Goal: Transaction & Acquisition: Purchase product/service

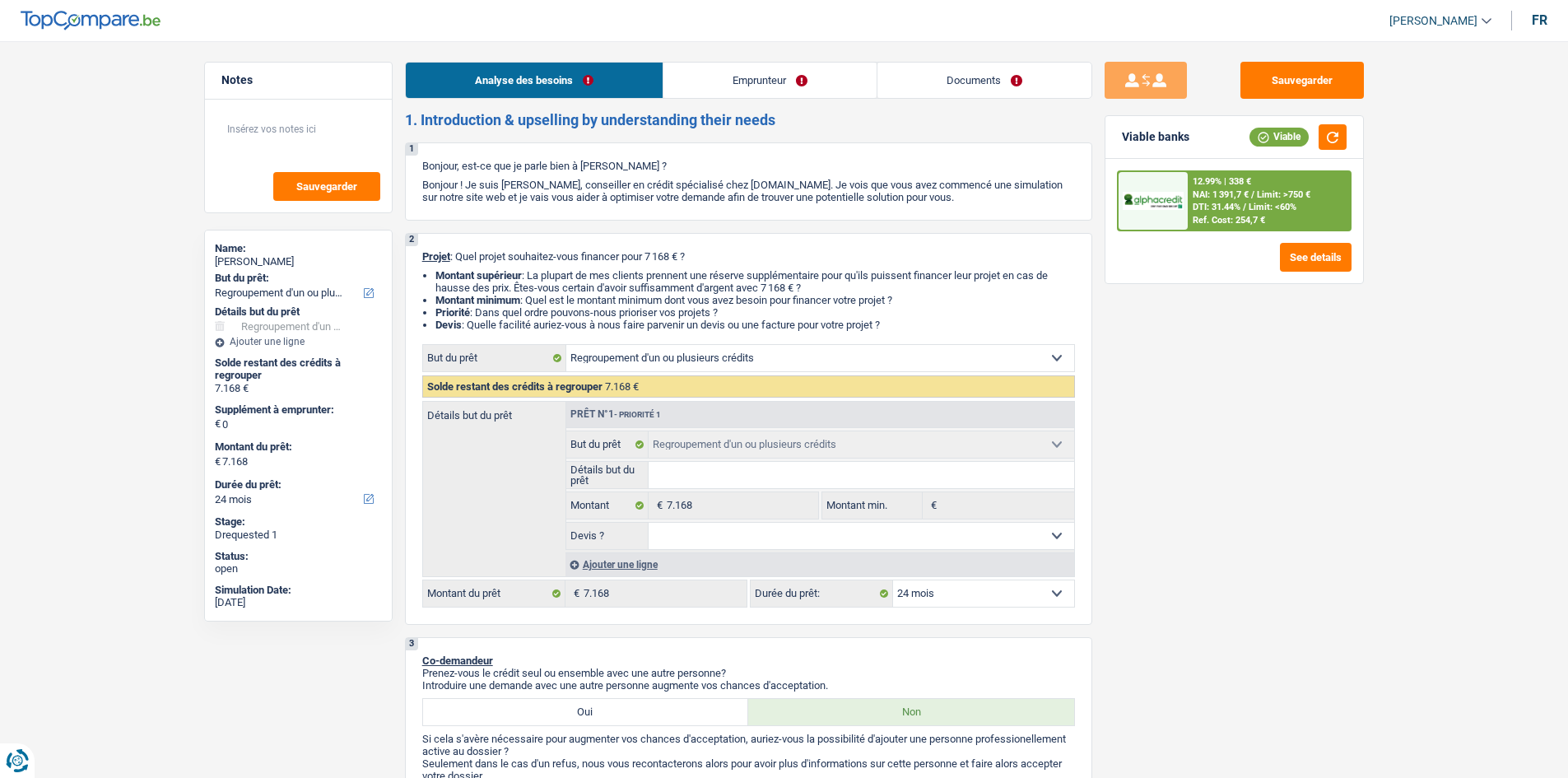
select select "refinancing"
select select "24"
select select "refinancing"
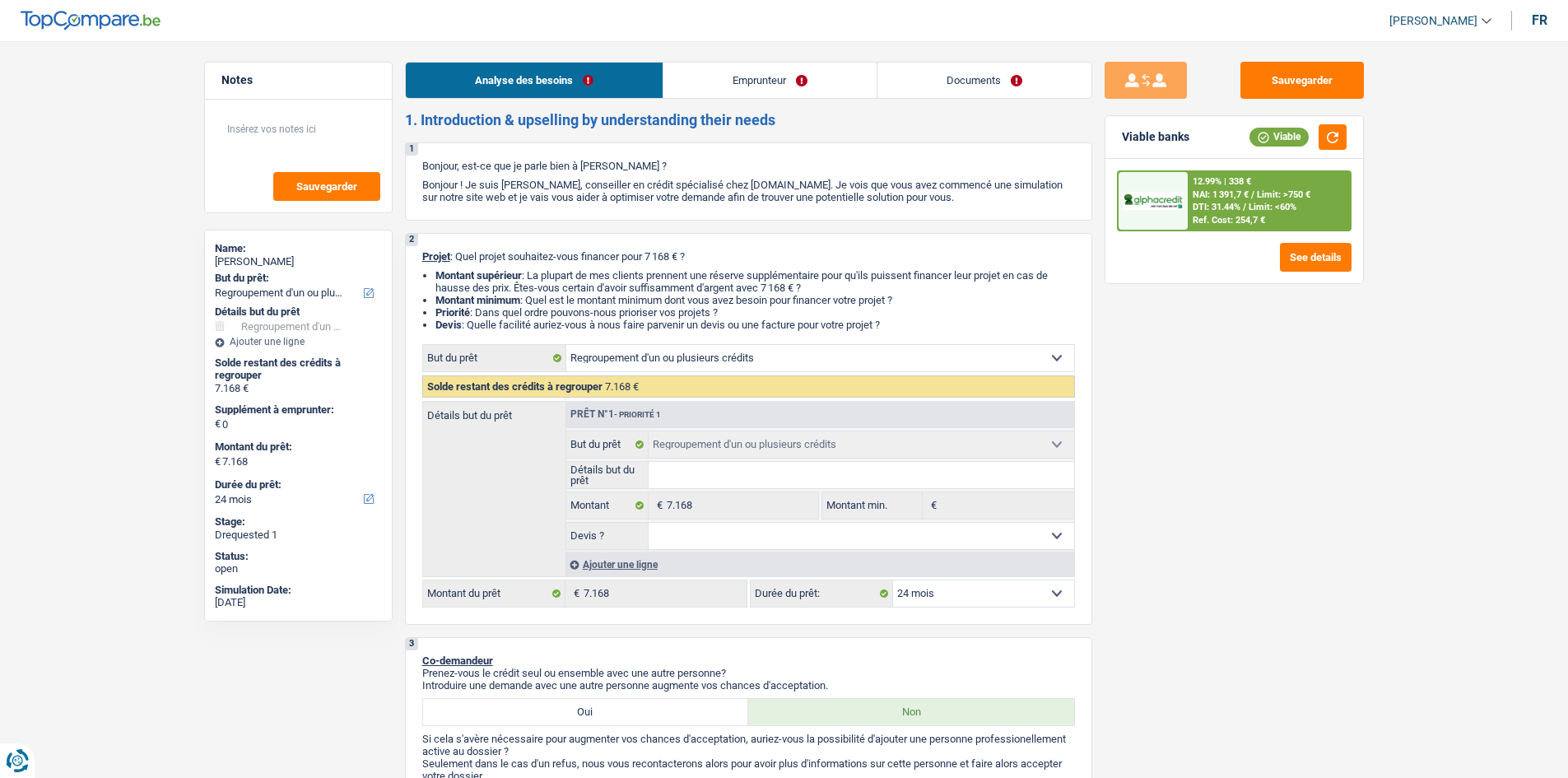
select select "24"
select select "invalid"
select select "disabilityPension"
select select "netSalary"
select select "rents"
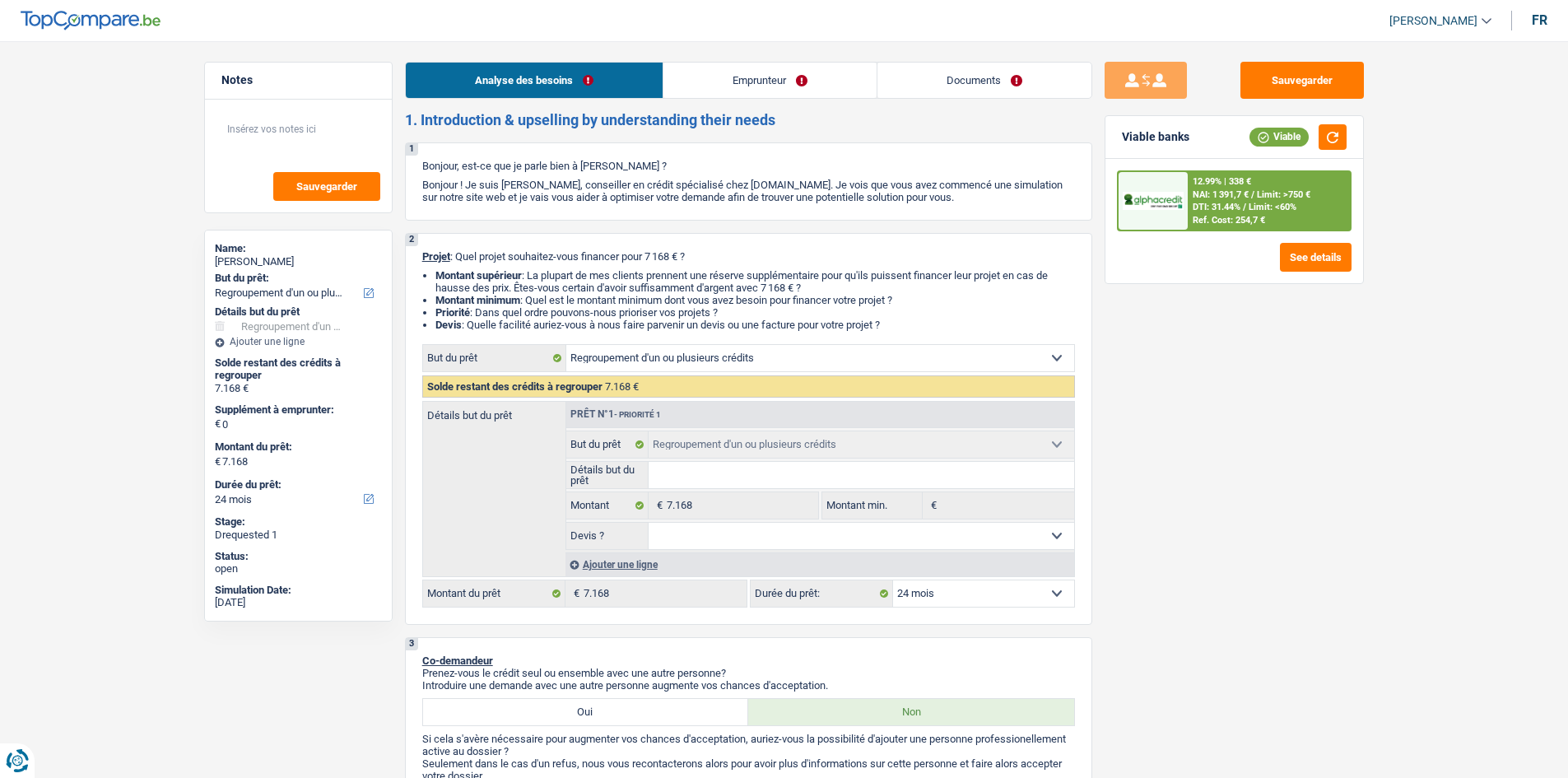
select select "personalLoan"
select select "carRestore"
select select "36"
select select "cardOrCredit"
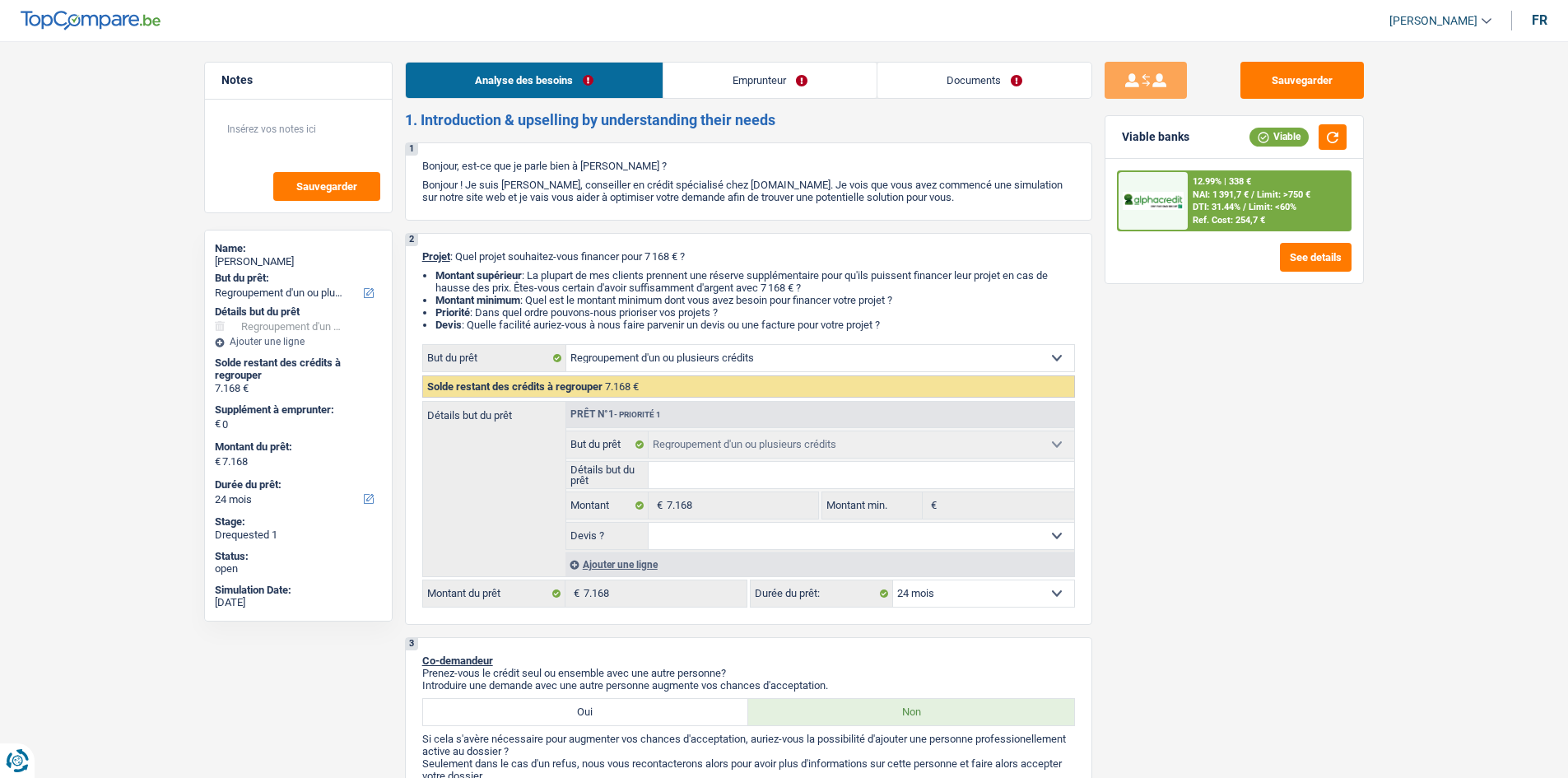
select select "cardOrCredit"
select select "refinancing"
select select "24"
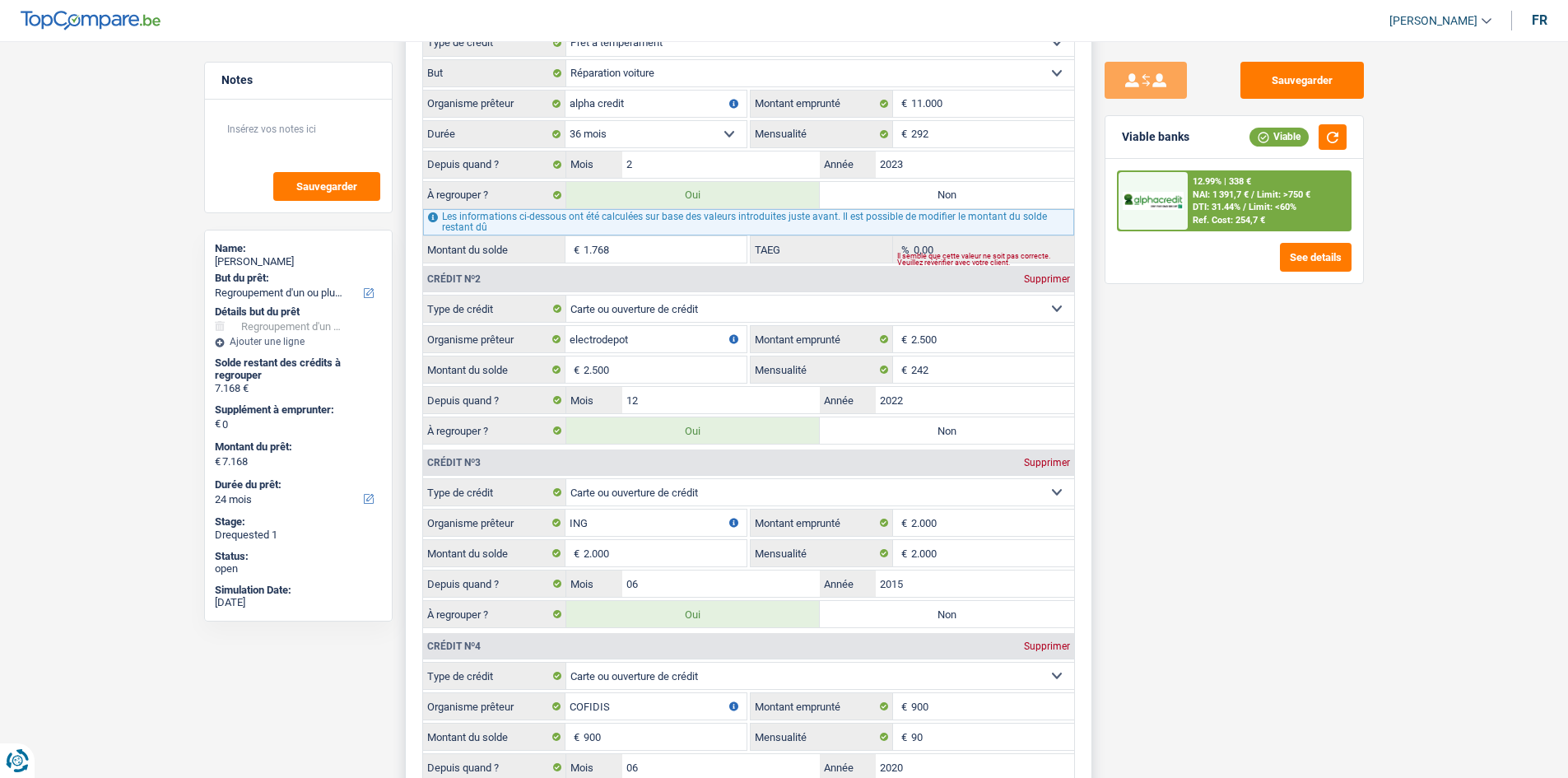
scroll to position [1482, 0]
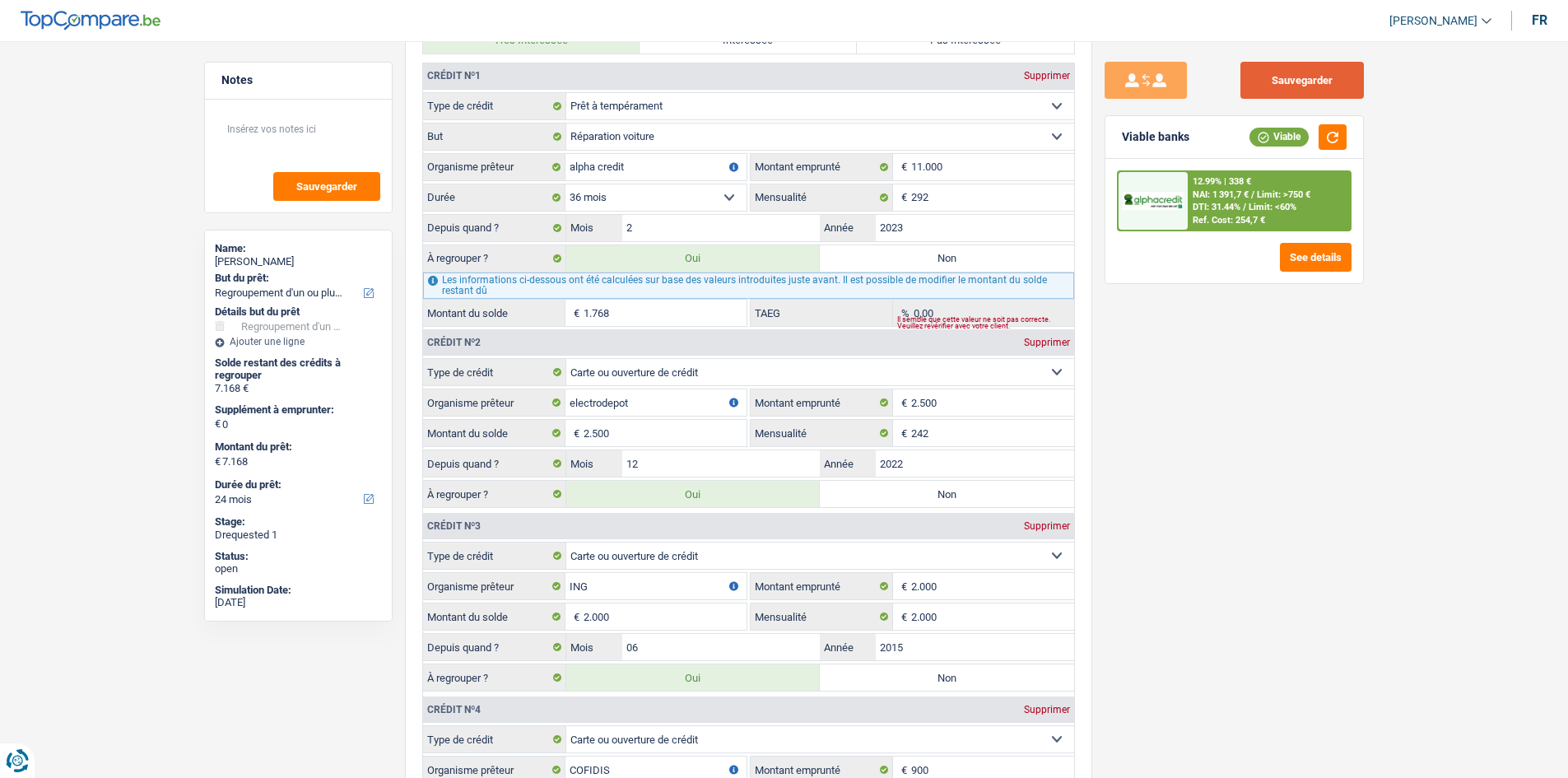
click at [1304, 86] on button "Sauvegarder" at bounding box center [1302, 81] width 123 height 37
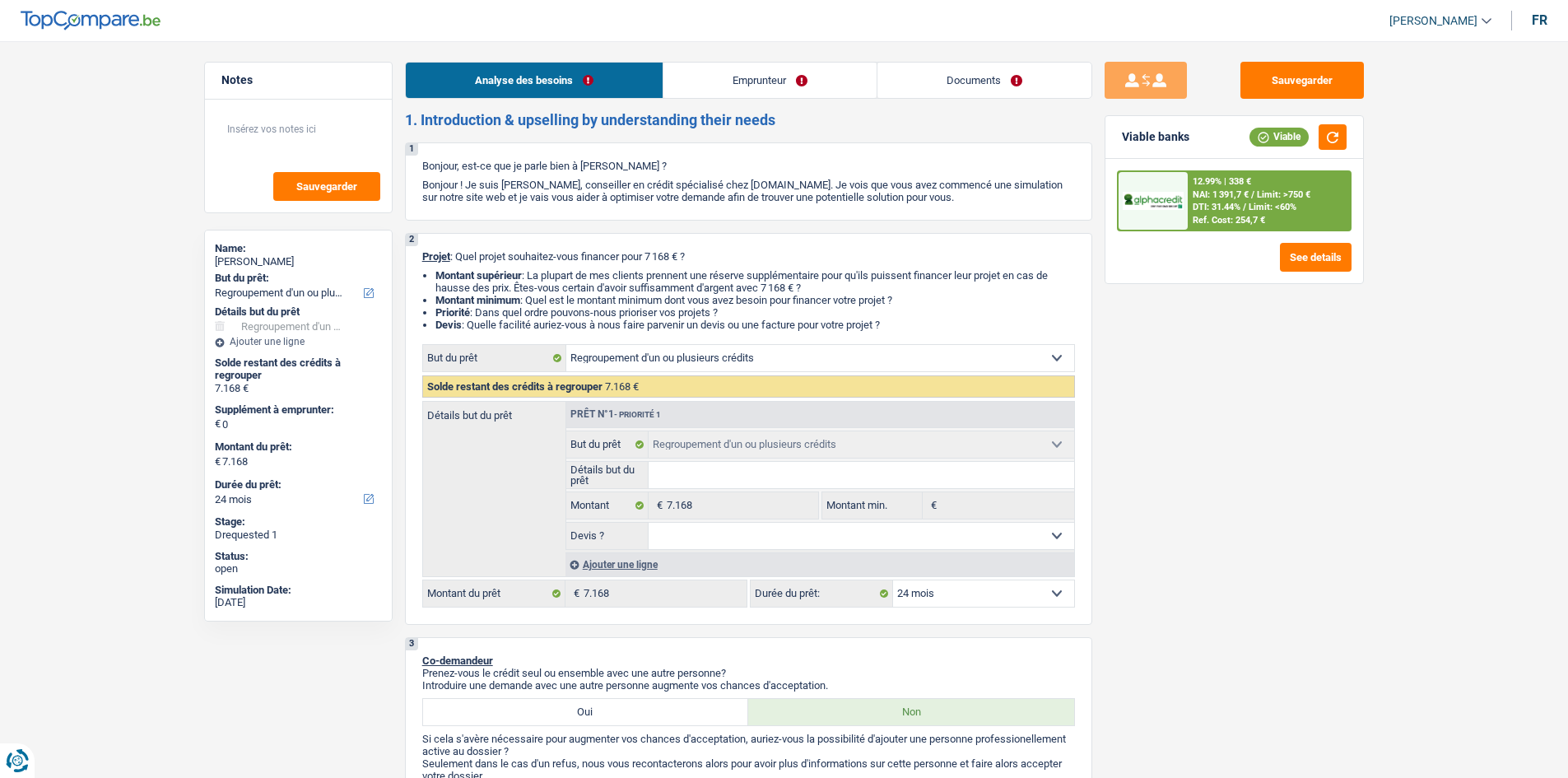
select select "refinancing"
select select "24"
select select "refinancing"
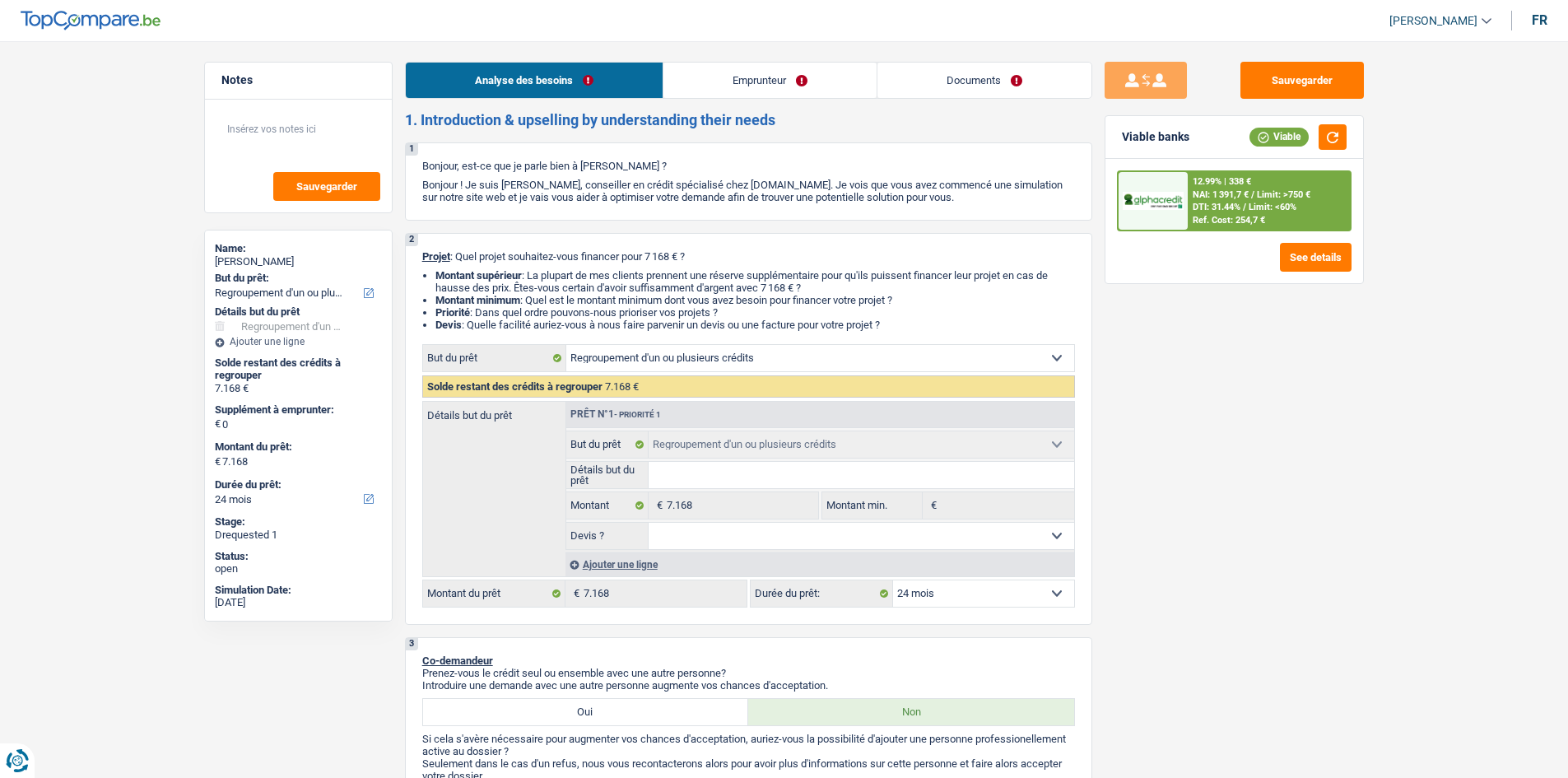
select select "24"
select select "invalid"
select select "disabilityPension"
select select "netSalary"
select select "rents"
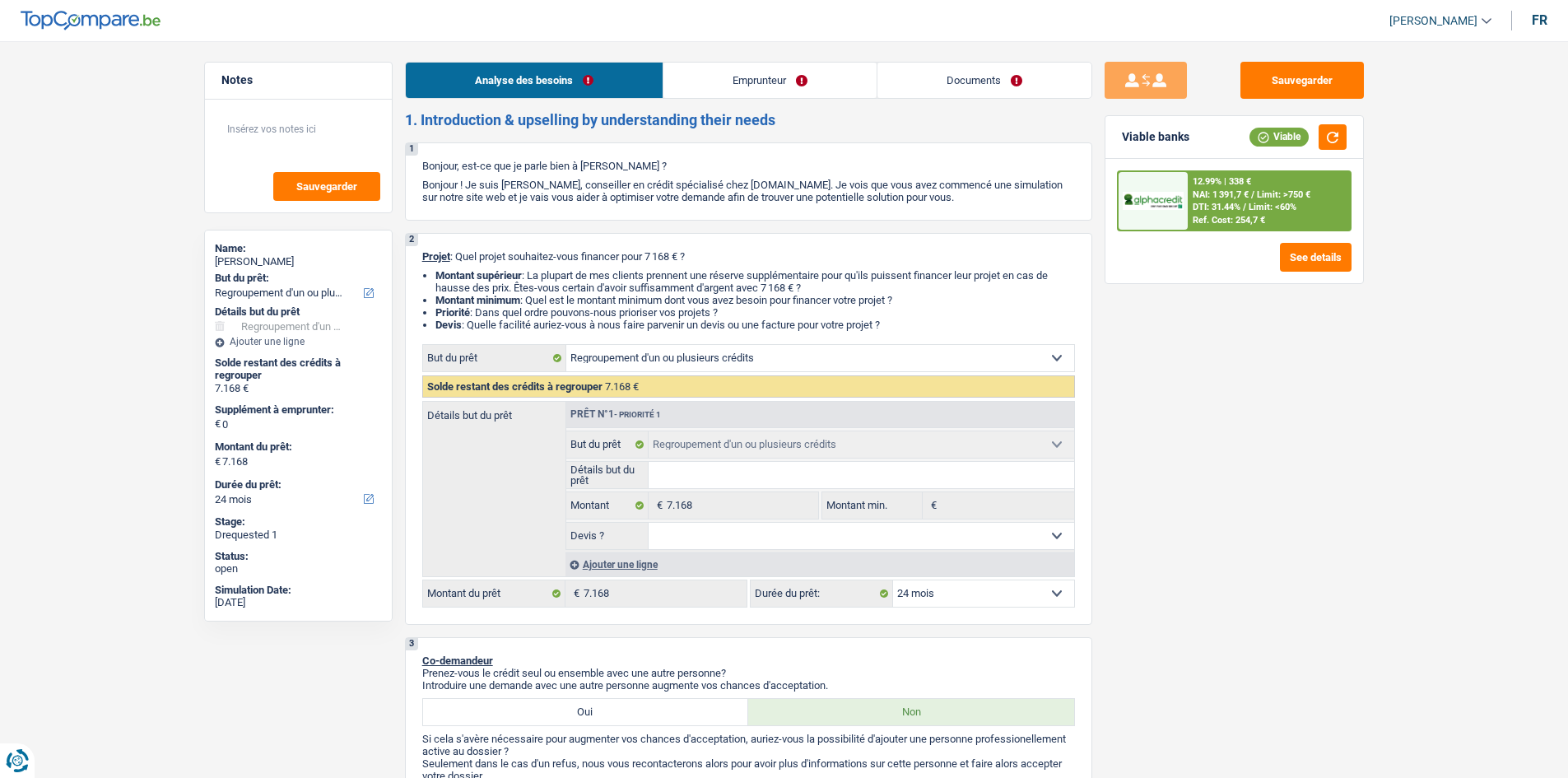
select select "personalLoan"
select select "carRestore"
select select "36"
select select "cardOrCredit"
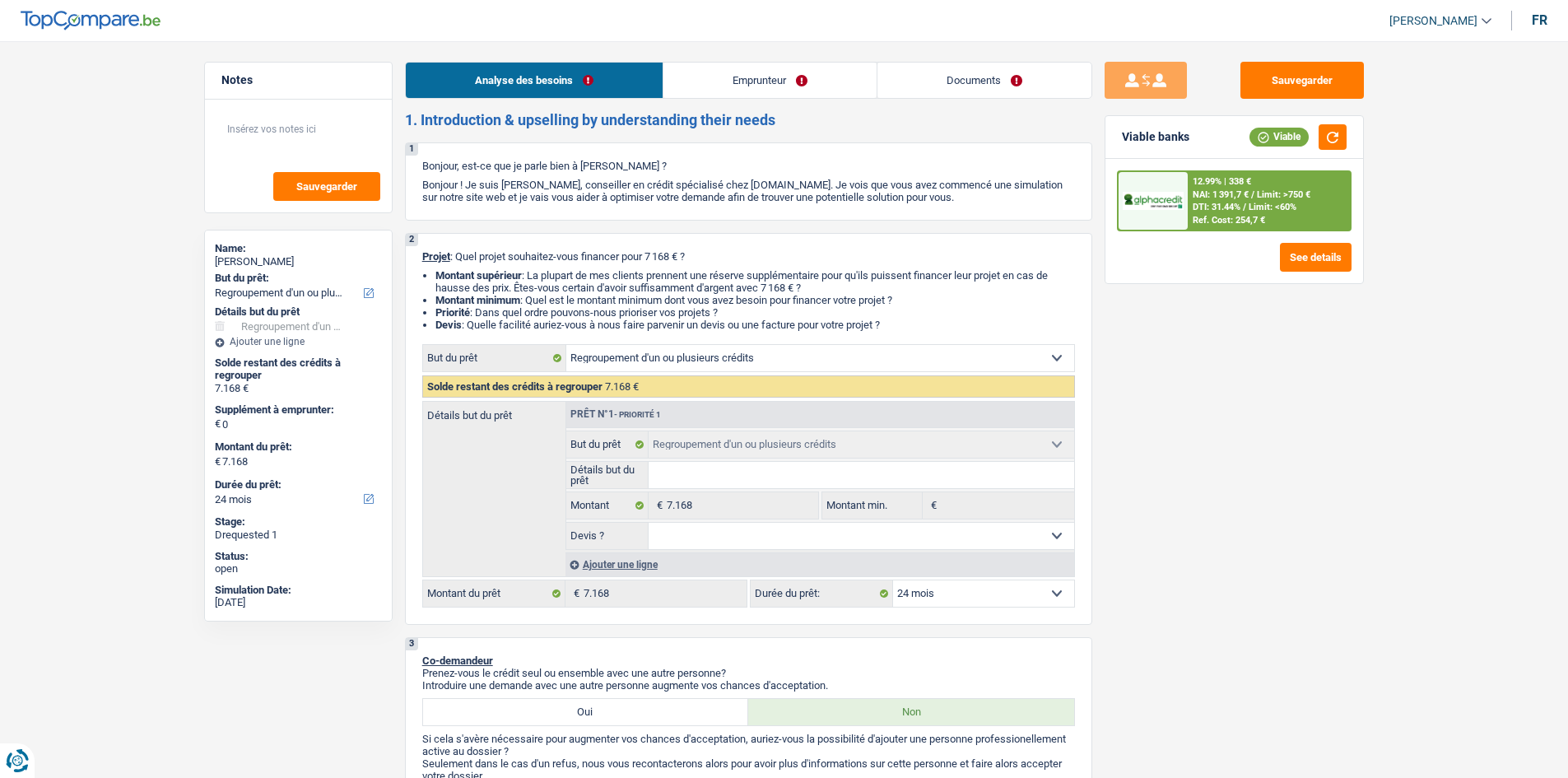
select select "cardOrCredit"
select select "refinancing"
select select "24"
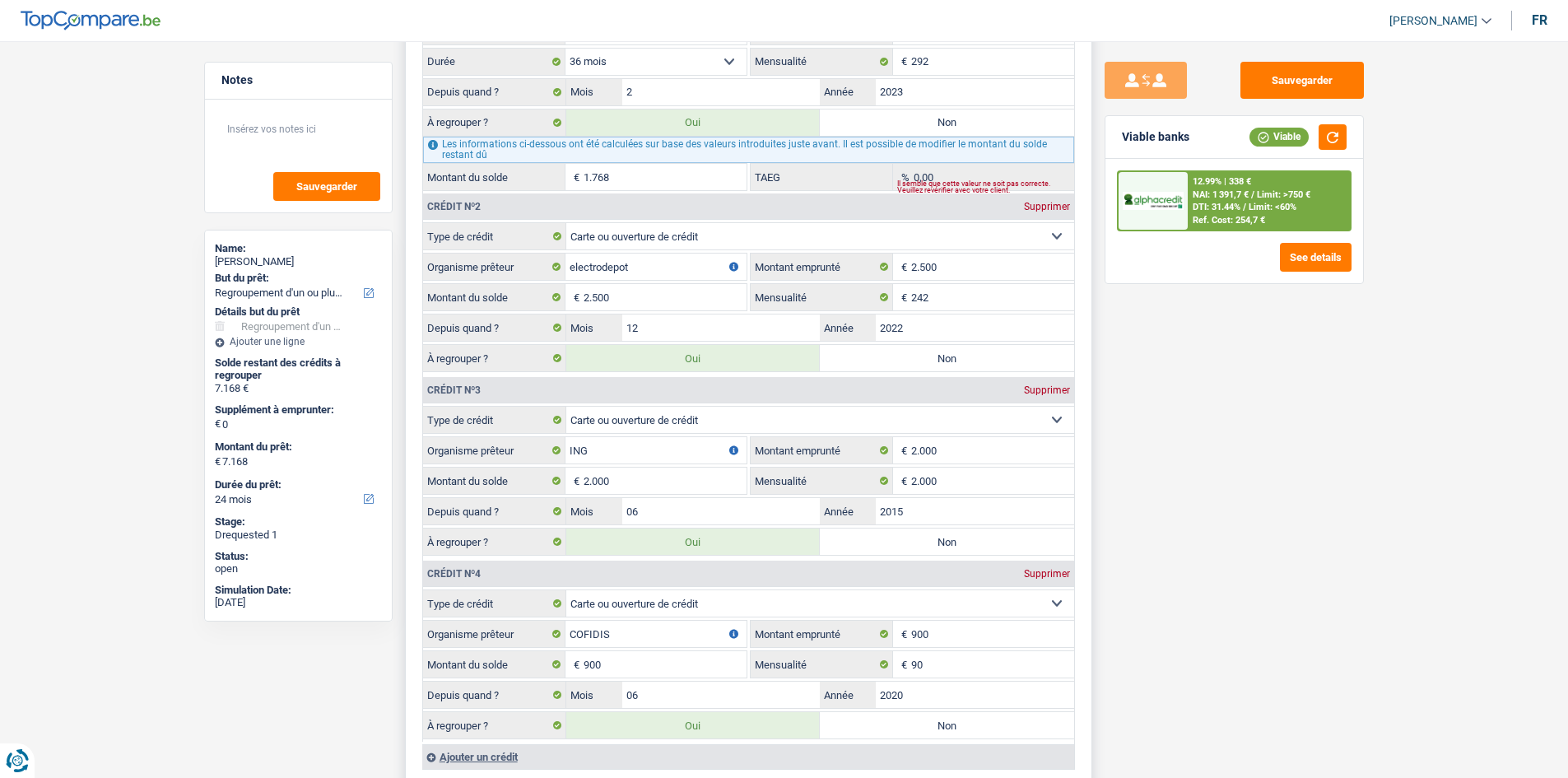
scroll to position [1647, 0]
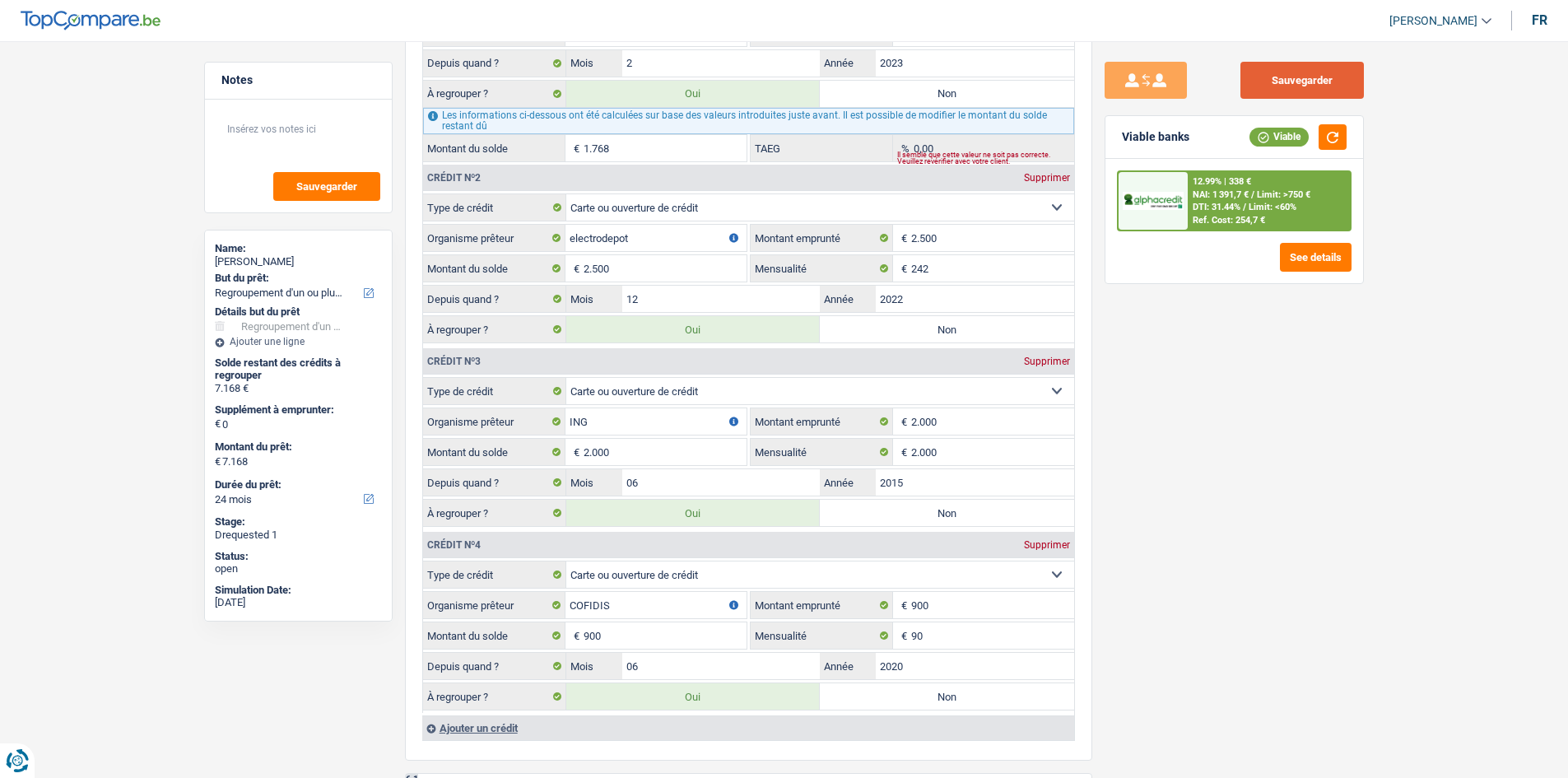
click at [1246, 74] on button "Sauvegarder" at bounding box center [1302, 81] width 123 height 37
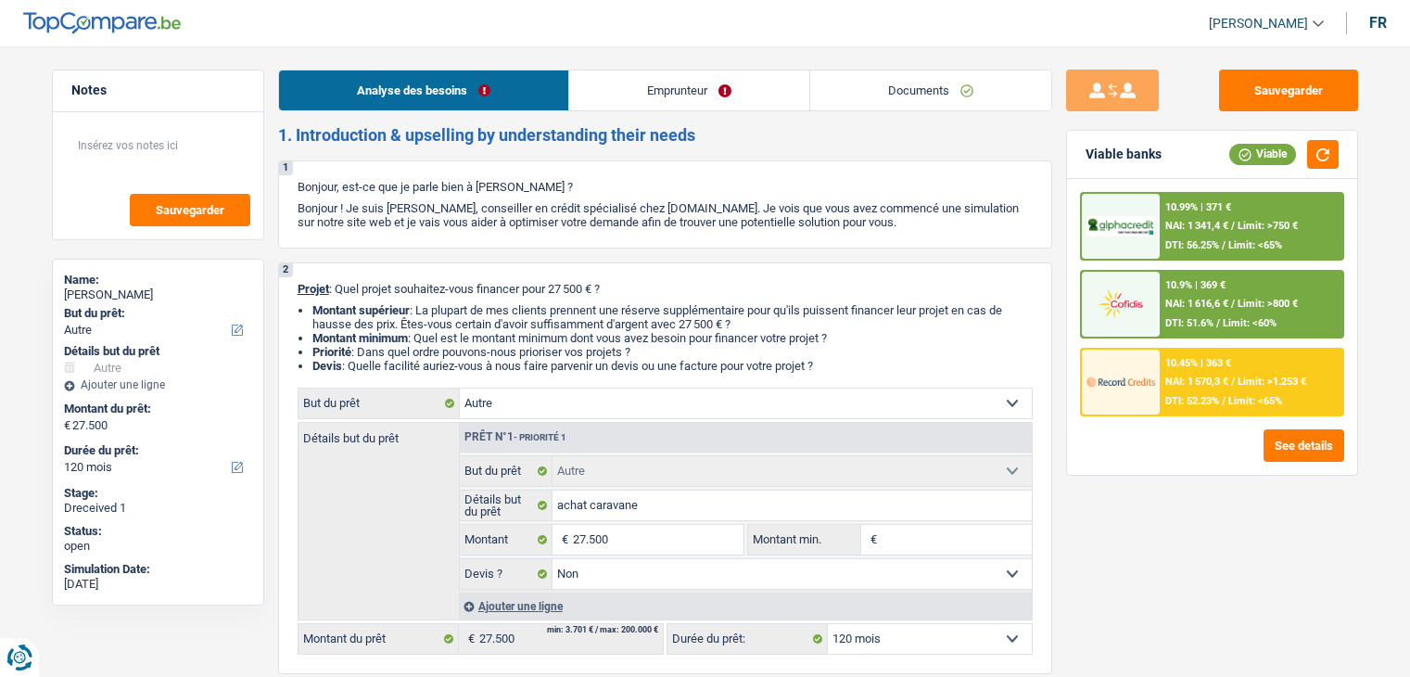
select select "other"
select select "120"
select select "other"
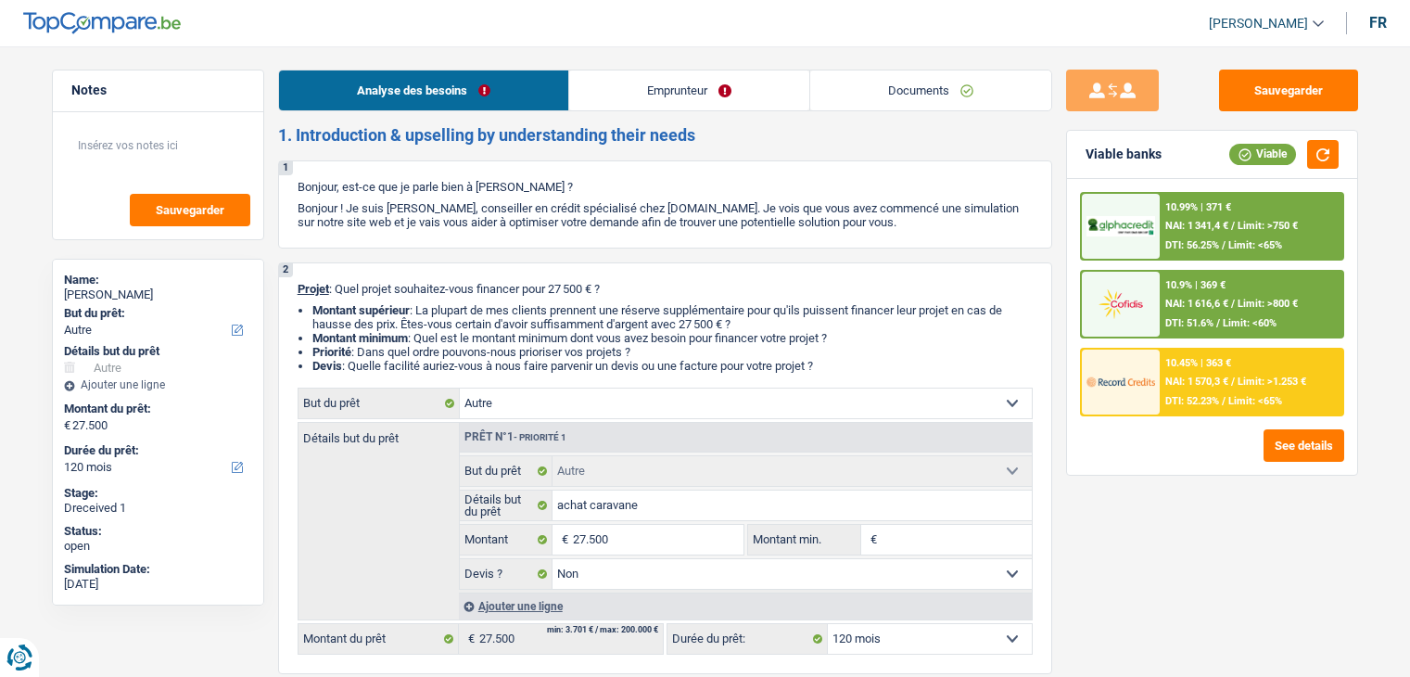
select select "false"
select select "120"
select select "privateEmployee"
select select "familyAllowances"
select select "netSalary"
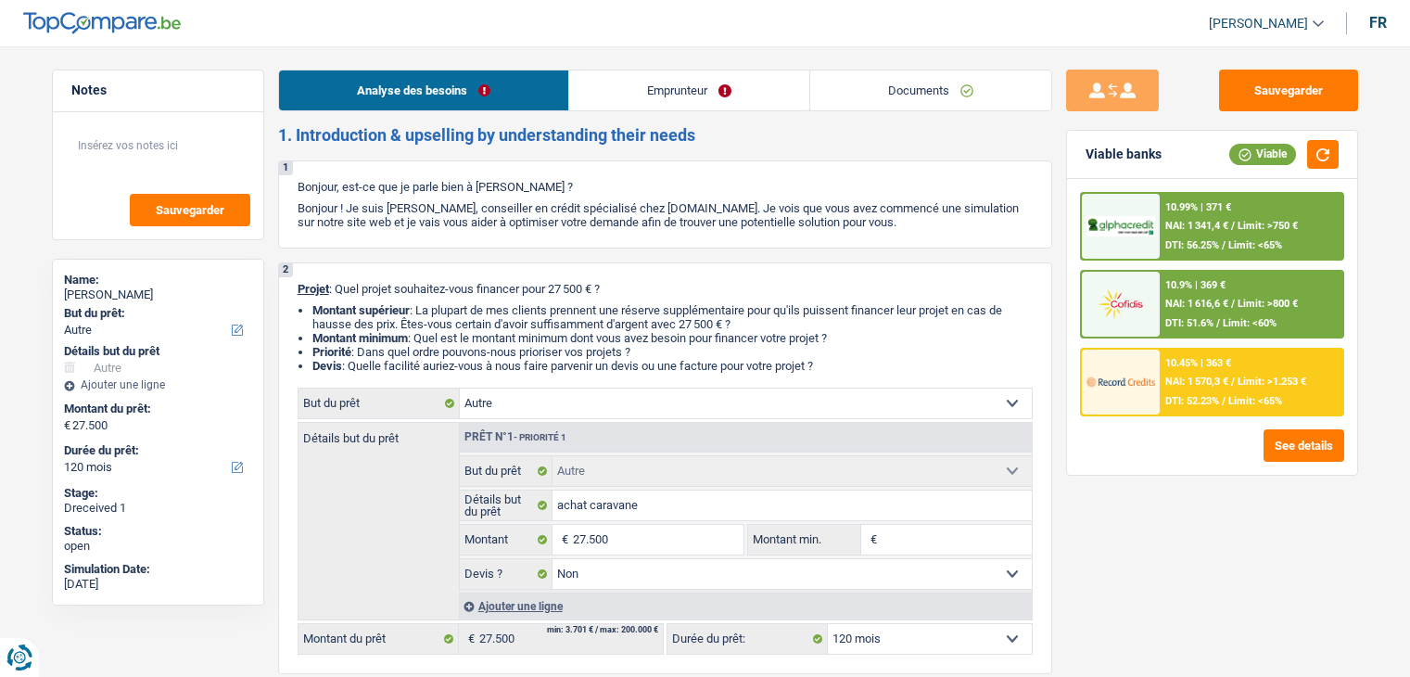
select select "unemployment"
select select "mealVouchers"
select select "ownerWithMortgage"
select select "mortgage"
select select "300"
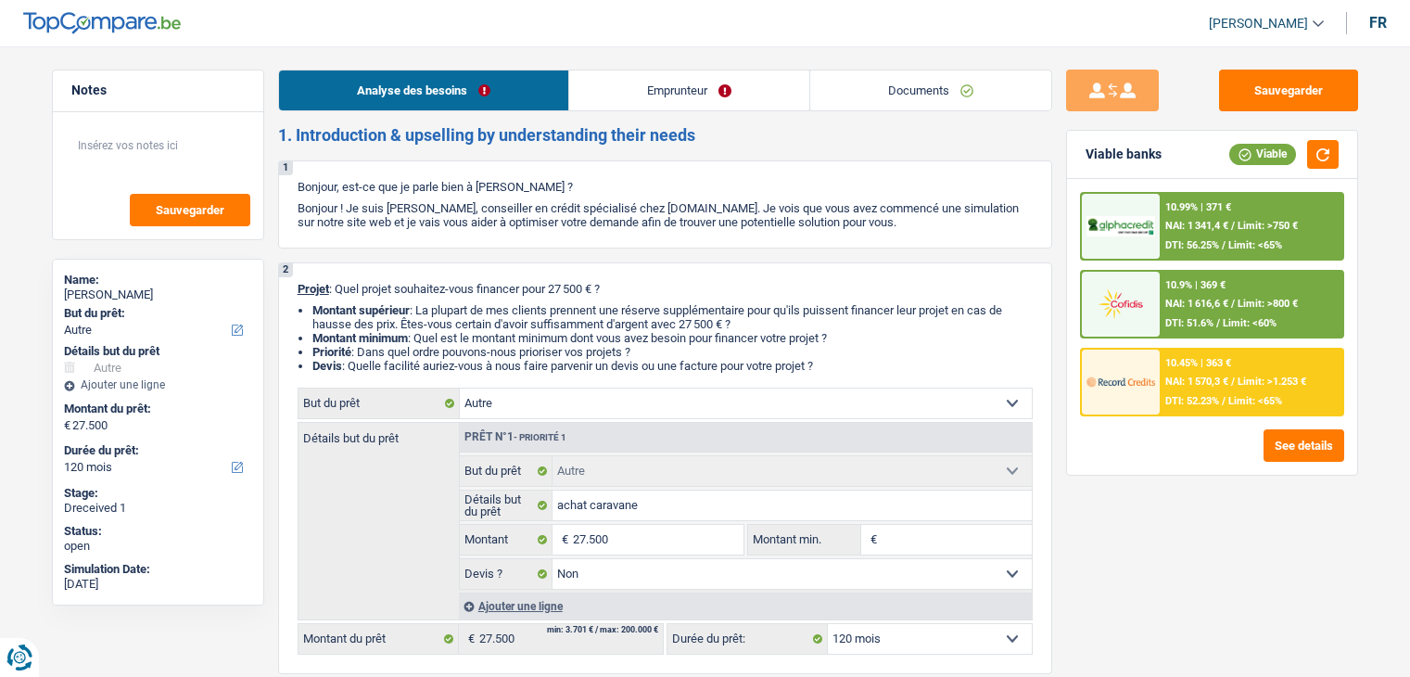
select select "renovationLoan"
select select "60"
select select "cardOrCredit"
select select "other"
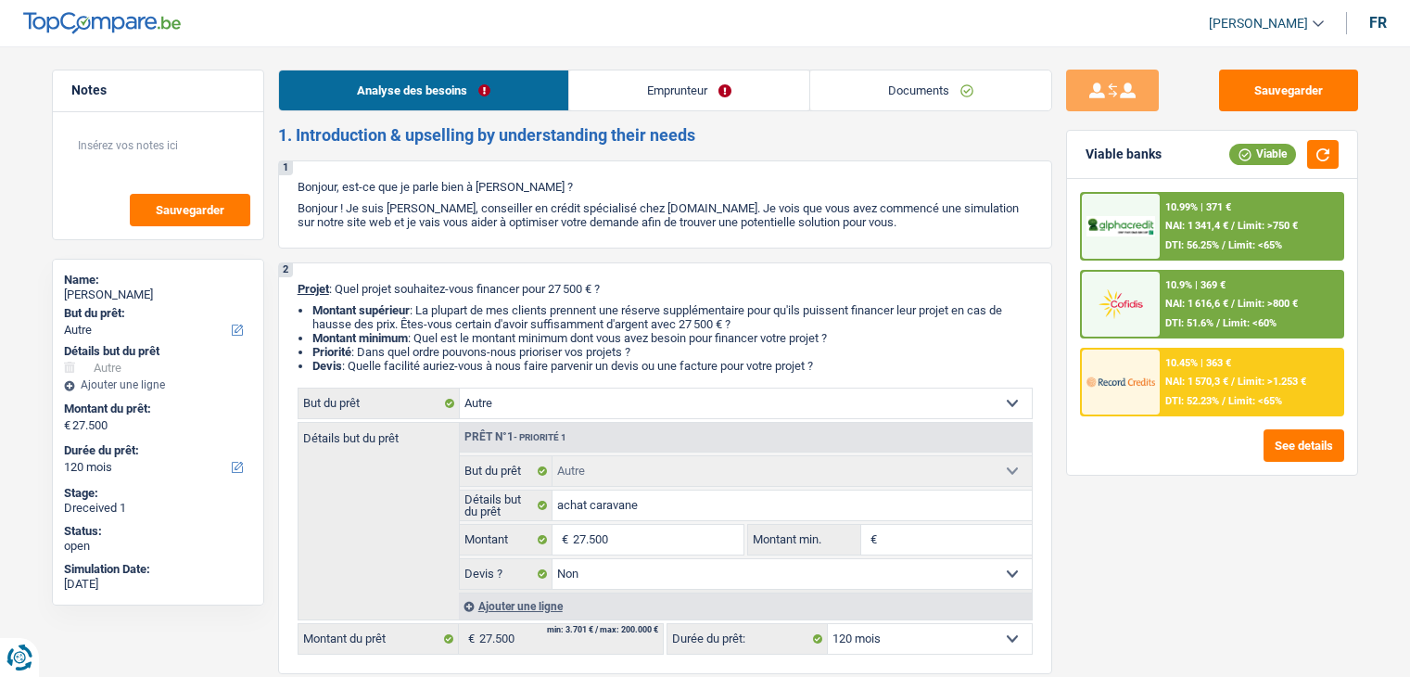
select select "false"
select select "120"
click at [958, 79] on link "Documents" at bounding box center [930, 90] width 241 height 40
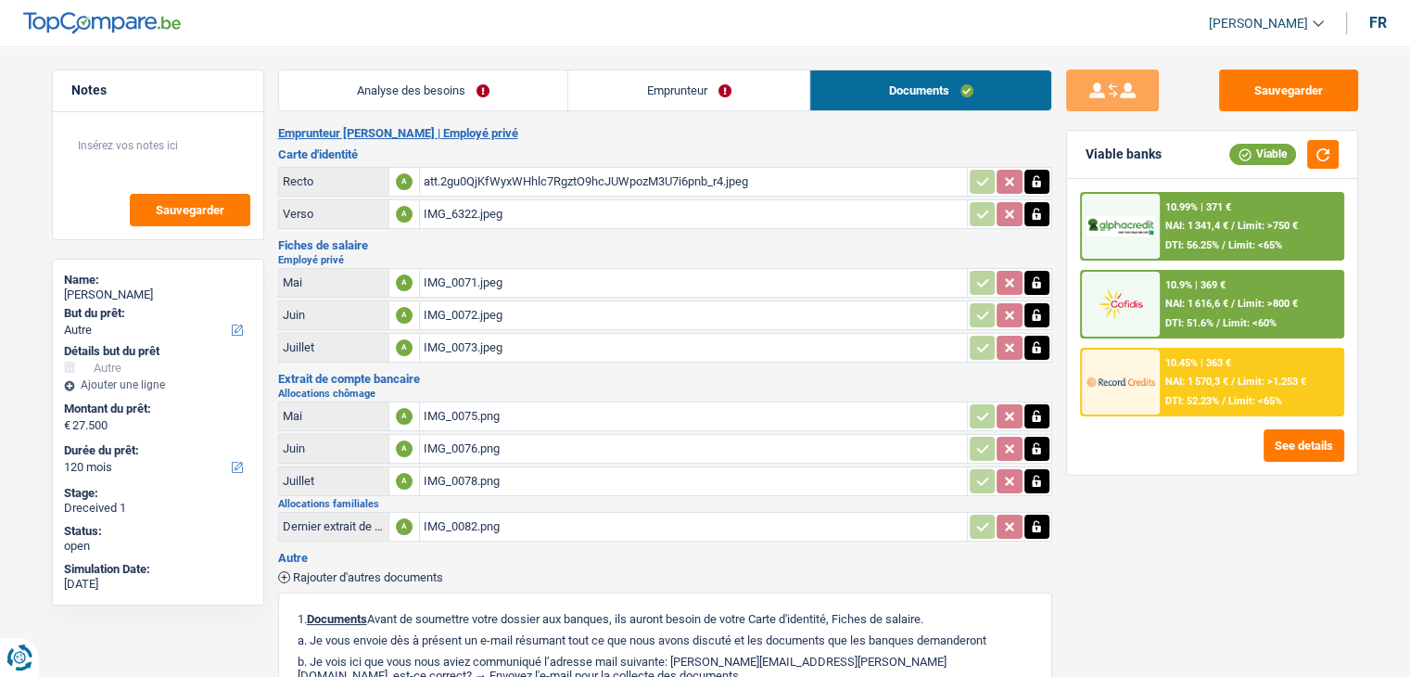
click at [693, 172] on div "att.2gu0QjKfWyxWHhlc7RgztO9hcJUWpozM3U7i6pnb_r4.jpeg" at bounding box center [694, 182] width 540 height 28
drag, startPoint x: 1262, startPoint y: 97, endPoint x: 1253, endPoint y: 94, distance: 10.0
click at [1261, 95] on button "Sauvegarder" at bounding box center [1288, 91] width 139 height 42
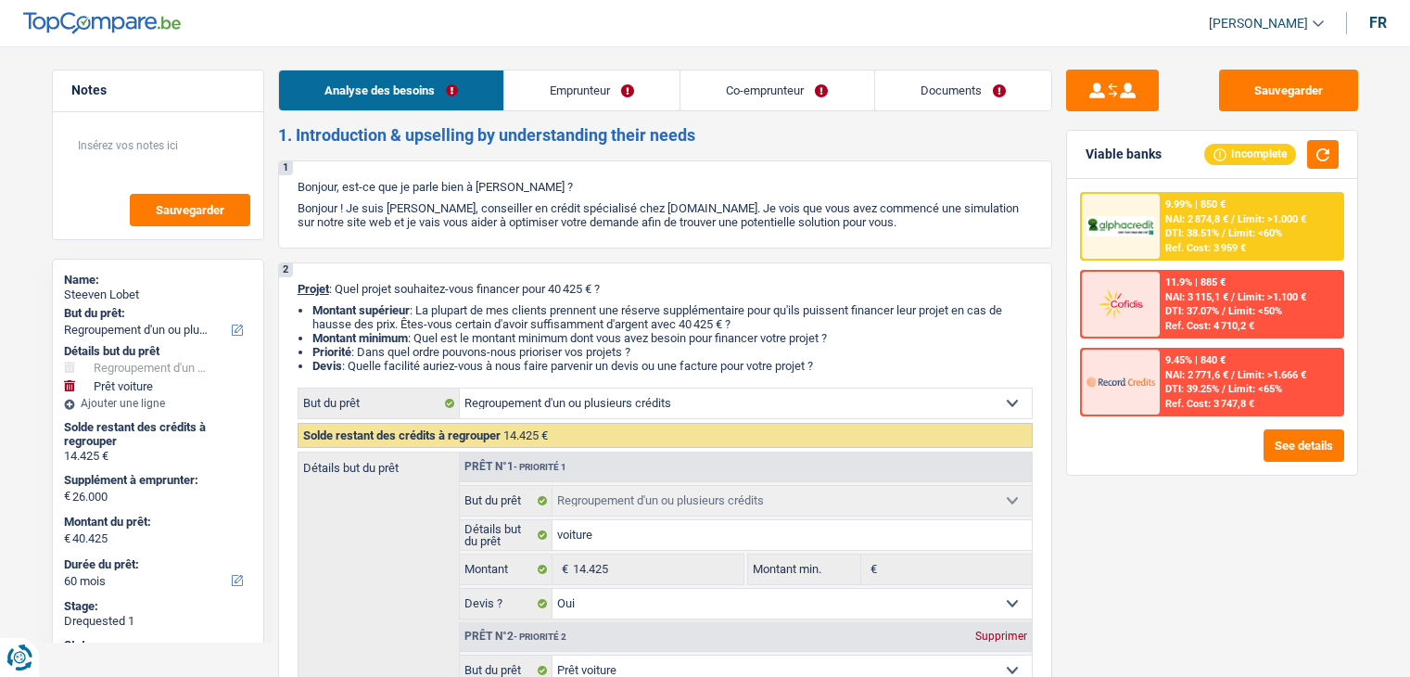
select select "refinancing"
select select "car"
select select "60"
select select "refinancing"
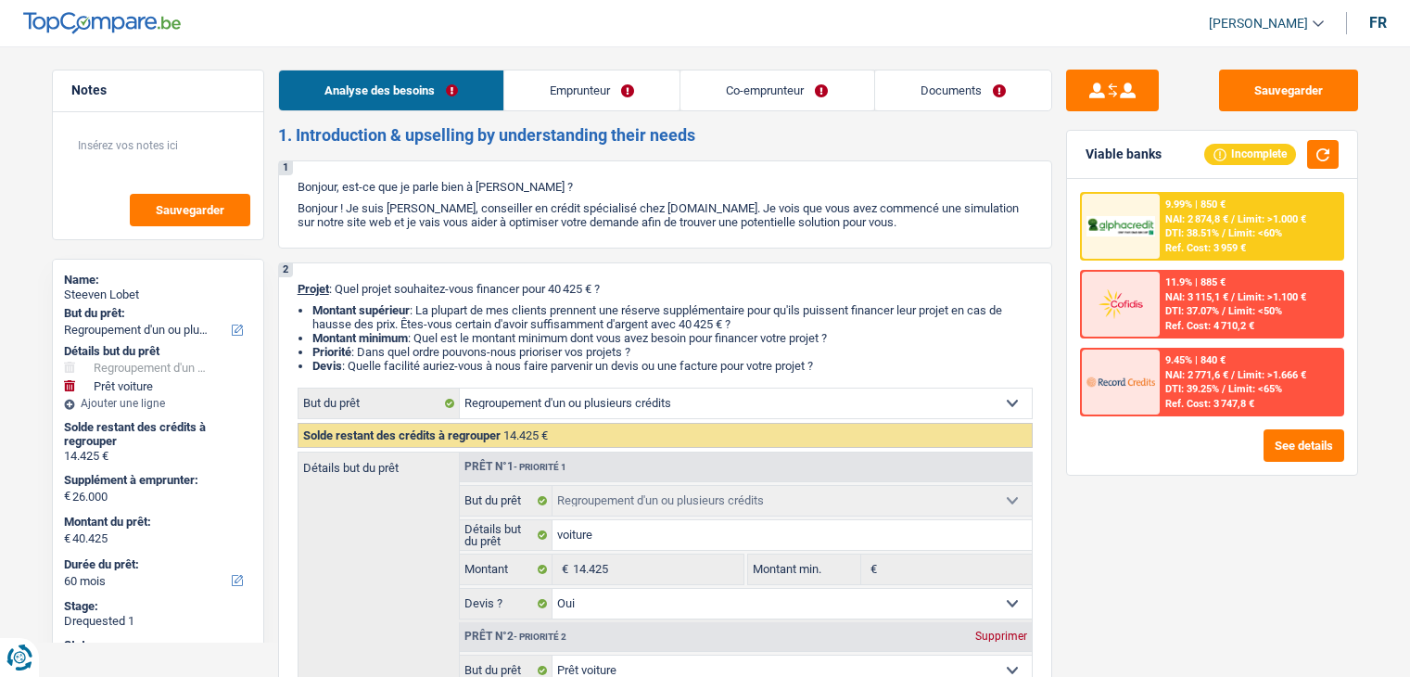
select select "refinancing"
select select "yes"
select select "car"
select select "yes"
select select "60"
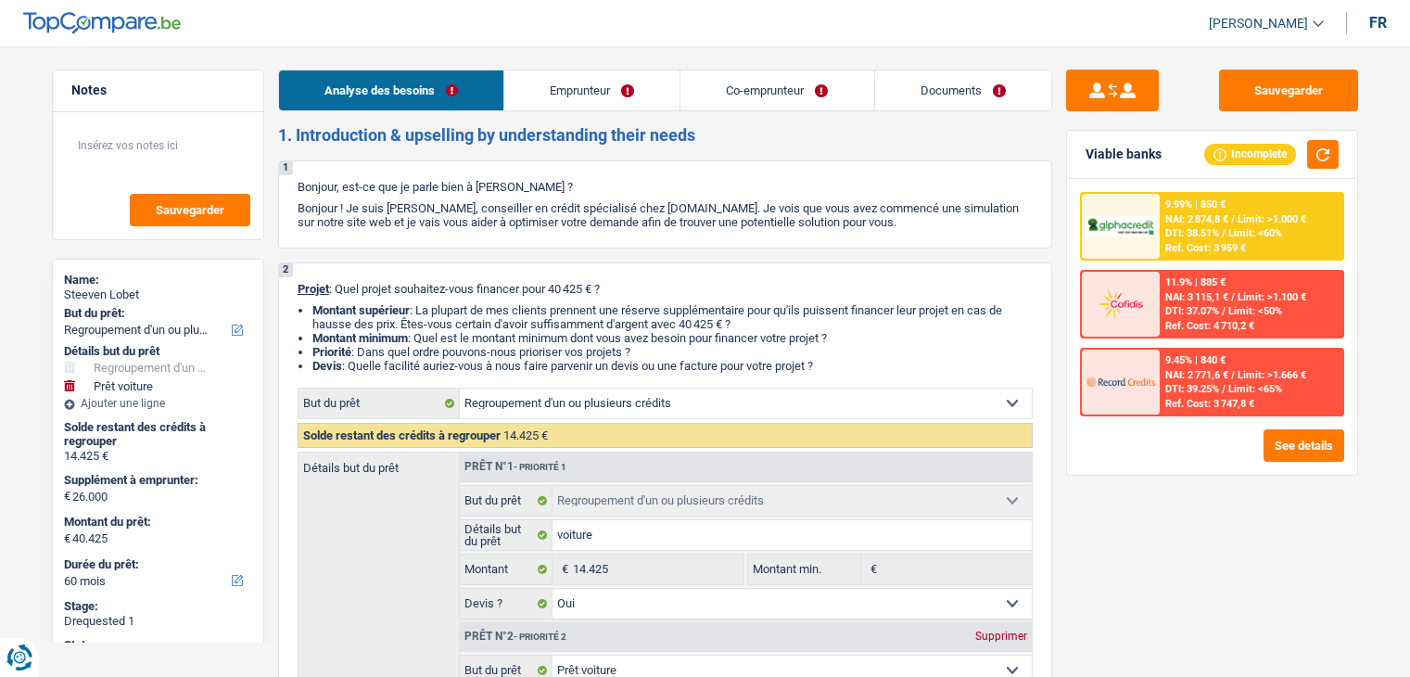
select select "worker"
select select "privateEmployee"
select select "familyAllowances"
select select "netSalary"
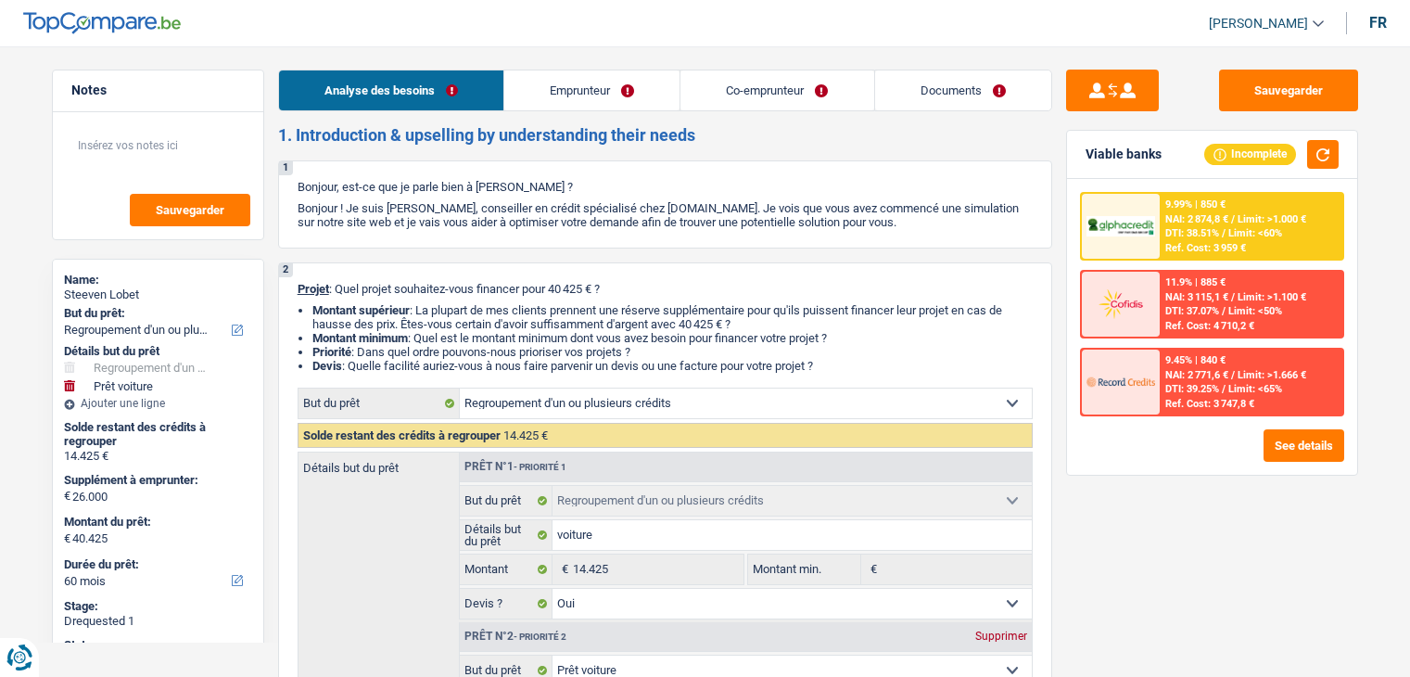
select select "mealVouchers"
select select "other"
select select "rents"
select select "carLoan"
select select "60"
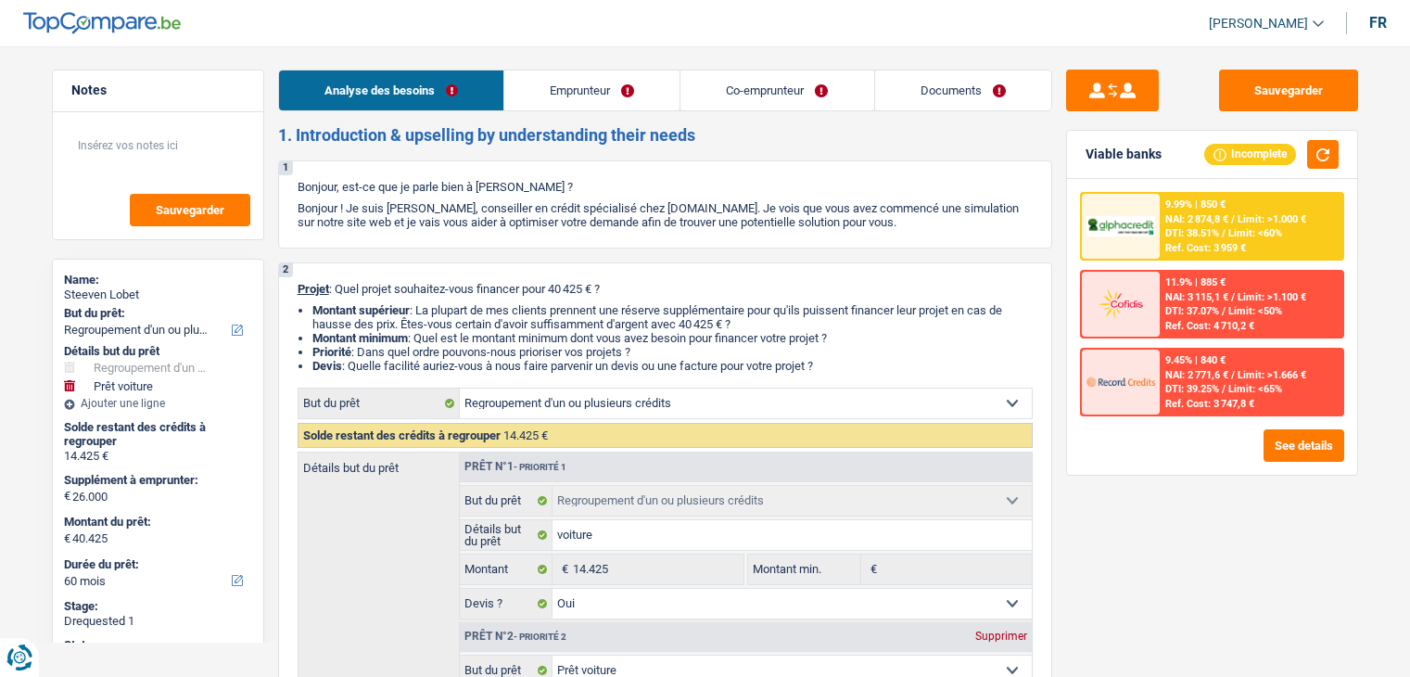
select select "refinancing"
select select "yes"
select select "car"
select select "yes"
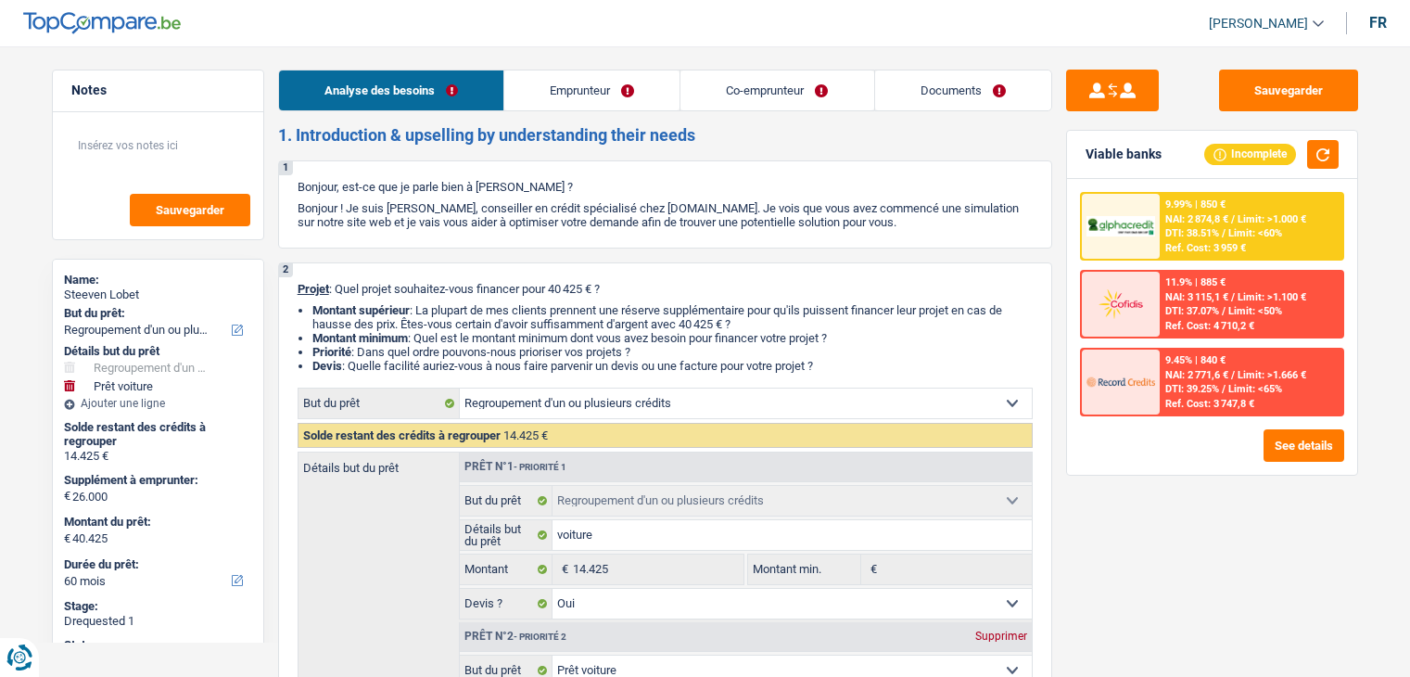
select select "60"
click at [897, 91] on link "Documents" at bounding box center [963, 90] width 176 height 40
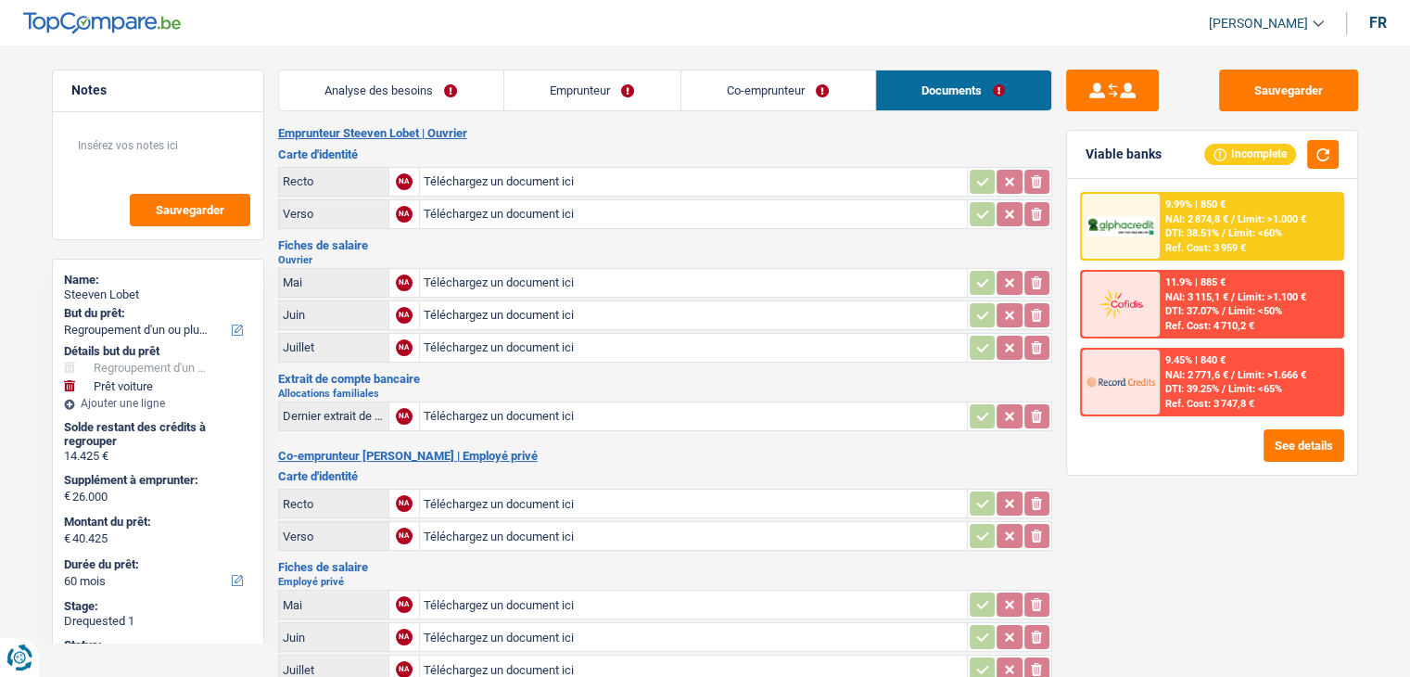
click at [579, 79] on link "Emprunteur" at bounding box center [592, 90] width 176 height 40
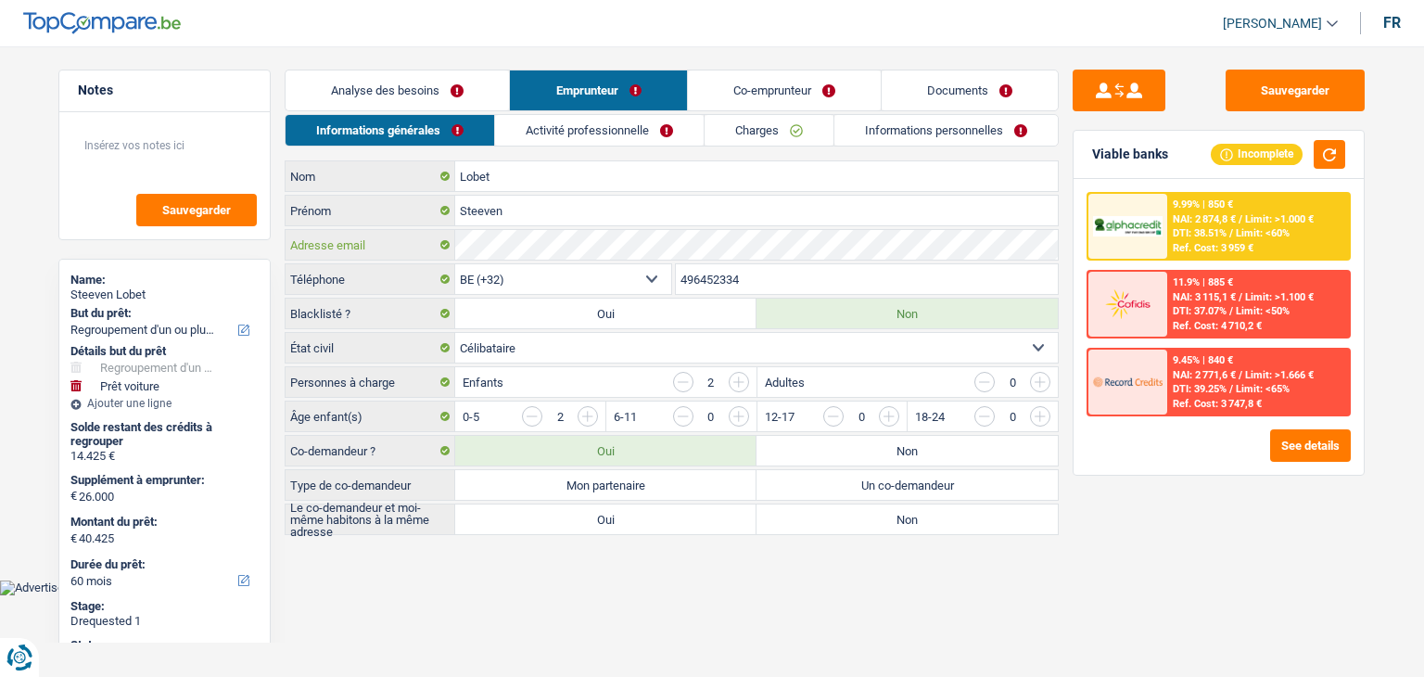
click at [450, 239] on div "Adresse email" at bounding box center [672, 245] width 772 height 30
click at [966, 90] on link "Documents" at bounding box center [970, 90] width 176 height 40
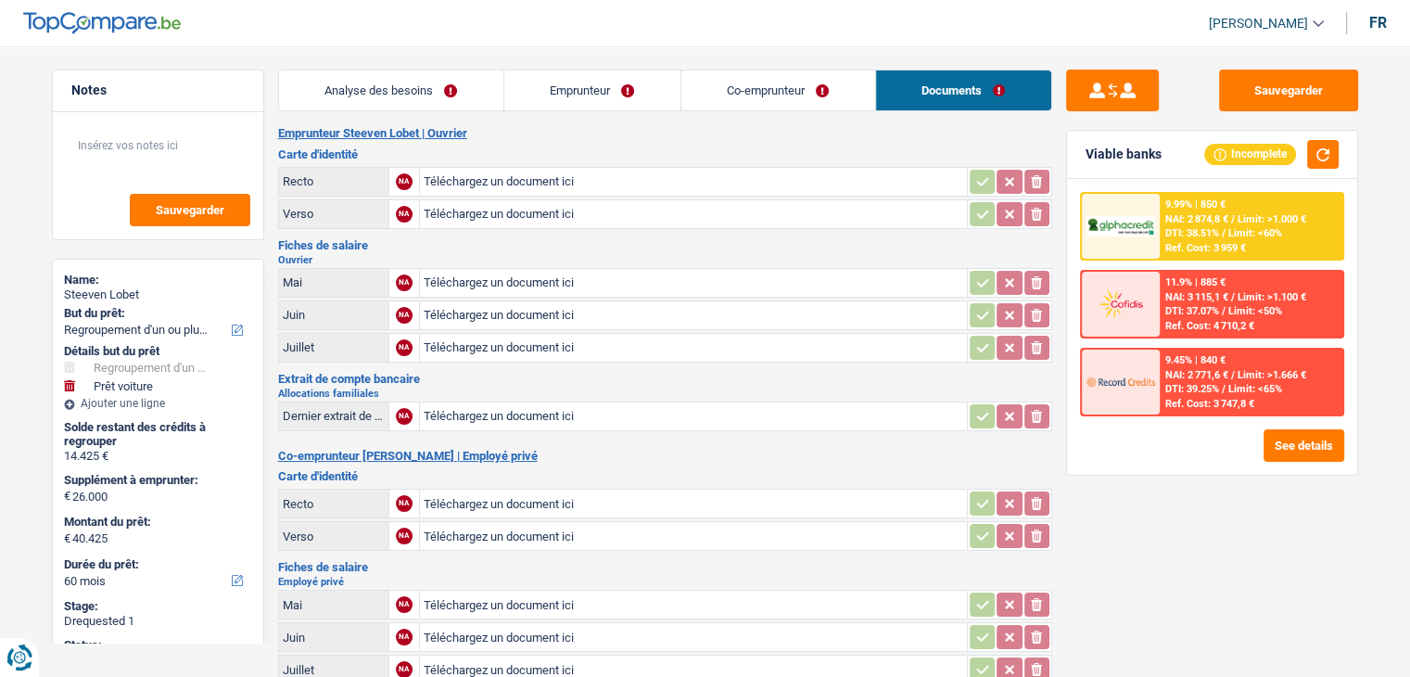
click at [856, 83] on link "Co-emprunteur" at bounding box center [778, 90] width 194 height 40
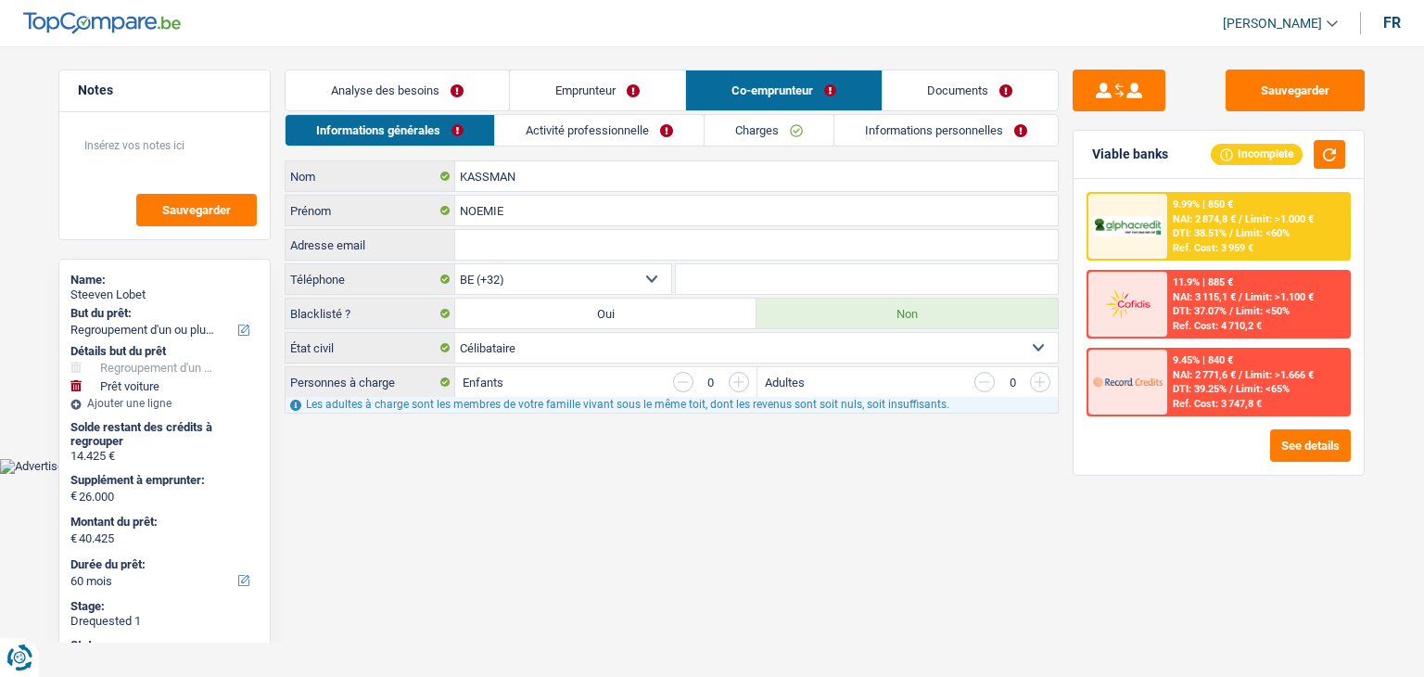
click at [932, 95] on link "Documents" at bounding box center [971, 90] width 176 height 40
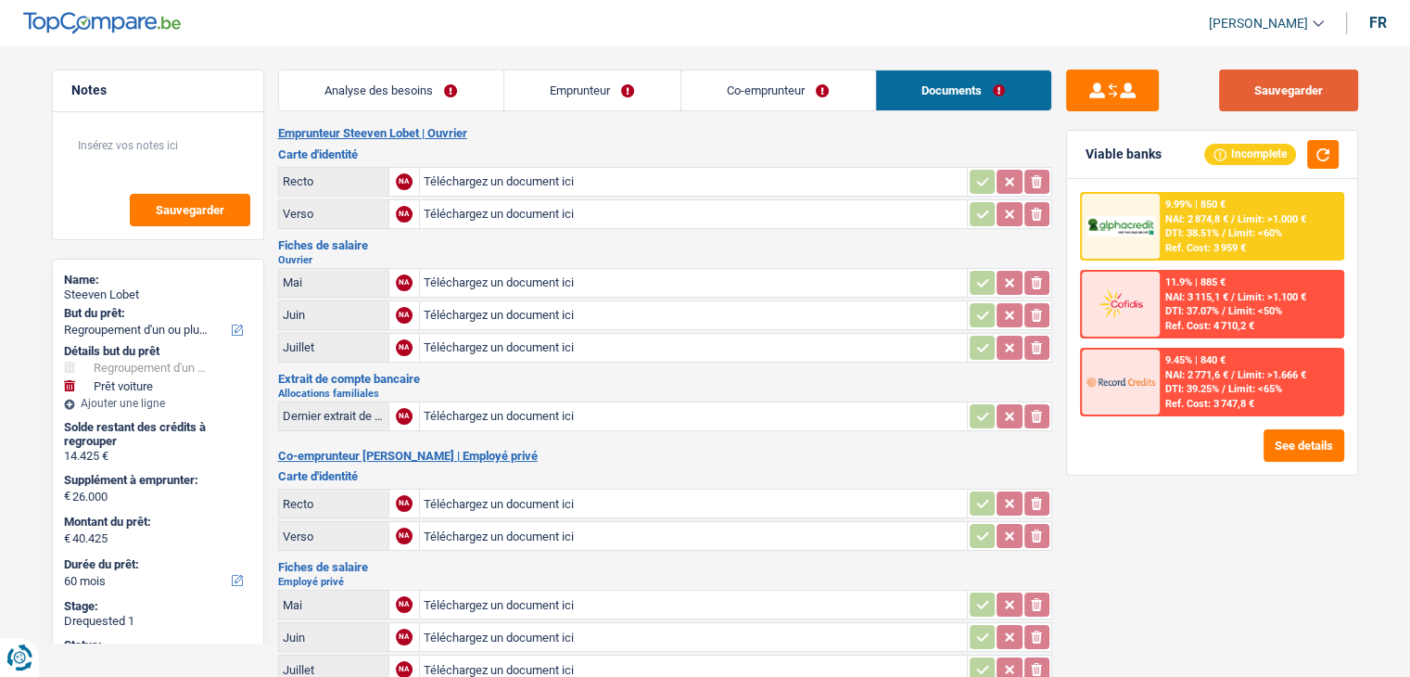
click at [1265, 83] on button "Sauvegarder" at bounding box center [1288, 91] width 139 height 42
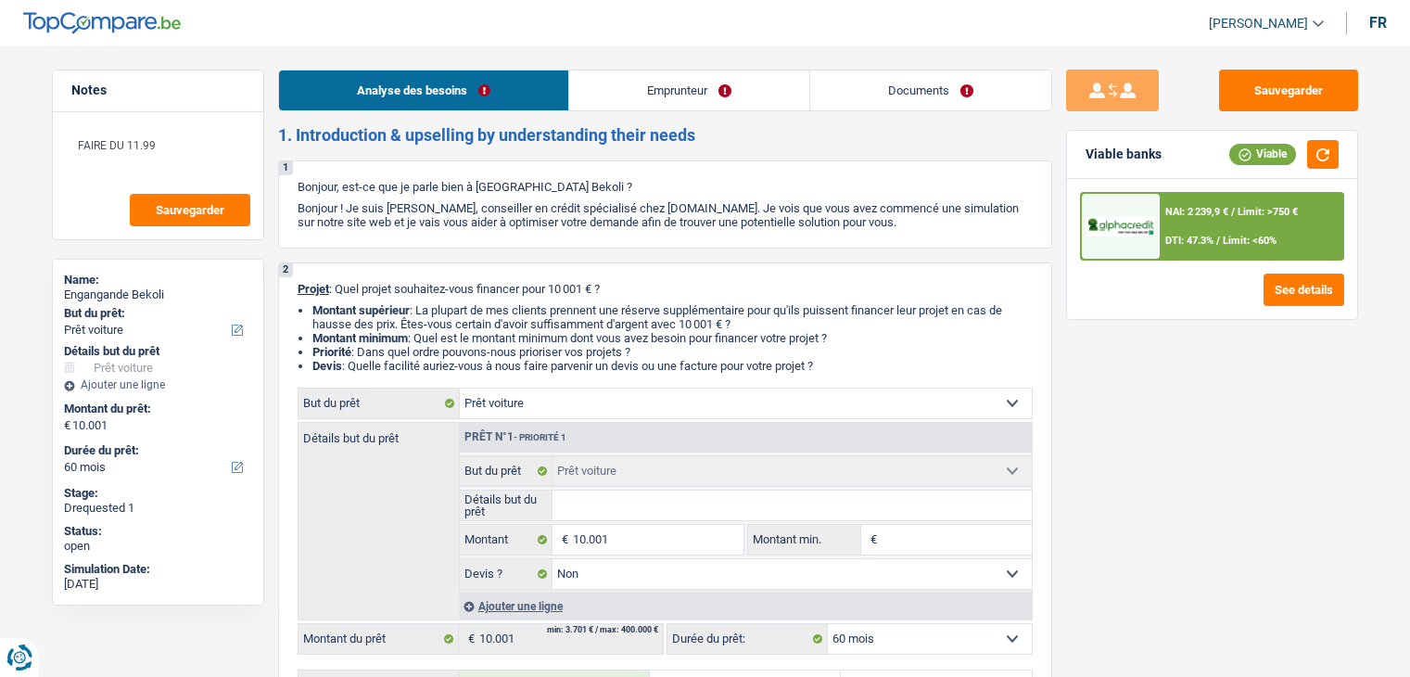
select select "car"
select select "60"
select select "car"
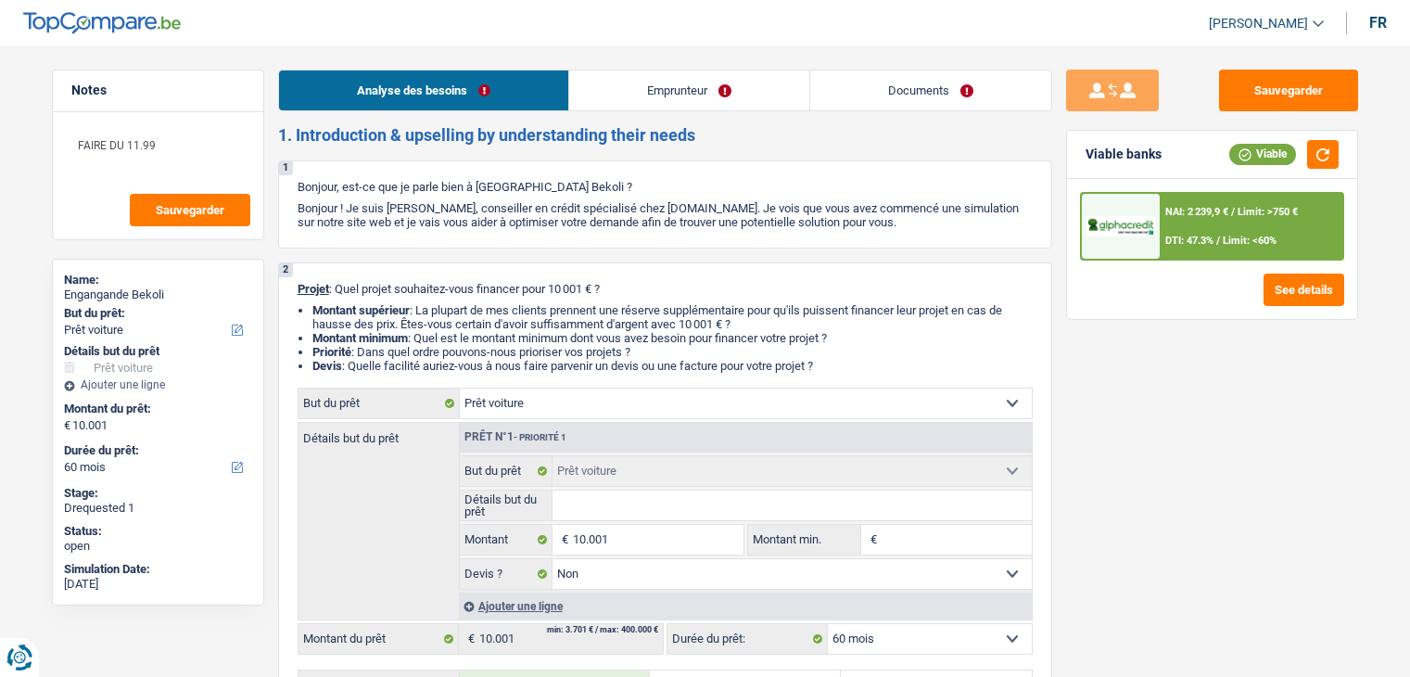
select select "false"
select select "60"
select select "privateEmployee"
select select "netSalary"
select select "other"
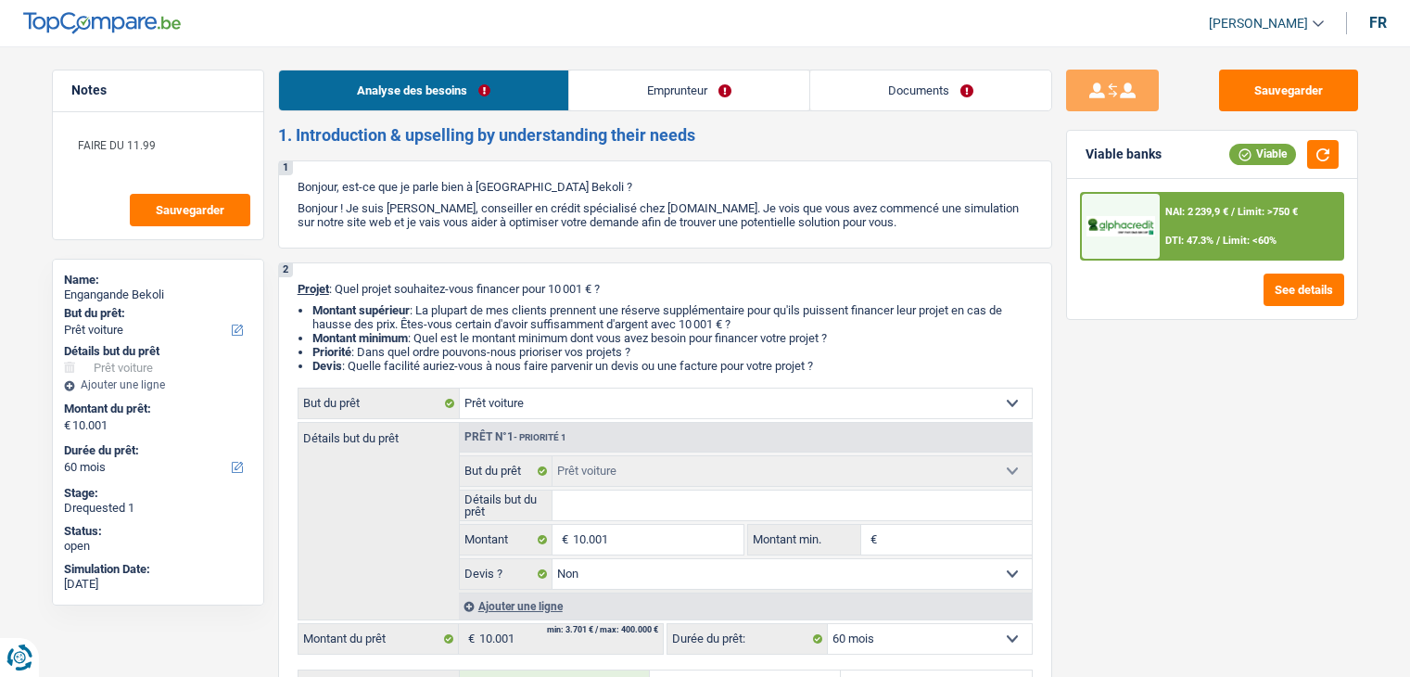
select select "mealVouchers"
select select "rents"
select select "carLoan"
select select "36"
select select "car"
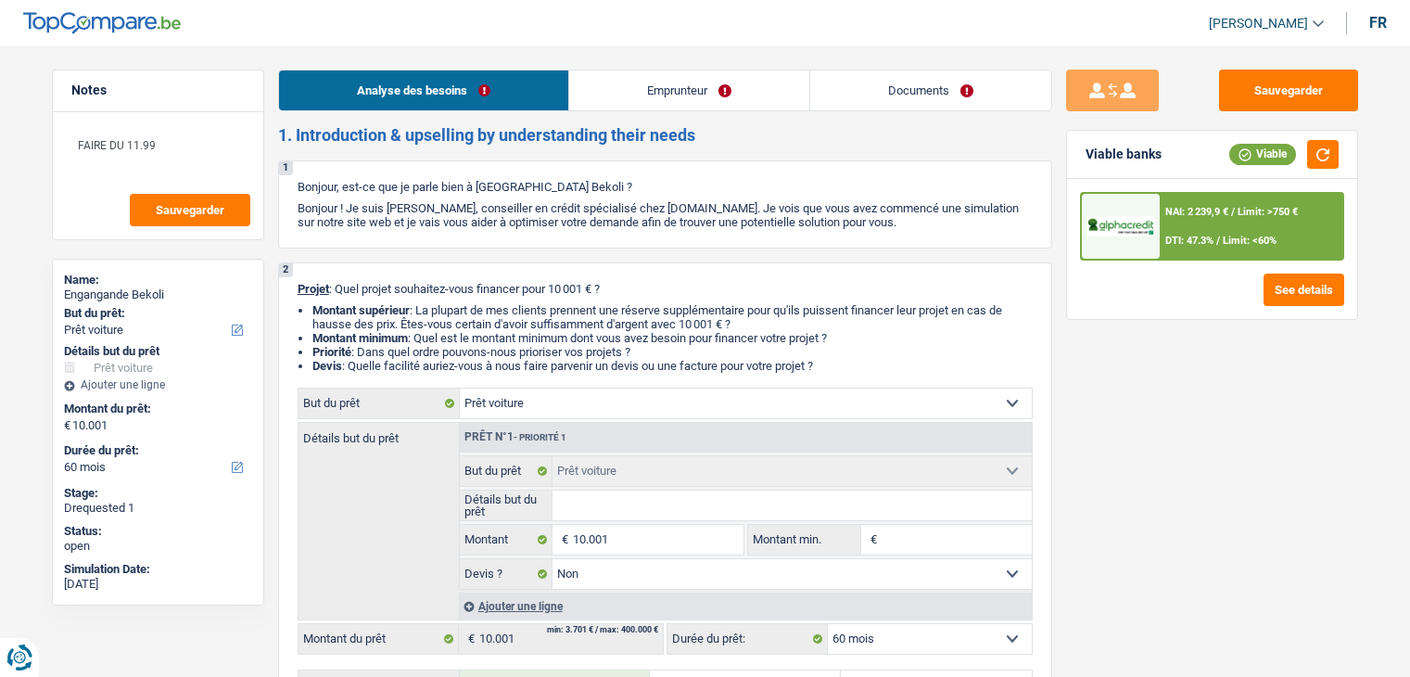
select select "car"
select select "false"
select select "60"
click at [668, 87] on link "Emprunteur" at bounding box center [689, 90] width 240 height 40
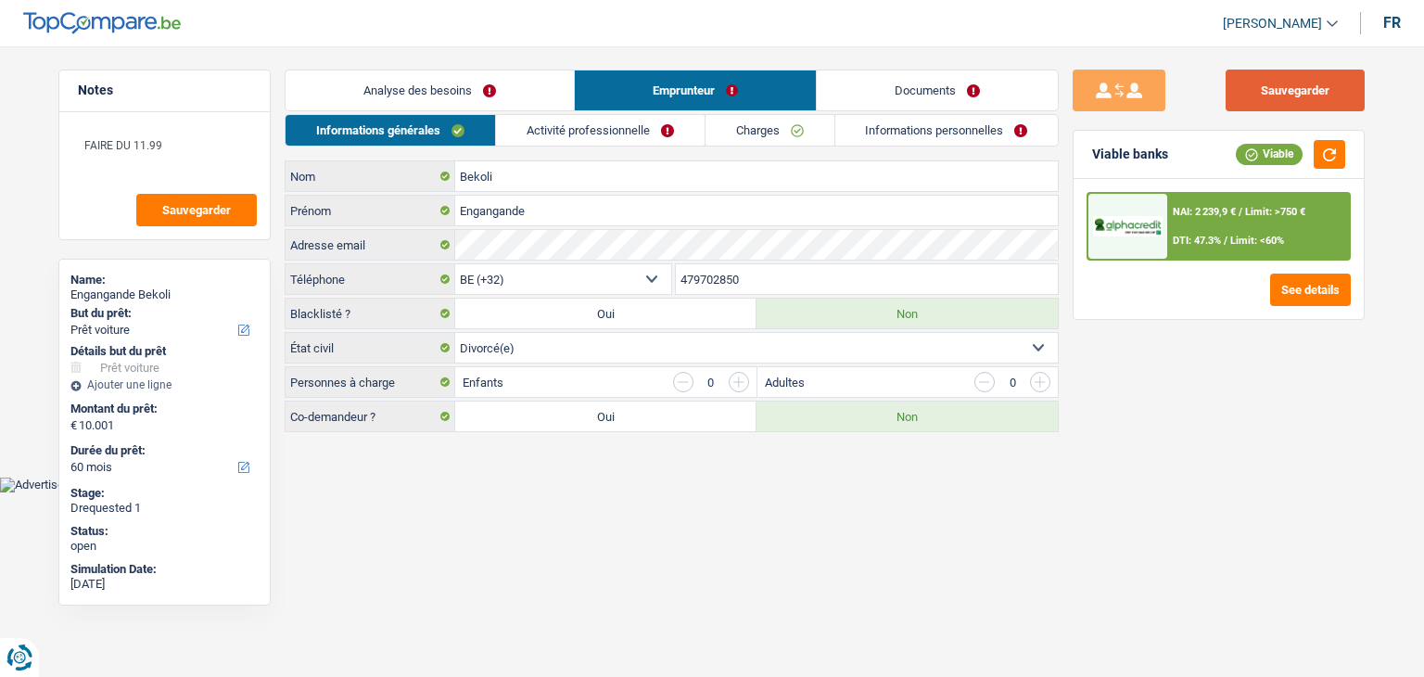
click at [1285, 81] on button "Sauvegarder" at bounding box center [1295, 91] width 139 height 42
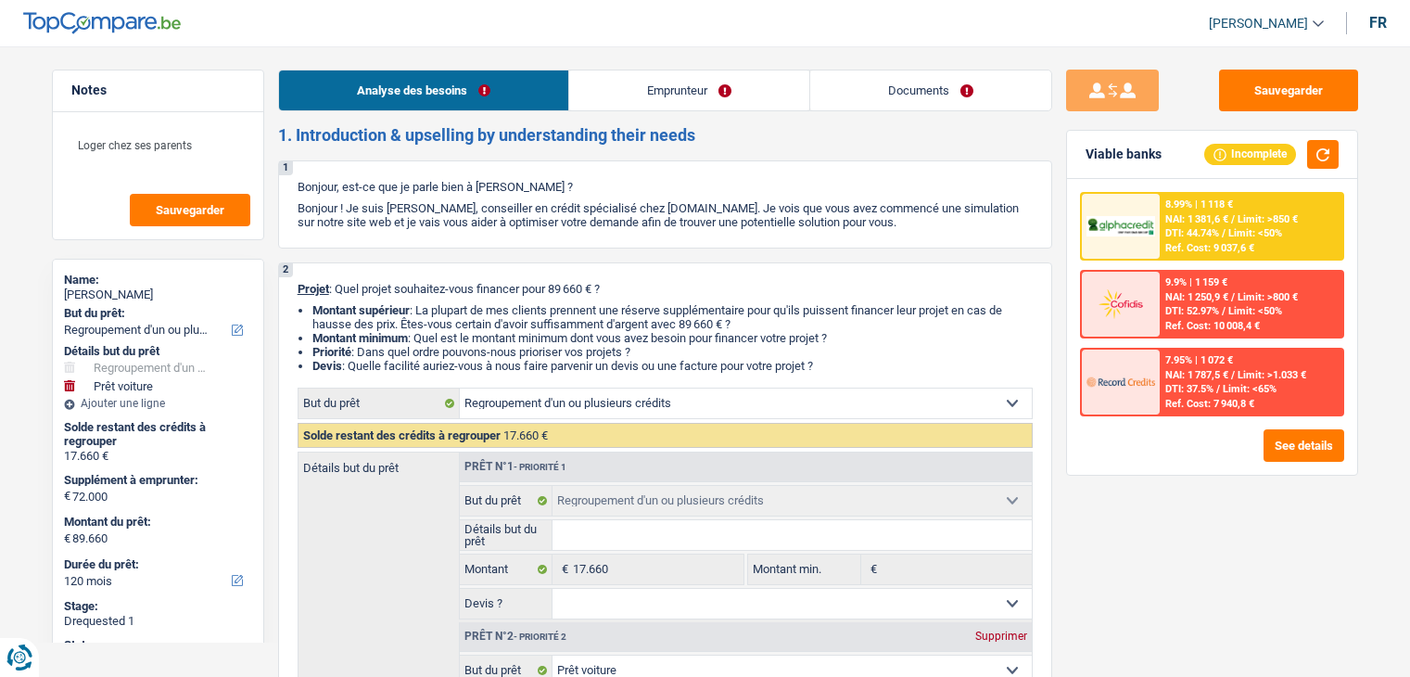
select select "refinancing"
select select "car"
select select "120"
select select "refinancing"
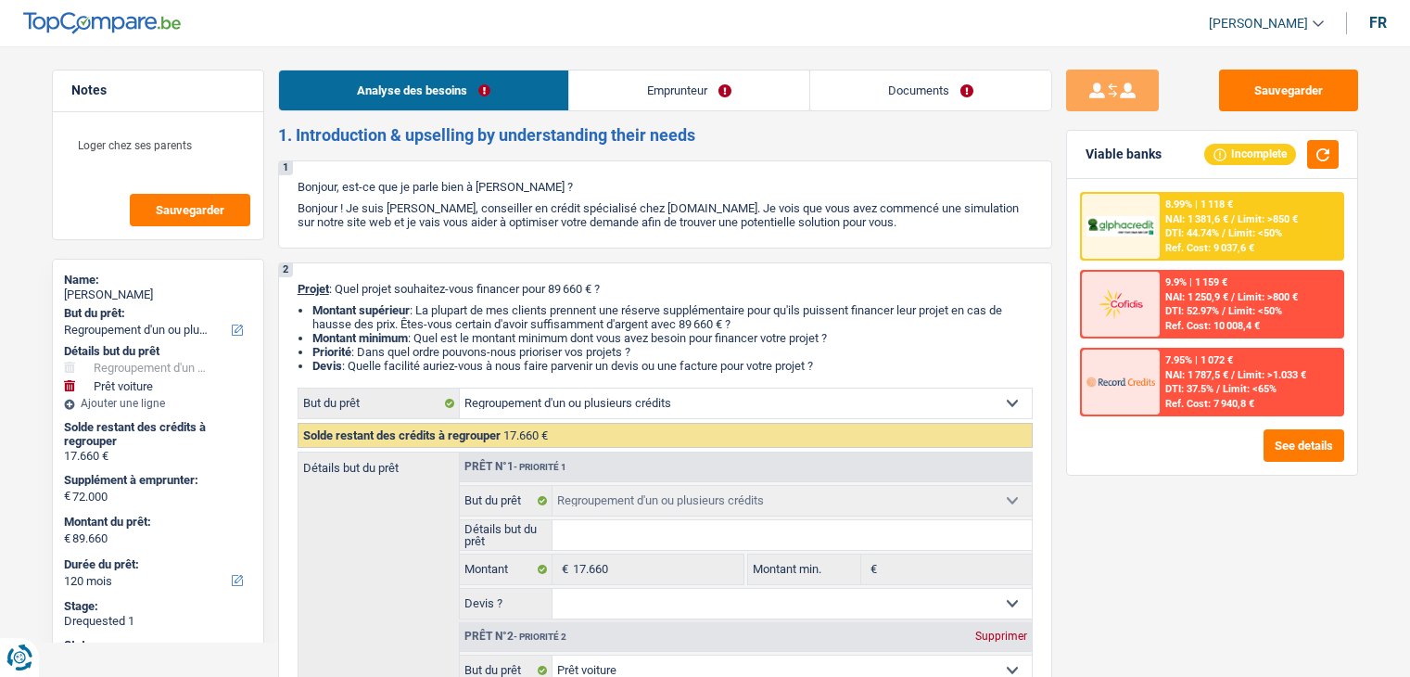
select select "refinancing"
select select "car"
select select "yes"
select select "120"
select select "worker"
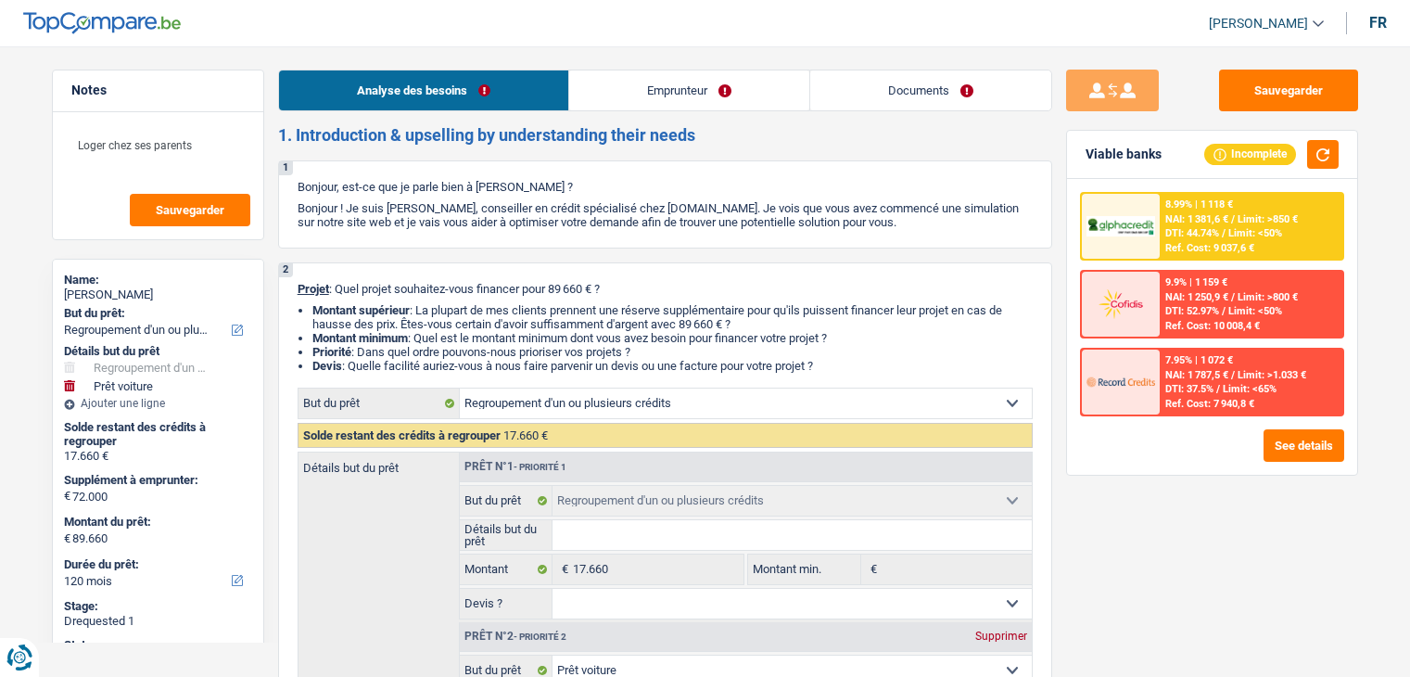
select select "netSalary"
select select "mealVouchers"
select select "liveWithParents"
select select "carLoan"
select select "60"
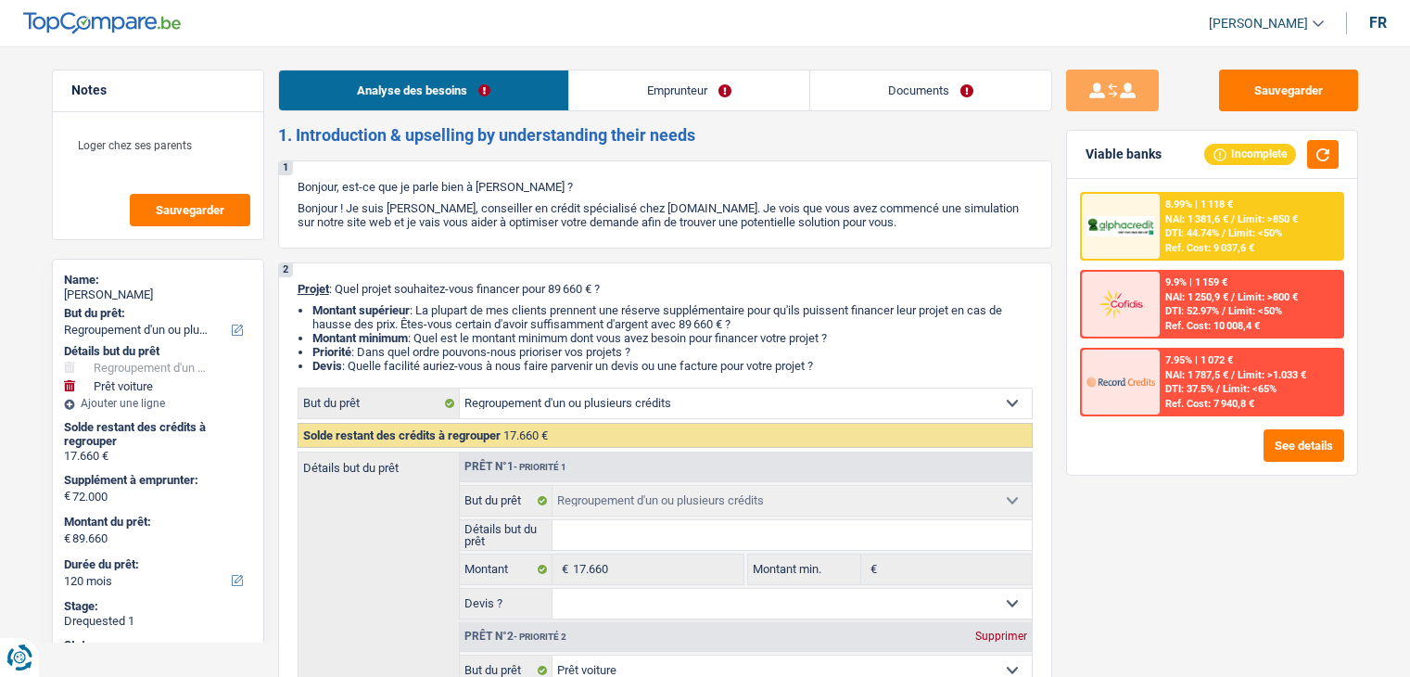
select select "refinancing"
select select "car"
select select "yes"
select select "120"
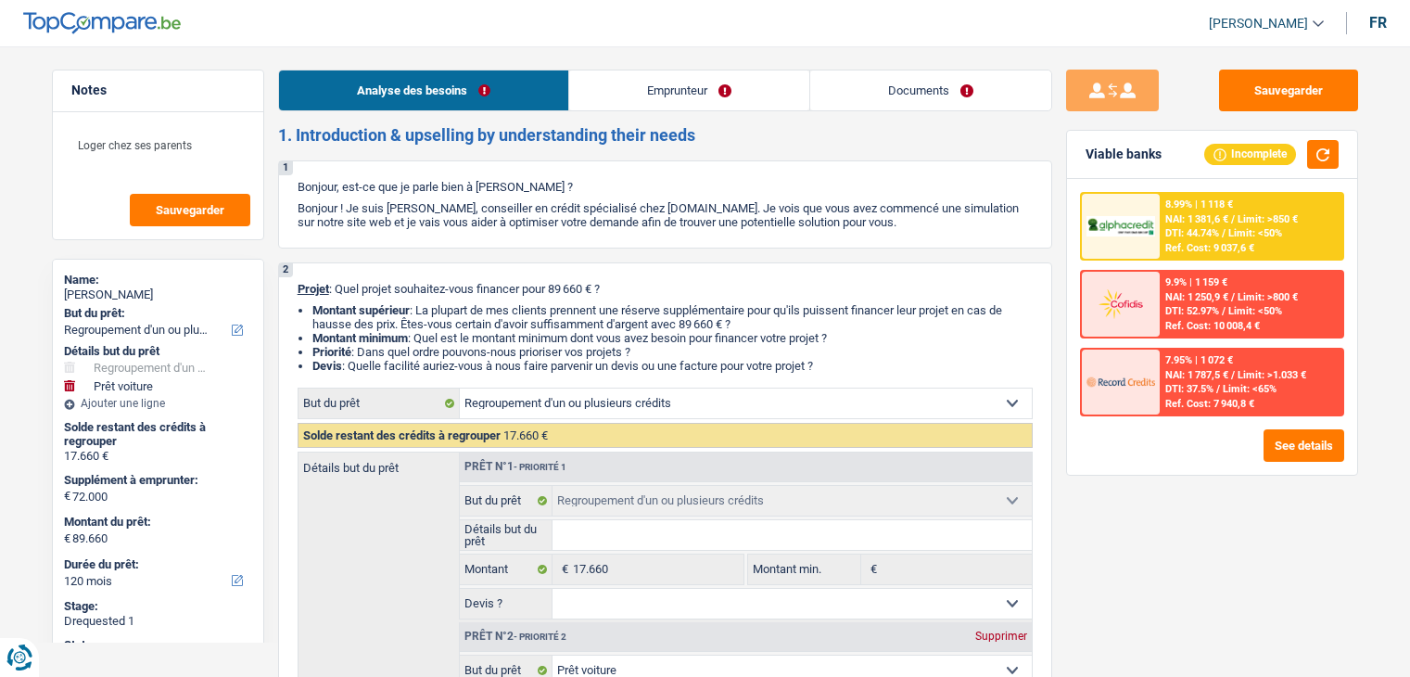
select select "32"
select select "single"
drag, startPoint x: 976, startPoint y: 85, endPoint x: 960, endPoint y: 85, distance: 16.7
click at [975, 85] on link "Documents" at bounding box center [930, 90] width 241 height 40
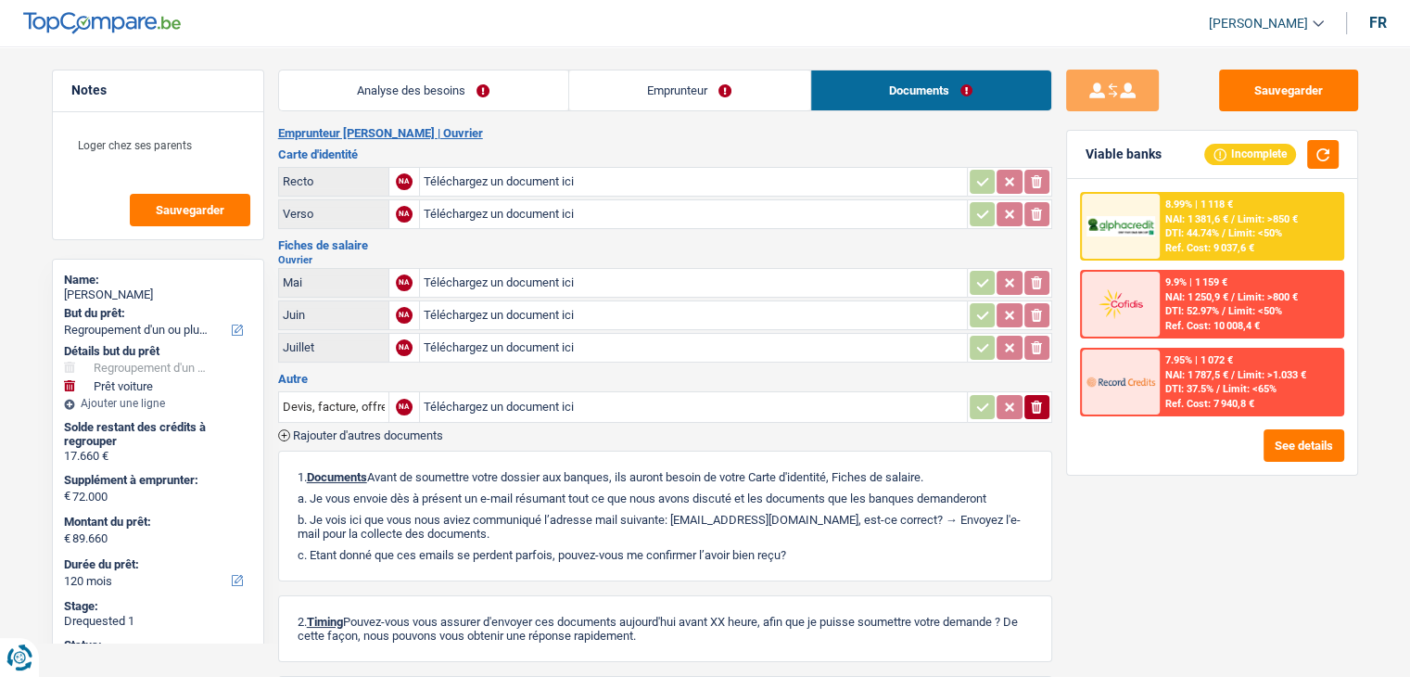
click at [682, 94] on link "Emprunteur" at bounding box center [689, 90] width 241 height 40
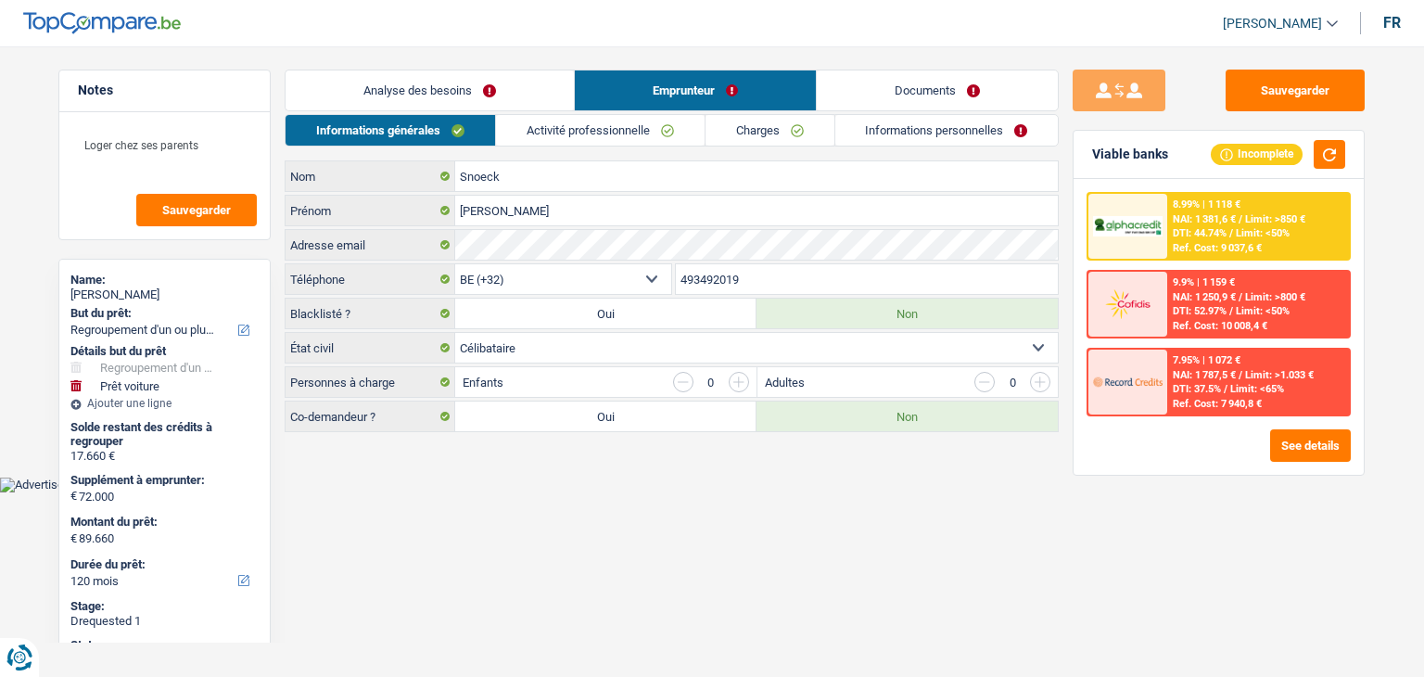
click at [618, 134] on link "Activité professionnelle" at bounding box center [600, 130] width 209 height 31
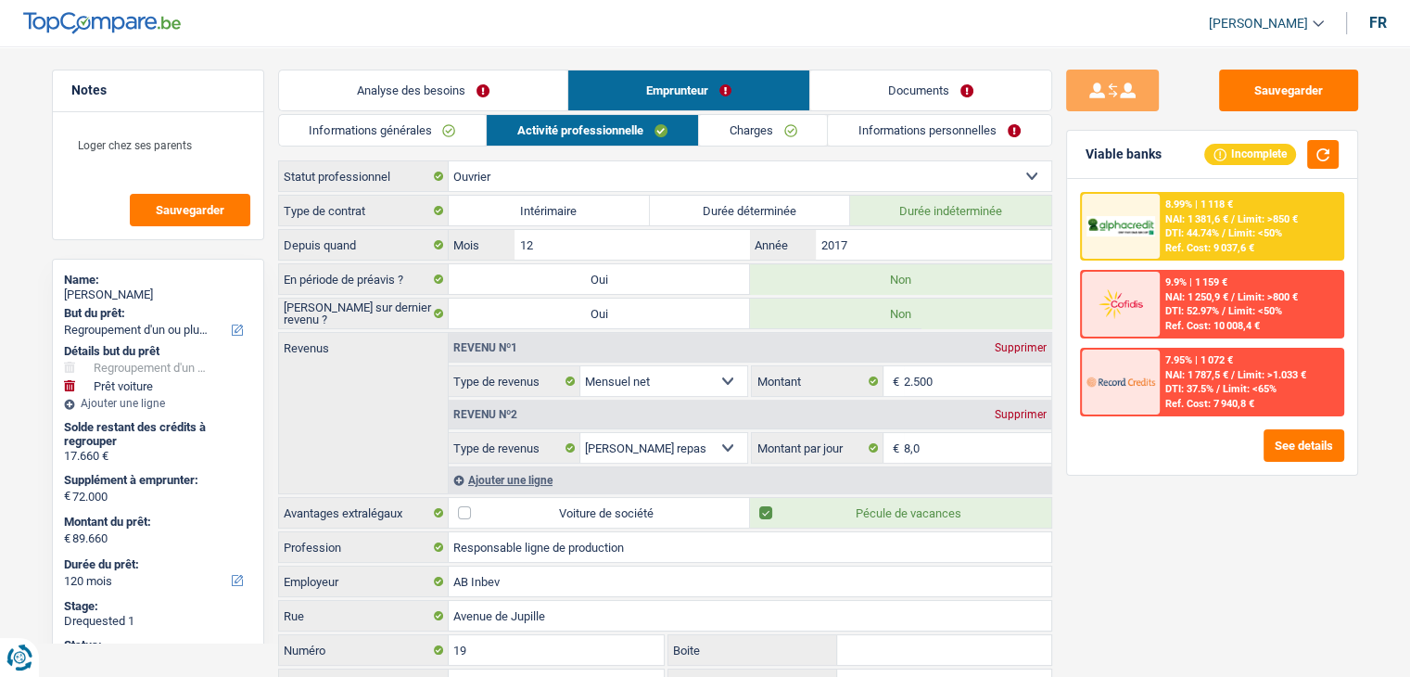
click at [738, 134] on link "Charges" at bounding box center [763, 130] width 129 height 31
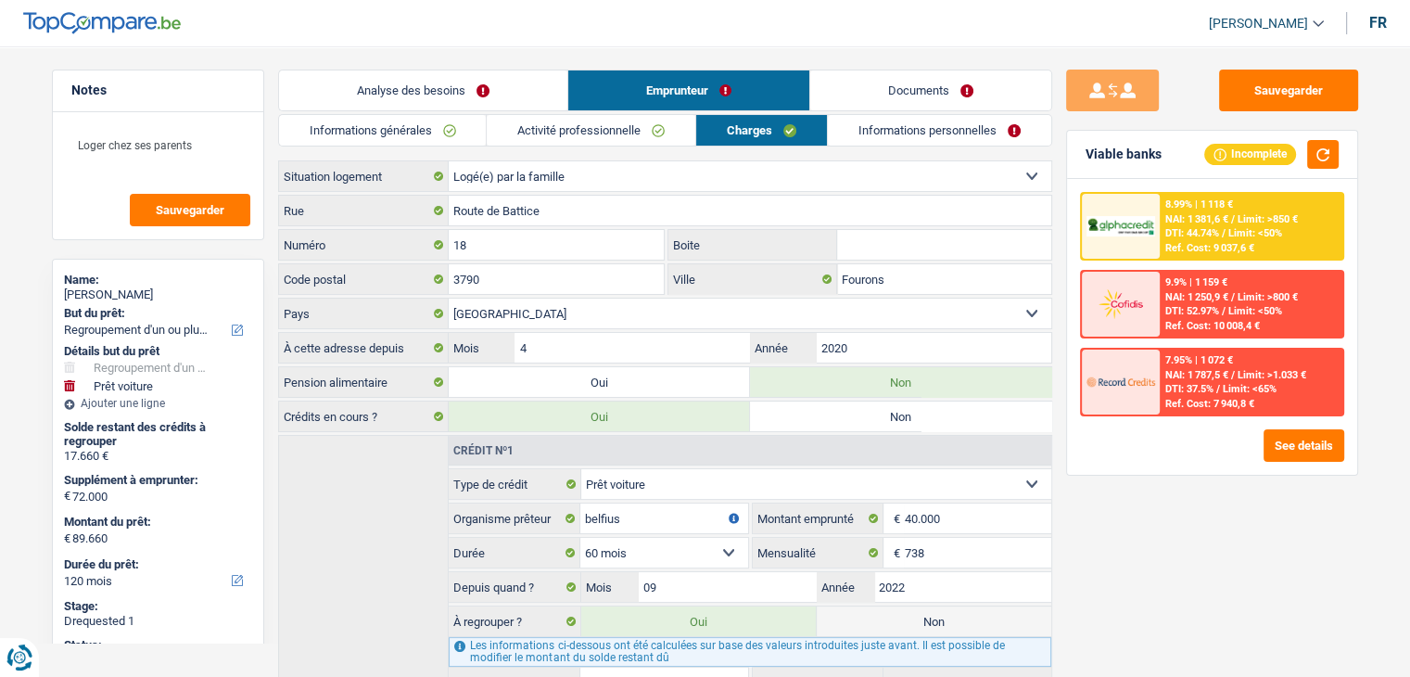
click at [615, 127] on link "Activité professionnelle" at bounding box center [591, 130] width 209 height 31
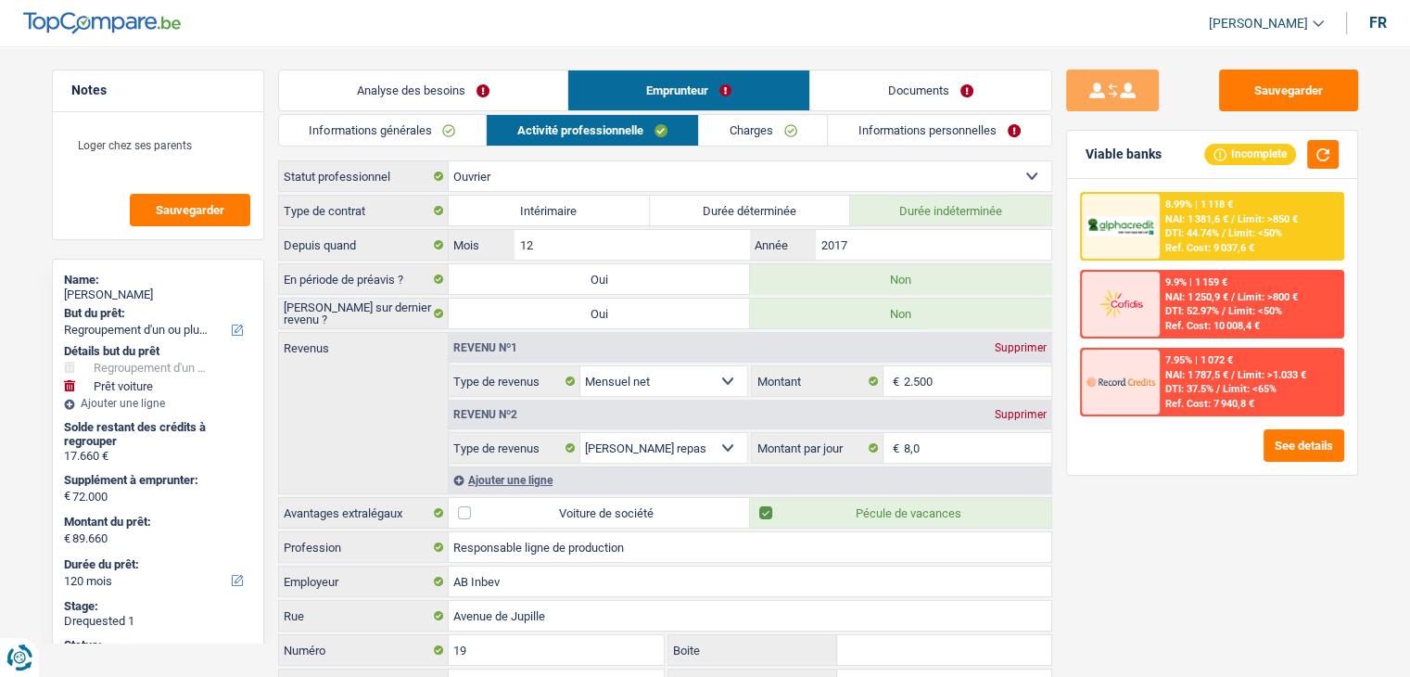
click at [909, 127] on link "Informations personnelles" at bounding box center [939, 130] width 223 height 31
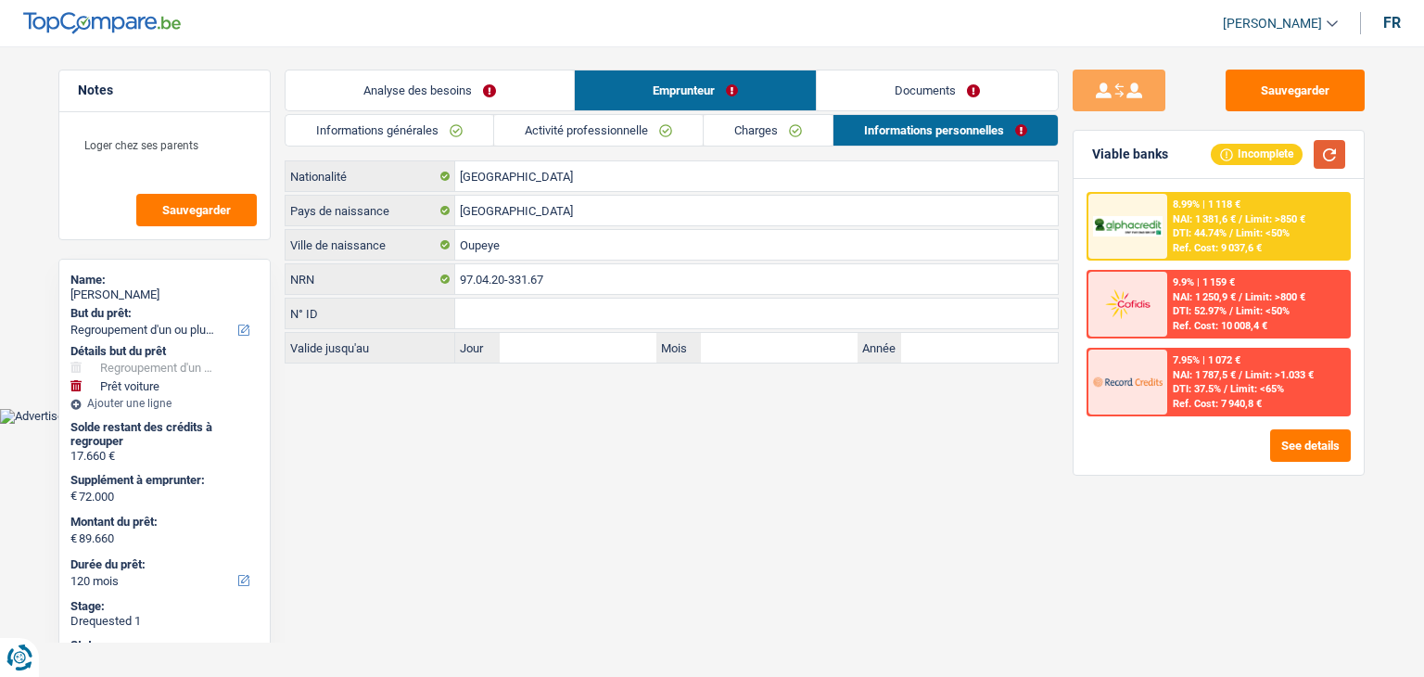
click at [1324, 160] on button "button" at bounding box center [1330, 154] width 32 height 29
click at [1332, 85] on button "Sauvegarder" at bounding box center [1295, 91] width 139 height 42
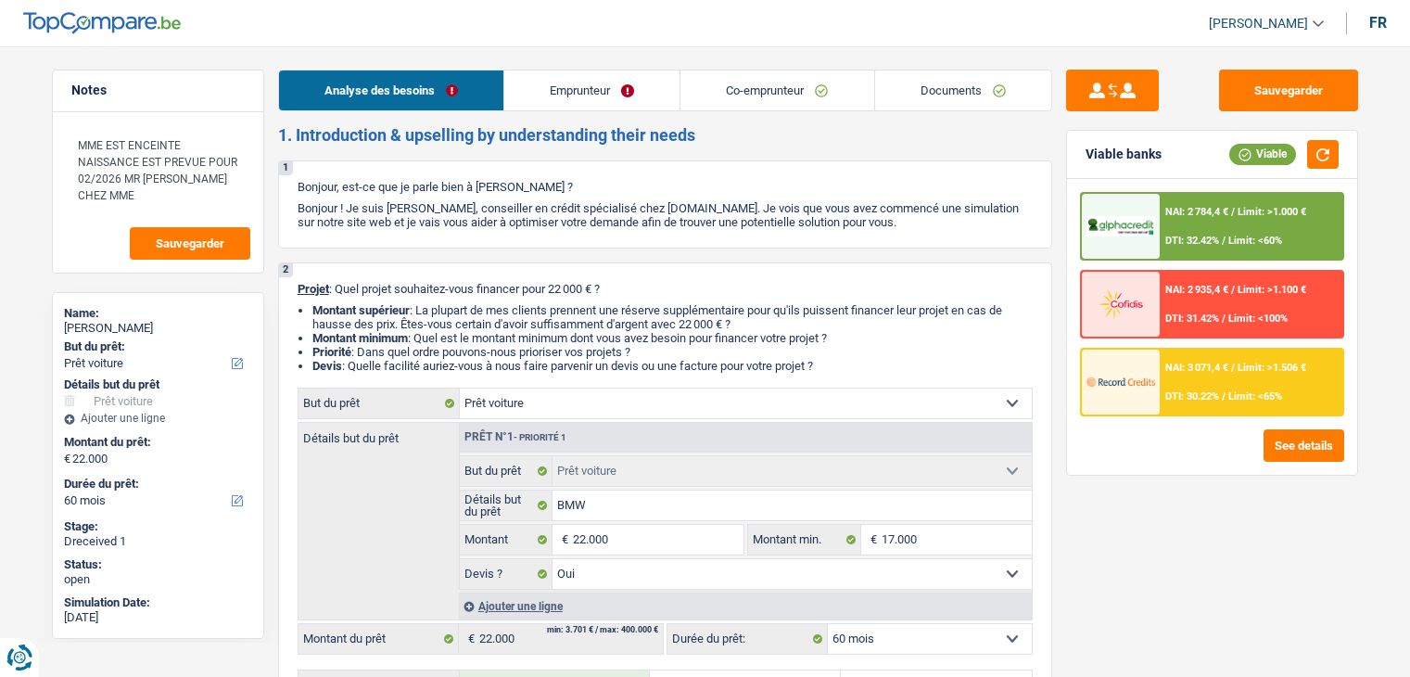
select select "car"
select select "60"
select select "car"
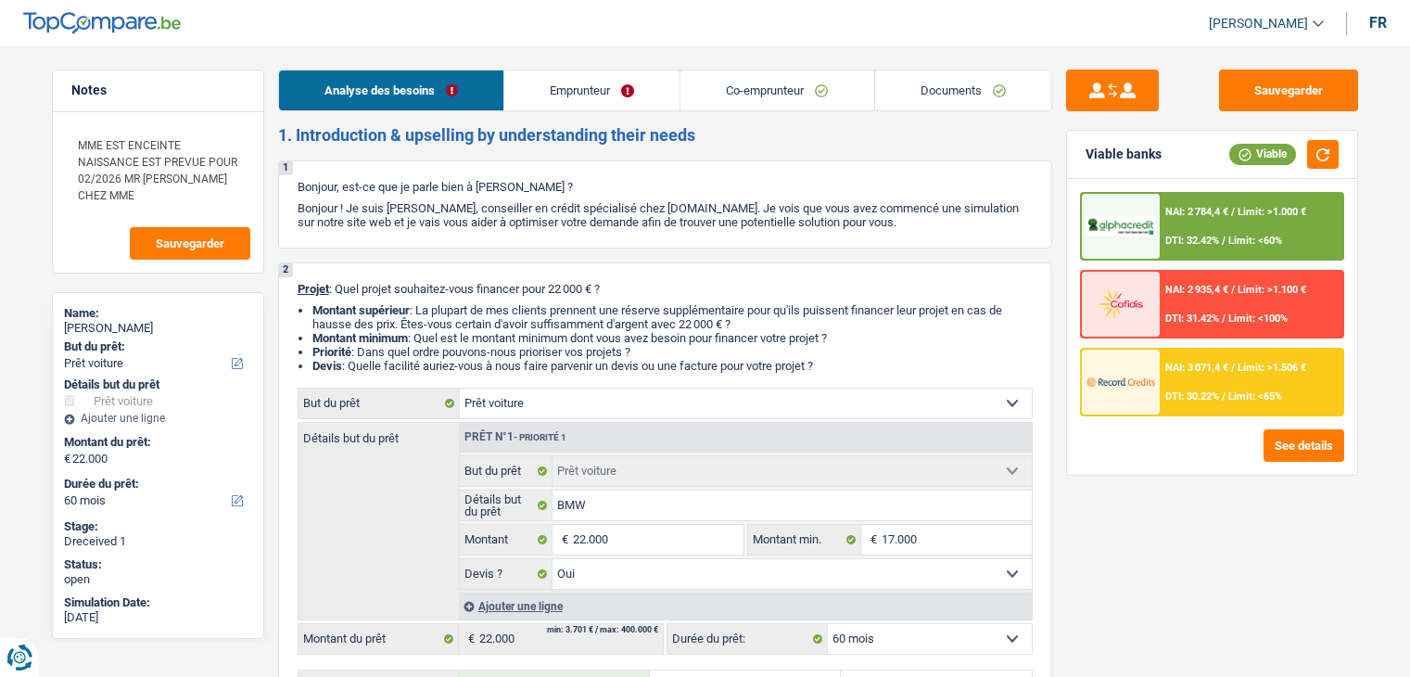
select select "yes"
select select "60"
select select "mutuality"
select select "worker"
select select "netSalary"
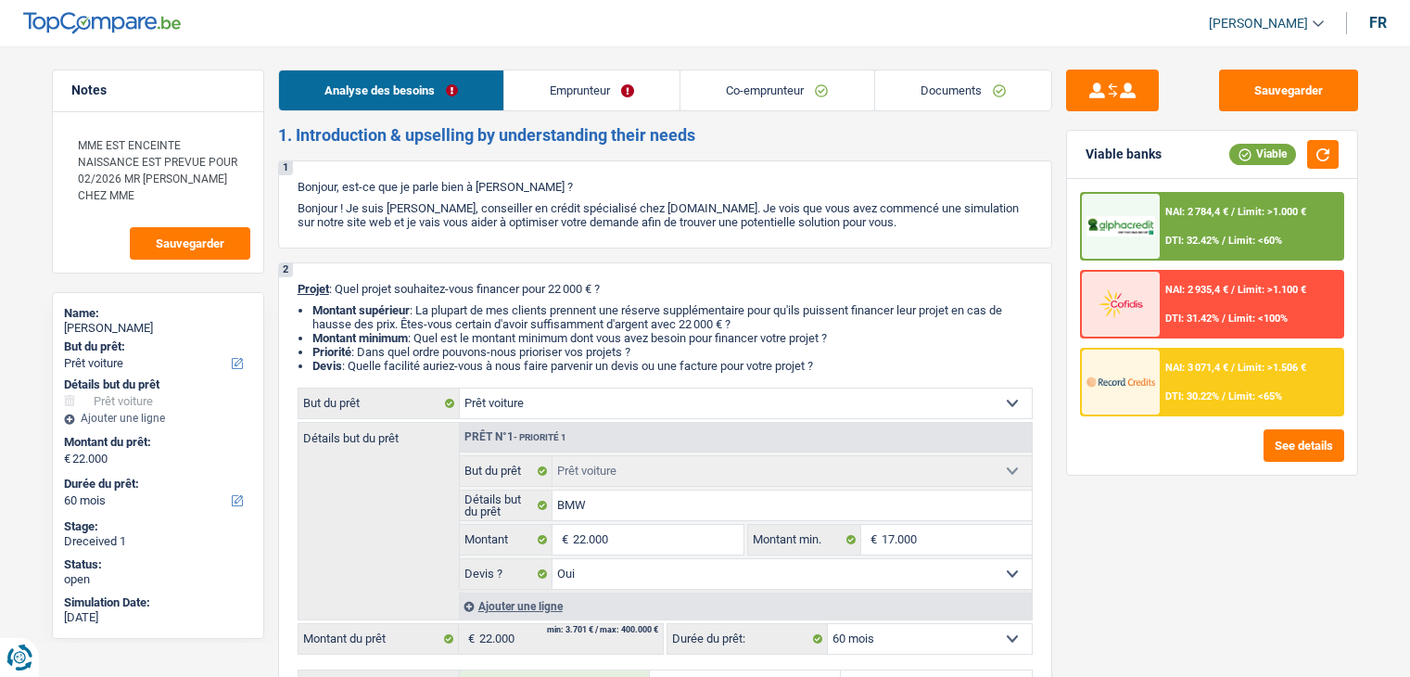
select select "mutualityIndemnity"
select select "netSalary"
select select "previousEmployerCompensation"
select select "mealVouchers"
select select "ownerWithMortgage"
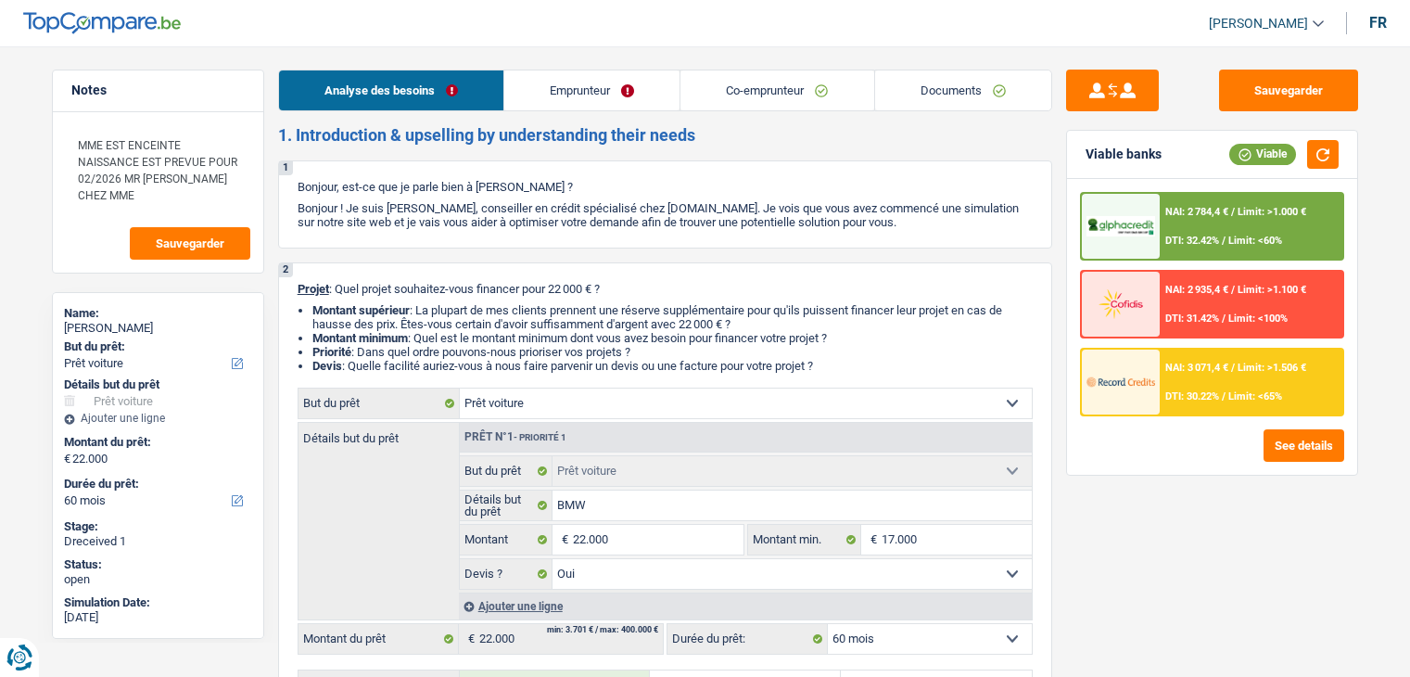
select select "mortgage"
select select "300"
select select "renovationLoan"
select select "120"
select select "car"
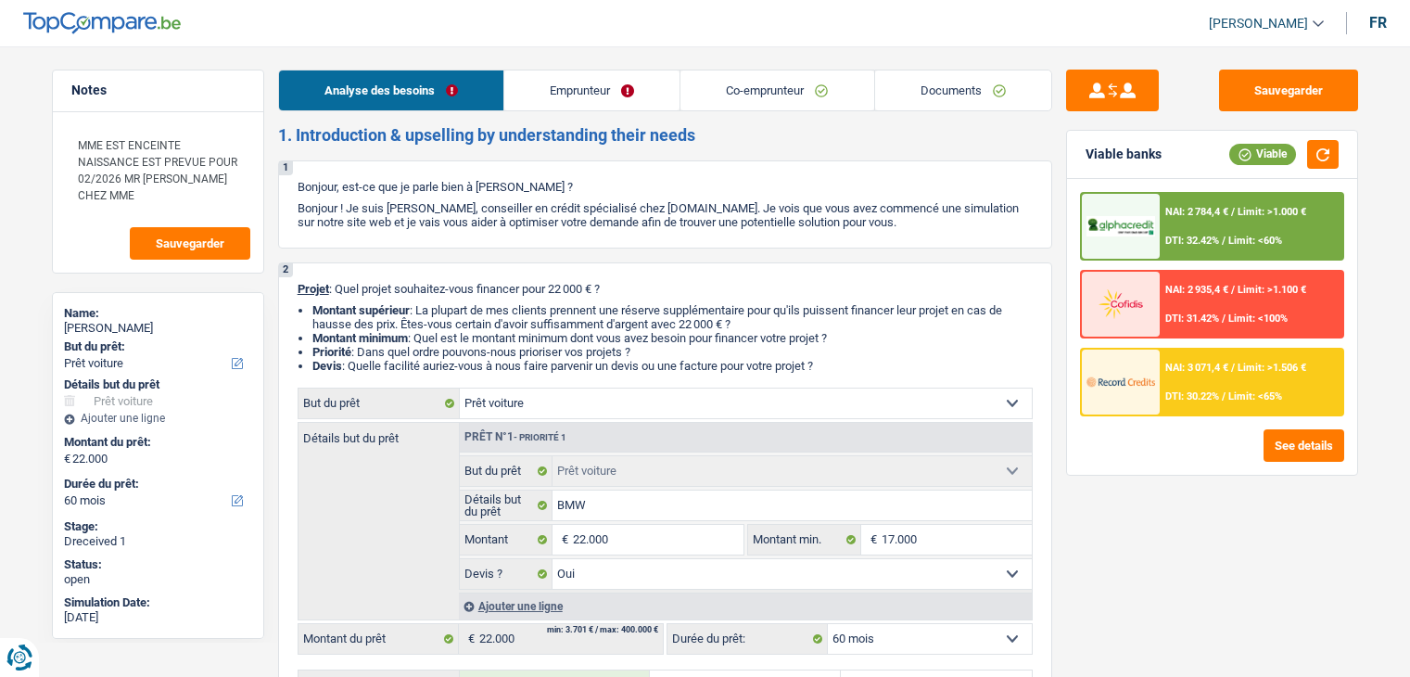
select select "car"
select select "yes"
select select "60"
click at [566, 97] on link "Emprunteur" at bounding box center [591, 90] width 175 height 40
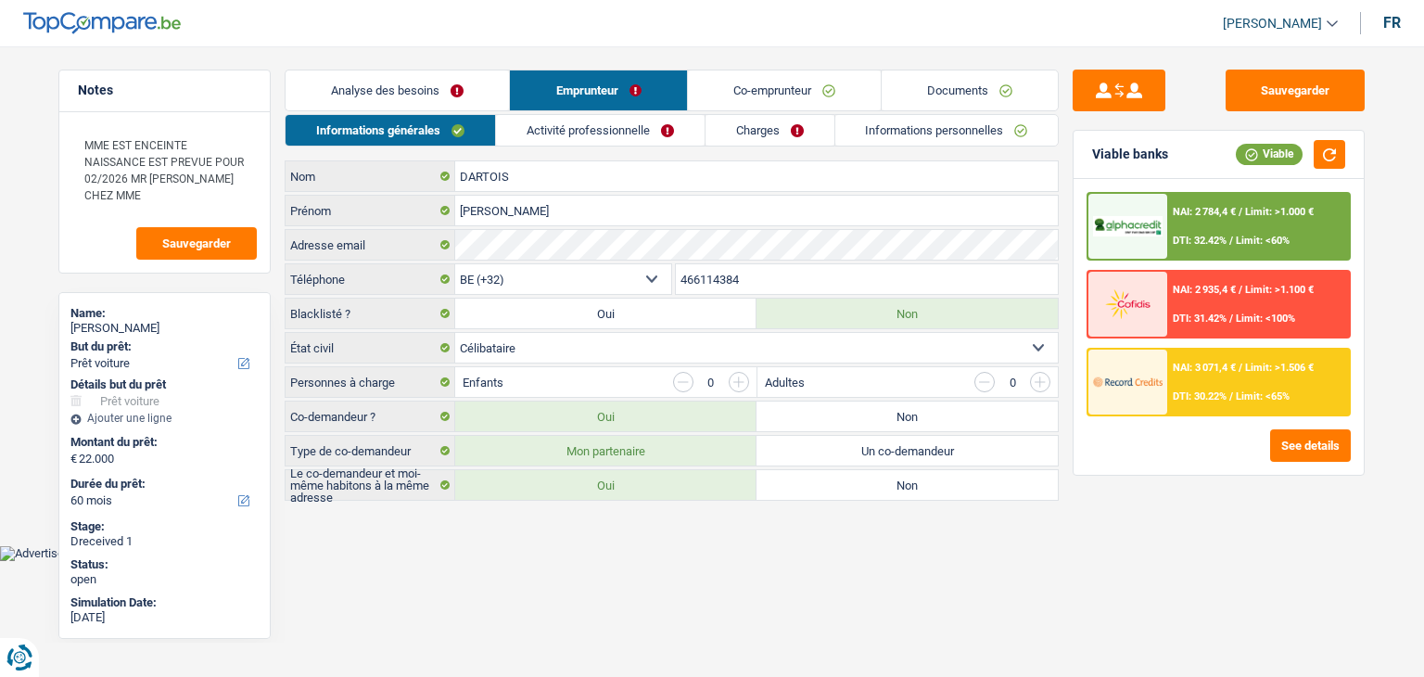
click at [560, 133] on link "Activité professionnelle" at bounding box center [600, 130] width 209 height 31
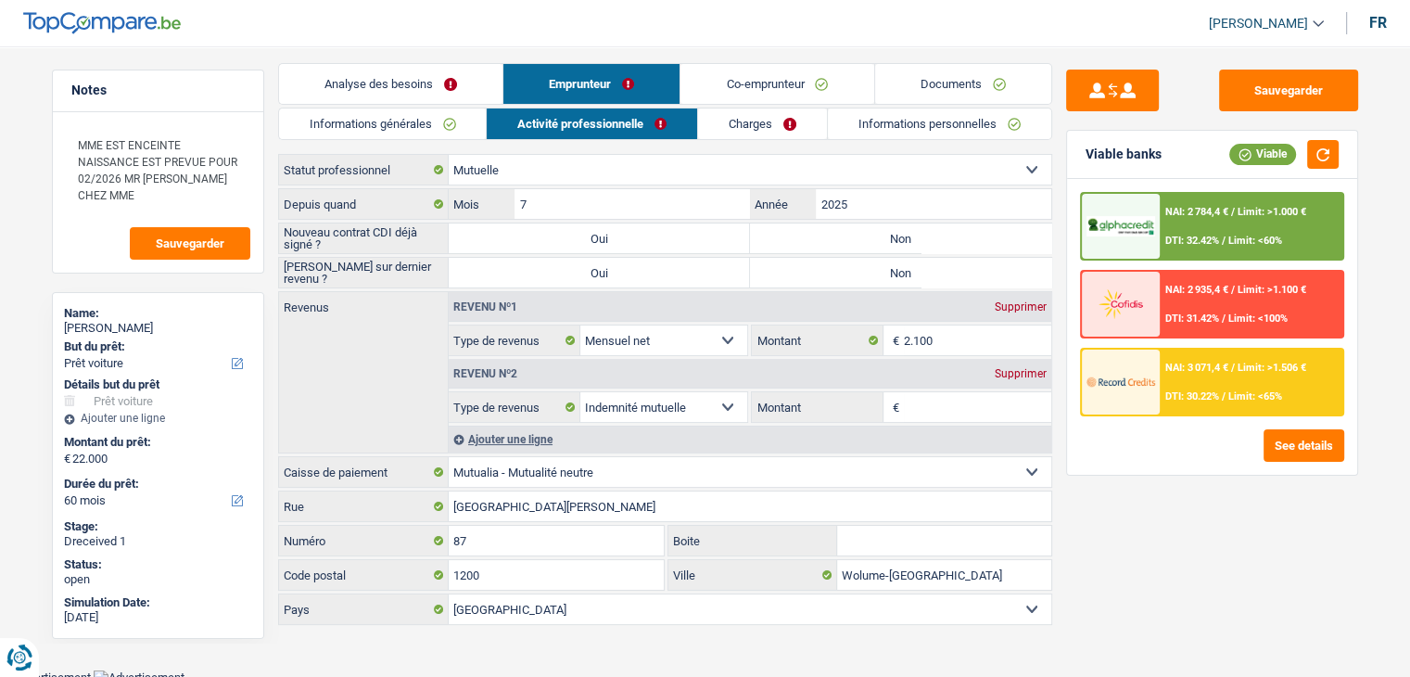
scroll to position [8, 0]
click at [727, 120] on link "Charges" at bounding box center [762, 122] width 129 height 31
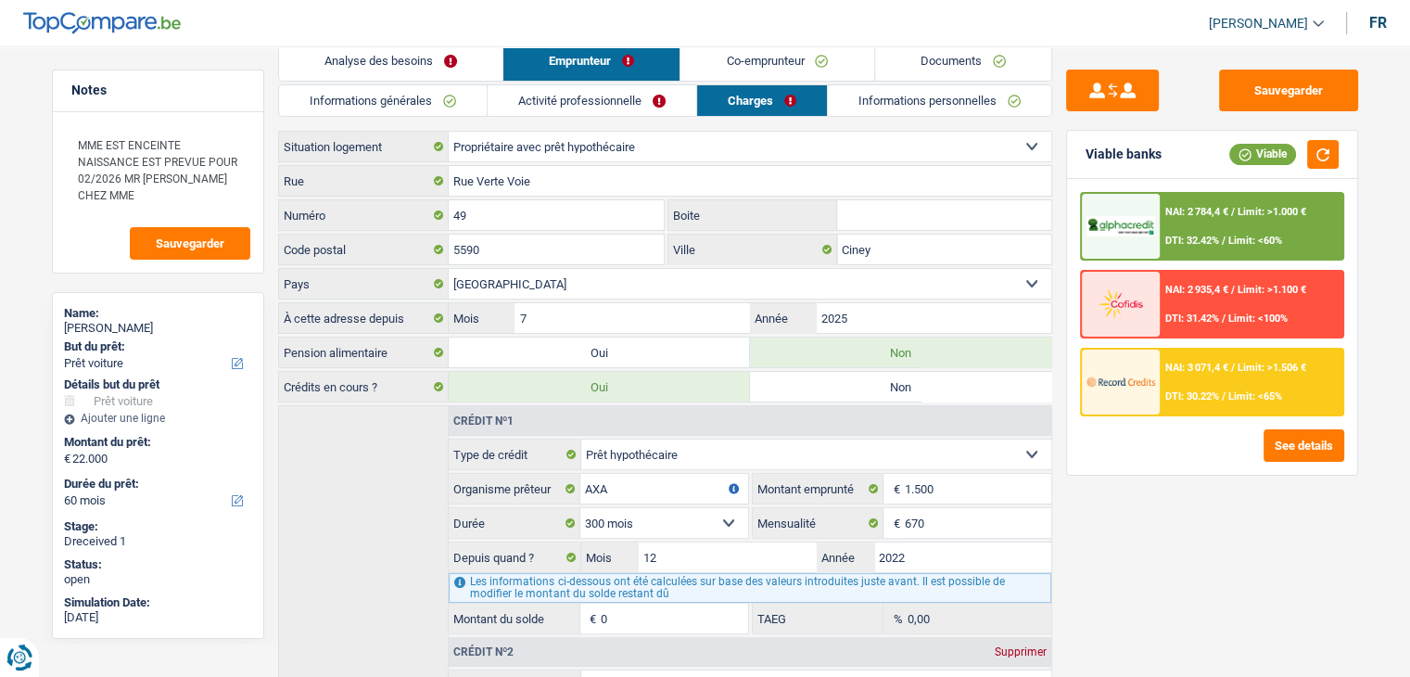
scroll to position [0, 0]
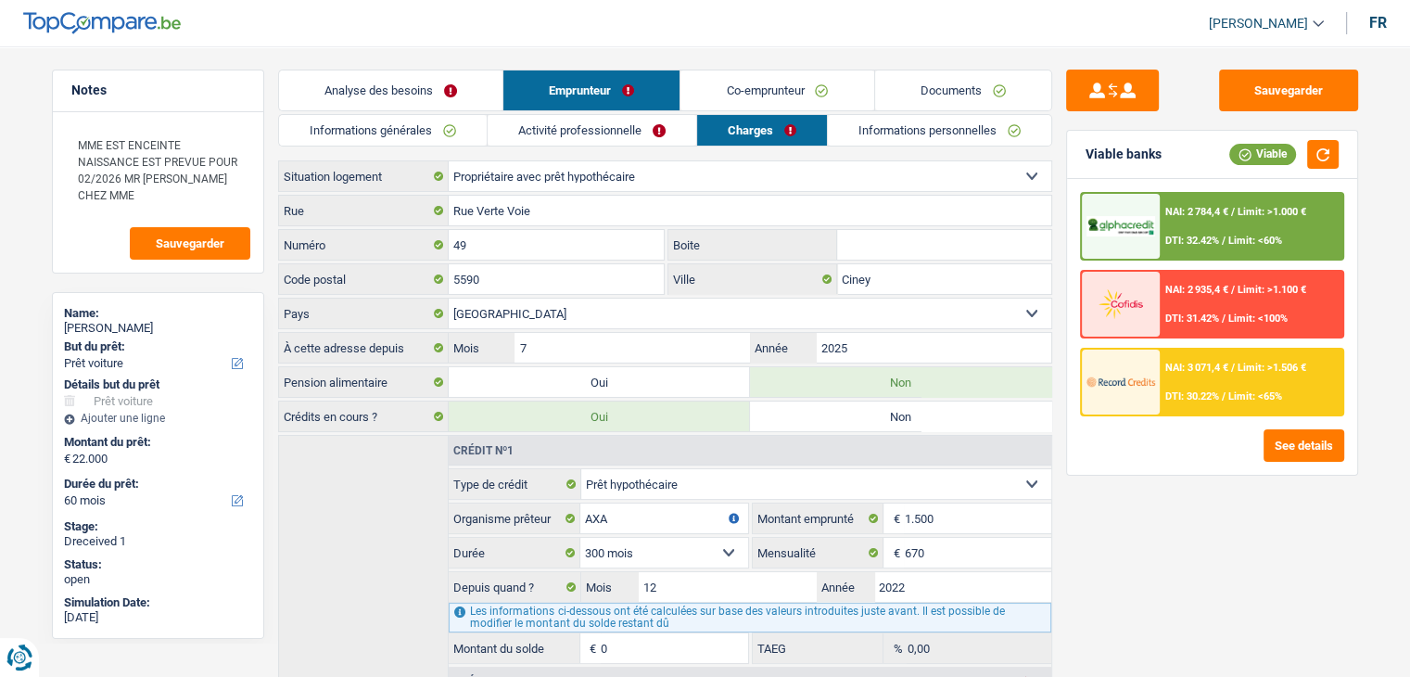
click at [749, 95] on link "Co-emprunteur" at bounding box center [776, 90] width 193 height 40
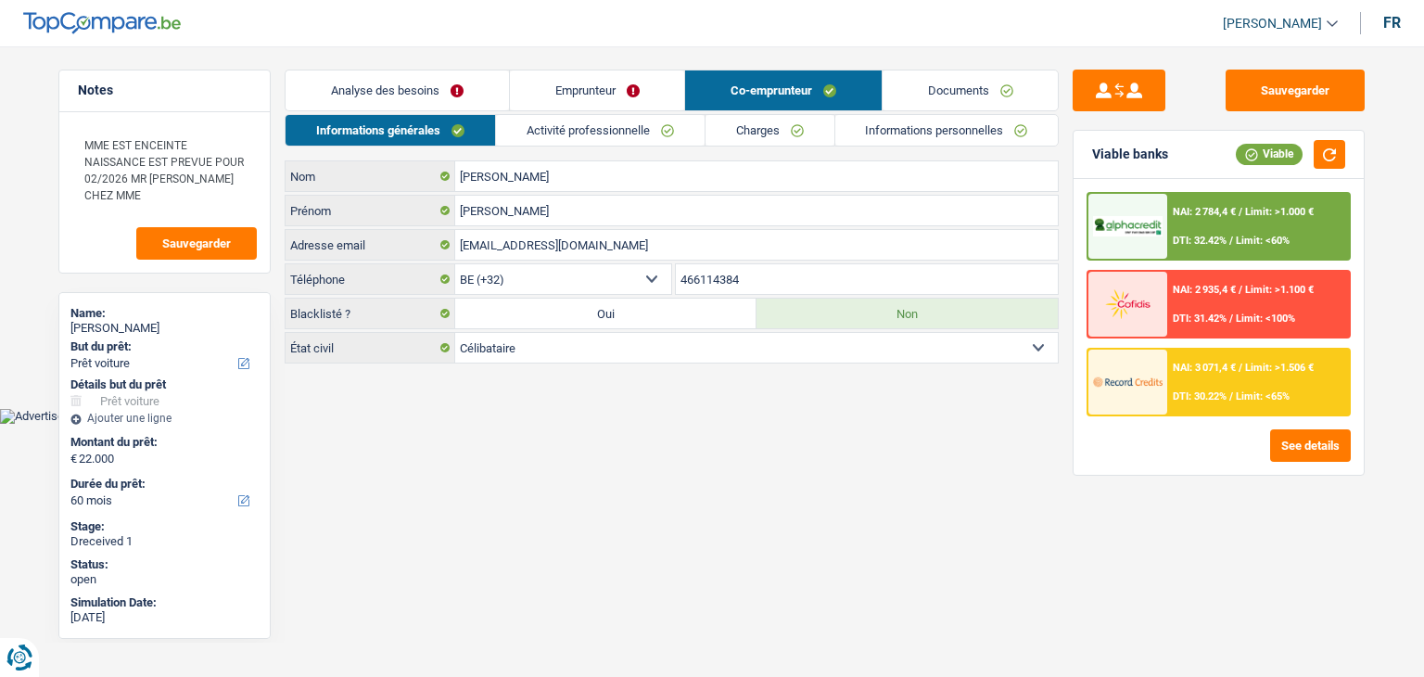
click at [623, 131] on link "Activité professionnelle" at bounding box center [600, 130] width 209 height 31
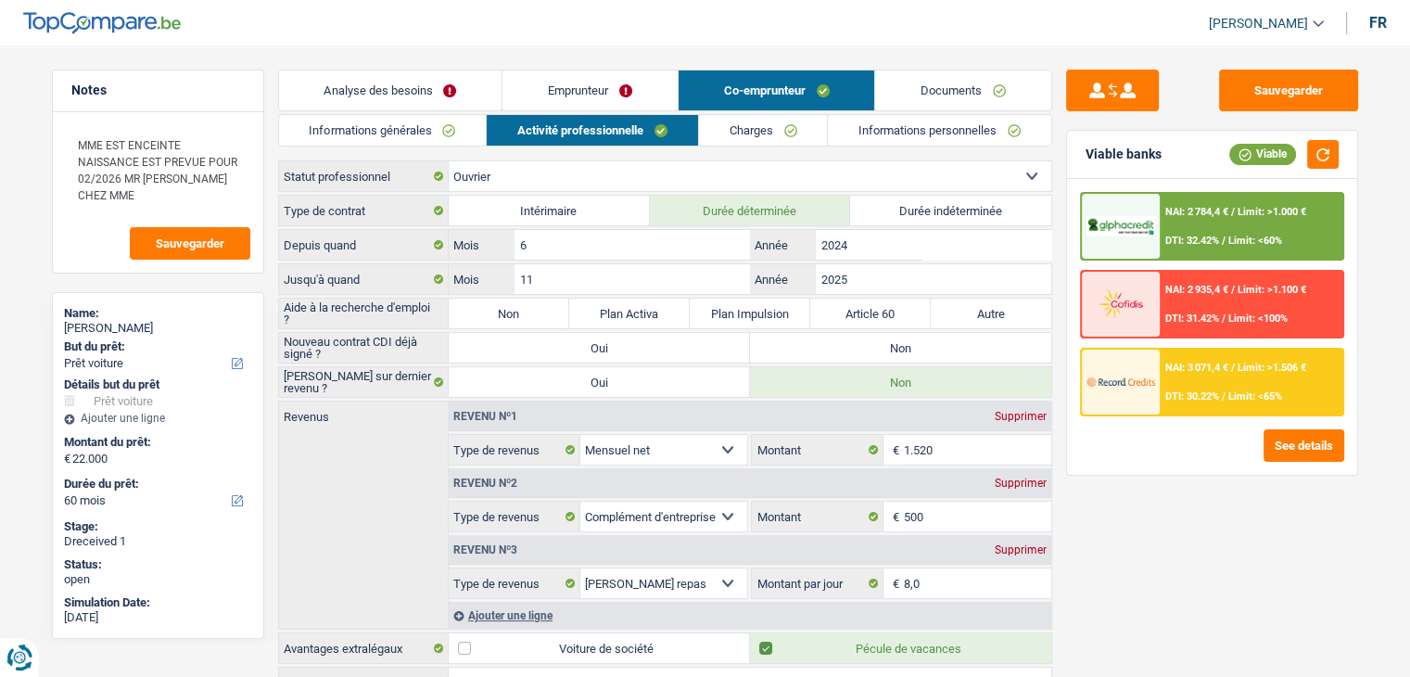
click at [782, 351] on label "Non" at bounding box center [900, 348] width 301 height 30
click at [782, 351] on input "Non" at bounding box center [900, 348] width 301 height 30
radio input "true"
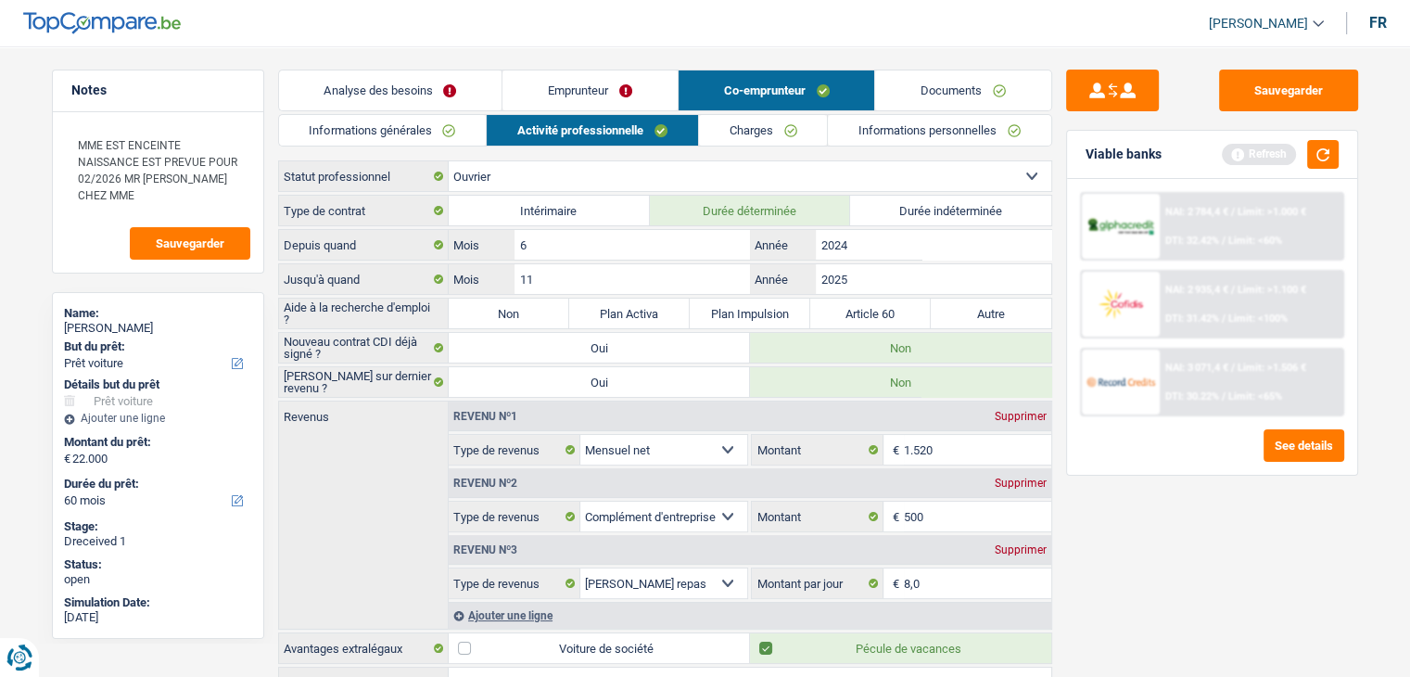
click at [485, 315] on label "Non" at bounding box center [509, 314] width 121 height 30
click at [485, 315] on input "Non" at bounding box center [509, 314] width 121 height 30
radio input "true"
click at [867, 134] on link "Informations personnelles" at bounding box center [939, 130] width 223 height 31
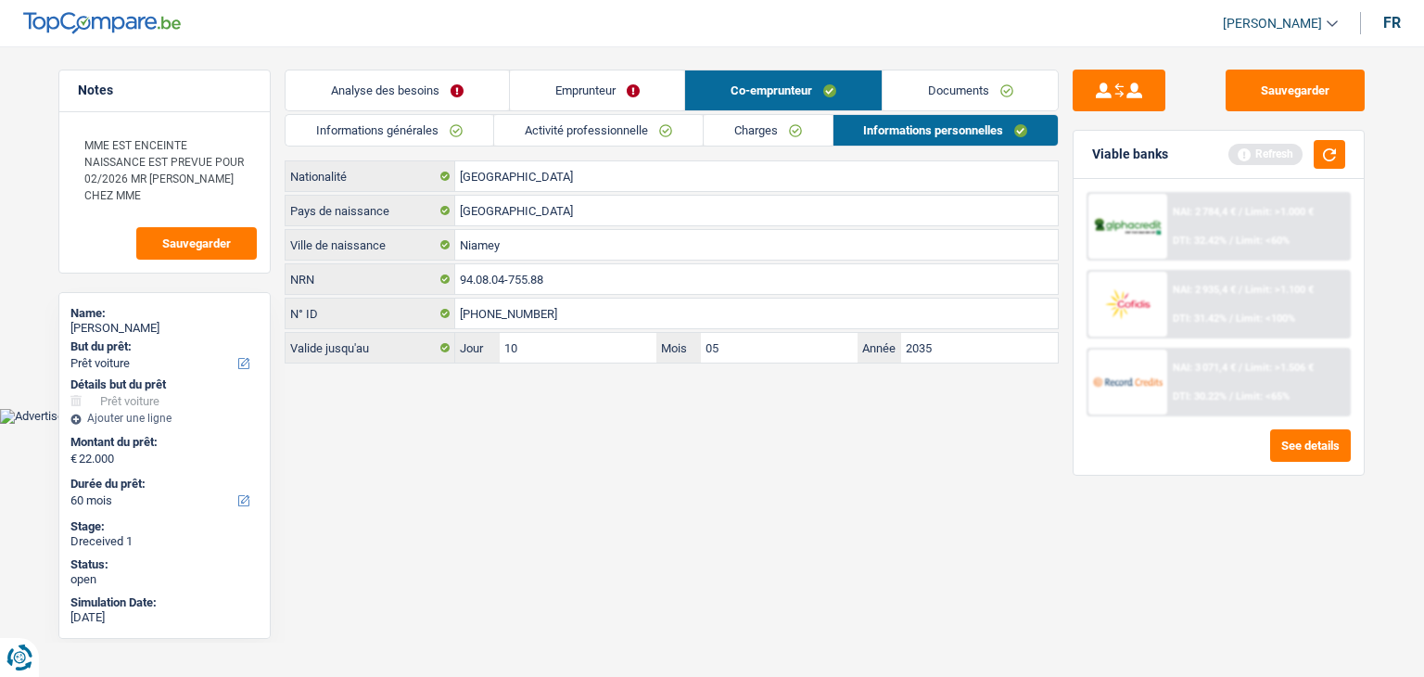
click at [912, 95] on link "Documents" at bounding box center [971, 90] width 176 height 40
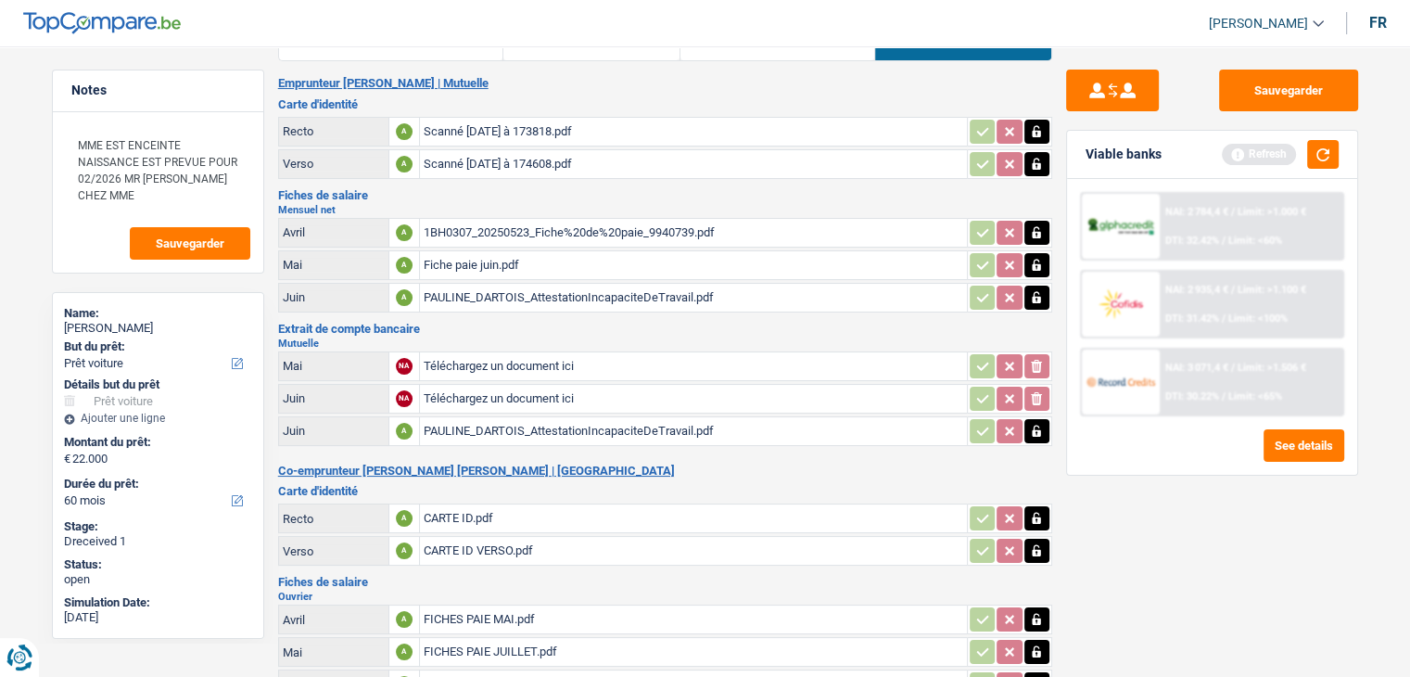
scroll to position [93, 0]
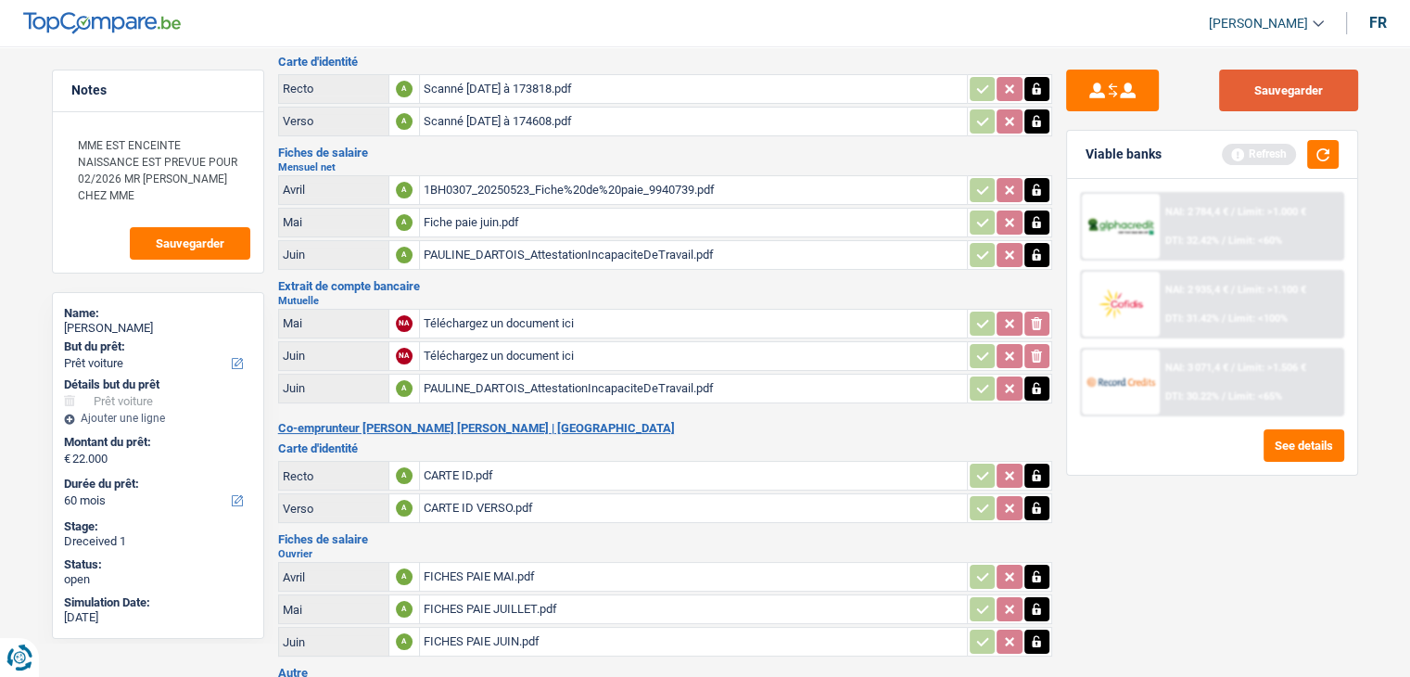
click at [1267, 75] on button "Sauvegarder" at bounding box center [1288, 91] width 139 height 42
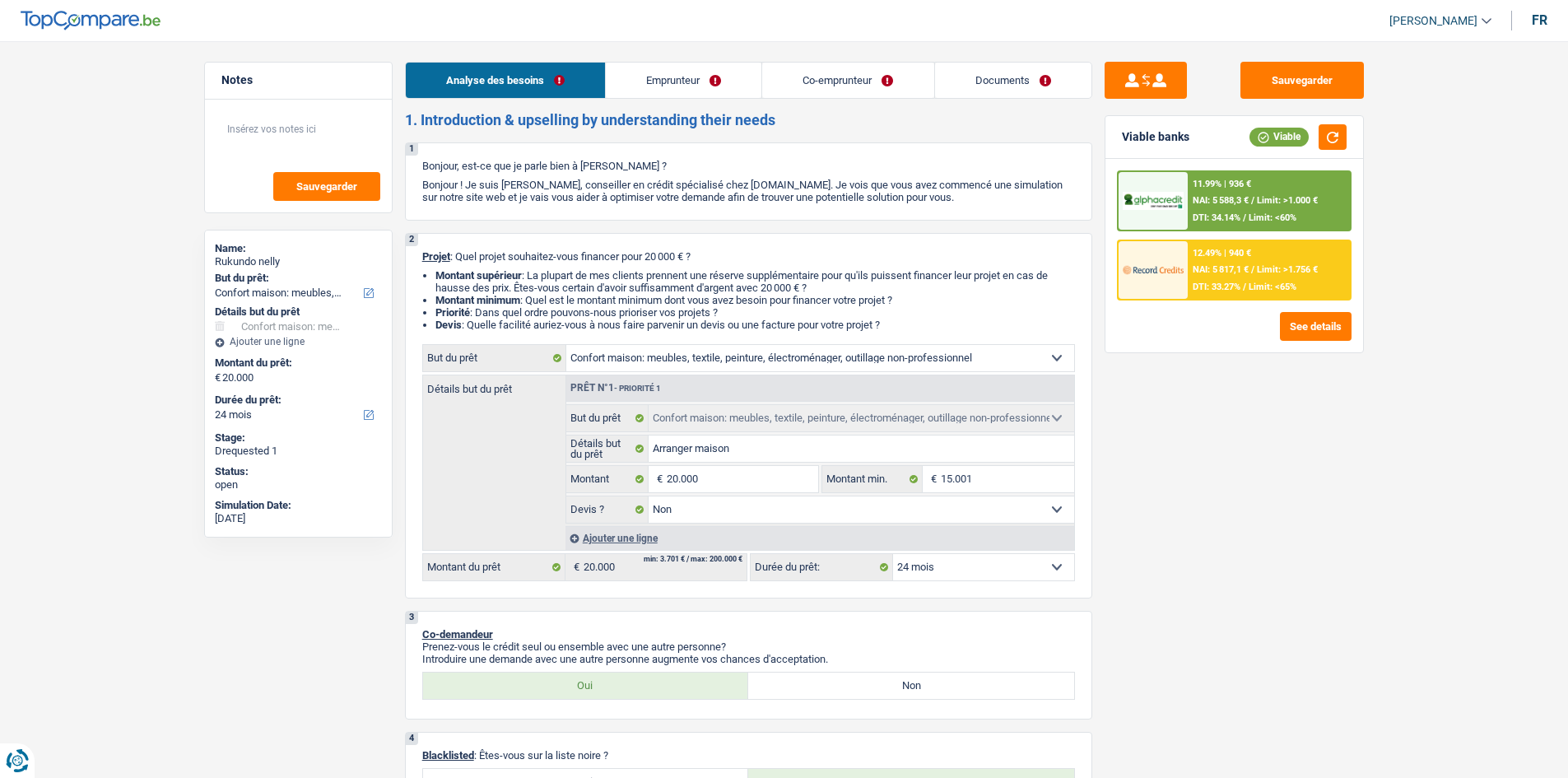
select select "household"
select select "24"
select select "household"
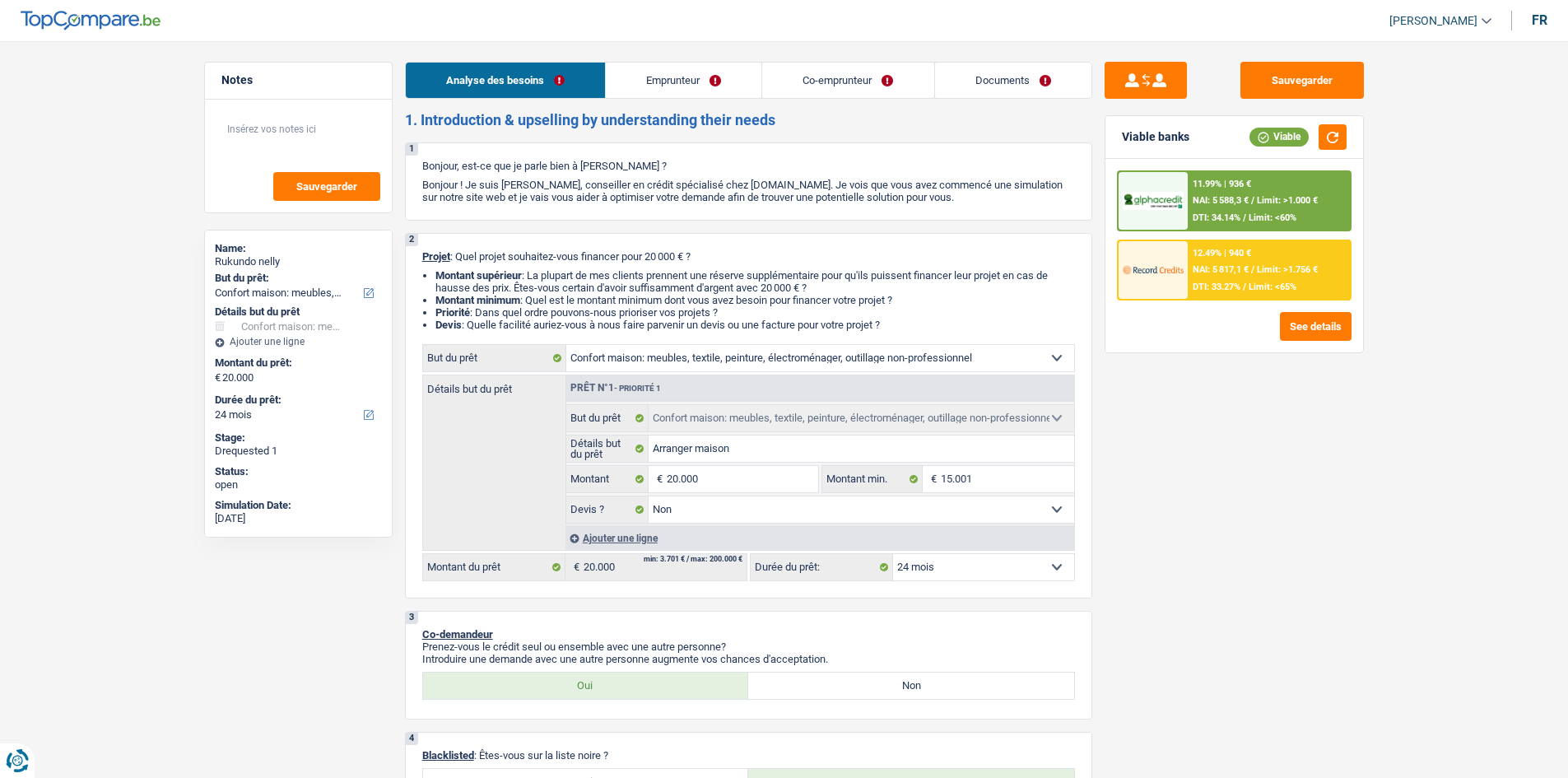
select select "false"
select select "24"
select select "publicEmployee"
select select "independent"
select select "familyAllowances"
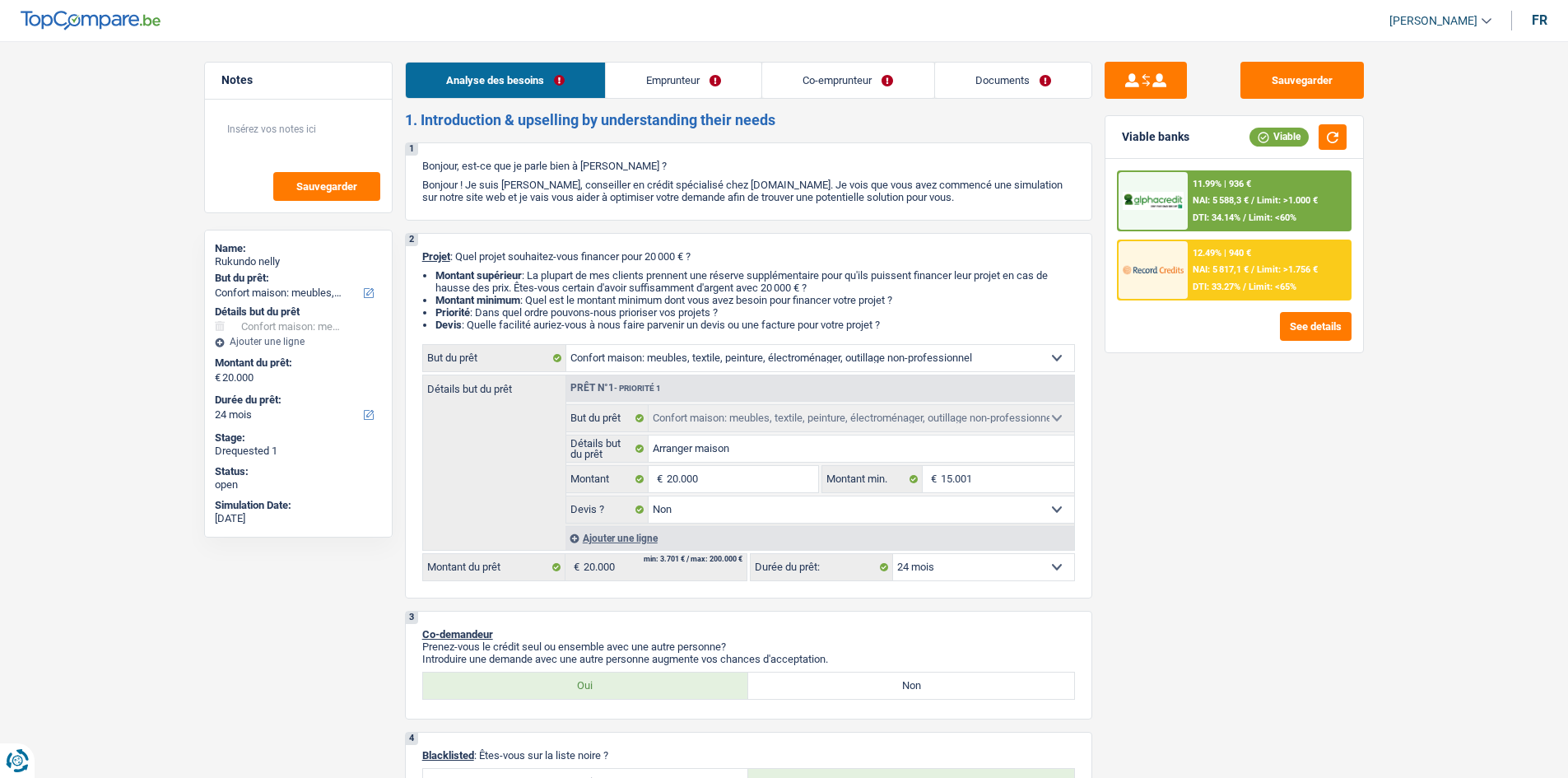
select select "netSalary"
select select "mealVouchers"
select select "other"
select select "netSalary"
select select "ownerWithMortgage"
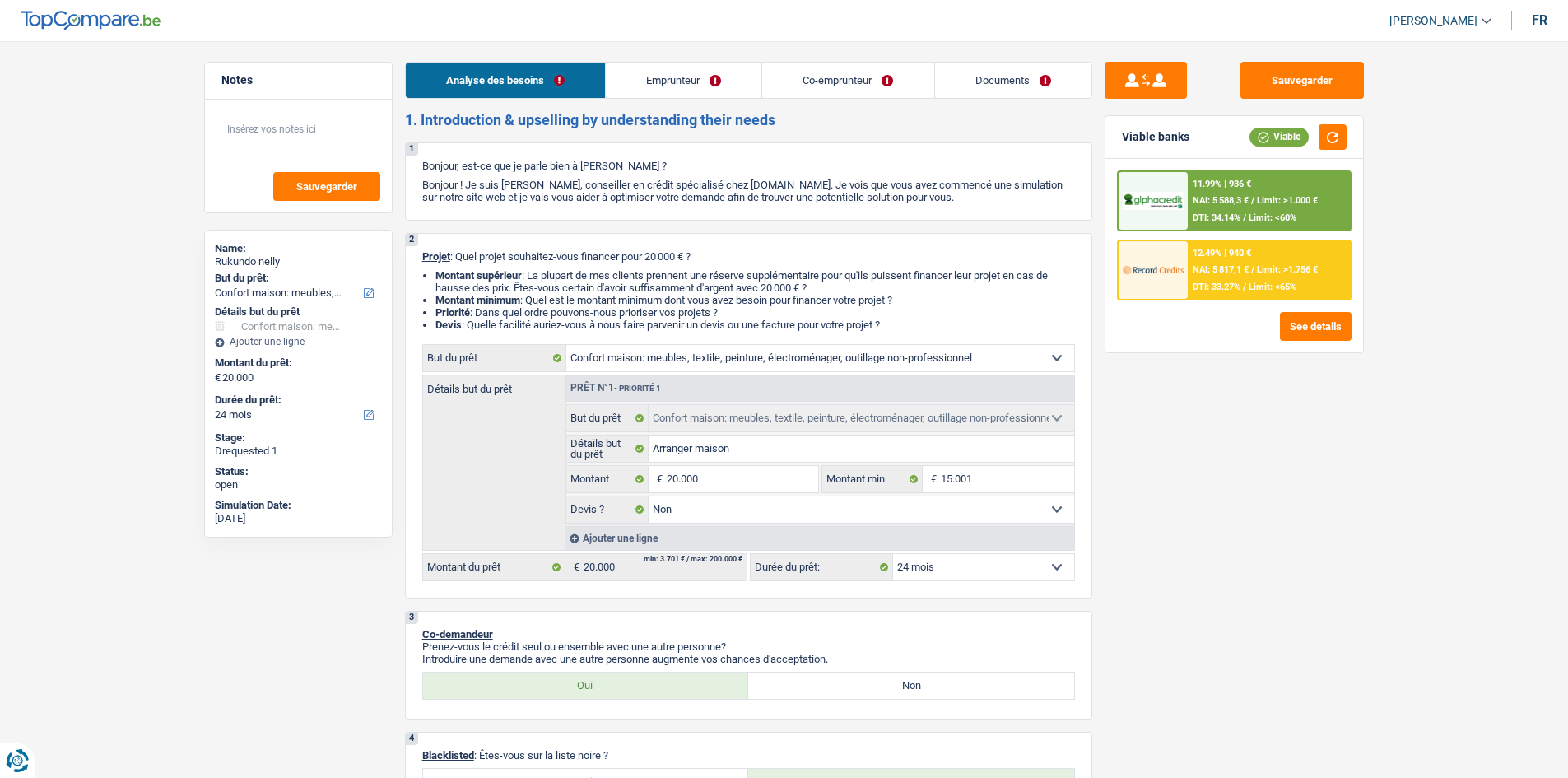
select select "mortgage"
select select "300"
select select "carLoan"
select select "60"
select select "cardOrCredit"
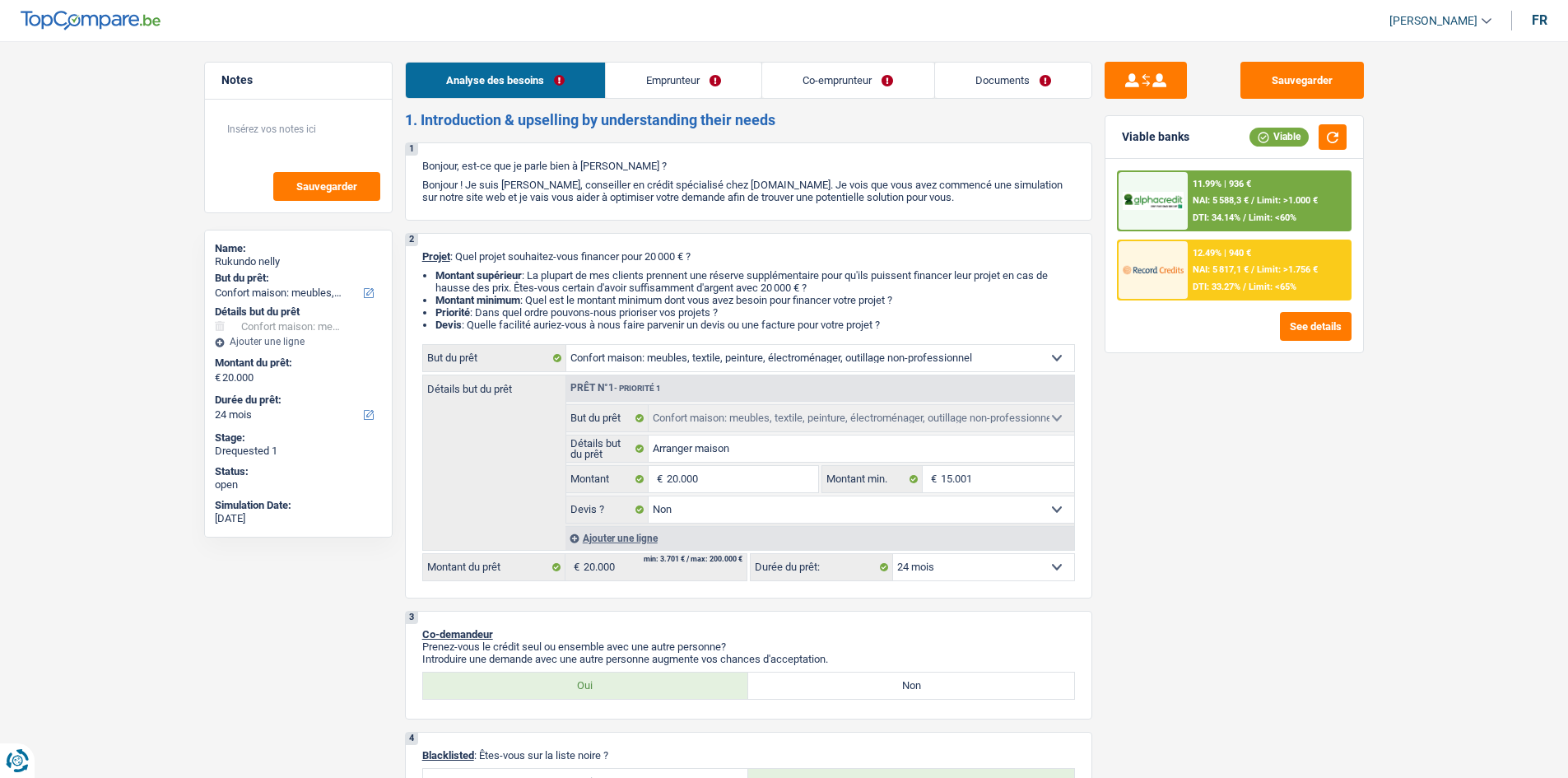
select select "household"
select select "false"
select select "24"
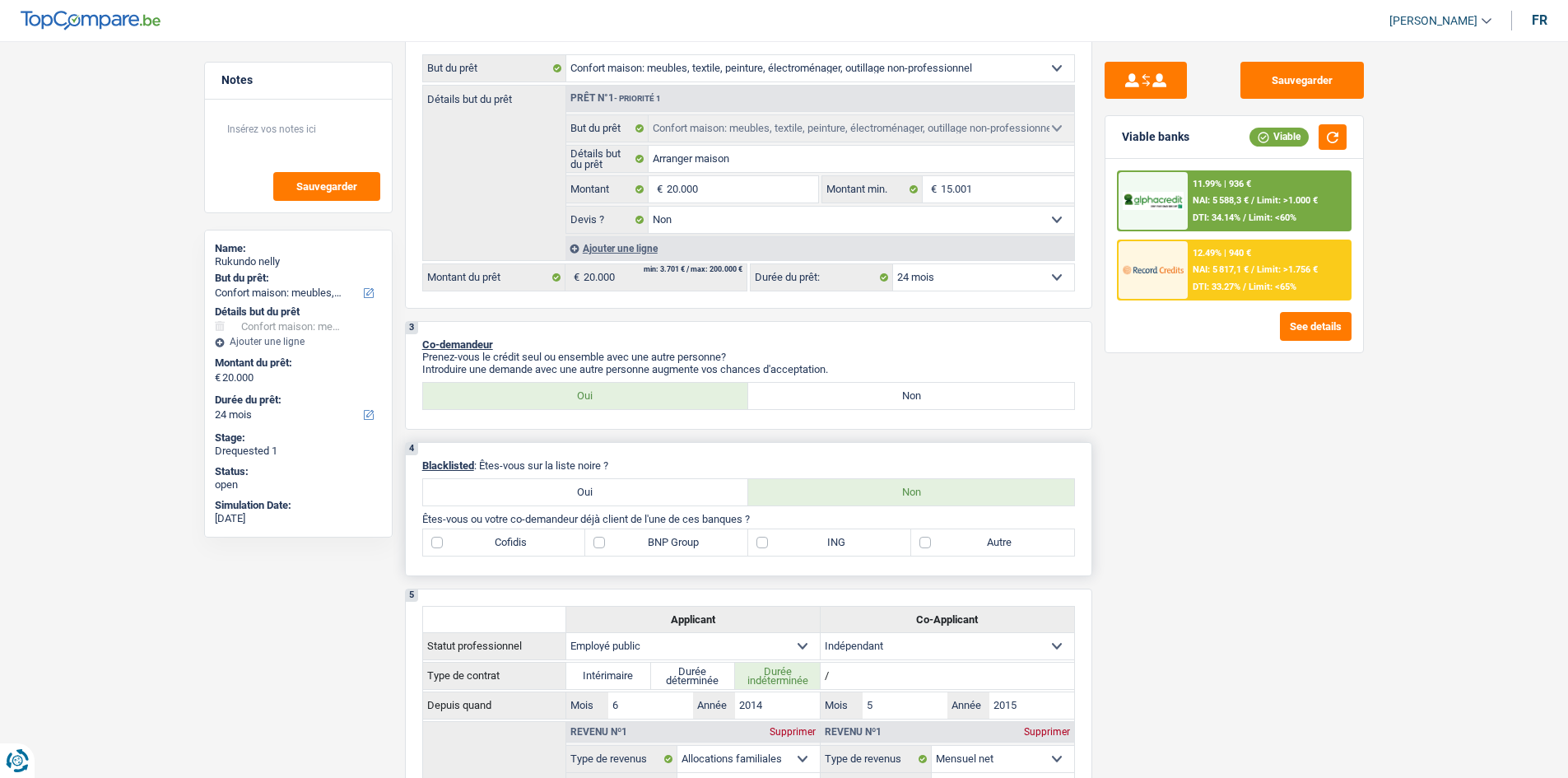
scroll to position [329, 0]
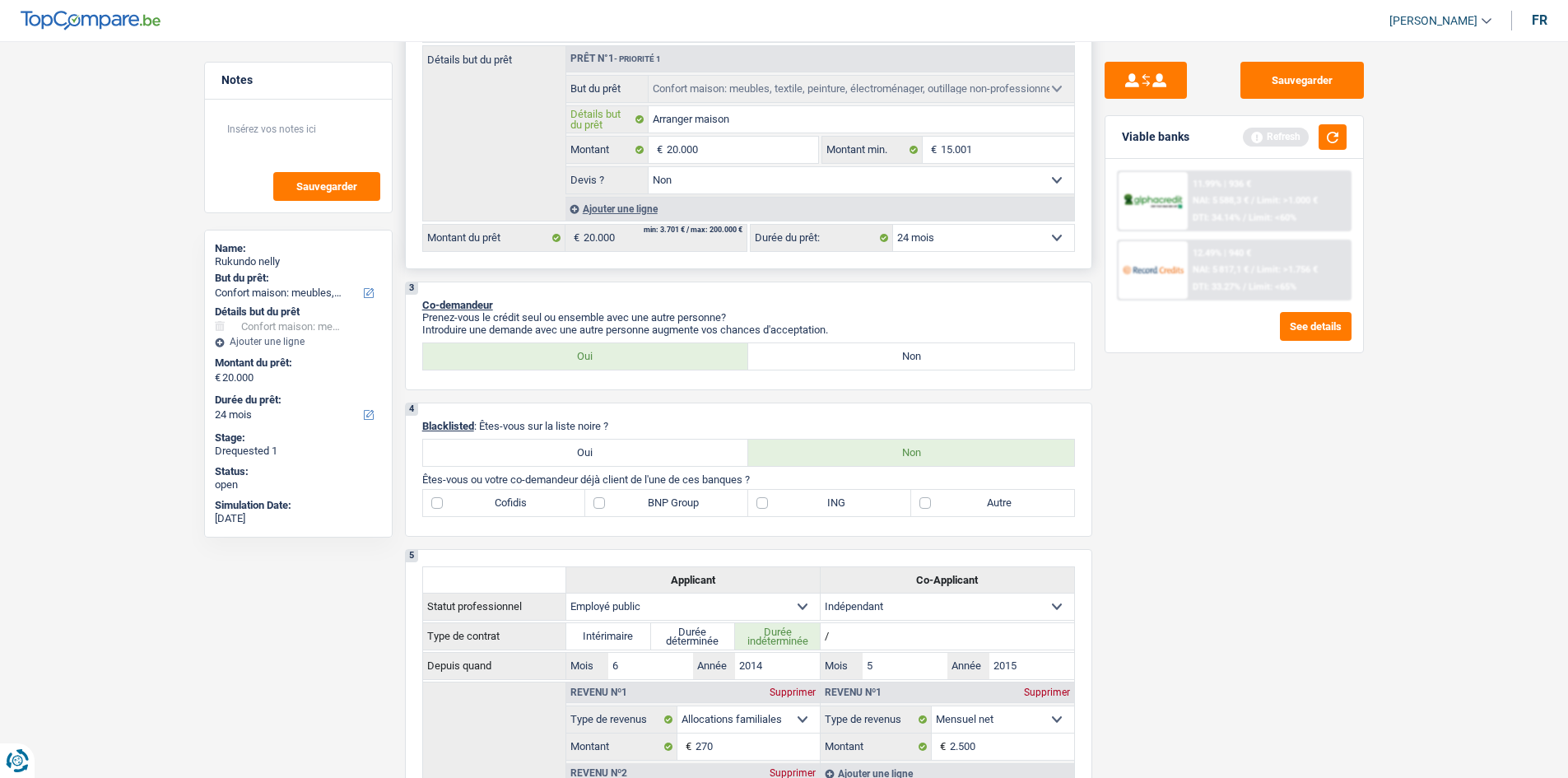
click at [762, 119] on input "Arranger maison" at bounding box center [861, 120] width 425 height 27
click at [760, 123] on input "Arranger maison" at bounding box center [861, 120] width 425 height 27
click at [752, 127] on input "Arranger maison" at bounding box center [861, 120] width 425 height 27
type input "Arranger maiso"
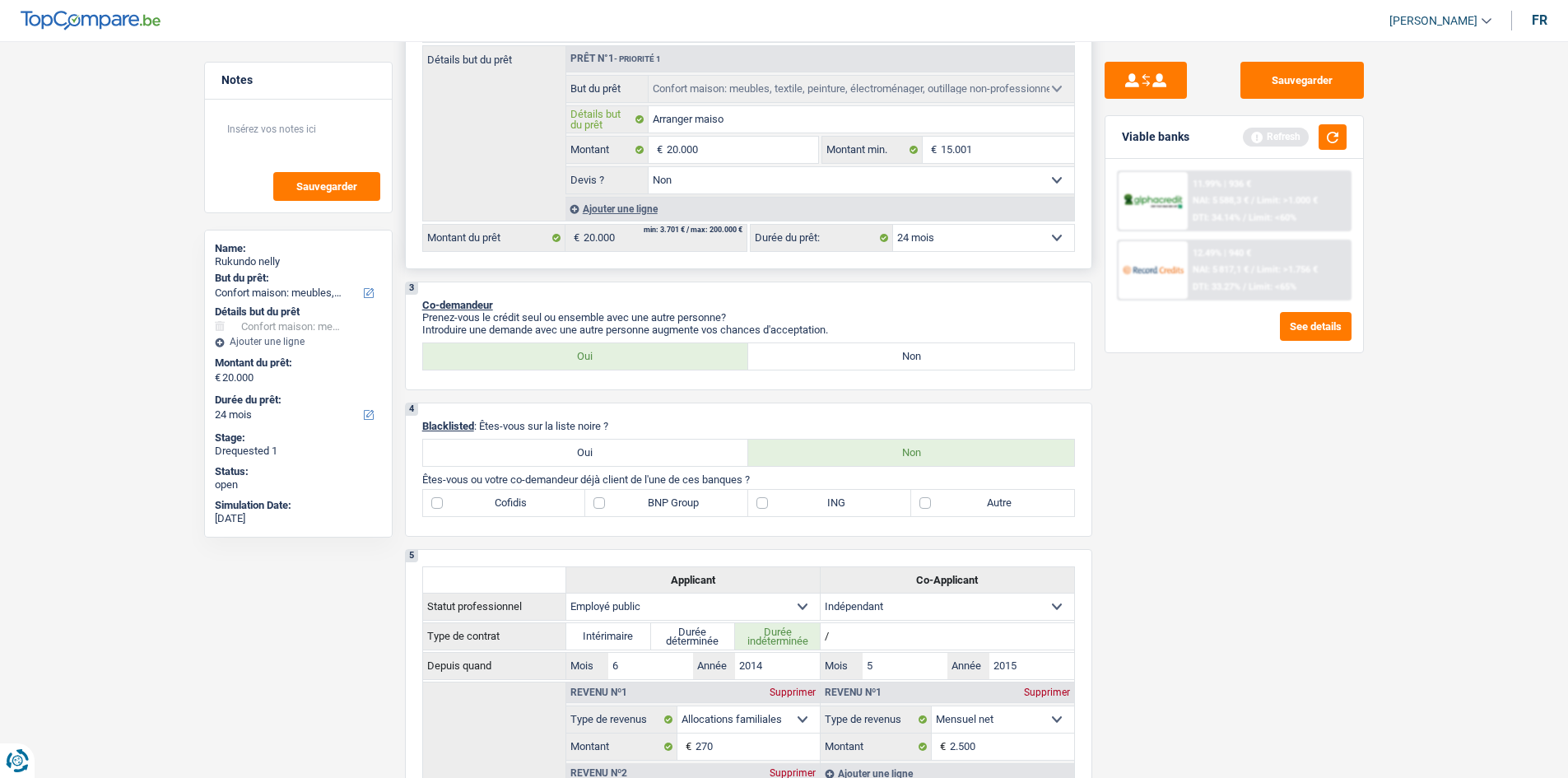
type input "Arranger mais"
type input "Arranger mai"
type input "Arranger ma"
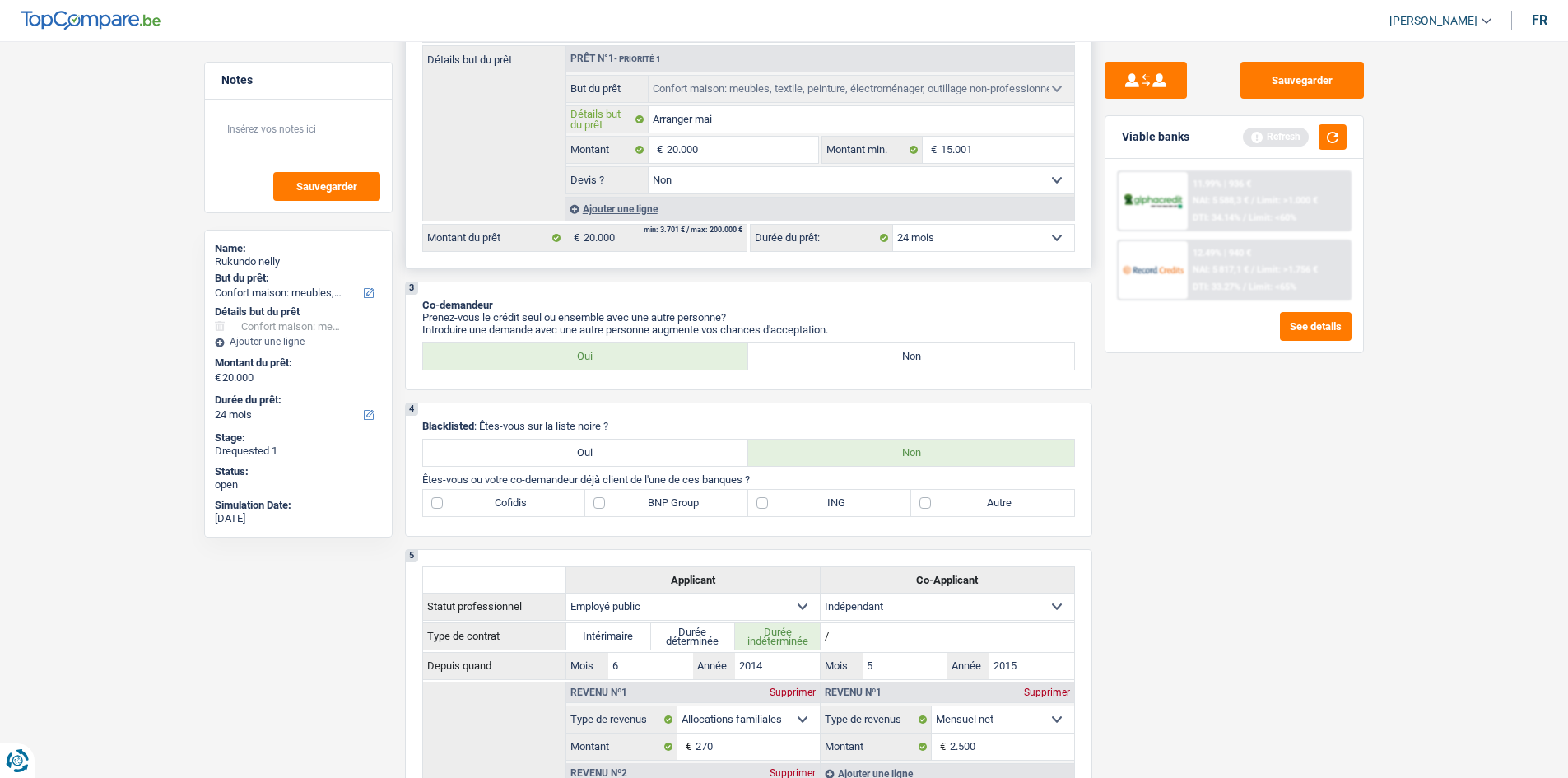
type input "Arranger ma"
type input "Arranger m"
type input "Arranger"
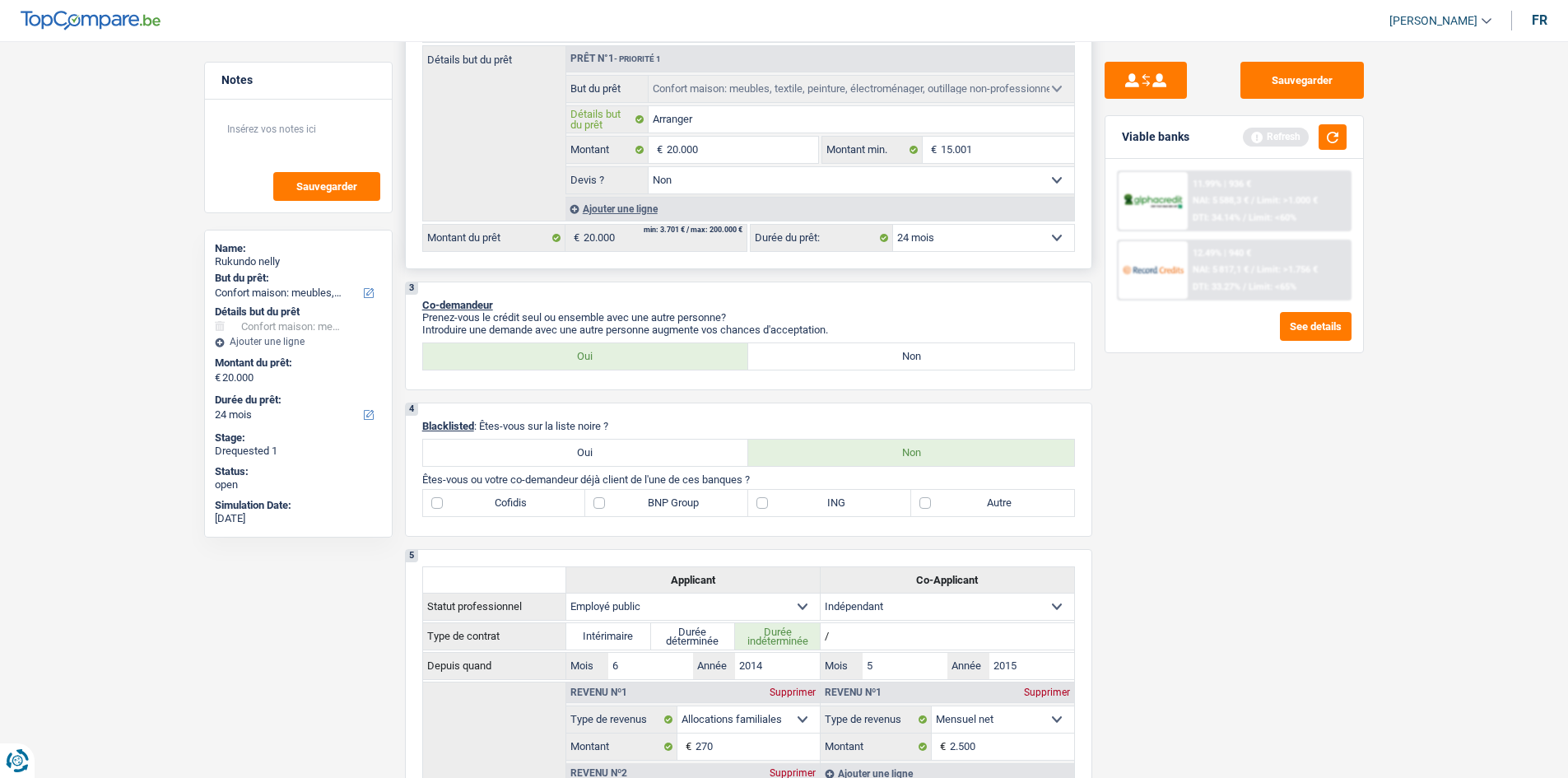
type input "Arranger"
type input "Arrange"
type input "Arrang"
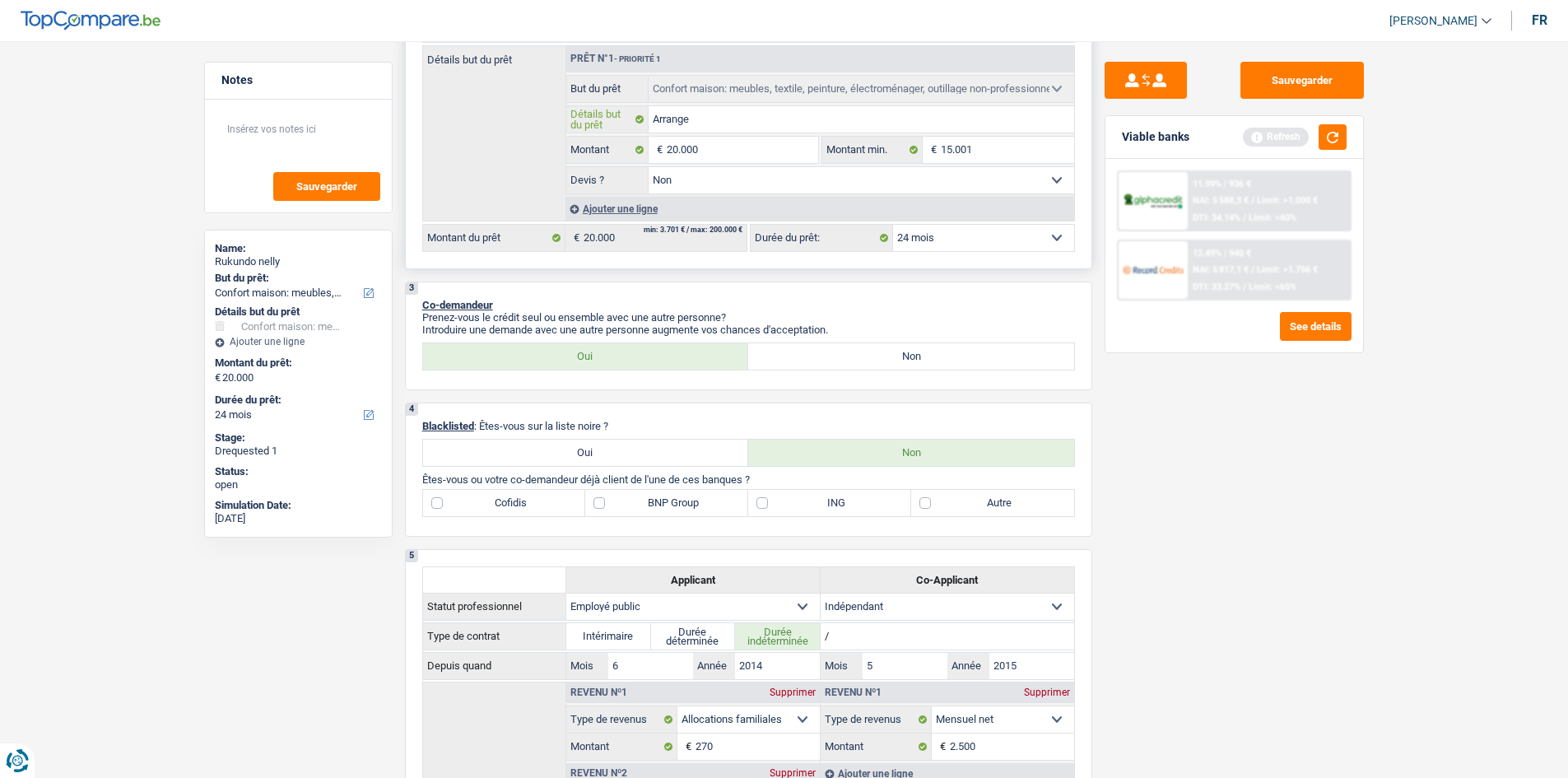
type input "Arrang"
type input "Arran"
type input "Arra"
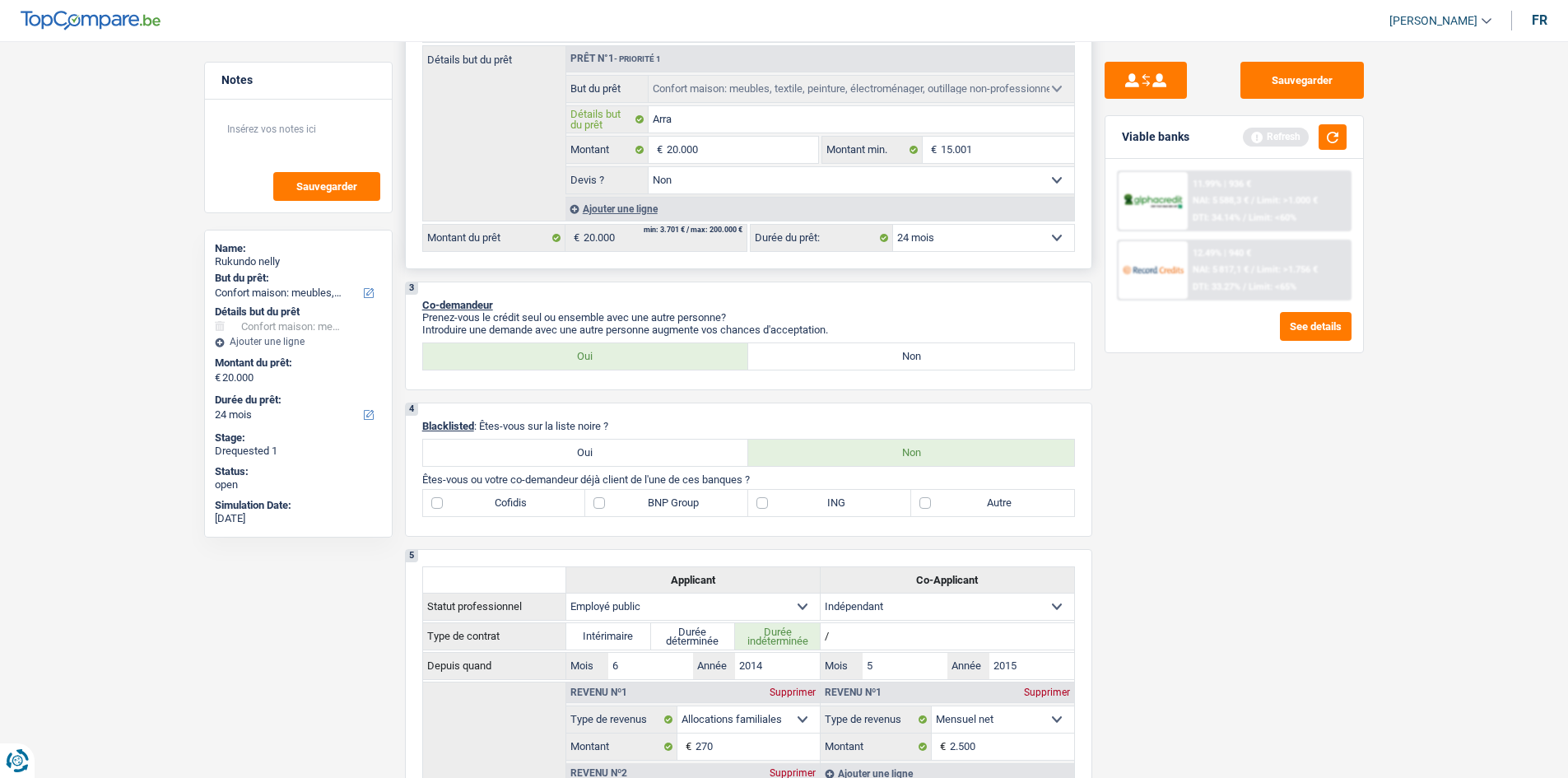
type input "Arr"
type input "Ar"
type input "A"
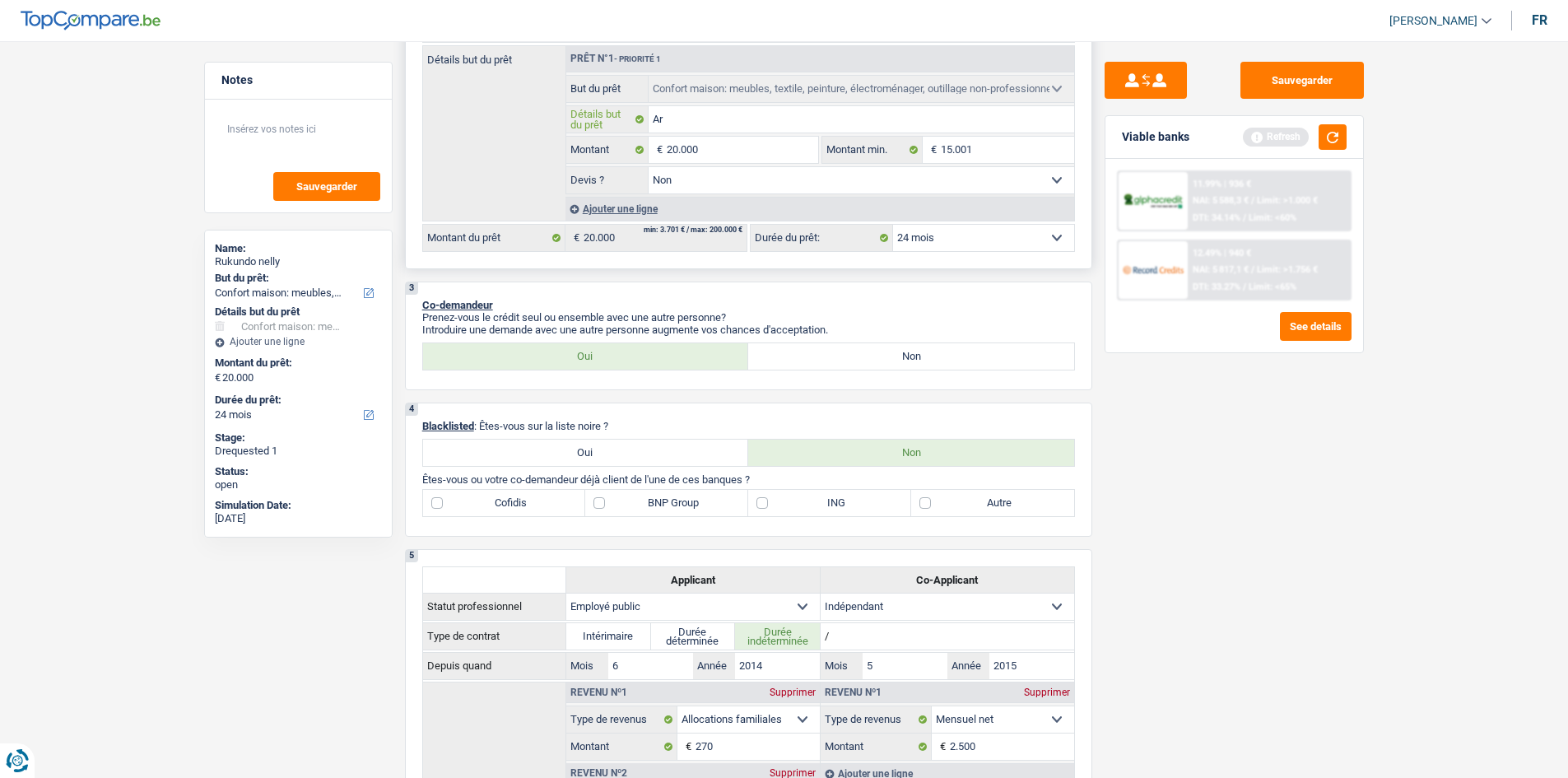
type input "A"
click at [619, 210] on div "Ajouter une ligne" at bounding box center [820, 209] width 509 height 24
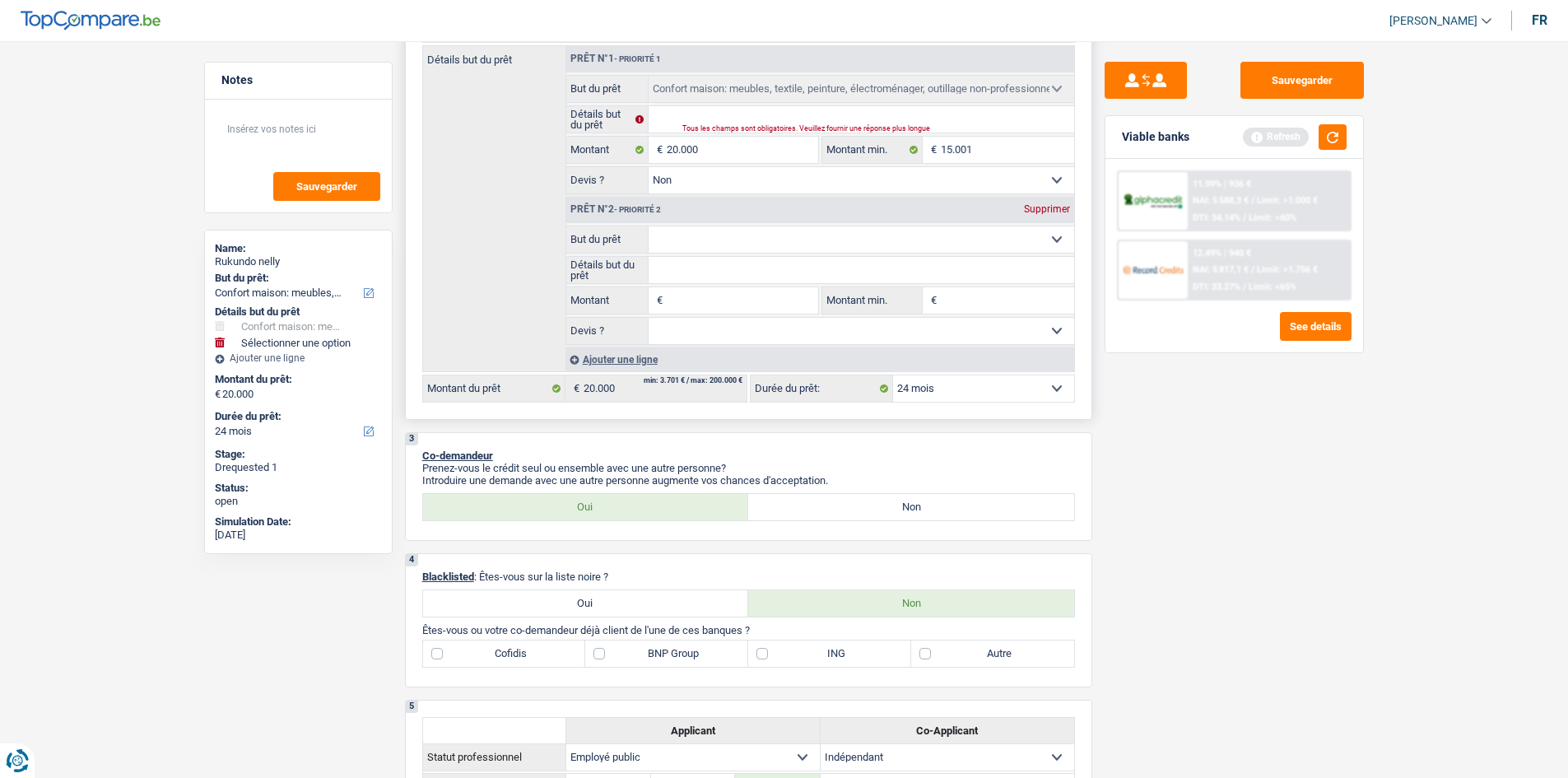
click at [693, 233] on select "Confort maison: meubles, textile, peinture, électroménager, outillage non-profe…" at bounding box center [861, 240] width 425 height 27
select select "houseOrGarden"
click at [649, 226] on select "Confort maison: meubles, textile, peinture, électroménager, outillage non-profe…" at bounding box center [861, 240] width 425 height 27
select select "houseOrGarden"
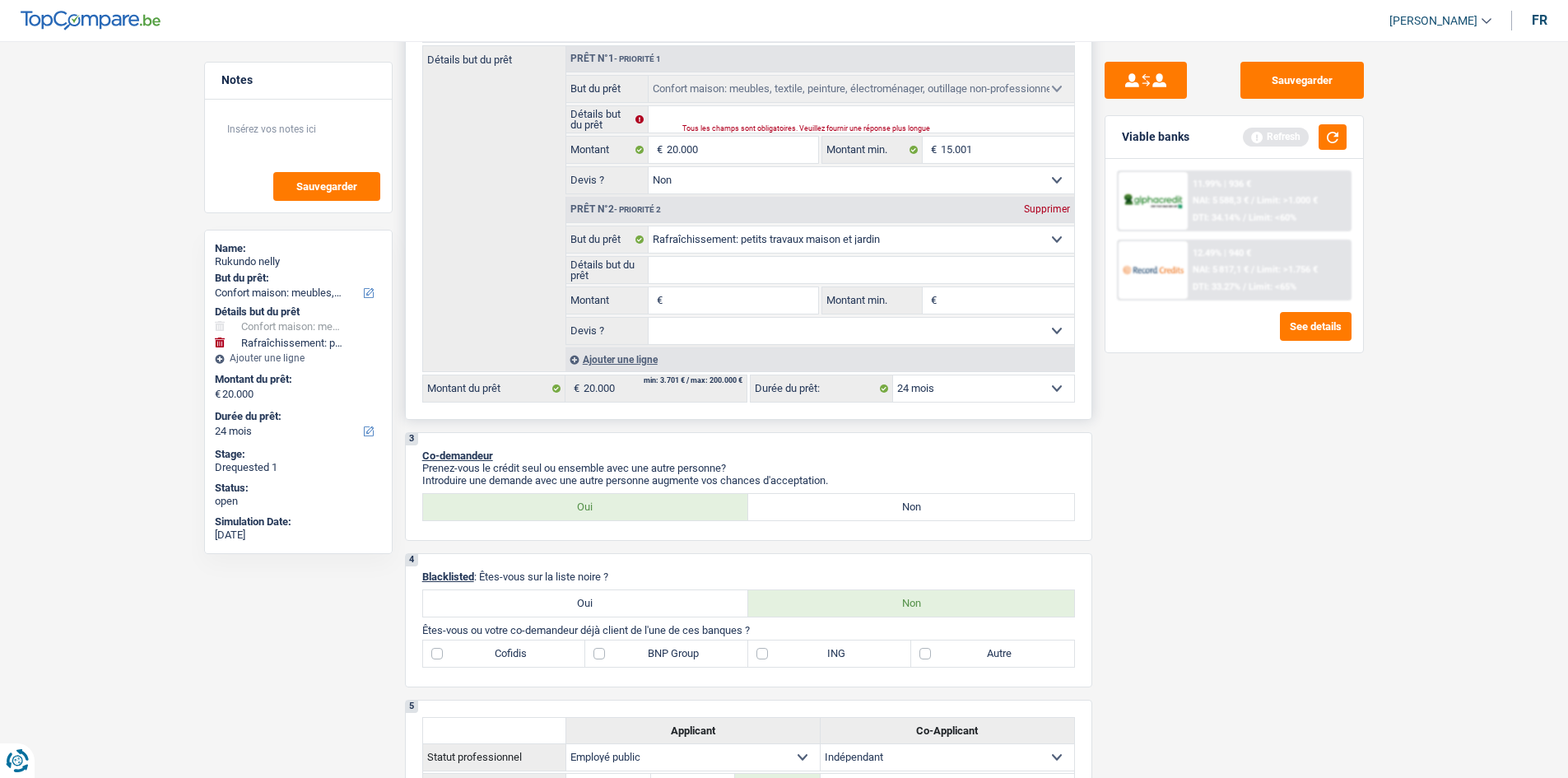
click at [710, 297] on input "Montant" at bounding box center [742, 301] width 151 height 27
type input "8"
type input "80"
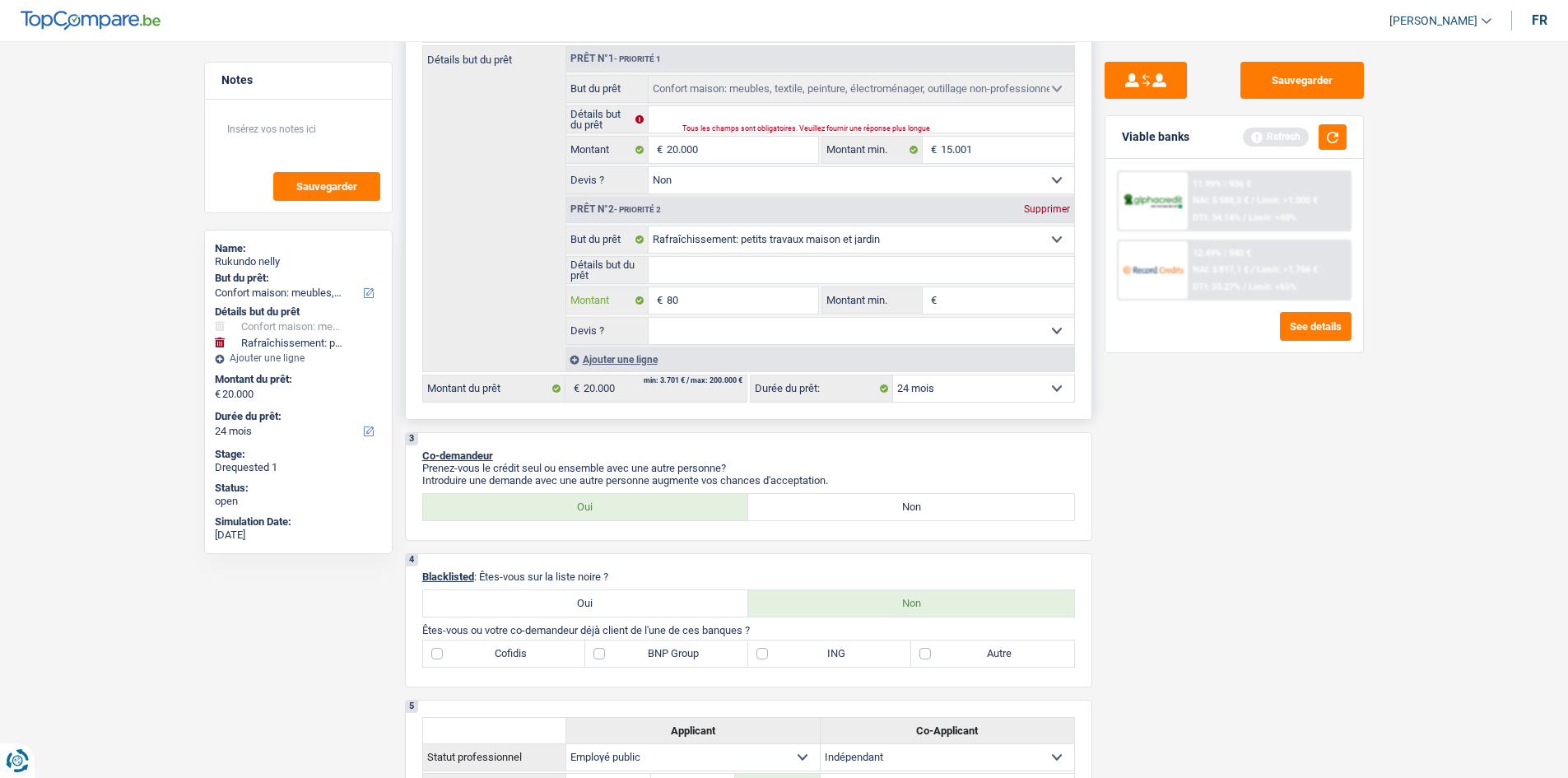
type input "800"
type input "8.000"
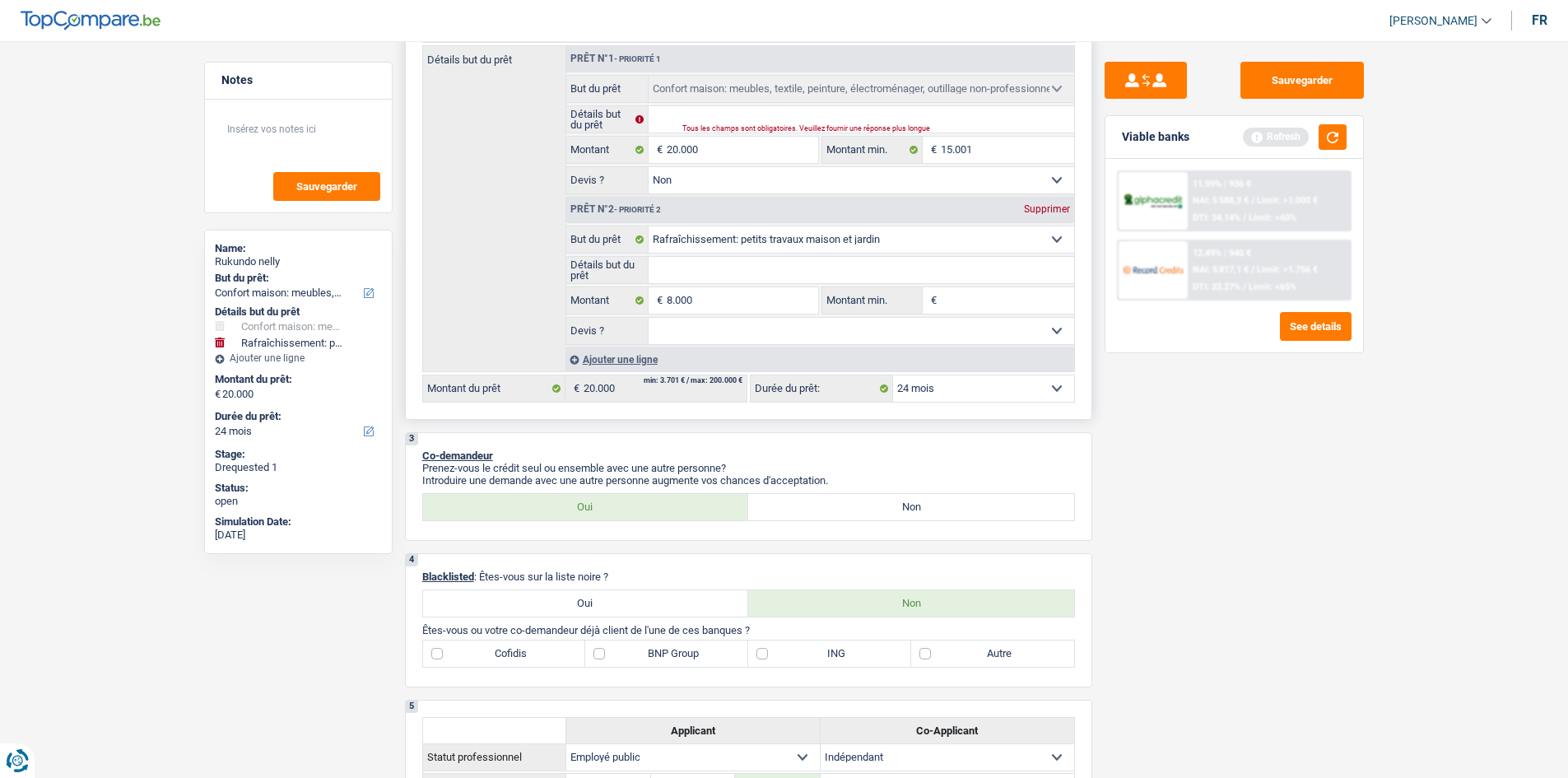
type input "28.000"
click at [710, 163] on fieldset "Confort maison: meubles, textile, peinture, électroménager, outillage non-profe…" at bounding box center [820, 134] width 508 height 119
select select "120"
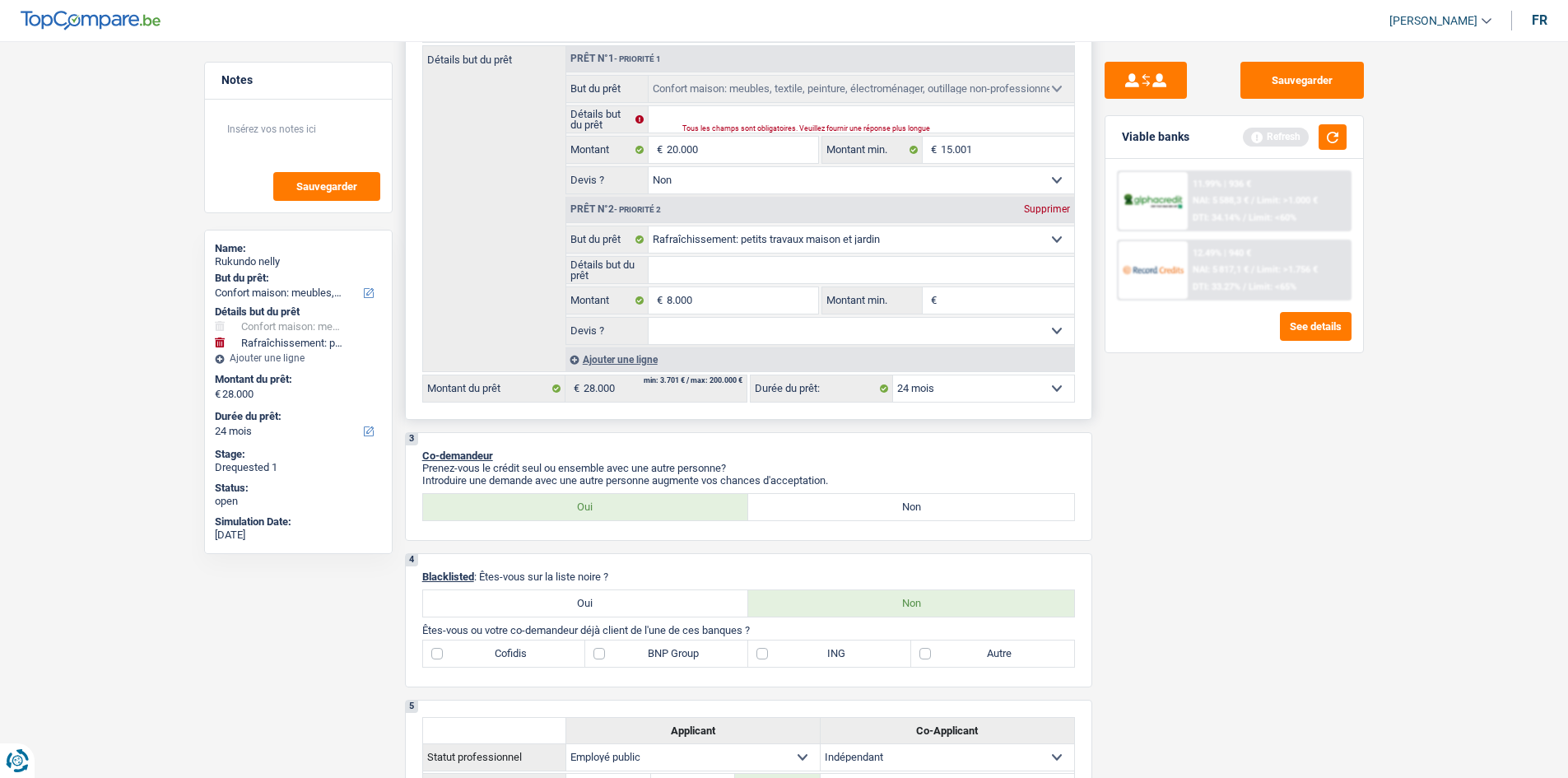
select select "120"
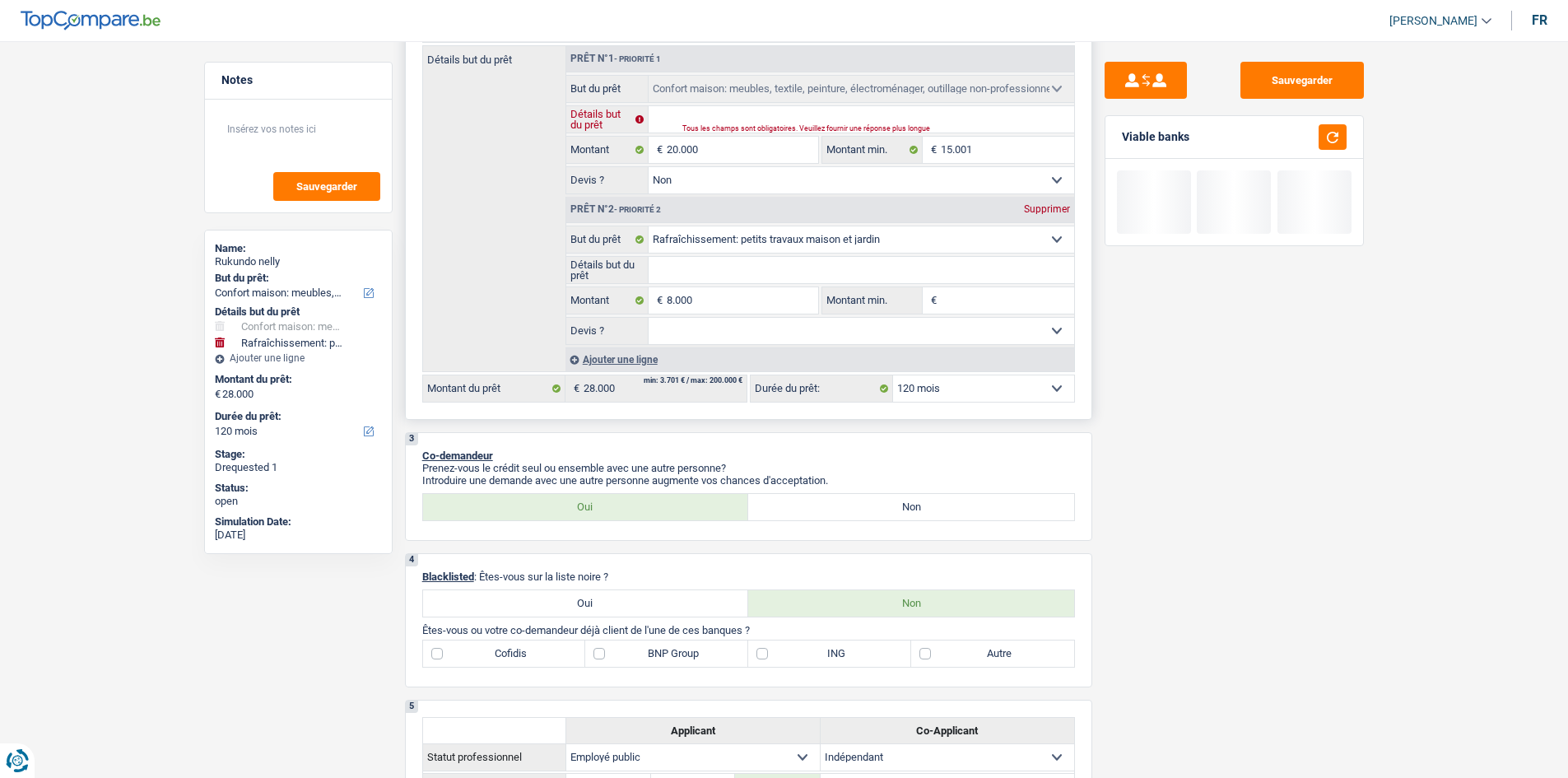
click at [710, 120] on input "Détails but du prêt" at bounding box center [861, 120] width 425 height 27
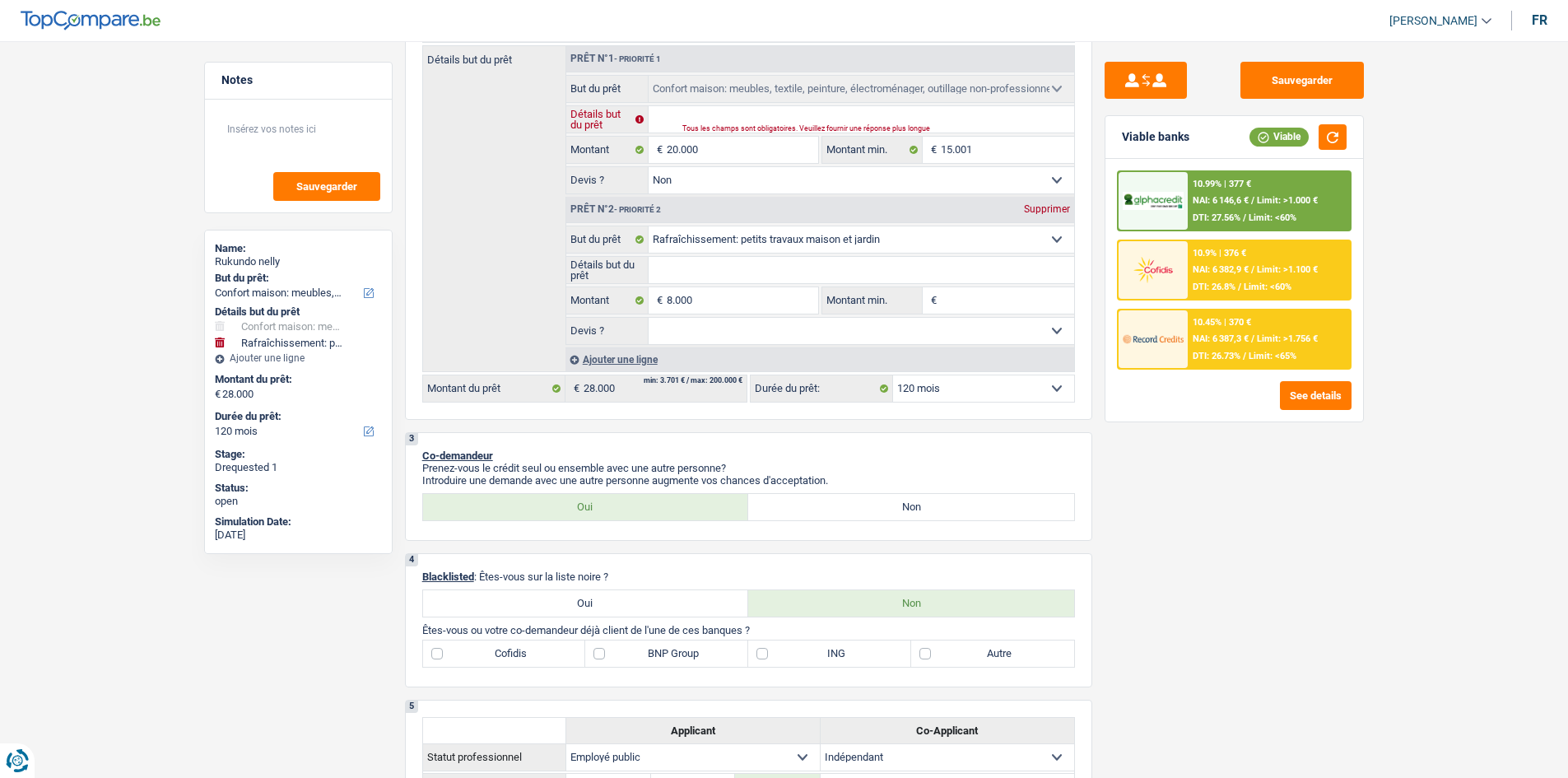
type input "a"
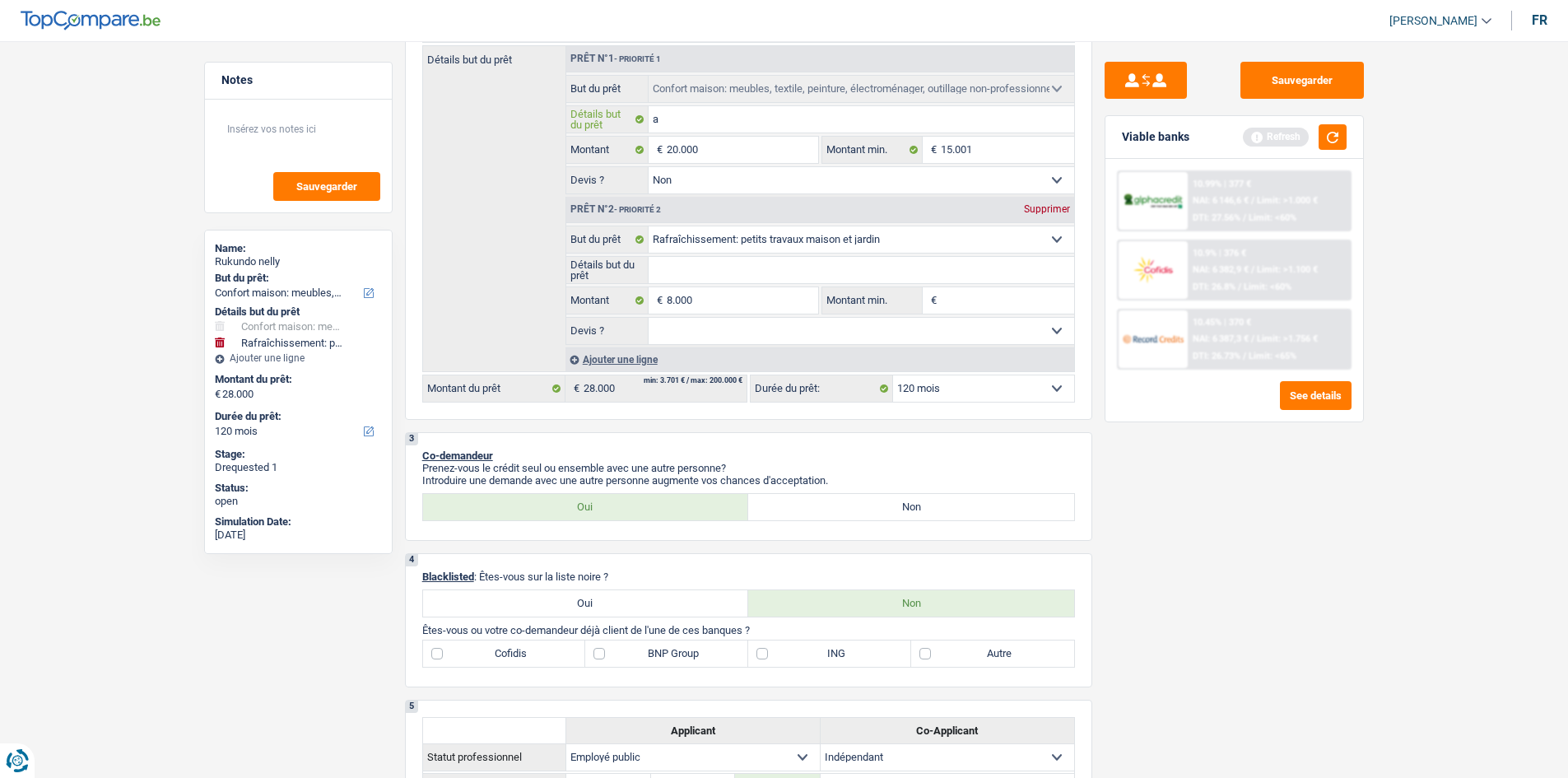
type input "am"
type input "ame"
type input "ameu"
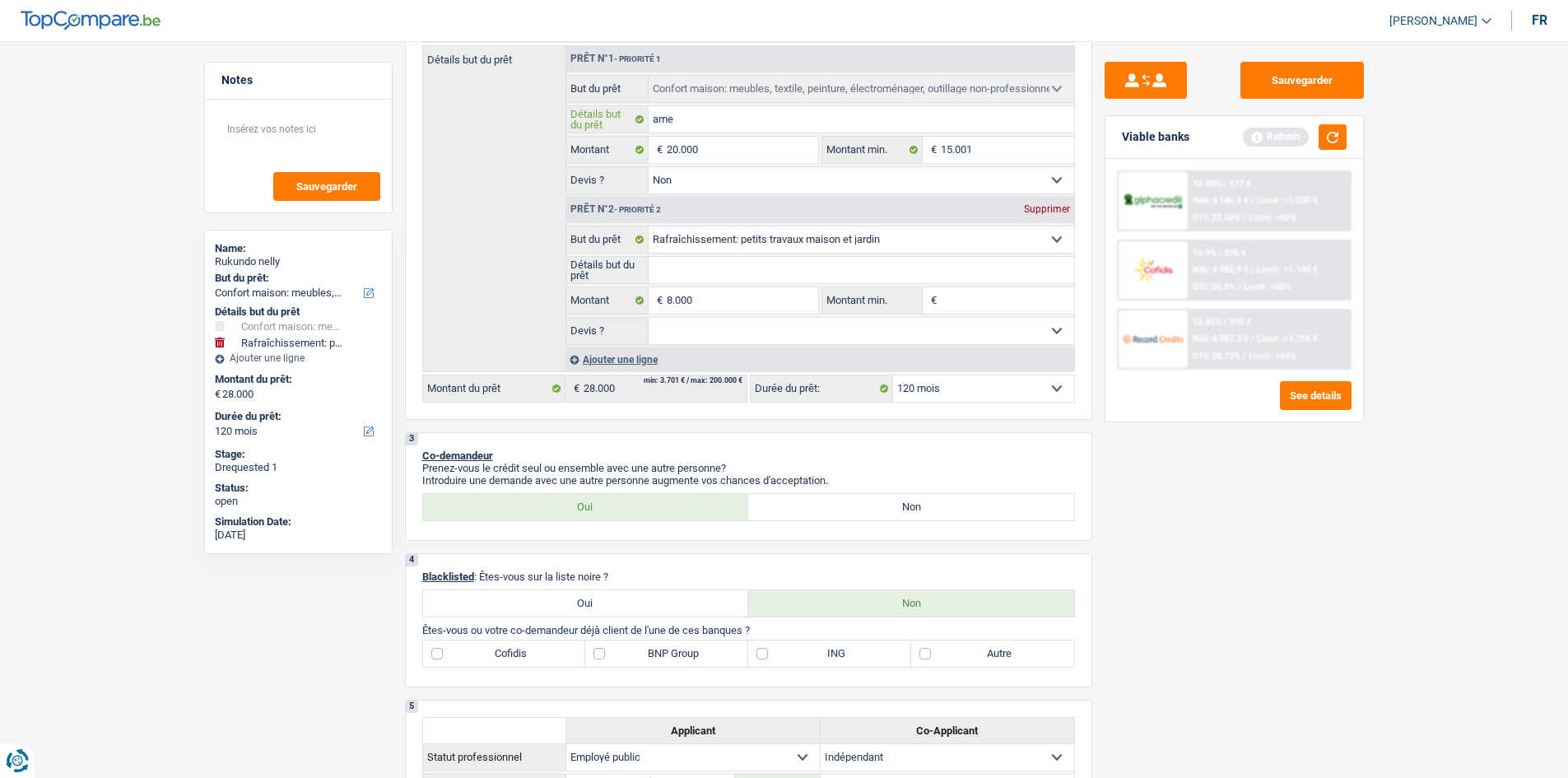
type input "ameu"
type input "ameub"
type input "ameubl"
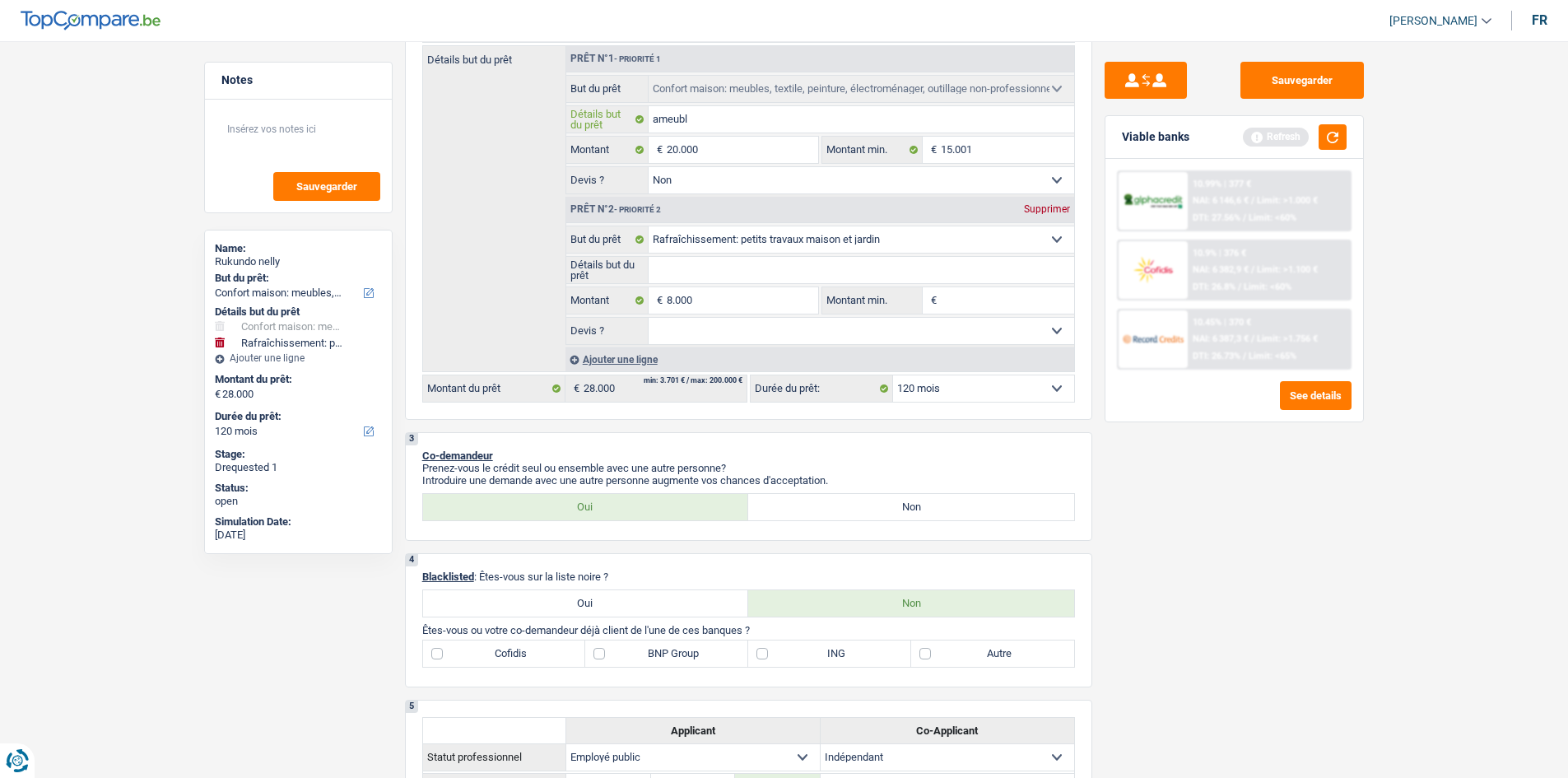
type input "ameuble"
type input "ameublem"
type input "ameubleme"
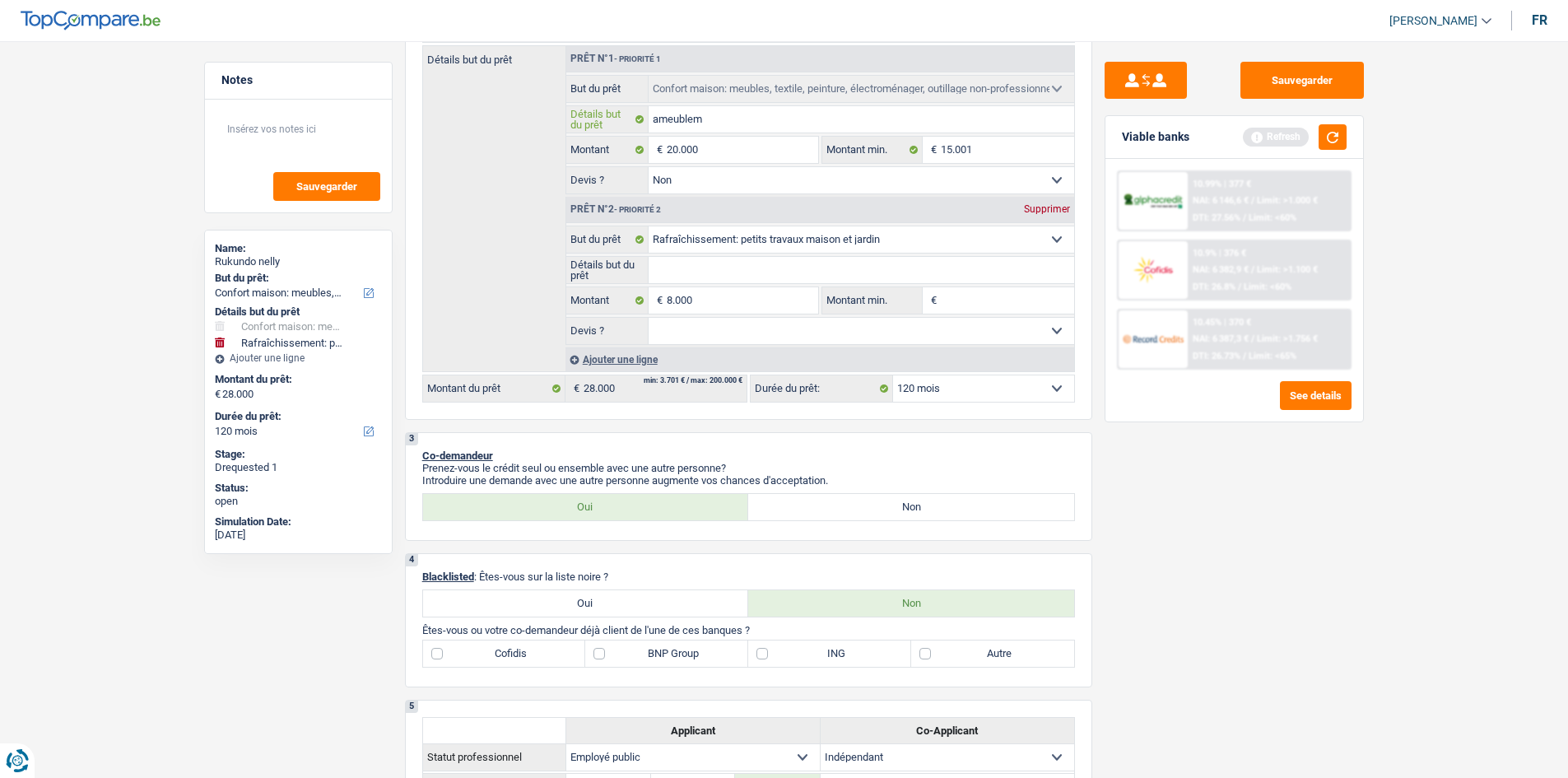
type input "ameubleme"
type input "ameublemen"
type input "ameublement"
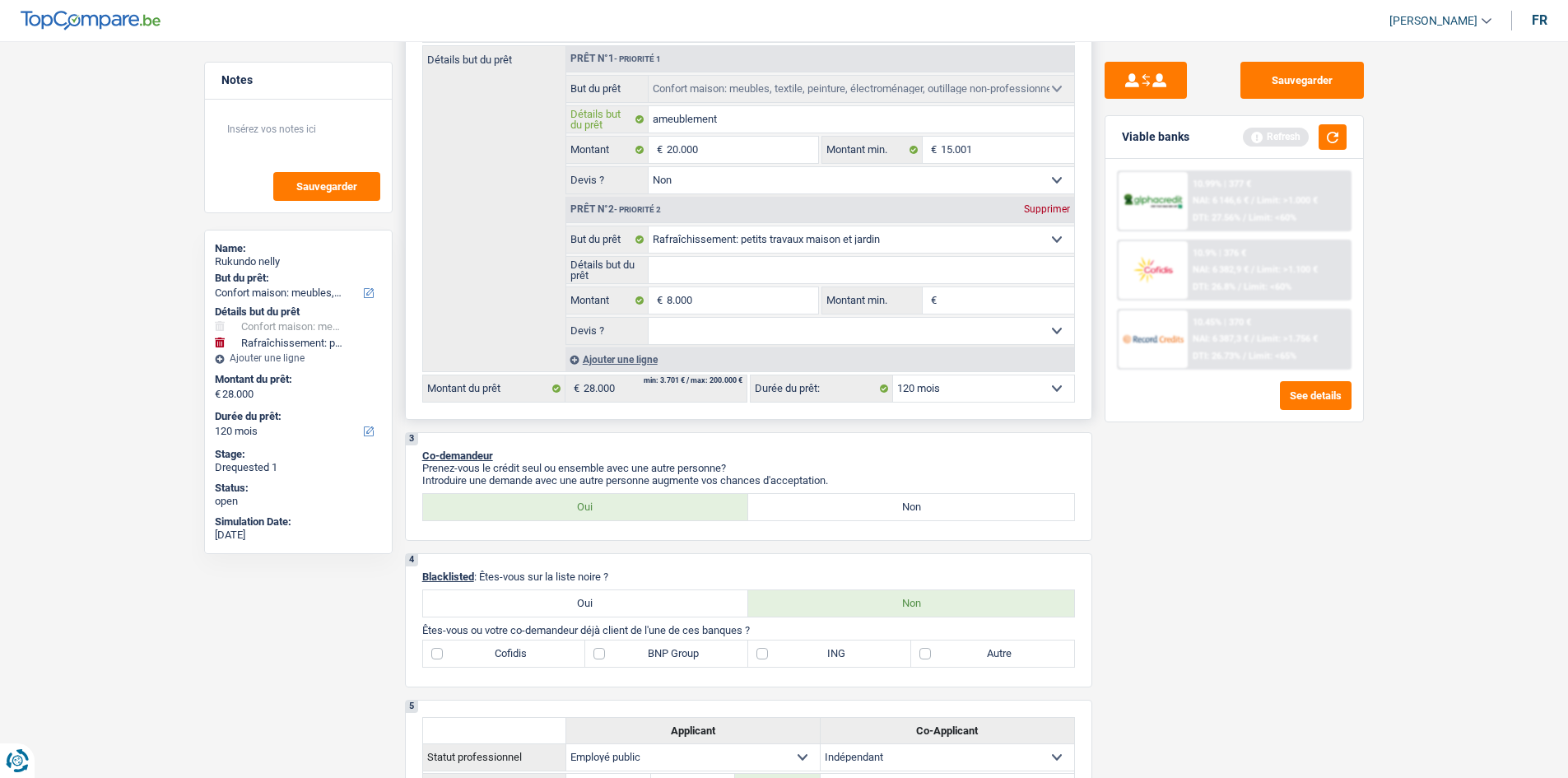
type input "ameublement"
type input "2.000"
type input "2"
type input "1"
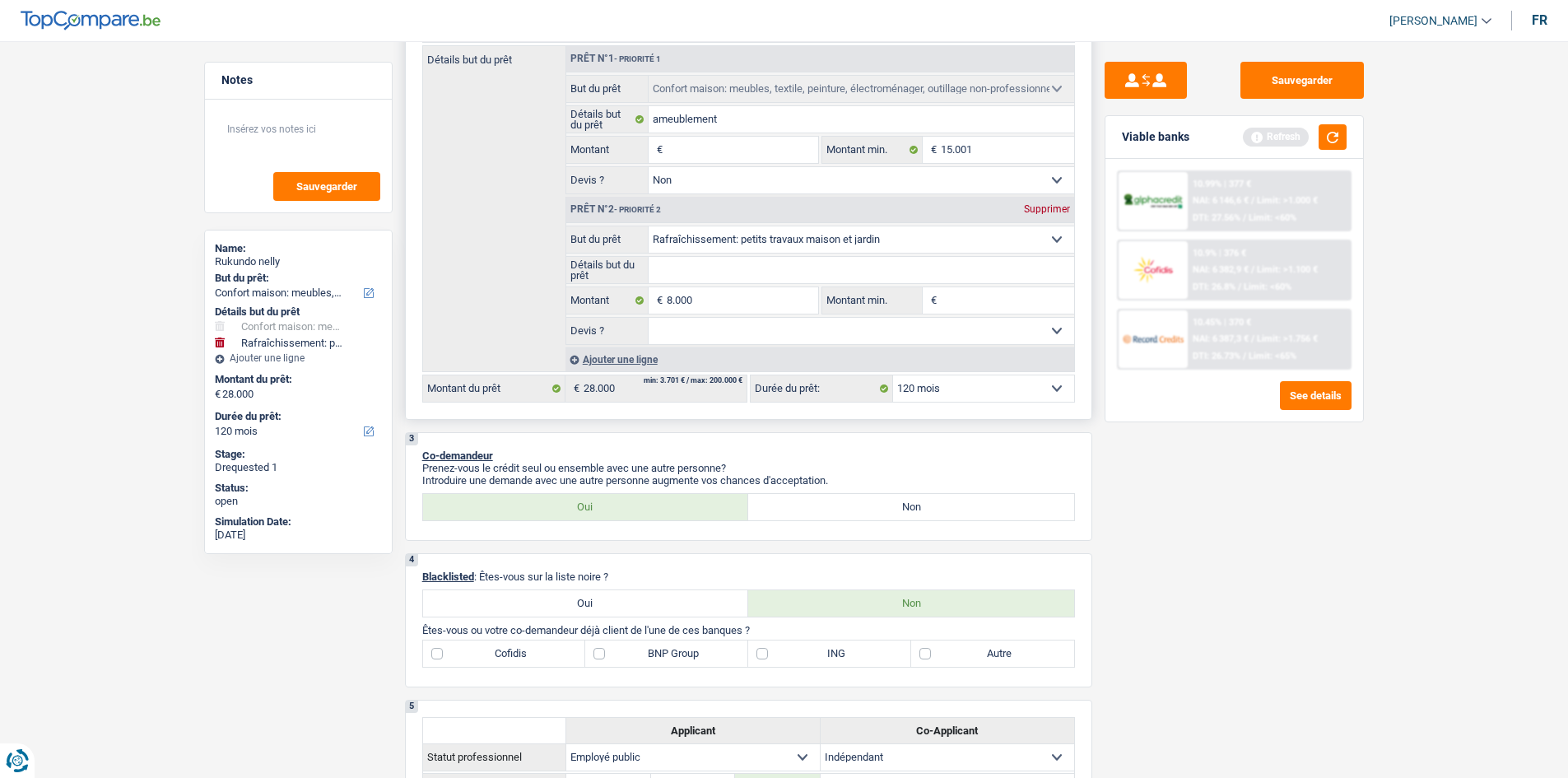
type input "1"
type input "12"
type input "120"
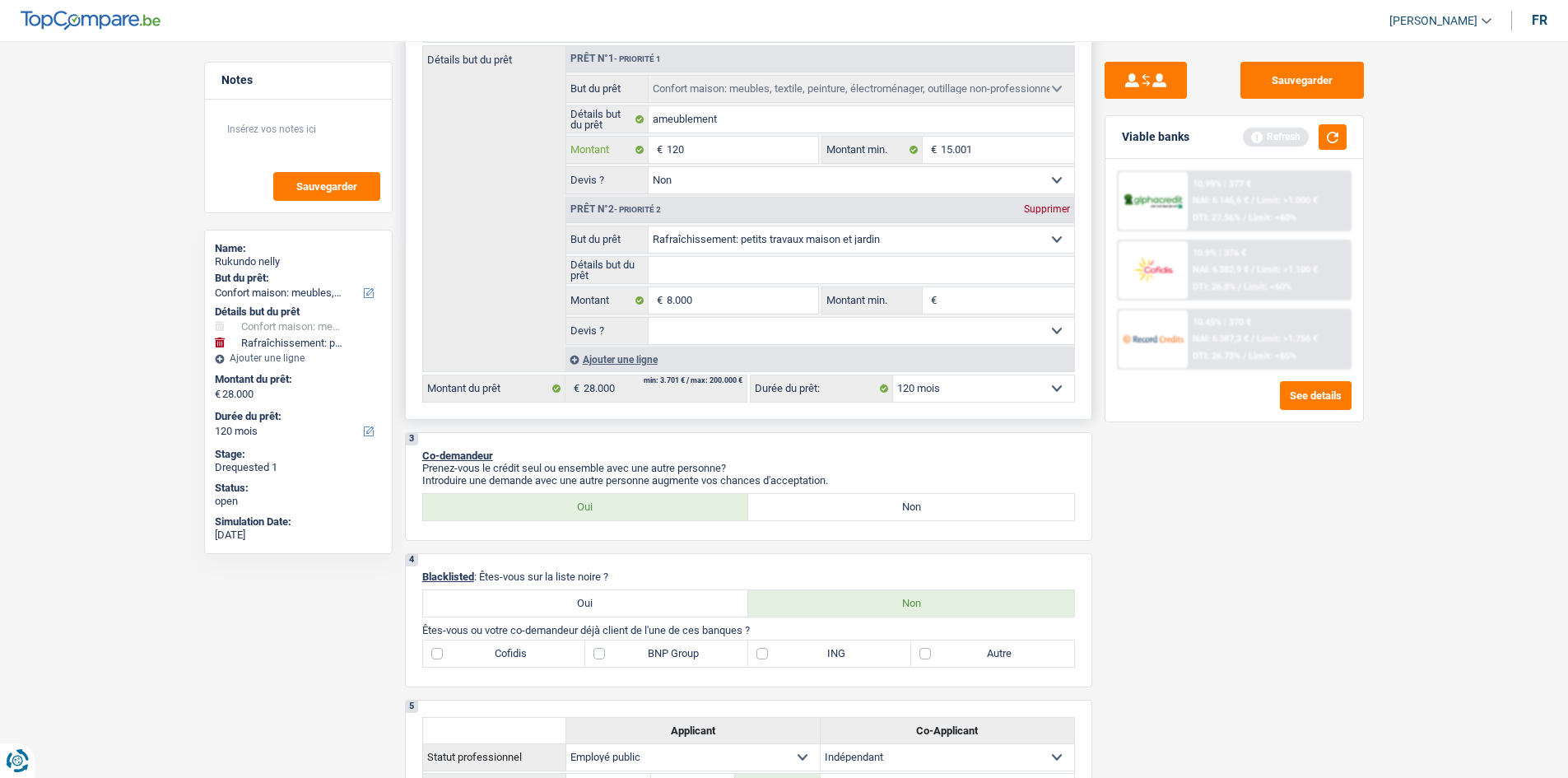
type input "1.200"
type input "12.000"
click at [723, 154] on input "12.000" at bounding box center [742, 150] width 151 height 27
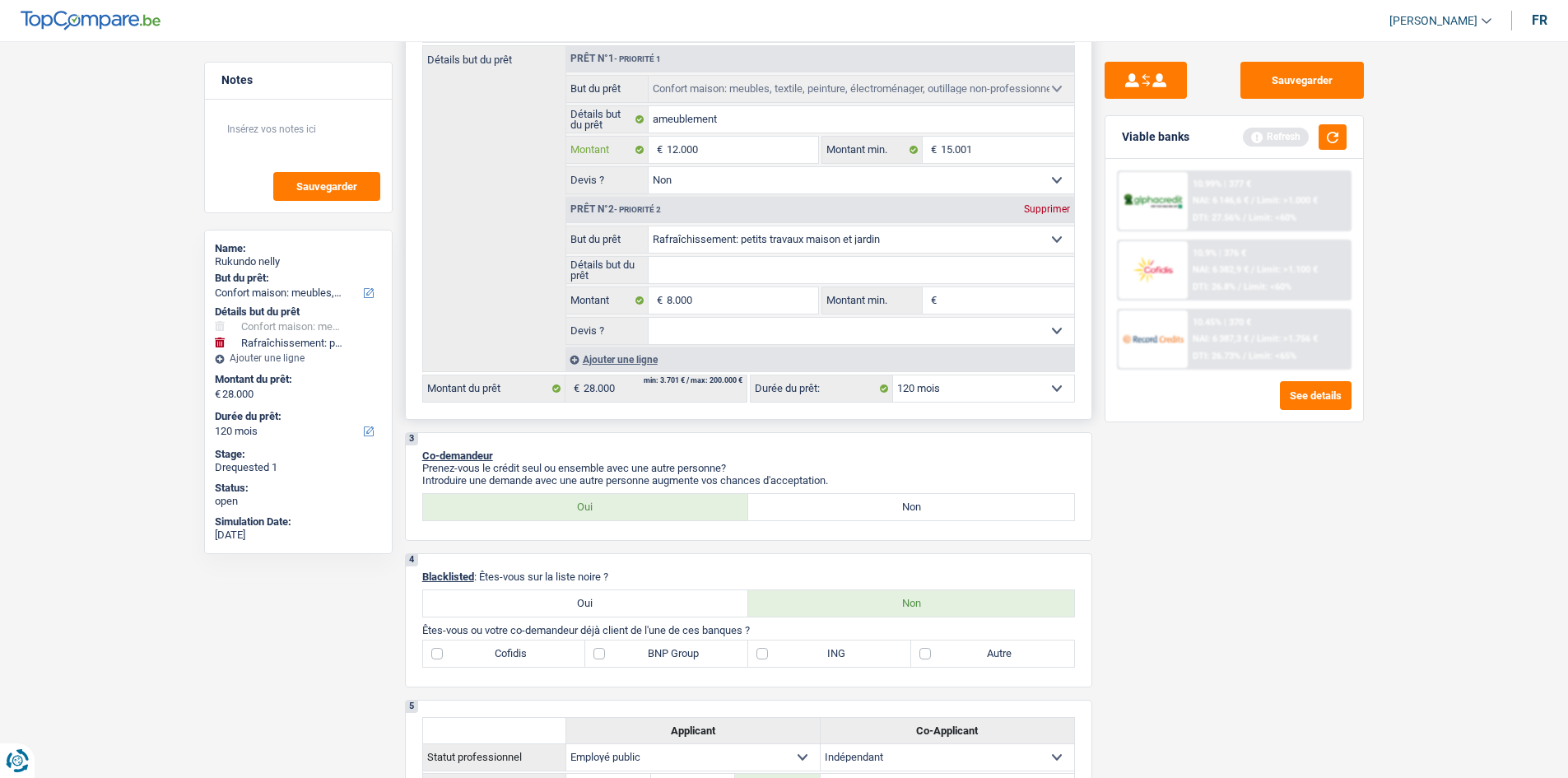
type input "12.000"
click at [988, 143] on input "15.001" at bounding box center [1008, 150] width 133 height 27
type input "20.000"
select select "84"
type input "20.000"
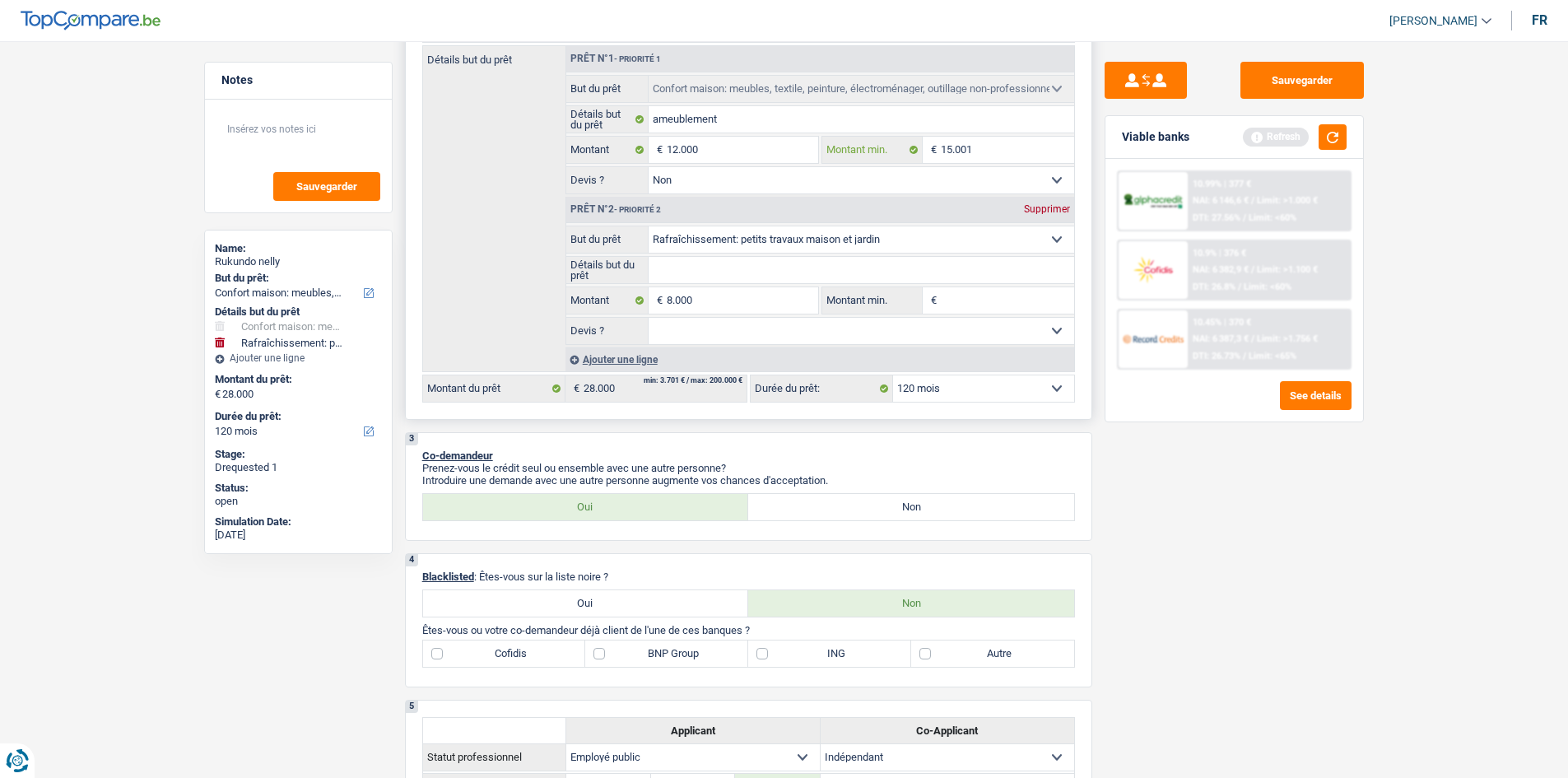
select select "84"
type input "20.000"
select select "84"
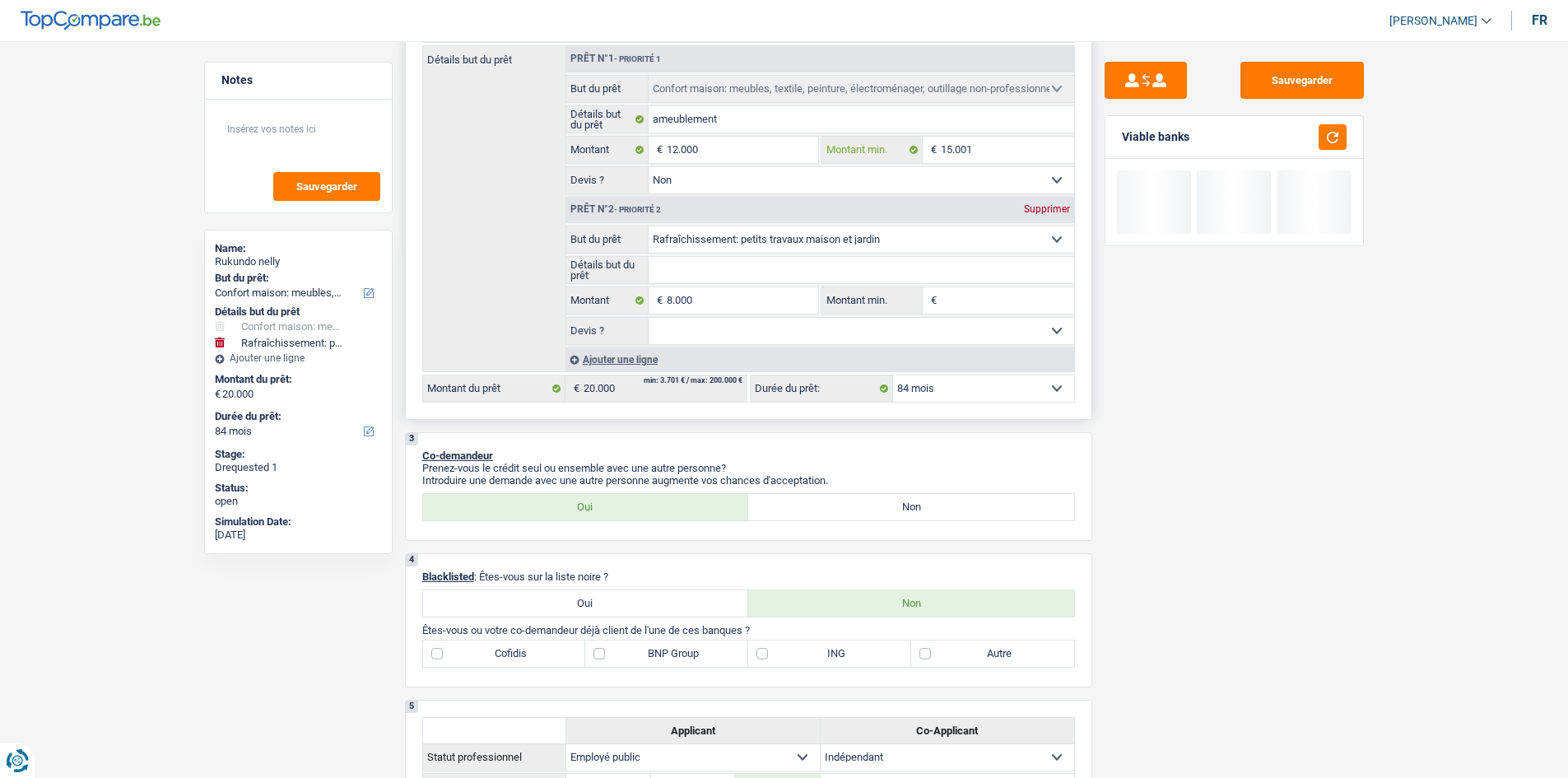
type input "1.500"
type input "150"
type input "15"
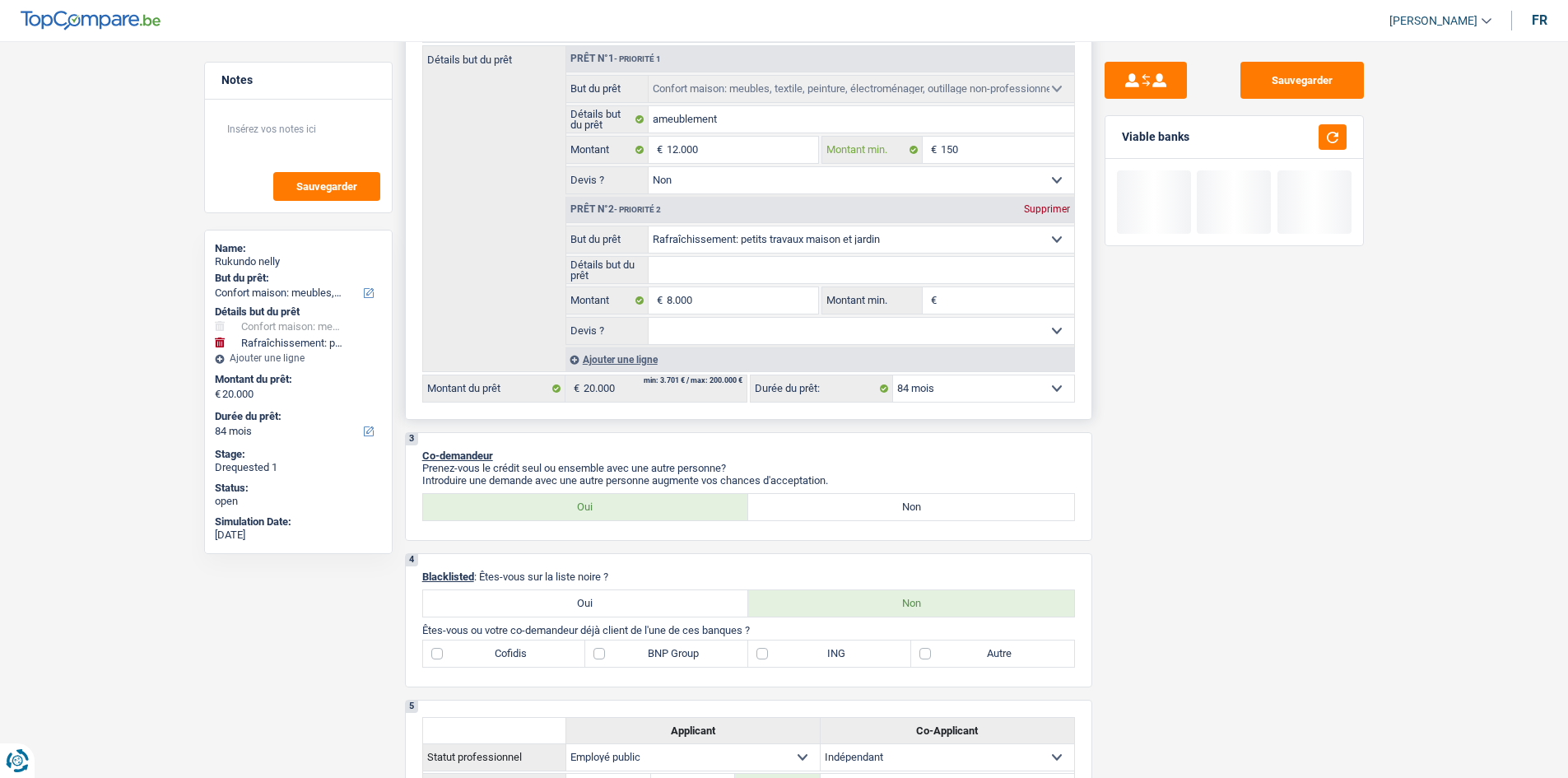
type input "15"
type input "1"
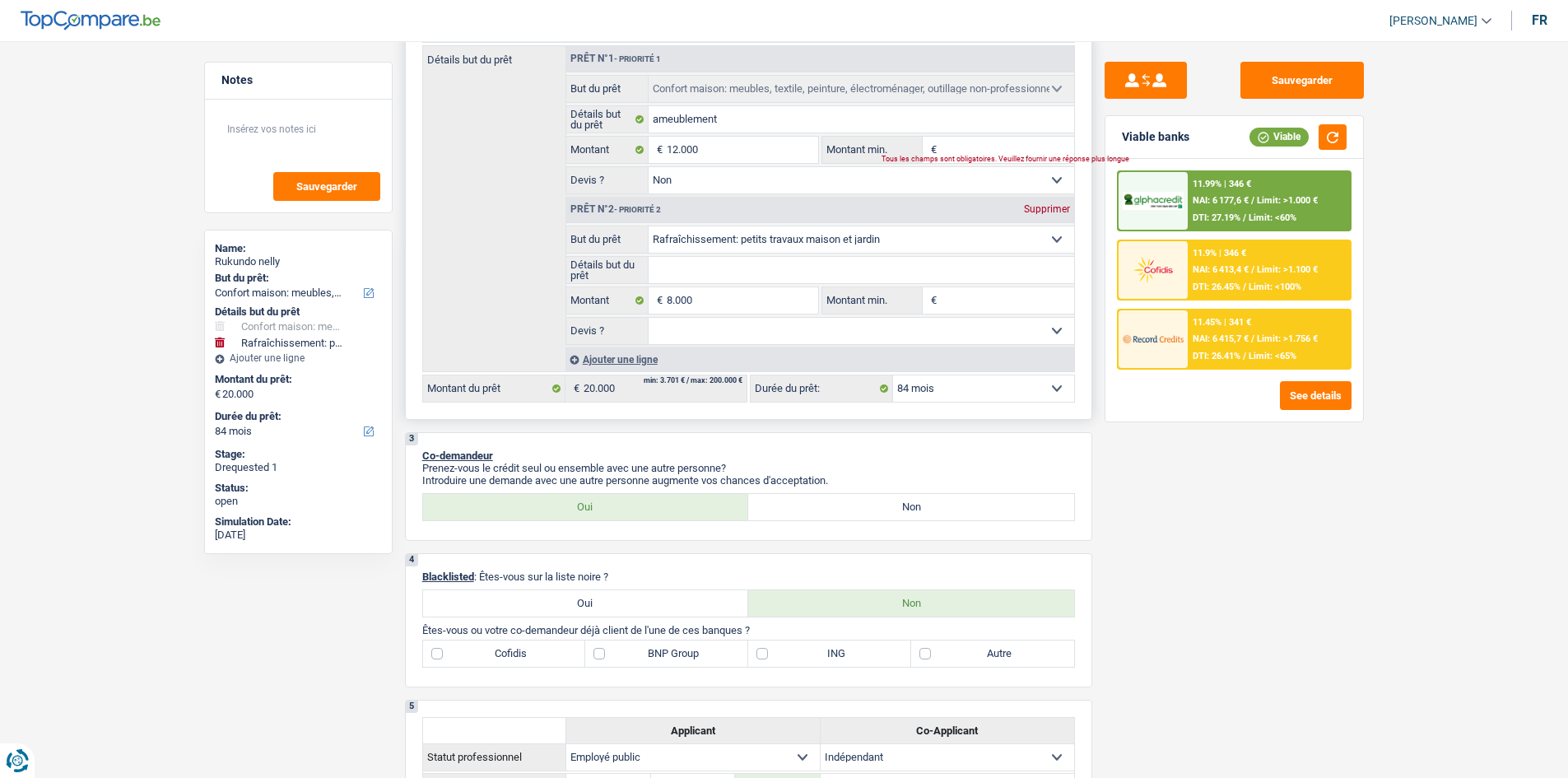
type input "1"
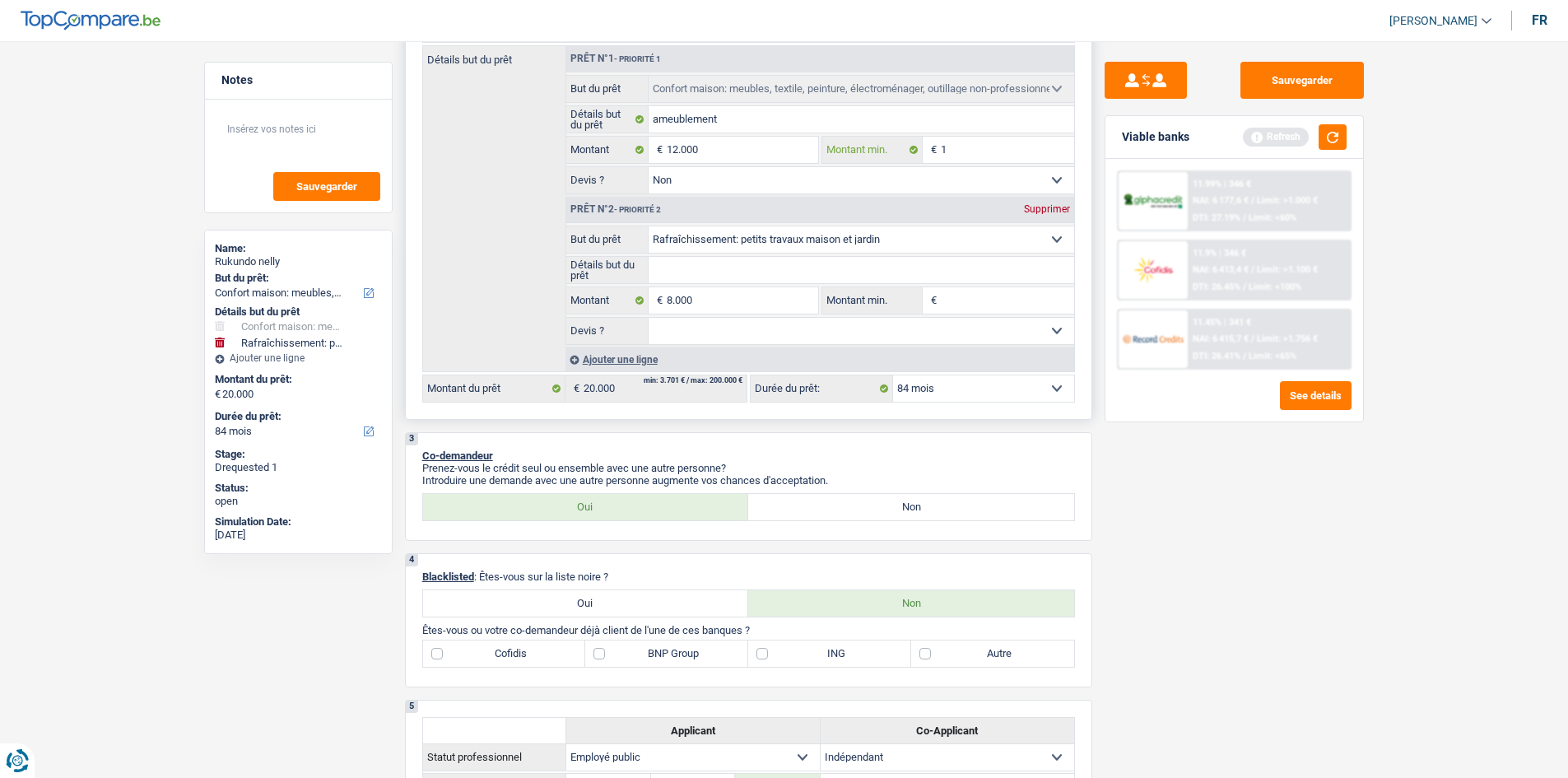
type input "10"
type input "100"
type input "1.000"
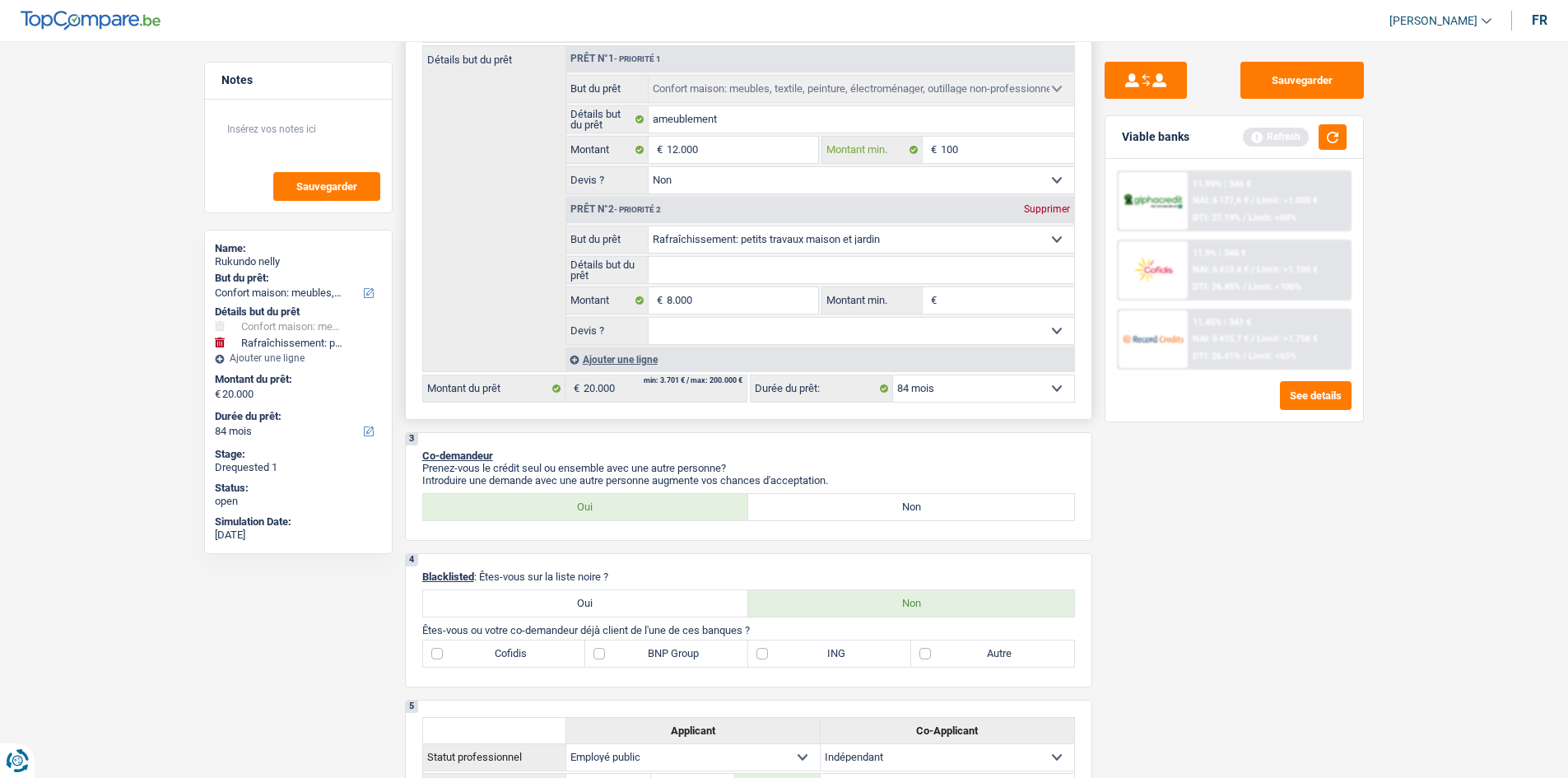
type input "1.000"
click at [988, 299] on input "Montant min." at bounding box center [1008, 301] width 133 height 27
type input "5"
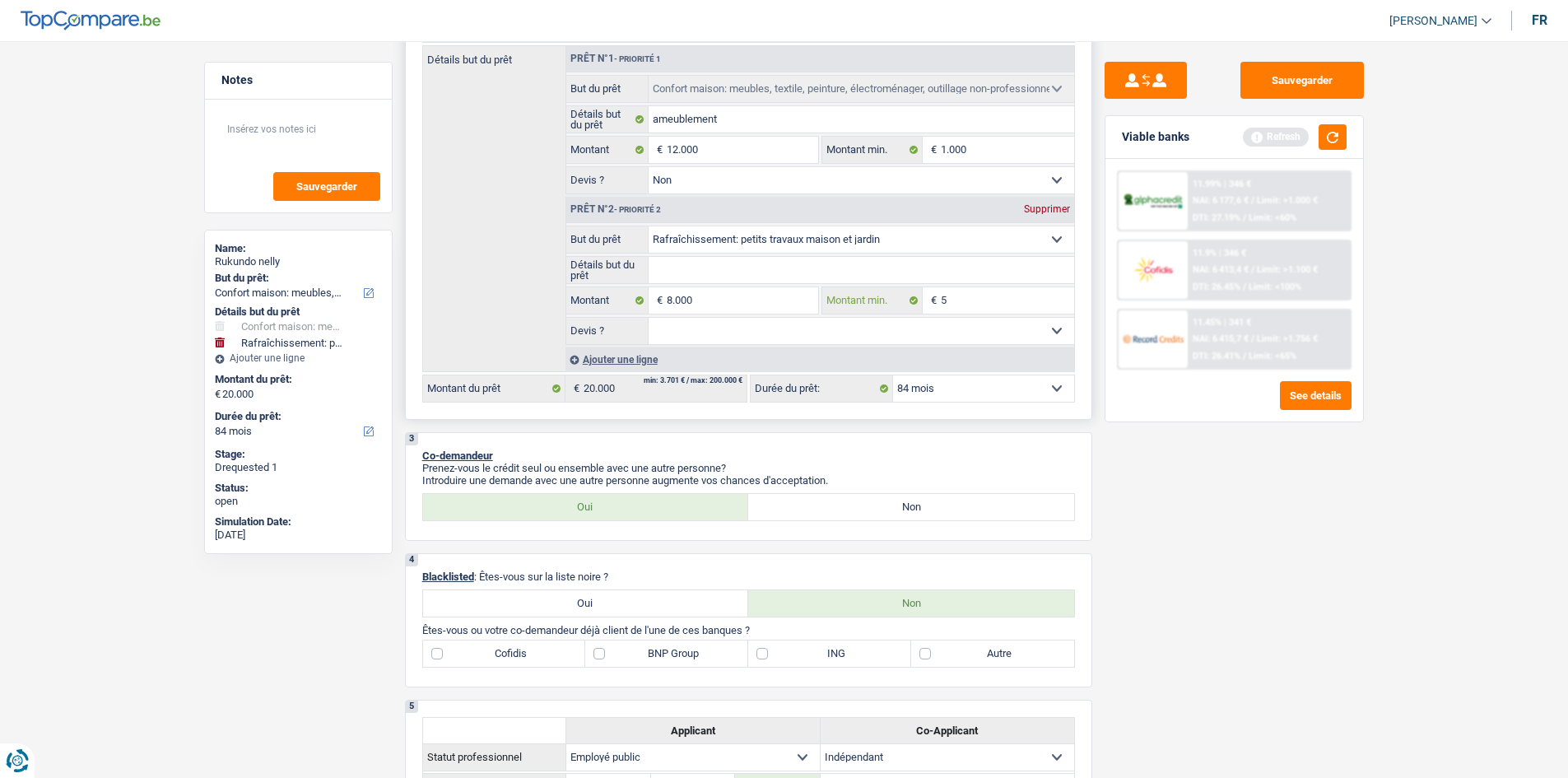
type input "50"
type input "500"
type input "5.000"
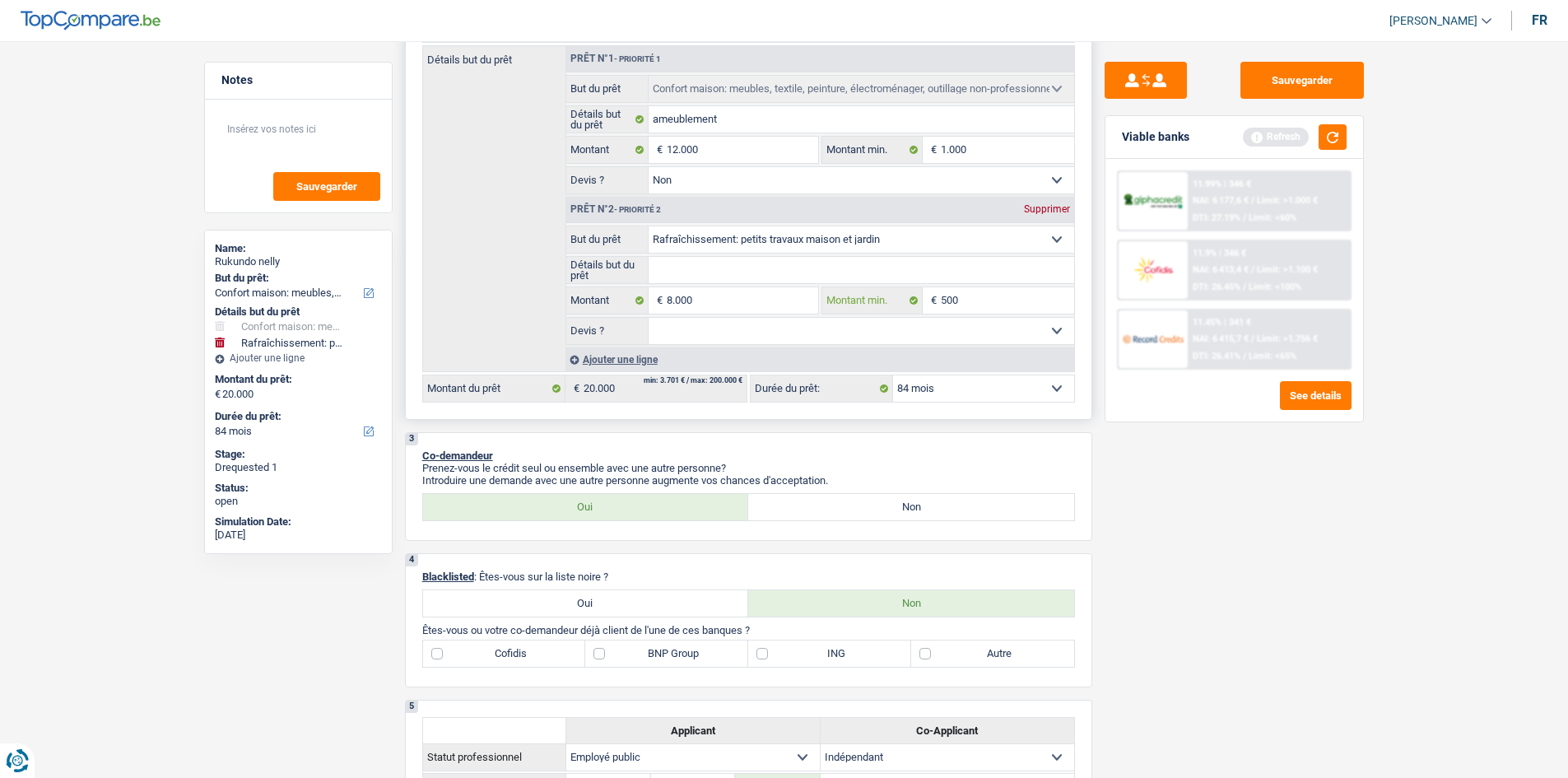
type input "5.000"
click at [1219, 521] on div "Sauvegarder Viable banks Refresh 11.99% | 346 € NAI: 6 177,6 € / Limit: >1.000 …" at bounding box center [1234, 405] width 284 height 686
click at [980, 156] on input "1.000" at bounding box center [1008, 150] width 133 height 27
type input "10.000"
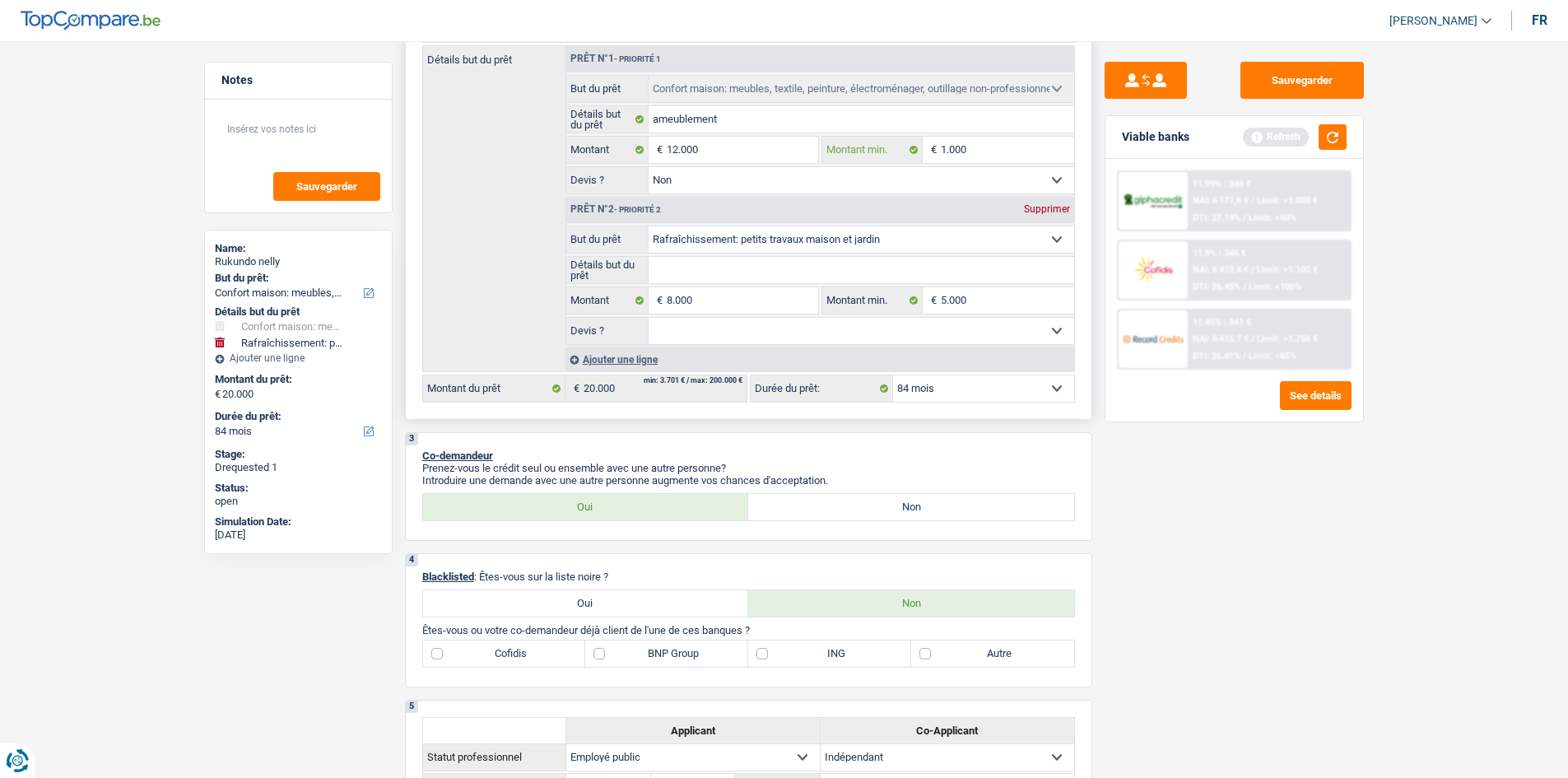
type input "10.000"
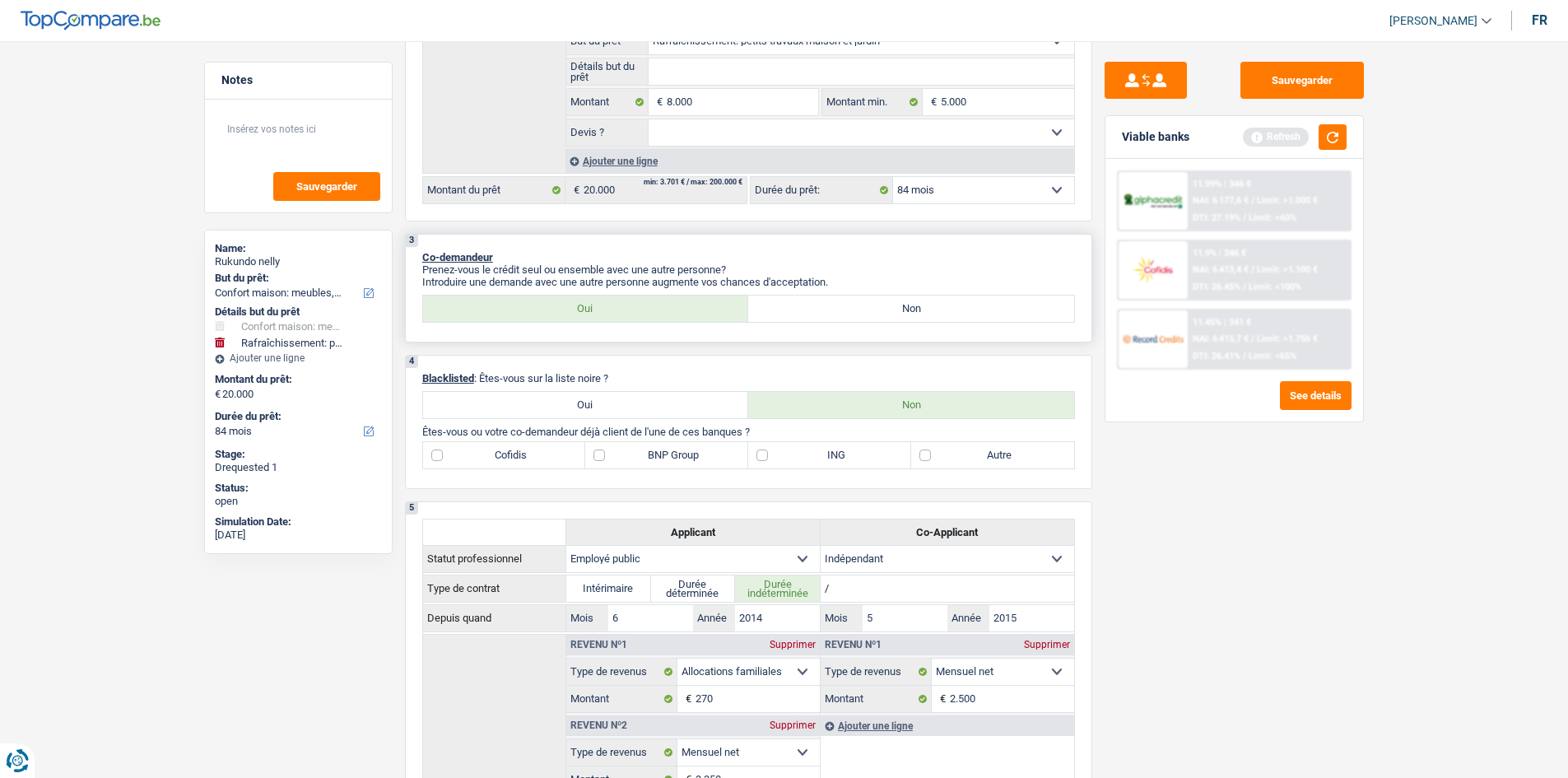
scroll to position [528, 0]
type input "10.000"
drag, startPoint x: 649, startPoint y: 456, endPoint x: 669, endPoint y: 412, distance: 48.3
click at [652, 456] on label "BNP Group" at bounding box center [667, 455] width 163 height 27
click at [606, 456] on label "BNP Group" at bounding box center [667, 455] width 163 height 27
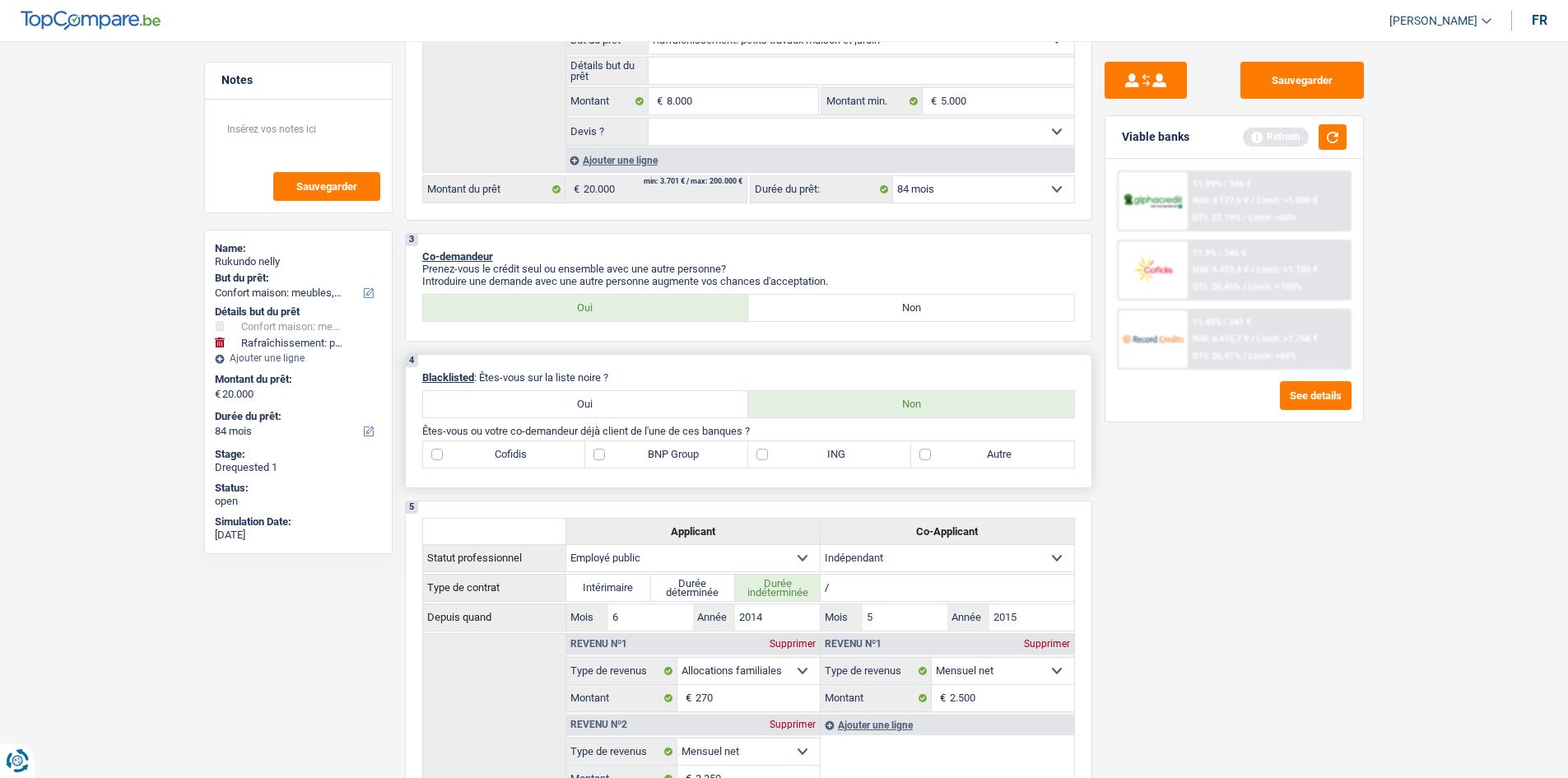
click at [606, 456] on input "BNP Group" at bounding box center [667, 455] width 163 height 27
checkbox input "true"
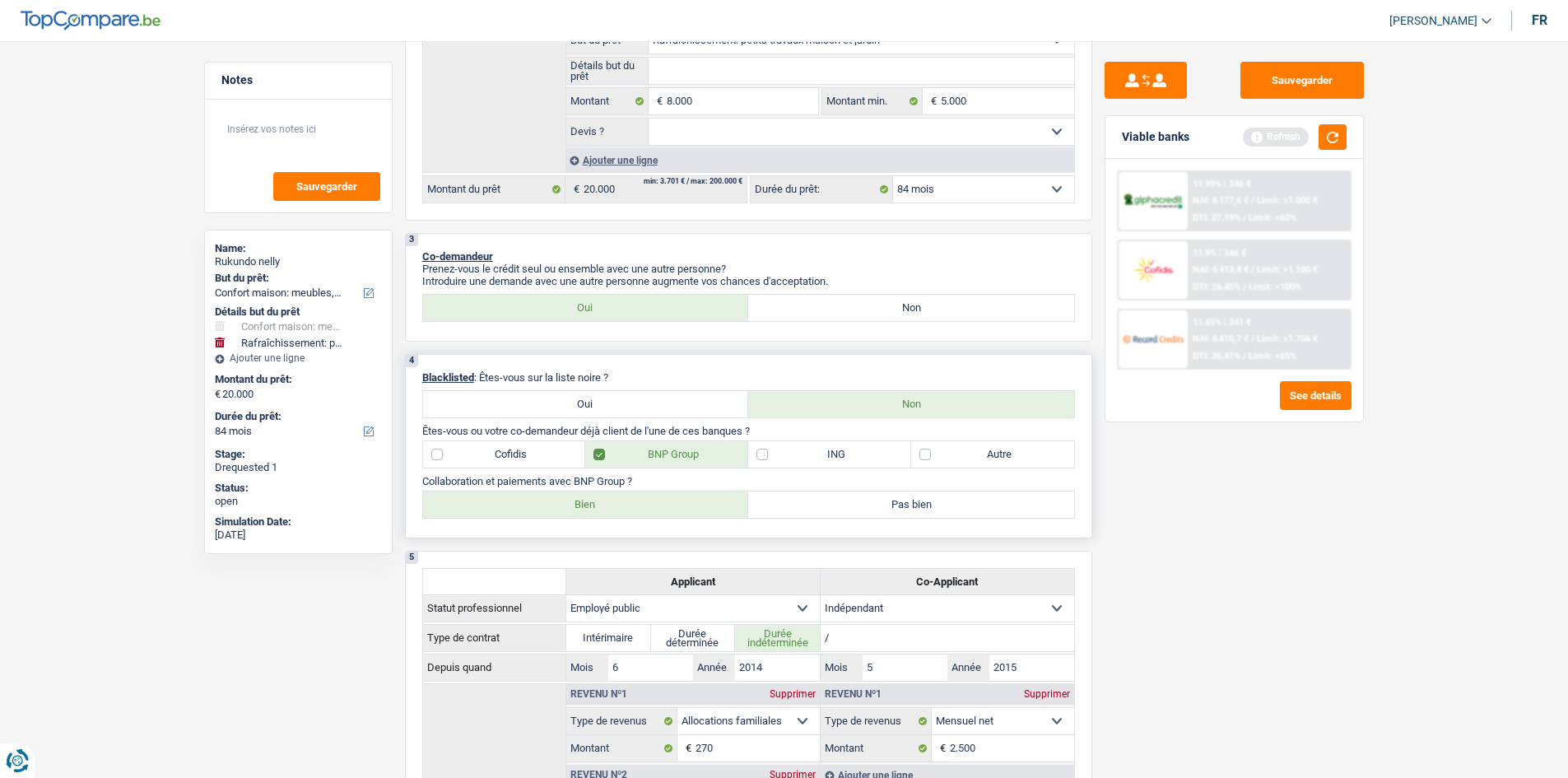
click at [660, 508] on label "Bien" at bounding box center [586, 504] width 326 height 27
click at [660, 508] on input "Bien" at bounding box center [586, 504] width 326 height 27
radio input "true"
click at [933, 454] on label "Autre" at bounding box center [993, 455] width 163 height 27
click at [933, 454] on input "Autre" at bounding box center [993, 455] width 163 height 27
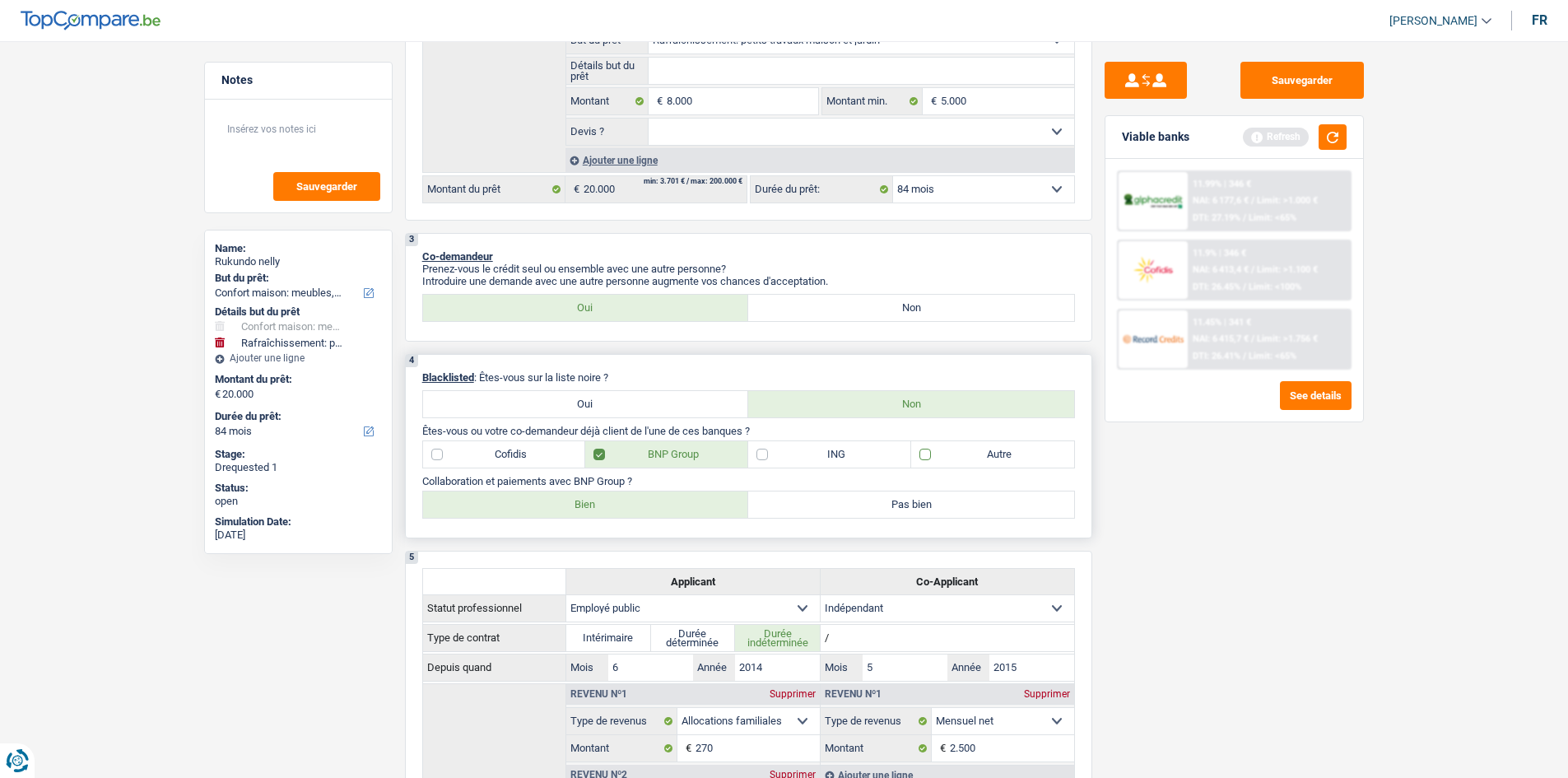
checkbox input "true"
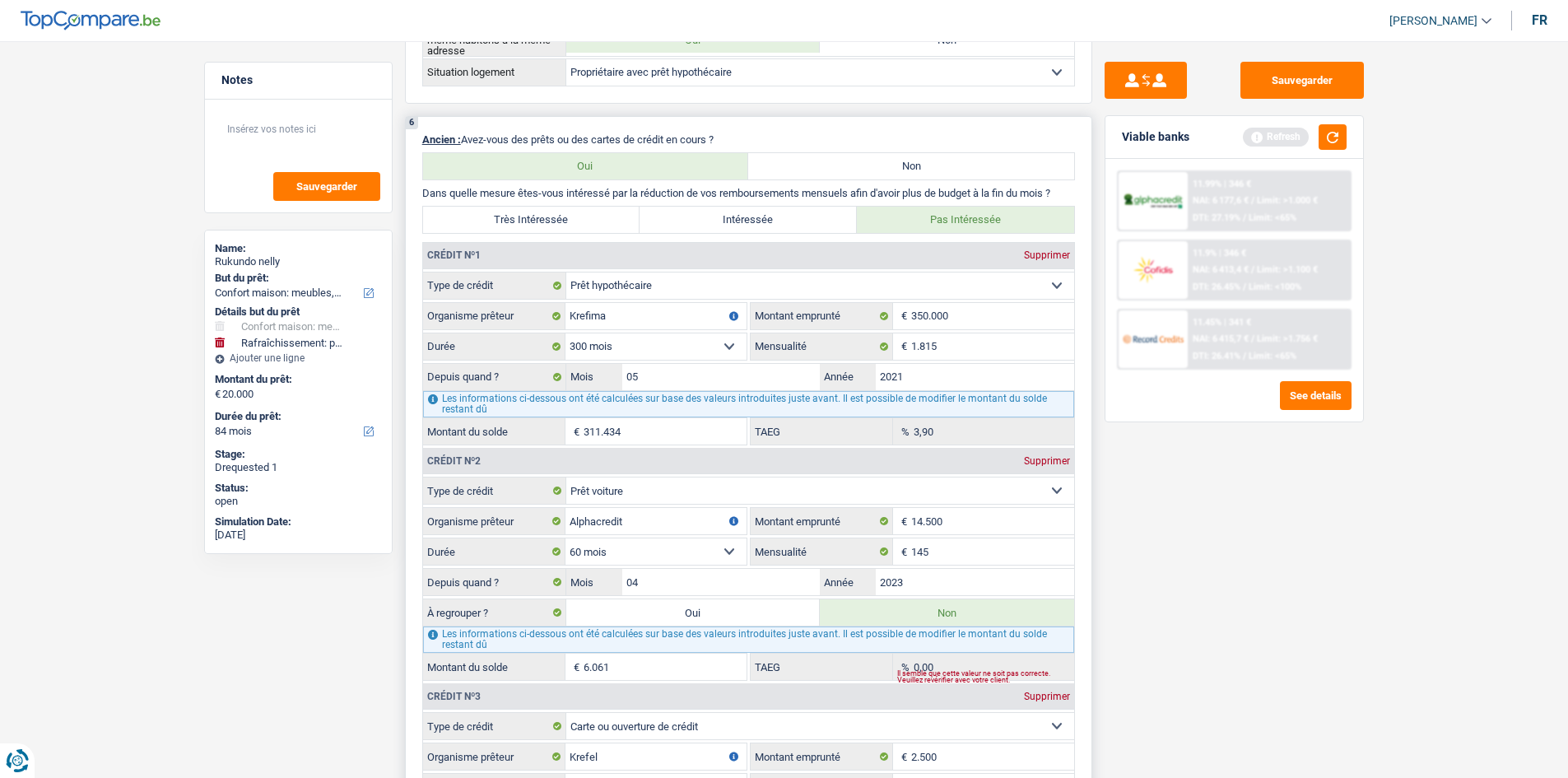
scroll to position [1565, 0]
click at [926, 582] on input "2023" at bounding box center [974, 581] width 198 height 27
type input "2022"
type input "3.429"
click at [1118, 610] on div "Sauvegarder Viable banks Refresh 11.99% | 346 € NAI: 6 177,6 € / Limit: >1.000 …" at bounding box center [1234, 405] width 284 height 686
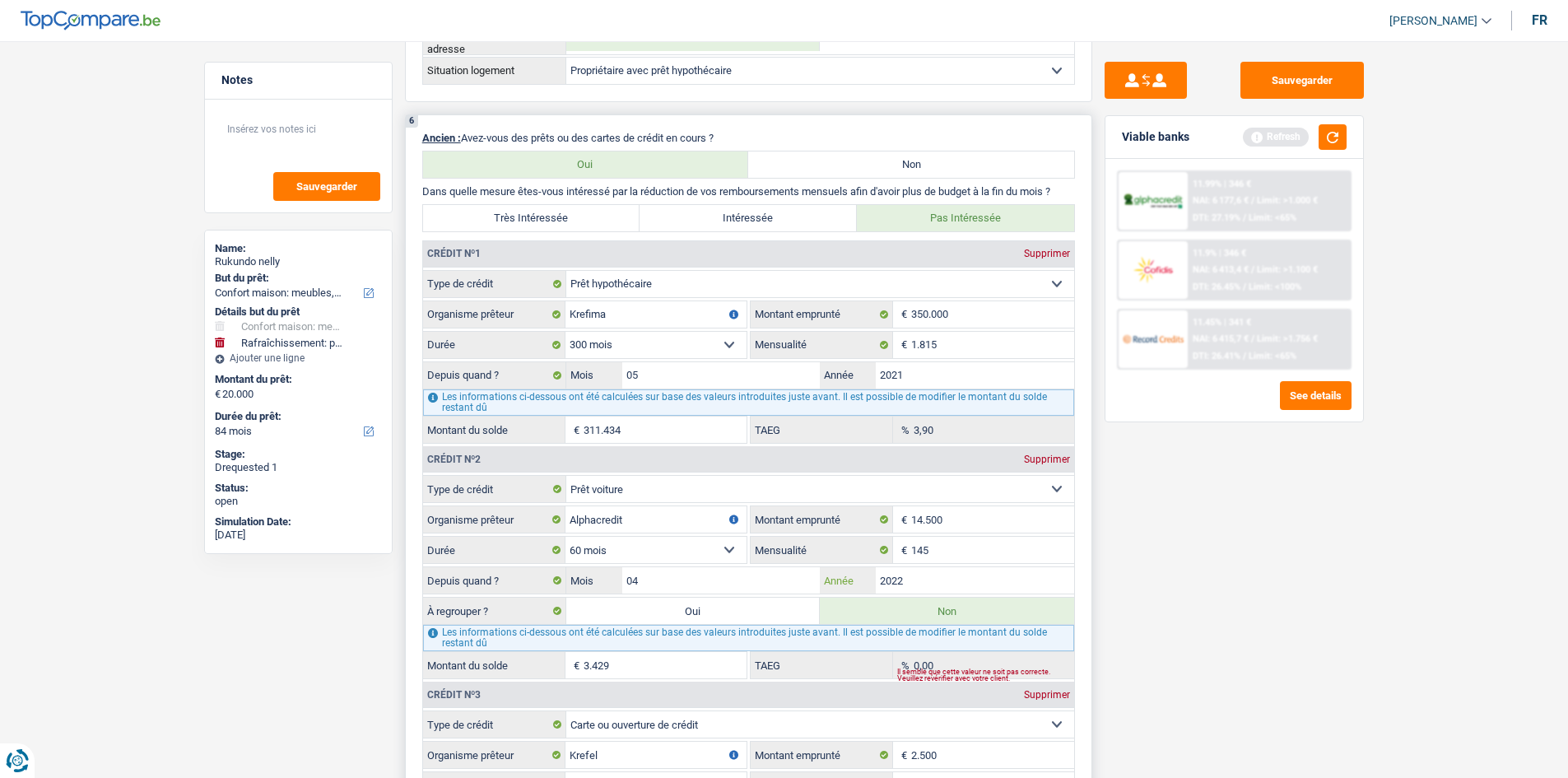
click at [926, 581] on input "2022" at bounding box center [974, 581] width 198 height 27
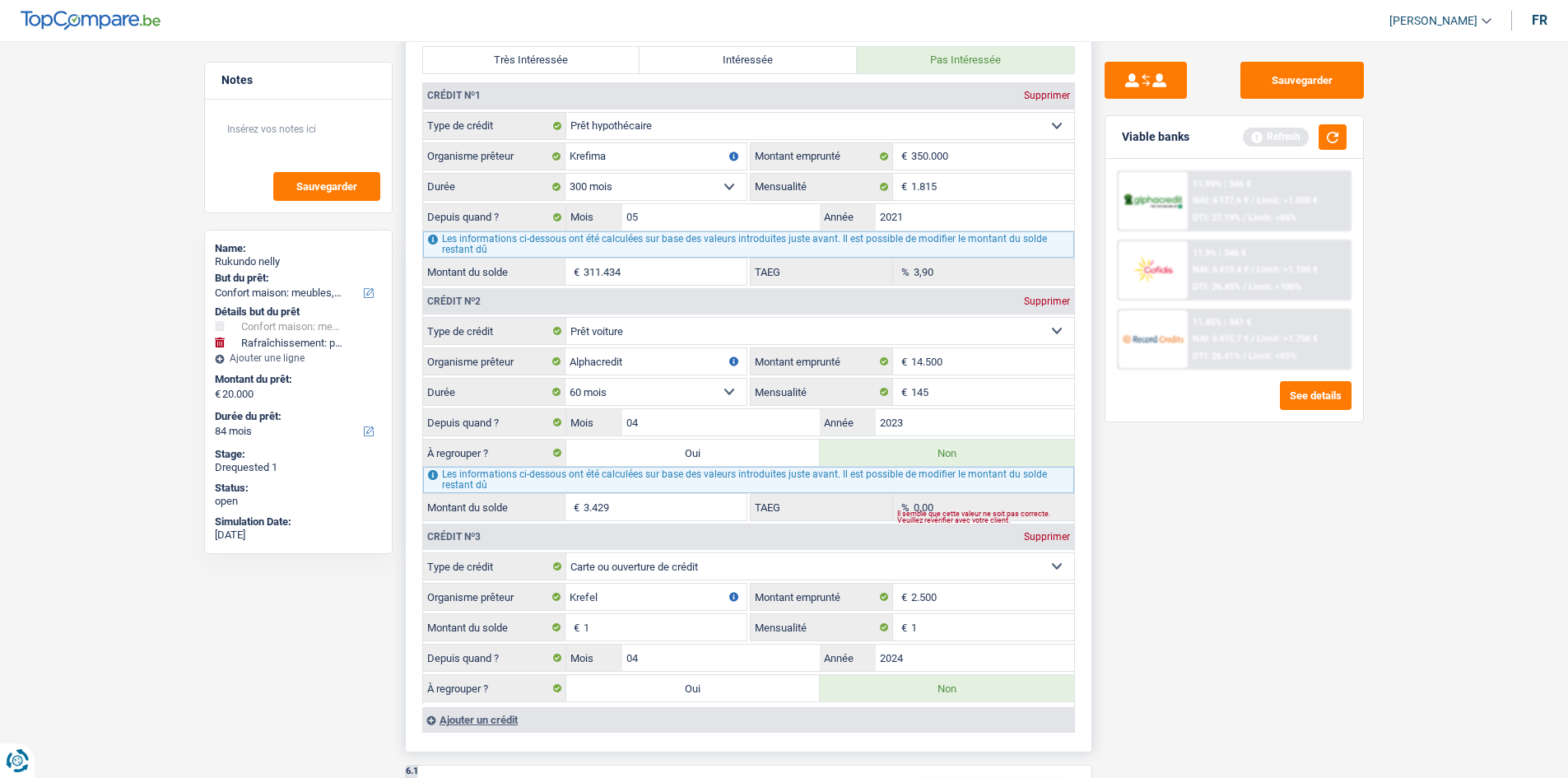
scroll to position [1729, 0]
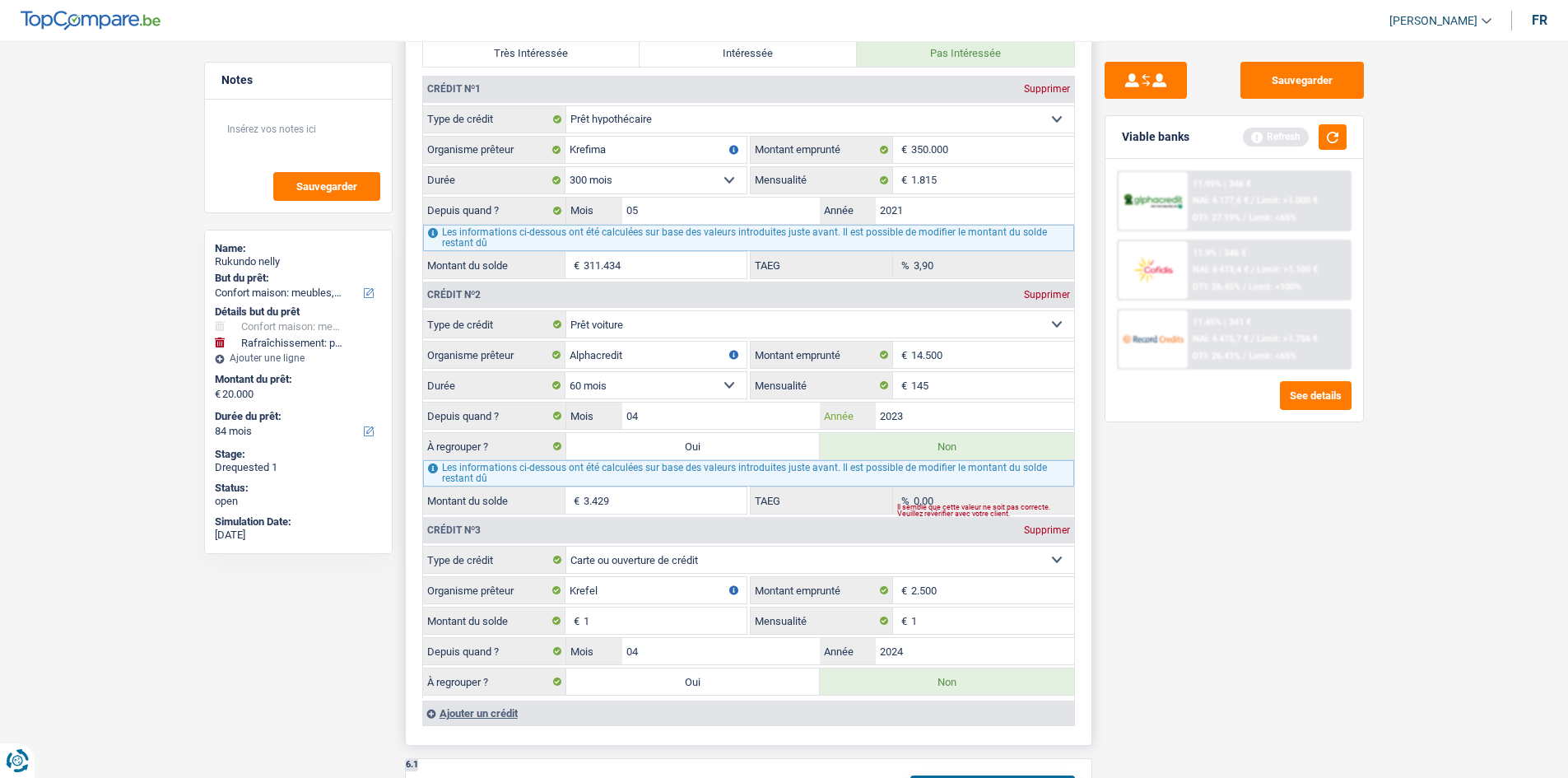
type input "2023"
type input "6.061"
click at [794, 561] on select "Carte ou ouverture de crédit Prêt hypothécaire Vente à tempérament Prêt à tempé…" at bounding box center [820, 560] width 508 height 27
drag, startPoint x: 804, startPoint y: 568, endPoint x: 806, endPoint y: 560, distance: 8.2
click at [802, 563] on select "Carte ou ouverture de crédit Prêt hypothécaire Vente à tempérament Prêt à tempé…" at bounding box center [820, 560] width 508 height 27
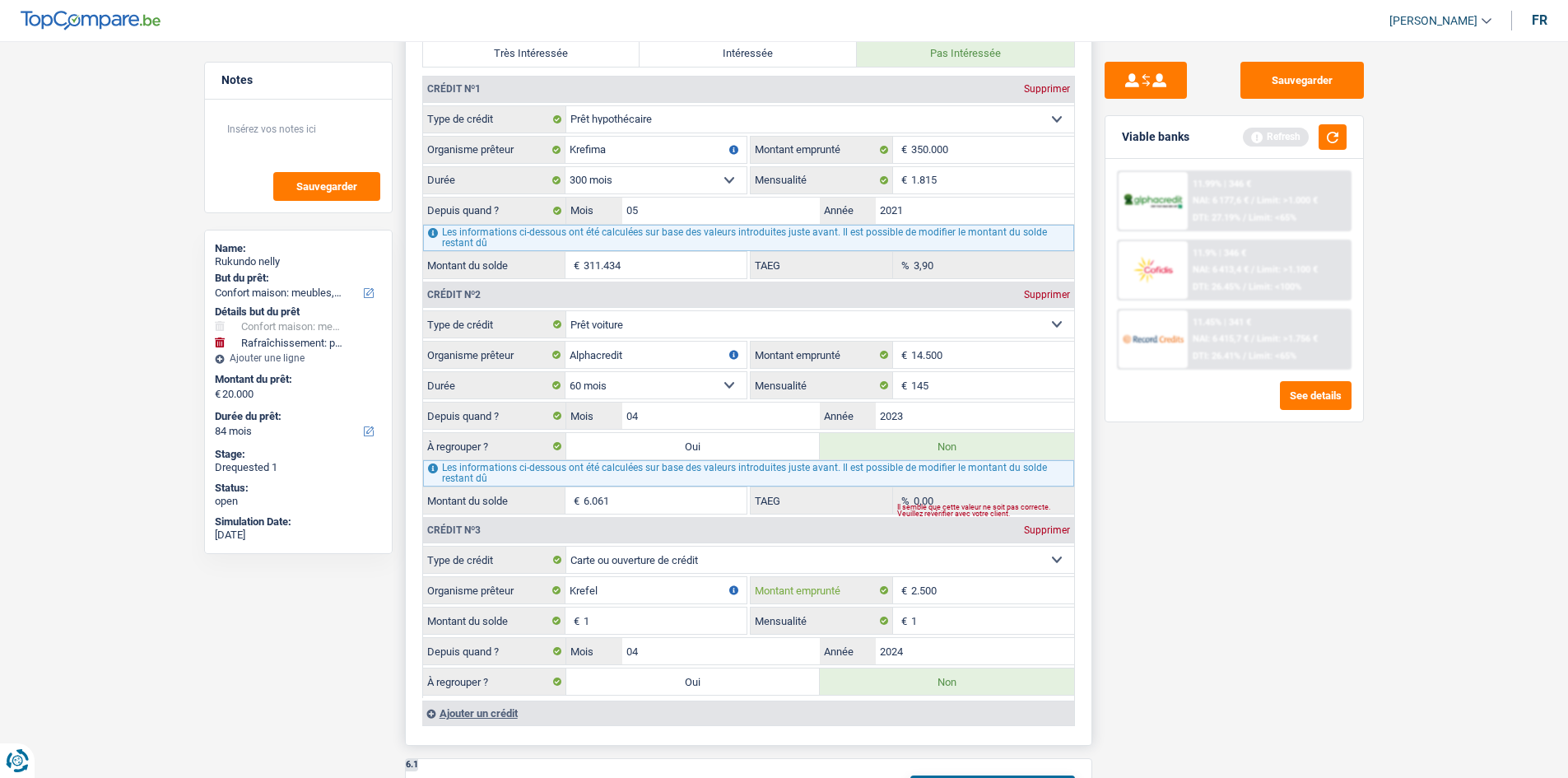
click at [977, 602] on input "2.500" at bounding box center [993, 591] width 163 height 27
click at [681, 629] on input "1" at bounding box center [665, 621] width 163 height 27
type input "5"
drag, startPoint x: 638, startPoint y: 589, endPoint x: 570, endPoint y: 595, distance: 68.3
click at [570, 595] on input "Krefel" at bounding box center [656, 591] width 181 height 27
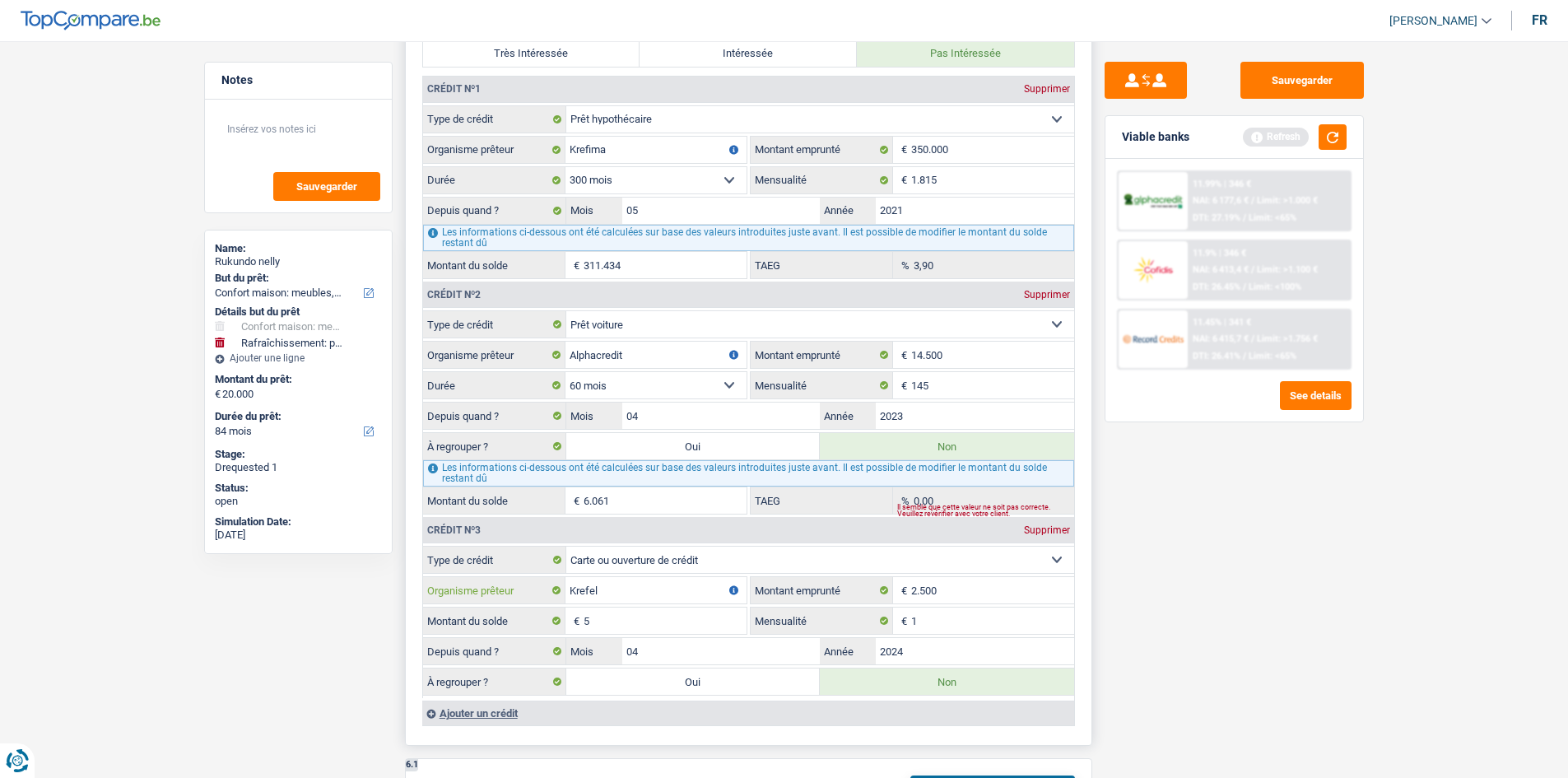
click at [609, 592] on input "Krefel" at bounding box center [656, 591] width 181 height 27
type input "K"
type input "c"
type input "krefel"
click at [968, 633] on input "1" at bounding box center [993, 621] width 163 height 27
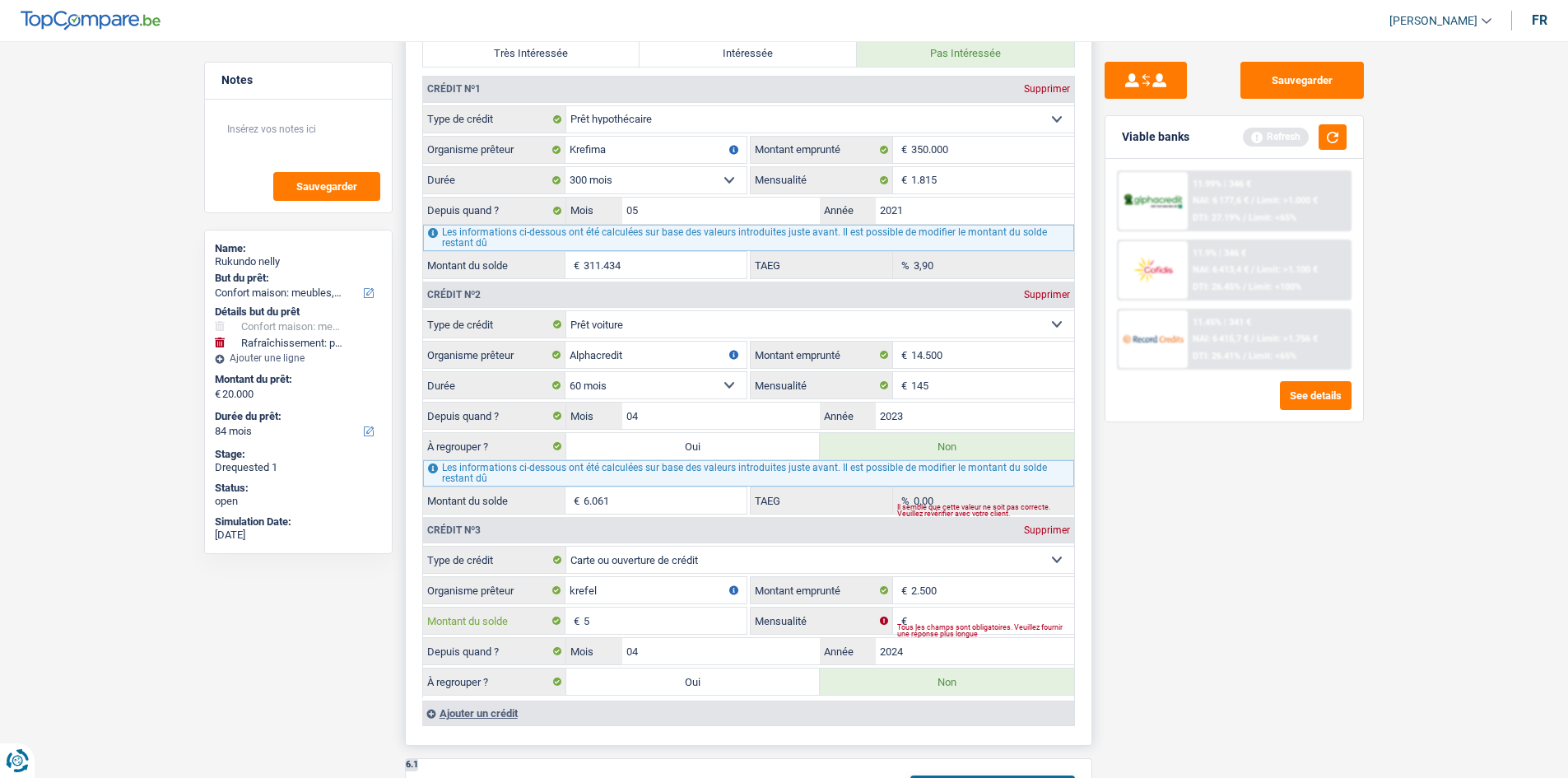
click at [660, 625] on input "5" at bounding box center [665, 621] width 163 height 27
click at [909, 627] on div "Tous les champs sont obligatoires. Veuillez fournir une réponse plus longue" at bounding box center [986, 630] width 177 height 6
click at [677, 615] on input "Montant du solde" at bounding box center [665, 621] width 163 height 27
type input "2.500"
drag, startPoint x: 935, startPoint y: 615, endPoint x: 926, endPoint y: 618, distance: 9.5
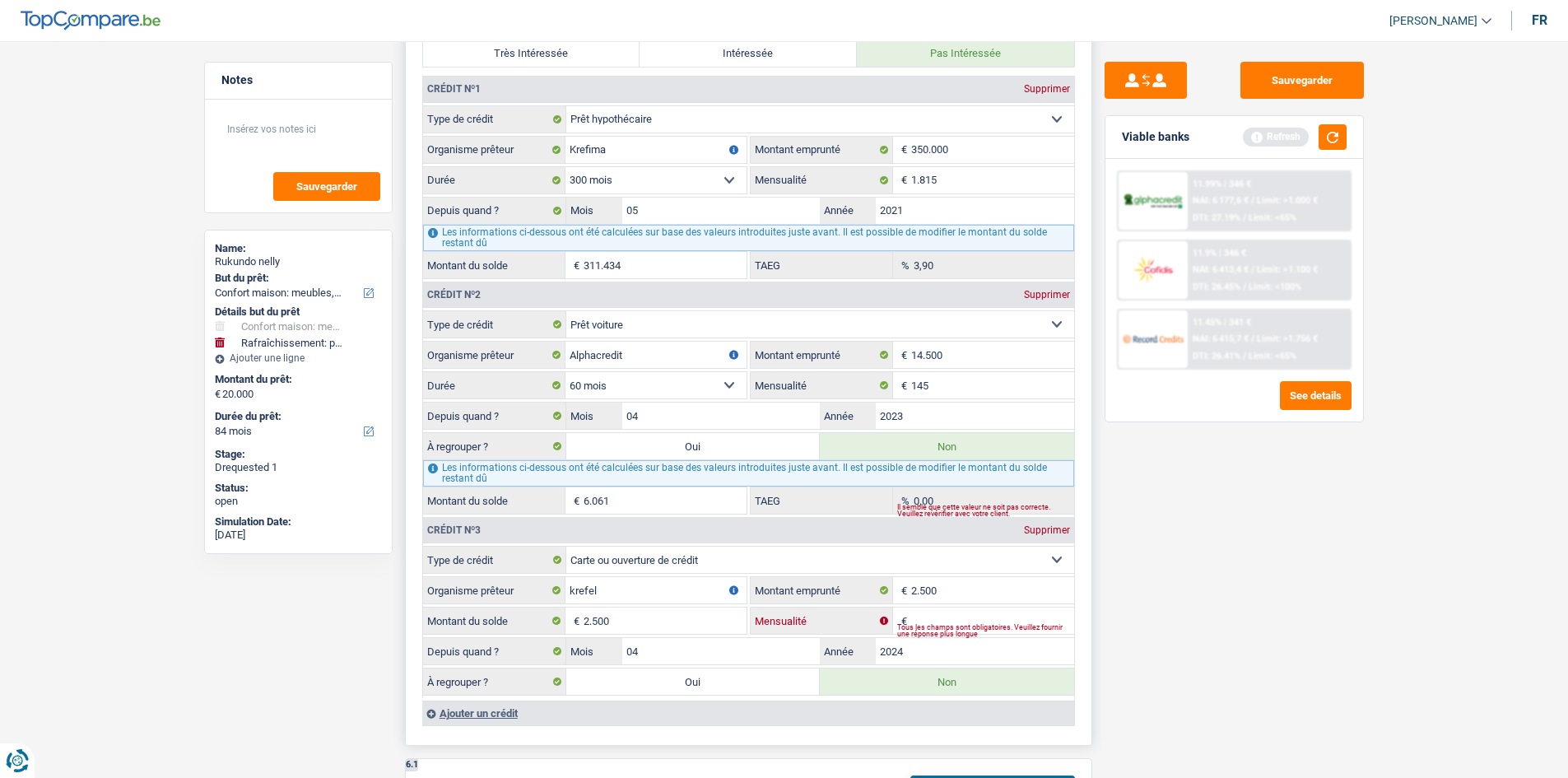
click at [928, 617] on input "Mensualité" at bounding box center [993, 621] width 163 height 27
type input "199"
click at [1133, 621] on div "Sauvegarder Viable banks Refresh 11.99% | 346 € NAI: 6 177,6 € / Limit: >1.000 …" at bounding box center [1234, 405] width 284 height 686
drag, startPoint x: 931, startPoint y: 655, endPoint x: 911, endPoint y: 655, distance: 20.0
click at [913, 655] on input "2024" at bounding box center [974, 652] width 198 height 27
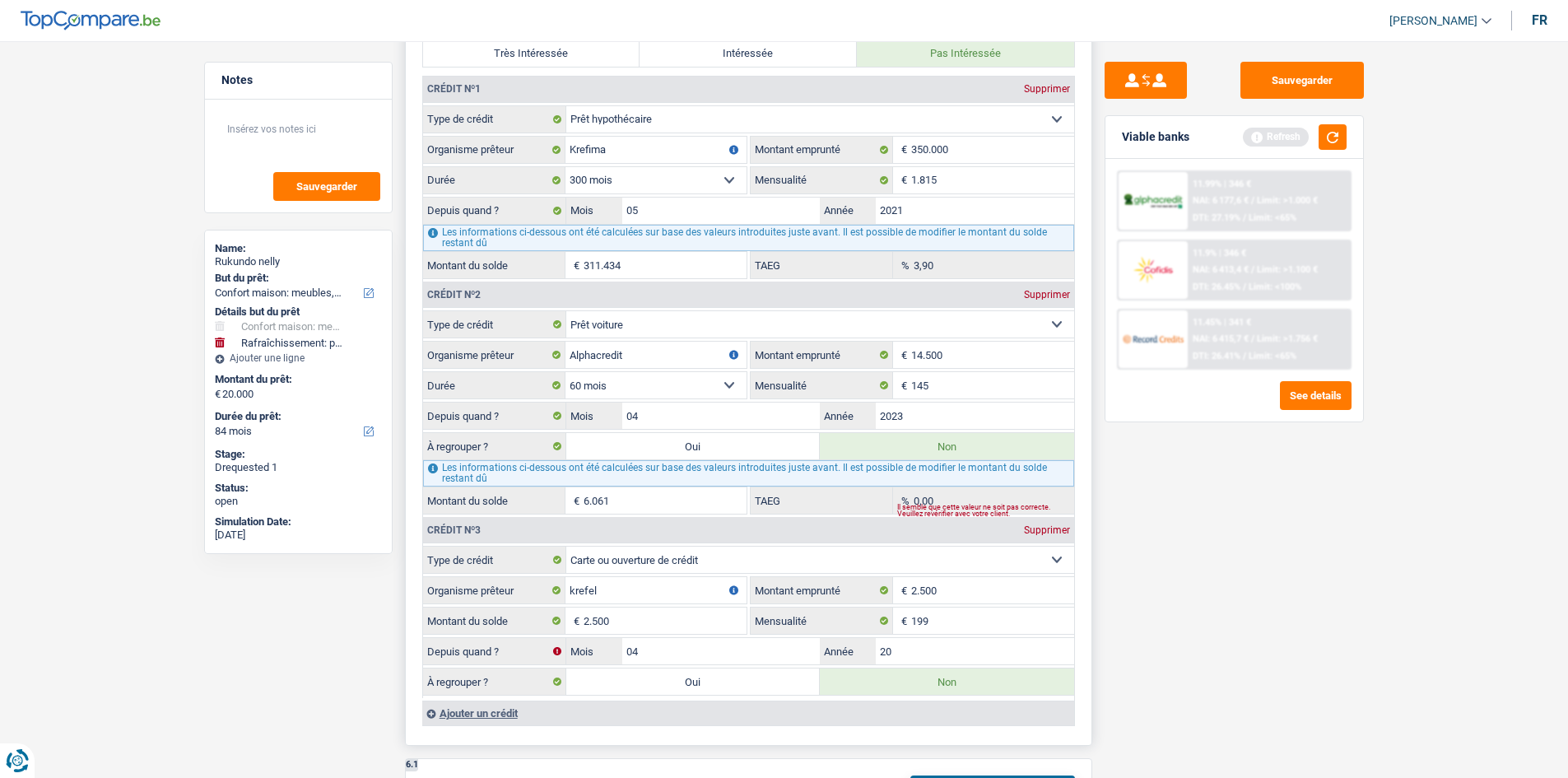
type input "2"
type input "2025"
click at [773, 642] on input "04" at bounding box center [721, 652] width 198 height 27
type input "06"
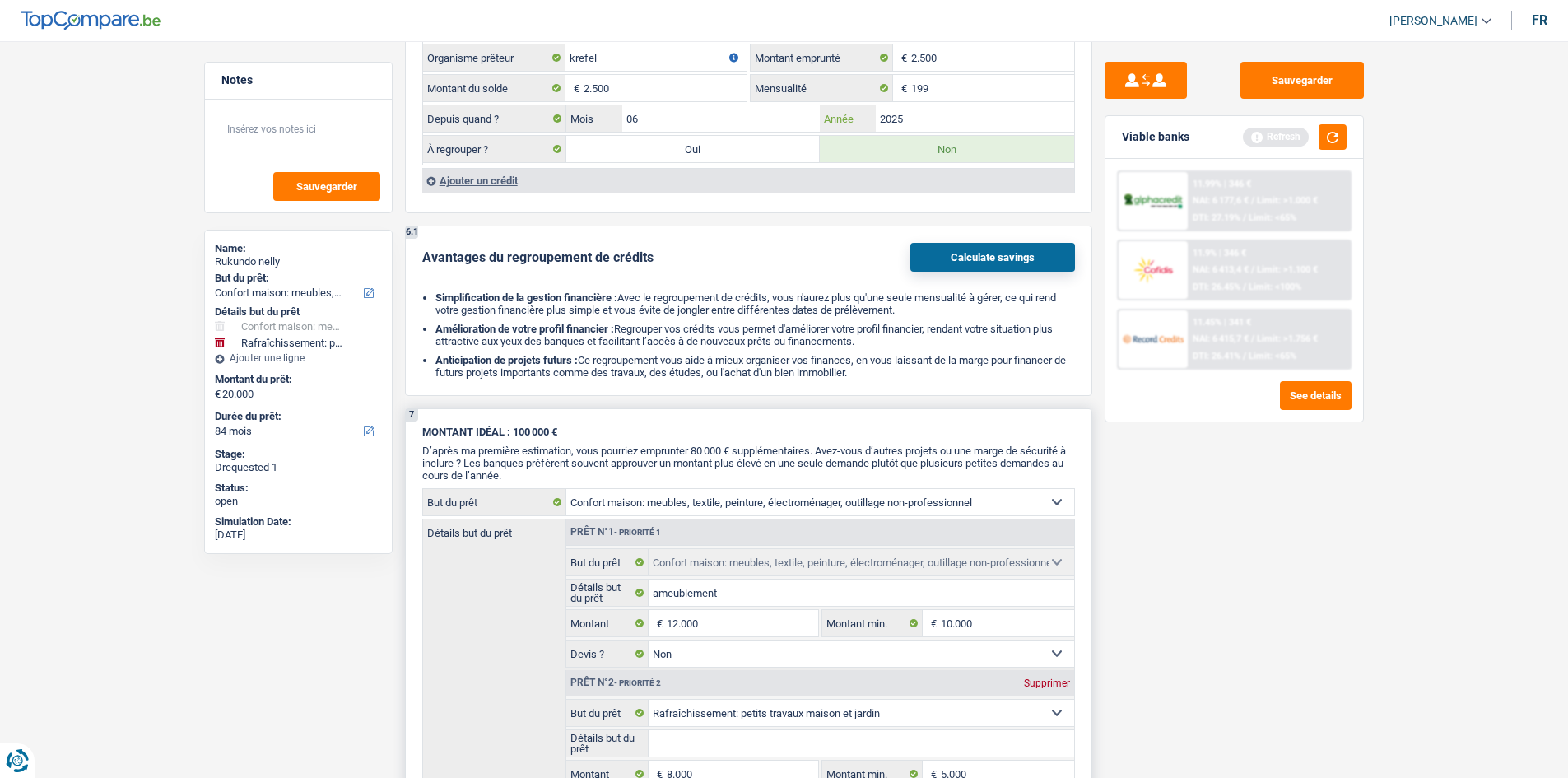
scroll to position [2388, 0]
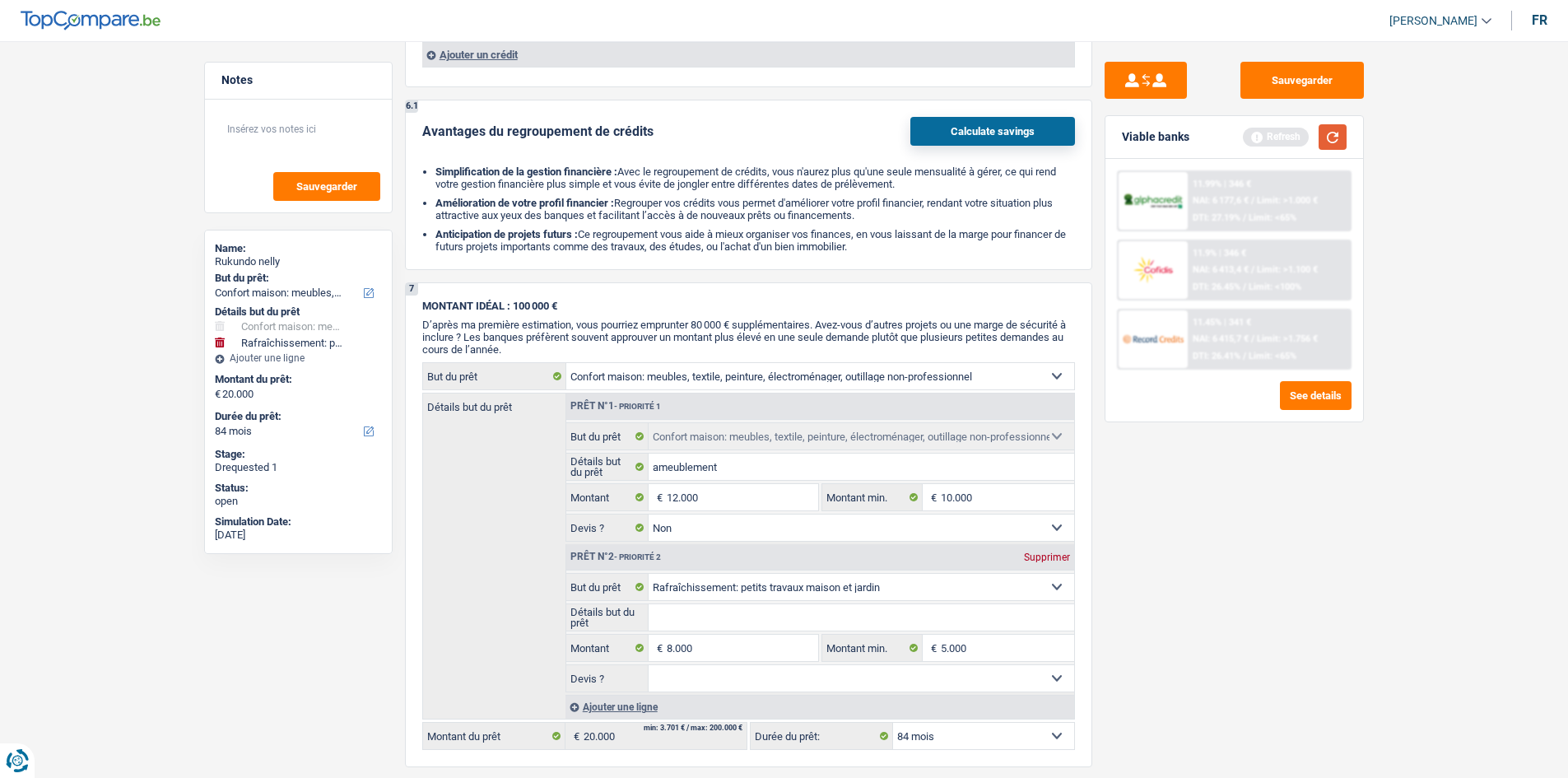
click at [1341, 134] on button "button" at bounding box center [1333, 137] width 28 height 26
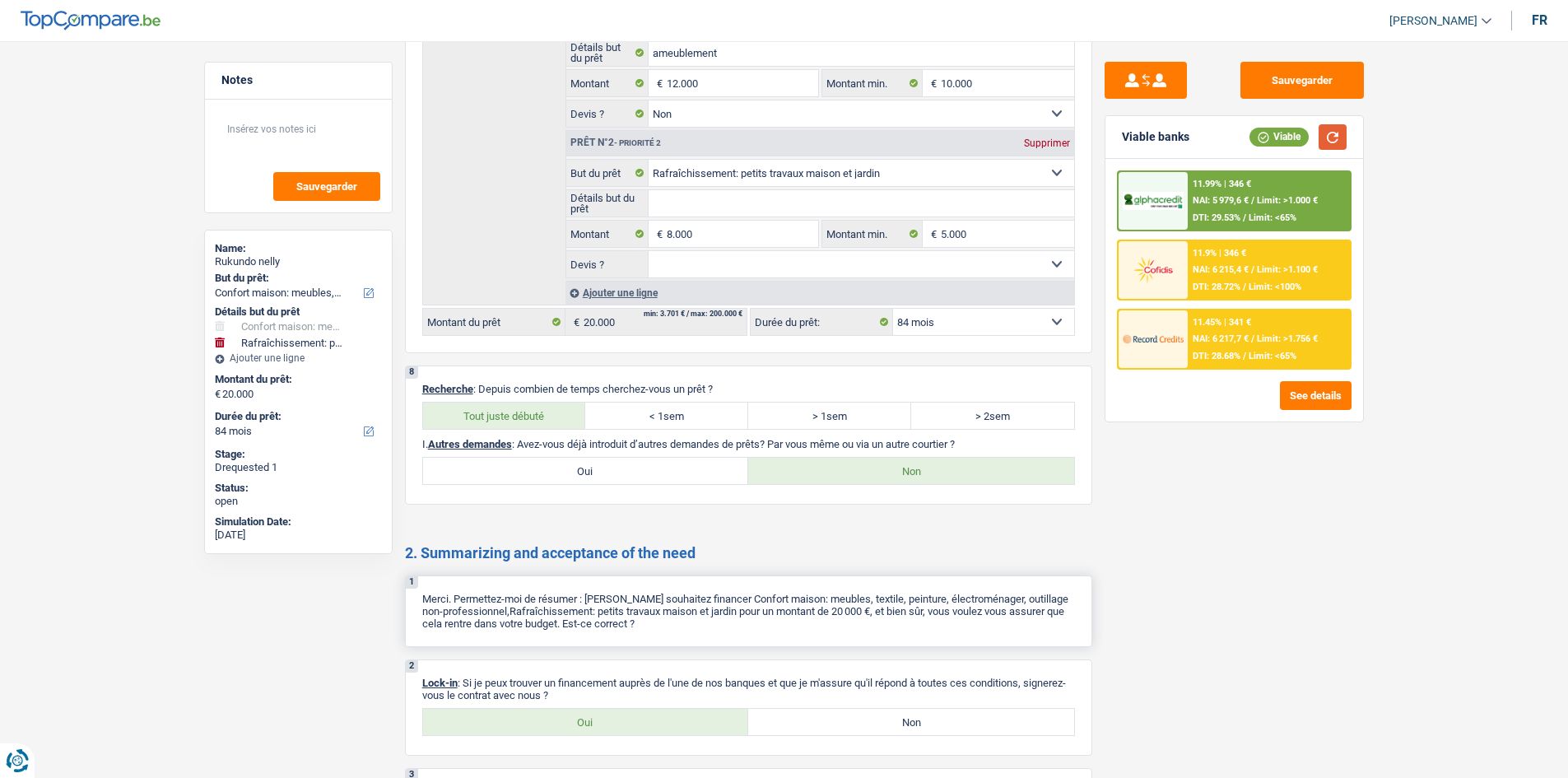
scroll to position [2932, 0]
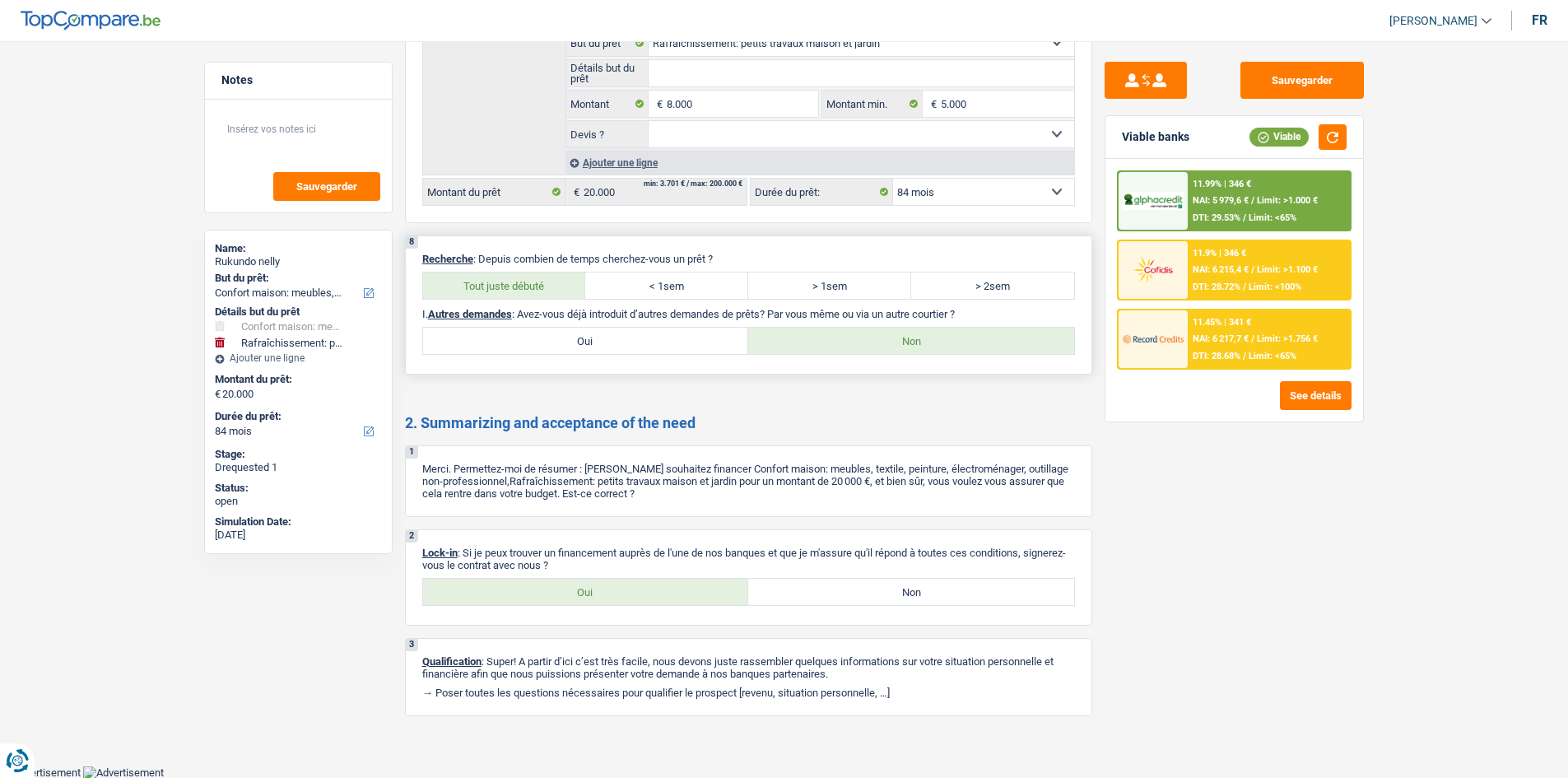
click at [679, 288] on label "< 1sem" at bounding box center [667, 286] width 163 height 27
click at [679, 288] on input "< 1sem" at bounding box center [667, 286] width 163 height 27
radio input "true"
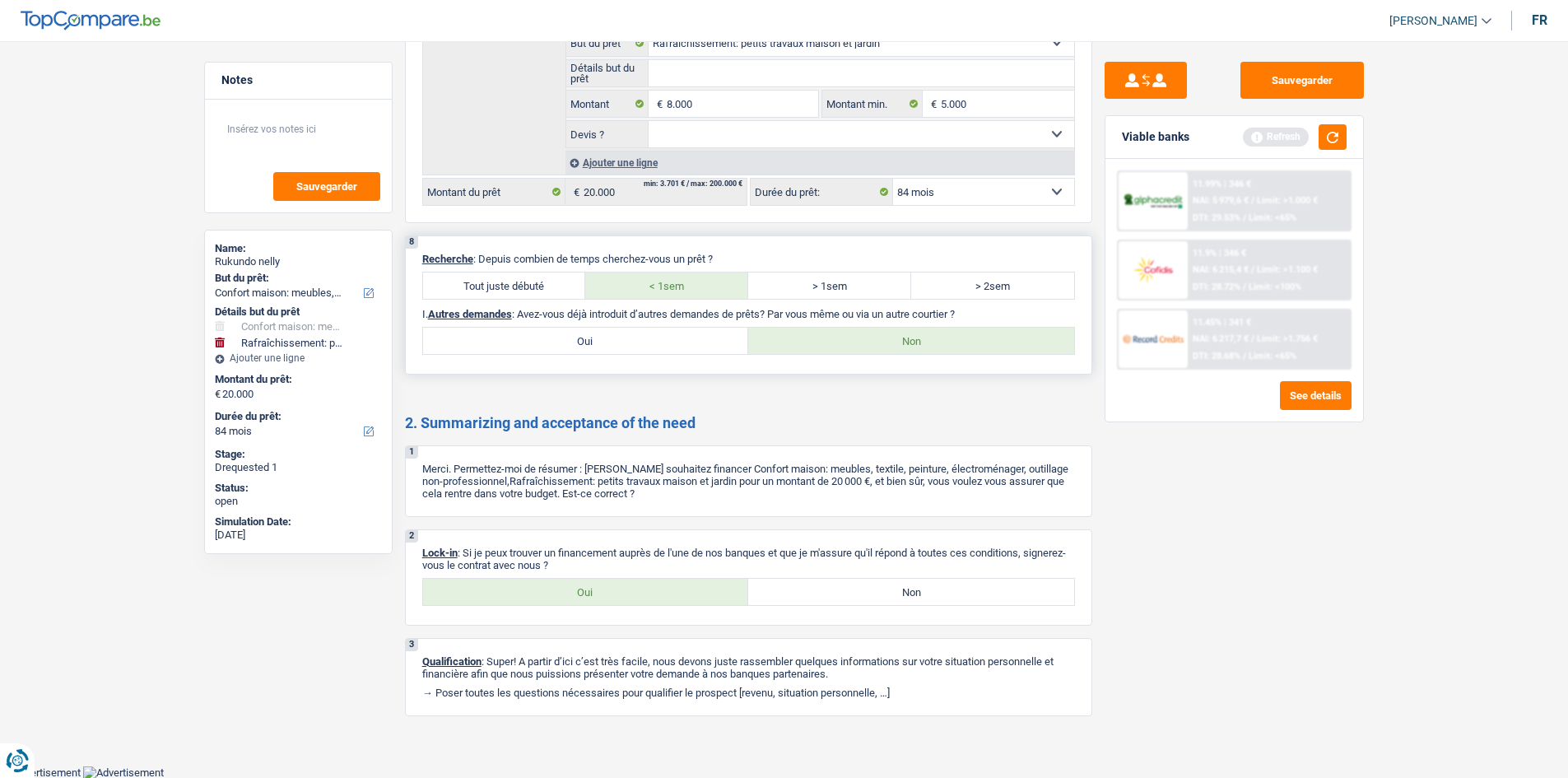
click at [624, 334] on label "Oui" at bounding box center [586, 341] width 326 height 27
click at [624, 334] on input "Oui" at bounding box center [586, 341] width 326 height 27
radio input "true"
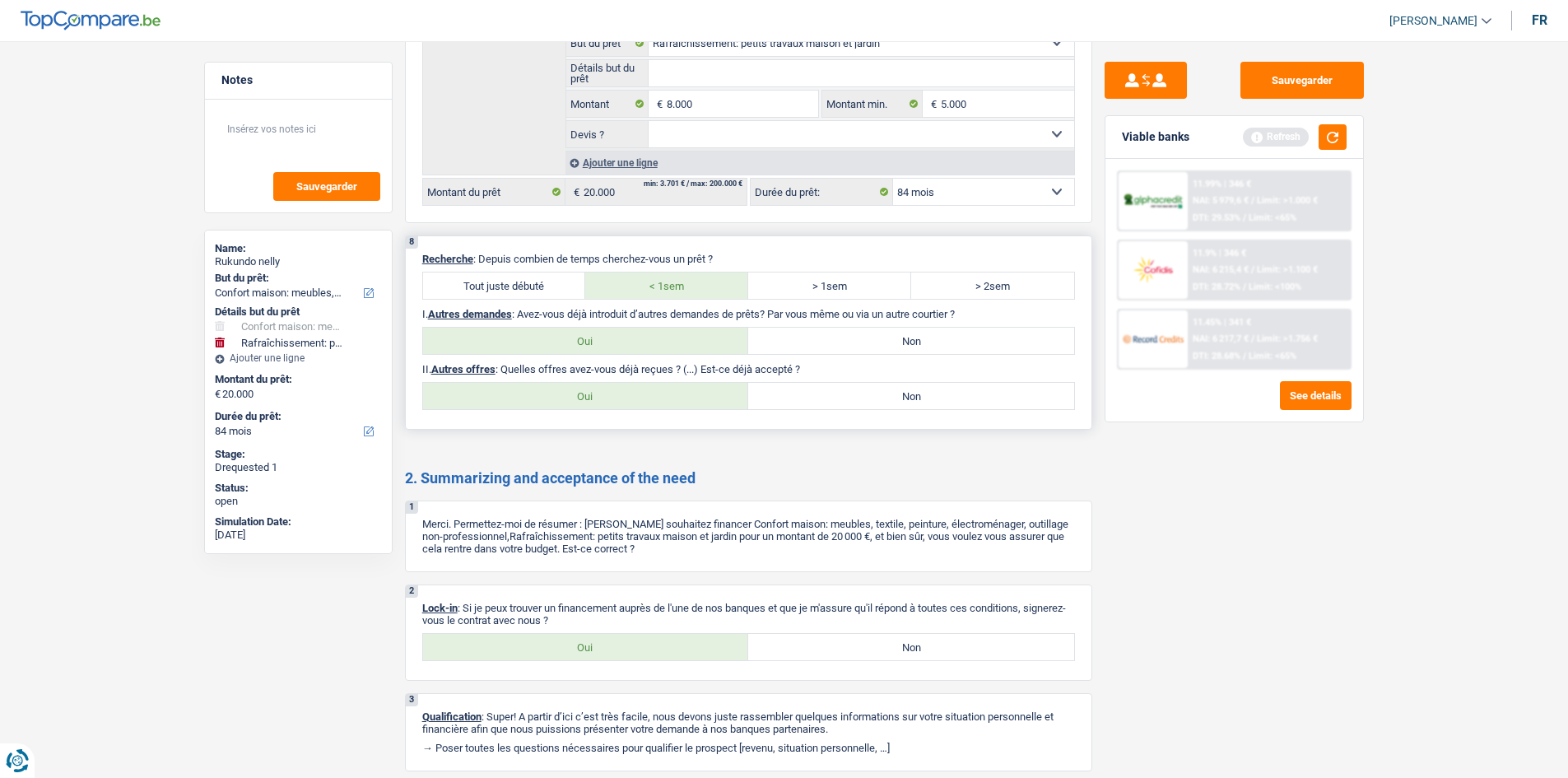
click at [807, 386] on label "Non" at bounding box center [911, 396] width 326 height 27
click at [807, 386] on input "Non" at bounding box center [911, 396] width 326 height 27
radio input "true"
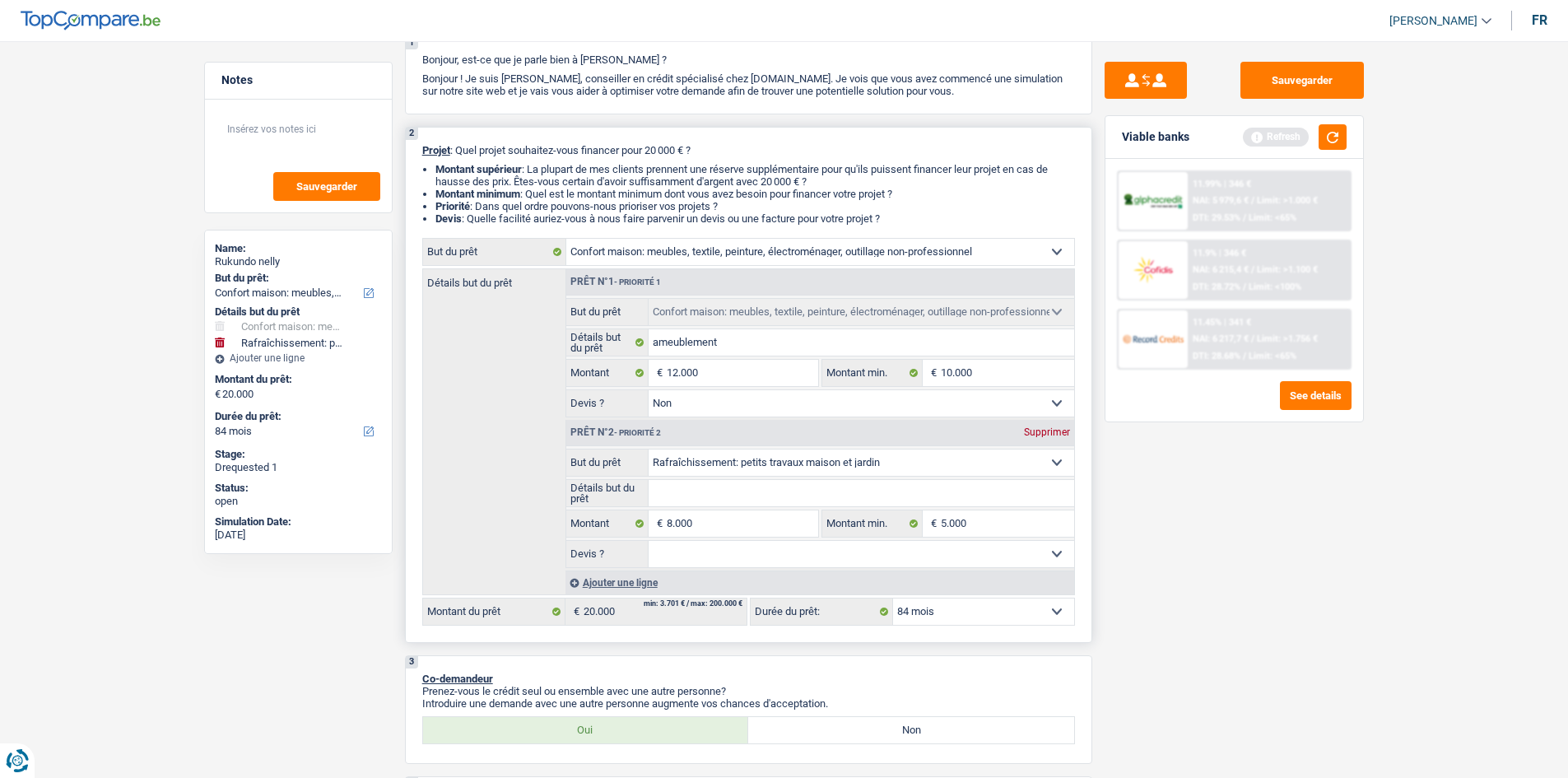
scroll to position [0, 0]
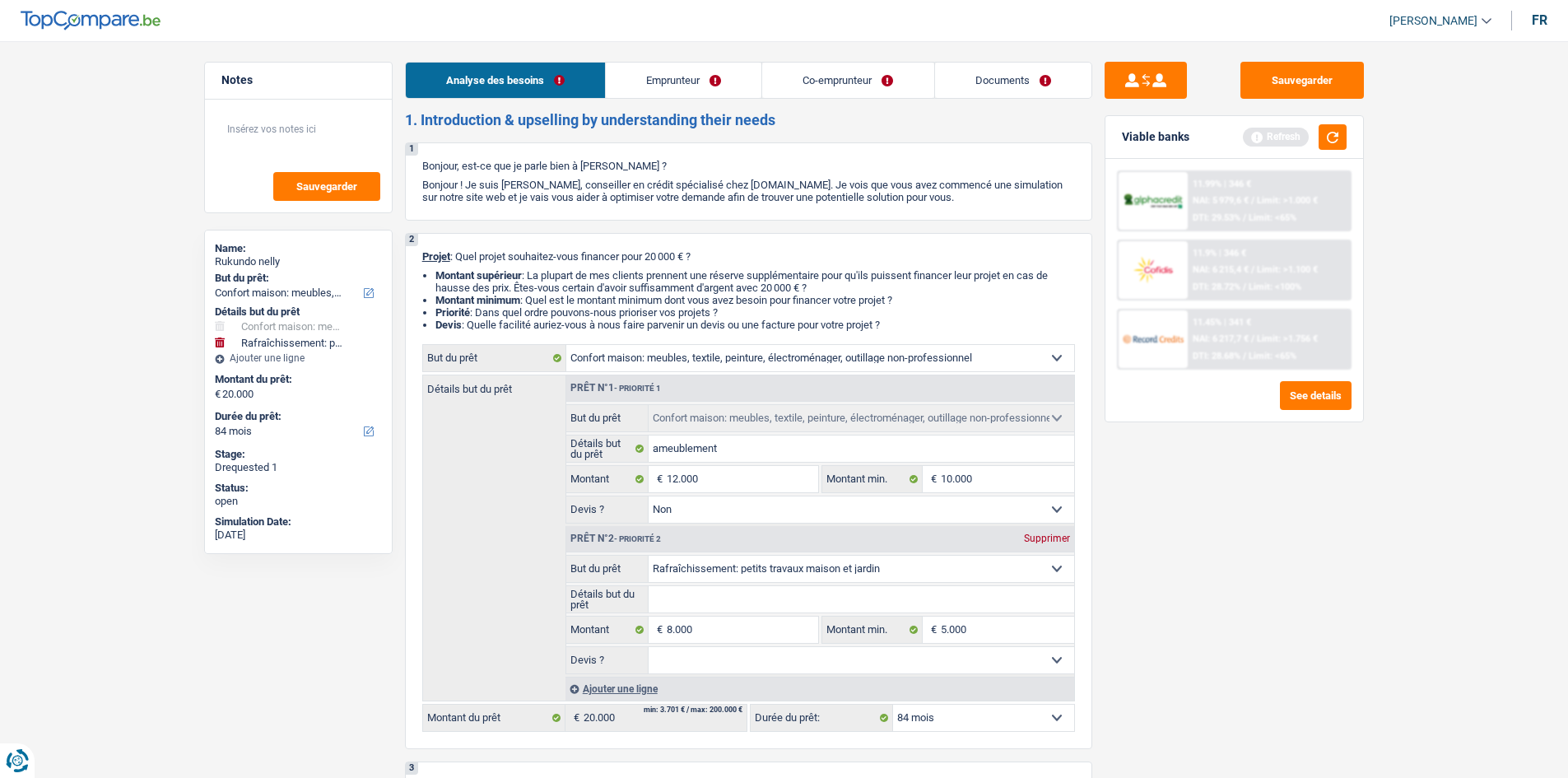
click at [692, 82] on link "Emprunteur" at bounding box center [683, 80] width 155 height 36
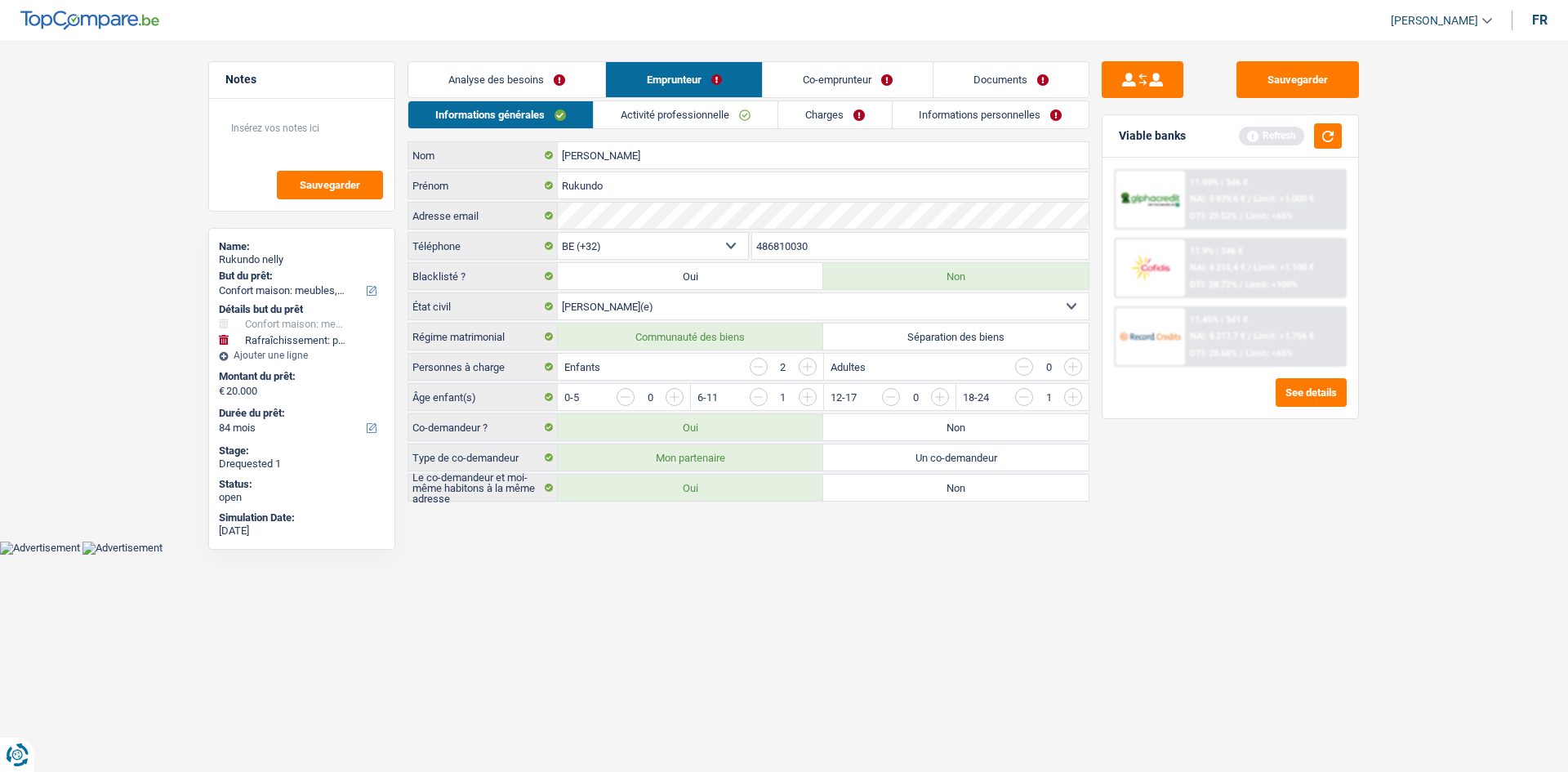
click at [1026, 398] on input "button" at bounding box center [1024, 397] width 18 height 18
click at [1069, 370] on input "button" at bounding box center [1073, 367] width 18 height 18
click at [1070, 397] on input "button" at bounding box center [1404, 401] width 680 height 26
click at [1023, 397] on input "button" at bounding box center [1024, 397] width 18 height 18
click at [756, 363] on input "button" at bounding box center [758, 367] width 18 height 18
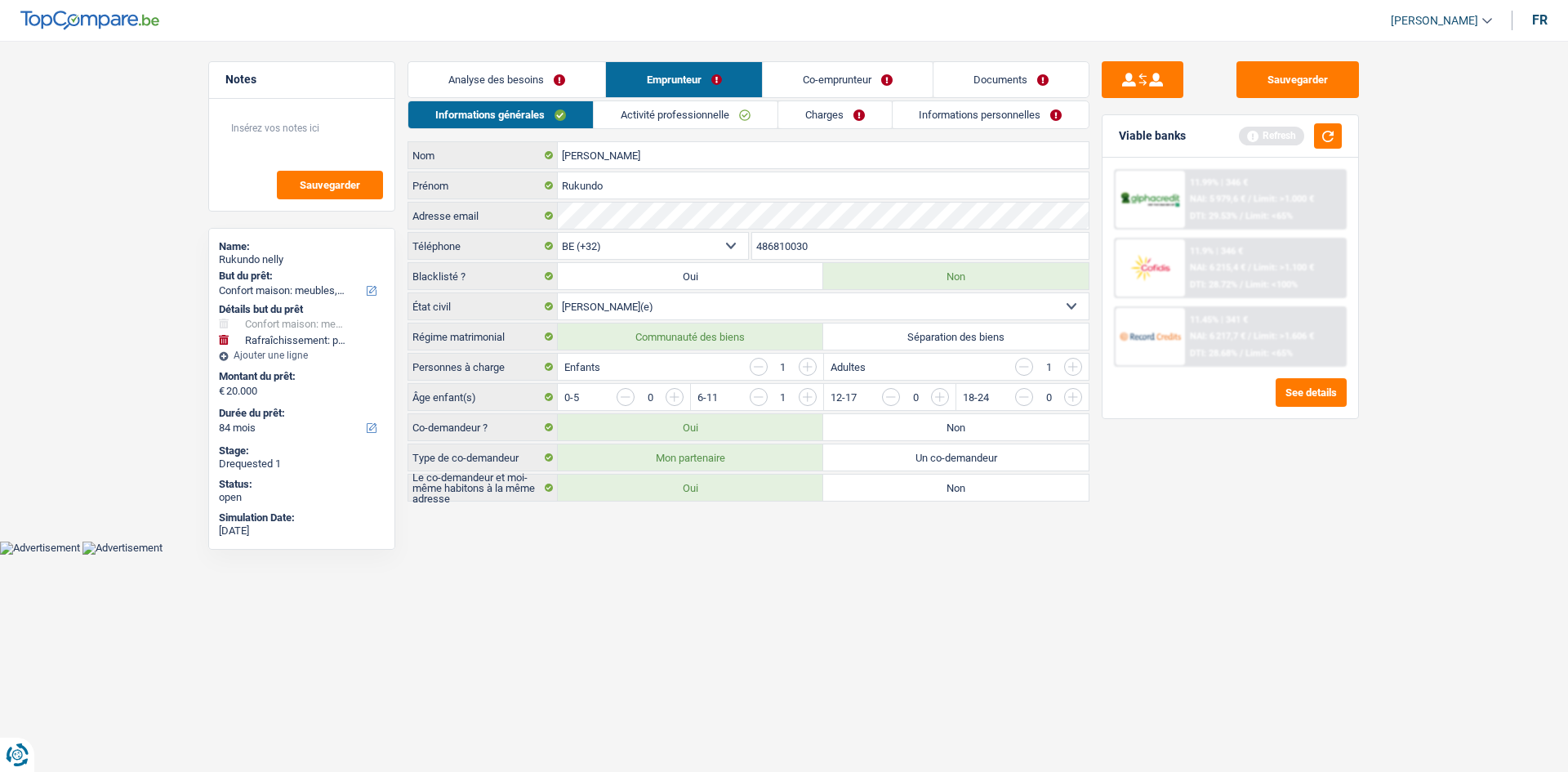
click at [1074, 397] on input "button" at bounding box center [1404, 401] width 680 height 26
click at [700, 118] on link "Activité professionnelle" at bounding box center [685, 115] width 184 height 27
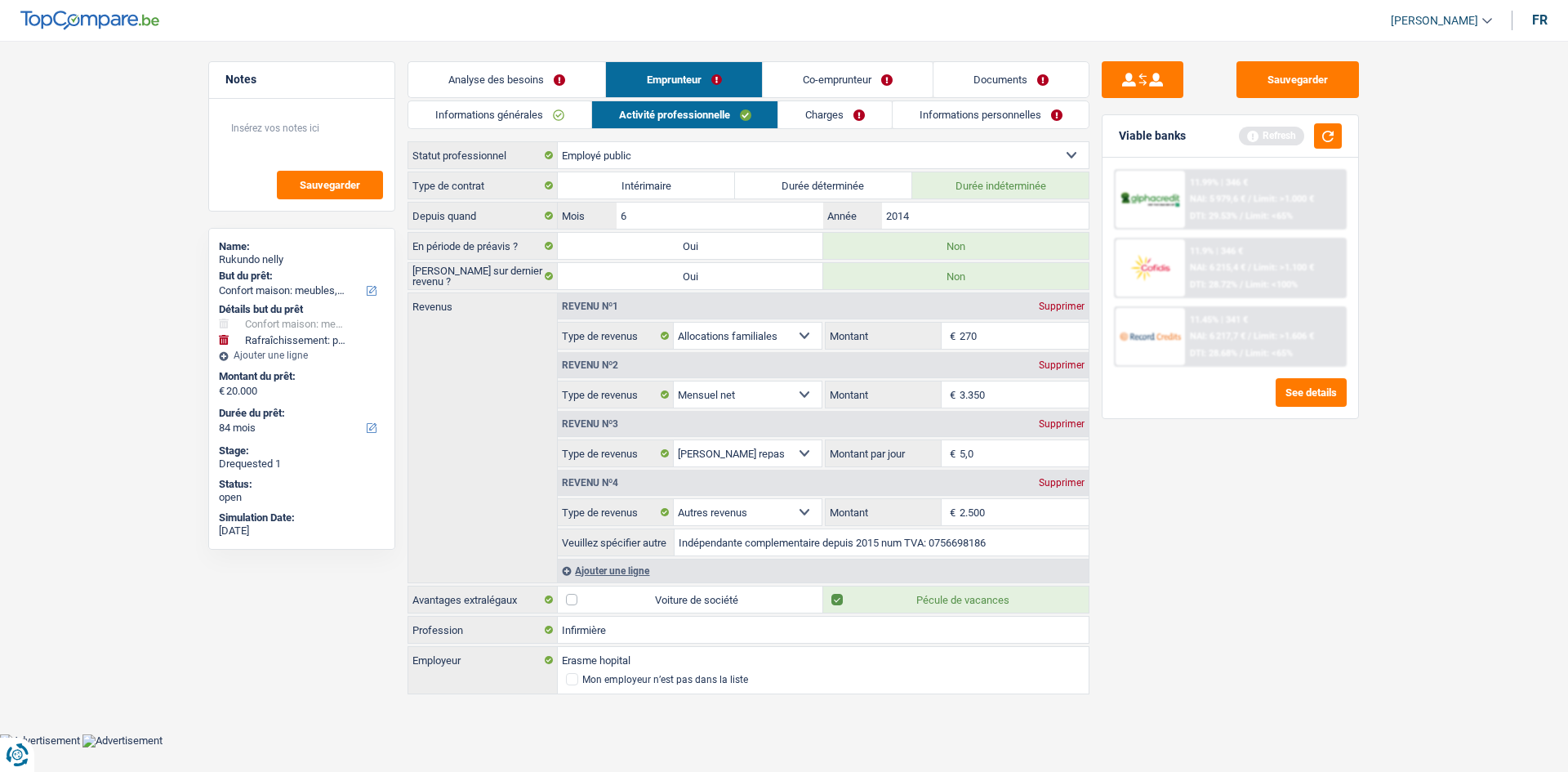
click at [1031, 398] on input "3.350" at bounding box center [1024, 395] width 129 height 26
type input "3.200"
click at [1010, 449] on input "5,0" at bounding box center [1024, 454] width 129 height 26
click at [830, 111] on link "Charges" at bounding box center [835, 115] width 114 height 27
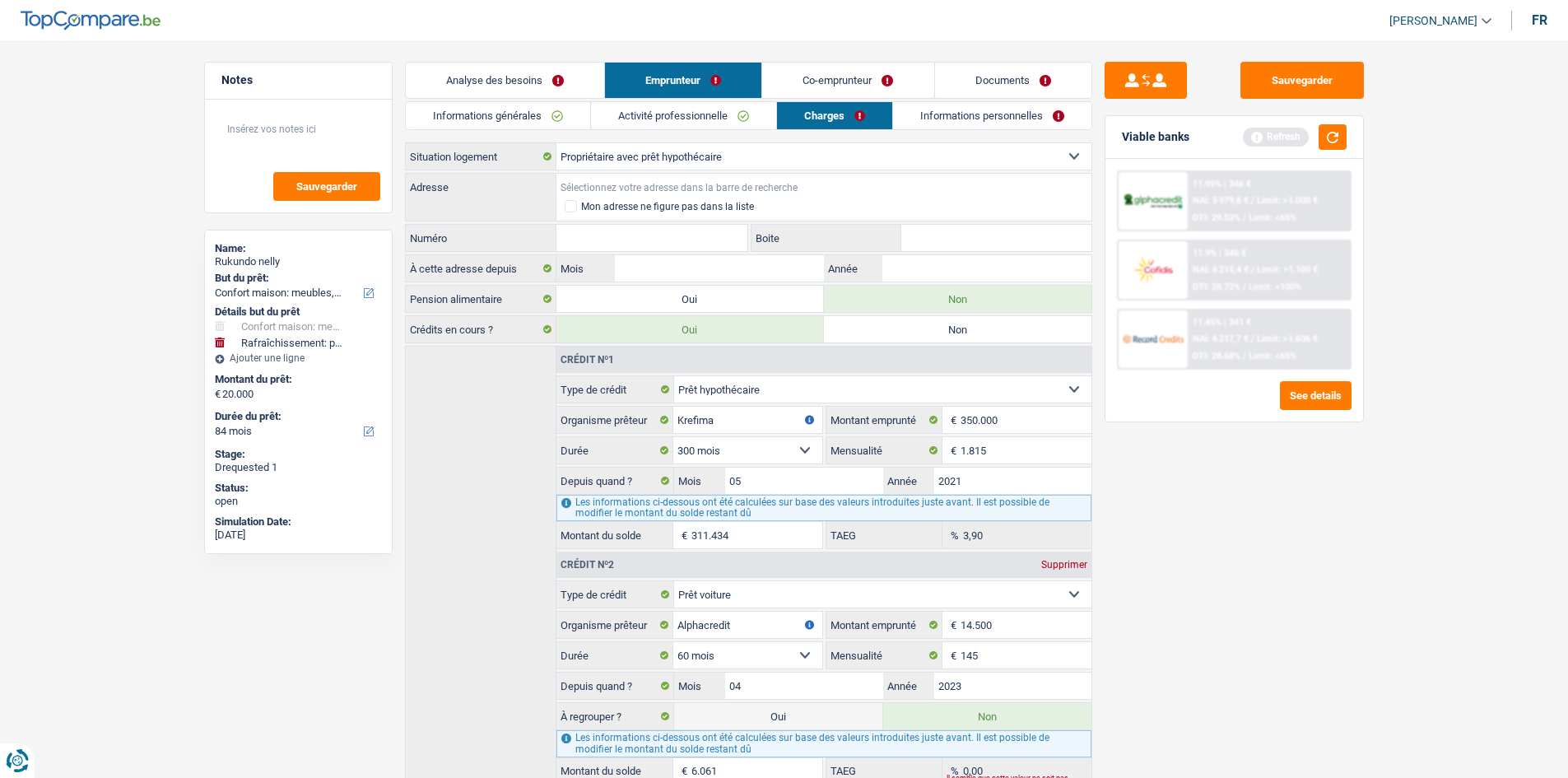
click at [589, 186] on input "Adresse" at bounding box center [824, 187] width 535 height 27
type input "r"
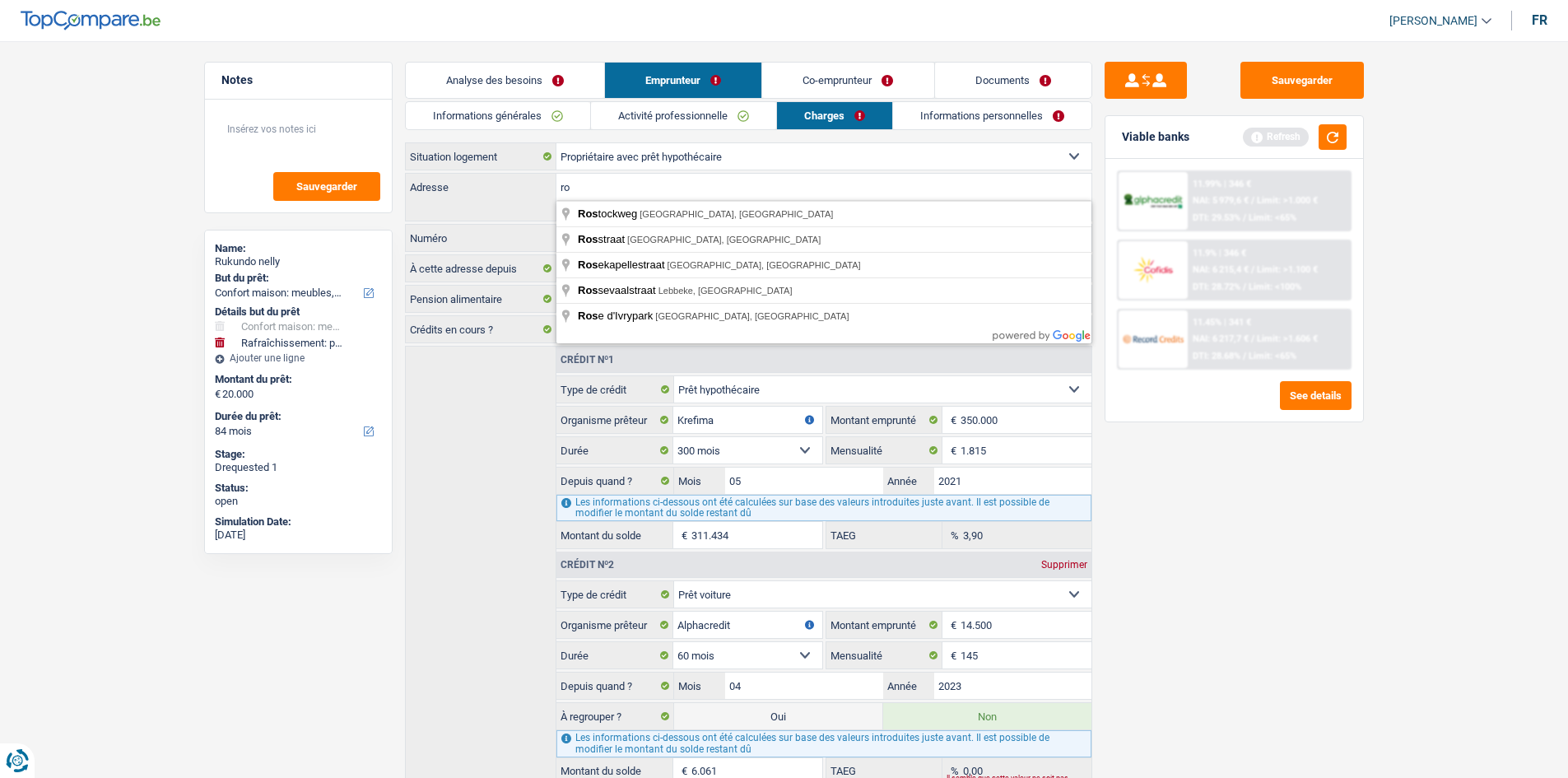
type input "r"
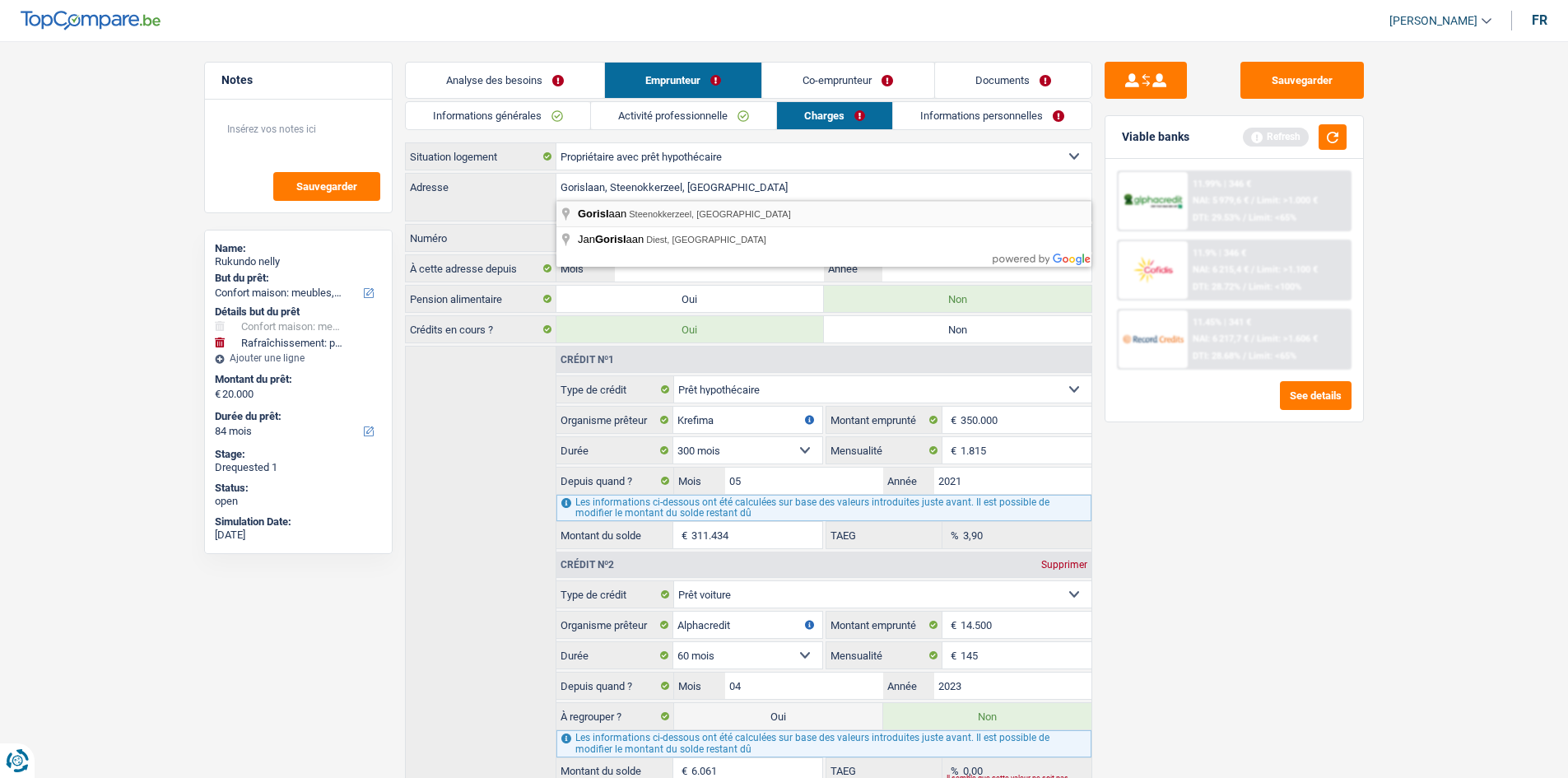
type input "Gorislaan, 1820, Steenokkerzeel, BE"
click at [683, 240] on input "Numéro" at bounding box center [653, 238] width 192 height 27
type input "72"
click at [721, 271] on input "Mois" at bounding box center [719, 268] width 209 height 27
click at [651, 272] on input "Mois" at bounding box center [719, 268] width 209 height 27
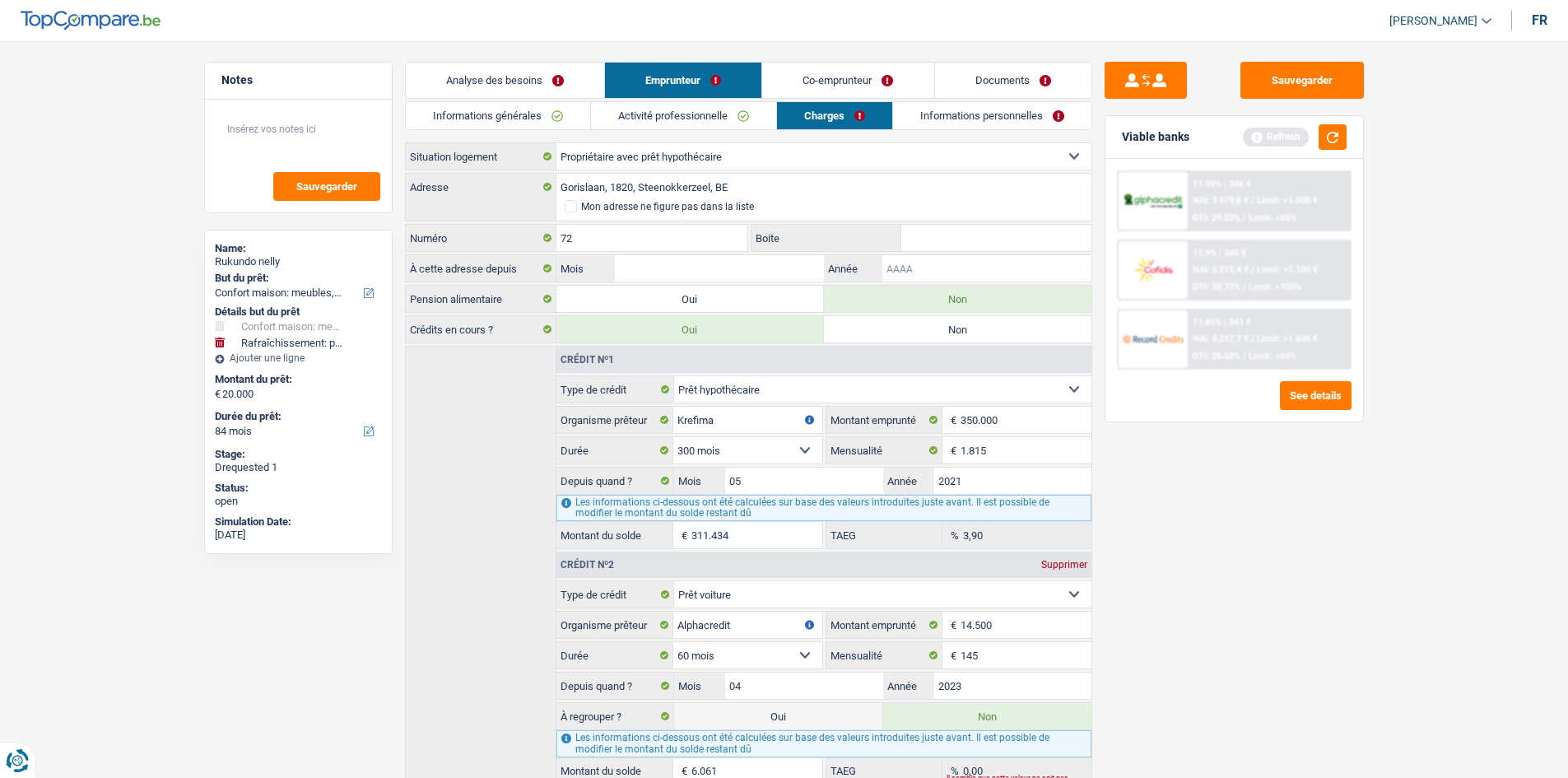
click at [912, 266] on input "Année" at bounding box center [986, 268] width 209 height 27
type input "2021"
click at [799, 277] on input "Mois" at bounding box center [719, 268] width 209 height 27
type input "05"
click at [925, 118] on link "Informations personnelles" at bounding box center [992, 115] width 198 height 28
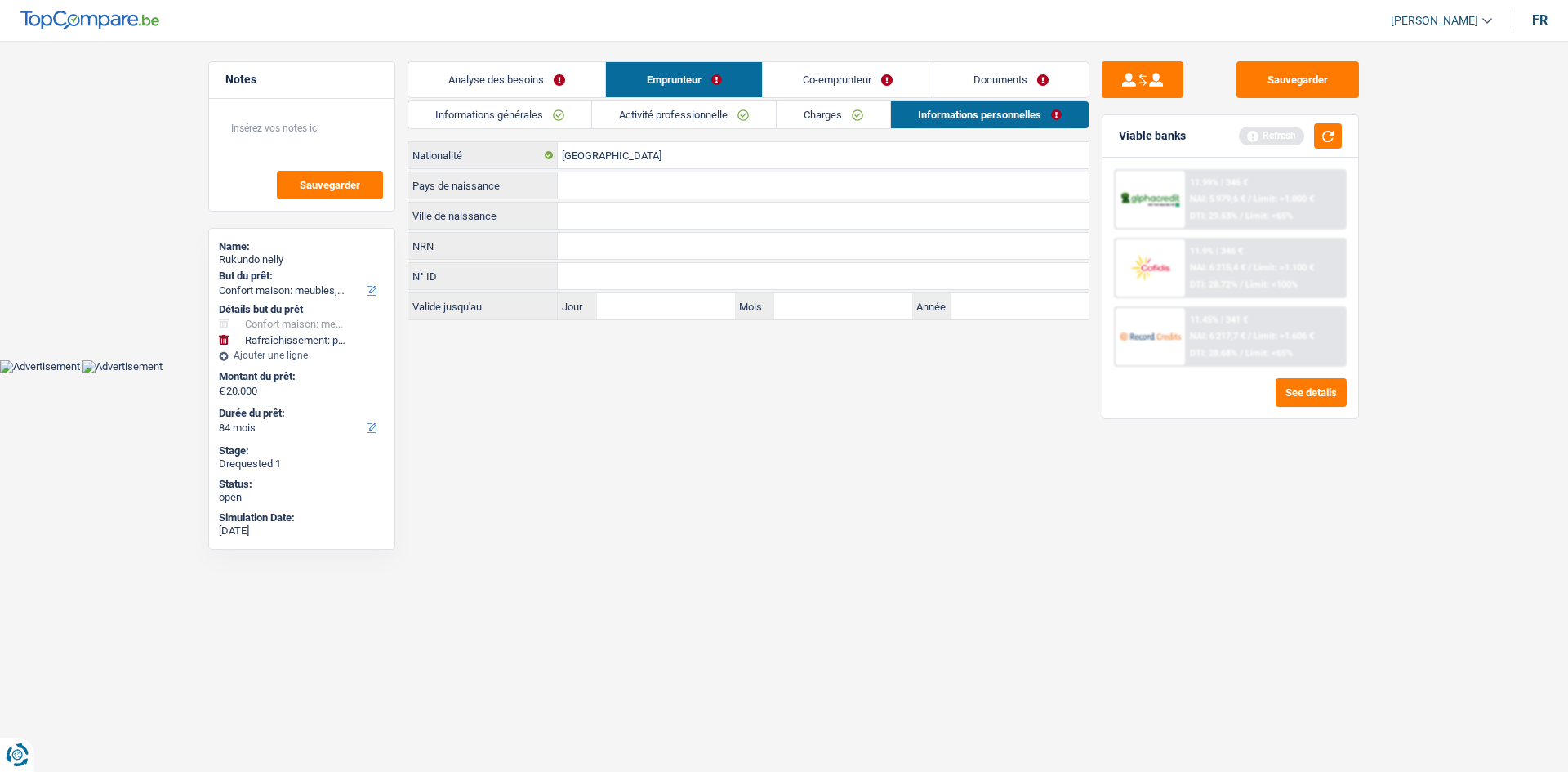
click at [571, 216] on input "Ville de naissance" at bounding box center [823, 216] width 531 height 26
click at [642, 220] on input "bujumburu" at bounding box center [823, 216] width 531 height 26
type input "Bujumbura"
click at [564, 193] on input "Pays de naissance" at bounding box center [823, 186] width 531 height 26
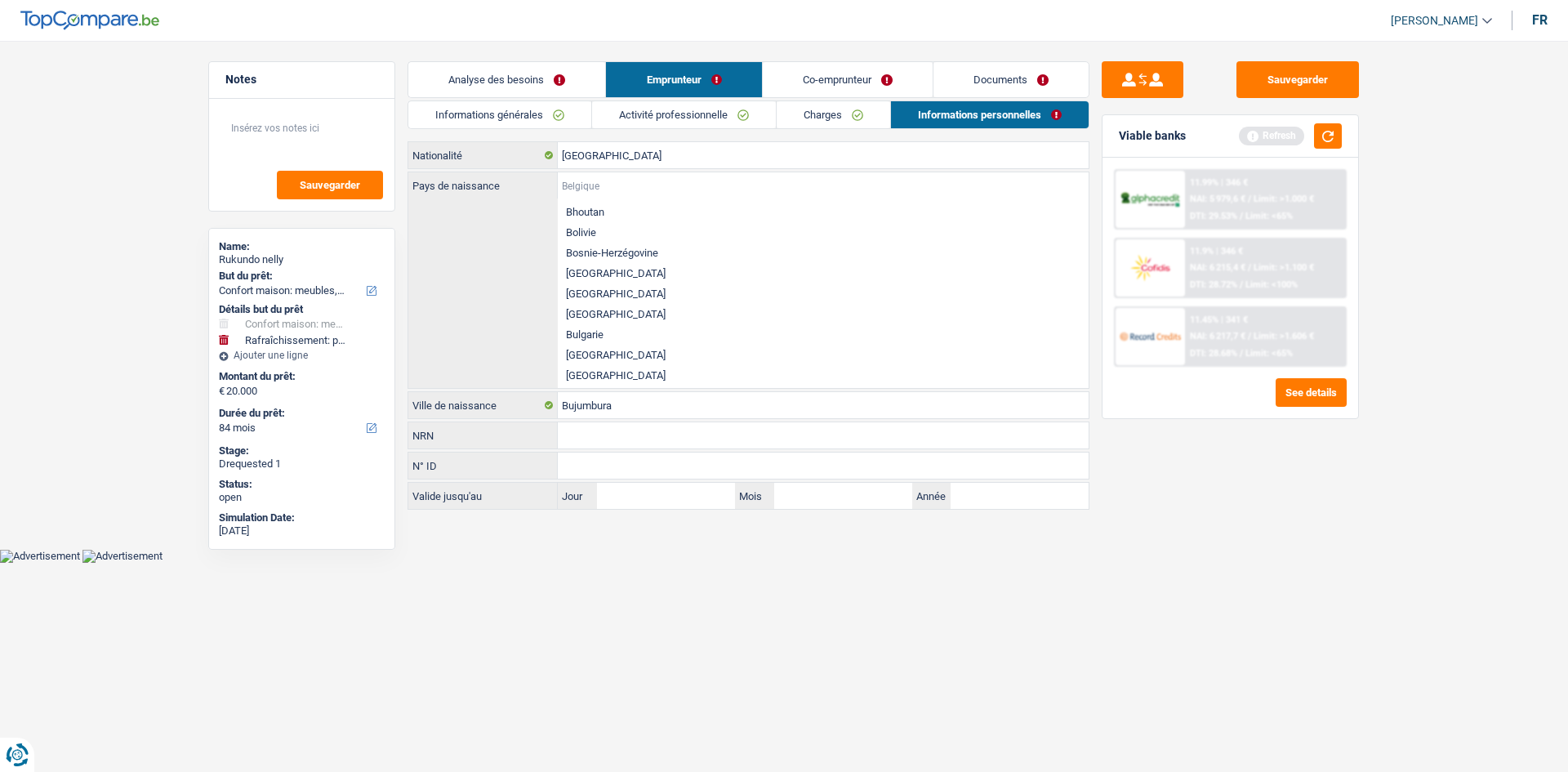
scroll to position [567, 0]
click at [594, 275] on li "Burundi" at bounding box center [823, 271] width 531 height 20
type input "Burundi"
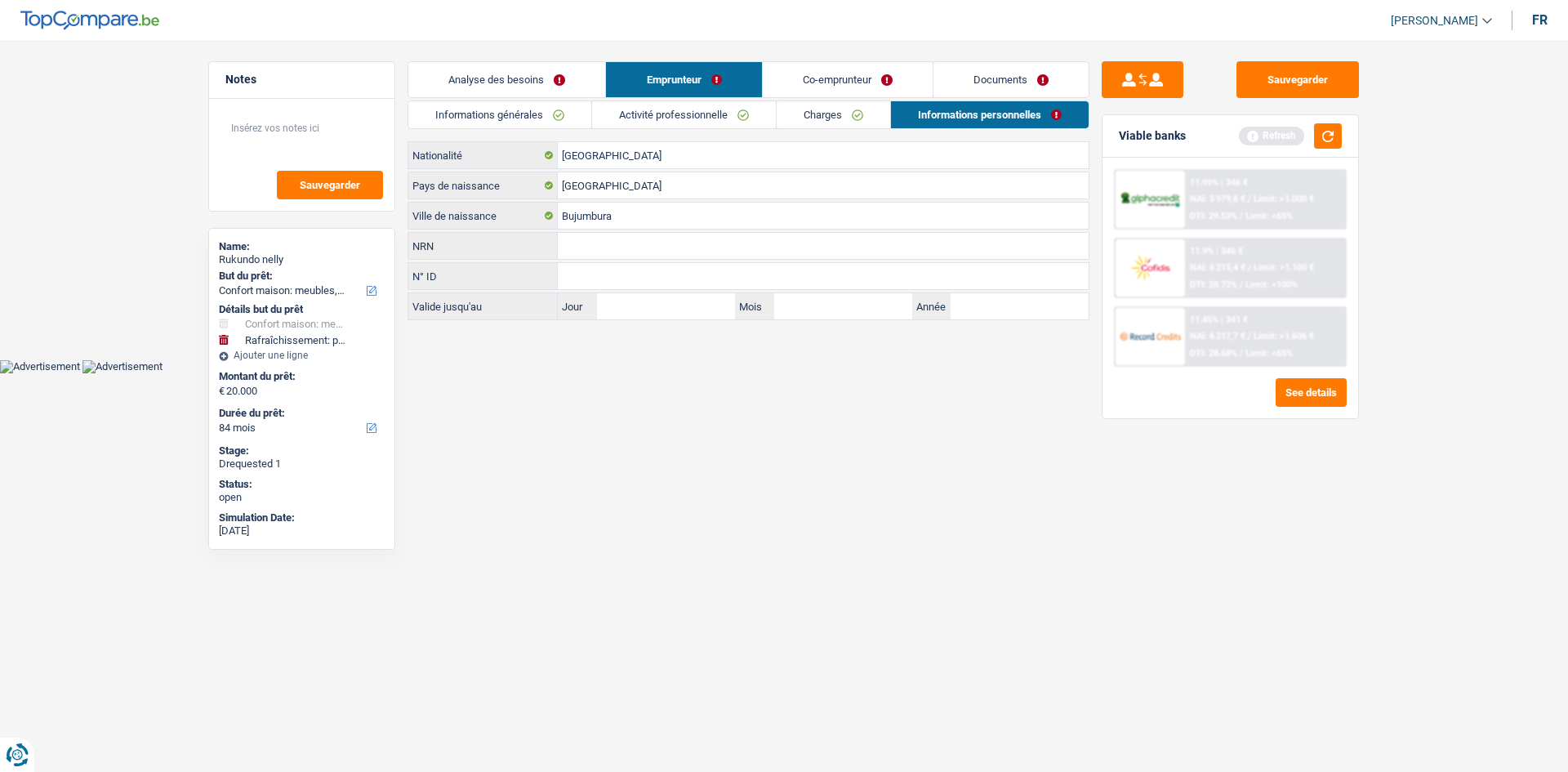
click at [843, 83] on link "Co-emprunteur" at bounding box center [847, 79] width 170 height 35
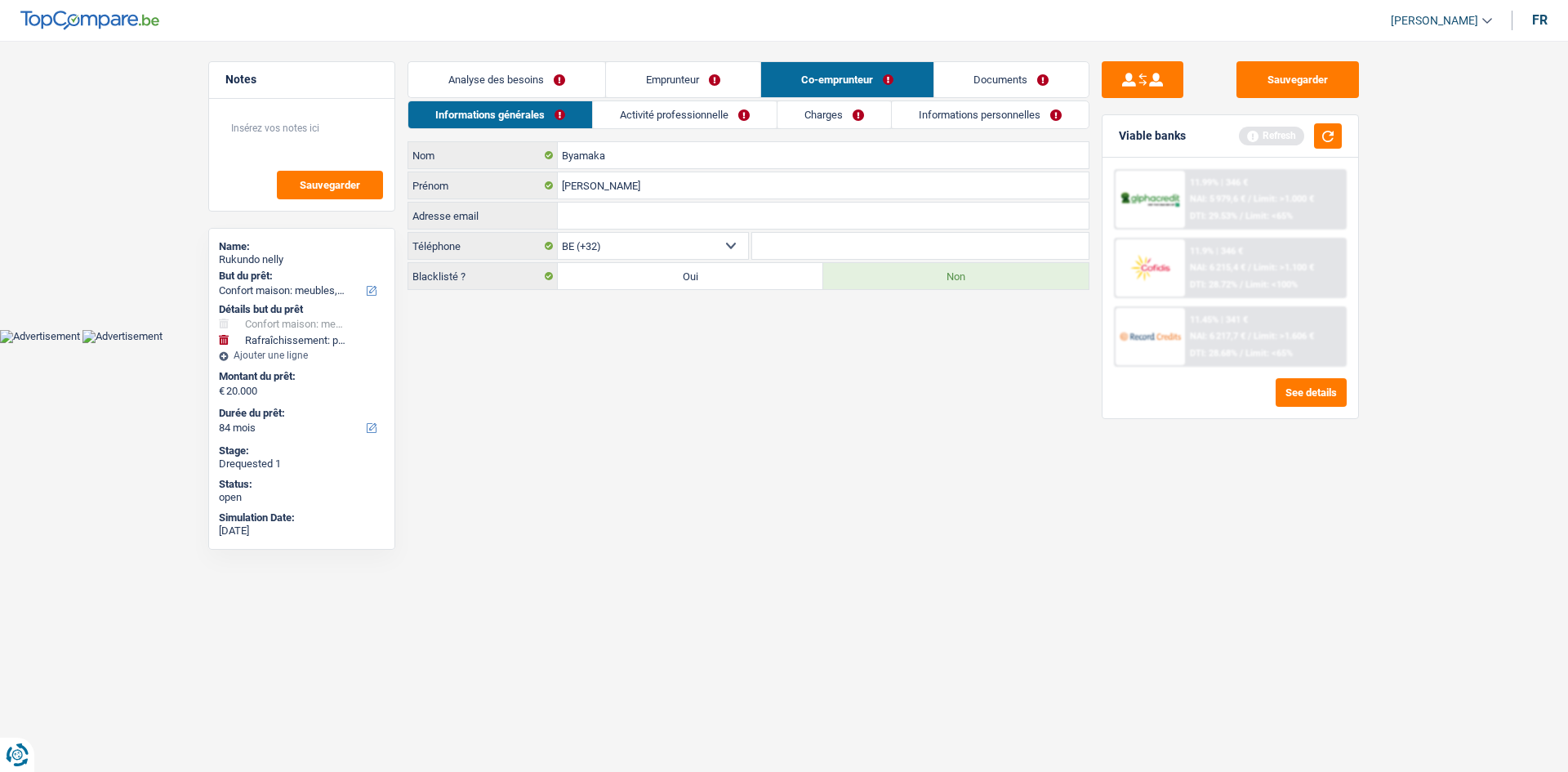
click at [669, 116] on link "Activité professionnelle" at bounding box center [684, 115] width 184 height 27
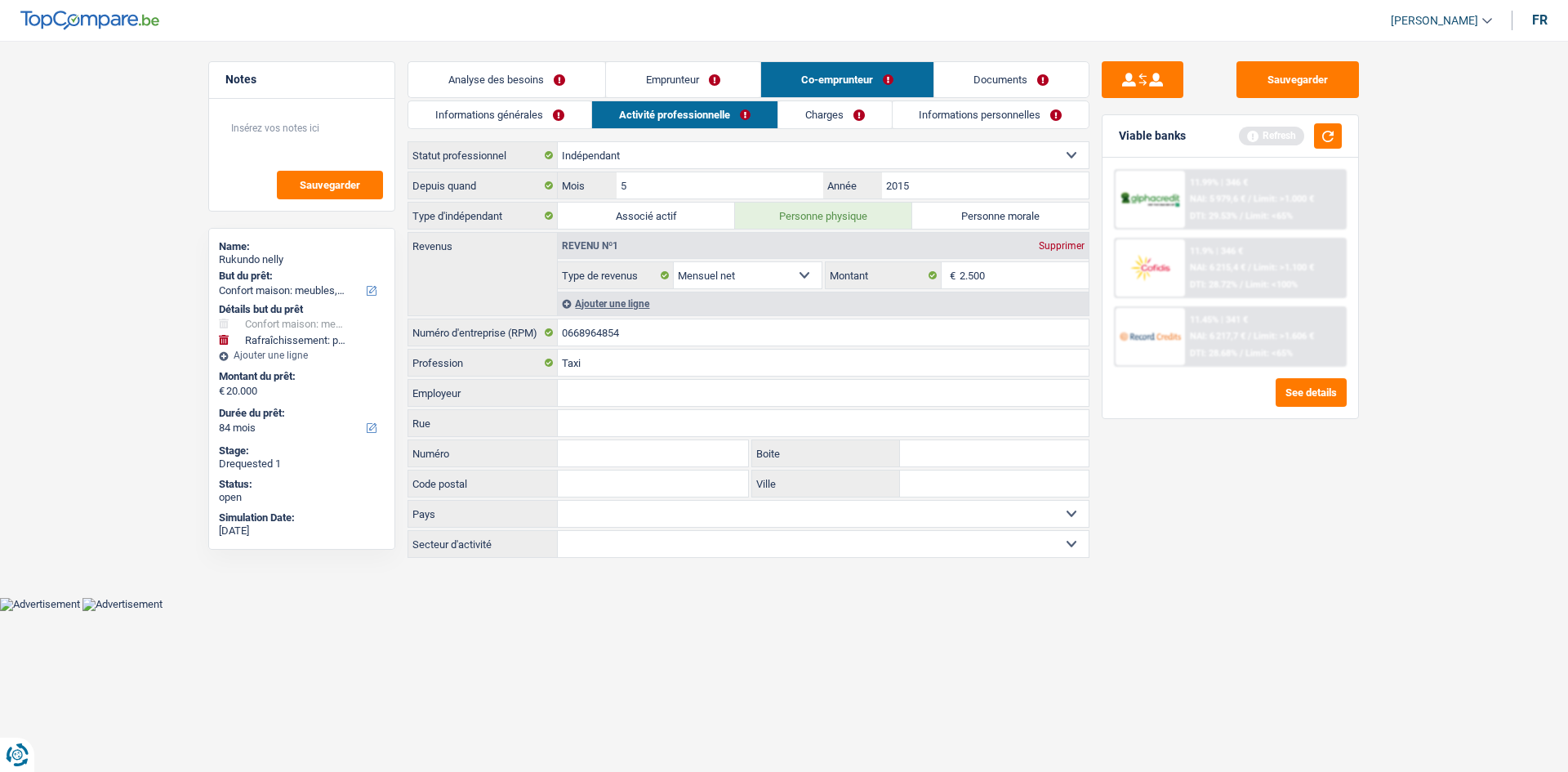
click at [803, 77] on link "Co-emprunteur" at bounding box center [847, 79] width 173 height 35
click at [493, 121] on link "Informations générales" at bounding box center [500, 115] width 183 height 27
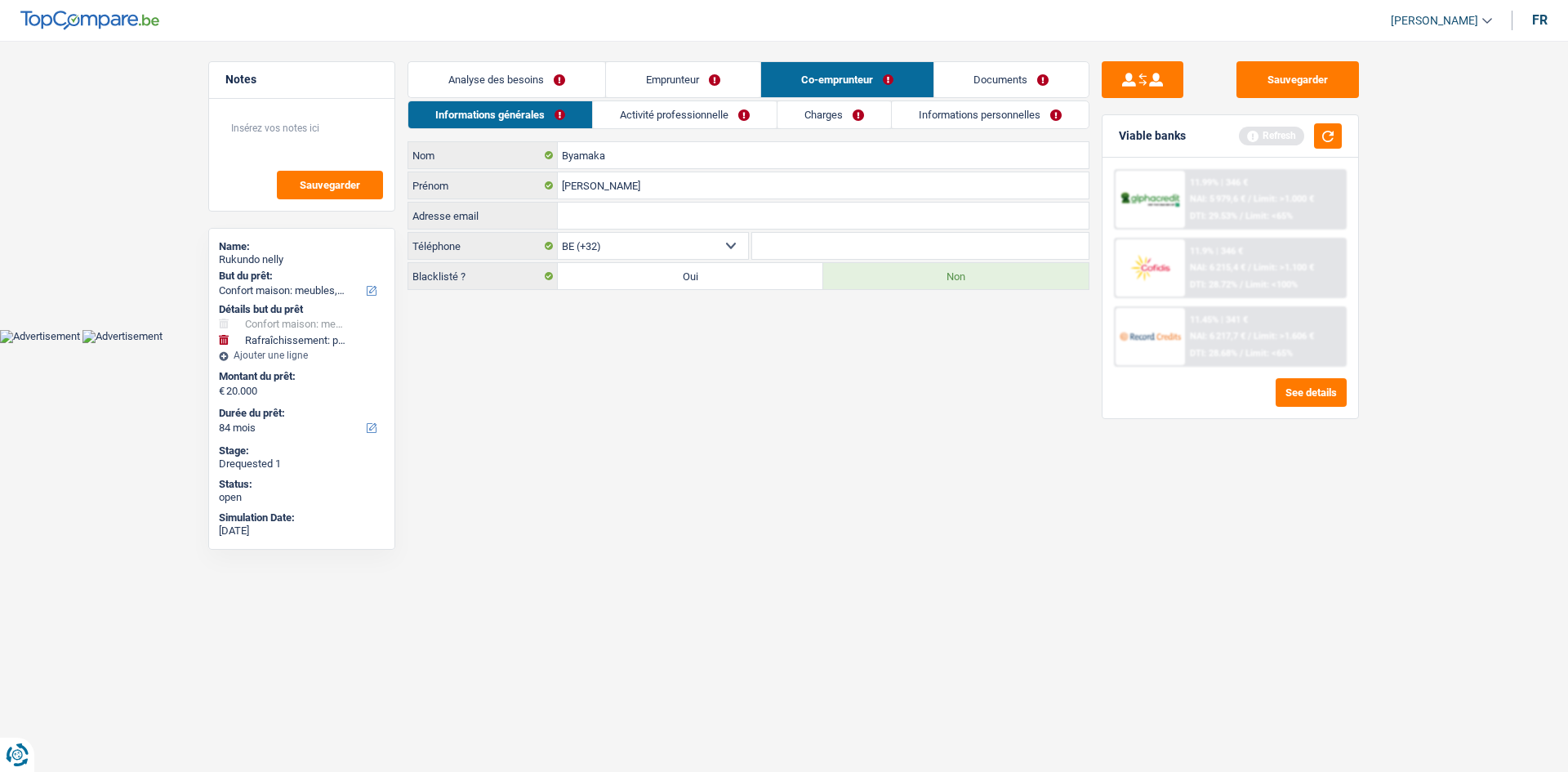
click at [647, 115] on link "Activité professionnelle" at bounding box center [684, 115] width 184 height 27
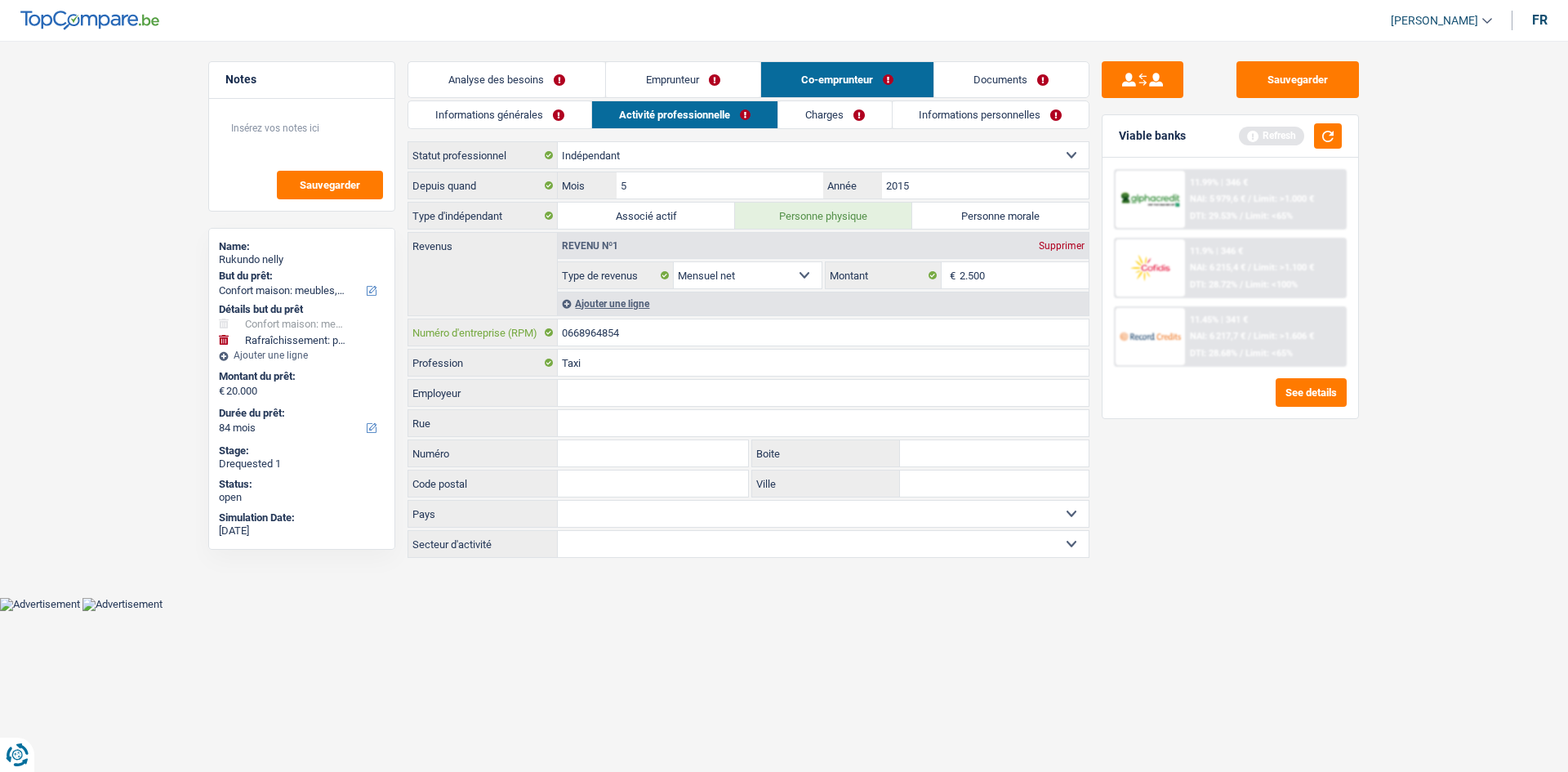
drag, startPoint x: 632, startPoint y: 334, endPoint x: 535, endPoint y: 349, distance: 98.2
click at [535, 349] on div "Depuis quand 5 Mois / 2015 Année Type d'indépendant Associé actif Personne phys…" at bounding box center [749, 365] width 682 height 387
click at [938, 175] on input "2015" at bounding box center [985, 186] width 207 height 26
type input "2017"
click at [766, 196] on input "5" at bounding box center [720, 186] width 207 height 26
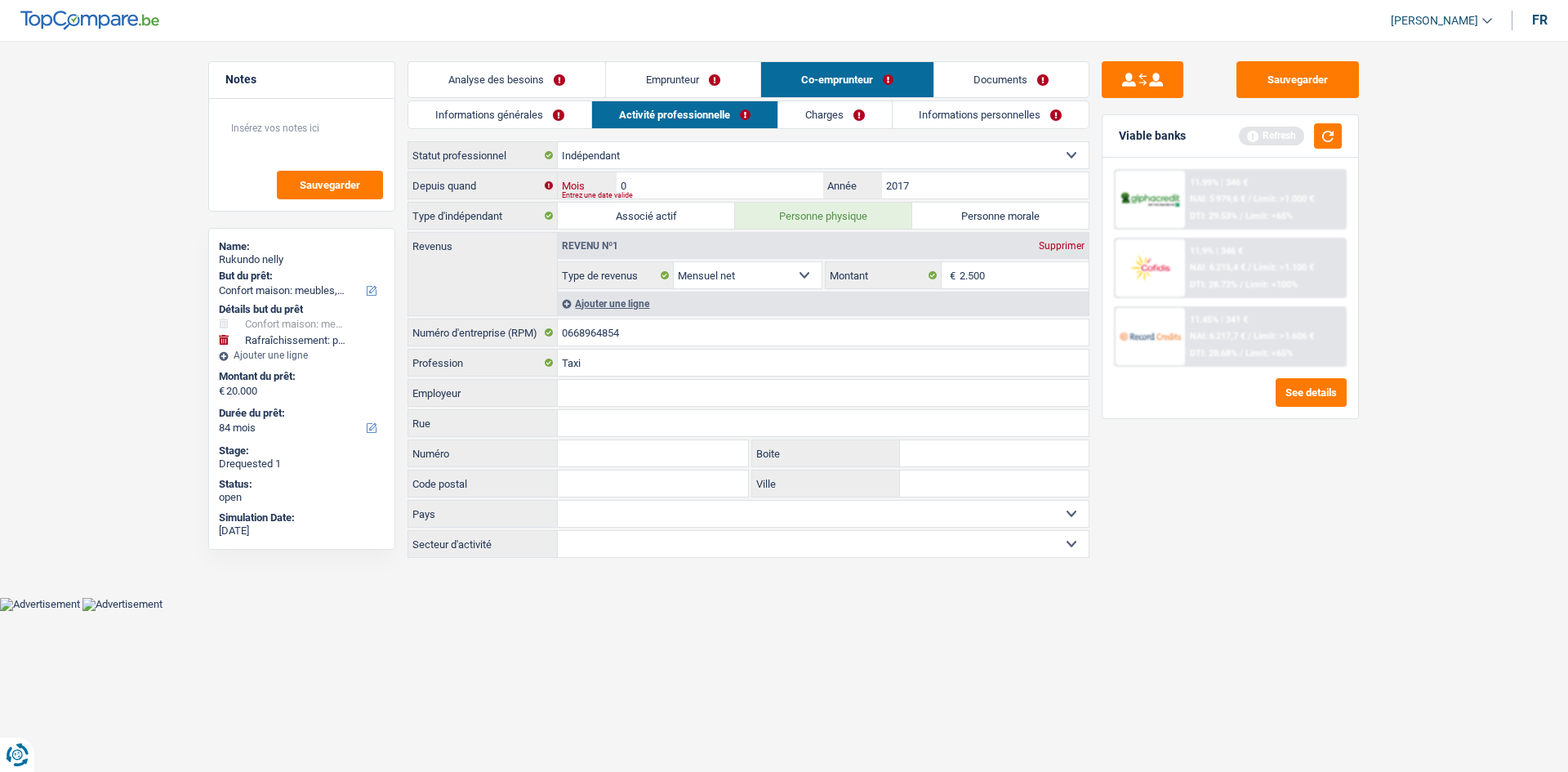
type input "02"
click at [819, 118] on link "Charges" at bounding box center [835, 115] width 114 height 27
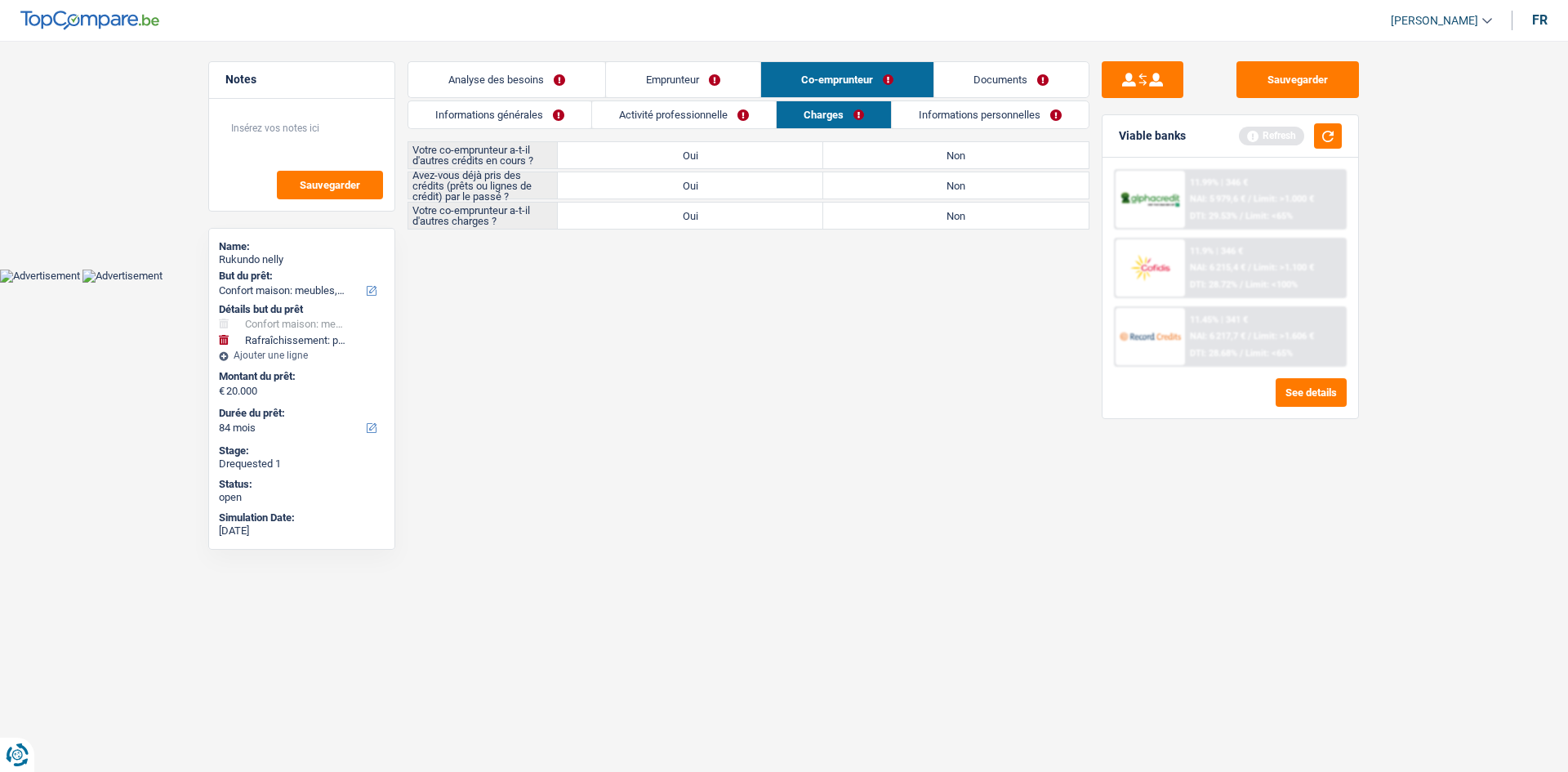
click at [862, 153] on label "Non" at bounding box center [956, 155] width 265 height 26
click at [862, 153] on input "Non" at bounding box center [956, 155] width 265 height 26
radio input "true"
drag, startPoint x: 847, startPoint y: 185, endPoint x: 849, endPoint y: 177, distance: 8.2
click at [847, 185] on label "Non" at bounding box center [956, 186] width 265 height 26
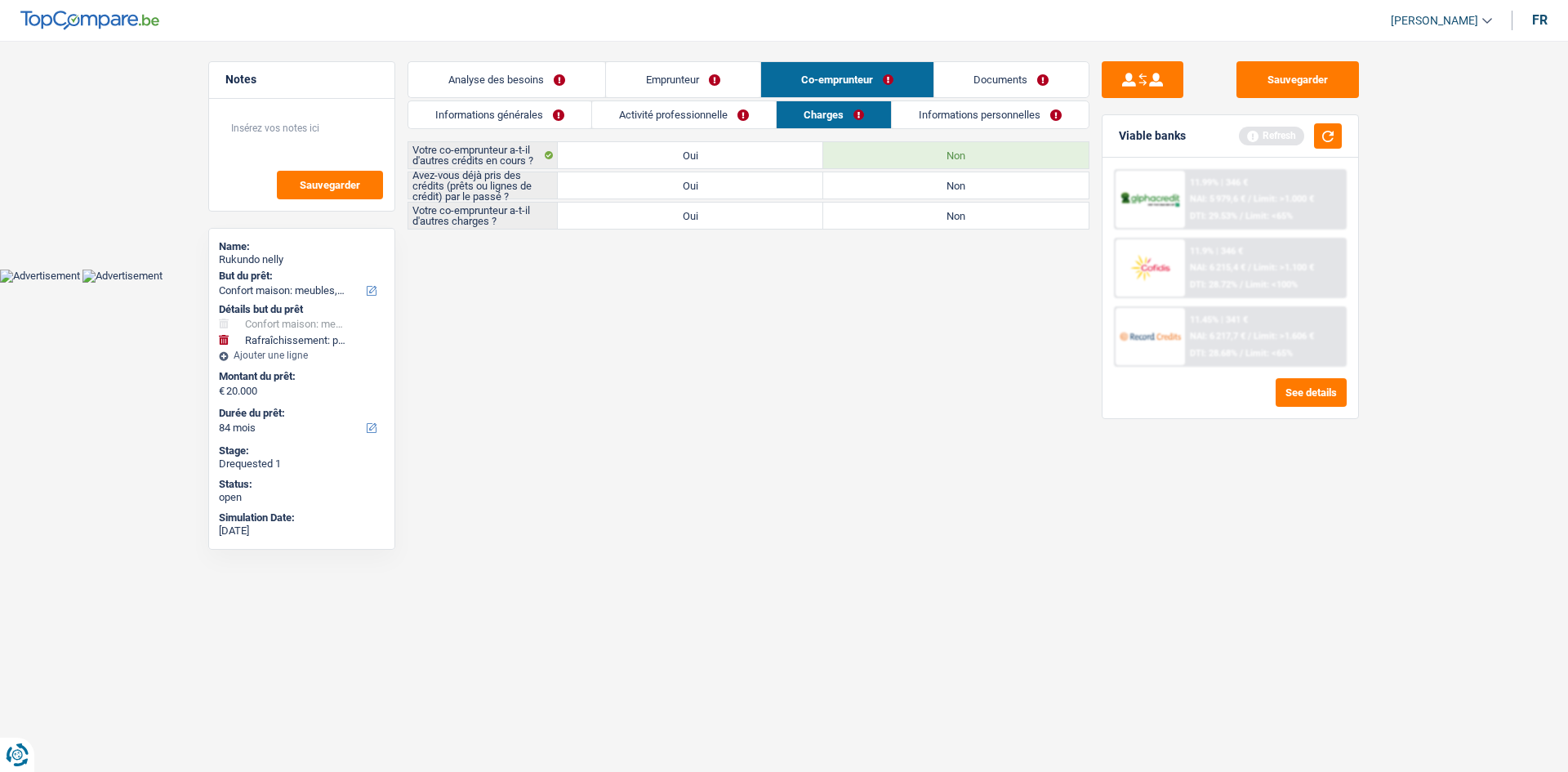
click at [847, 185] on input "Non" at bounding box center [956, 186] width 265 height 26
radio input "true"
click at [873, 208] on label "Non" at bounding box center [956, 216] width 265 height 26
click at [873, 208] on input "Non" at bounding box center [956, 216] width 265 height 26
radio input "true"
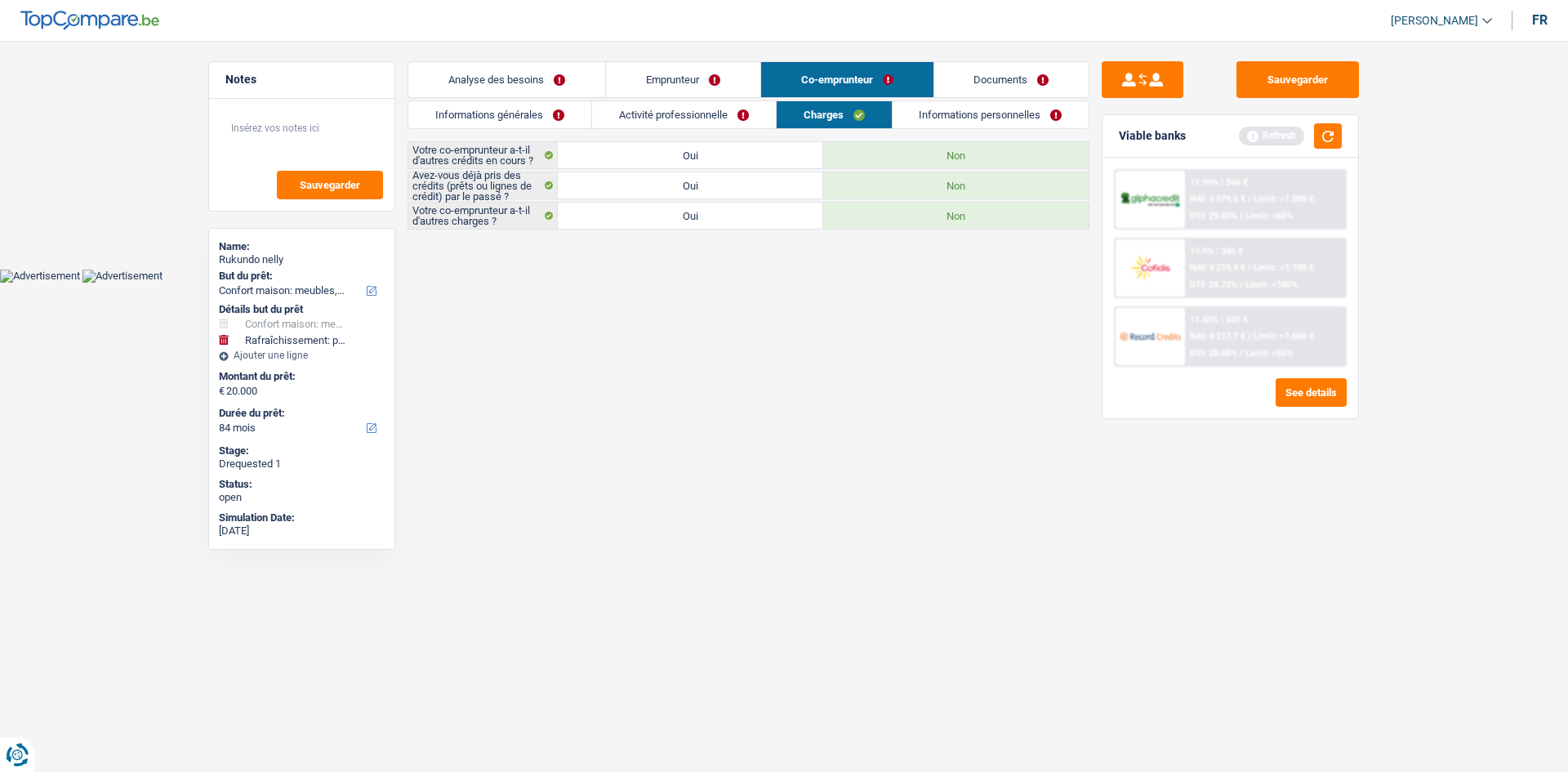
click at [930, 110] on link "Informations personnelles" at bounding box center [990, 115] width 196 height 27
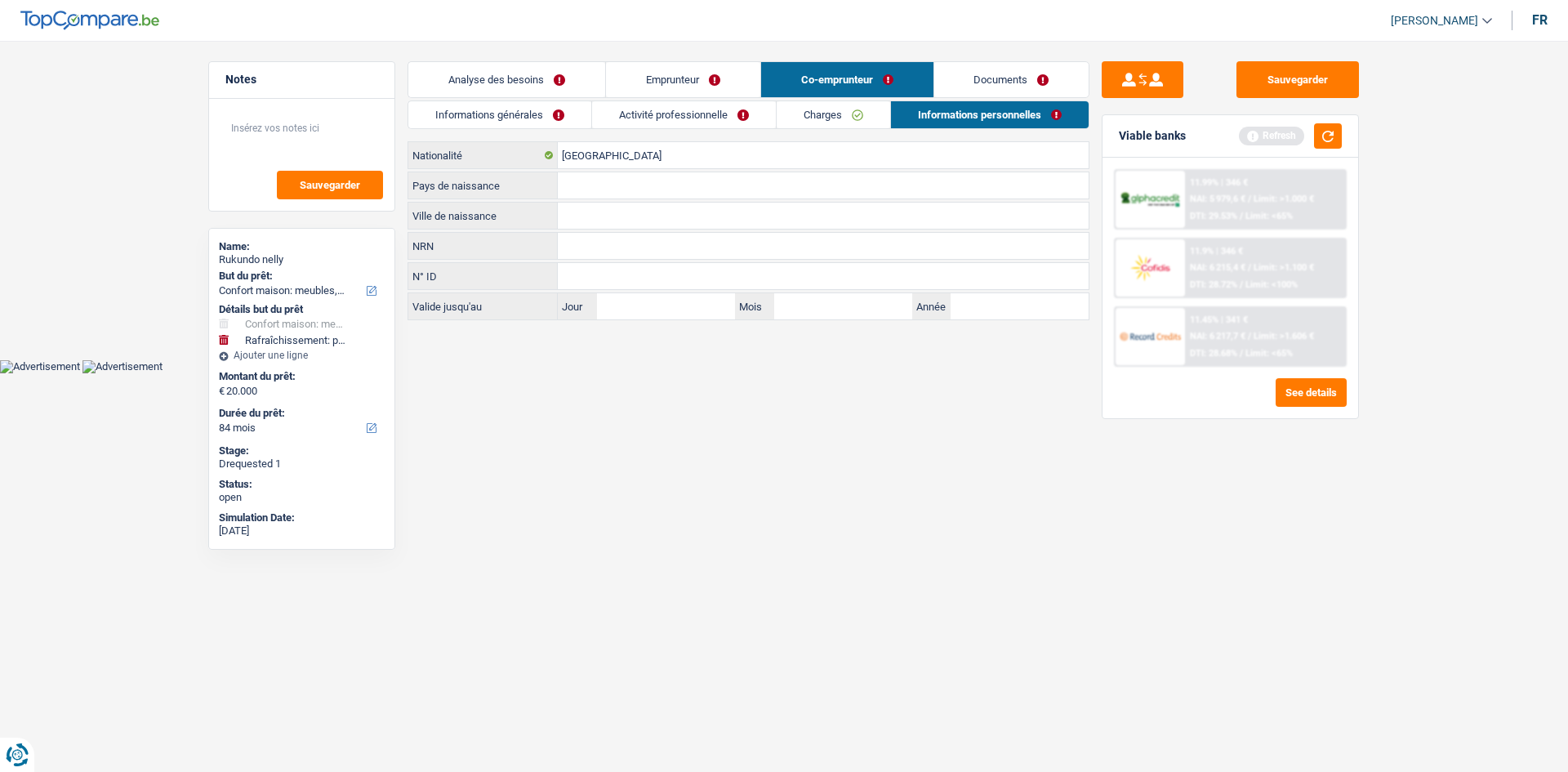
click at [603, 216] on input "Ville de naissance" at bounding box center [823, 216] width 531 height 26
type input "h"
type input "H"
type input "OUGANDA"
drag, startPoint x: 623, startPoint y: 191, endPoint x: 610, endPoint y: 187, distance: 13.6
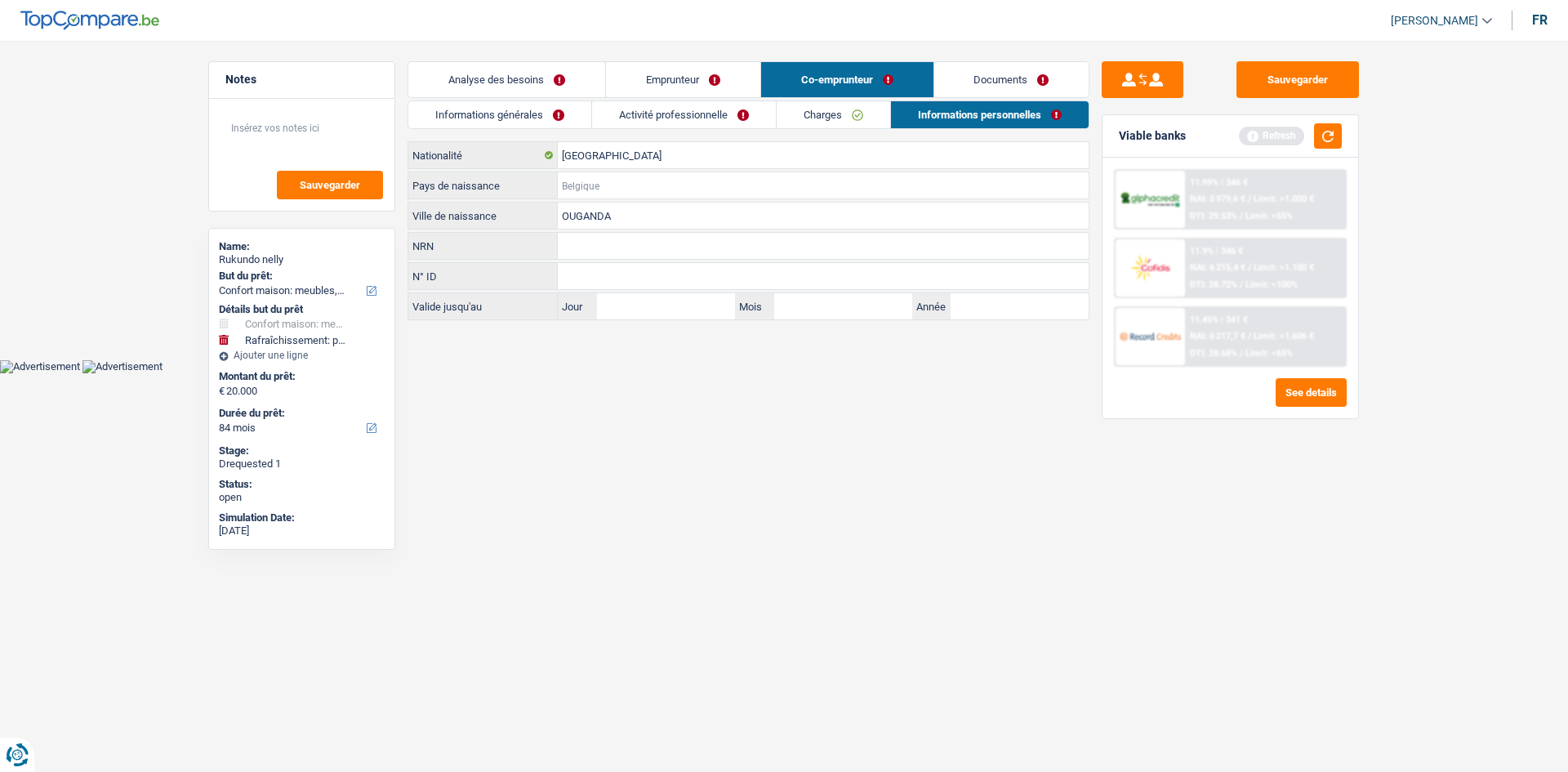
click at [621, 190] on input "Pays de naissance" at bounding box center [823, 186] width 531 height 26
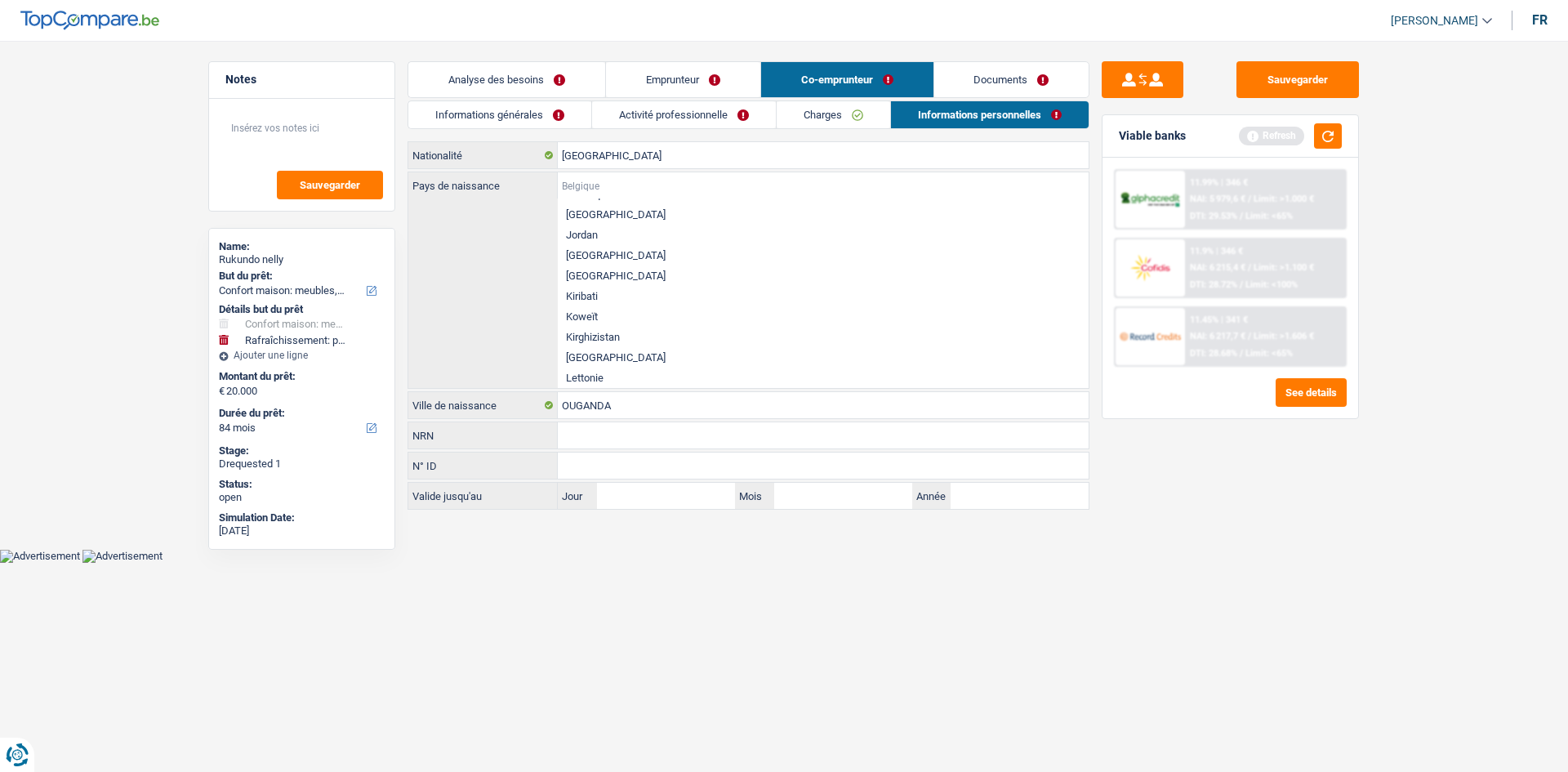
scroll to position [1798, 0]
click at [532, 259] on div "Pays de naissance Réponses suggérées Belgique Luxembourg Autres Afghanistan Alb…" at bounding box center [749, 280] width 680 height 216
drag, startPoint x: 623, startPoint y: 410, endPoint x: 495, endPoint y: 355, distance: 139.3
click at [521, 389] on div "Belgique Nationalité Pays de naissance Réponses suggérées Belgique Luxembourg A…" at bounding box center [749, 325] width 682 height 368
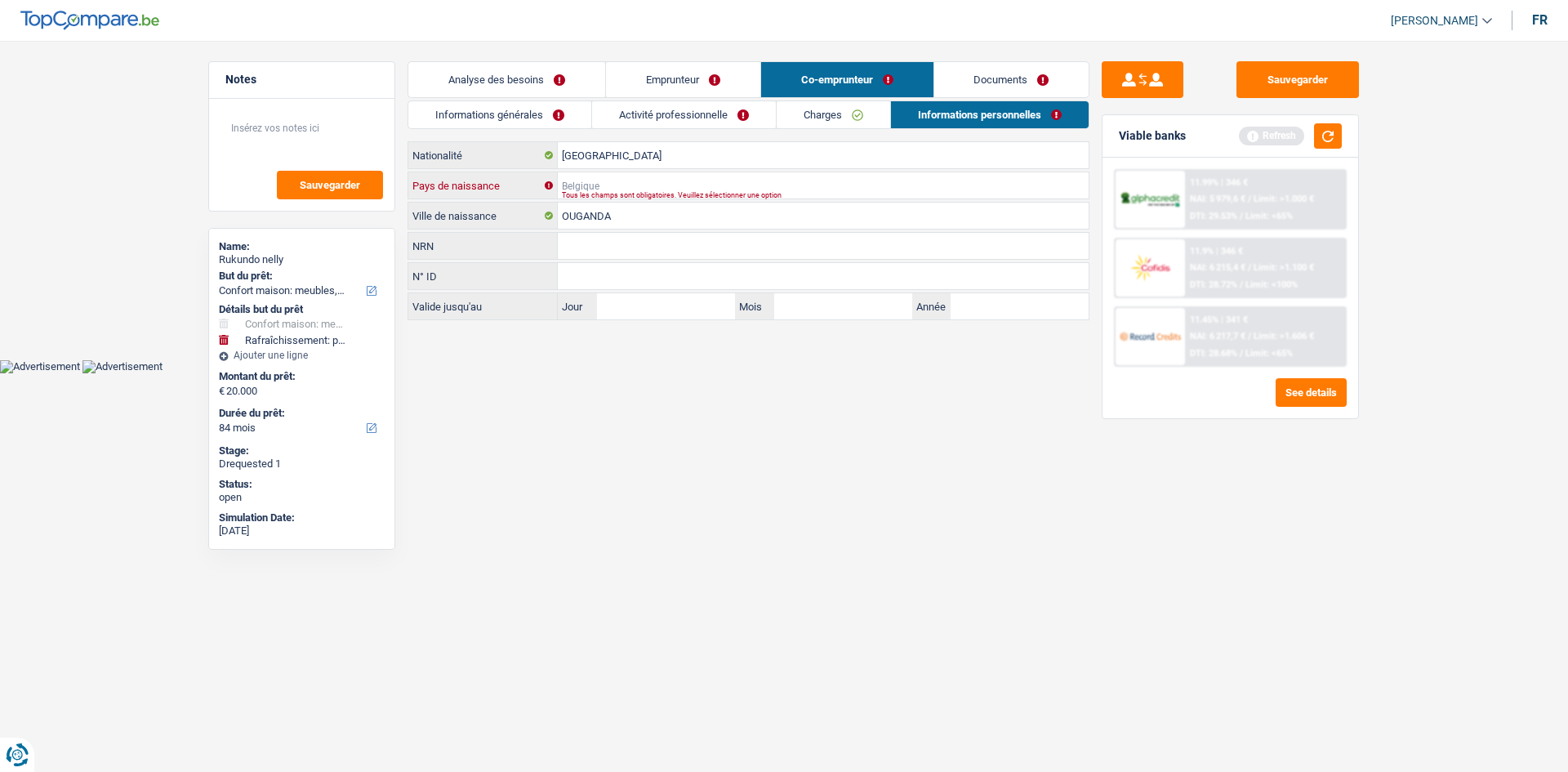
click at [626, 176] on input "Pays de naissance" at bounding box center [823, 186] width 531 height 26
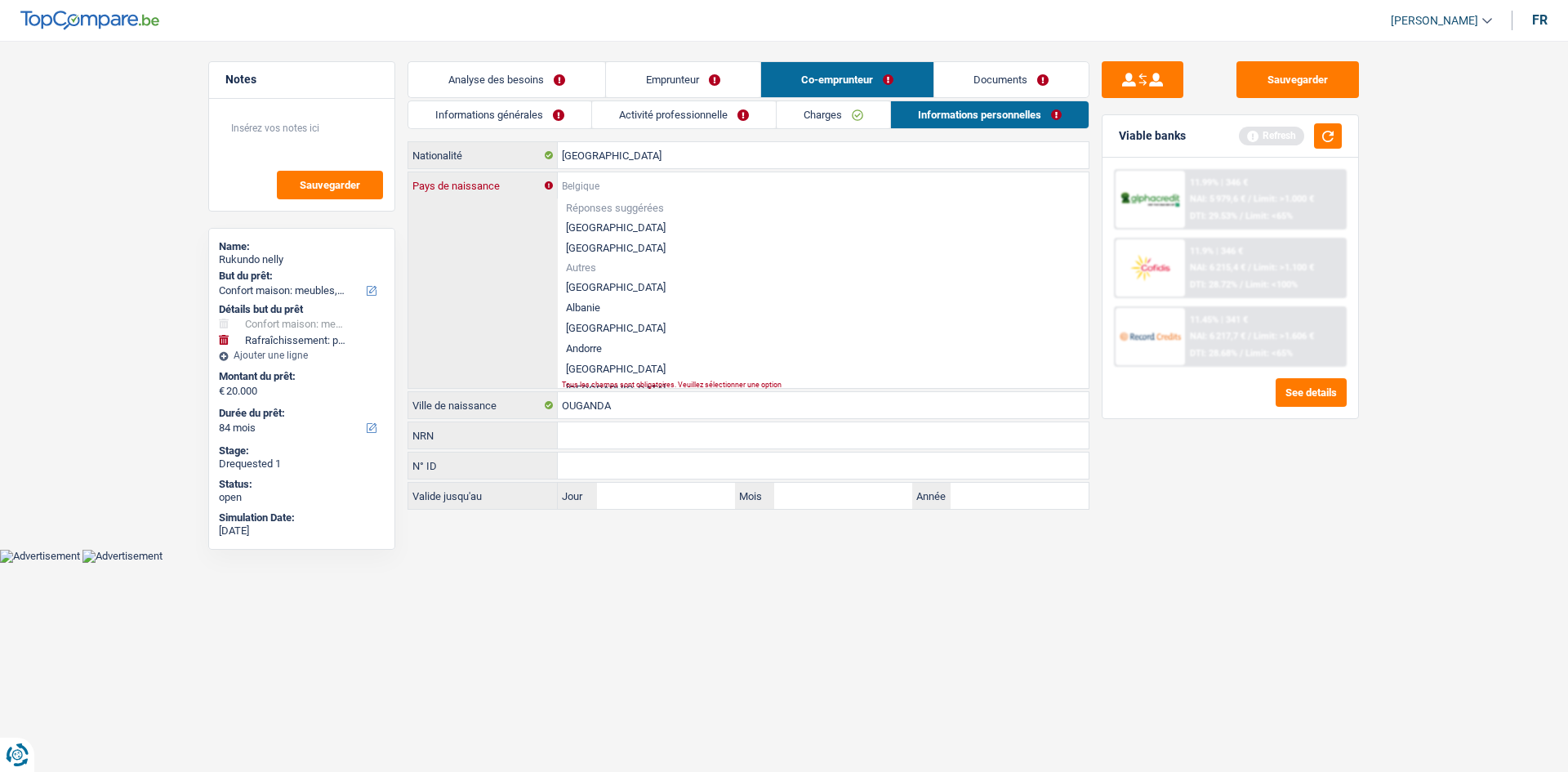
paste input "OUGANDA"
type input "OUGANDA"
click at [532, 322] on div "Pays de naissance Réponses suggérées Belgique Luxembourg Autres Afghanistan Alb…" at bounding box center [749, 280] width 680 height 216
click at [596, 189] on input "Pays de naissance" at bounding box center [823, 186] width 531 height 26
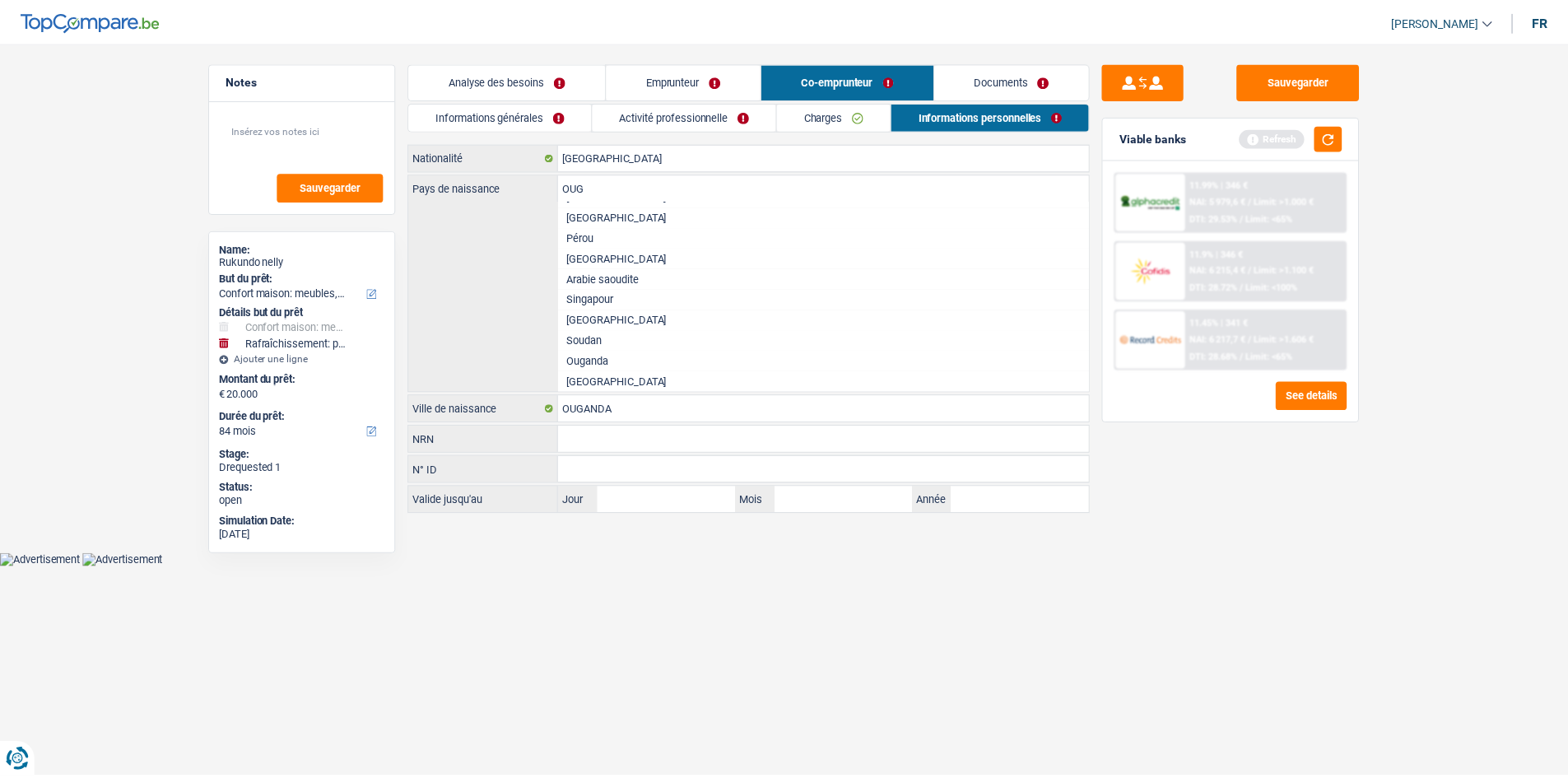
scroll to position [0, 0]
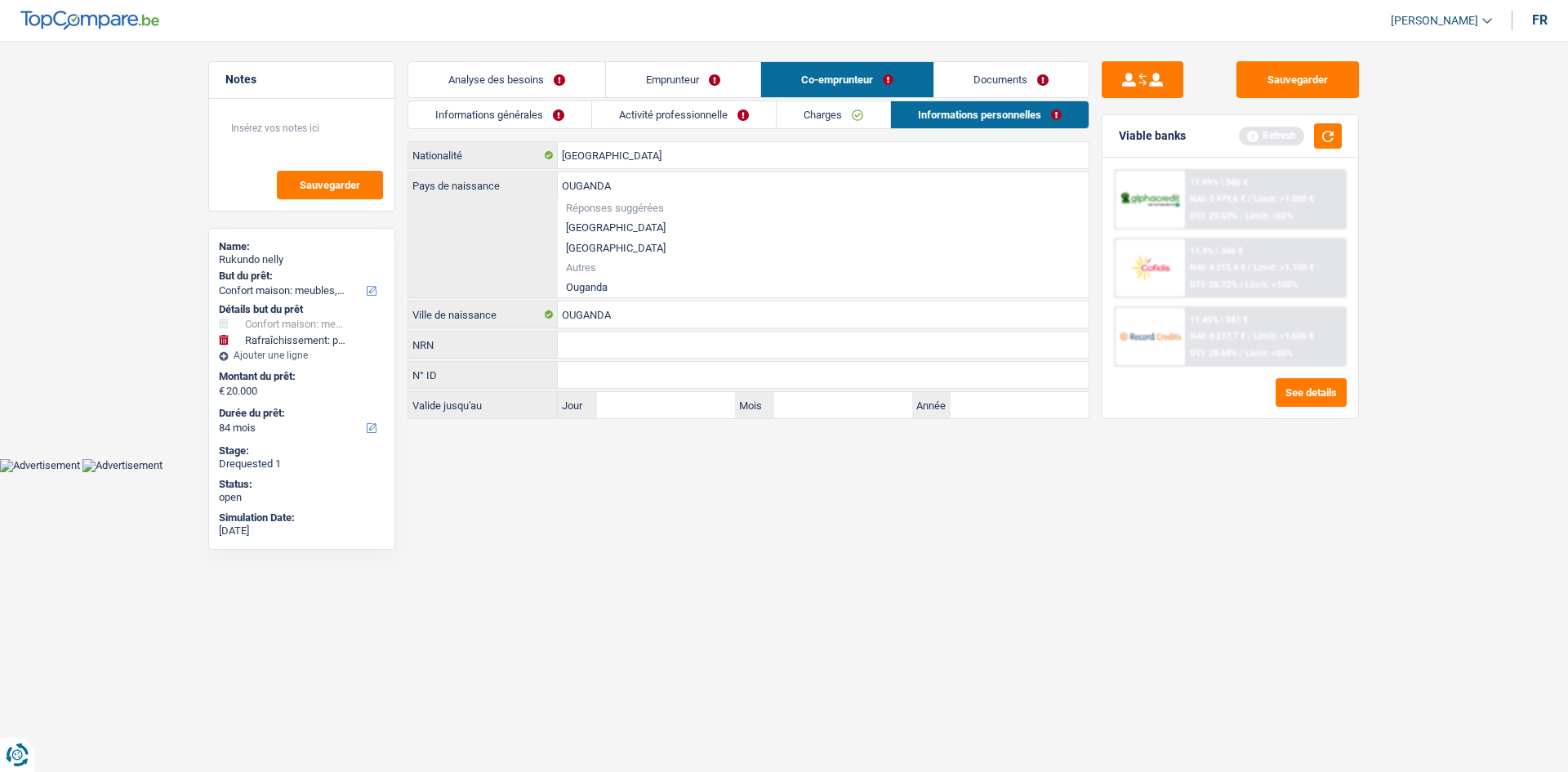
type input "OUGANDA"
click at [481, 229] on div "OUGANDA Pays de naissance Réponses suggérées Belgique Luxembourg Autres Ouganda…" at bounding box center [749, 235] width 680 height 125
drag, startPoint x: 605, startPoint y: 315, endPoint x: 519, endPoint y: 302, distance: 87.0
click at [521, 303] on div "OUGANDA Ville de naissance" at bounding box center [749, 315] width 680 height 26
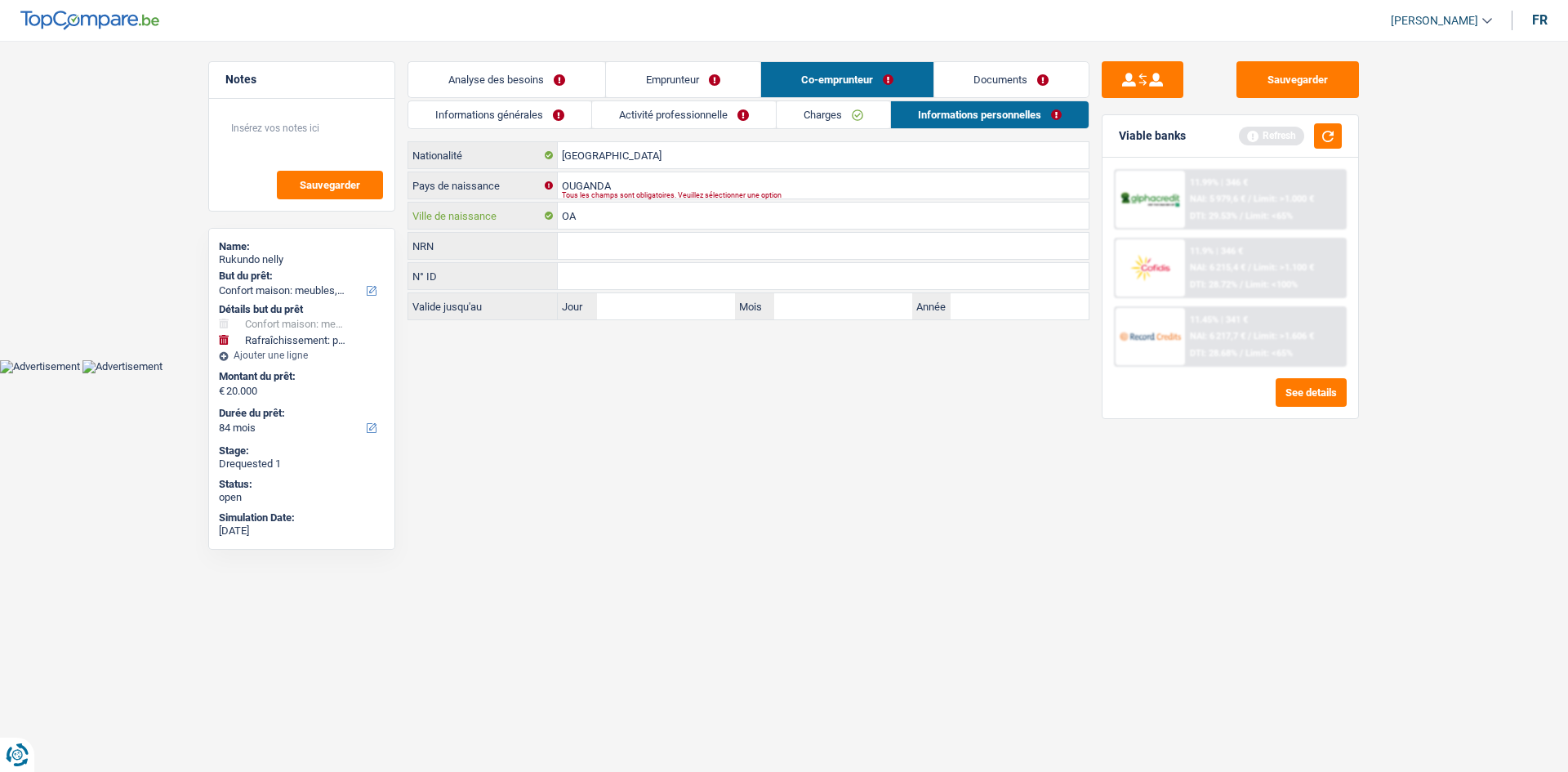
type input "A"
click at [570, 219] on input "CAMPALA" at bounding box center [823, 216] width 531 height 26
type input "KAMPALA"
click at [598, 250] on input "NRN" at bounding box center [823, 246] width 531 height 26
click at [675, 183] on input "OUGANDA" at bounding box center [823, 186] width 531 height 26
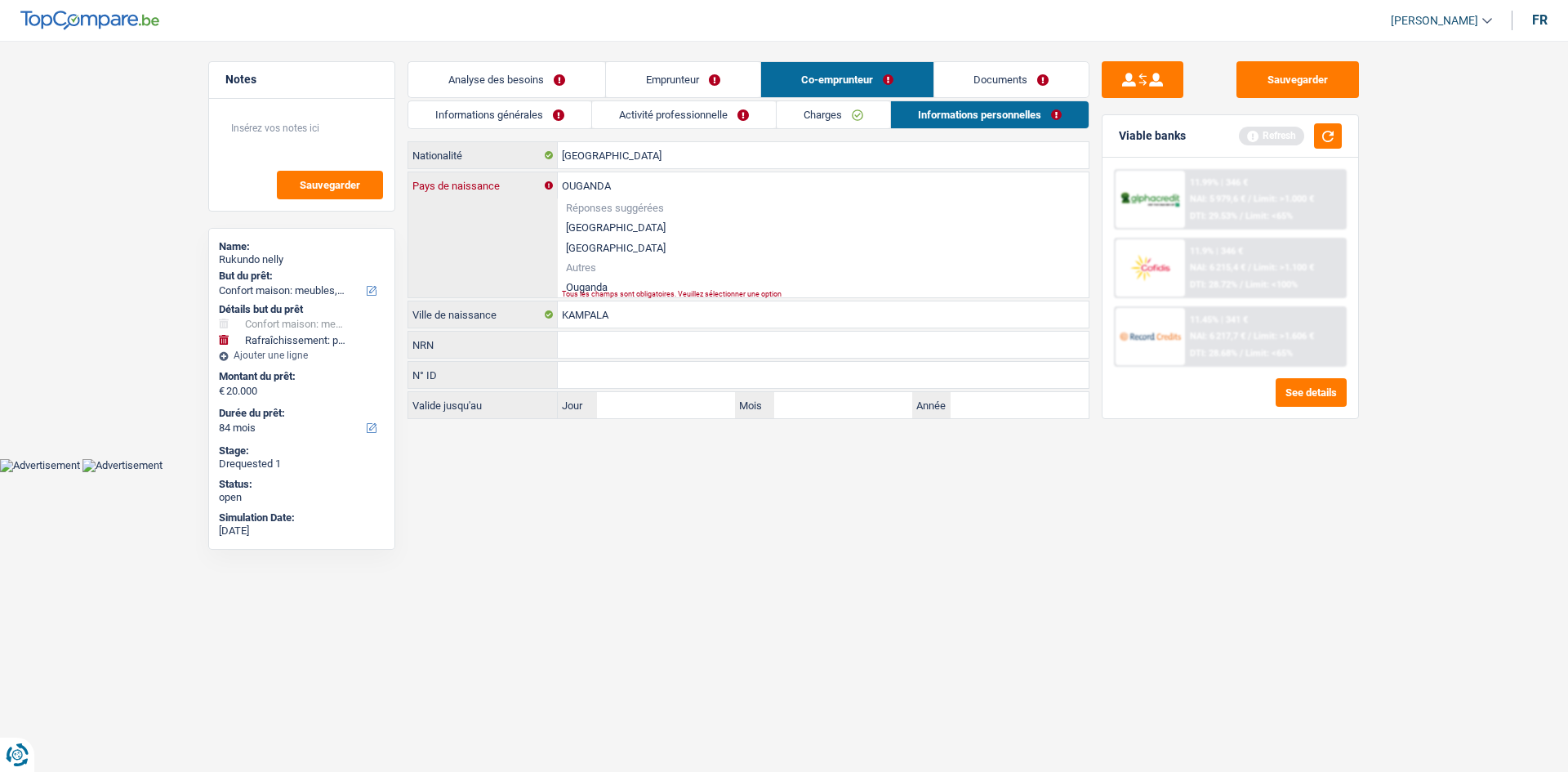
click at [566, 193] on input "OUGANDA" at bounding box center [823, 186] width 531 height 26
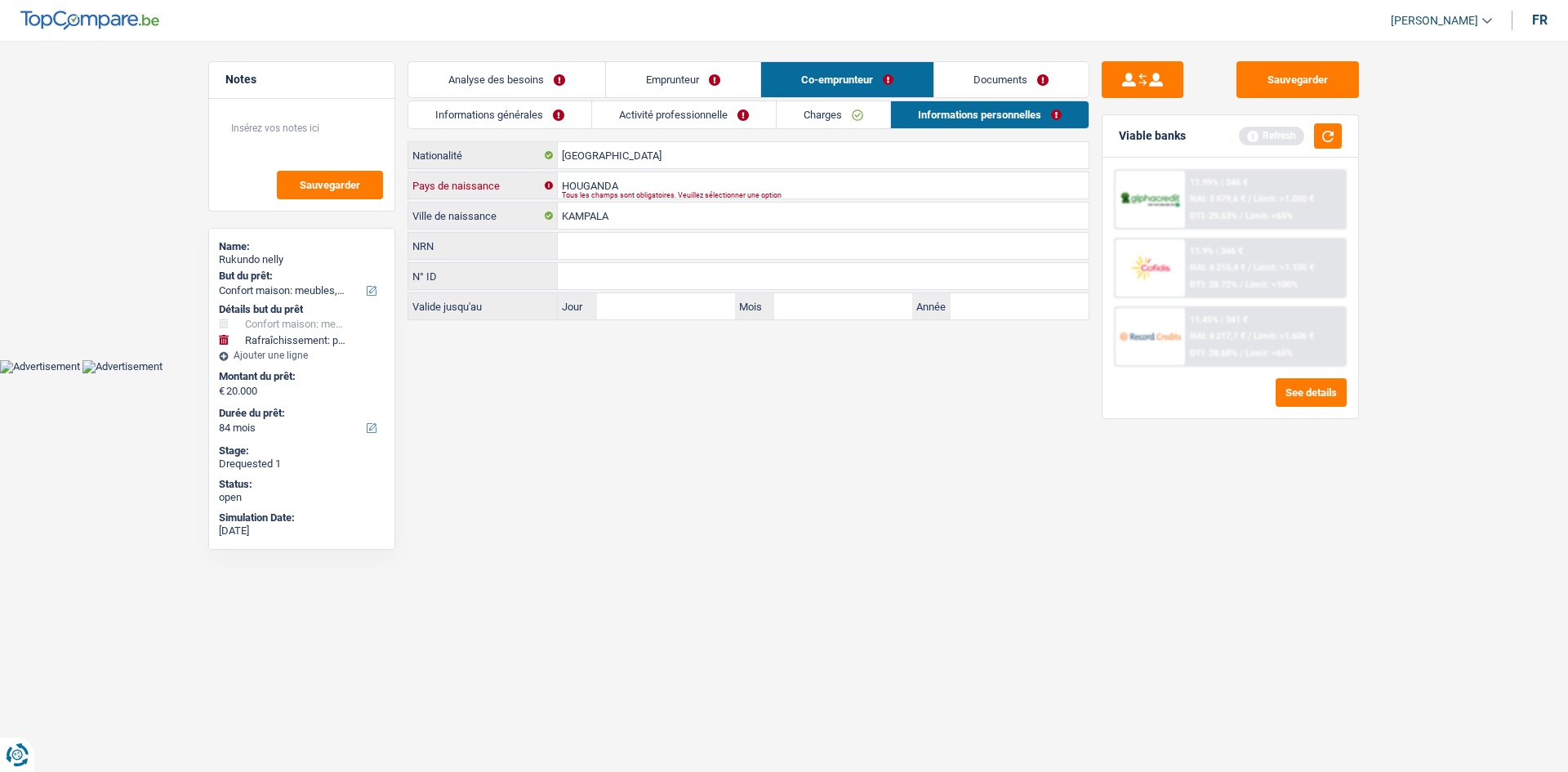
type input "OUGANDA"
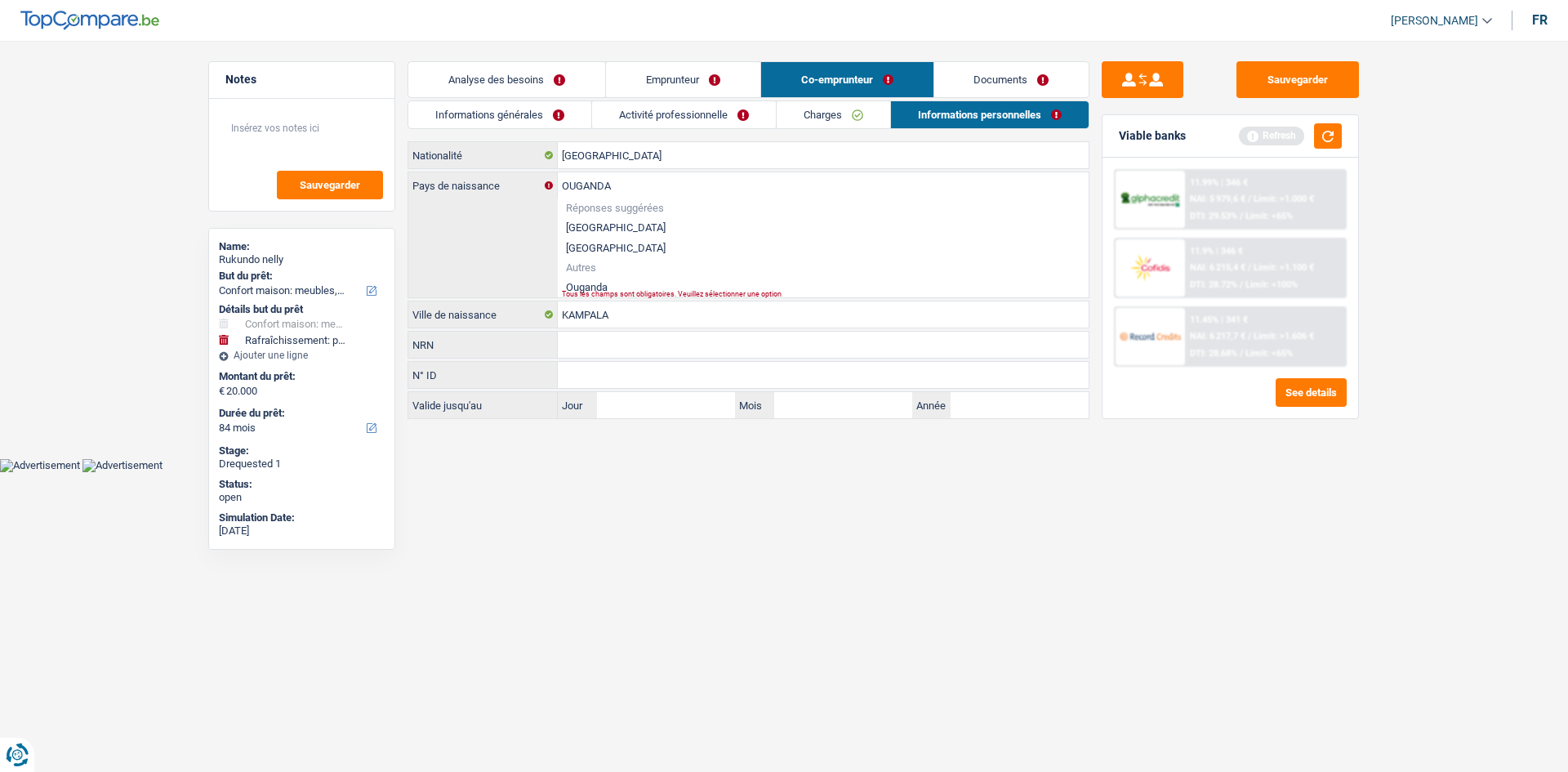
click at [854, 472] on html "Vous avez le contrôle de vos données Nous utilisons des cookies, tout comme nos…" at bounding box center [784, 236] width 1568 height 472
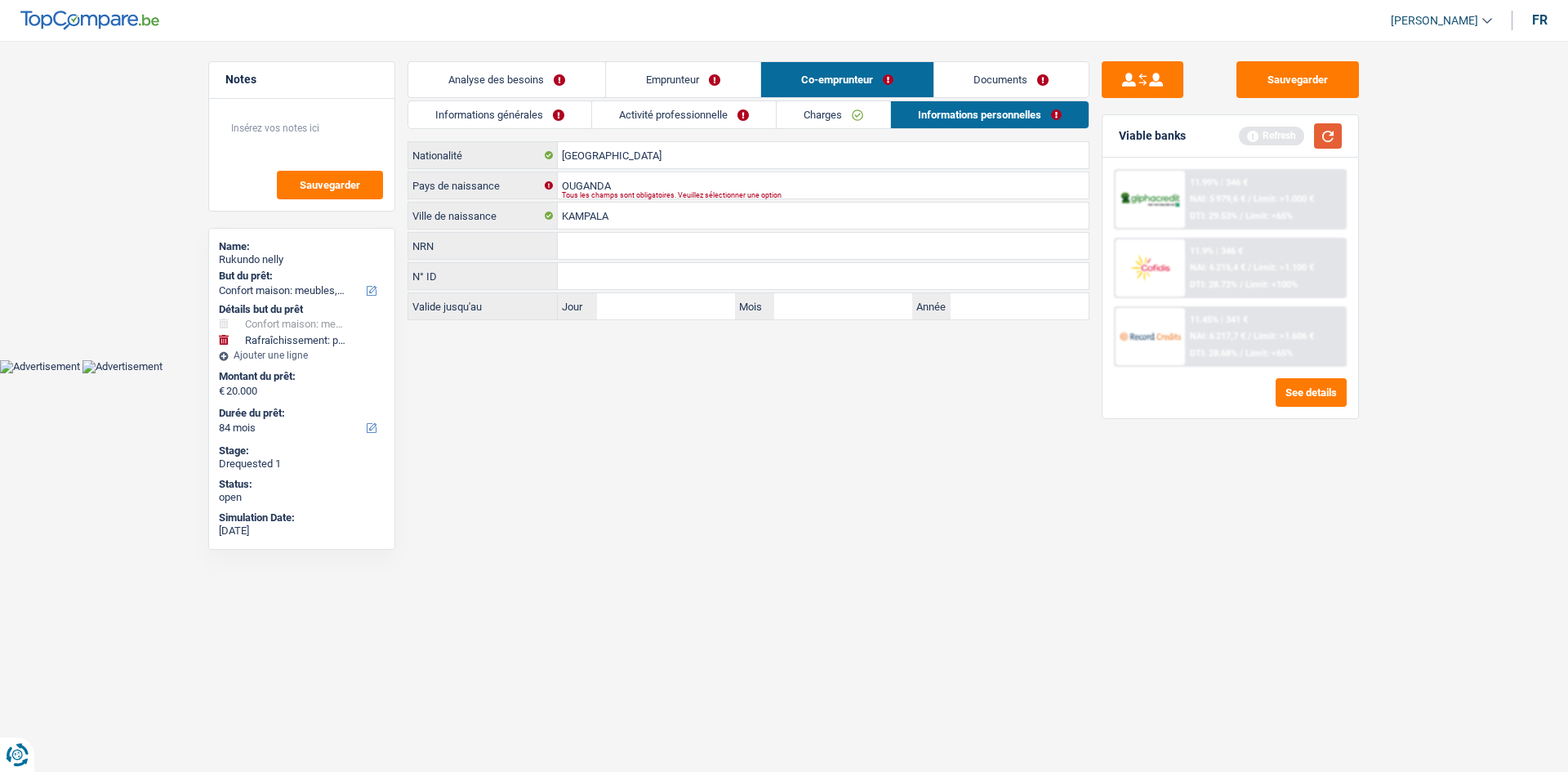
click at [1318, 134] on button "button" at bounding box center [1328, 136] width 28 height 26
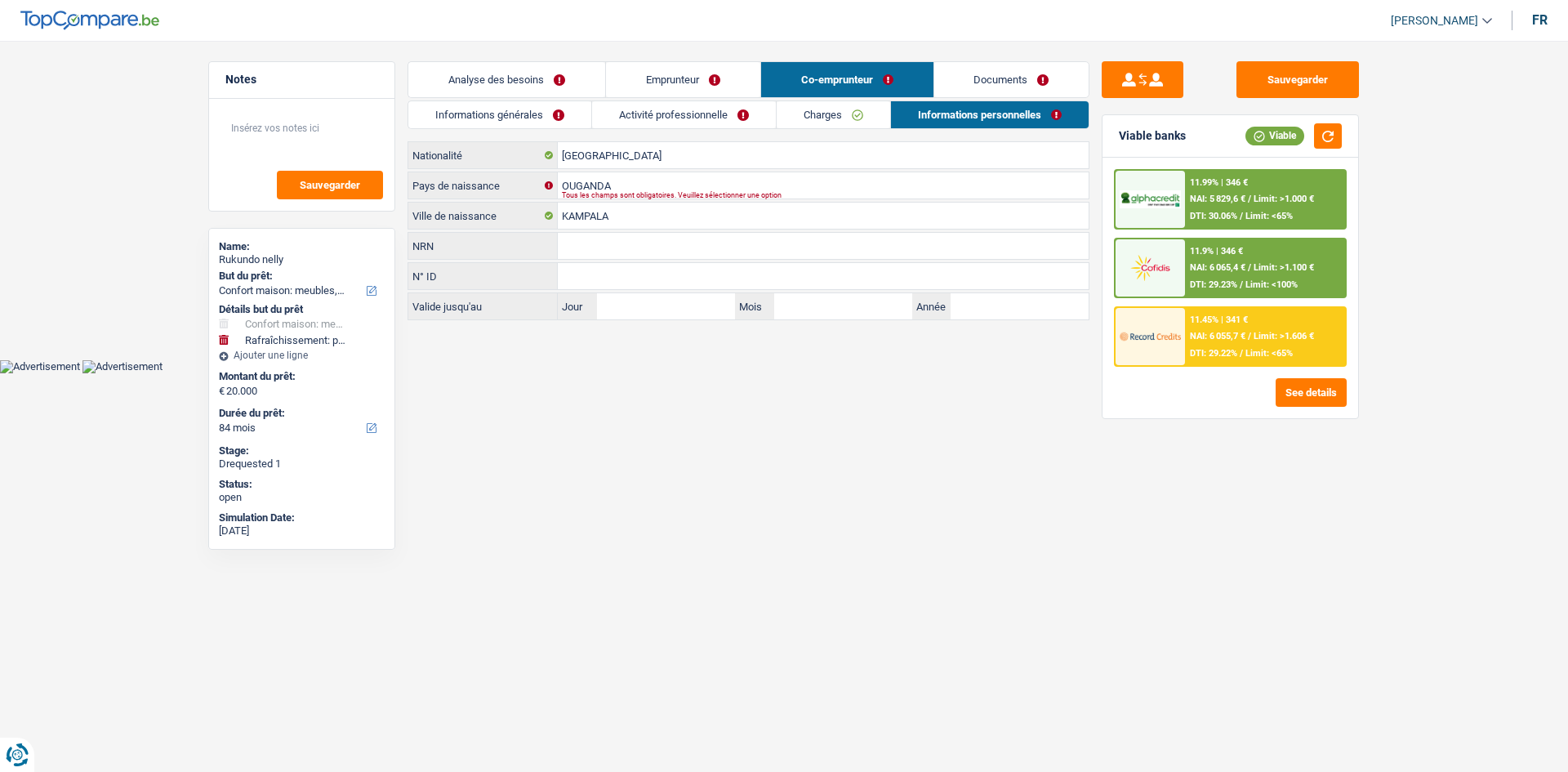
click at [527, 87] on link "Analyse des besoins" at bounding box center [507, 79] width 196 height 35
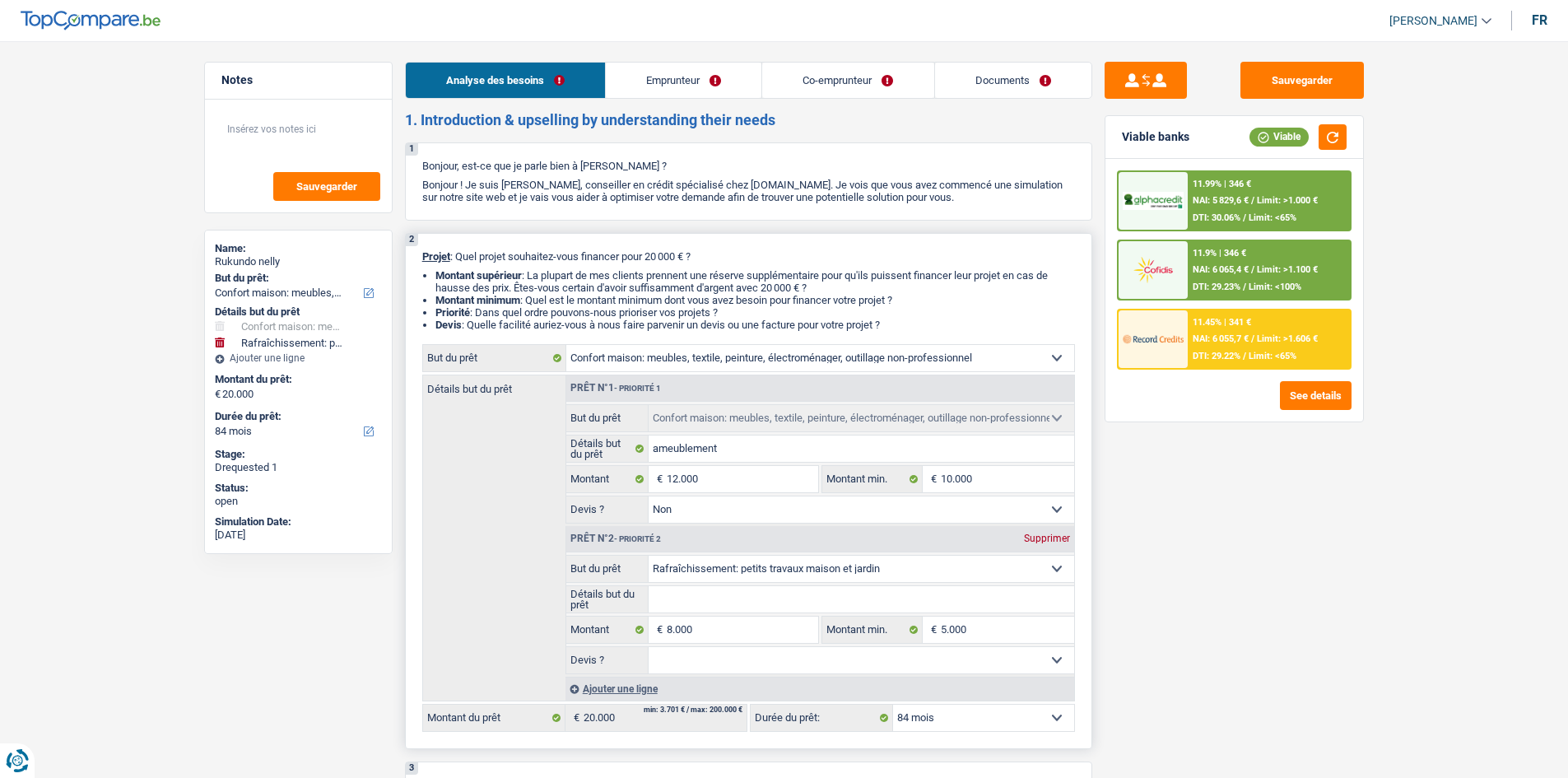
click at [797, 508] on select "Oui Non Non répondu Sélectionner une option" at bounding box center [861, 510] width 425 height 27
click at [792, 506] on select "Oui Non Non répondu Sélectionner une option" at bounding box center [861, 510] width 425 height 27
click at [1023, 502] on select "Oui Non Non répondu Sélectionner une option" at bounding box center [861, 510] width 425 height 27
select select "yes"
click at [649, 496] on select "Oui Non Non répondu Sélectionner une option" at bounding box center [861, 510] width 425 height 27
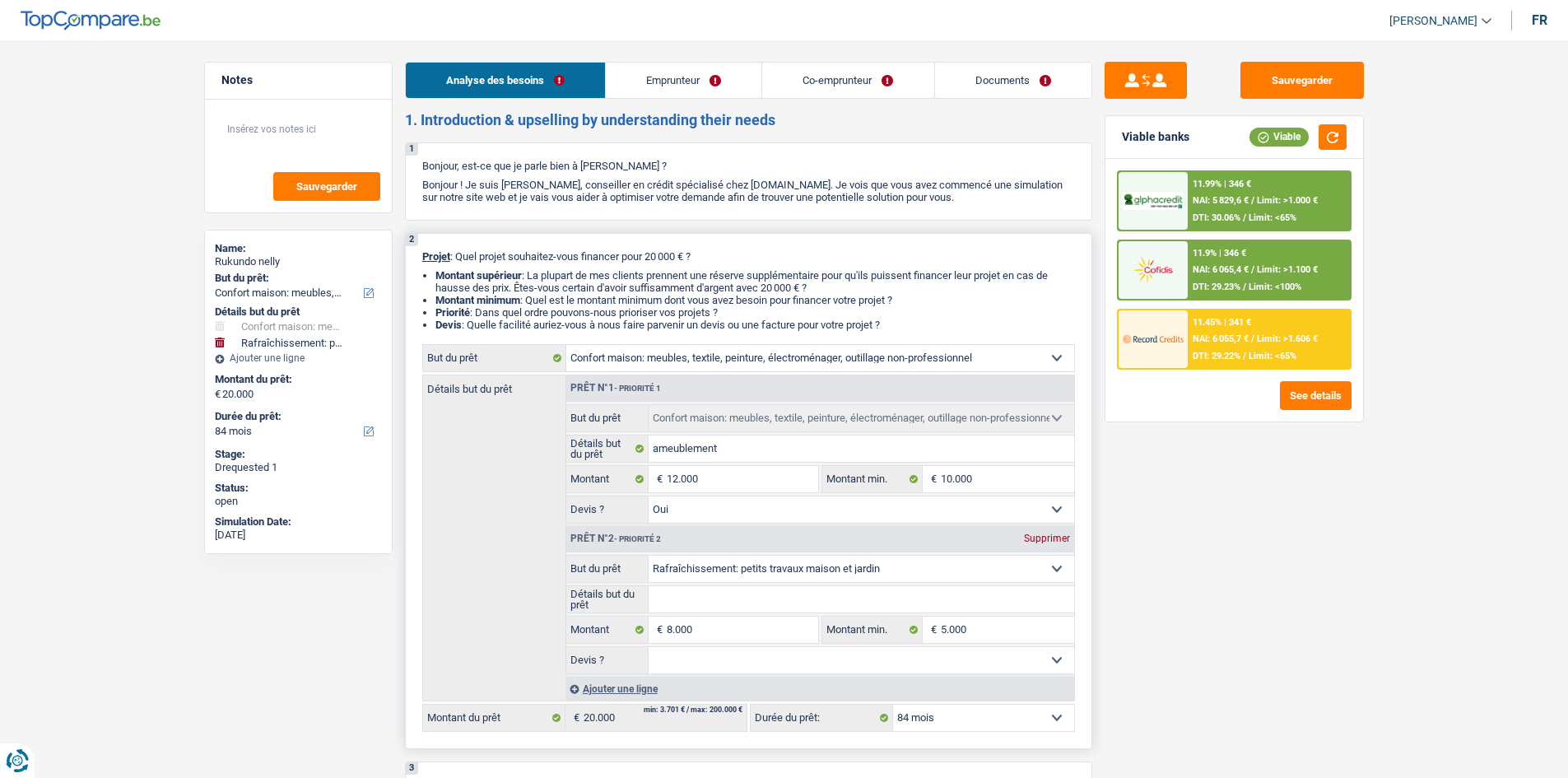
select select "yes"
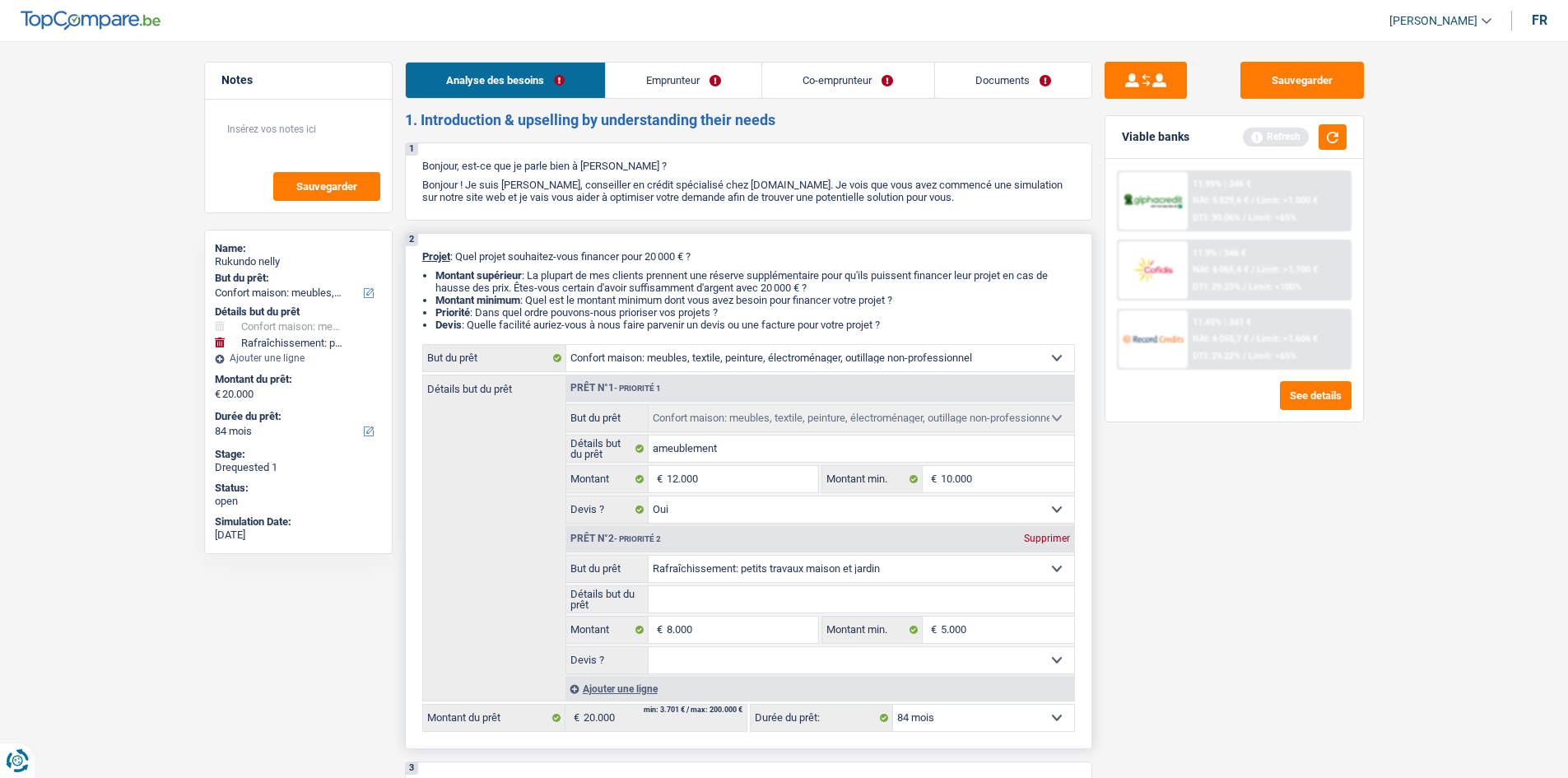
click at [921, 658] on select "Oui Non Non répondu Sélectionner une option" at bounding box center [861, 661] width 425 height 27
select select "yes"
click at [649, 647] on select "Oui Non Non répondu Sélectionner une option" at bounding box center [861, 661] width 425 height 27
select select "yes"
click at [1333, 122] on div "Viable banks Refresh" at bounding box center [1234, 138] width 257 height 43
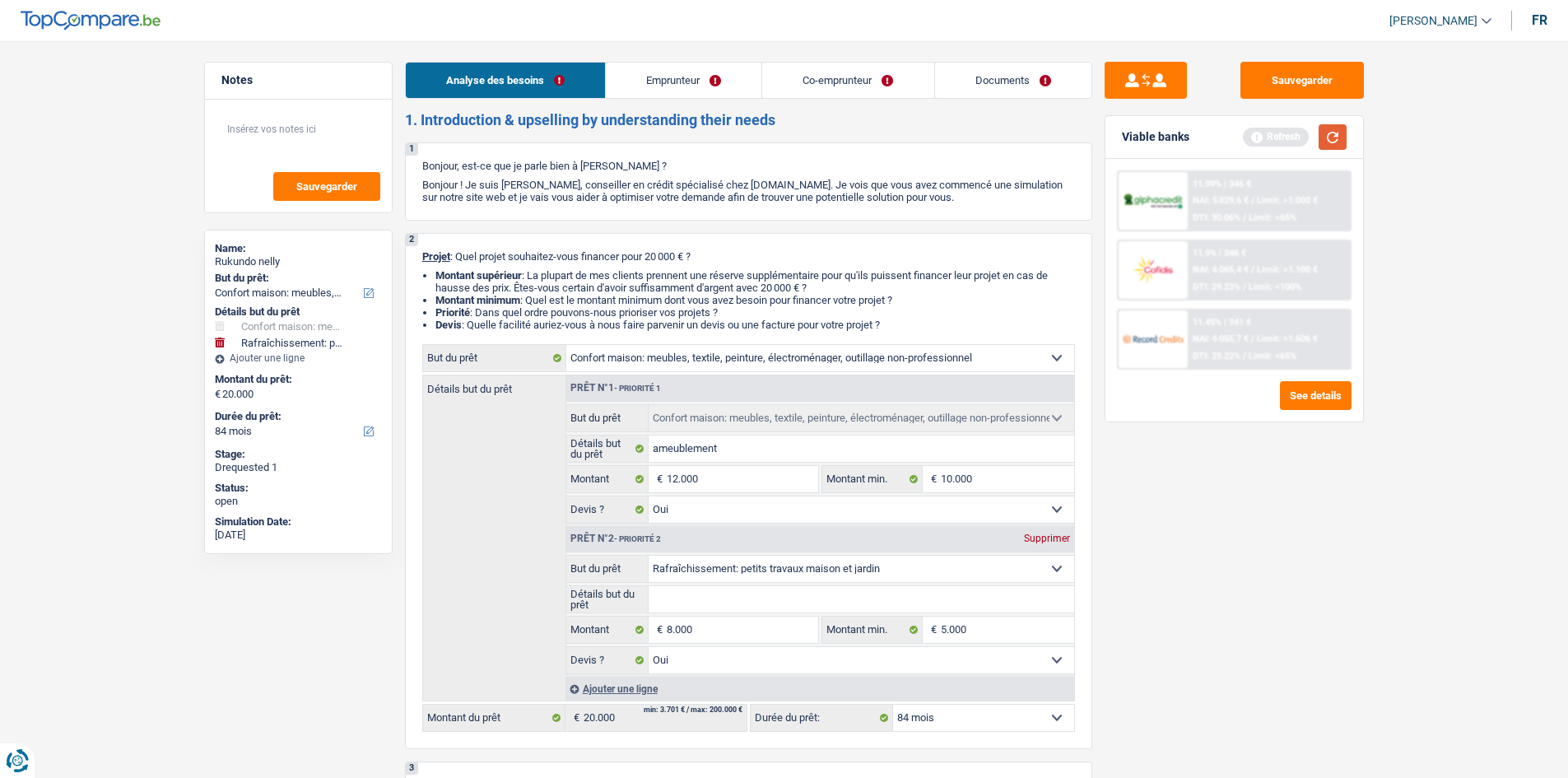
click at [1336, 134] on button "button" at bounding box center [1333, 137] width 28 height 26
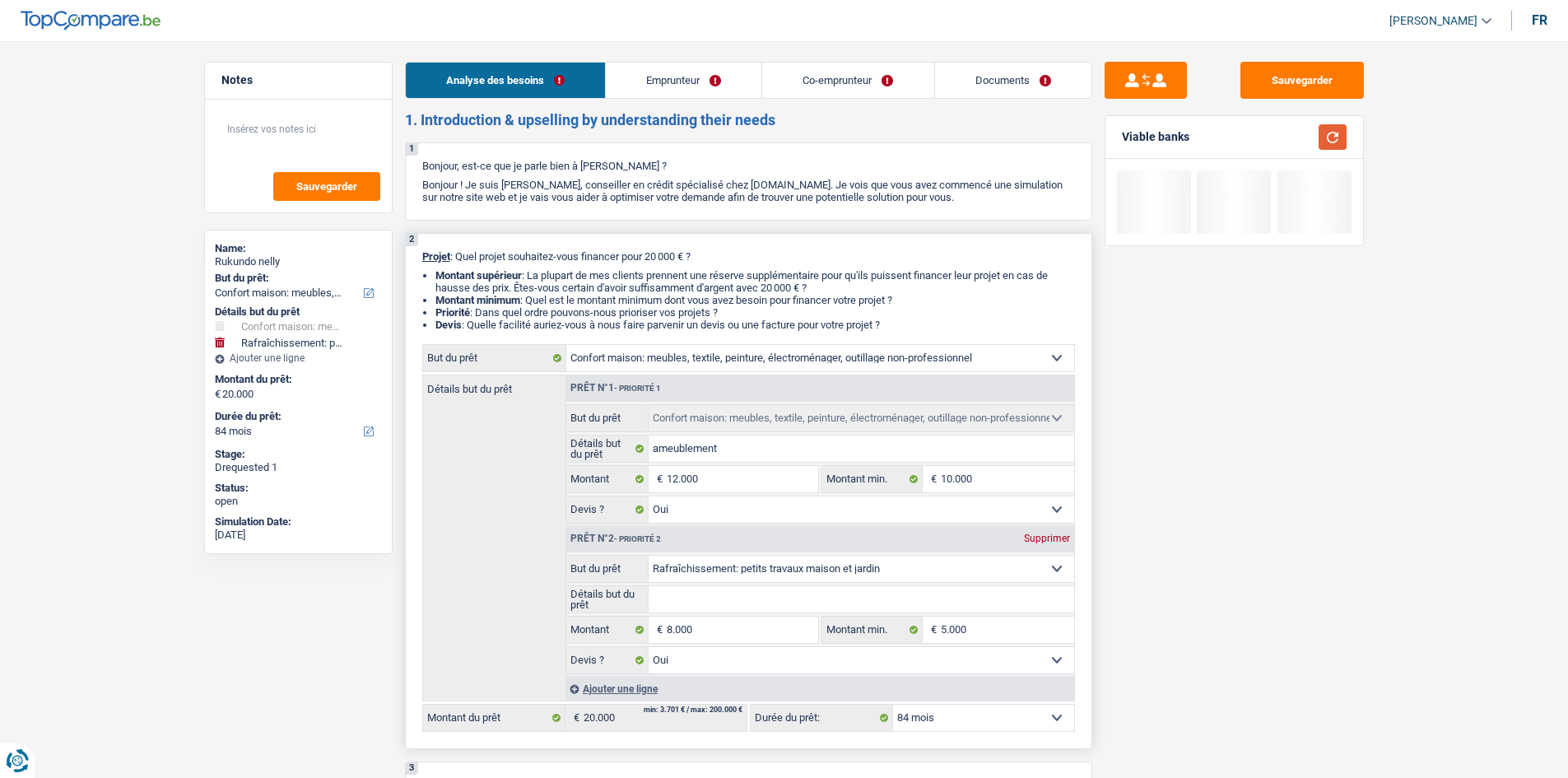
scroll to position [83, 0]
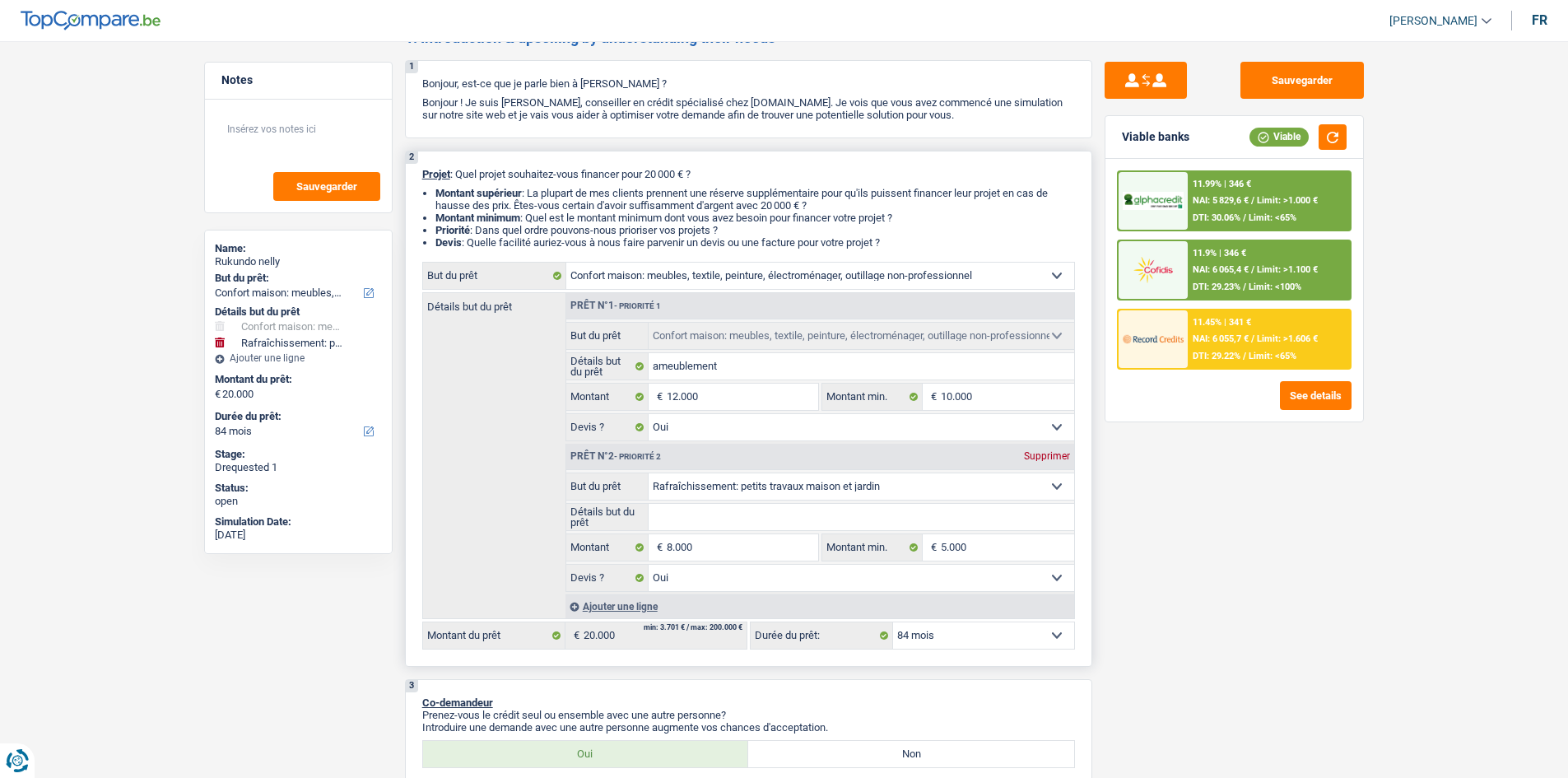
click at [1046, 631] on select "12 mois 18 mois 24 mois 30 mois 36 mois 42 mois 48 mois 60 mois 72 mois 84 mois…" at bounding box center [984, 636] width 181 height 27
select select "60"
click at [893, 623] on select "12 mois 18 mois 24 mois 30 mois 36 mois 42 mois 48 mois 60 mois 72 mois 84 mois…" at bounding box center [984, 636] width 181 height 27
select select "60"
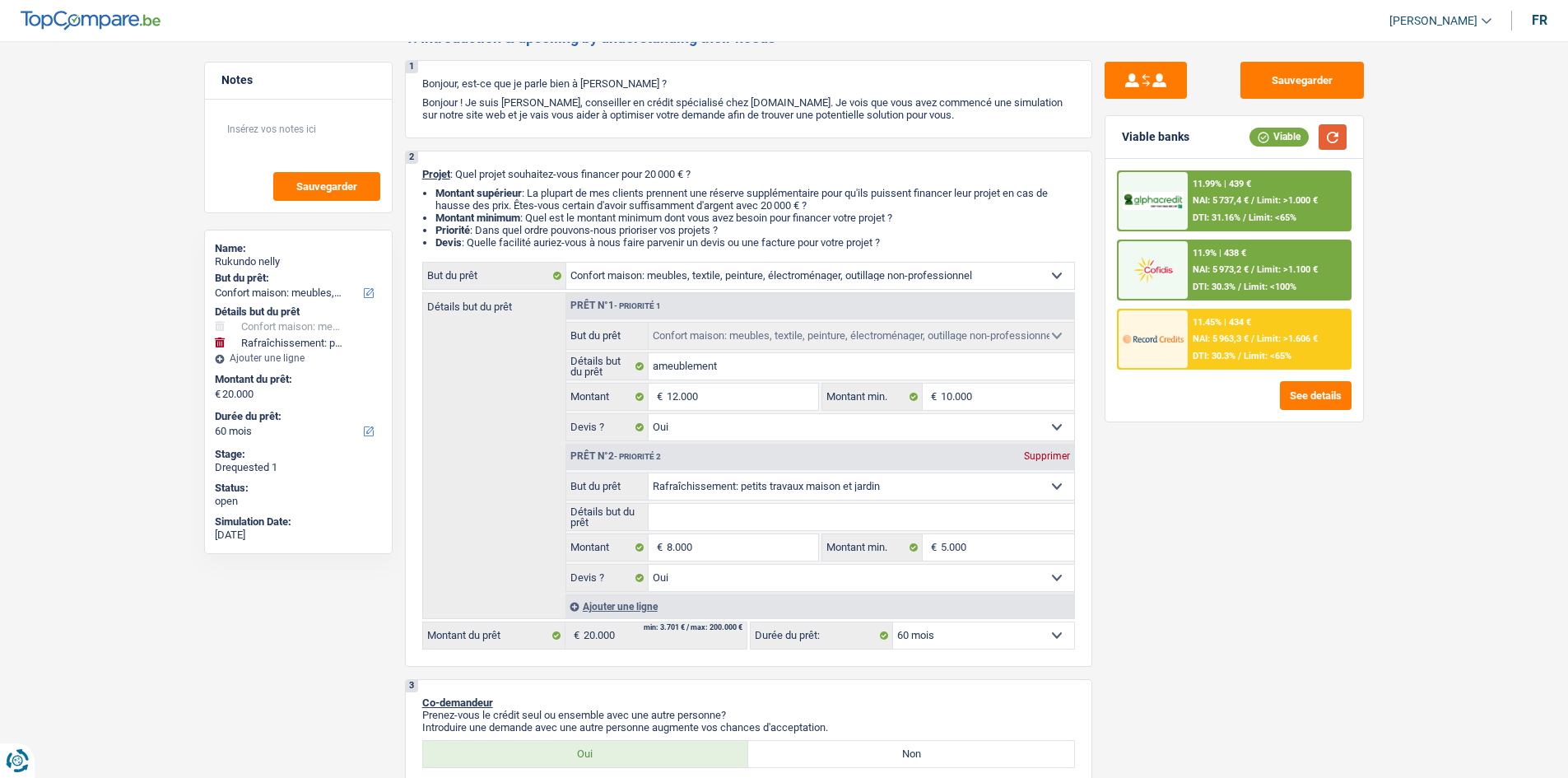
click at [1332, 134] on button "button" at bounding box center [1333, 137] width 28 height 26
click at [1016, 636] on select "12 mois 18 mois 24 mois 30 mois 36 mois 42 mois 48 mois 60 mois 72 mois 84 mois…" at bounding box center [984, 636] width 181 height 27
select select "12"
click at [893, 623] on select "12 mois 18 mois 24 mois 30 mois 36 mois 42 mois 48 mois 60 mois 72 mois 84 mois…" at bounding box center [984, 636] width 181 height 27
select select "12"
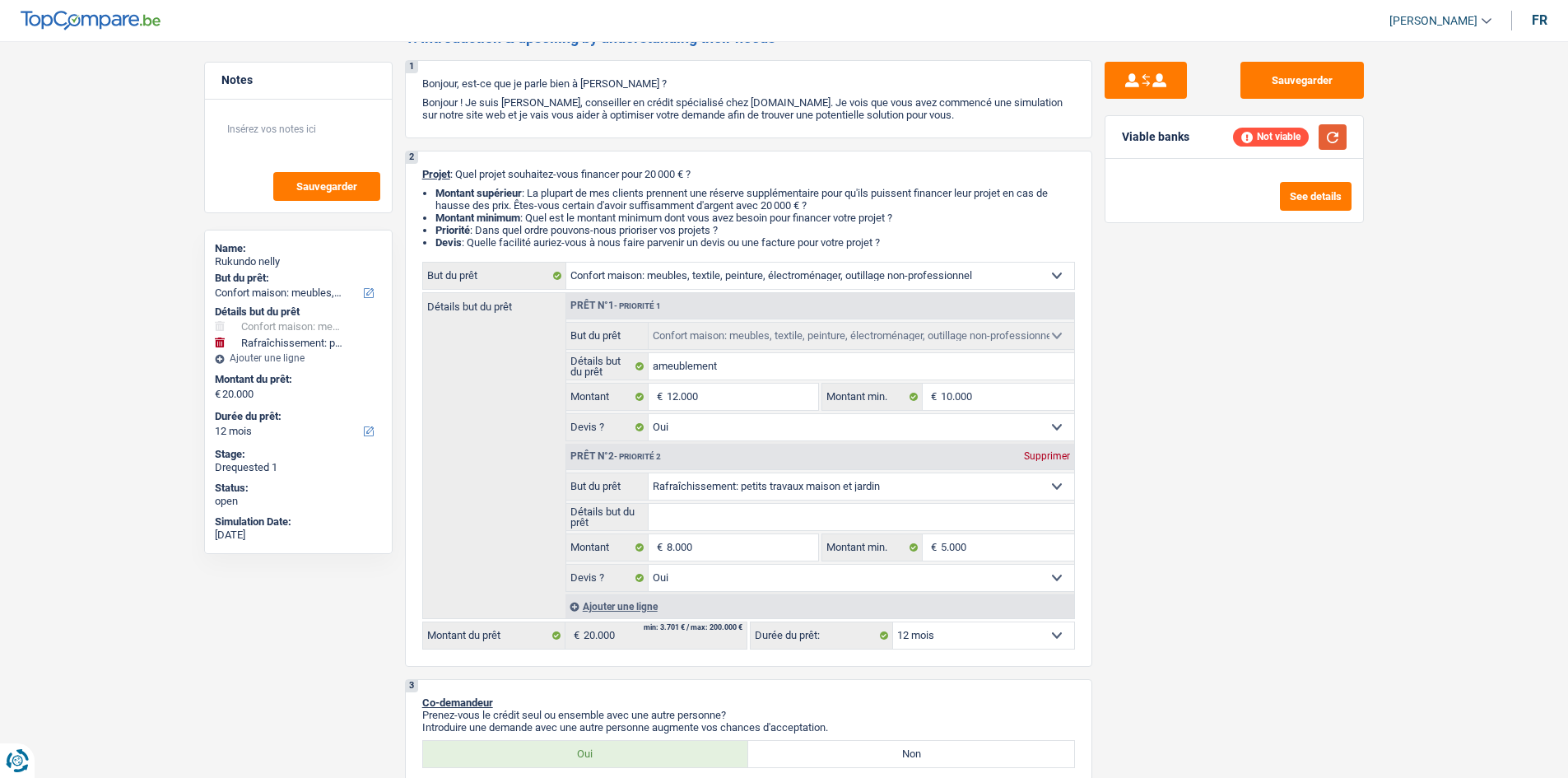
click at [1332, 139] on button "button" at bounding box center [1333, 137] width 28 height 26
click at [988, 626] on select "12 mois 18 mois 24 mois 30 mois 36 mois 42 mois 48 mois 60 mois 72 mois 84 mois…" at bounding box center [984, 636] width 181 height 27
click at [893, 623] on select "12 mois 18 mois 24 mois 30 mois 36 mois 42 mois 48 mois 60 mois 72 mois 84 mois…" at bounding box center [984, 636] width 181 height 27
click at [1330, 137] on button "button" at bounding box center [1333, 137] width 28 height 26
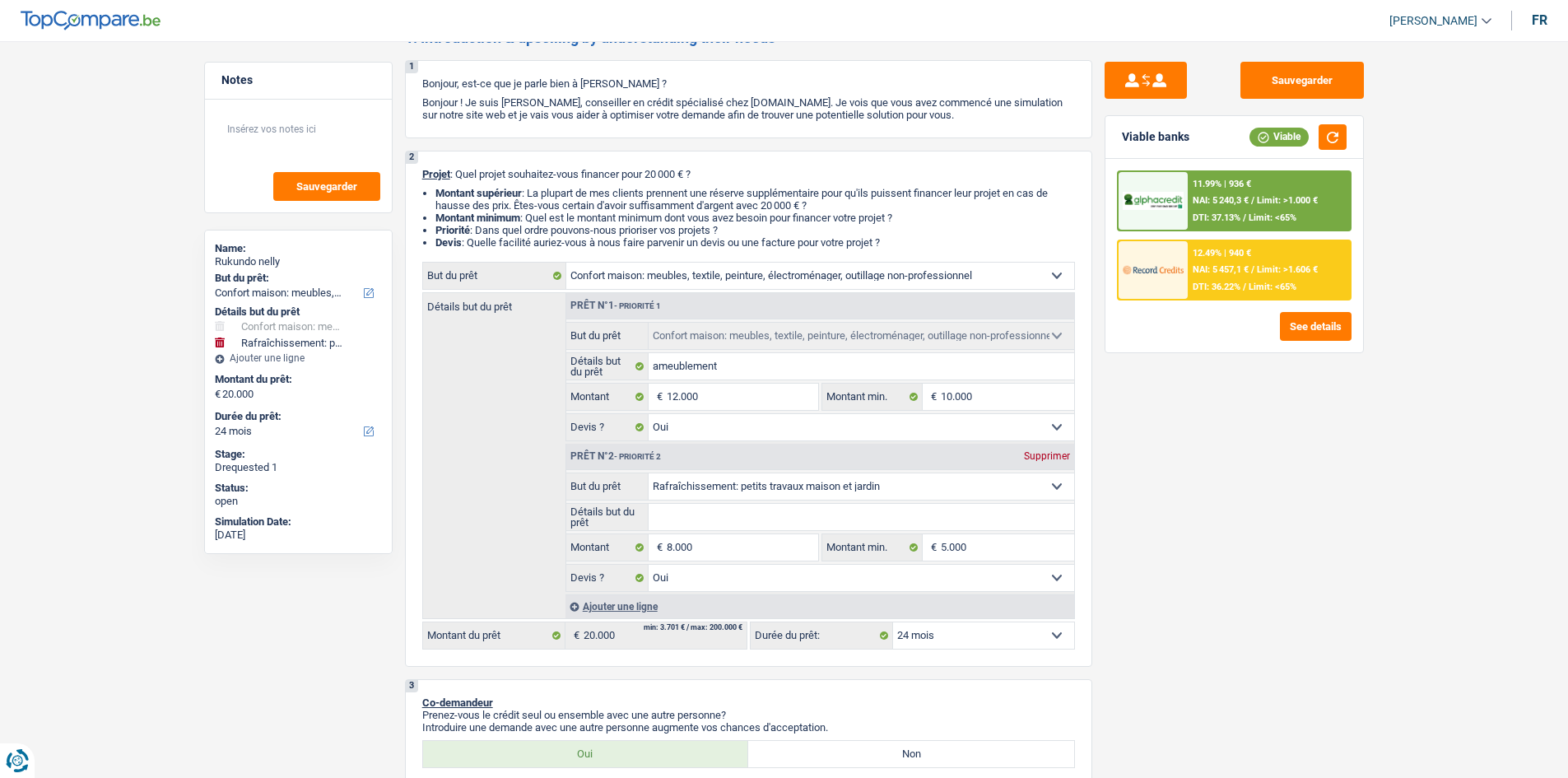
click at [1231, 194] on div "11.99% | 936 € NAI: 5 240,3 € / Limit: >1.000 € DTI: 37.13% / Limit: <65%" at bounding box center [1269, 201] width 162 height 58
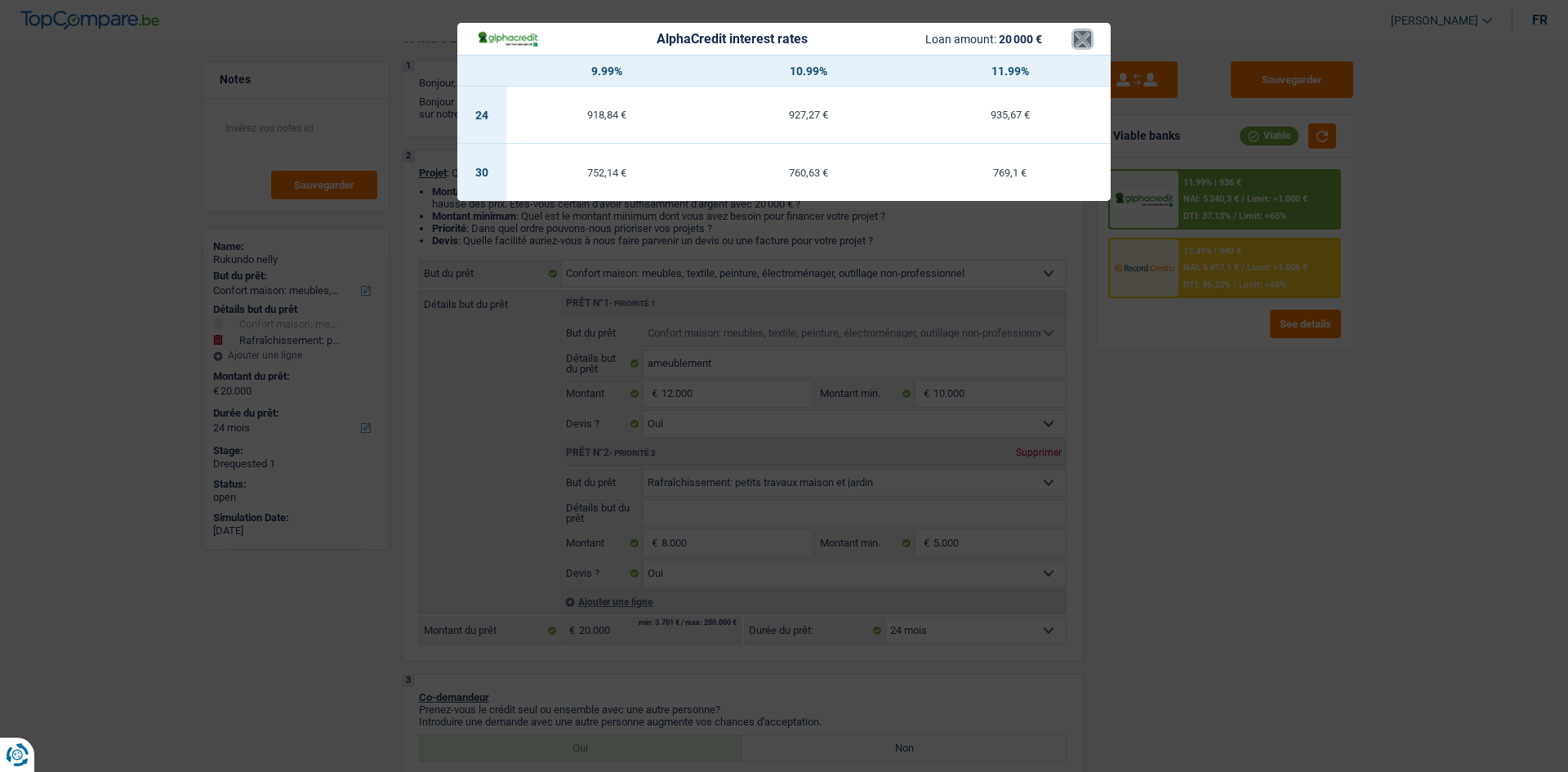
click at [1084, 37] on button "×" at bounding box center [1082, 39] width 17 height 17
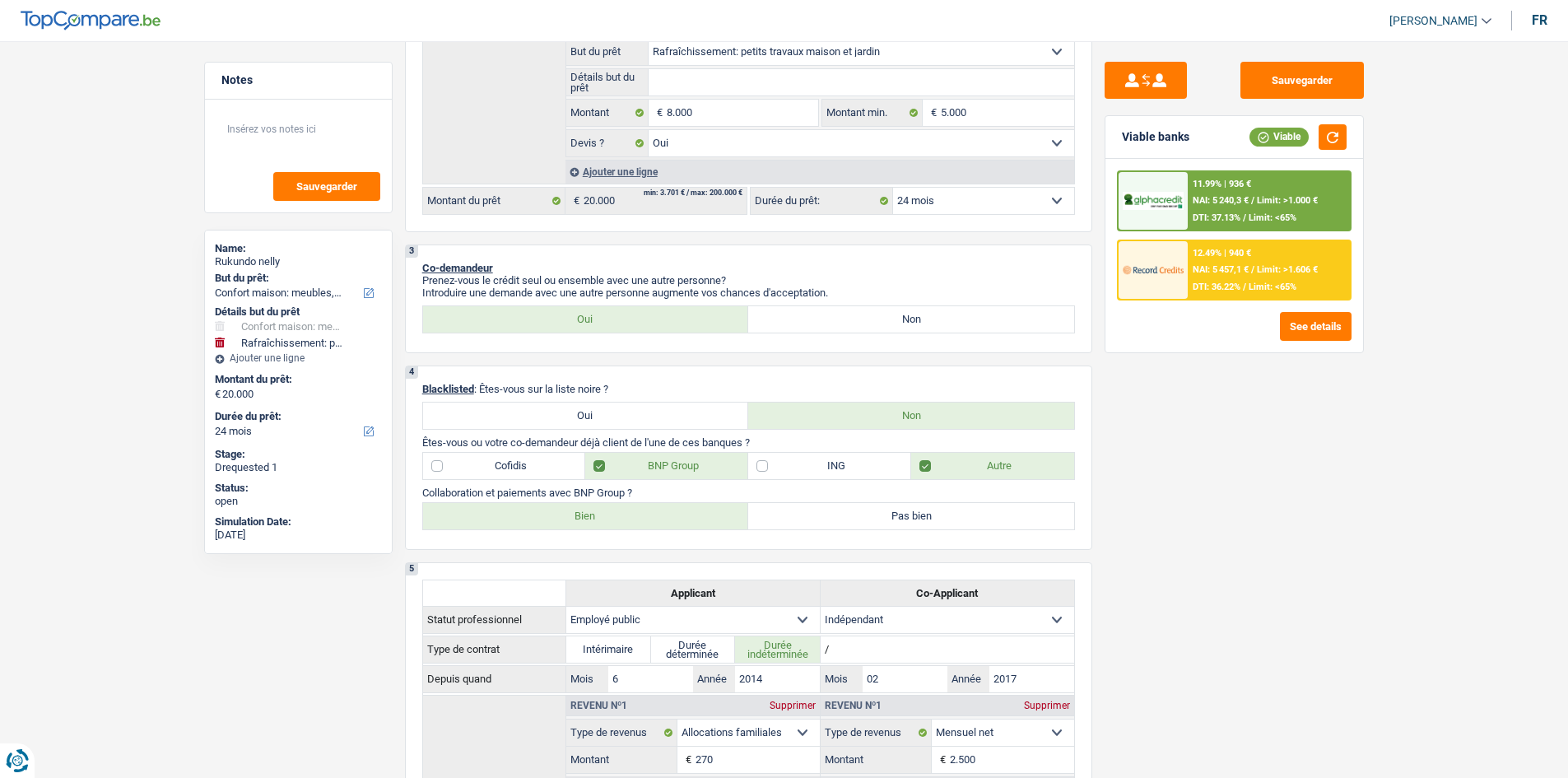
scroll to position [23, 0]
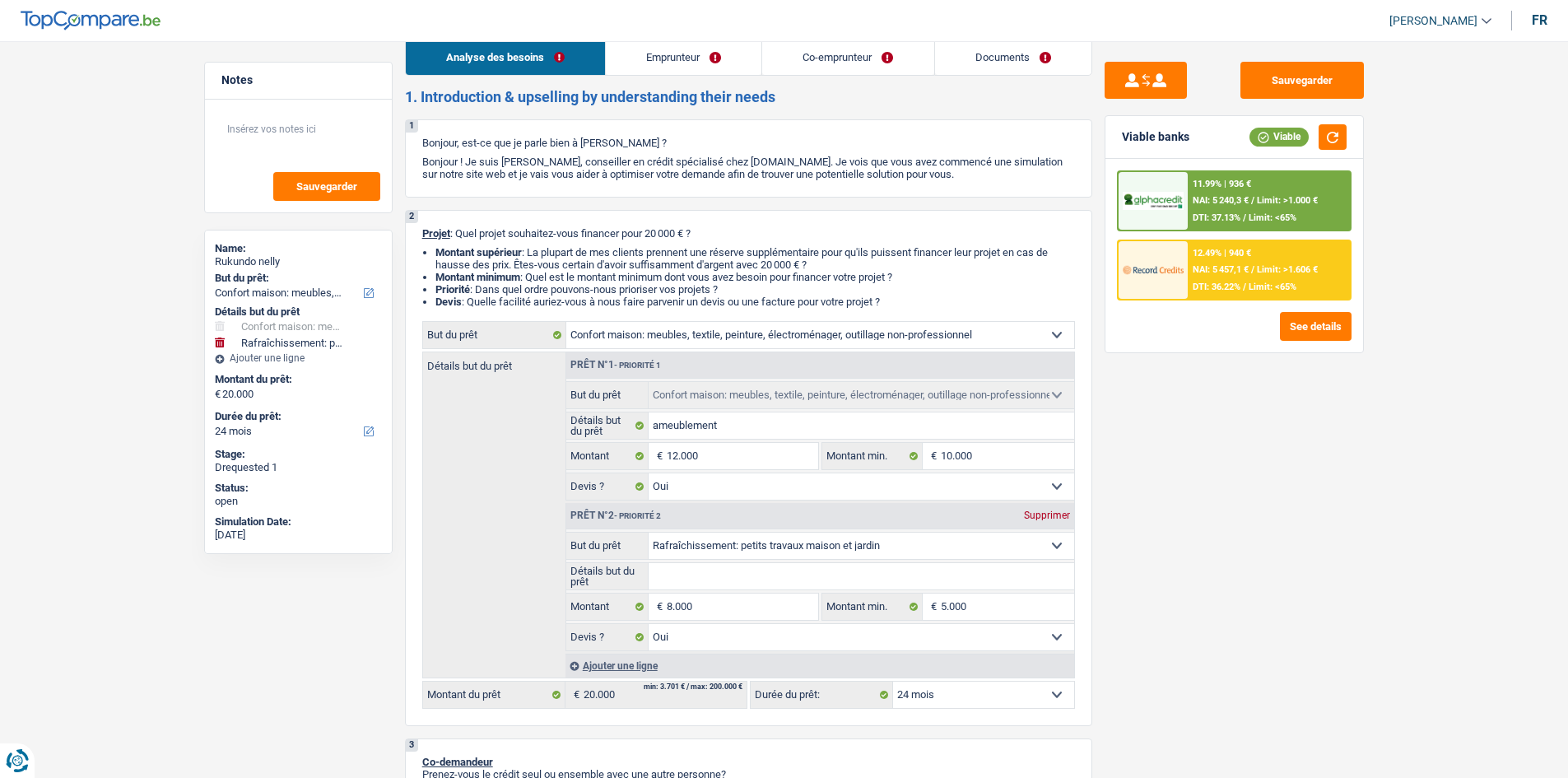
click at [984, 58] on link "Documents" at bounding box center [1013, 58] width 156 height 36
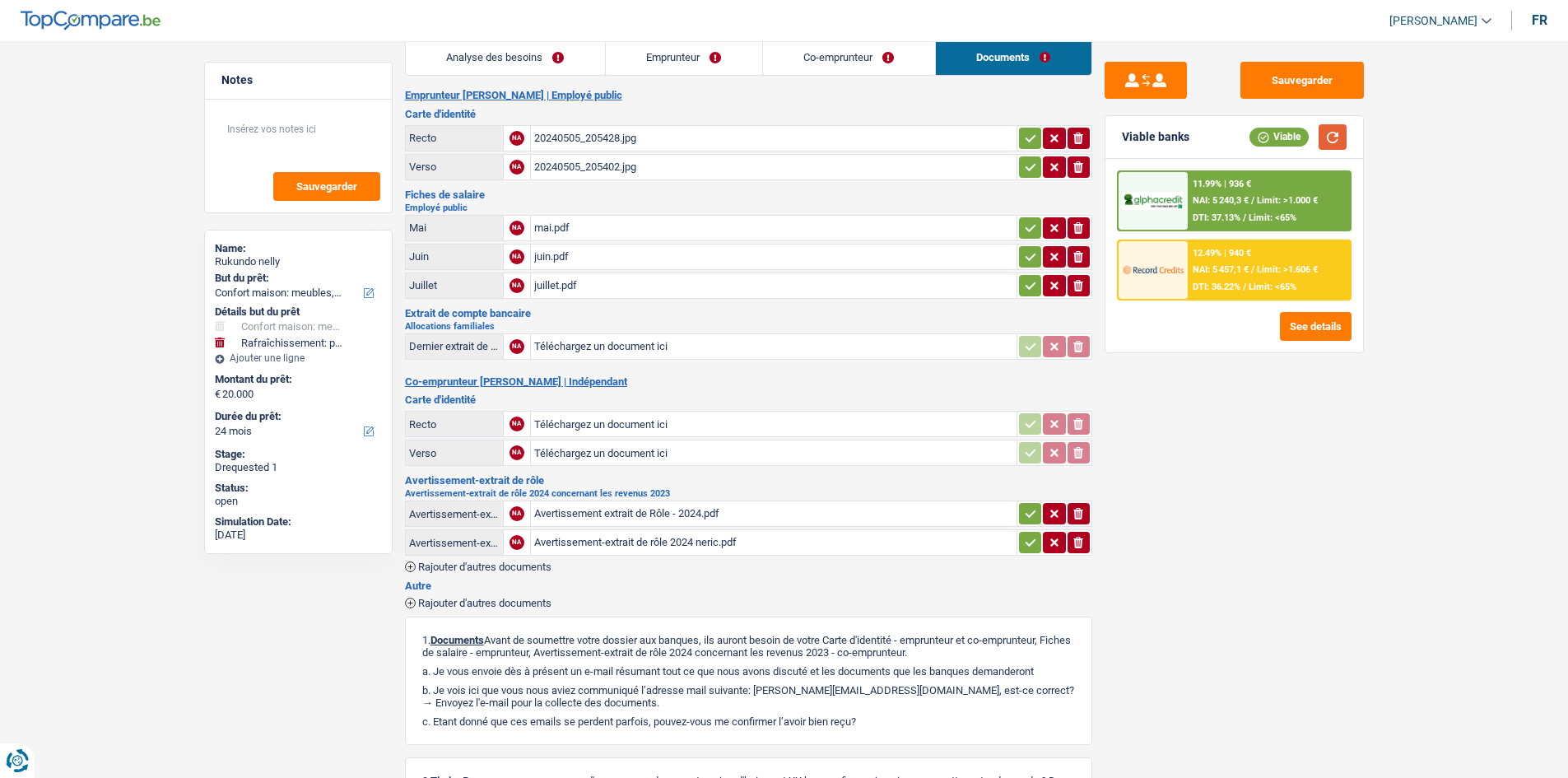
click at [1330, 130] on button "button" at bounding box center [1333, 137] width 28 height 26
click at [1284, 76] on button "Sauvegarder" at bounding box center [1302, 81] width 123 height 37
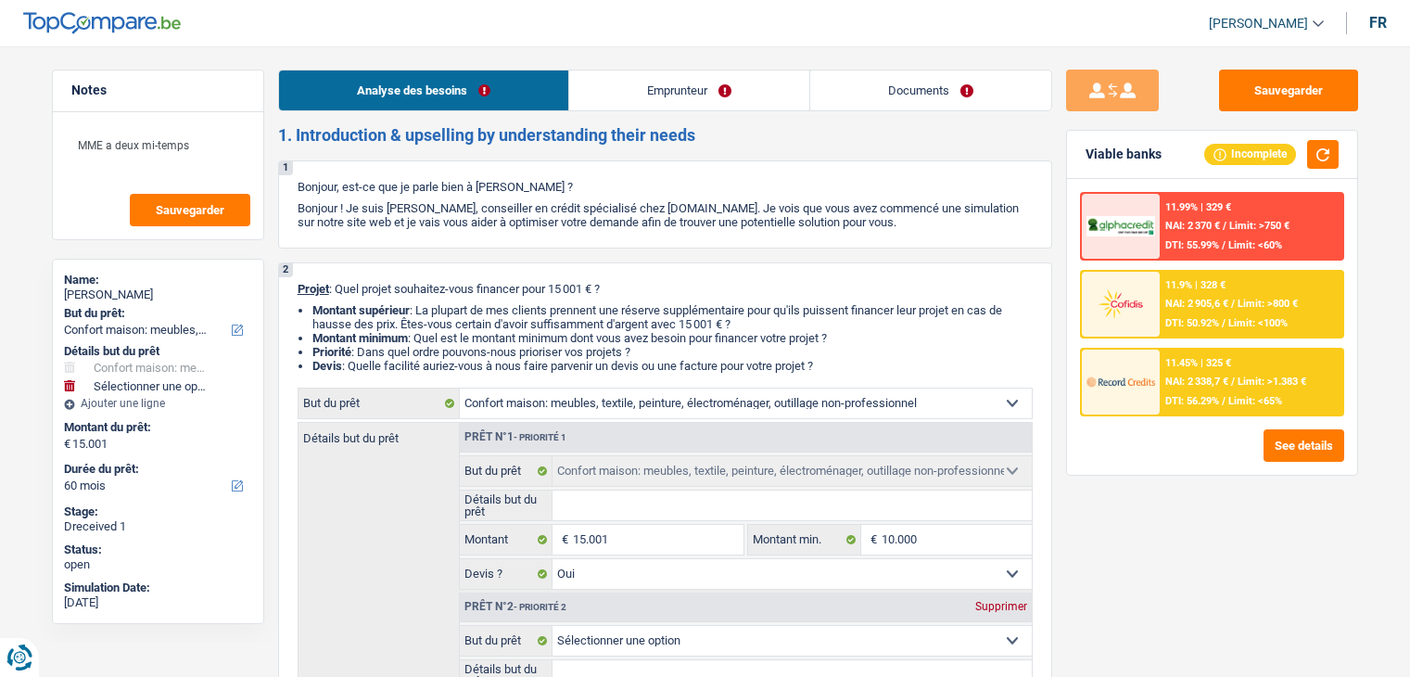
select select "household"
select select "60"
select select "household"
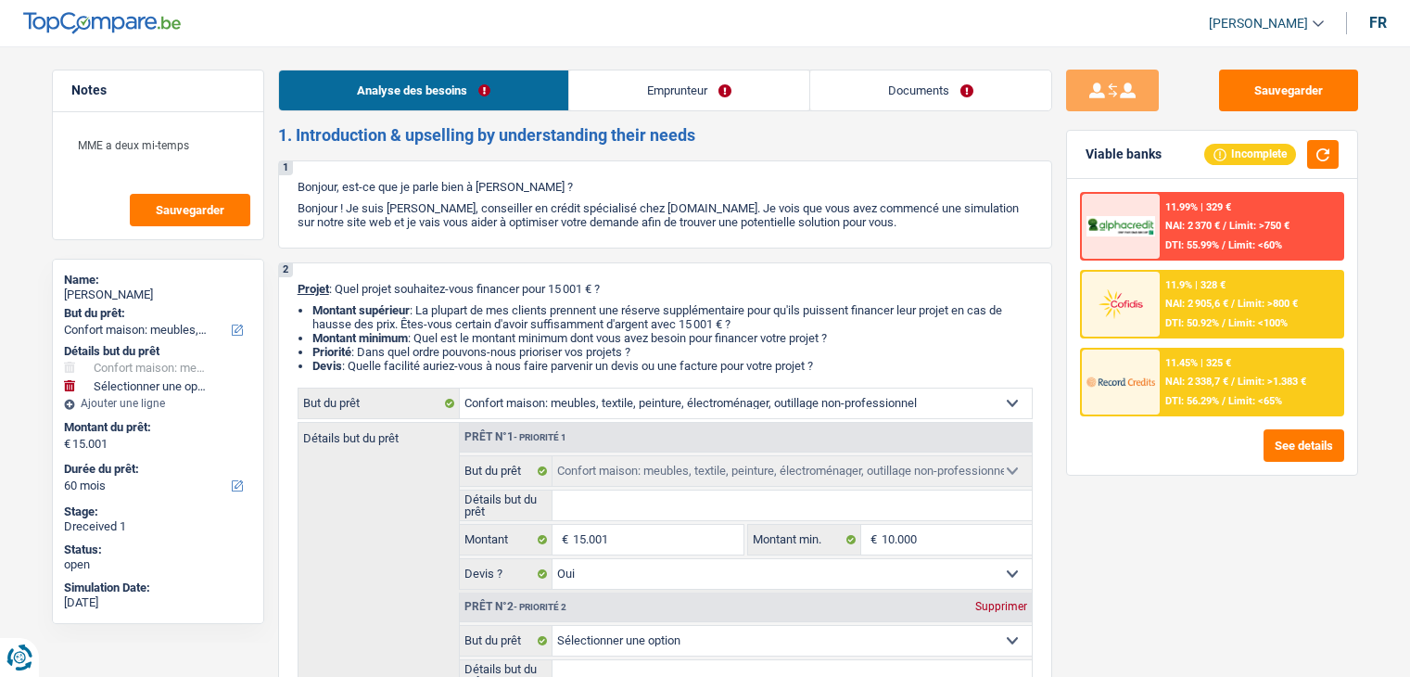
select select "yes"
select select "60"
select select "privateEmployee"
select select "familyAllowances"
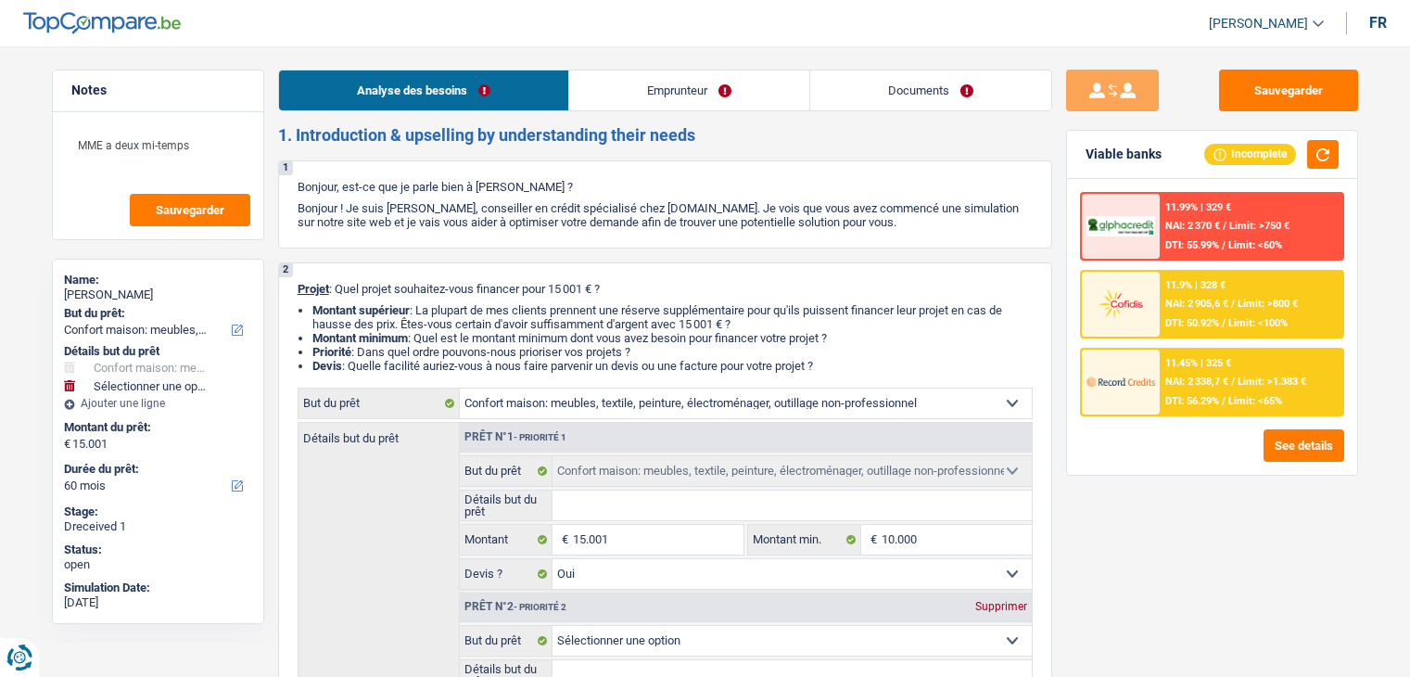
select select "netSalary"
select select "mealVouchers"
select select "other"
select select "ownerWithMortgage"
select select "mortgage"
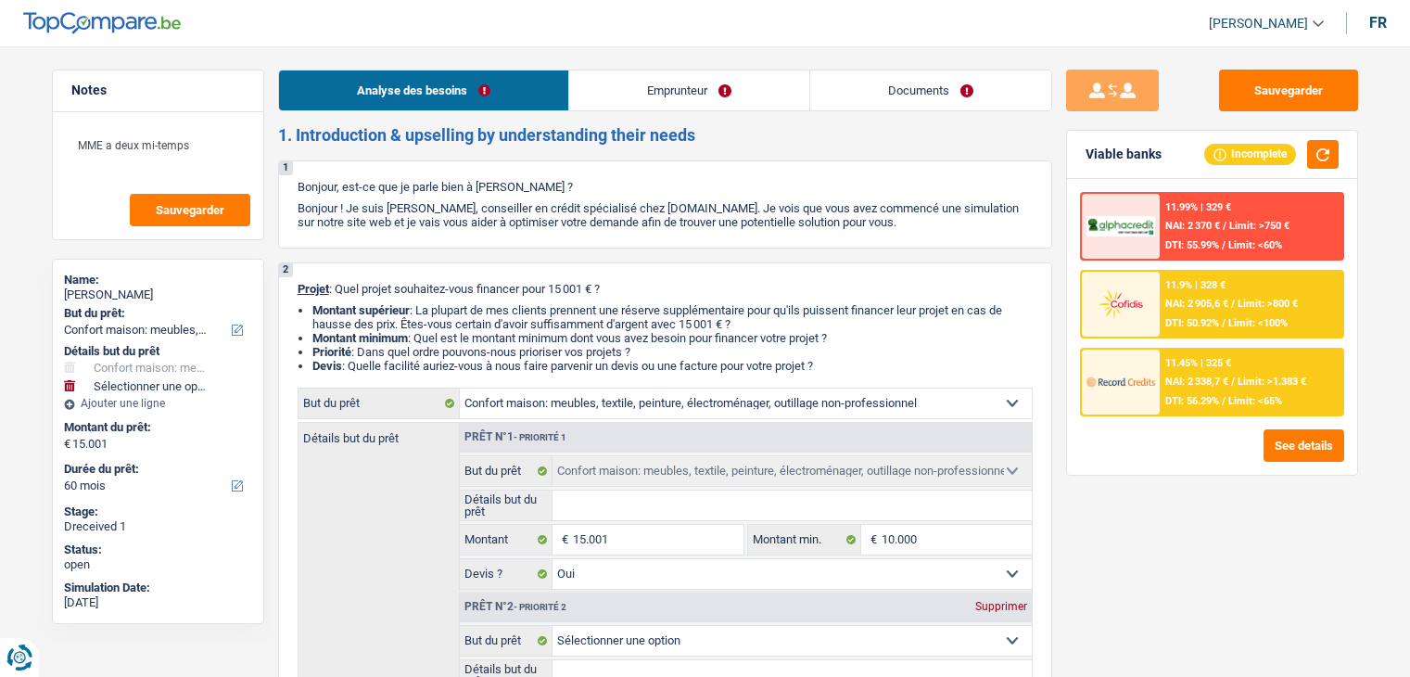
select select "300"
select select "carLoan"
select select "60"
select select "carLoan"
select select "60"
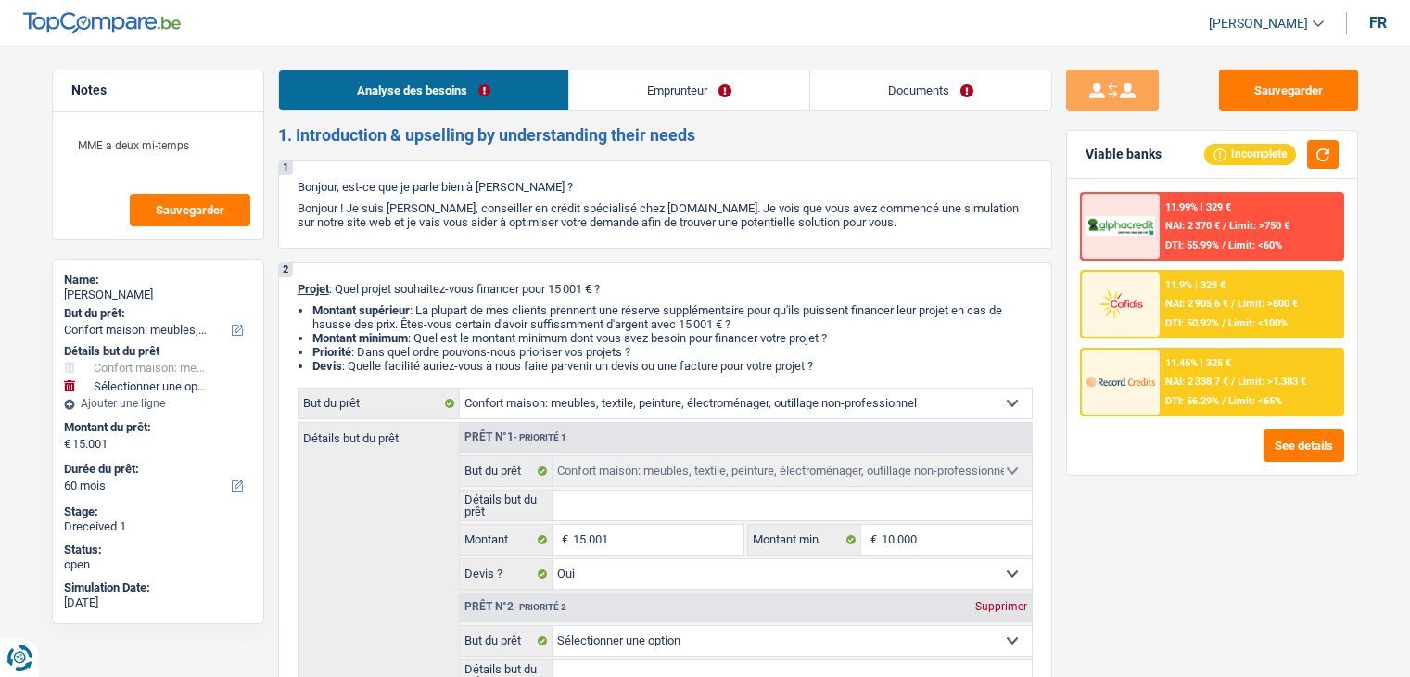
select select "cardOrCredit"
select select "household"
select select "yes"
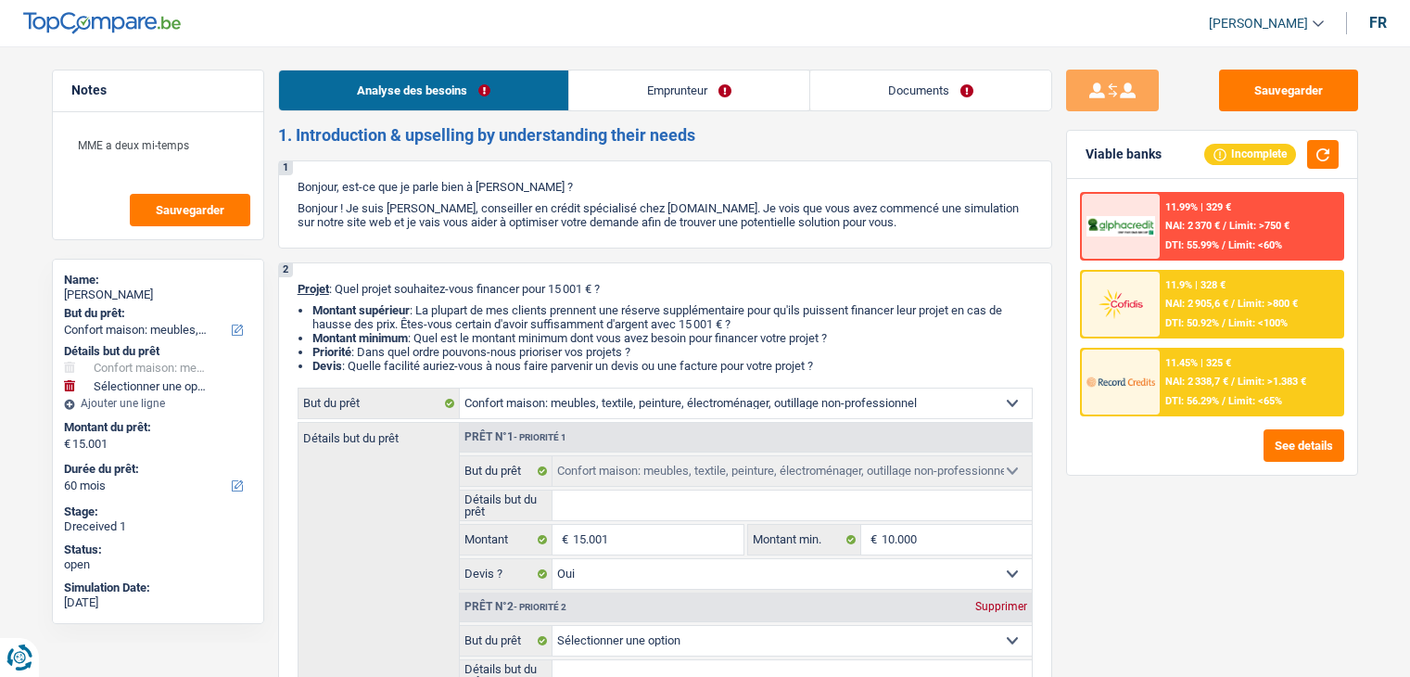
select select "60"
select select "32"
select select "single"
click at [623, 98] on link "Emprunteur" at bounding box center [689, 90] width 240 height 40
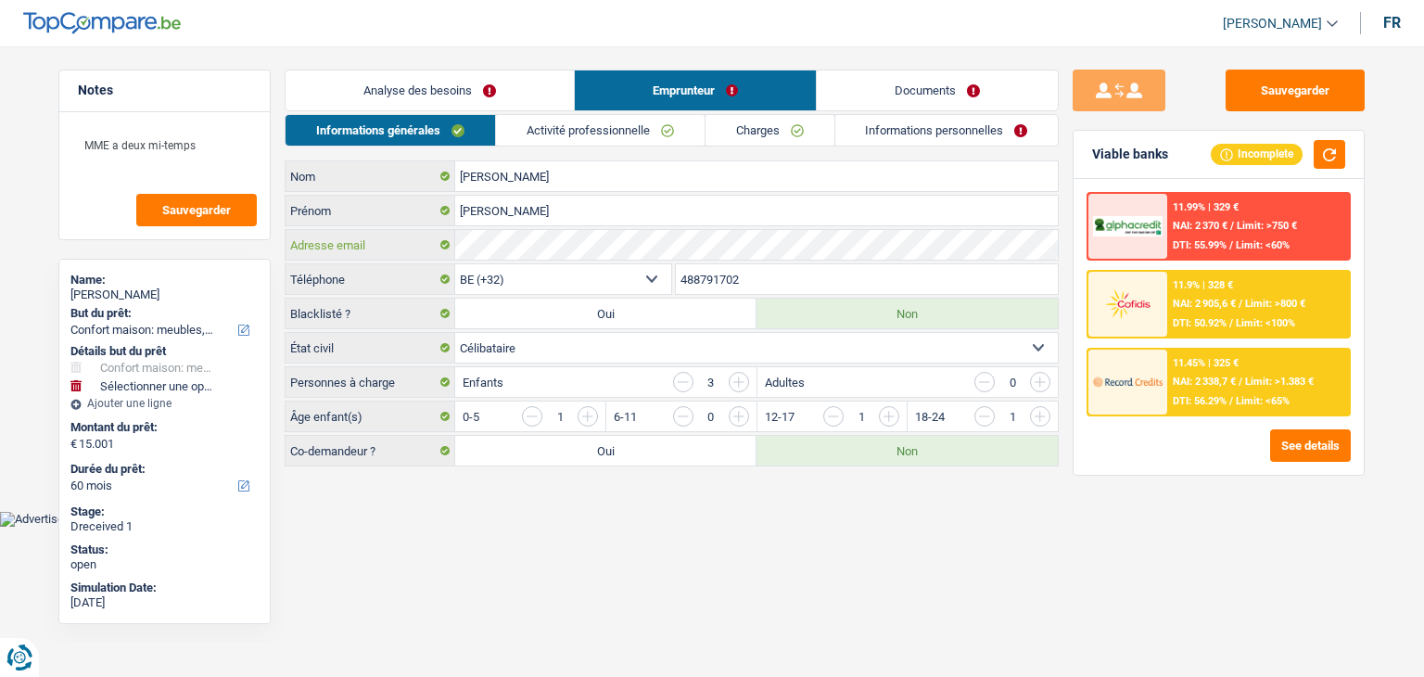
click at [438, 271] on div "Tshibangu mulunda Nom Nathalie Prénom Adresse email BE (+32) LU (+352) Sélectio…" at bounding box center [672, 313] width 774 height 306
click at [888, 83] on link "Documents" at bounding box center [937, 90] width 241 height 40
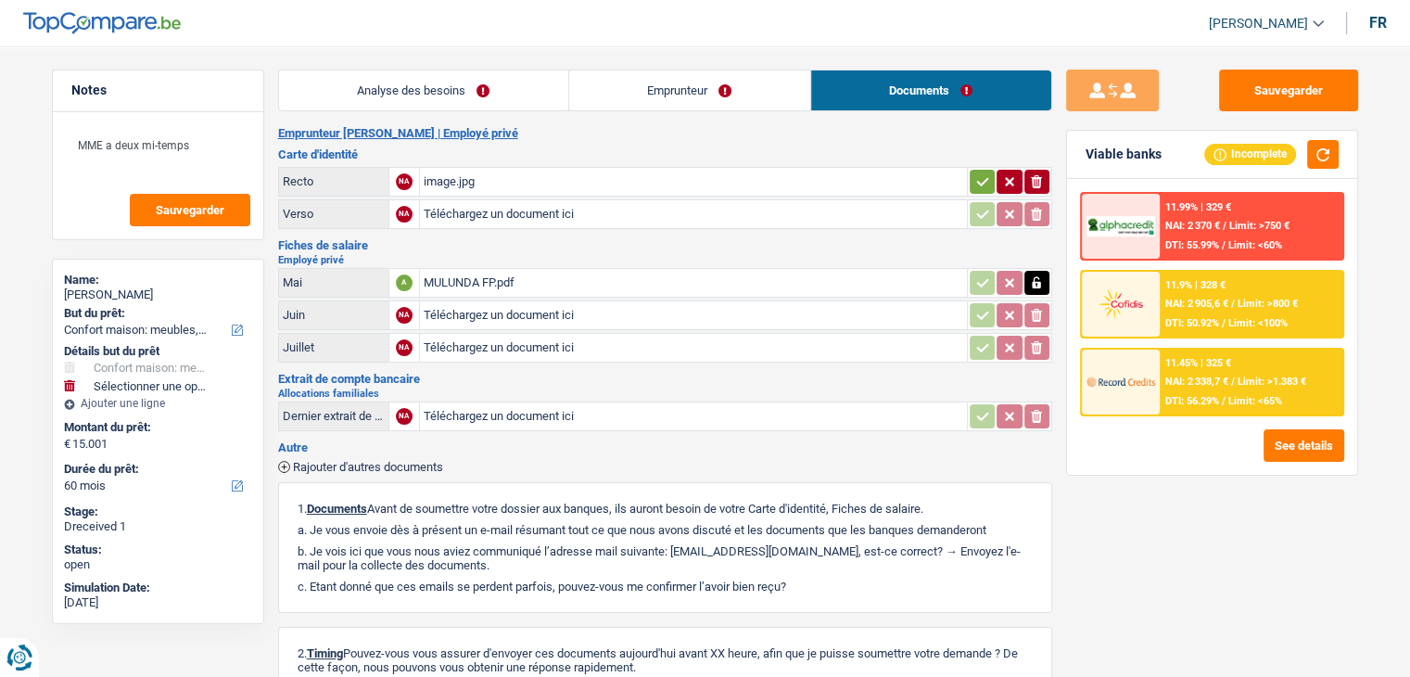
click at [452, 312] on input "Téléchargez un document ici" at bounding box center [694, 315] width 540 height 28
type input "C:\fakepath\FP JUIN MME MULUNDA.jpeg"
click at [466, 345] on input "Téléchargez un document ici" at bounding box center [694, 348] width 540 height 28
type input "C:\fakepath\FP JUILLET MME MULUNDA.jpeg"
click at [513, 184] on div "image.jpg" at bounding box center [694, 182] width 540 height 28
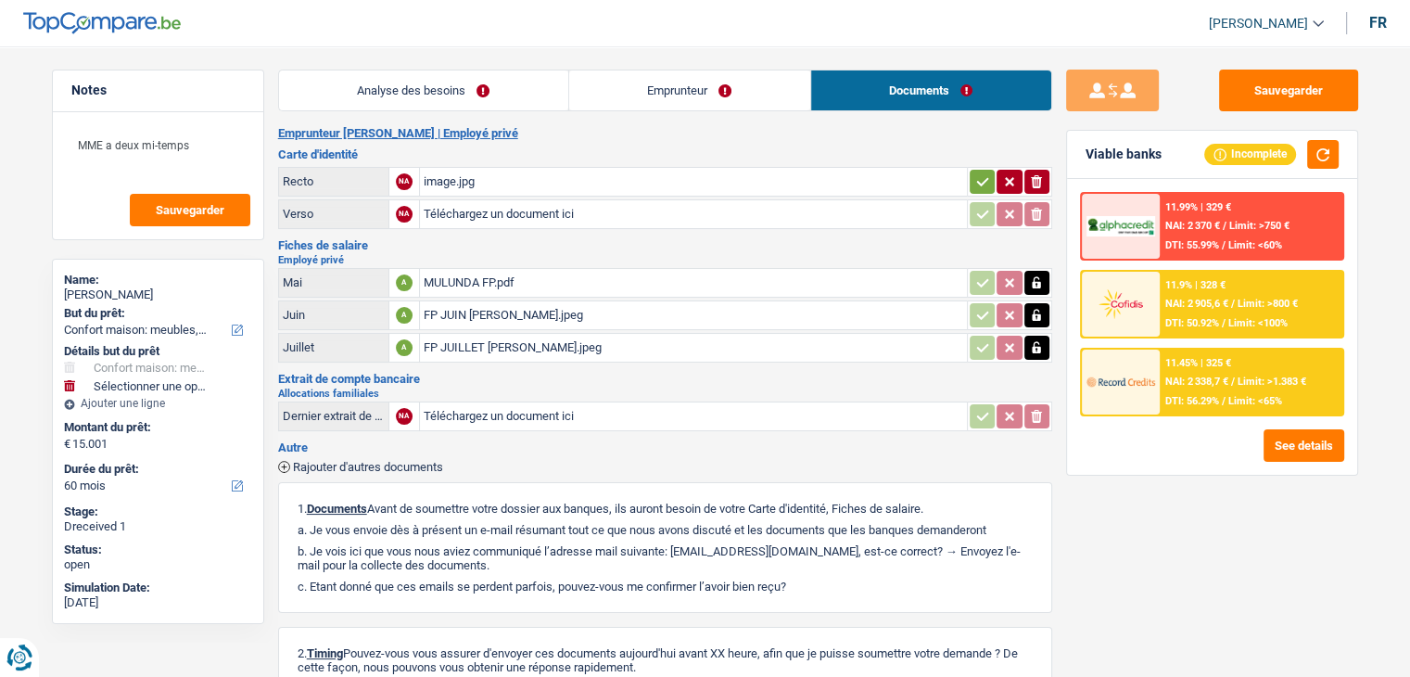
click at [675, 91] on link "Emprunteur" at bounding box center [689, 90] width 241 height 40
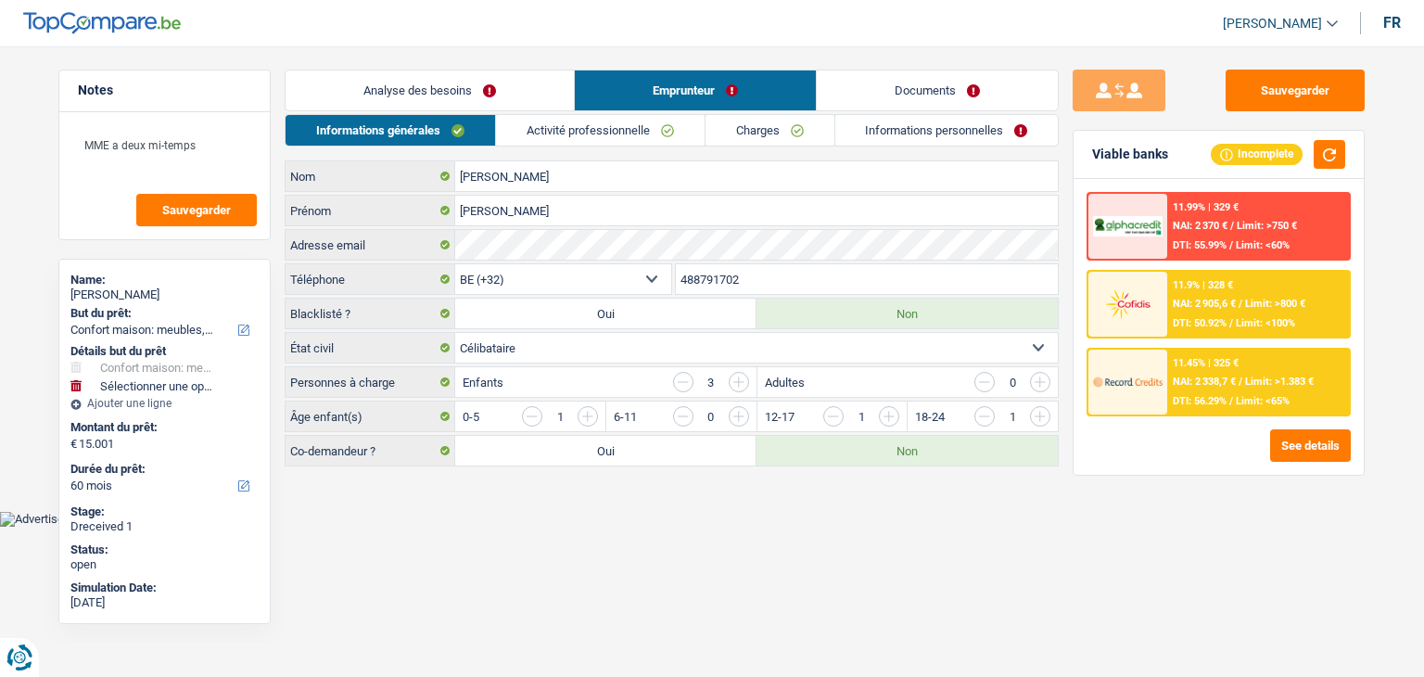
click at [589, 136] on link "Activité professionnelle" at bounding box center [600, 130] width 209 height 31
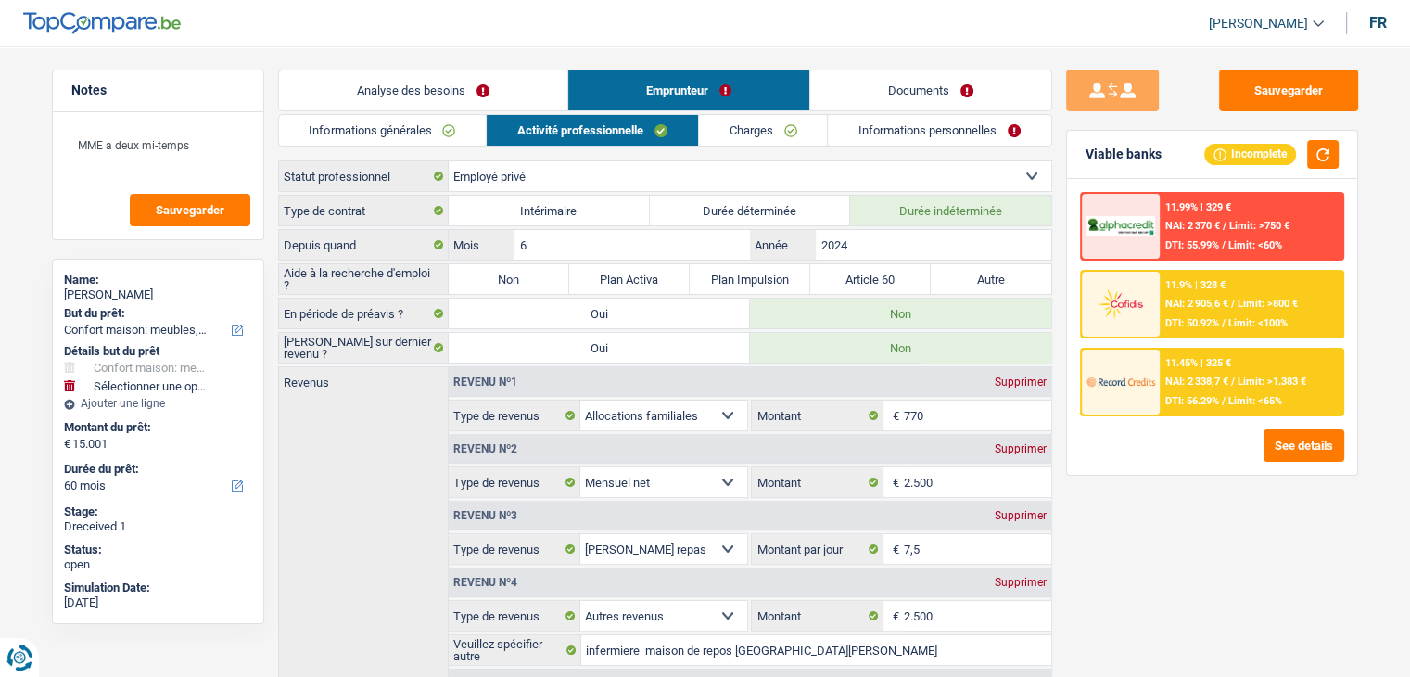
click at [905, 124] on link "Informations personnelles" at bounding box center [939, 130] width 223 height 31
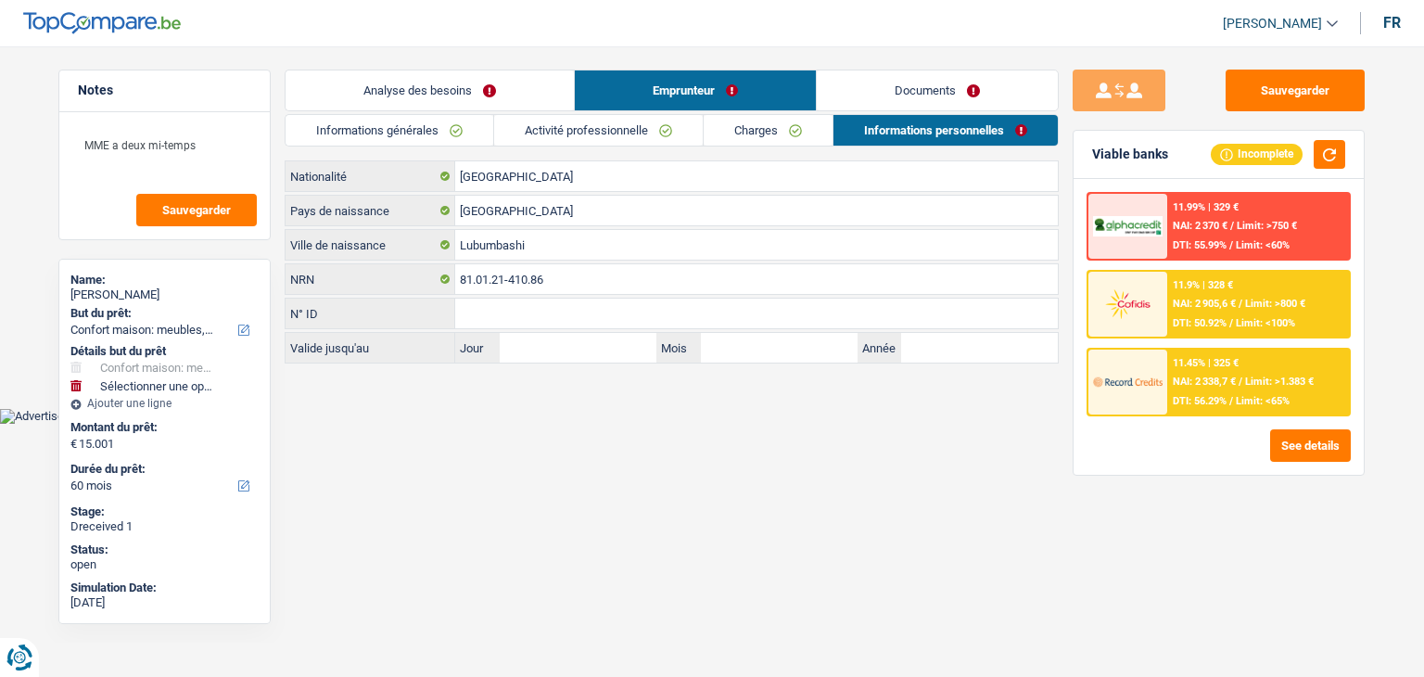
click at [896, 90] on link "Documents" at bounding box center [937, 90] width 241 height 40
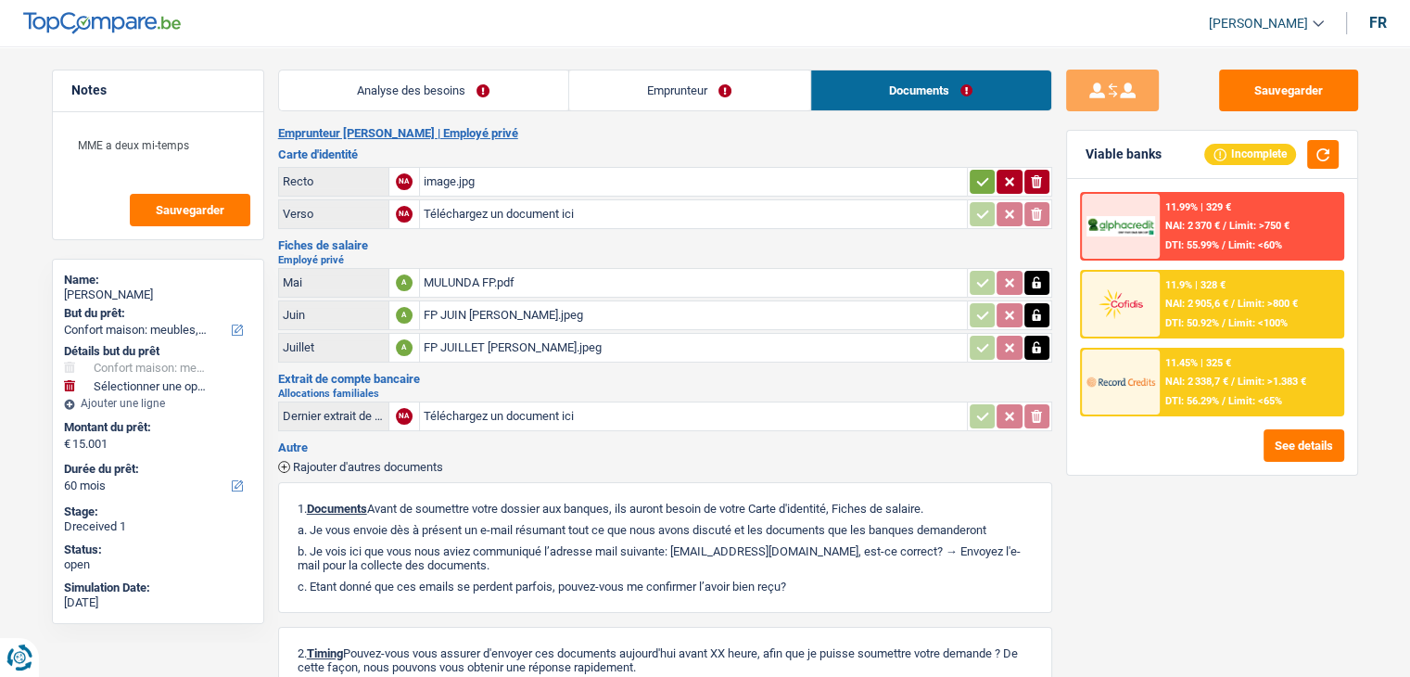
click at [500, 406] on input "Téléchargez un document ici" at bounding box center [694, 416] width 540 height 28
type input "C:\fakepath\MULUNDA FP.pdf"
click at [832, 403] on div "MULUNDA FP.pdf" at bounding box center [694, 416] width 540 height 28
click at [883, 100] on link "Documents" at bounding box center [931, 90] width 240 height 40
click at [538, 212] on input "Téléchargez un document ici" at bounding box center [694, 214] width 540 height 28
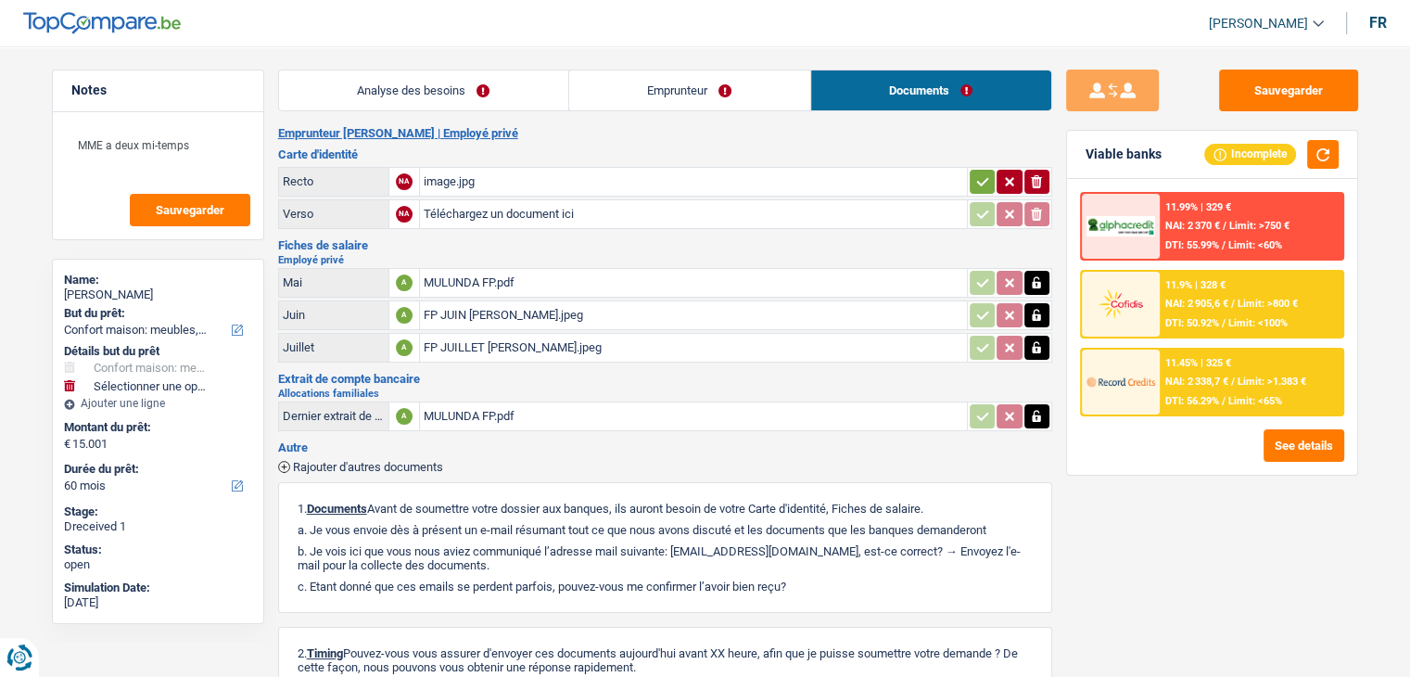
type input "C:\fakepath\ID MME MUNLUNDA.pdf"
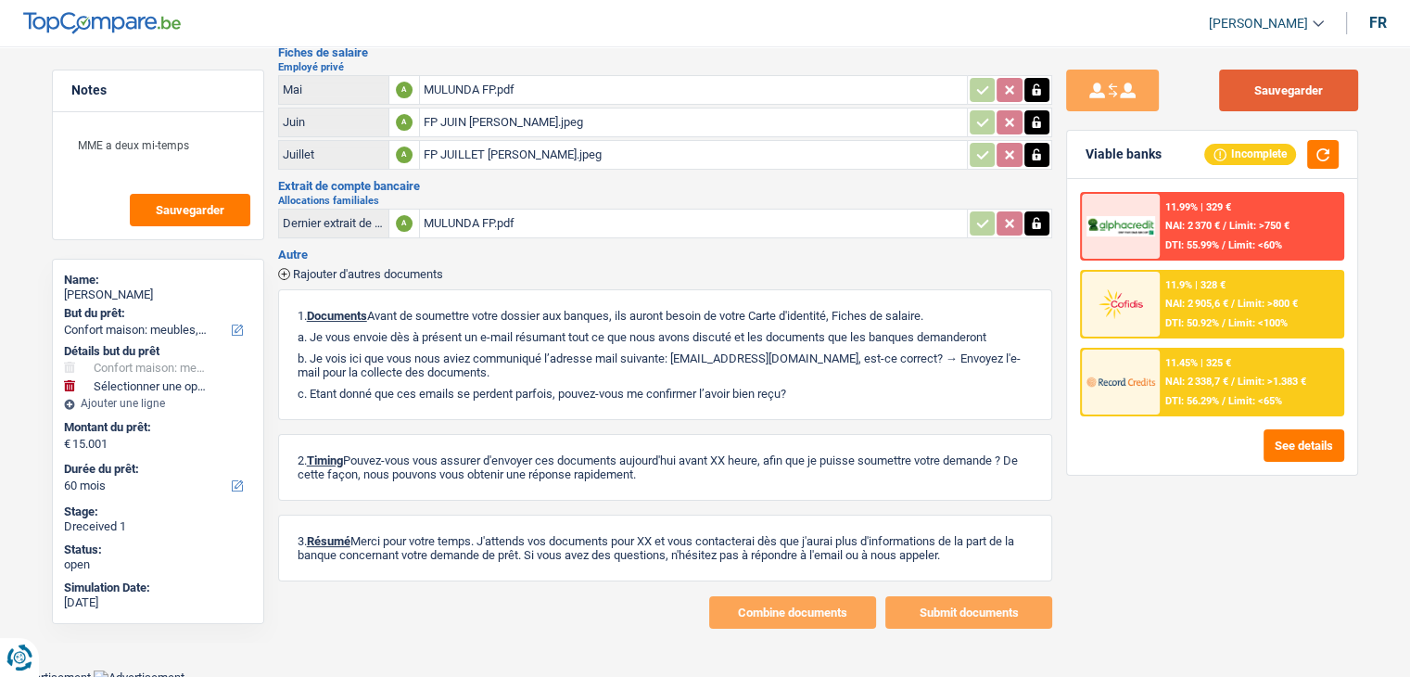
click at [1243, 90] on button "Sauvegarder" at bounding box center [1288, 91] width 139 height 42
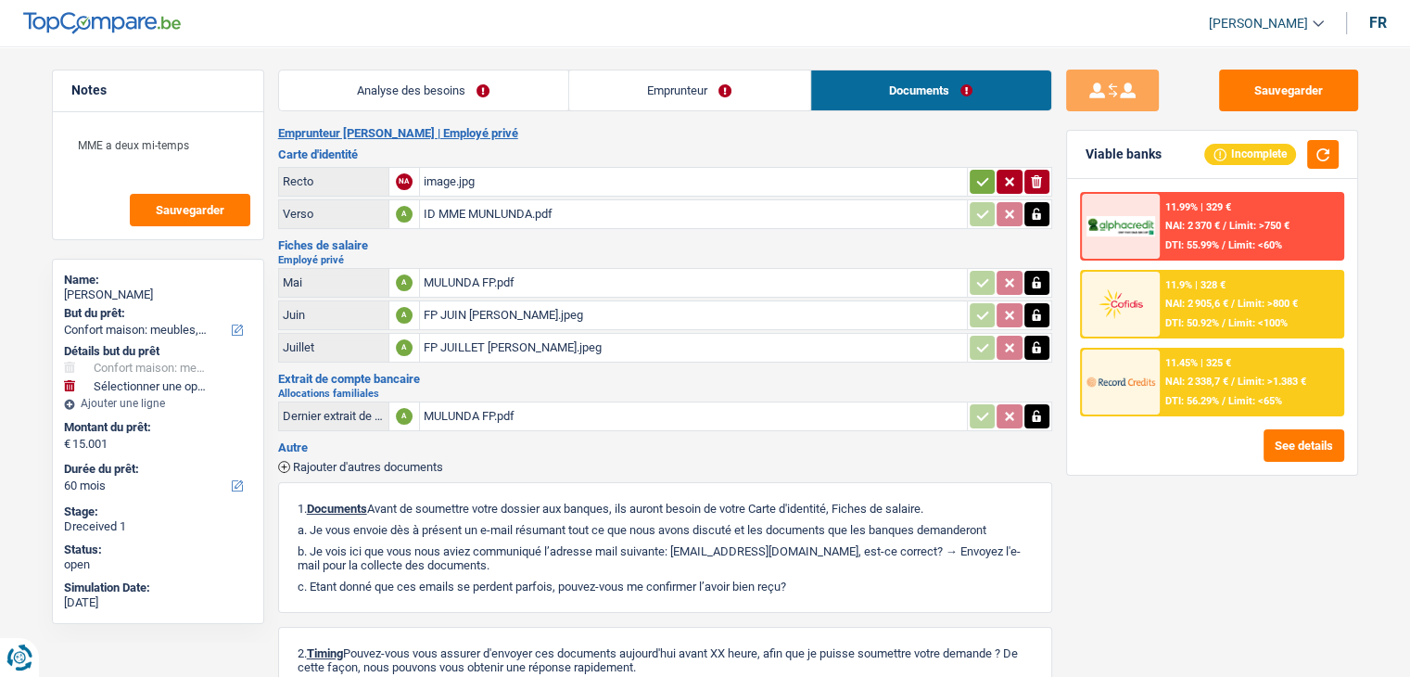
click at [978, 183] on icon "button" at bounding box center [982, 181] width 12 height 8
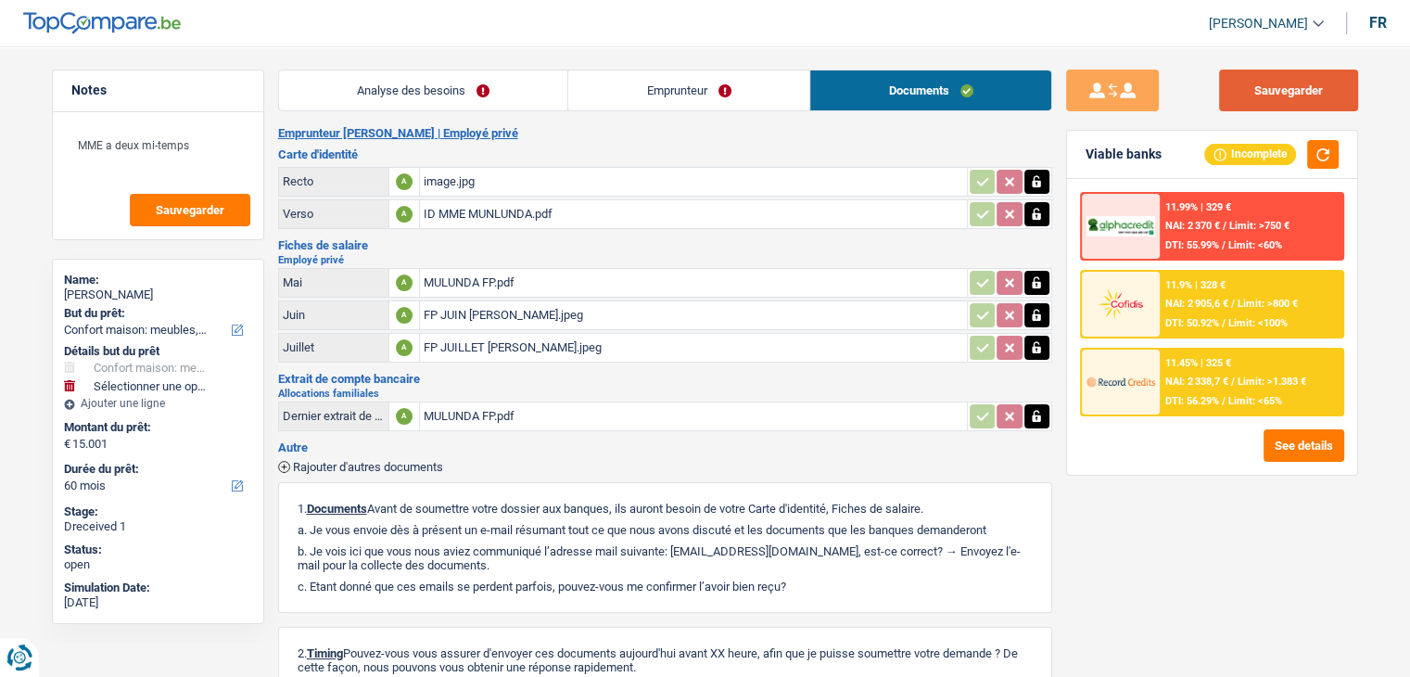
click at [1253, 83] on button "Sauvegarder" at bounding box center [1288, 91] width 139 height 42
click at [734, 93] on link "Emprunteur" at bounding box center [688, 90] width 241 height 40
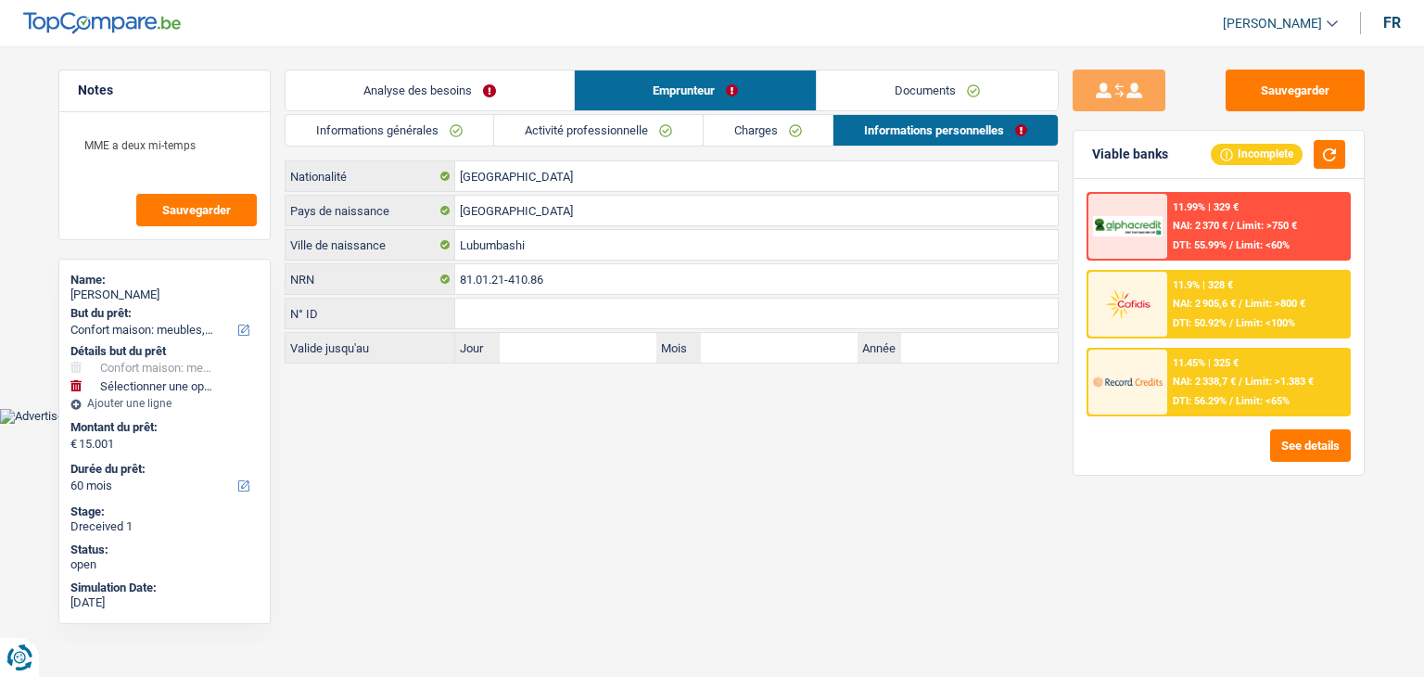
click at [605, 142] on link "Activité professionnelle" at bounding box center [598, 130] width 209 height 31
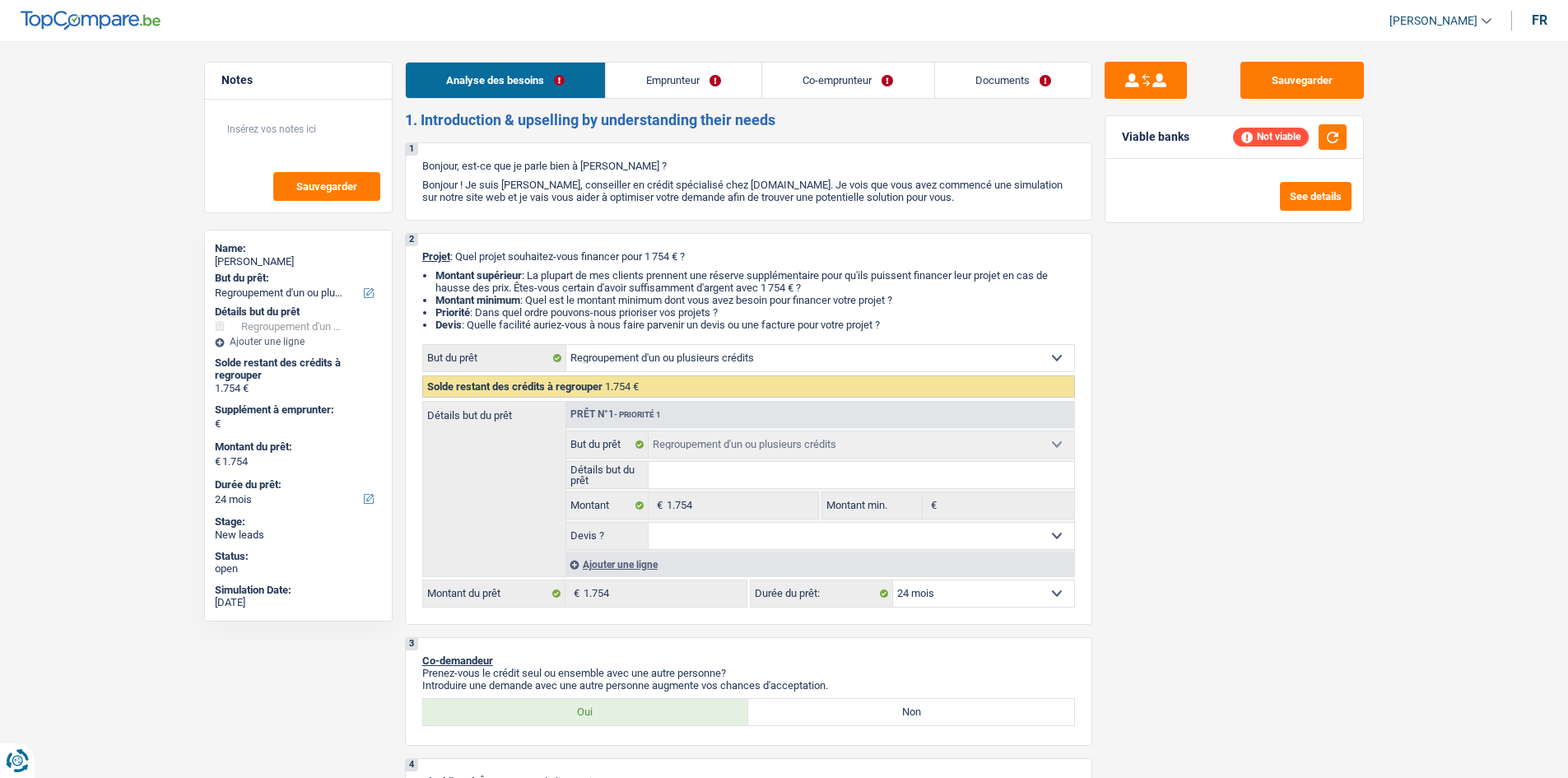
select select "refinancing"
select select "24"
select select "refinancing"
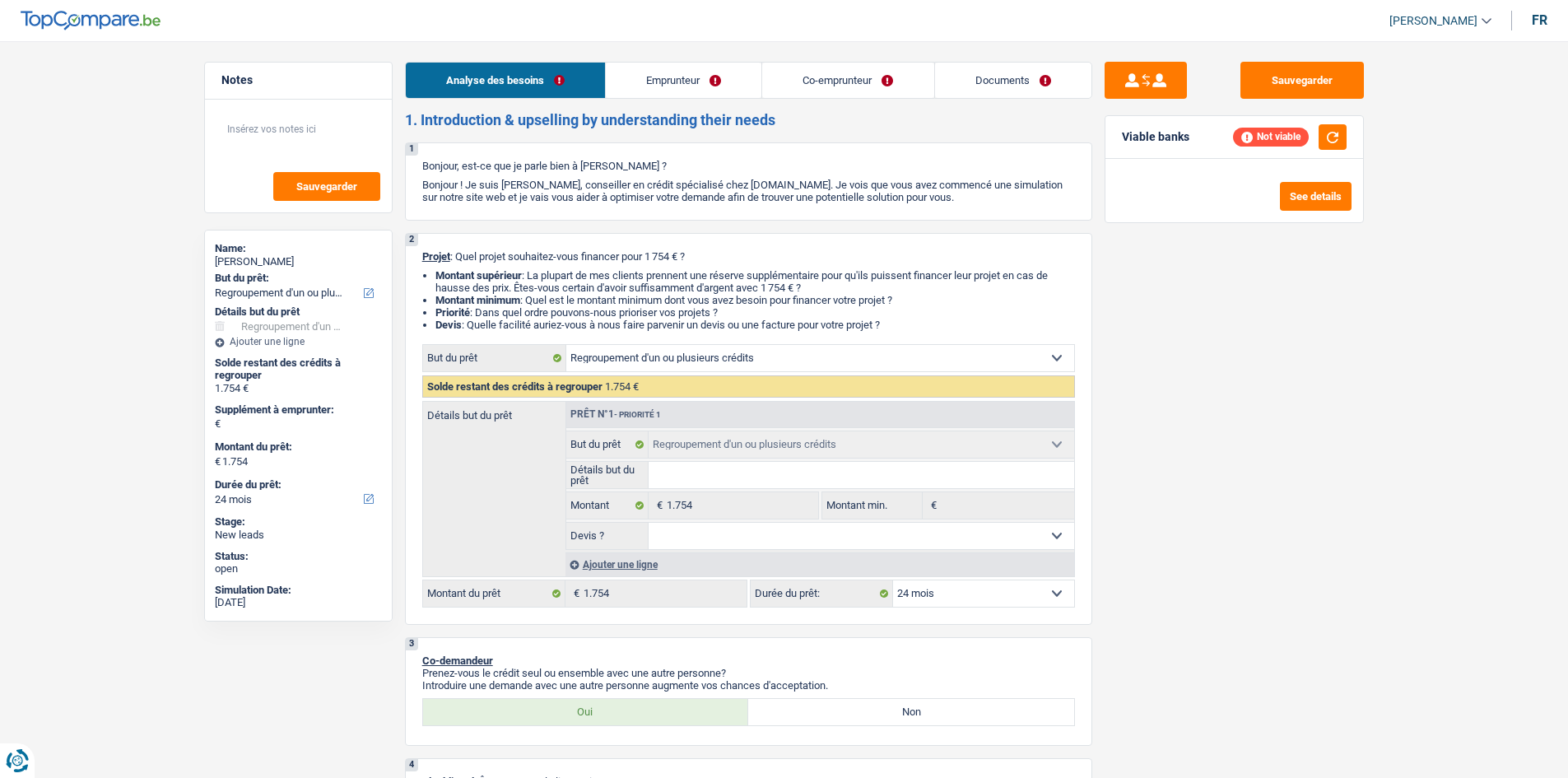
select select "24"
select select "invalid"
select select "independent"
select select "familyAllowances"
select select "disabilityPension"
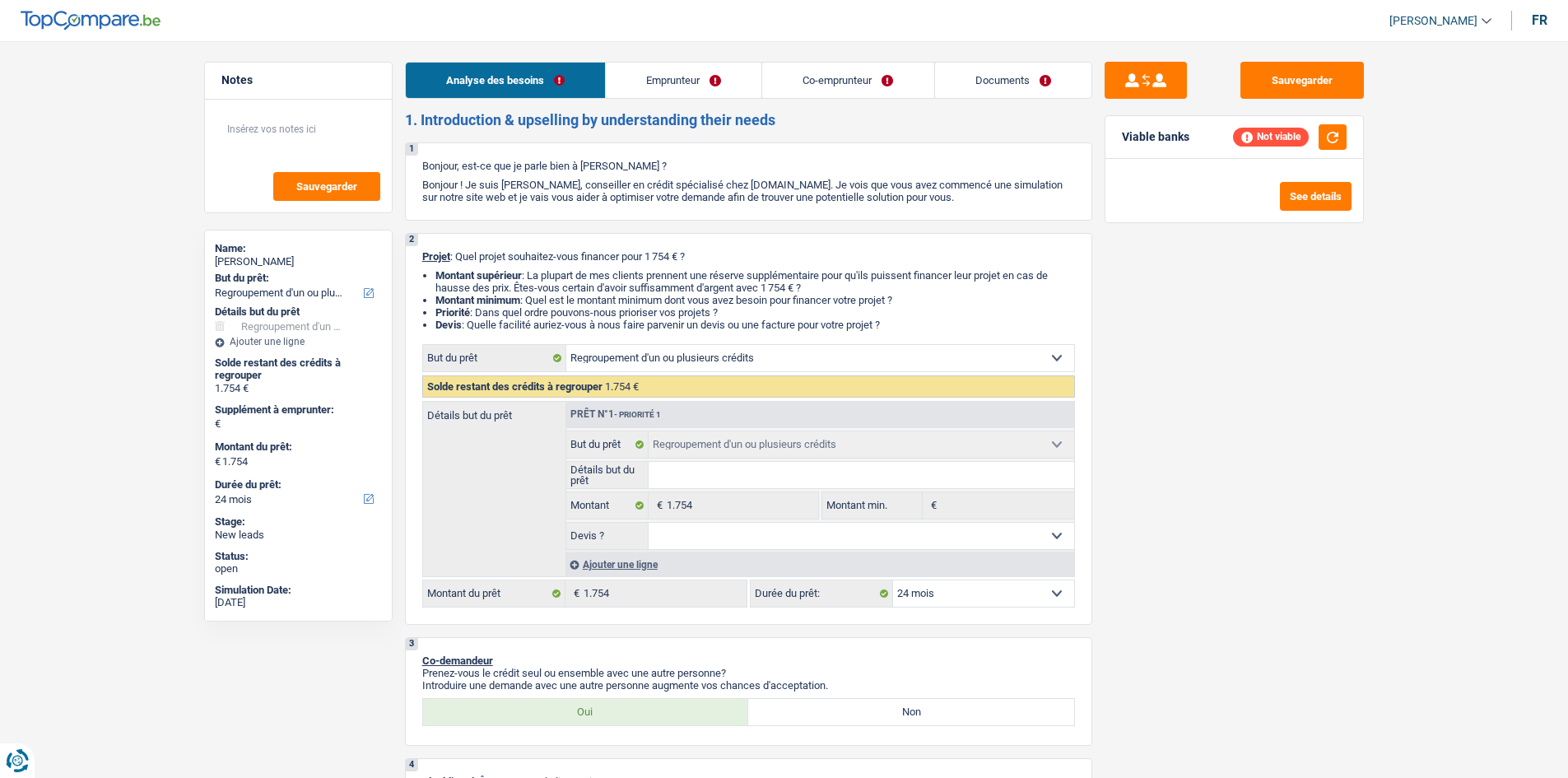
select select "netSalary"
select select "ownerWithMortgage"
select select "mortgage"
select select "300"
select select "refinancing"
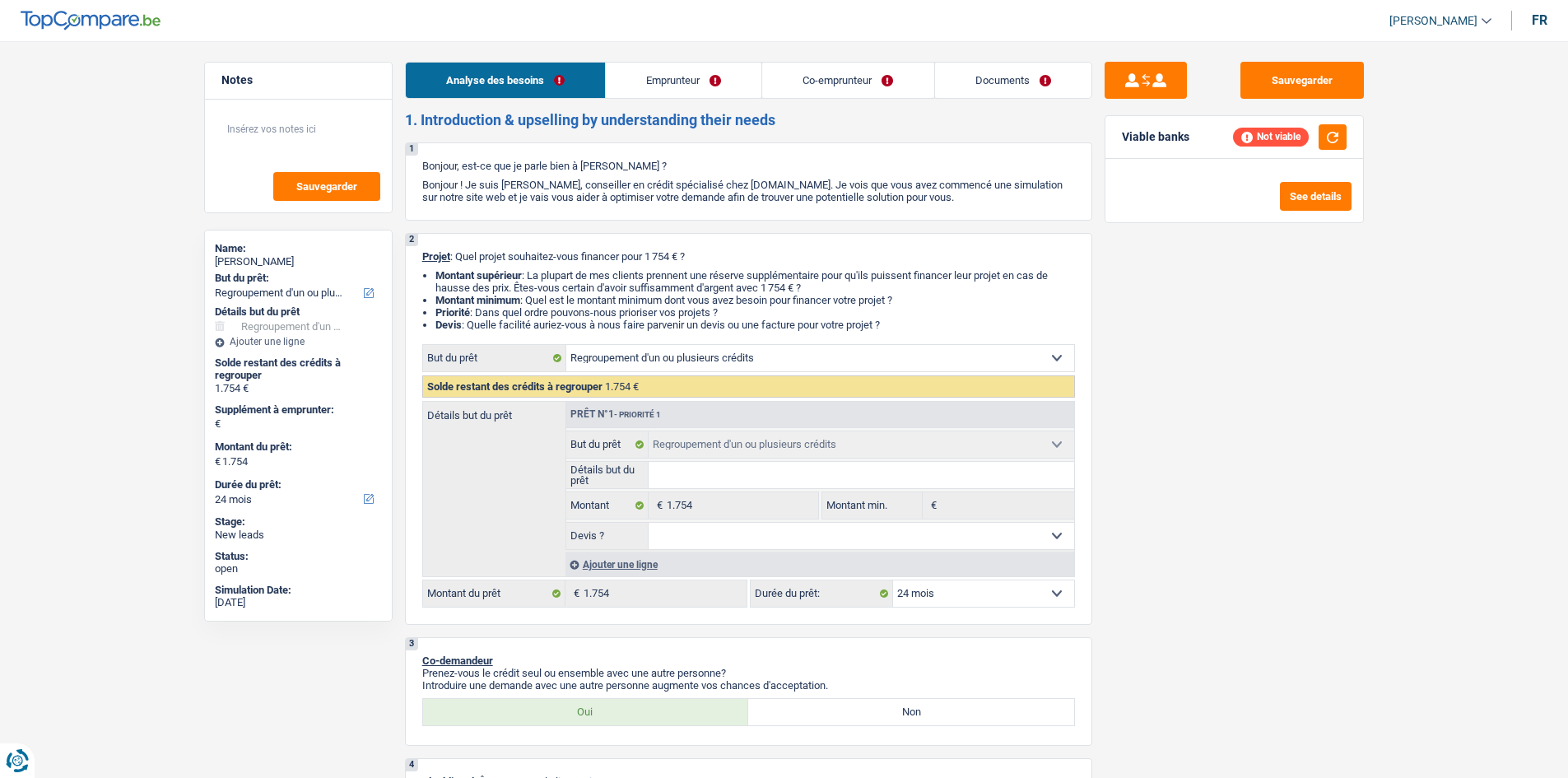
select select "refinancing"
select select "24"
click at [706, 475] on input "Détails but du prêt" at bounding box center [861, 475] width 425 height 27
click at [730, 482] on input "Détails but du prêt" at bounding box center [861, 475] width 425 height 27
drag, startPoint x: 682, startPoint y: 534, endPoint x: 667, endPoint y: 532, distance: 15.1
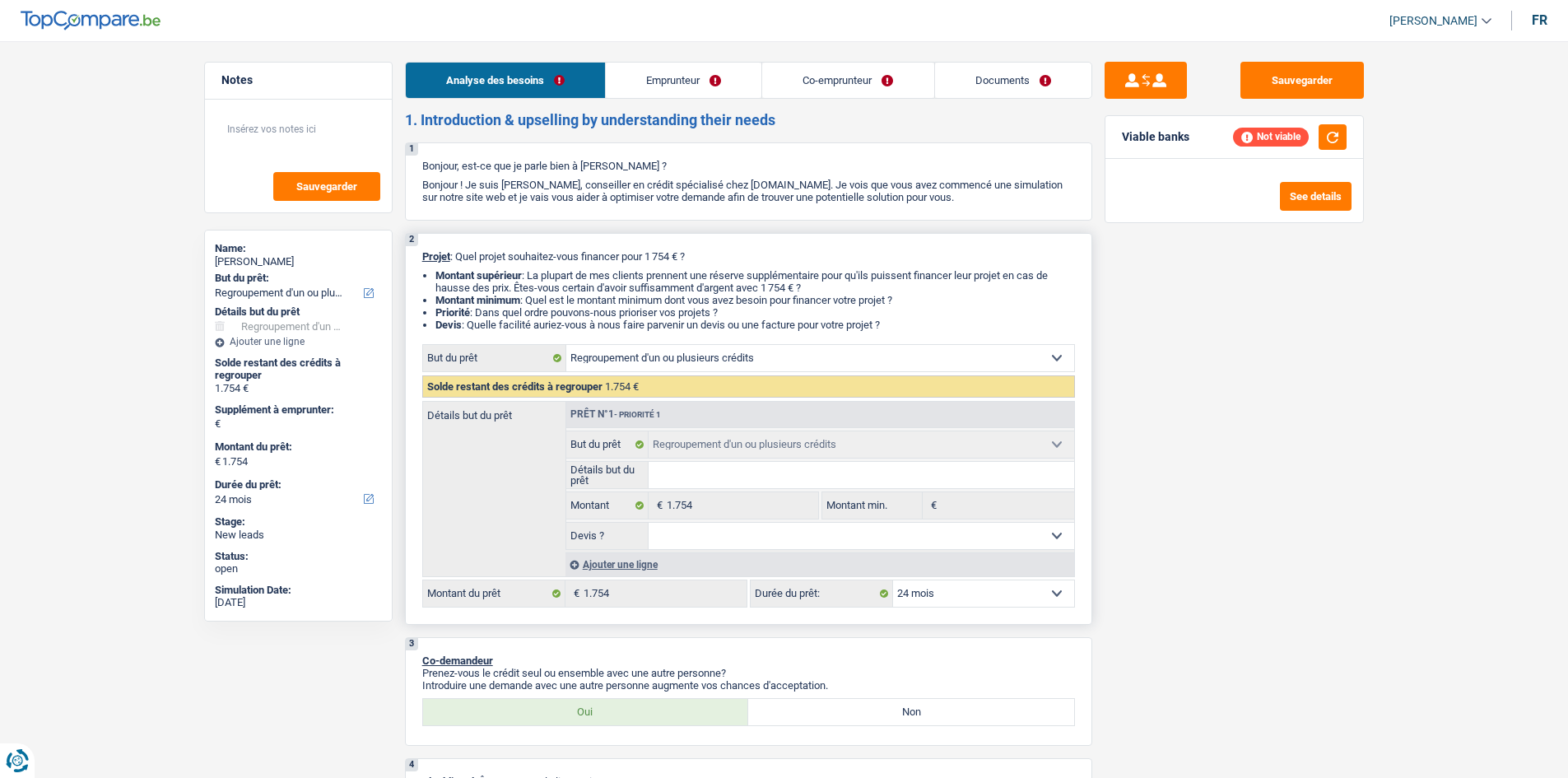
click at [677, 532] on select "Oui Non Non répondu Sélectionner une option" at bounding box center [861, 536] width 425 height 27
drag, startPoint x: 672, startPoint y: 520, endPoint x: 648, endPoint y: 512, distance: 25.3
click at [658, 514] on fieldset "Confort maison: meubles, textile, peinture, électroménager, outillage non-profe…" at bounding box center [820, 490] width 508 height 119
click at [591, 563] on div "Ajouter une ligne" at bounding box center [820, 564] width 509 height 24
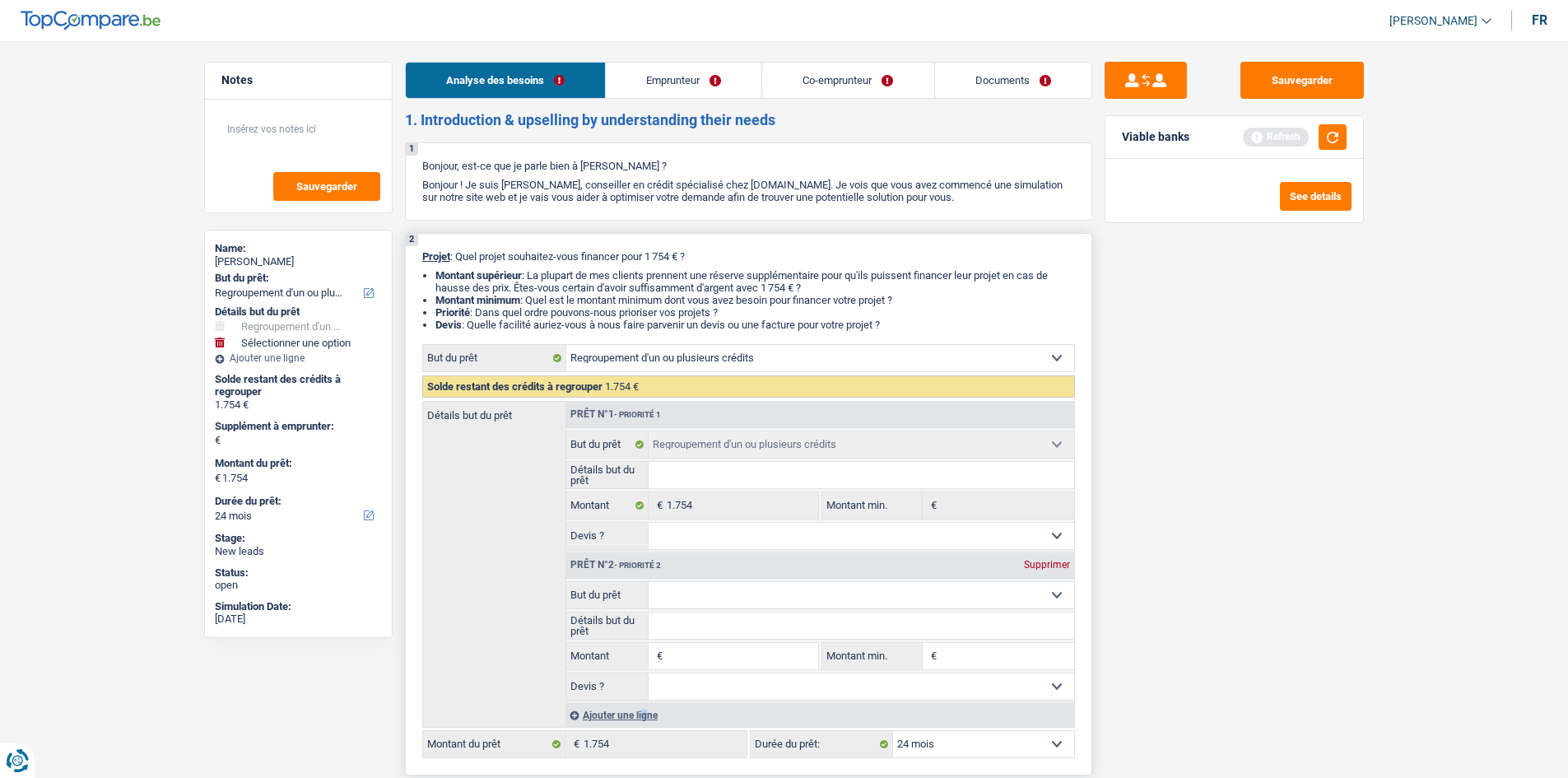
drag, startPoint x: 685, startPoint y: 591, endPoint x: 678, endPoint y: 582, distance: 11.4
click at [685, 591] on select "Confort maison: meubles, textile, peinture, électroménager, outillage non-profe…" at bounding box center [861, 595] width 425 height 27
select select "car"
click at [649, 582] on select "Confort maison: meubles, textile, peinture, électroménager, outillage non-profe…" at bounding box center [861, 595] width 425 height 27
type input "0"
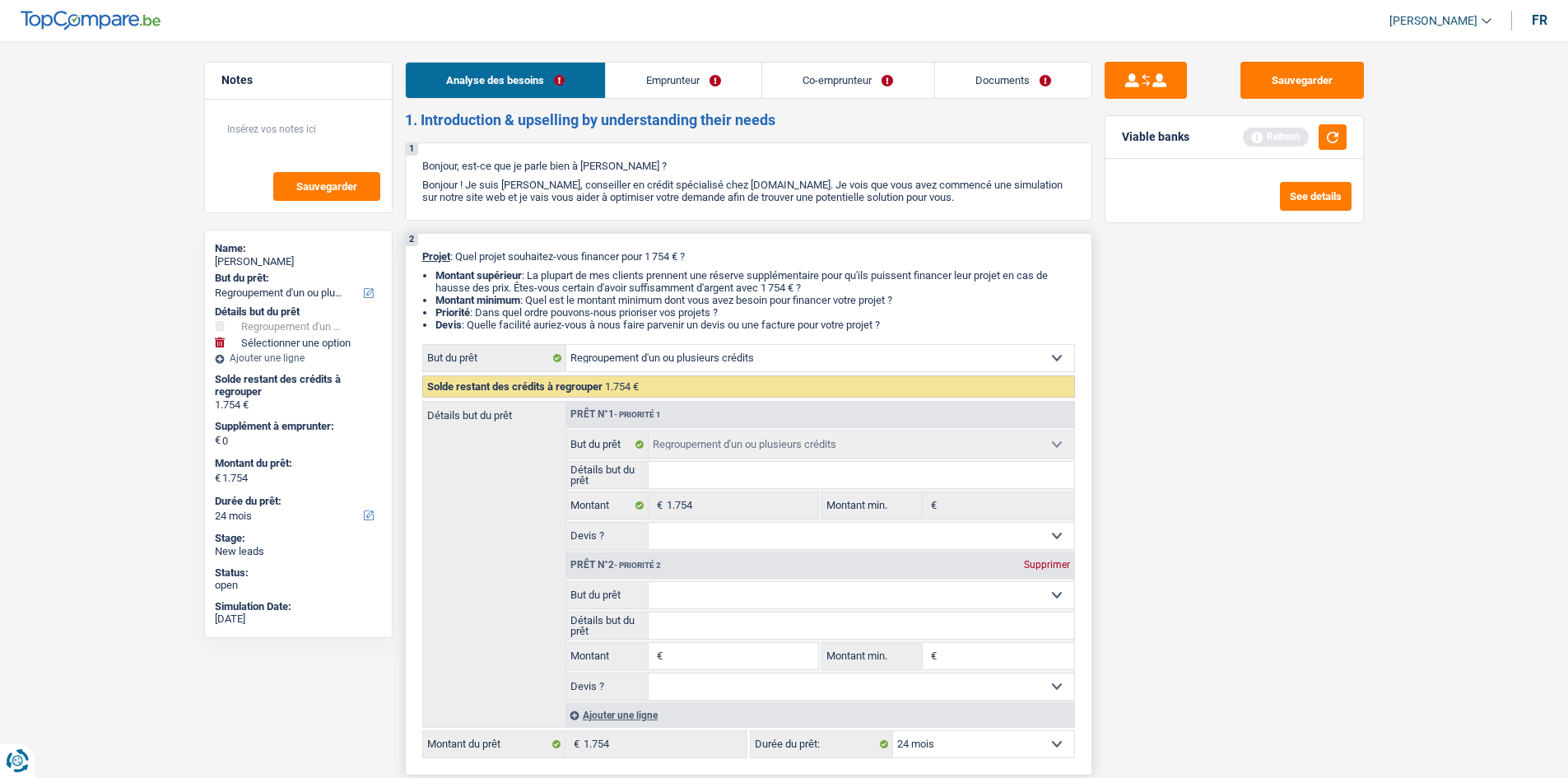
select select "car"
click at [706, 628] on input "Détails but du prêt" at bounding box center [861, 626] width 425 height 27
click at [720, 659] on input "Montant" at bounding box center [742, 656] width 151 height 27
type input "1"
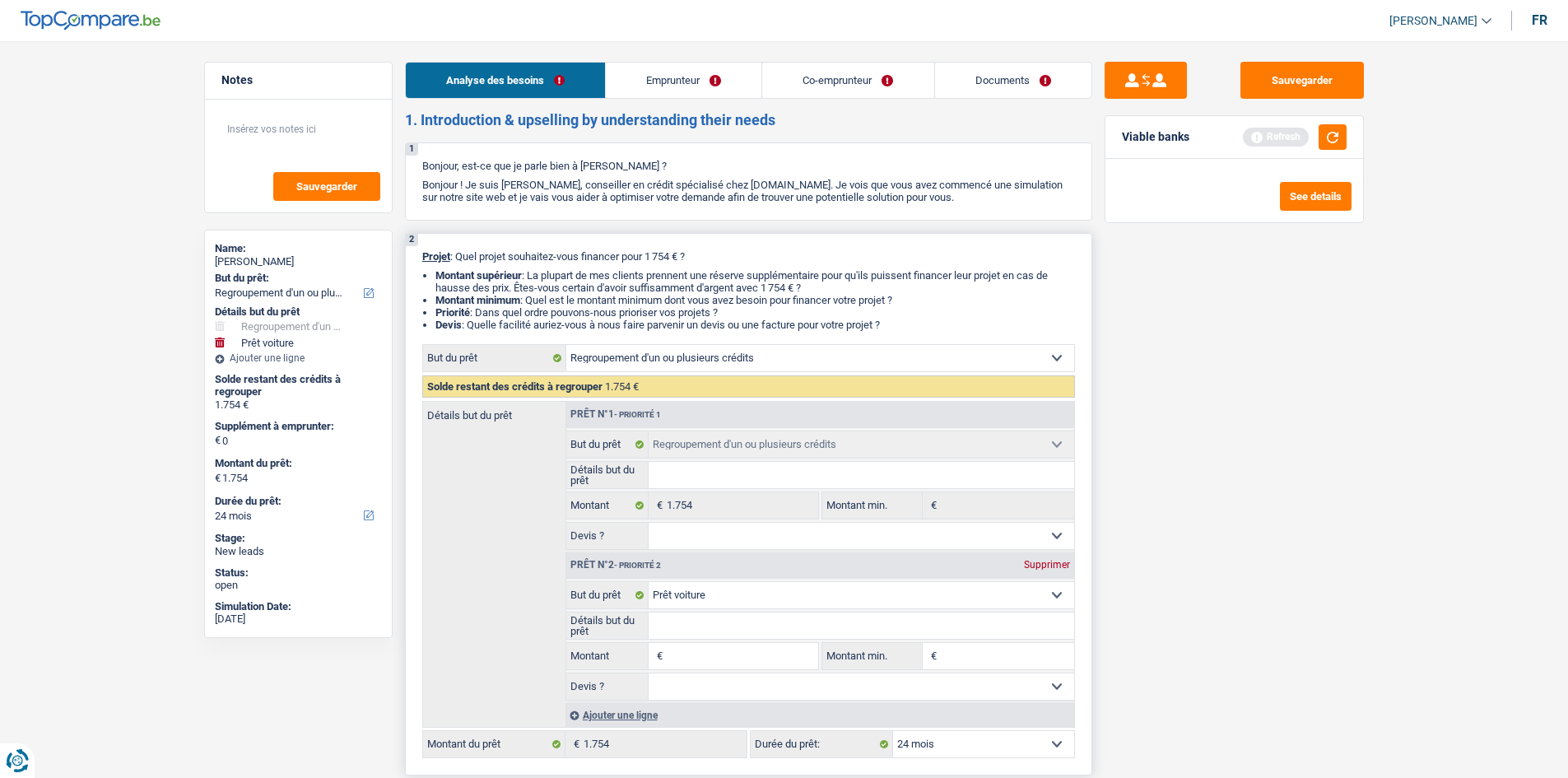
type input "1"
type input "10"
type input "100"
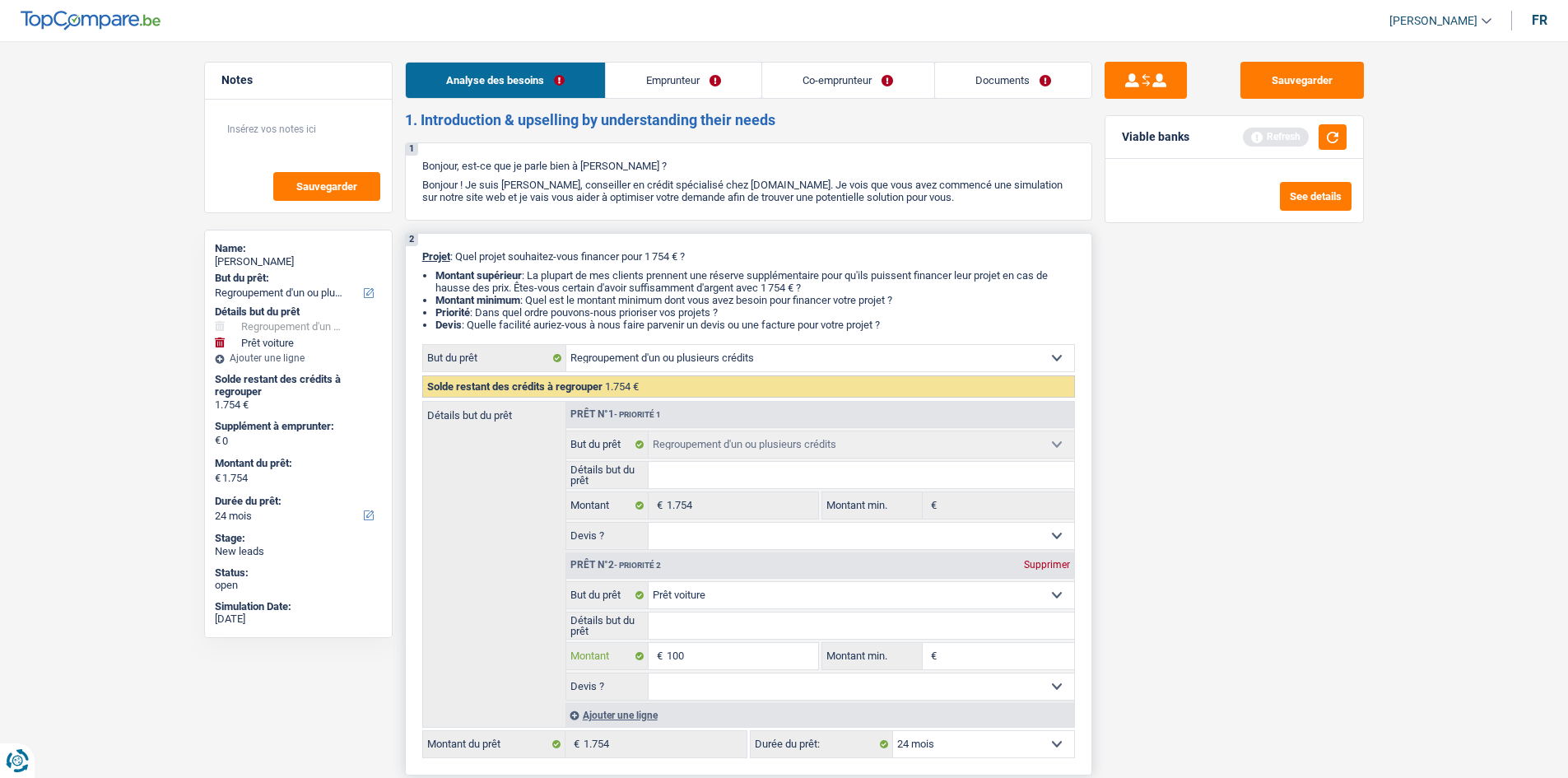
type input "1.000"
type input "10.000"
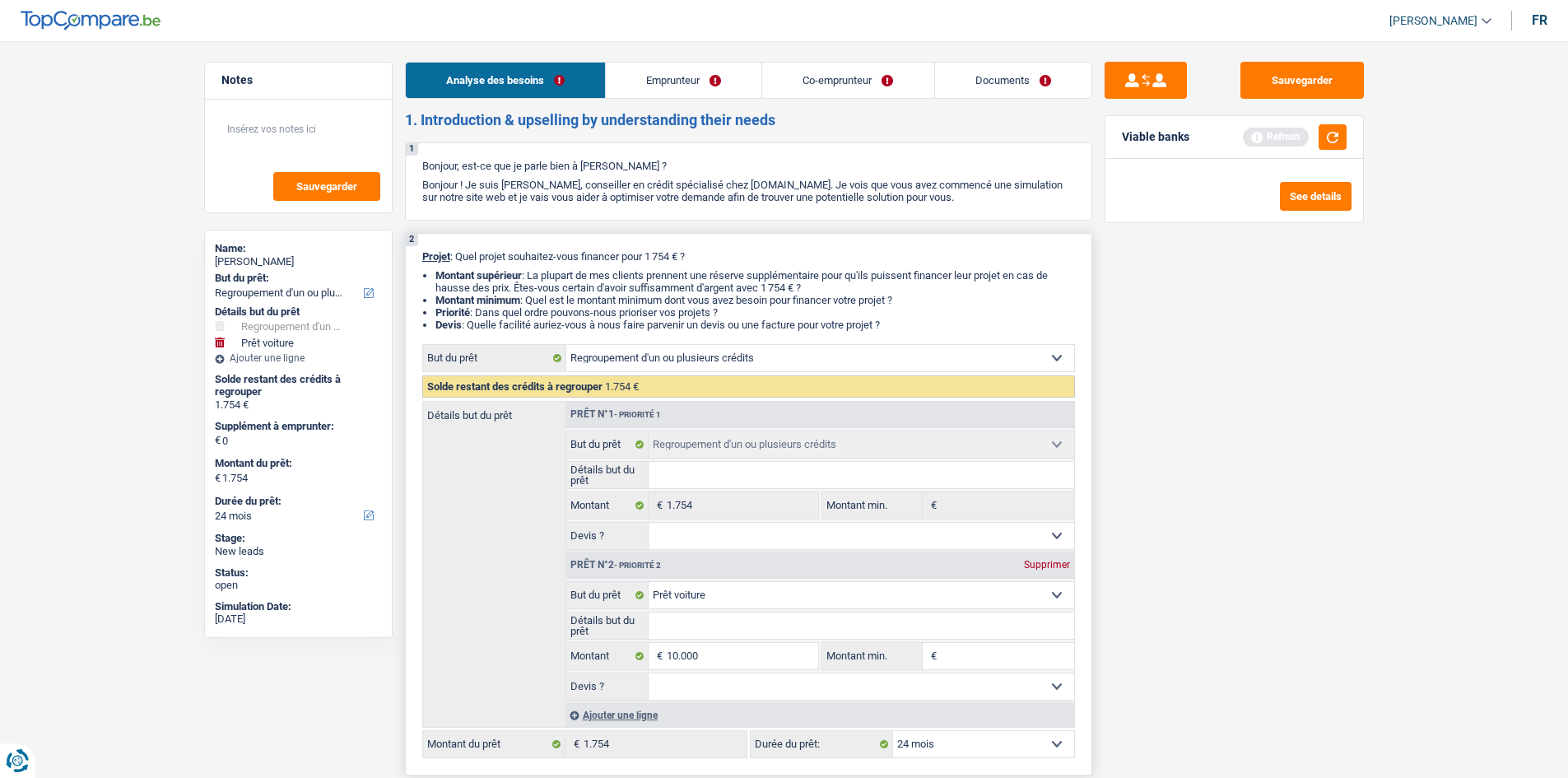
type input "10.000"
type input "11.754"
click at [933, 654] on span "€" at bounding box center [931, 656] width 18 height 27
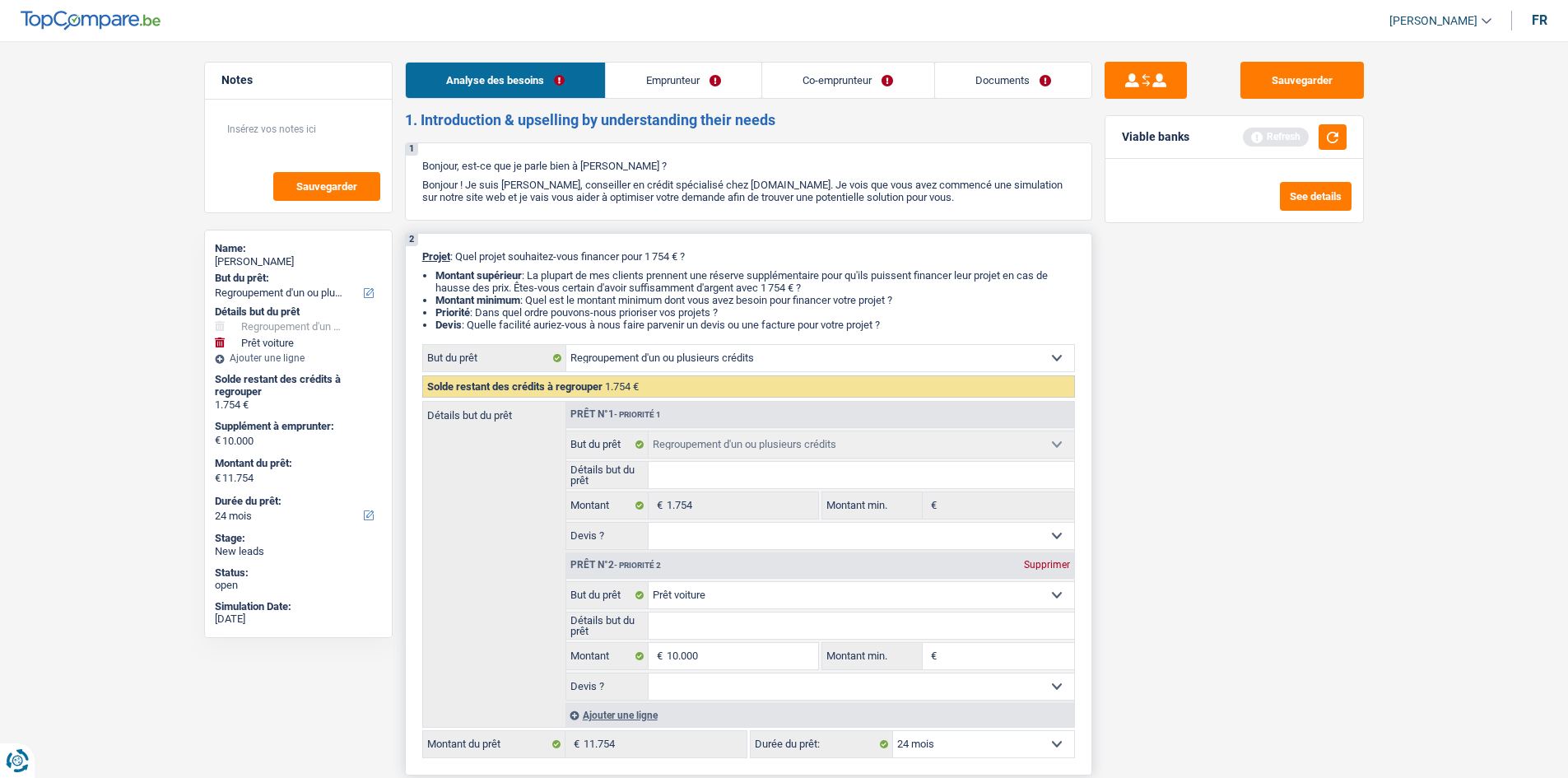
select select "60"
click at [965, 660] on input "Montant min." at bounding box center [1008, 656] width 133 height 27
type input "8"
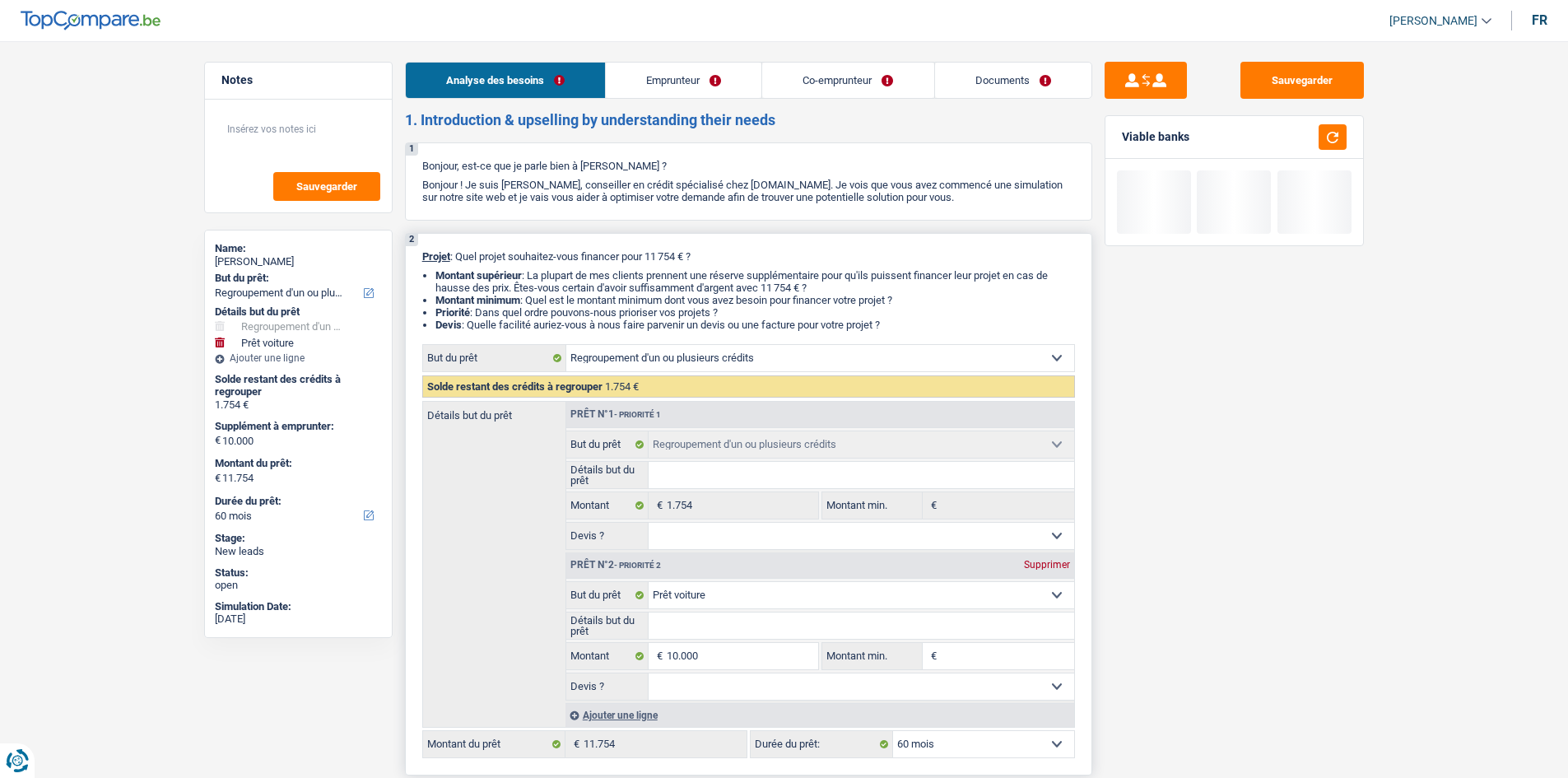
type input "8"
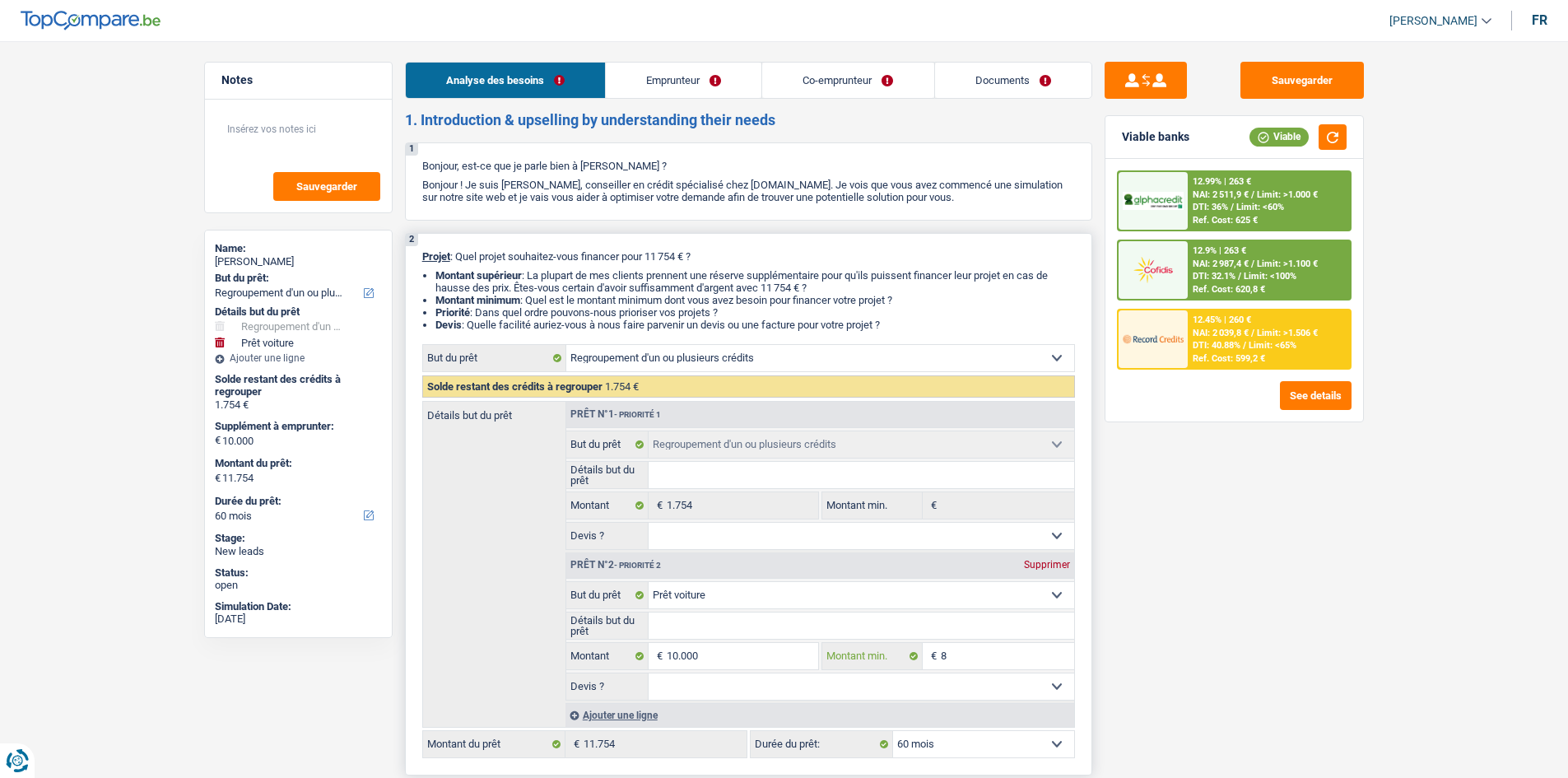
type input "80"
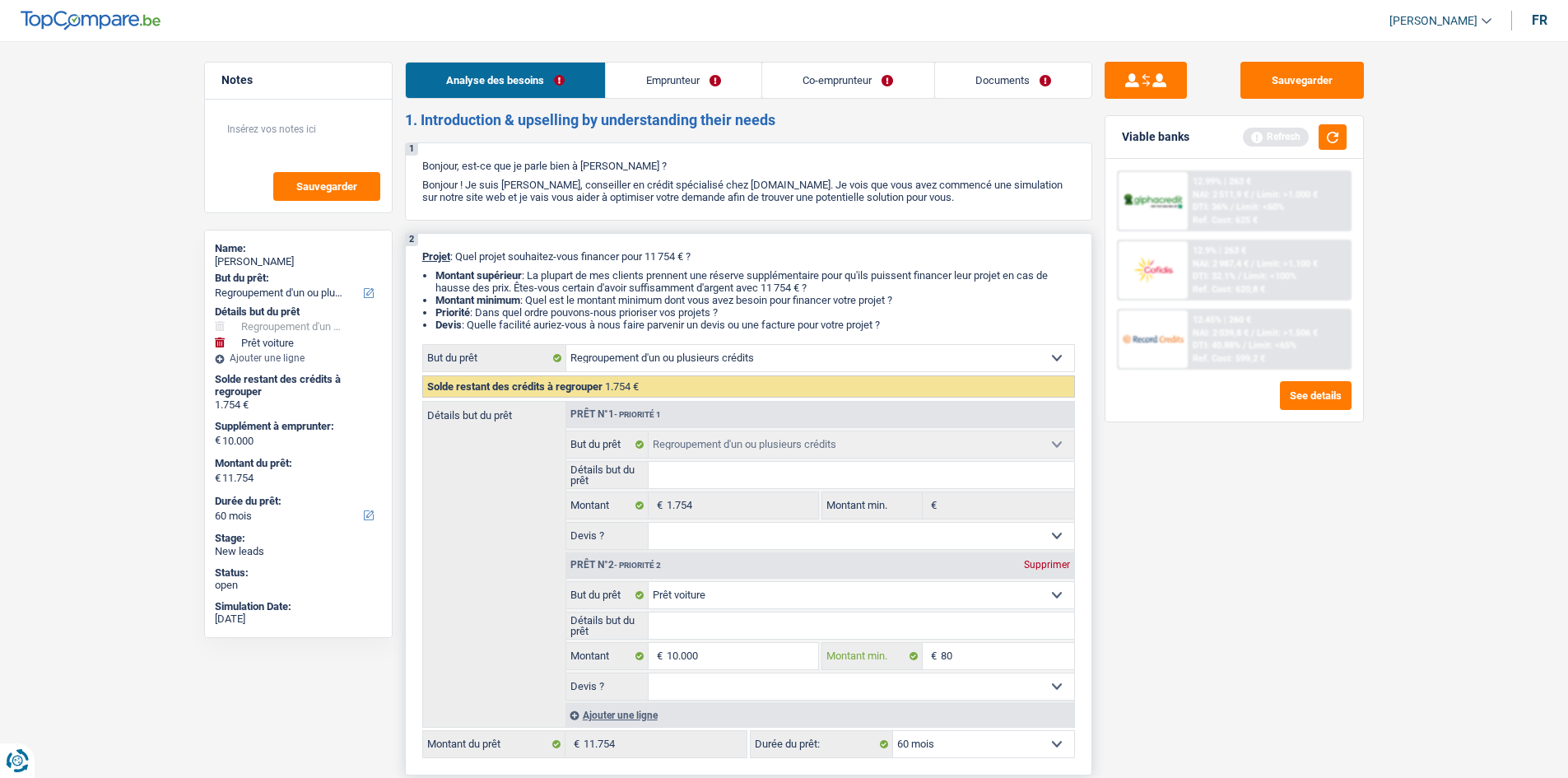
type input "800"
type input "8.000"
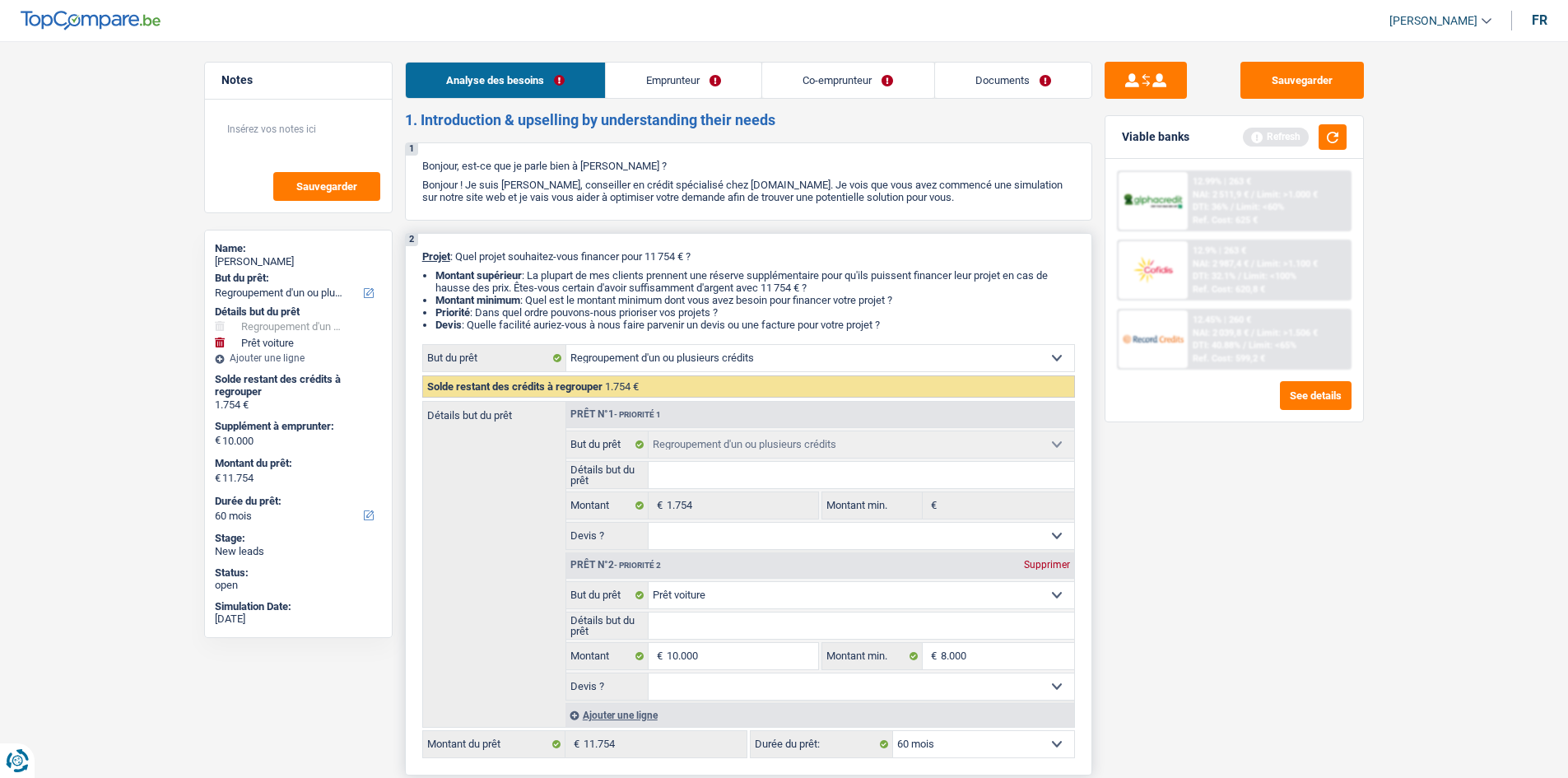
click at [804, 604] on select "Confort maison: meubles, textile, peinture, électroménager, outillage non-profe…" at bounding box center [861, 595] width 425 height 27
click at [649, 582] on select "Confort maison: meubles, textile, peinture, électroménager, outillage non-profe…" at bounding box center [861, 595] width 425 height 27
click at [751, 670] on fieldset "10.000 € Montant Tous les champs sont obligatoires. Veuillez fournir une répons…" at bounding box center [693, 656] width 253 height 28
click at [751, 678] on select "Oui Non Non répondu Sélectionner une option" at bounding box center [861, 687] width 425 height 27
select select "yes"
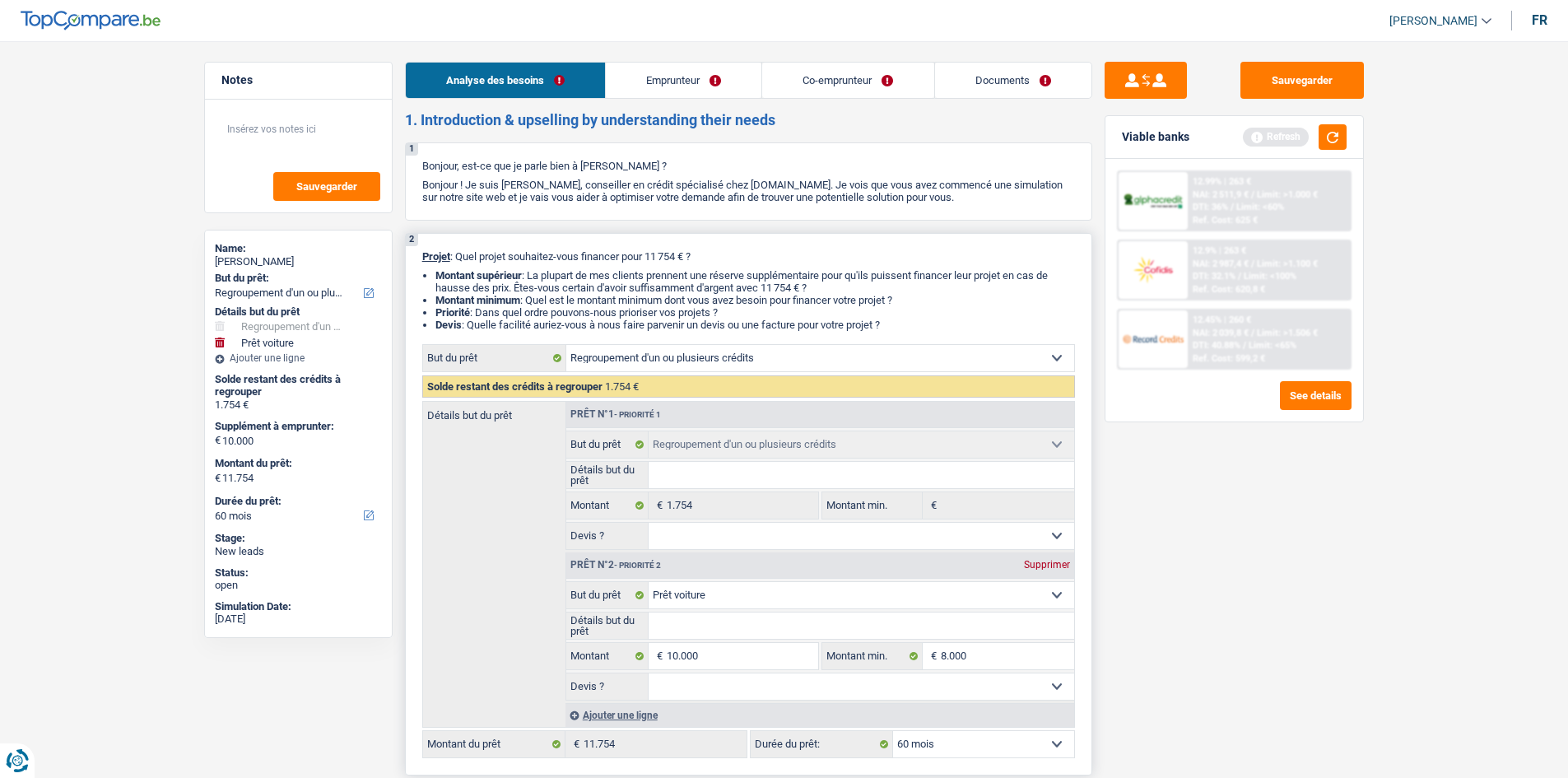
click at [649, 673] on select "Oui Non Non répondu Sélectionner une option" at bounding box center [861, 687] width 425 height 27
select select "yes"
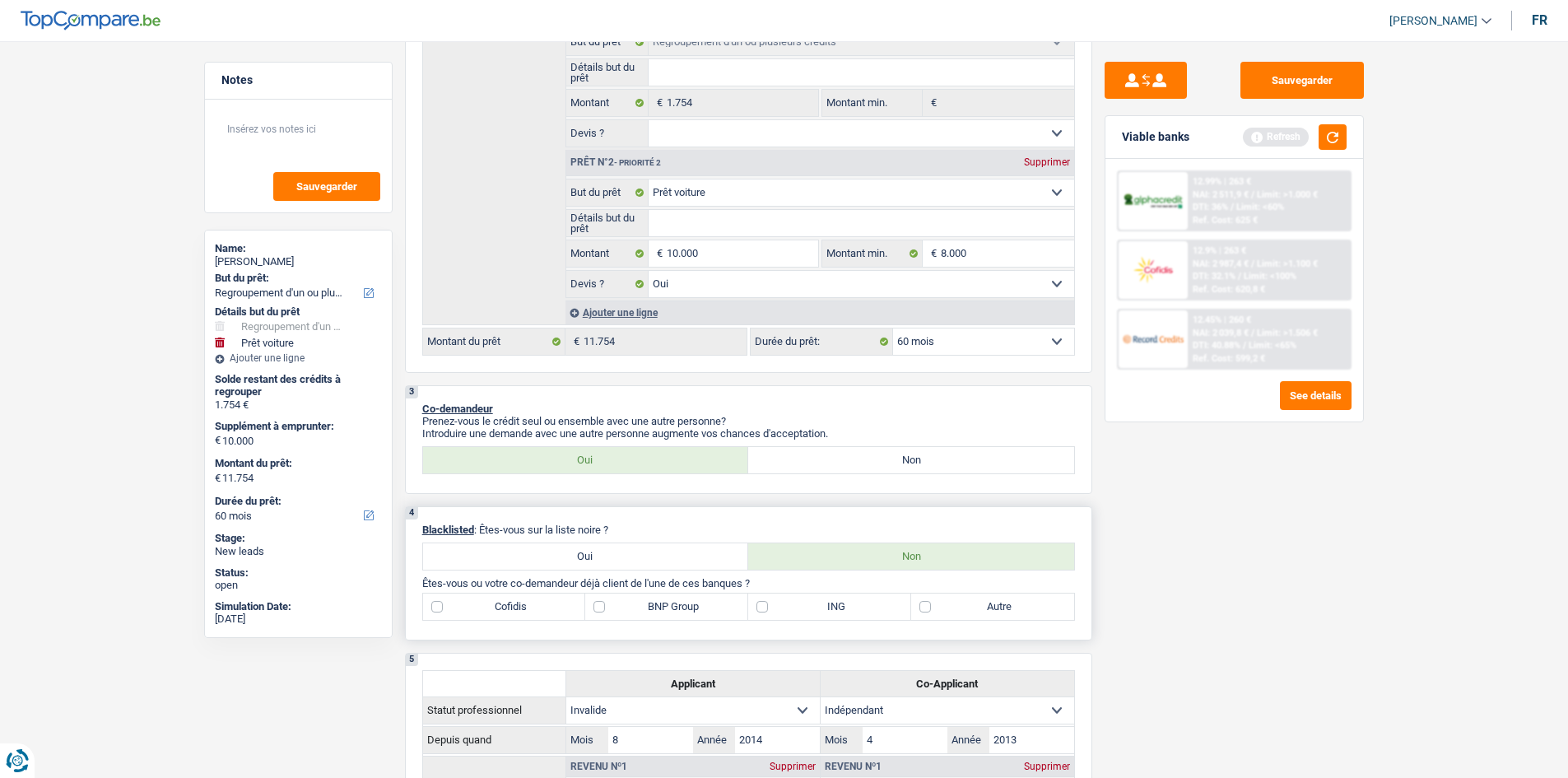
scroll to position [494, 0]
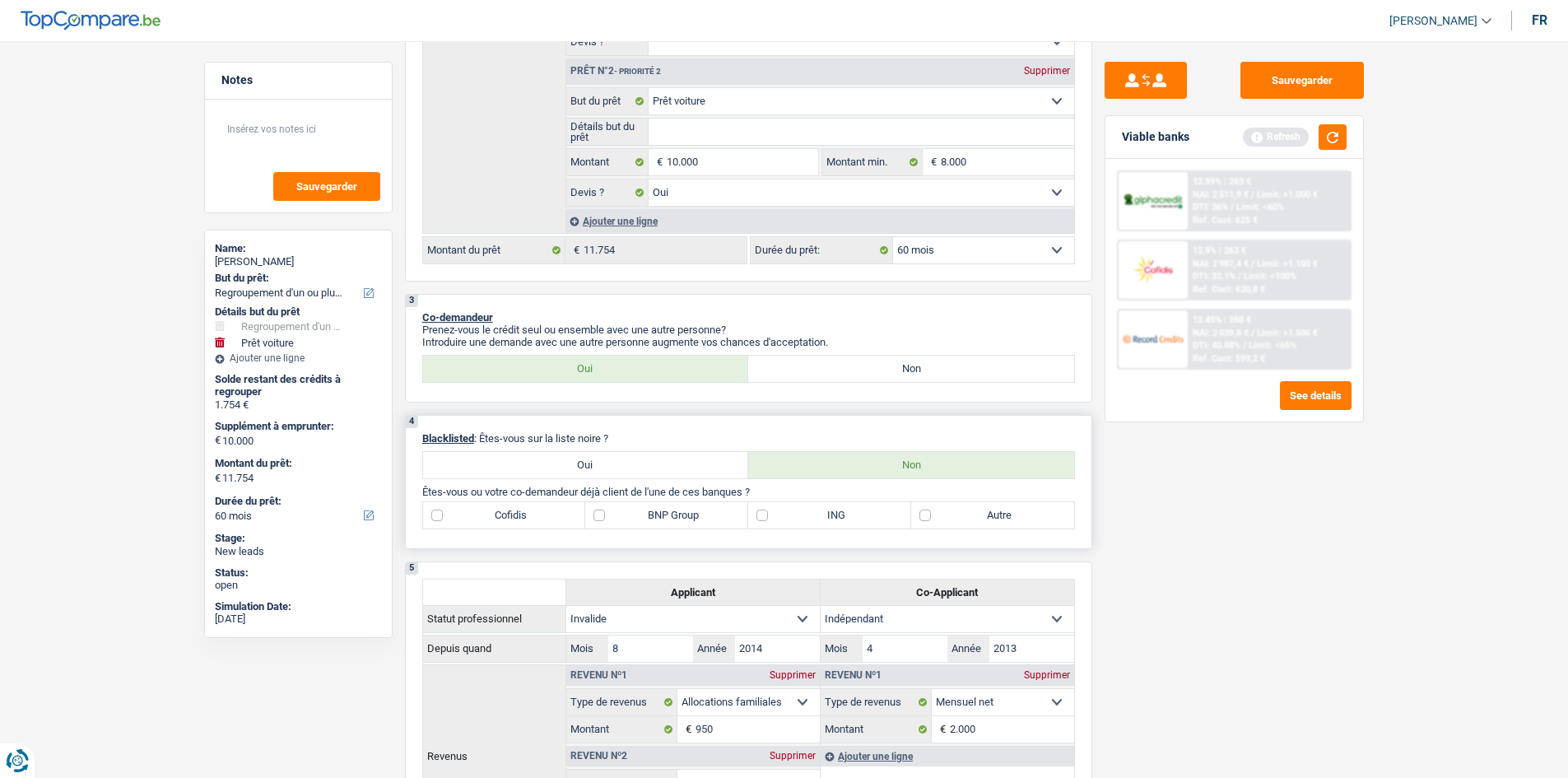
click at [467, 512] on label "Cofidis" at bounding box center [505, 516] width 163 height 27
click at [467, 512] on input "Cofidis" at bounding box center [505, 516] width 163 height 27
checkbox input "true"
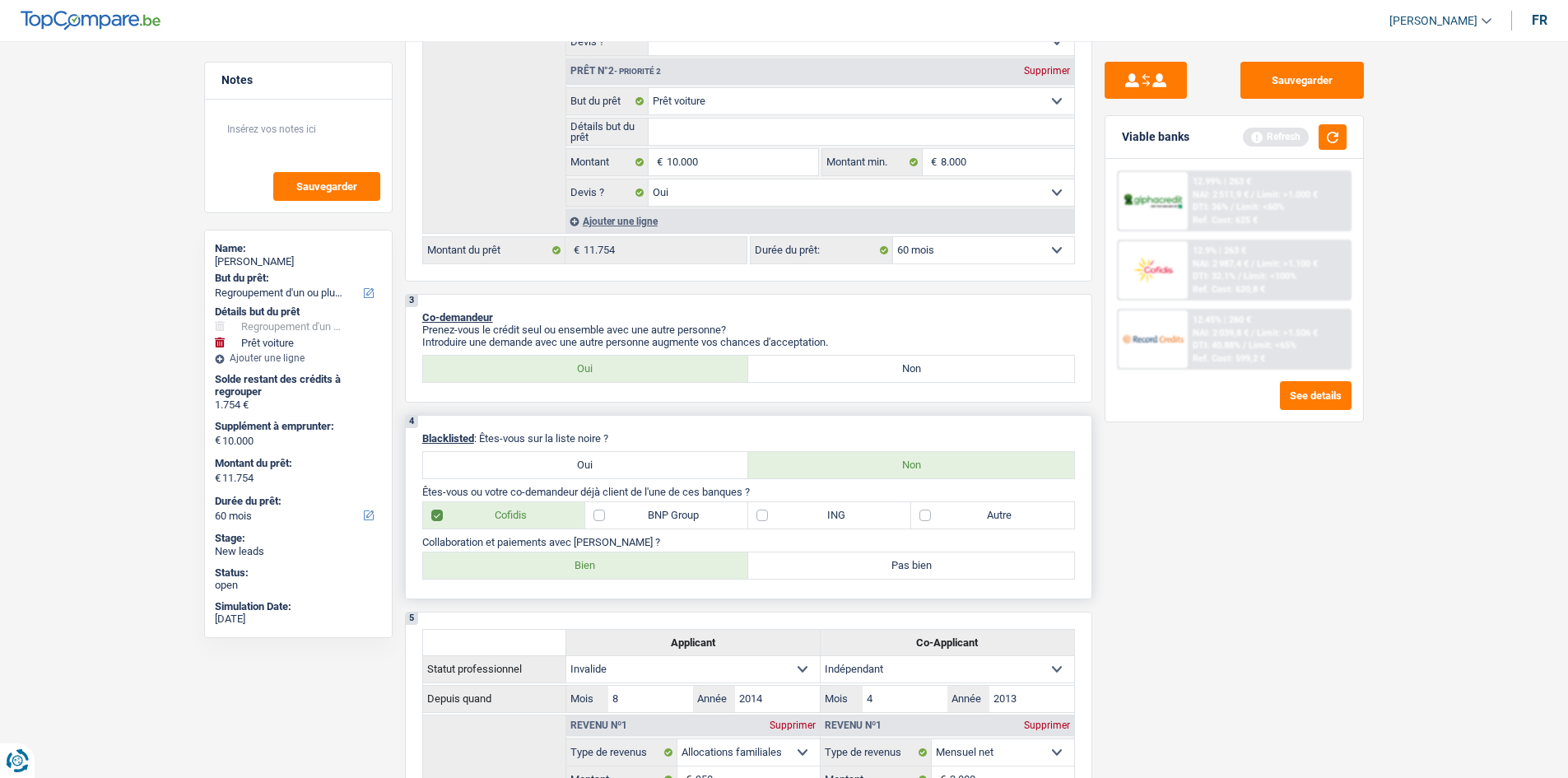
click at [793, 520] on label "ING" at bounding box center [830, 516] width 163 height 27
click at [793, 520] on input "ING" at bounding box center [830, 516] width 163 height 27
checkbox input "true"
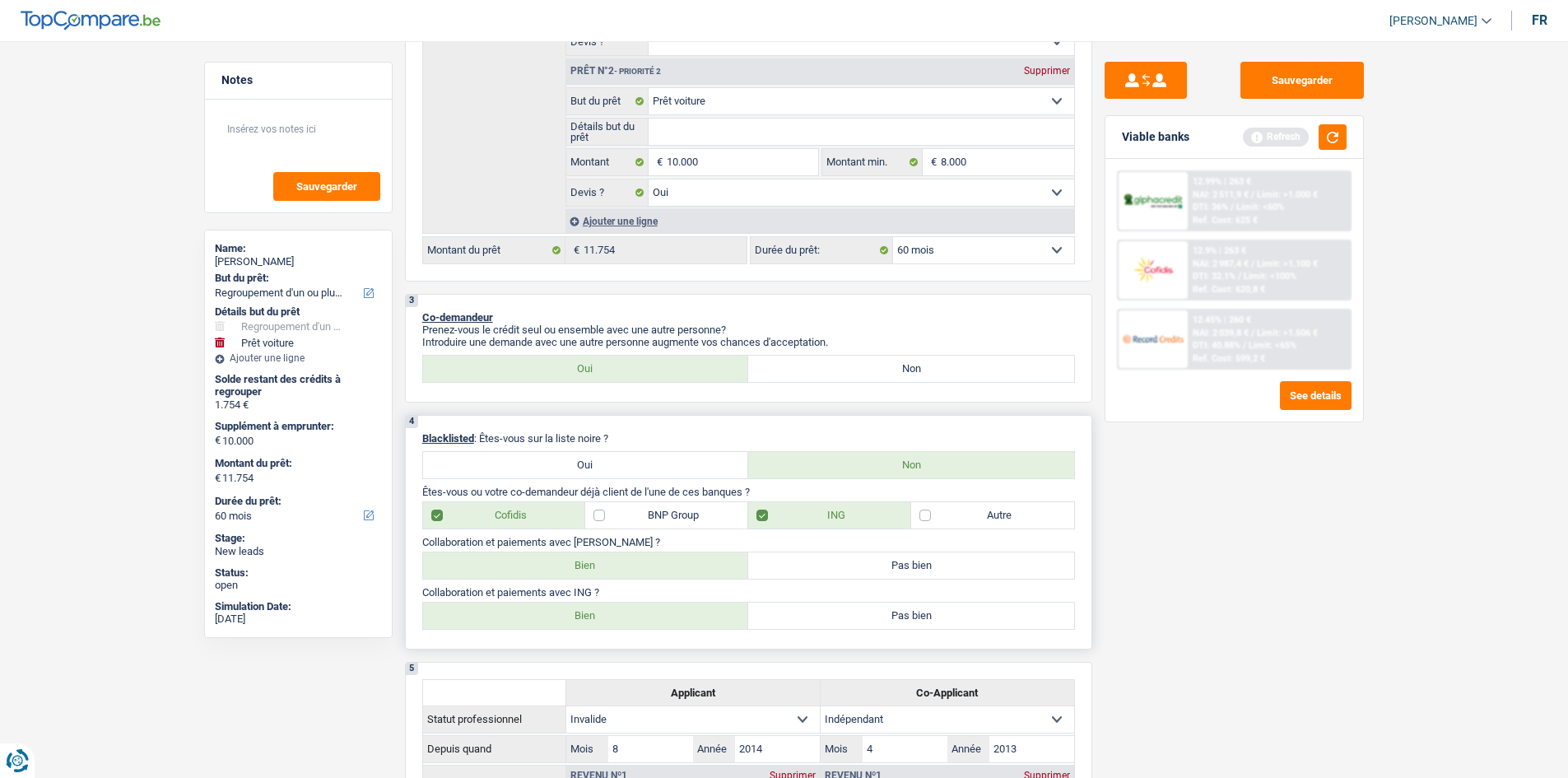
click at [684, 511] on label "BNP Group" at bounding box center [667, 516] width 163 height 27
click at [684, 511] on input "BNP Group" at bounding box center [667, 516] width 163 height 27
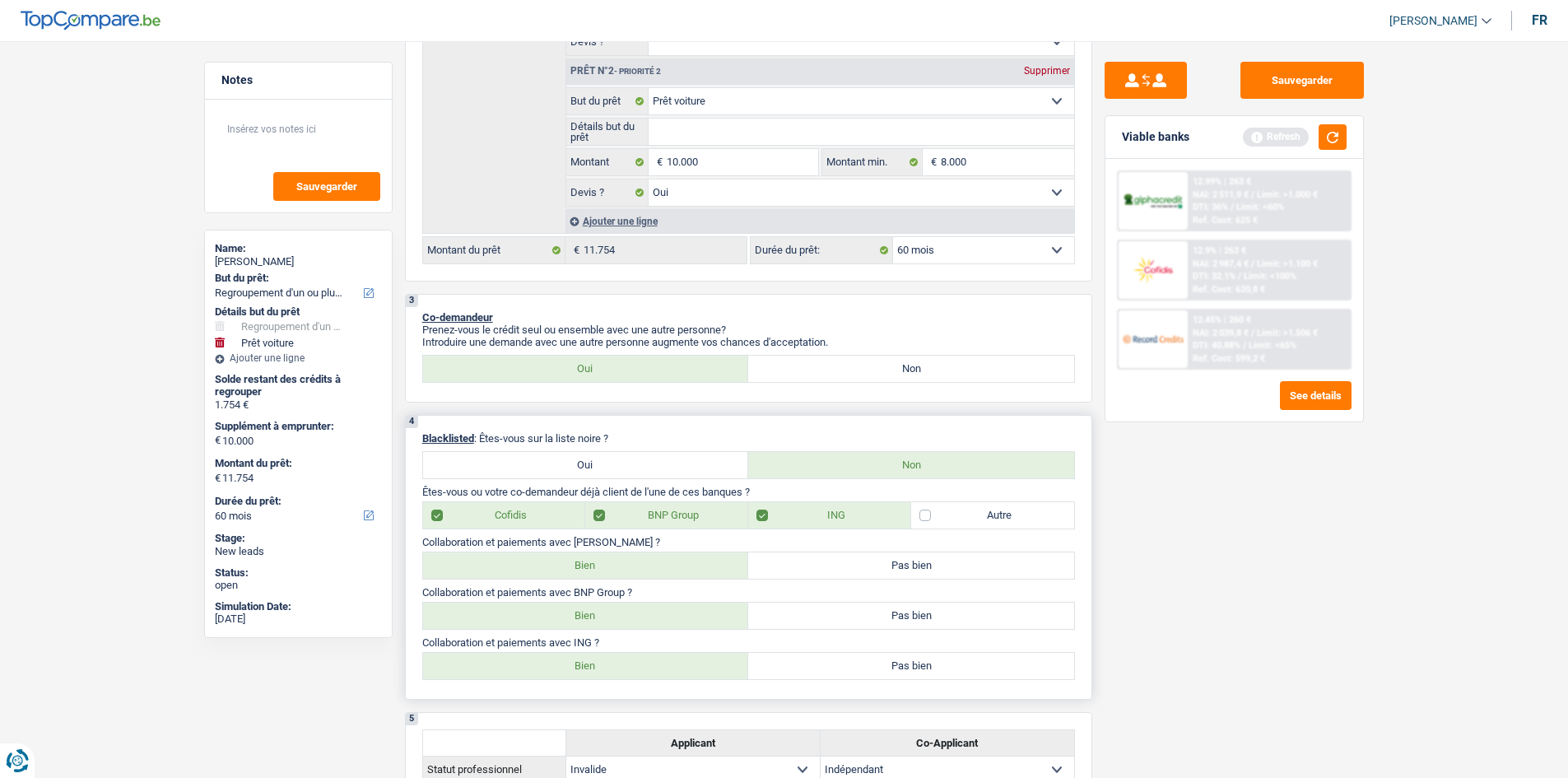
drag, startPoint x: 684, startPoint y: 511, endPoint x: 693, endPoint y: 513, distance: 9.2
click at [685, 511] on label "BNP Group" at bounding box center [667, 516] width 163 height 27
click at [698, 513] on label "BNP Group" at bounding box center [667, 516] width 163 height 27
click at [698, 513] on input "BNP Group" at bounding box center [667, 516] width 163 height 27
checkbox input "false"
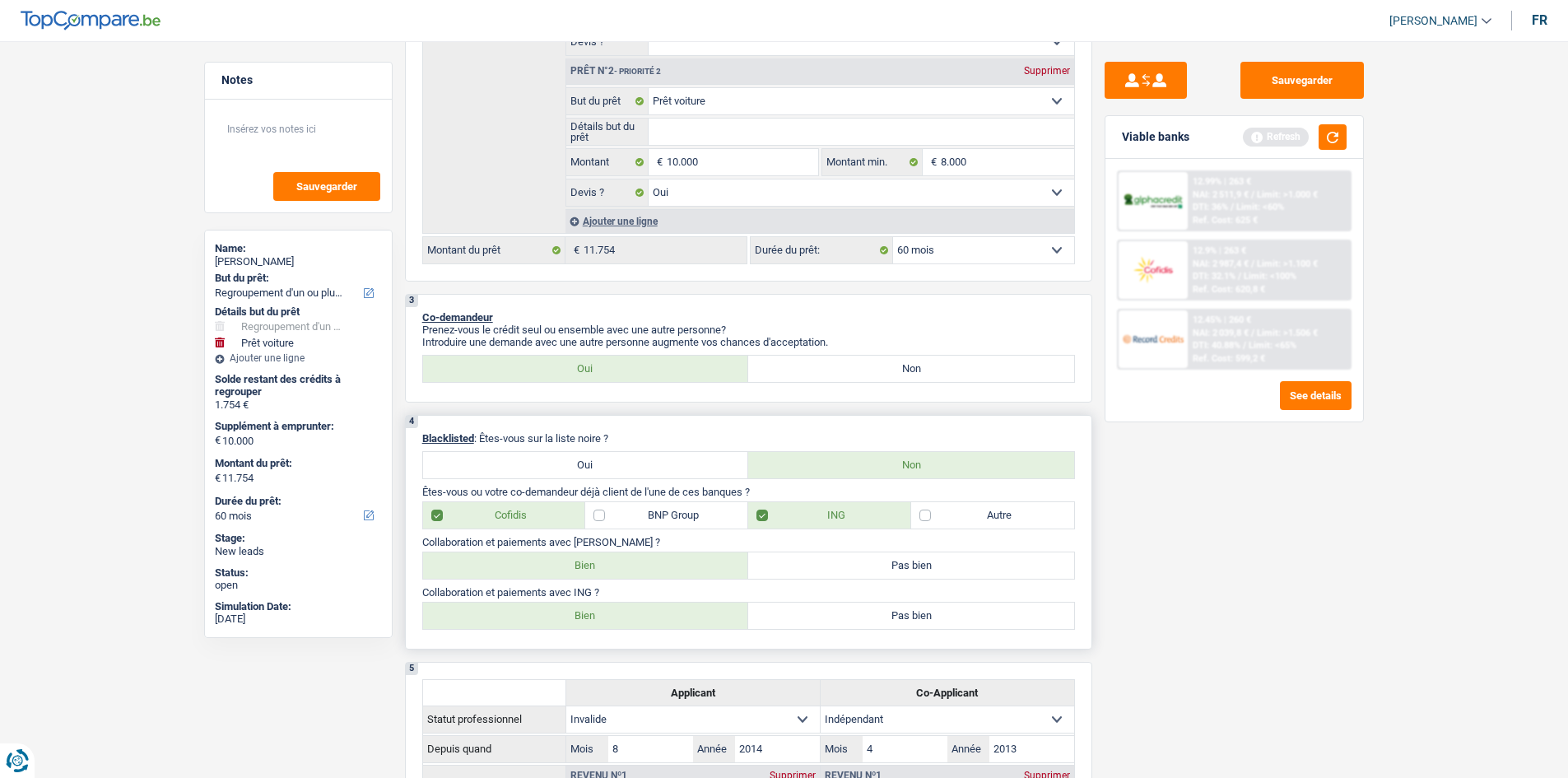
click at [946, 514] on label "Autre" at bounding box center [993, 516] width 163 height 27
click at [946, 514] on input "Autre" at bounding box center [993, 516] width 163 height 27
checkbox input "true"
click at [672, 559] on label "Bien" at bounding box center [586, 566] width 326 height 27
click at [672, 559] on input "Bien" at bounding box center [586, 566] width 326 height 27
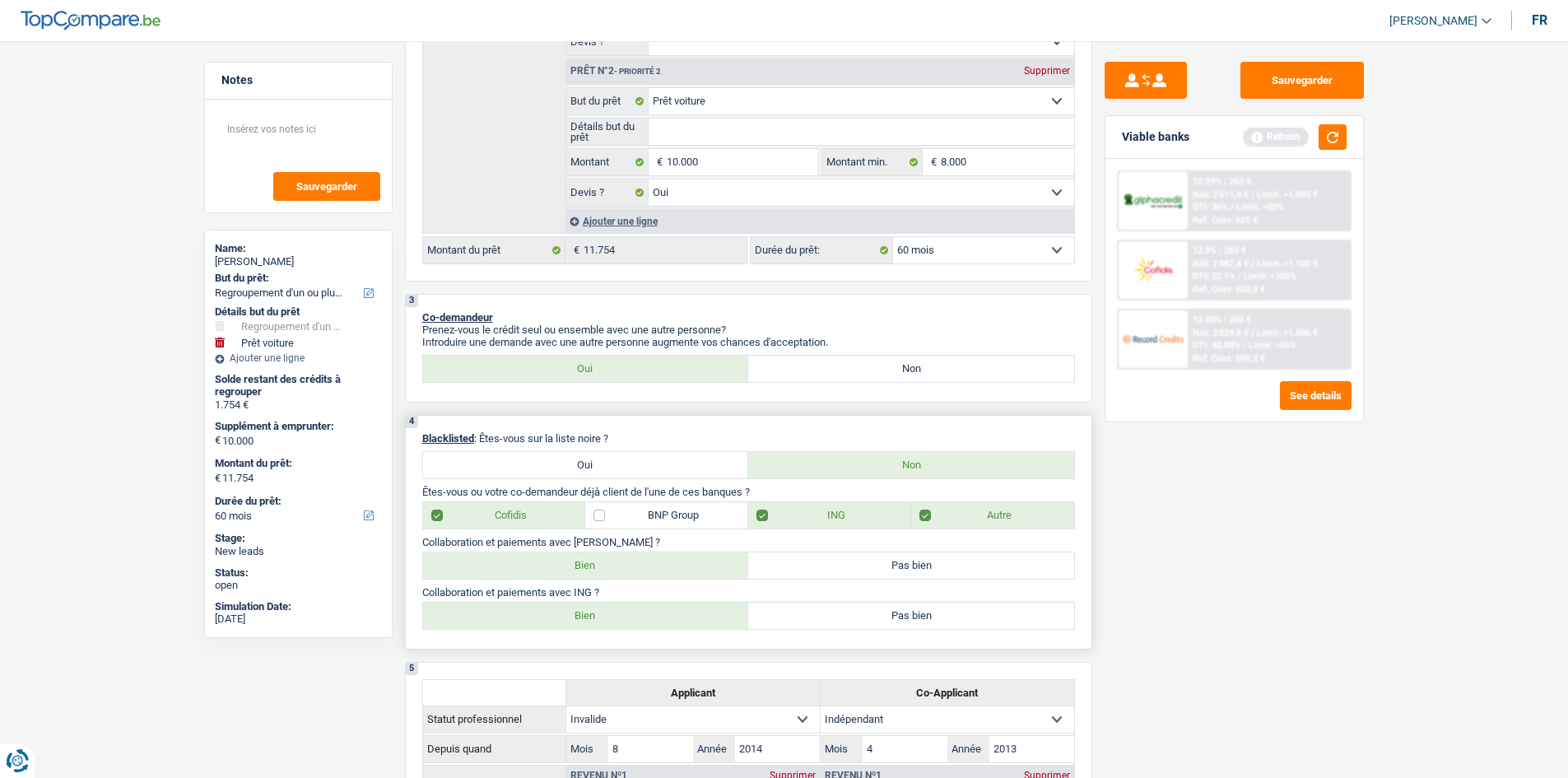
radio input "true"
click at [656, 611] on label "Bien" at bounding box center [586, 616] width 326 height 27
click at [656, 611] on input "Bien" at bounding box center [586, 616] width 326 height 27
radio input "true"
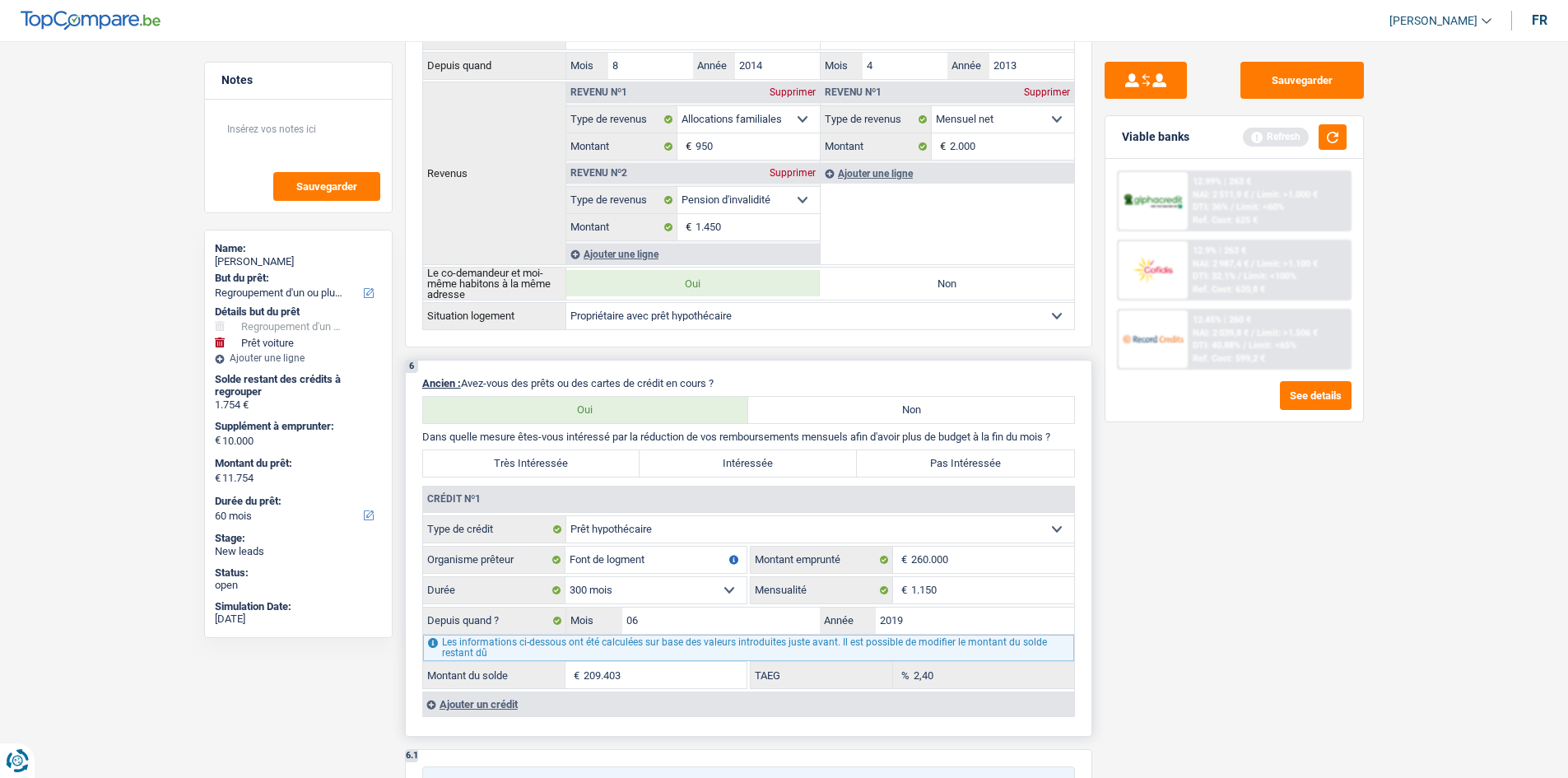
scroll to position [1400, 0]
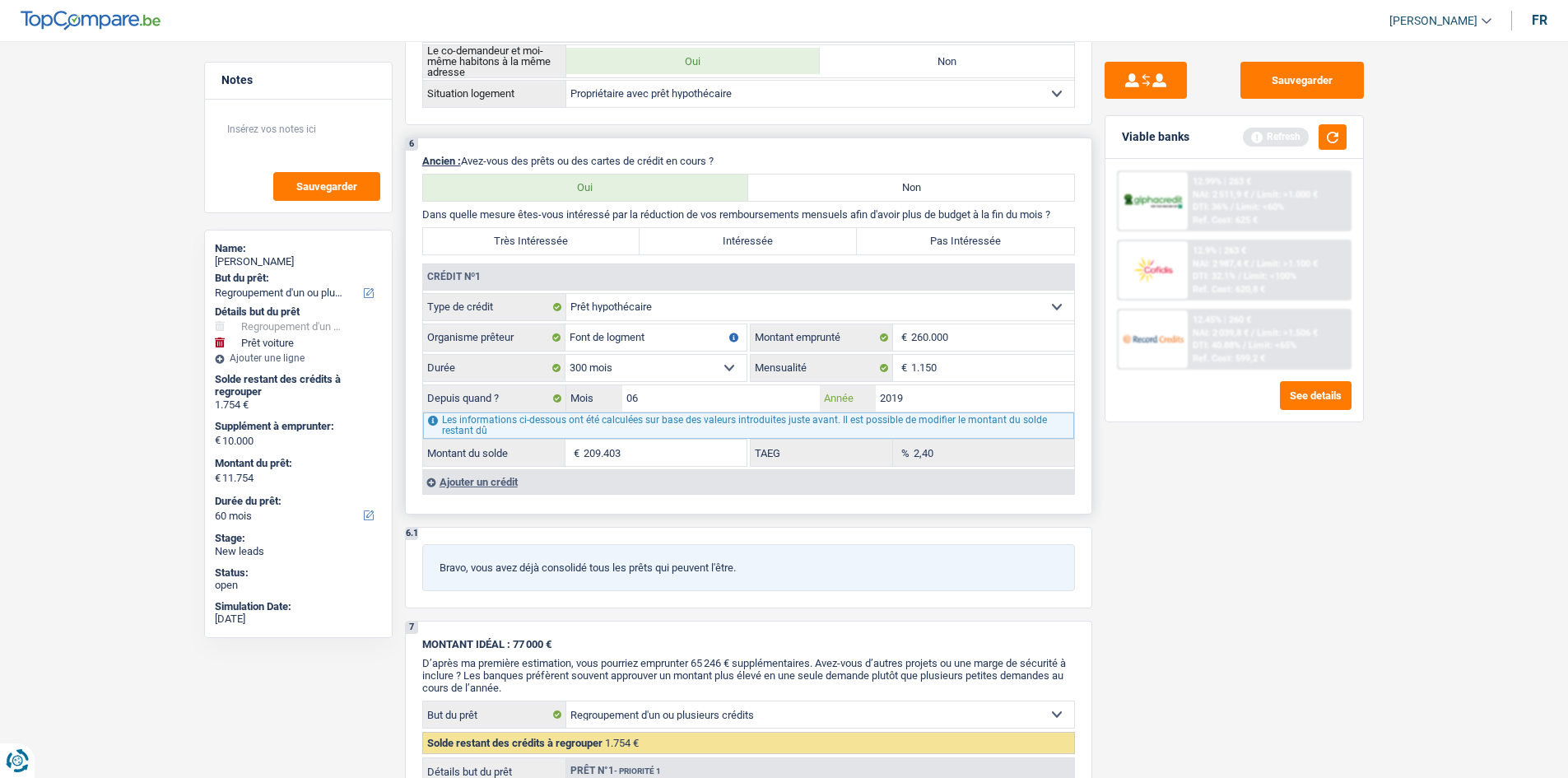
drag, startPoint x: 957, startPoint y: 392, endPoint x: 965, endPoint y: 382, distance: 12.8
click at [962, 391] on input "2019" at bounding box center [974, 399] width 198 height 27
click at [661, 397] on input "06" at bounding box center [721, 399] width 198 height 27
click at [669, 391] on input "06" at bounding box center [721, 399] width 198 height 27
type input "06"
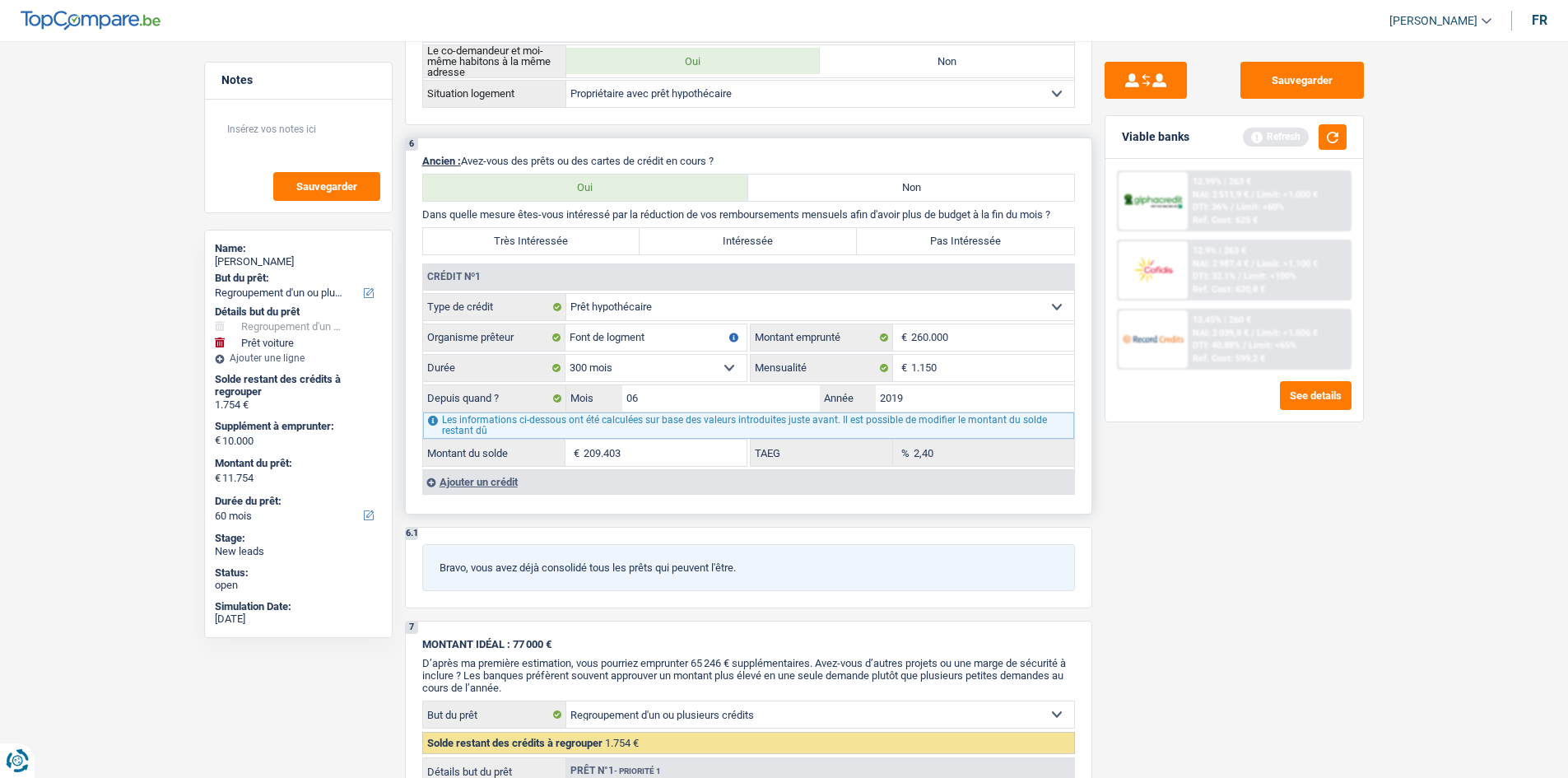
click at [646, 455] on input "209.403" at bounding box center [665, 453] width 163 height 27
click at [480, 478] on div "Ajouter un crédit" at bounding box center [748, 481] width 652 height 25
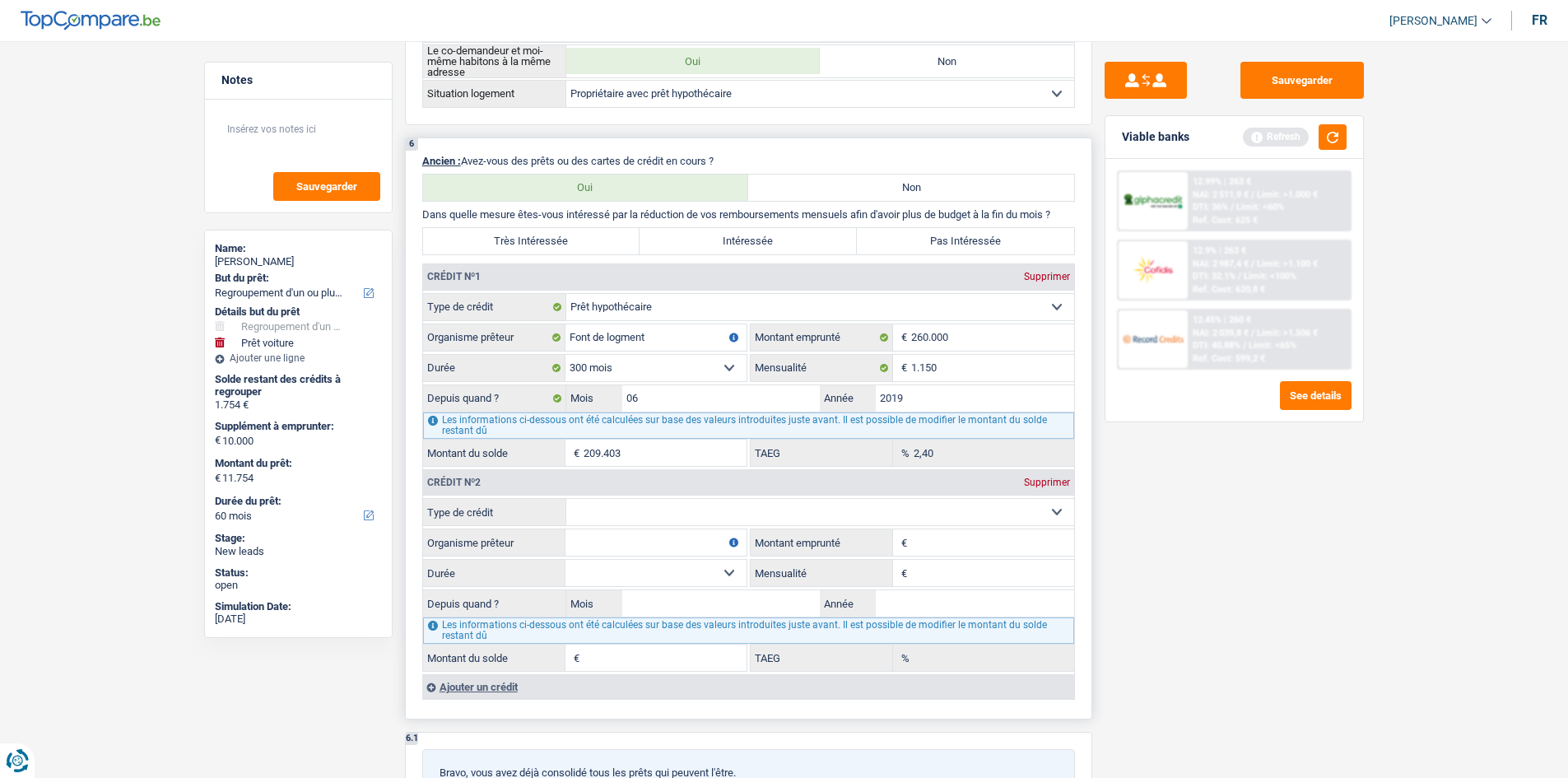
click at [671, 504] on select "Carte ou ouverture de crédit Prêt hypothécaire Vente à tempérament Prêt à tempé…" at bounding box center [820, 512] width 508 height 27
select select "carLoan"
type input "0"
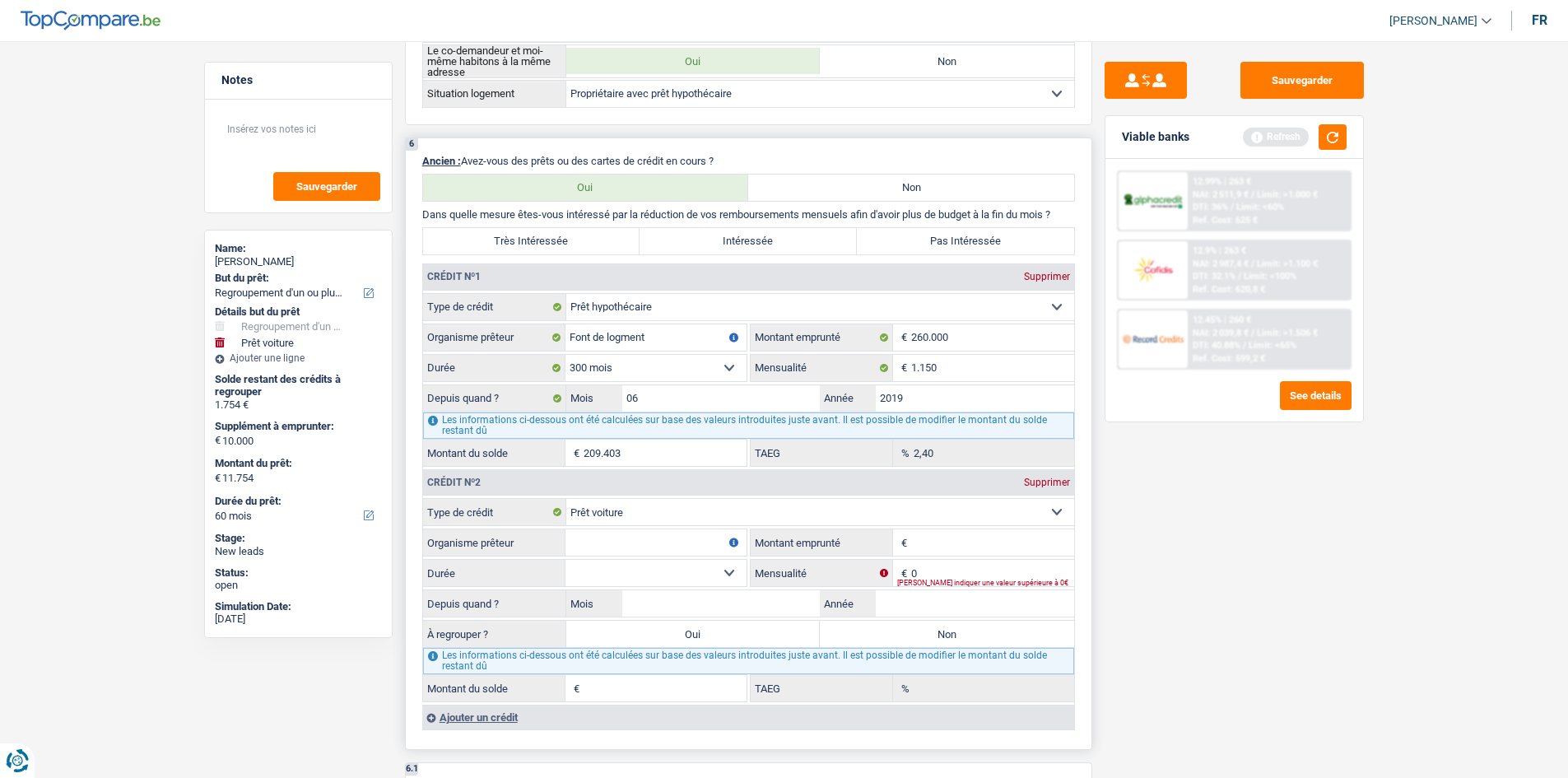
click at [931, 548] on input "Montant" at bounding box center [993, 543] width 163 height 27
type input "30.000"
click at [695, 544] on input "Organisme prêteur" at bounding box center [656, 543] width 181 height 27
type input "C"
drag, startPoint x: 1009, startPoint y: 538, endPoint x: 887, endPoint y: 557, distance: 123.5
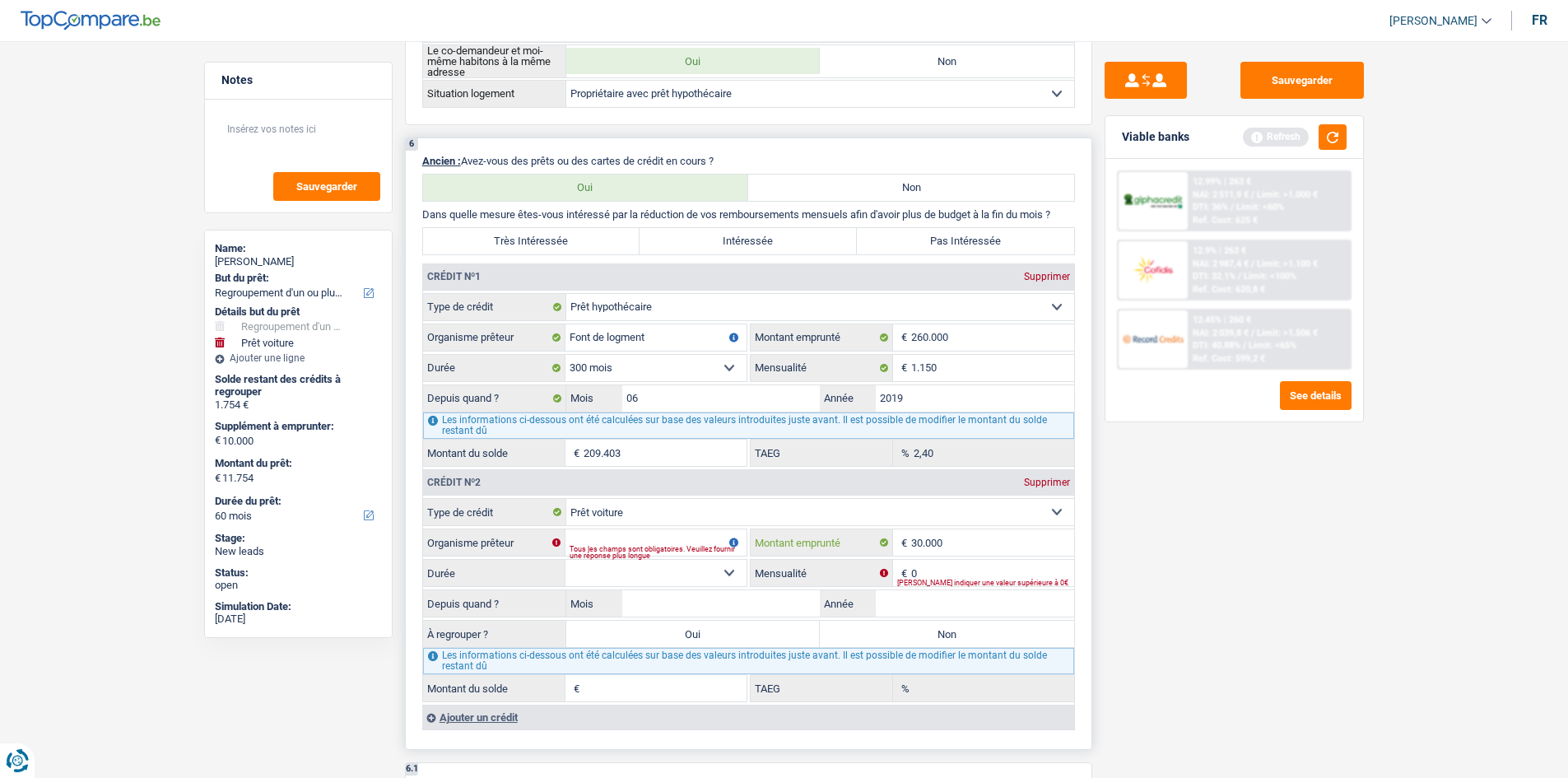
click at [887, 557] on fieldset "Carte ou ouverture de crédit Prêt hypothécaire Vente à tempérament Prêt à tempé…" at bounding box center [748, 600] width 651 height 204
drag, startPoint x: 661, startPoint y: 540, endPoint x: 651, endPoint y: 534, distance: 11.7
click at [661, 540] on input "Organisme prêteur" at bounding box center [656, 543] width 181 height 27
type input "1"
type input "COFIDIS"
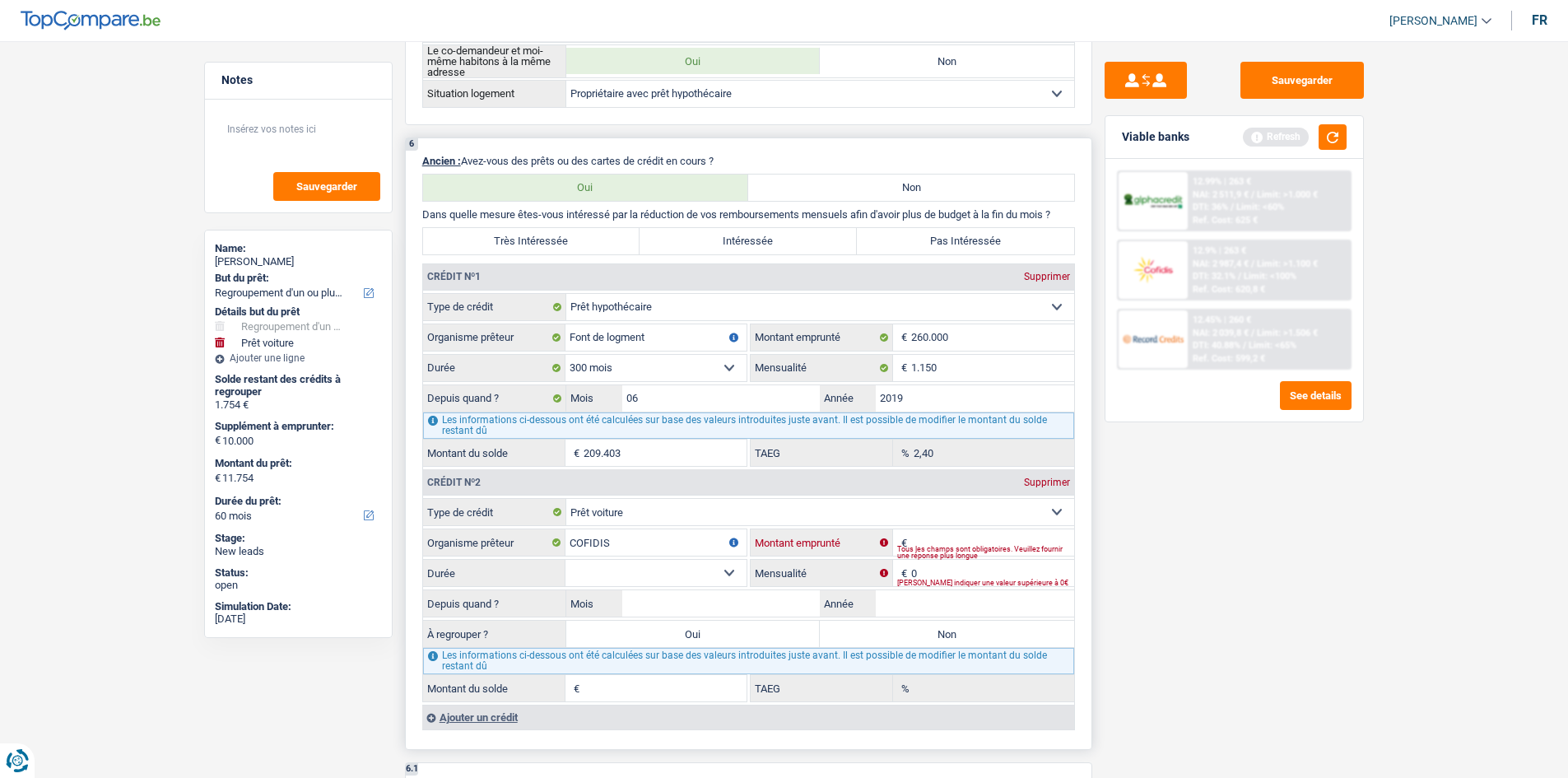
click at [915, 542] on input "Montant" at bounding box center [993, 543] width 163 height 27
type input "10.000"
click at [1130, 576] on div "Sauvegarder Viable banks Refresh 12.99% | 263 € NAI: 2 511,9 € / Limit: >1.000 …" at bounding box center [1234, 405] width 284 height 686
click at [959, 574] on input "0" at bounding box center [993, 573] width 163 height 27
click at [903, 603] on input "Année" at bounding box center [974, 604] width 198 height 27
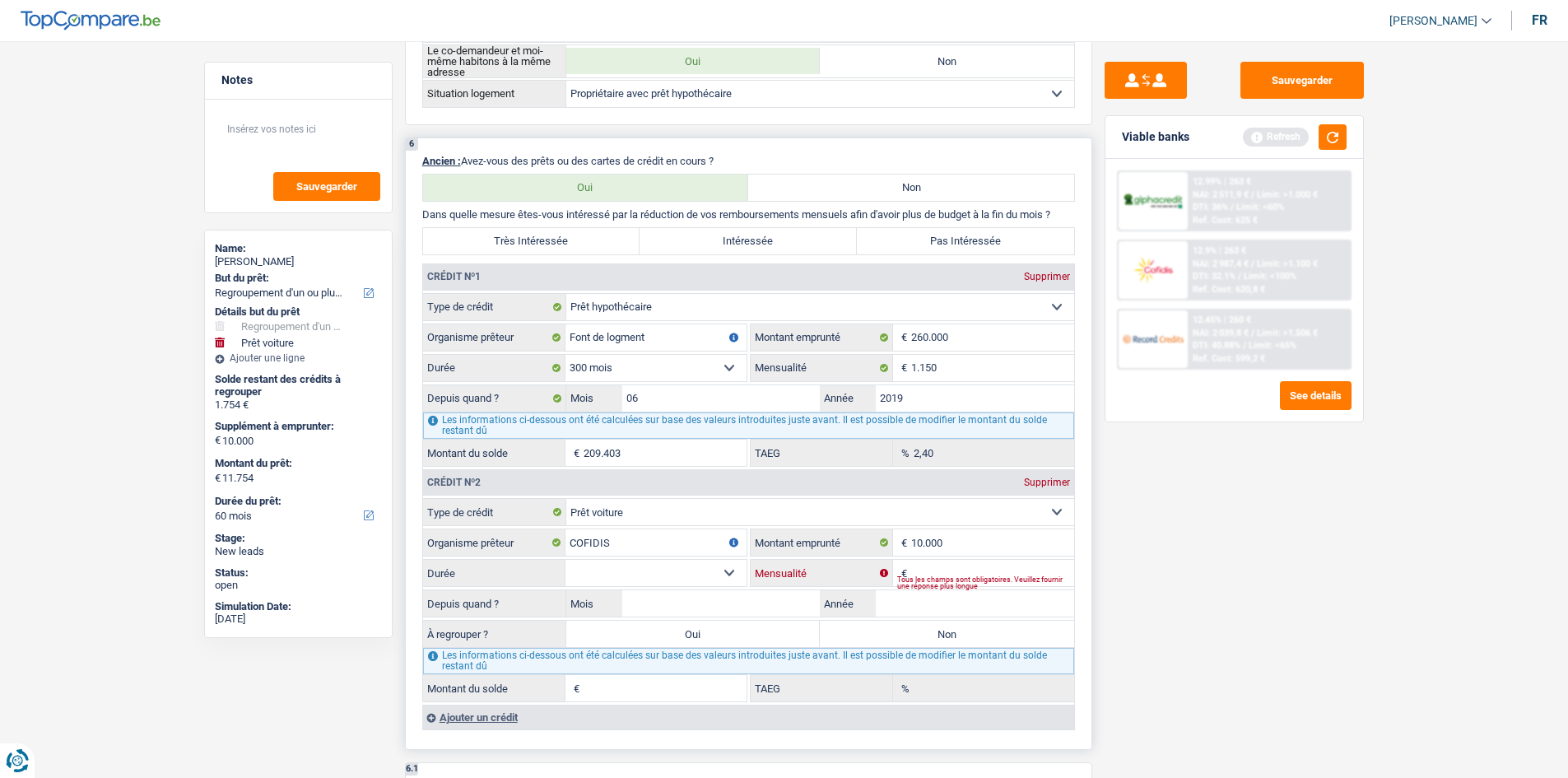
click at [932, 574] on input "Mensualité" at bounding box center [993, 573] width 163 height 27
type input "260"
click at [938, 604] on input "Année" at bounding box center [974, 604] width 198 height 27
type input "2021"
click at [718, 569] on select "12 mois 18 mois 24 mois 30 mois 36 mois 42 mois 48 mois Sélectionner une option" at bounding box center [656, 573] width 181 height 27
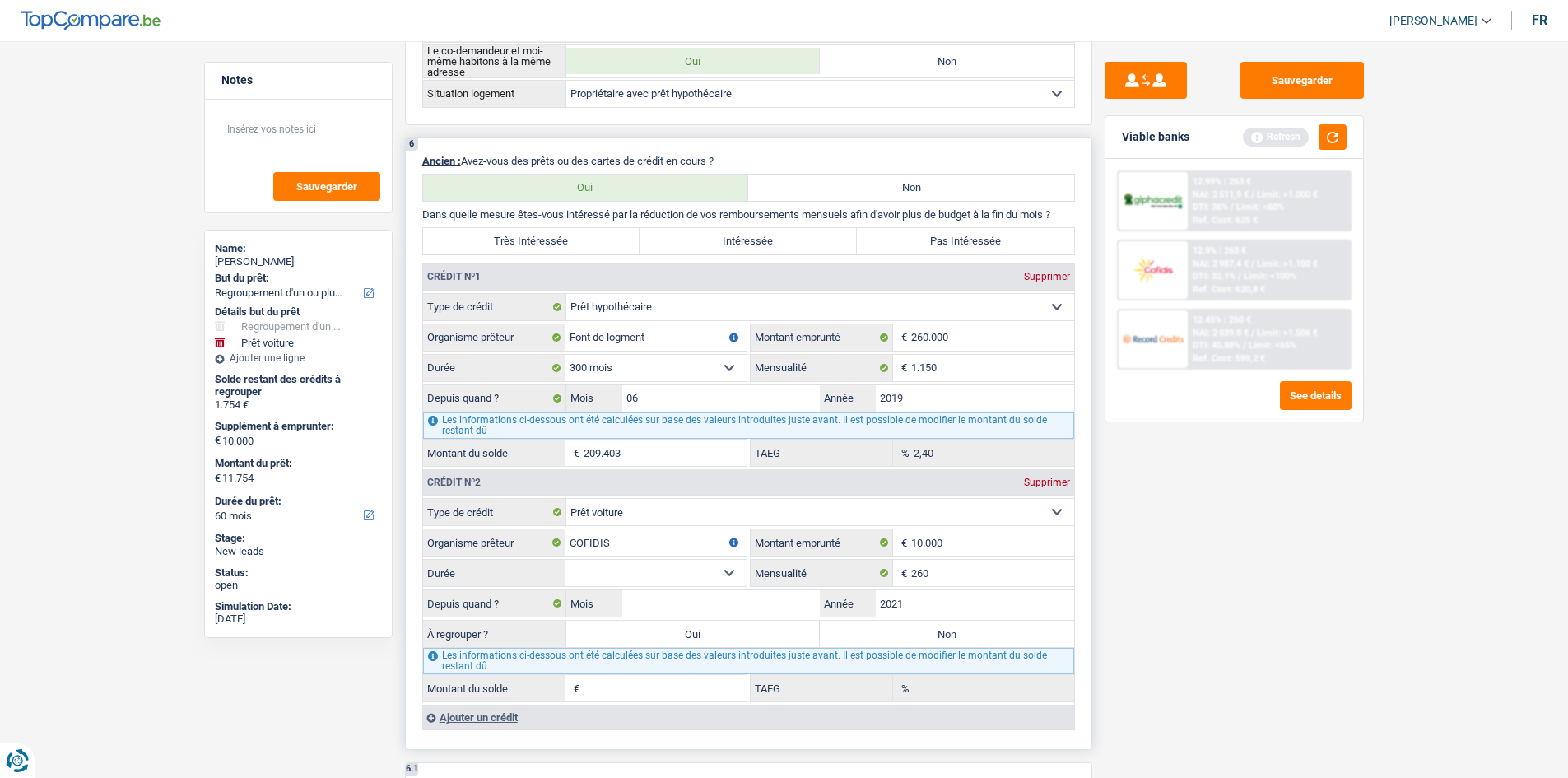
select select "48"
click at [566, 560] on select "12 mois 18 mois 24 mois 30 mois 36 mois 42 mois 48 mois Sélectionner une option" at bounding box center [656, 573] width 181 height 27
click at [915, 604] on input "2021" at bounding box center [974, 604] width 198 height 27
click at [717, 609] on input "Mois" at bounding box center [721, 604] width 198 height 27
type input "2"
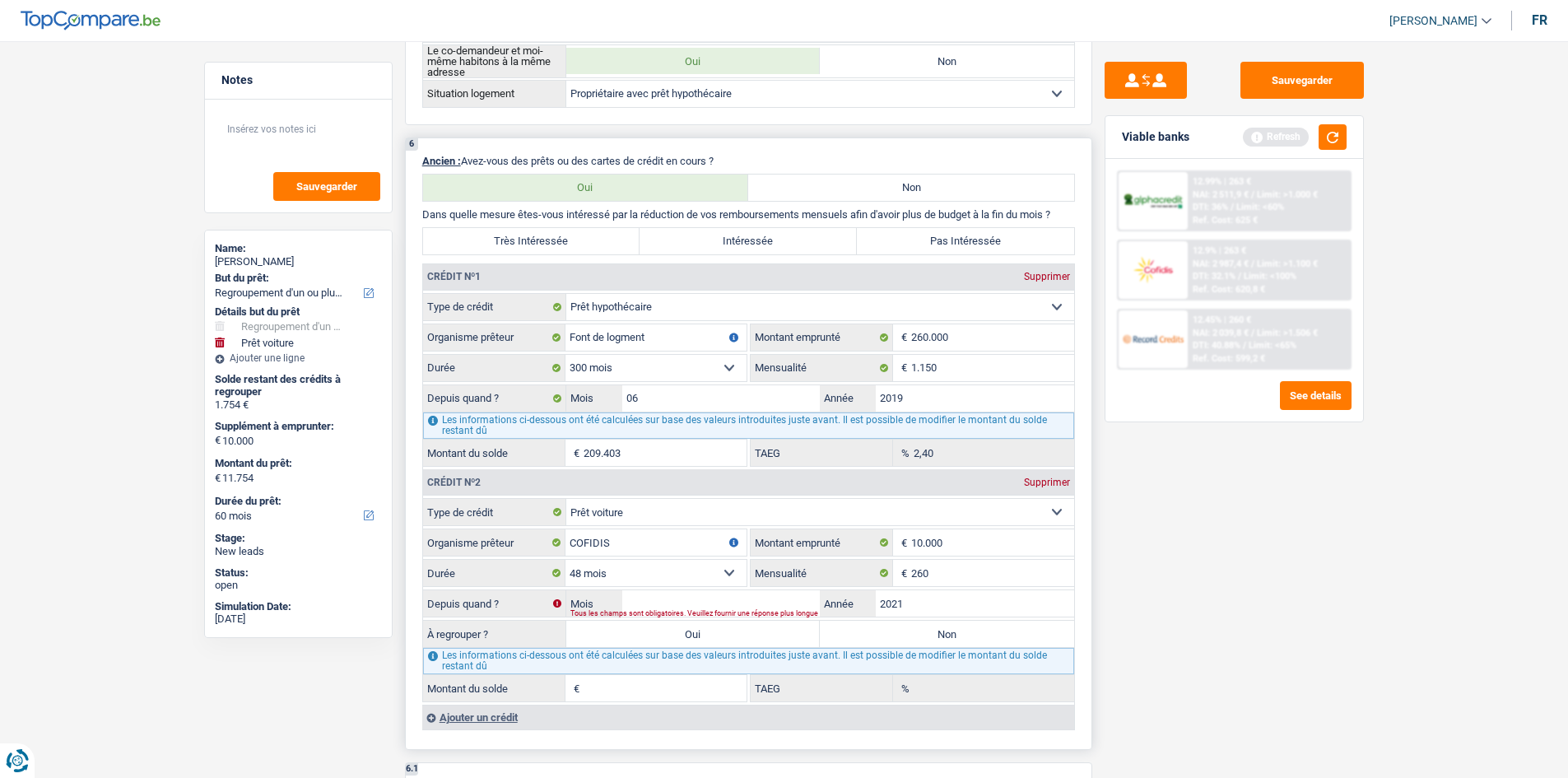
type input "1"
type input "11,92"
click at [691, 610] on div "Tous les champs sont obligatoires. Veuillez fournir une réponse plus longue" at bounding box center [796, 613] width 452 height 6
click at [662, 607] on input "Mois" at bounding box center [721, 604] width 198 height 27
type input "01"
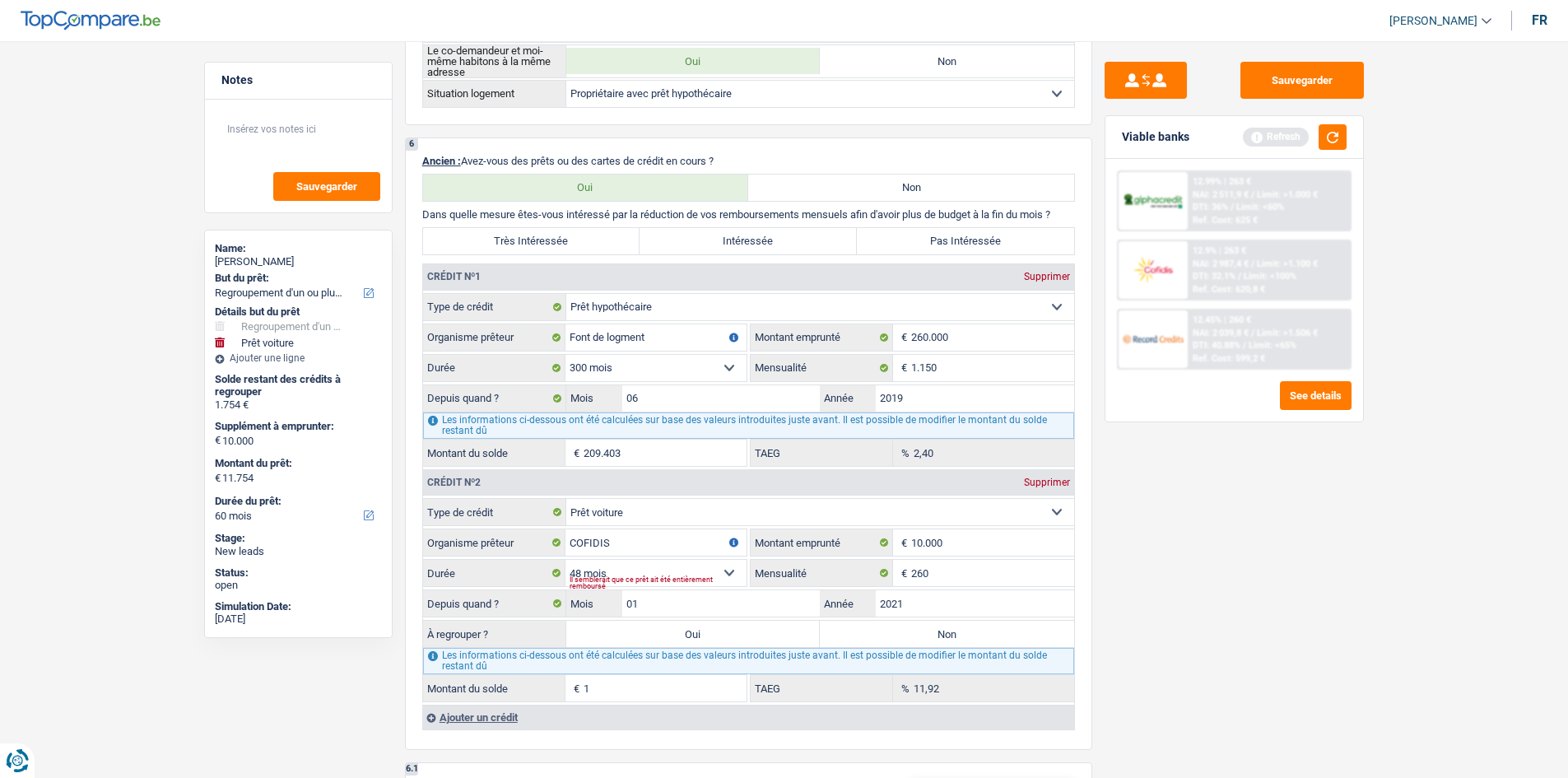
drag, startPoint x: 1364, startPoint y: 664, endPoint x: 1357, endPoint y: 660, distance: 8.1
click at [1358, 661] on div "Sauvegarder Viable banks Refresh 12.99% | 263 € NAI: 2 511,9 € / Limit: >1.000 …" at bounding box center [1234, 405] width 284 height 686
click at [978, 539] on input "10.000" at bounding box center [993, 543] width 163 height 27
type input "1.000"
select select
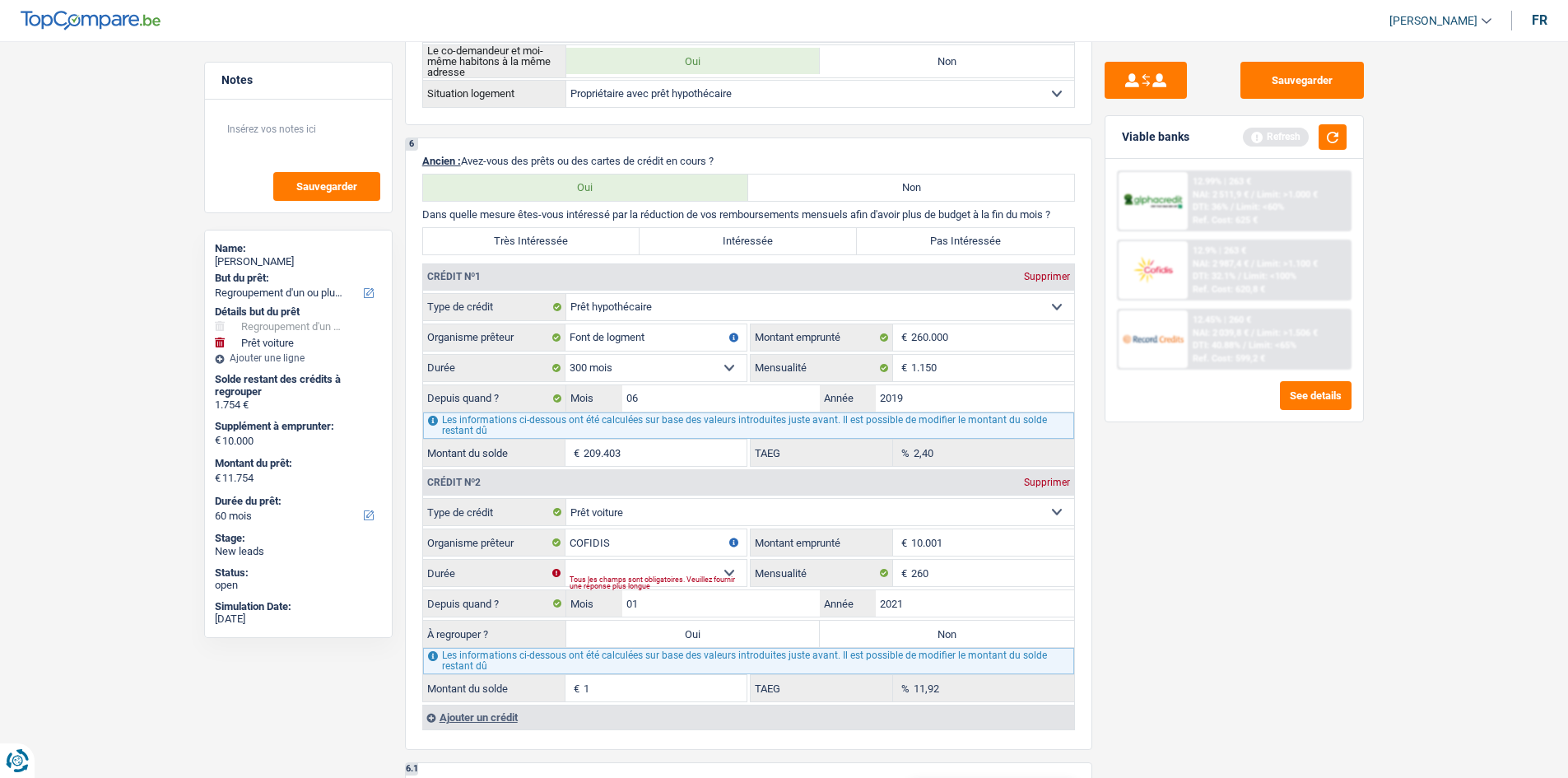
type input "10.001"
click at [1203, 641] on div "Sauvegarder Viable banks Refresh 12.99% | 263 € NAI: 2 511,9 € / Limit: >1.000 …" at bounding box center [1234, 405] width 284 height 686
click at [667, 580] on div "Tous les champs sont obligatoires. Veuillez fournir une réponse plus longue" at bounding box center [658, 583] width 177 height 6
click at [732, 580] on div "Tous les champs sont obligatoires. Veuillez fournir une réponse plus longue" at bounding box center [658, 583] width 177 height 6
click at [728, 571] on select "12 mois 18 mois 24 mois 30 mois 36 mois 42 mois 48 mois 60 mois Sélectionner un…" at bounding box center [656, 573] width 181 height 27
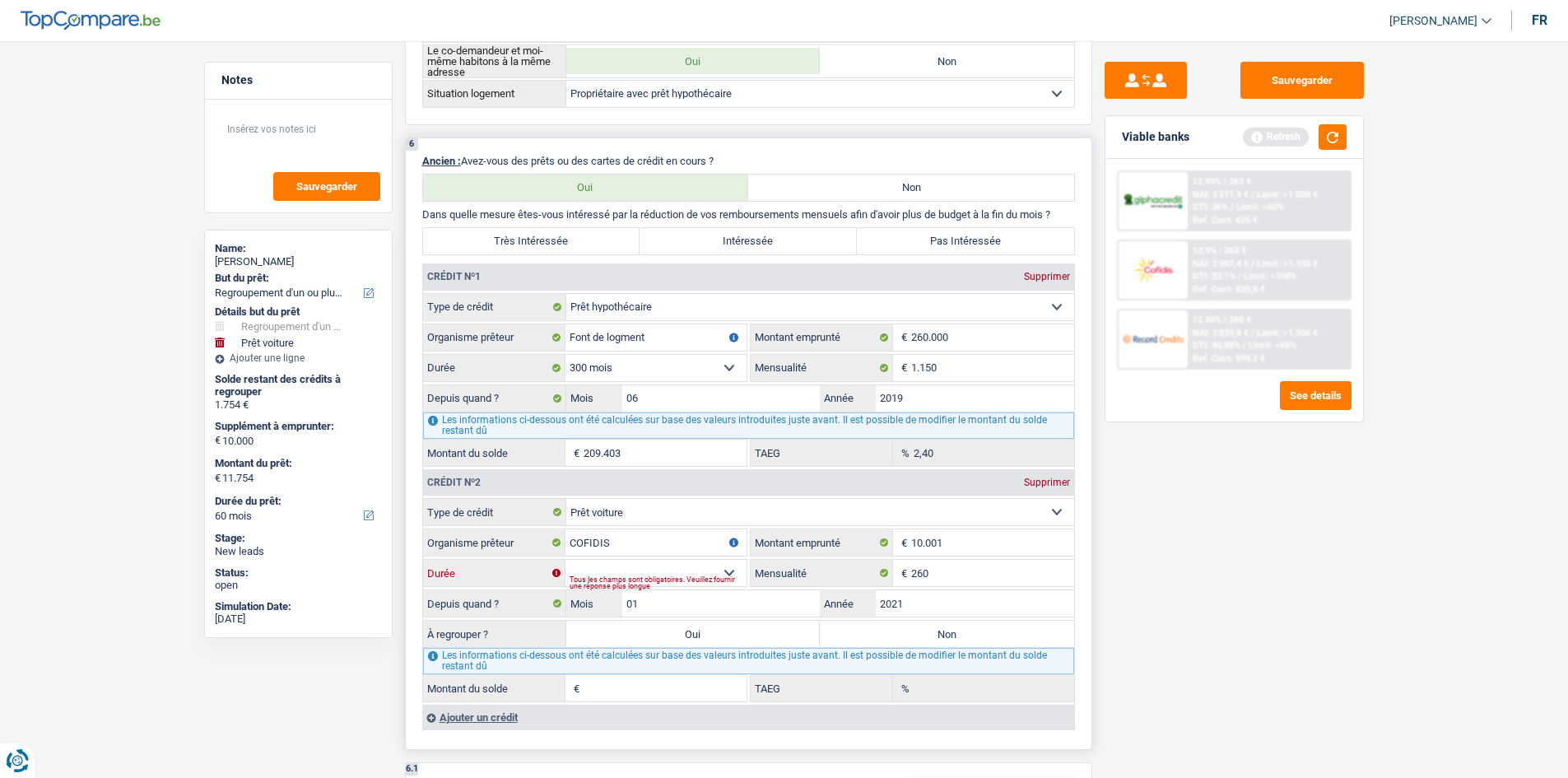
select select "60"
click at [566, 560] on select "12 mois 18 mois 24 mois 30 mois 36 mois 42 mois 48 mois 60 mois Sélectionner un…" at bounding box center [656, 573] width 181 height 27
type input "1.241"
type input "20,87"
click at [923, 607] on input "2021" at bounding box center [974, 604] width 198 height 27
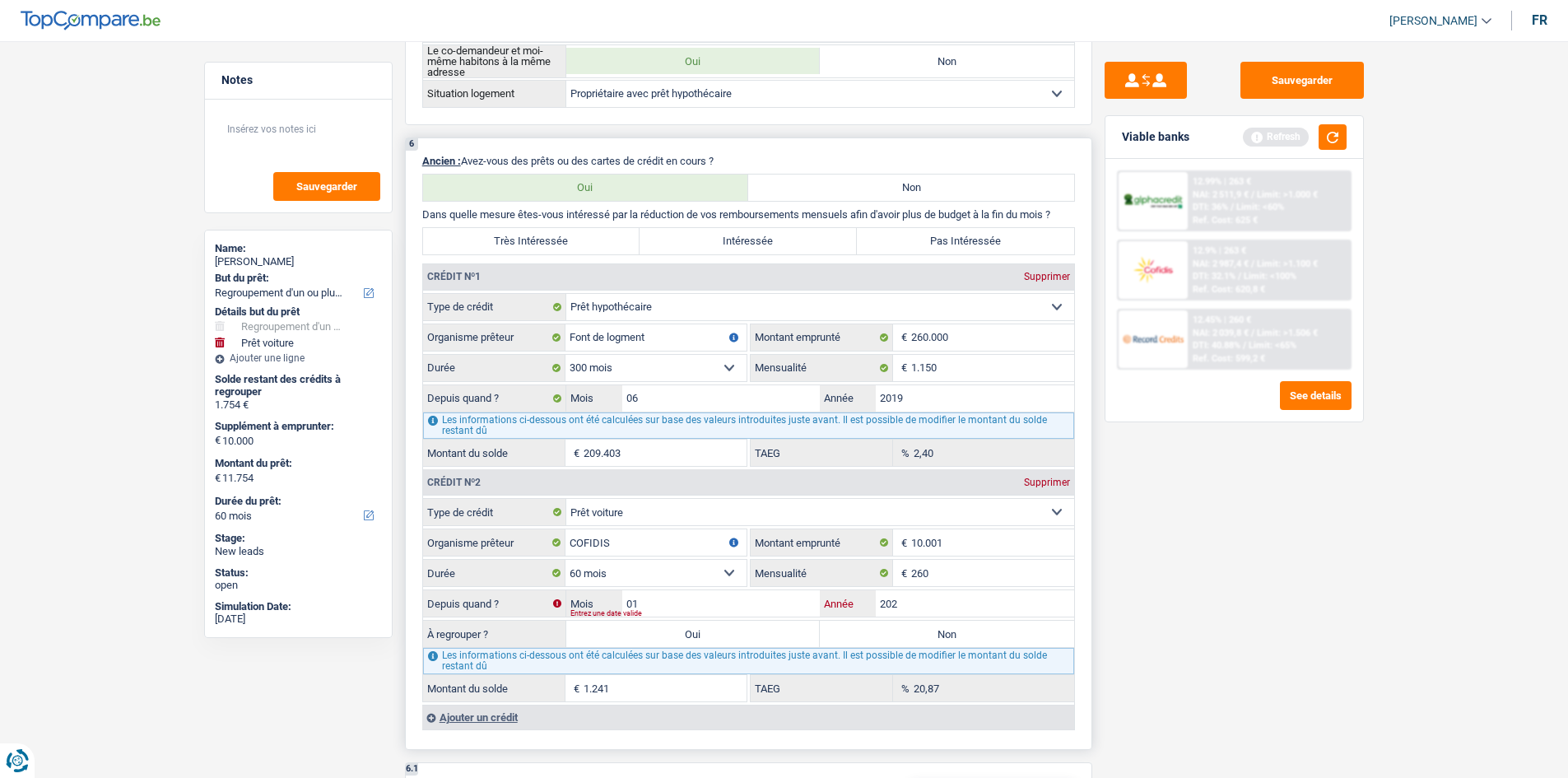
type input "2021"
click at [1118, 625] on div "Sauvegarder Viable banks Refresh 12.99% | 263 € NAI: 2 511,9 € / Limit: >1.000 …" at bounding box center [1234, 405] width 284 height 686
click at [737, 605] on input "01" at bounding box center [721, 604] width 198 height 27
type input "03"
type input "1.710"
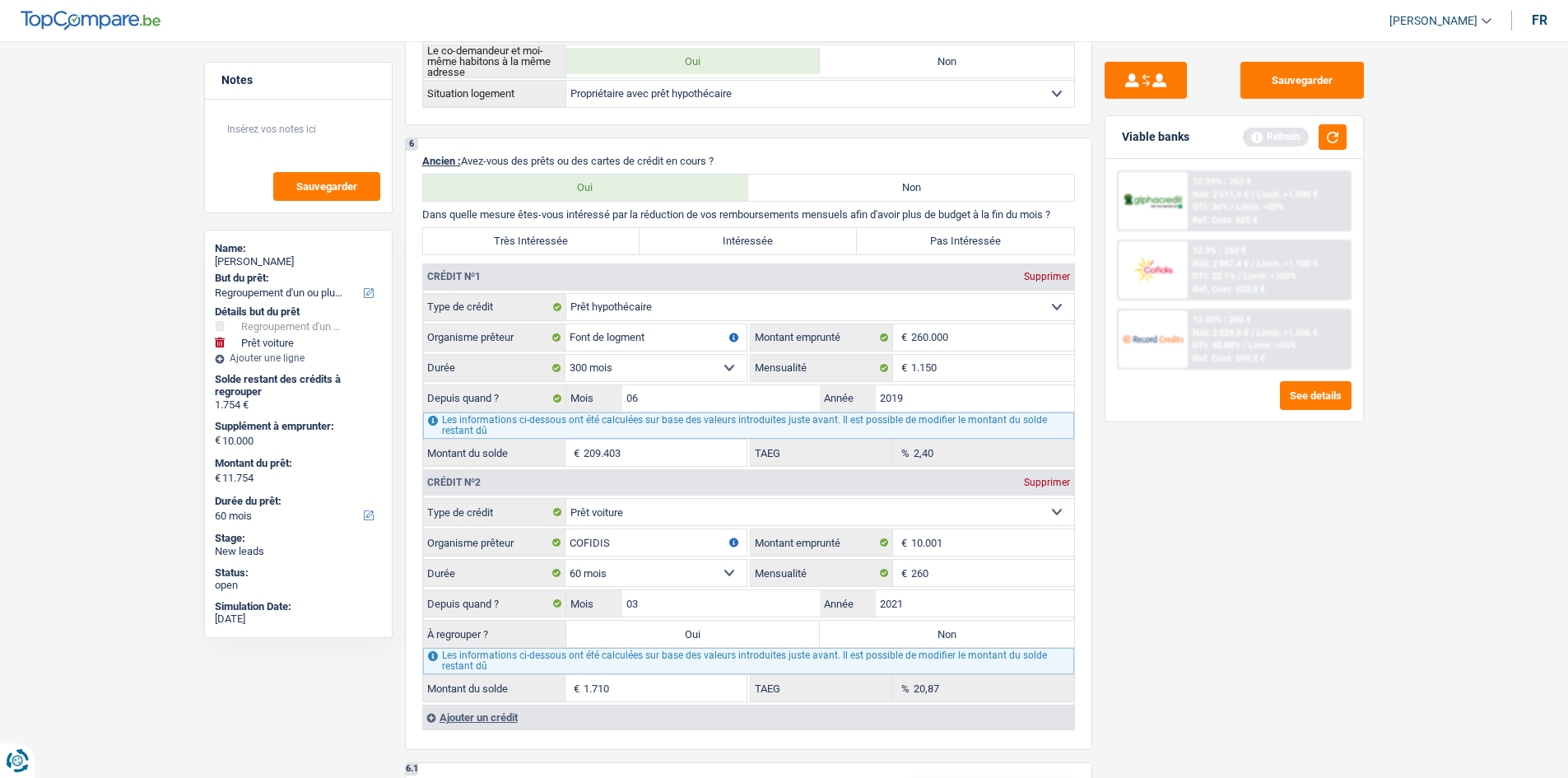
click at [1285, 685] on div "Sauvegarder Viable banks Refresh 12.99% | 263 € NAI: 2 511,9 € / Limit: >1.000 …" at bounding box center [1234, 405] width 284 height 686
click at [1132, 642] on div "Sauvegarder Viable banks Refresh 12.99% | 263 € NAI: 2 511,9 € / Limit: >1.000 …" at bounding box center [1234, 405] width 284 height 686
click at [1183, 639] on div "Sauvegarder Viable banks Refresh 12.99% | 263 € NAI: 2 511,9 € / Limit: >1.000 …" at bounding box center [1234, 405] width 284 height 686
click at [776, 596] on input "03" at bounding box center [721, 604] width 198 height 27
type input "06"
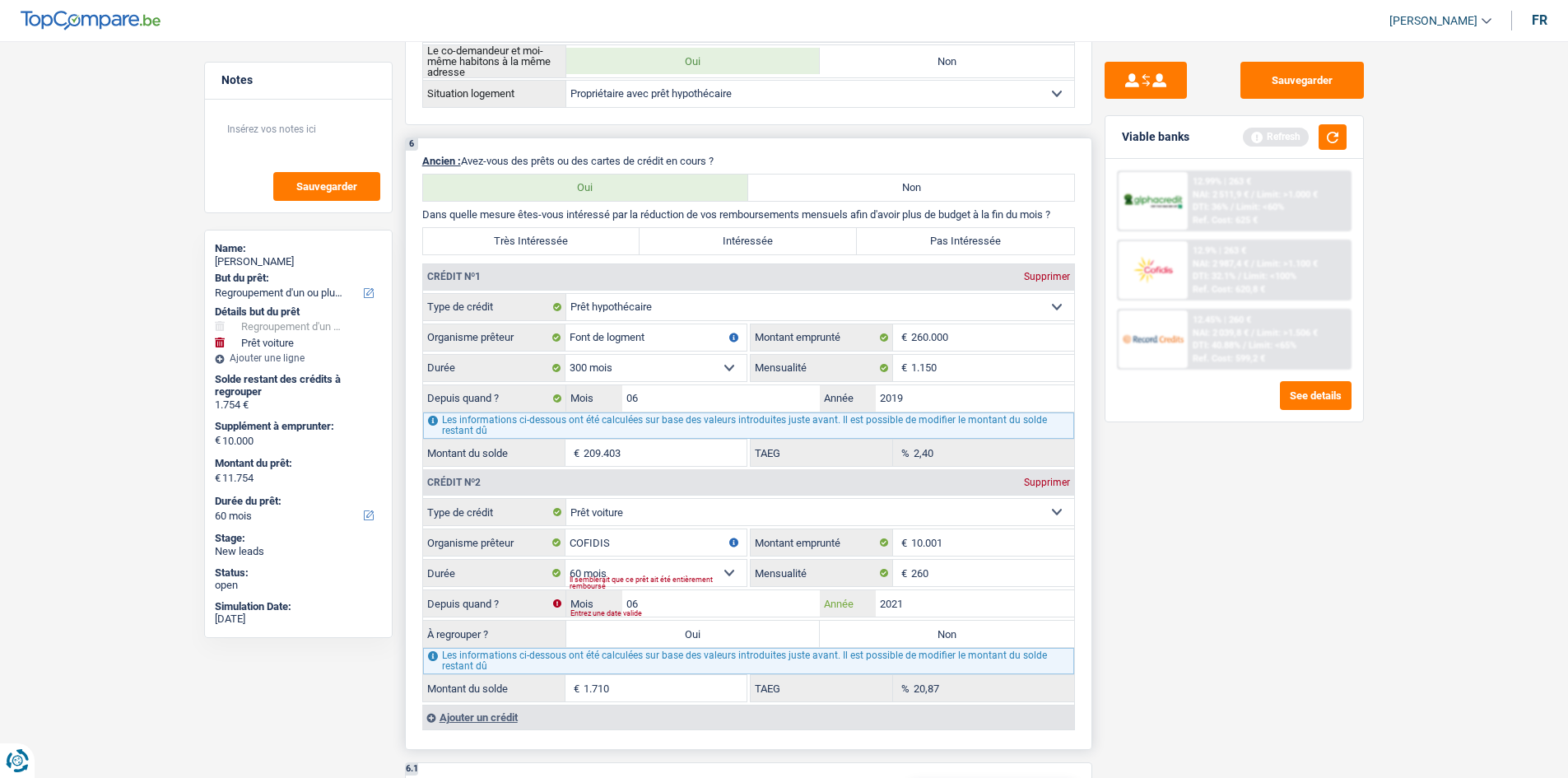
type input "2.387"
click at [1076, 639] on div "6 Ancien : Avez-vous des prêts ou des cartes de crédit en cours ? Oui Non Dans …" at bounding box center [748, 444] width 687 height 614
click at [742, 608] on input "06" at bounding box center [721, 604] width 198 height 27
type input "07"
type input "2.605"
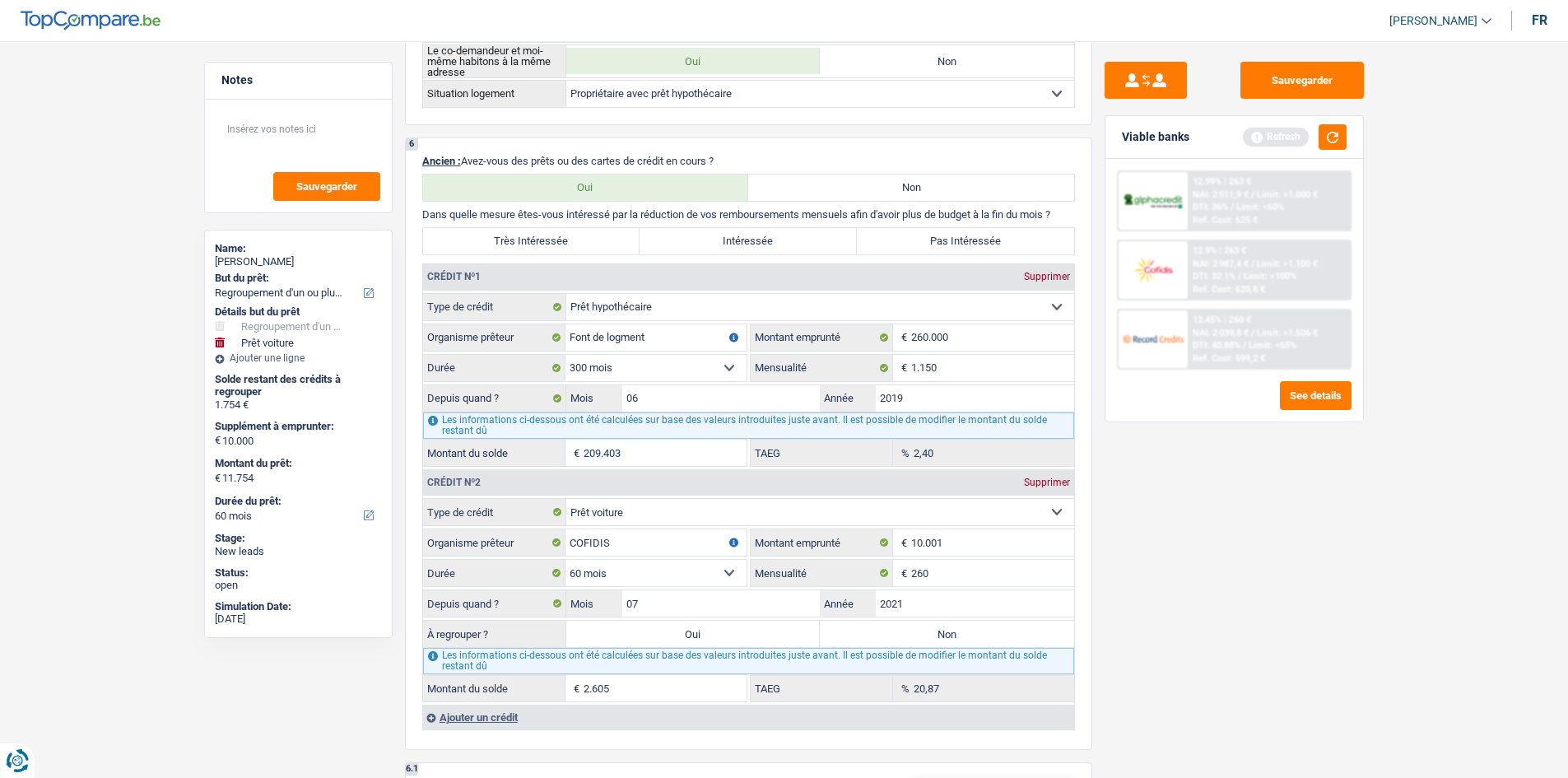
click at [1158, 611] on div "Sauvegarder Viable banks Refresh 12.99% | 263 € NAI: 2 511,9 € / Limit: >1.000 …" at bounding box center [1234, 405] width 284 height 686
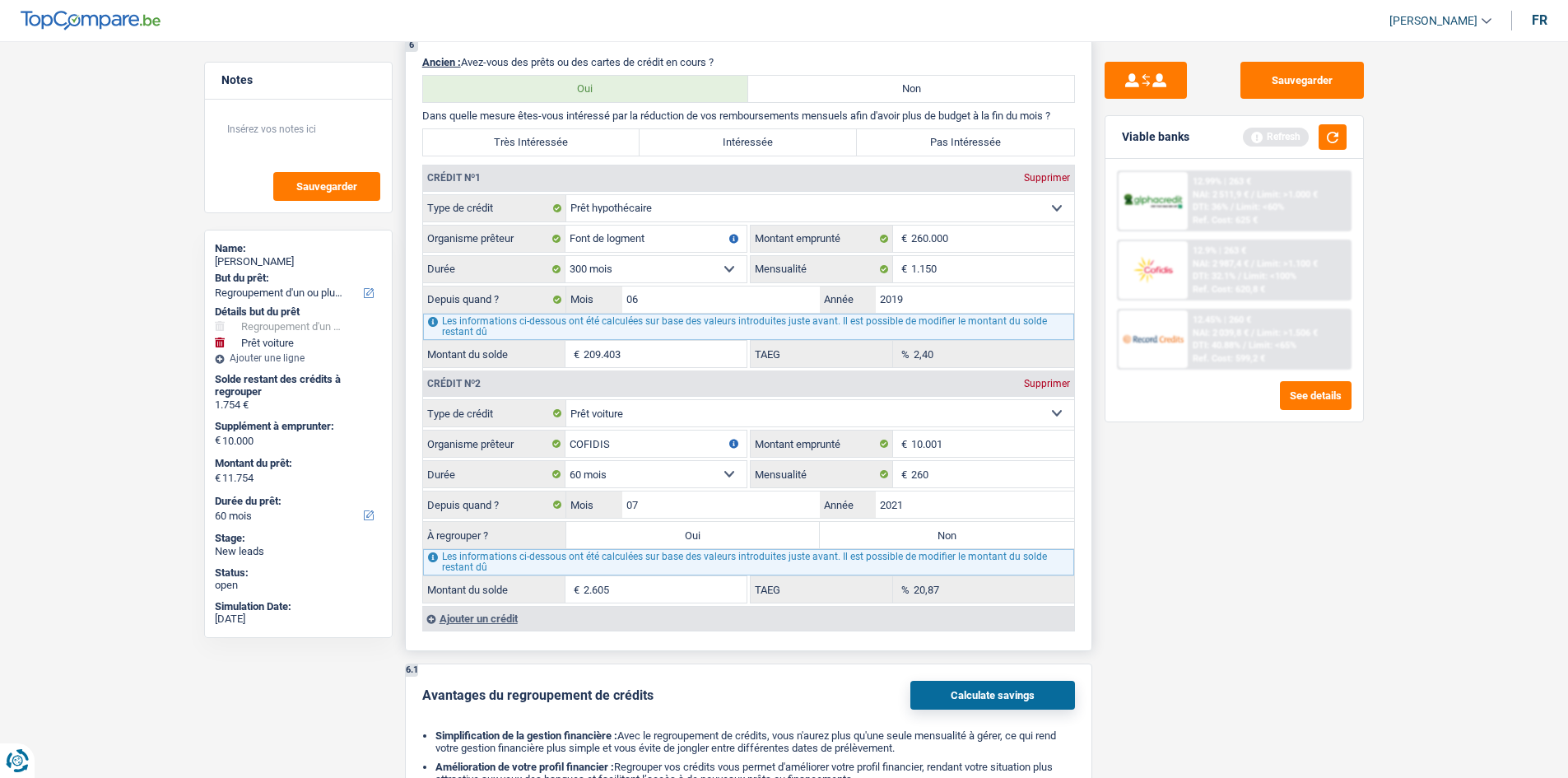
scroll to position [1647, 0]
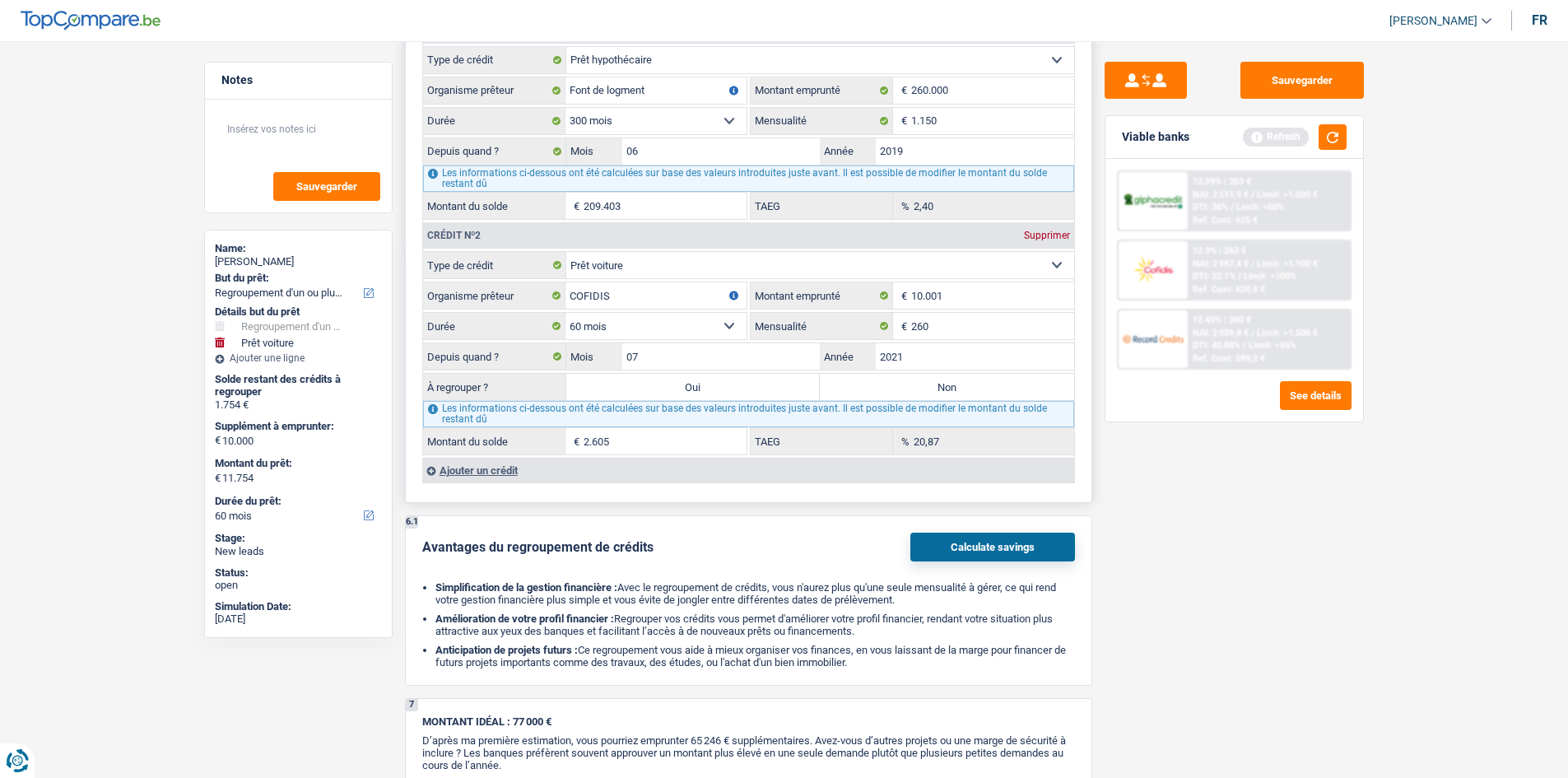
click at [503, 469] on div "Ajouter un crédit" at bounding box center [748, 470] width 652 height 25
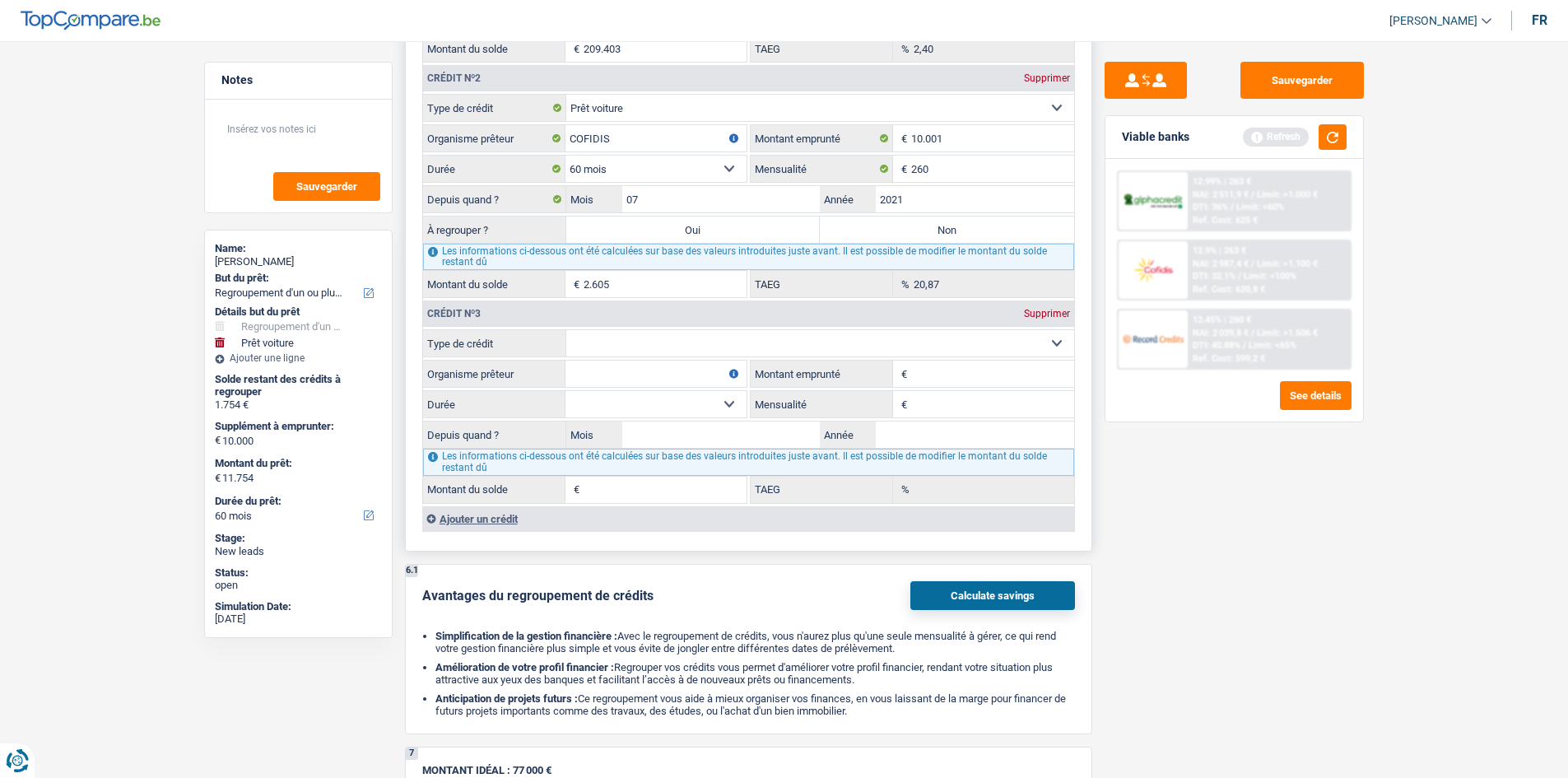
scroll to position [1812, 0]
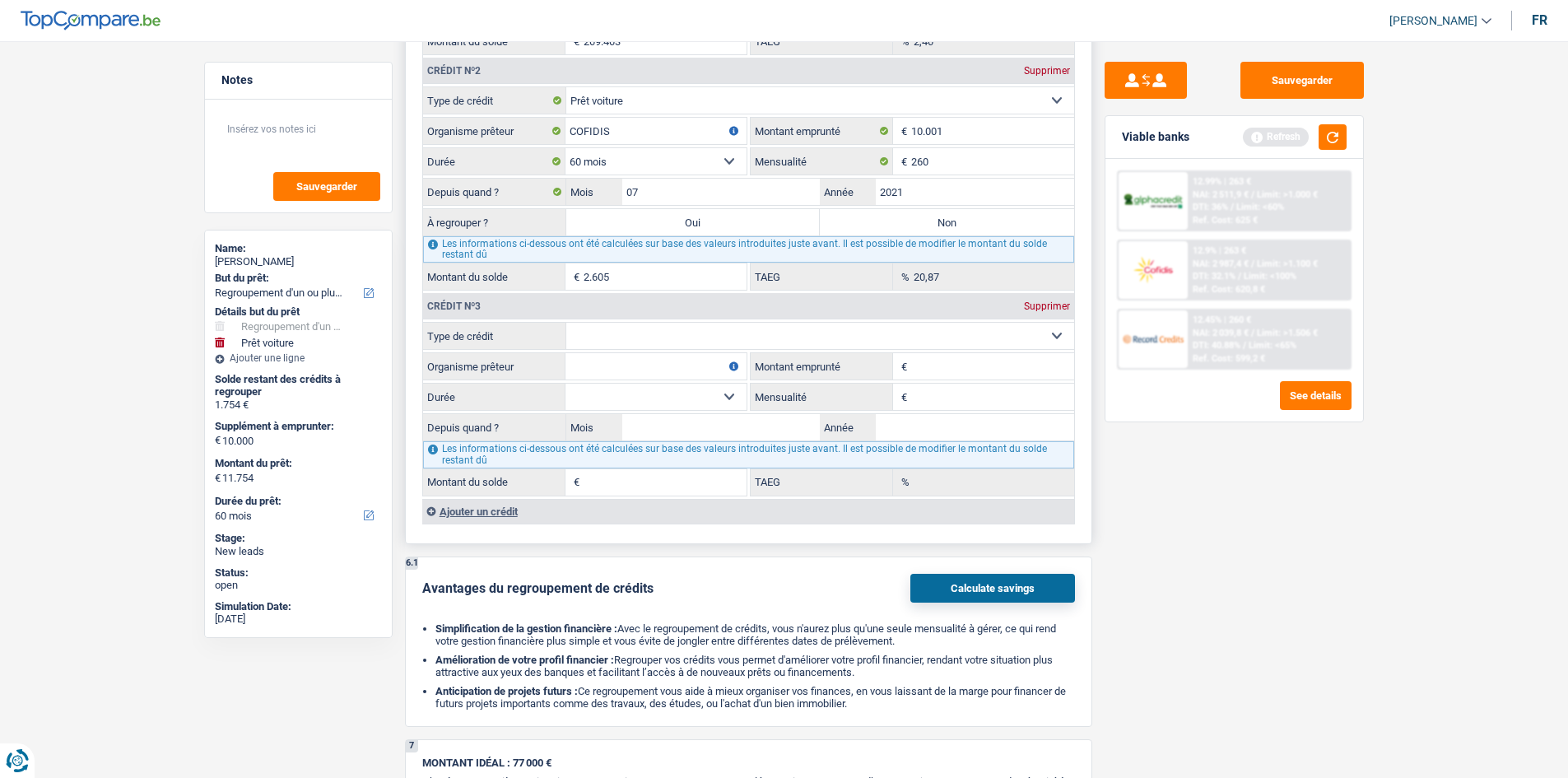
click at [661, 372] on input "Organisme prêteur" at bounding box center [656, 367] width 181 height 27
type input "COFIDIS"
click at [666, 335] on select "Carte ou ouverture de crédit Prêt hypothécaire Vente à tempérament Prêt à tempé…" at bounding box center [820, 336] width 508 height 27
select select "cardOrCredit"
type input "0"
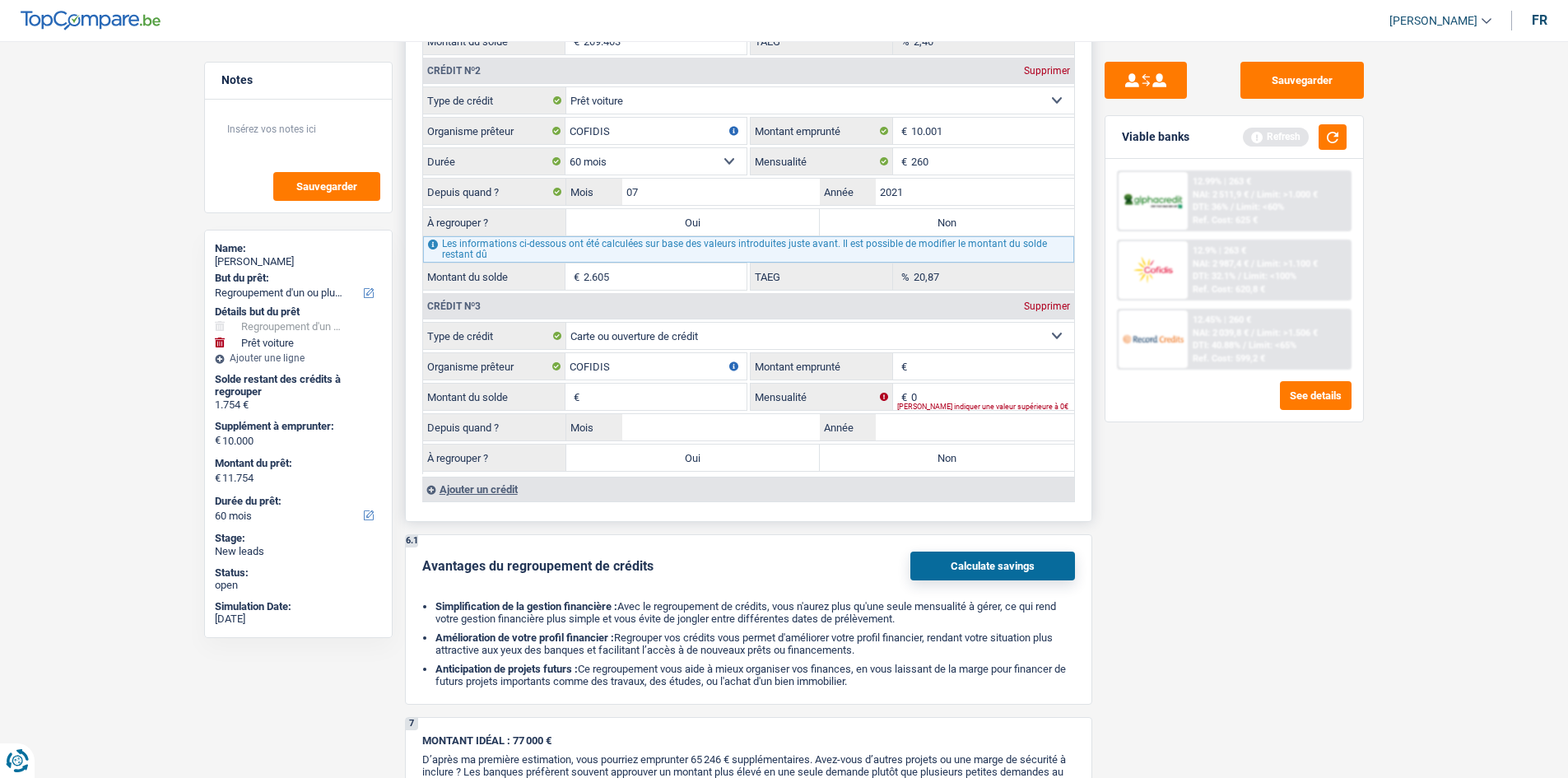
click at [927, 358] on input "Montant emprunté" at bounding box center [993, 367] width 163 height 27
type input "5.000"
click at [937, 394] on input "0" at bounding box center [993, 397] width 163 height 27
type input "192"
click at [705, 408] on input "Montant du solde" at bounding box center [665, 397] width 163 height 27
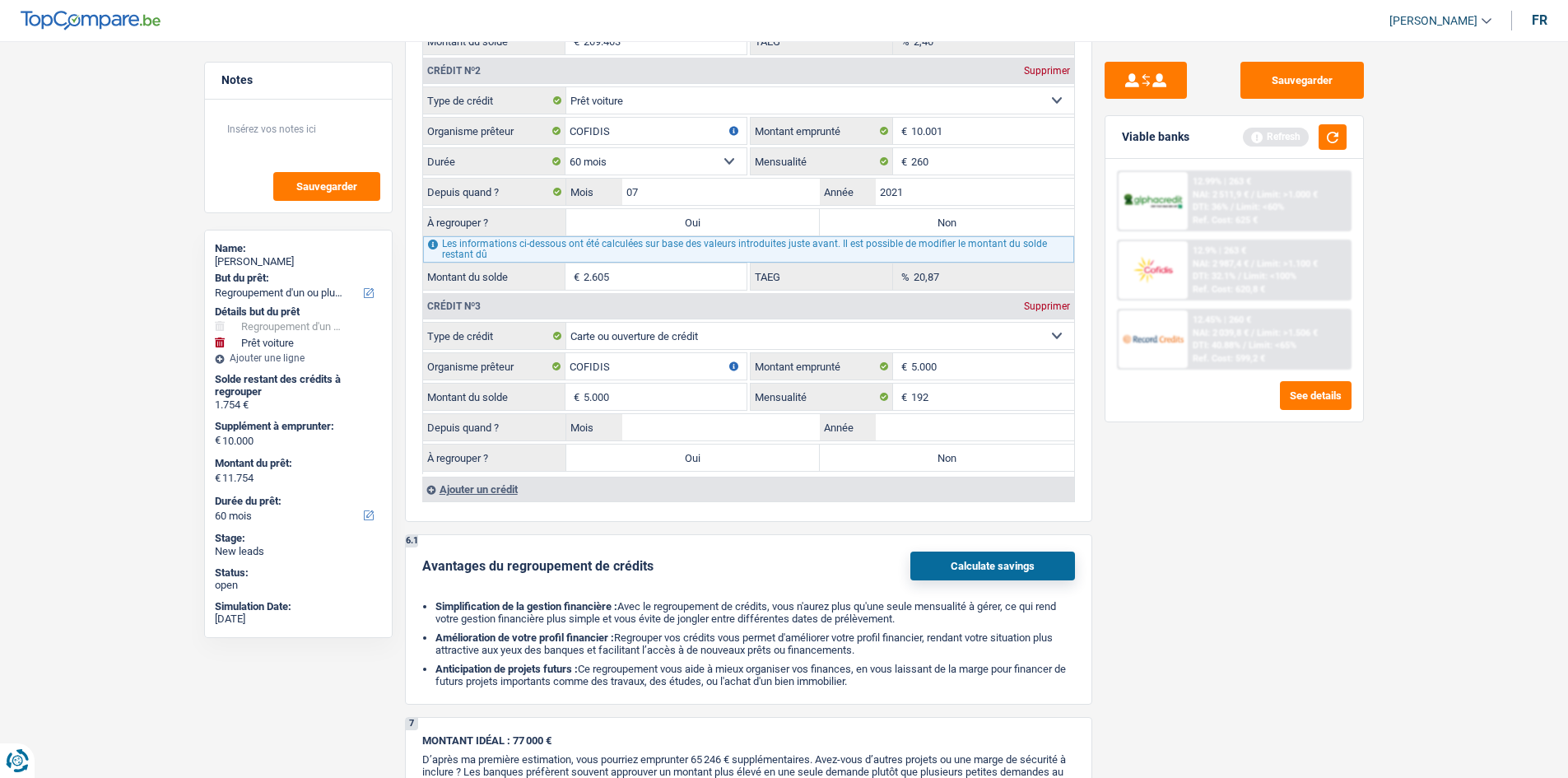
type input "5.000"
click at [1183, 514] on div "Sauvegarder Viable banks Refresh 12.99% | 263 € NAI: 2 511,9 € / Limit: >1.000 …" at bounding box center [1234, 405] width 284 height 686
drag, startPoint x: 950, startPoint y: 396, endPoint x: 873, endPoint y: 397, distance: 77.0
click at [874, 397] on div "192 € Mensualité" at bounding box center [913, 397] width 323 height 27
type input "60"
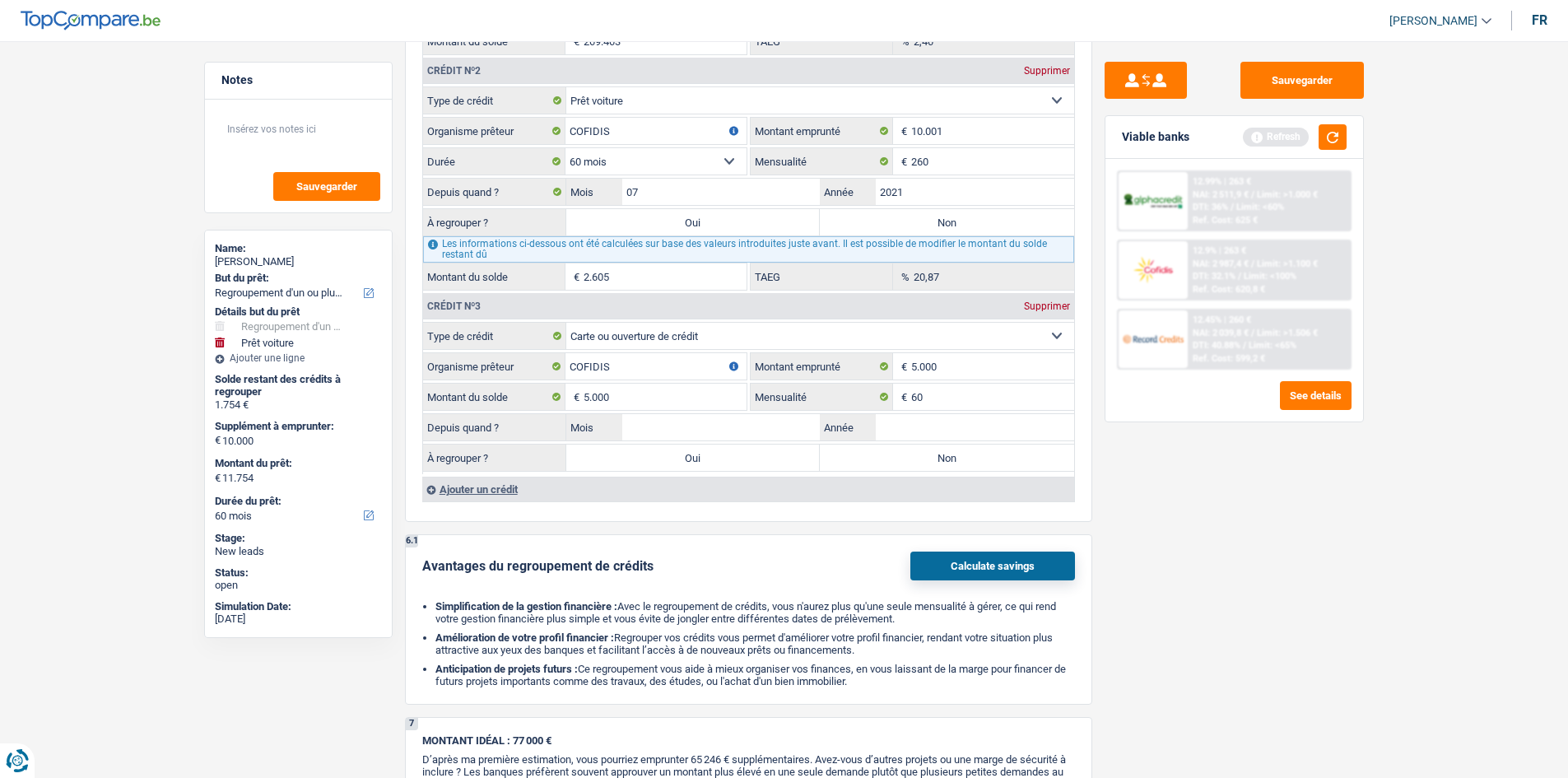
drag, startPoint x: 1189, startPoint y: 545, endPoint x: 1155, endPoint y: 514, distance: 46.0
click at [1192, 545] on div "Sauvegarder Viable banks Refresh 12.99% | 263 € NAI: 2 511,9 € / Limit: >1.000 …" at bounding box center [1234, 405] width 284 height 686
click at [889, 436] on input "Année" at bounding box center [974, 427] width 198 height 27
click at [733, 417] on input "Mois" at bounding box center [721, 427] width 198 height 27
click at [925, 425] on input "2025" at bounding box center [974, 427] width 198 height 27
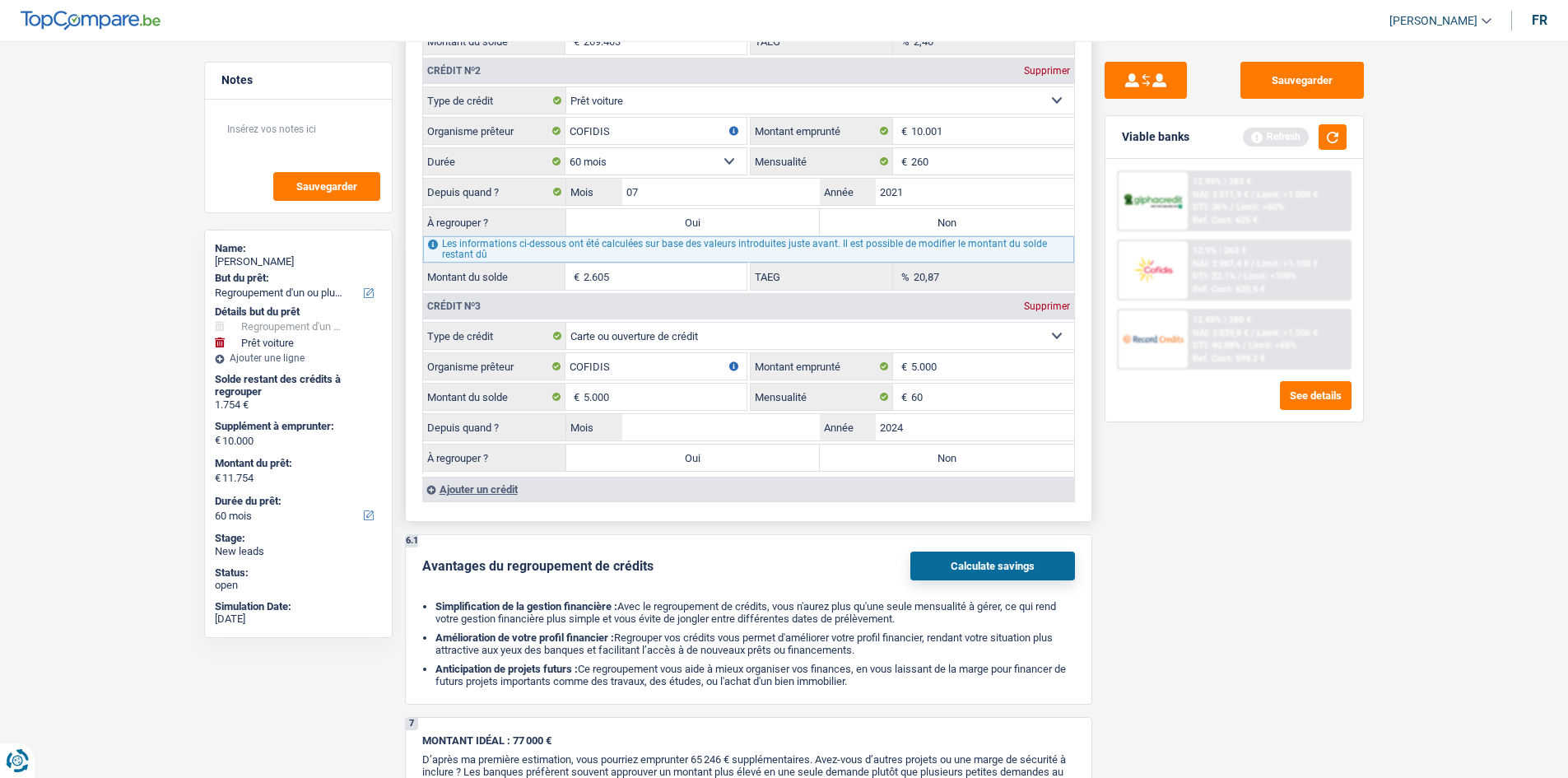
type input "2024"
click at [755, 424] on input "Mois" at bounding box center [721, 427] width 198 height 27
type input "08"
drag, startPoint x: 1161, startPoint y: 558, endPoint x: 1168, endPoint y: 574, distance: 17.5
click at [1168, 574] on div "Sauvegarder Viable banks Refresh 12.99% | 263 € NAI: 2 511,9 € / Limit: >1.000 …" at bounding box center [1234, 405] width 284 height 686
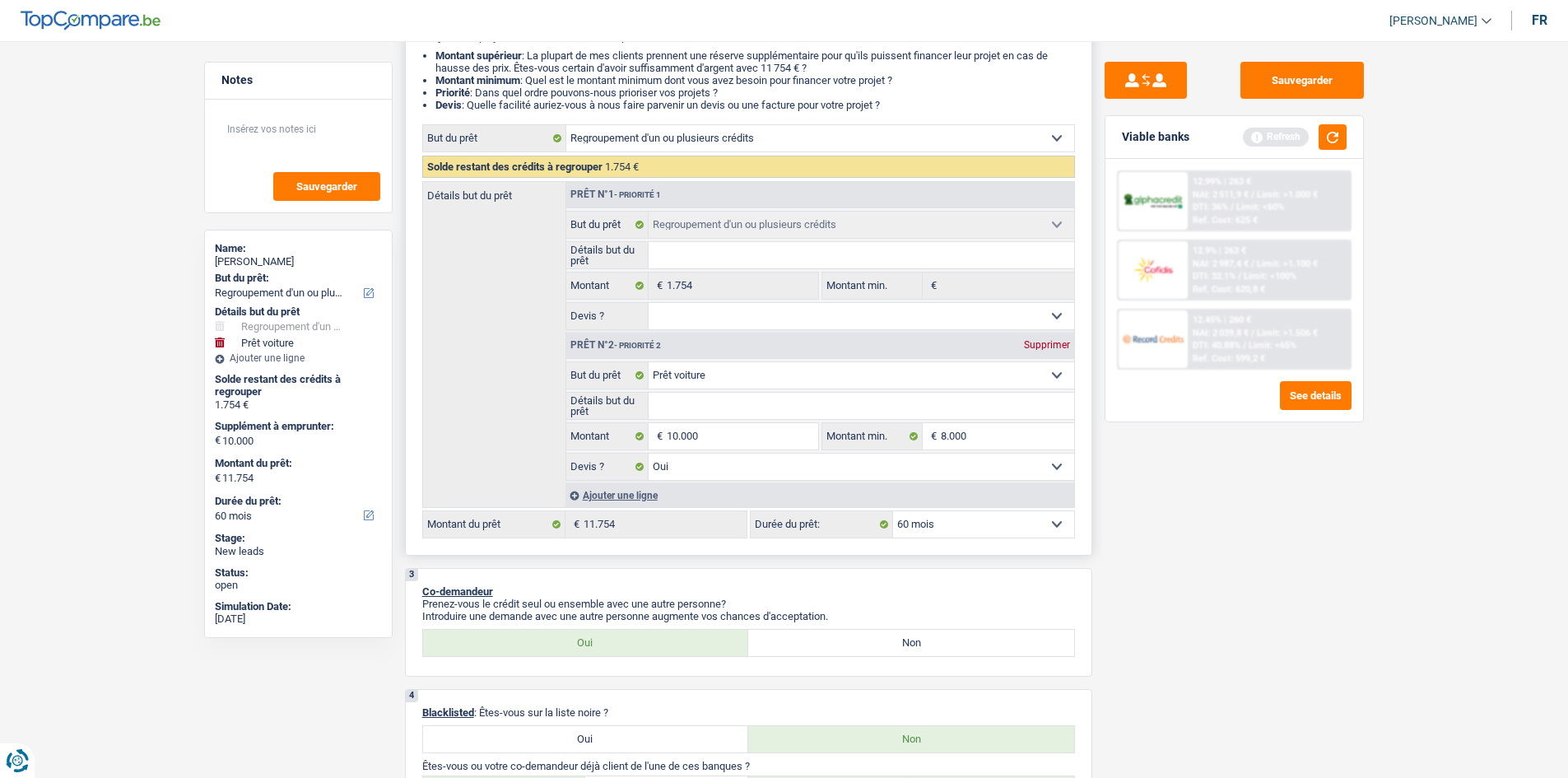
scroll to position [0, 0]
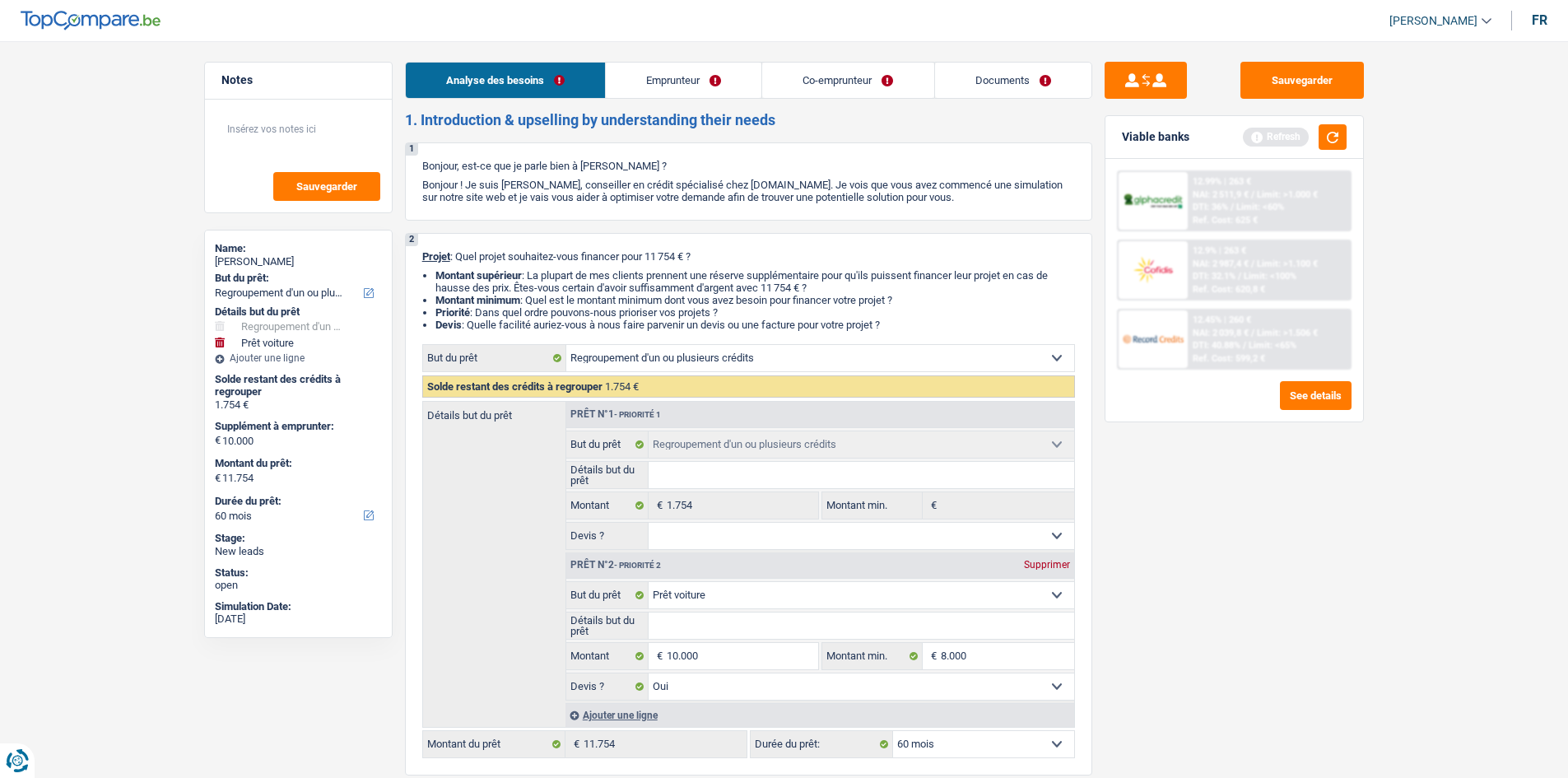
click at [816, 80] on link "Co-emprunteur" at bounding box center [847, 80] width 171 height 36
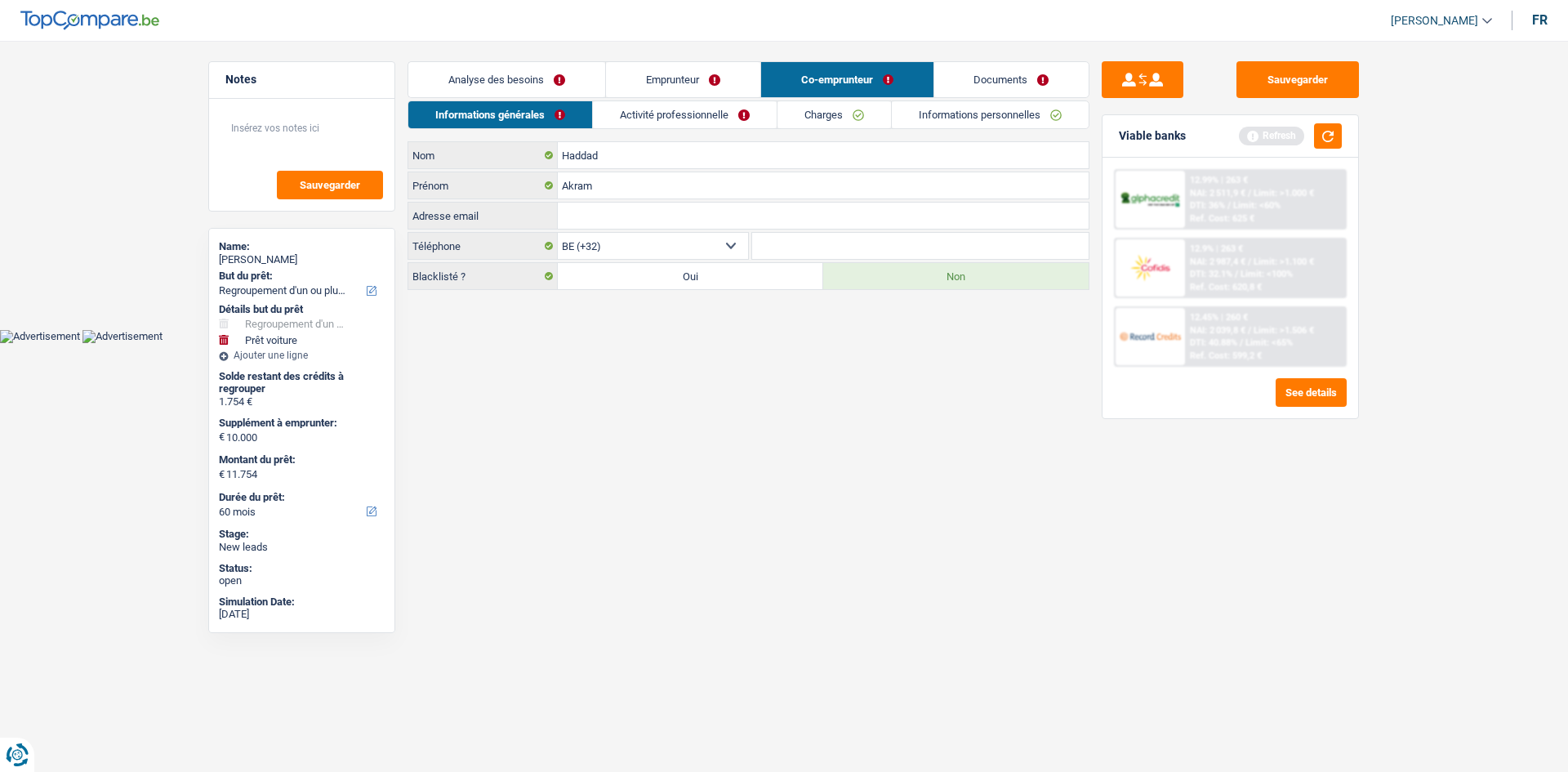
click at [814, 118] on link "Charges" at bounding box center [834, 115] width 114 height 27
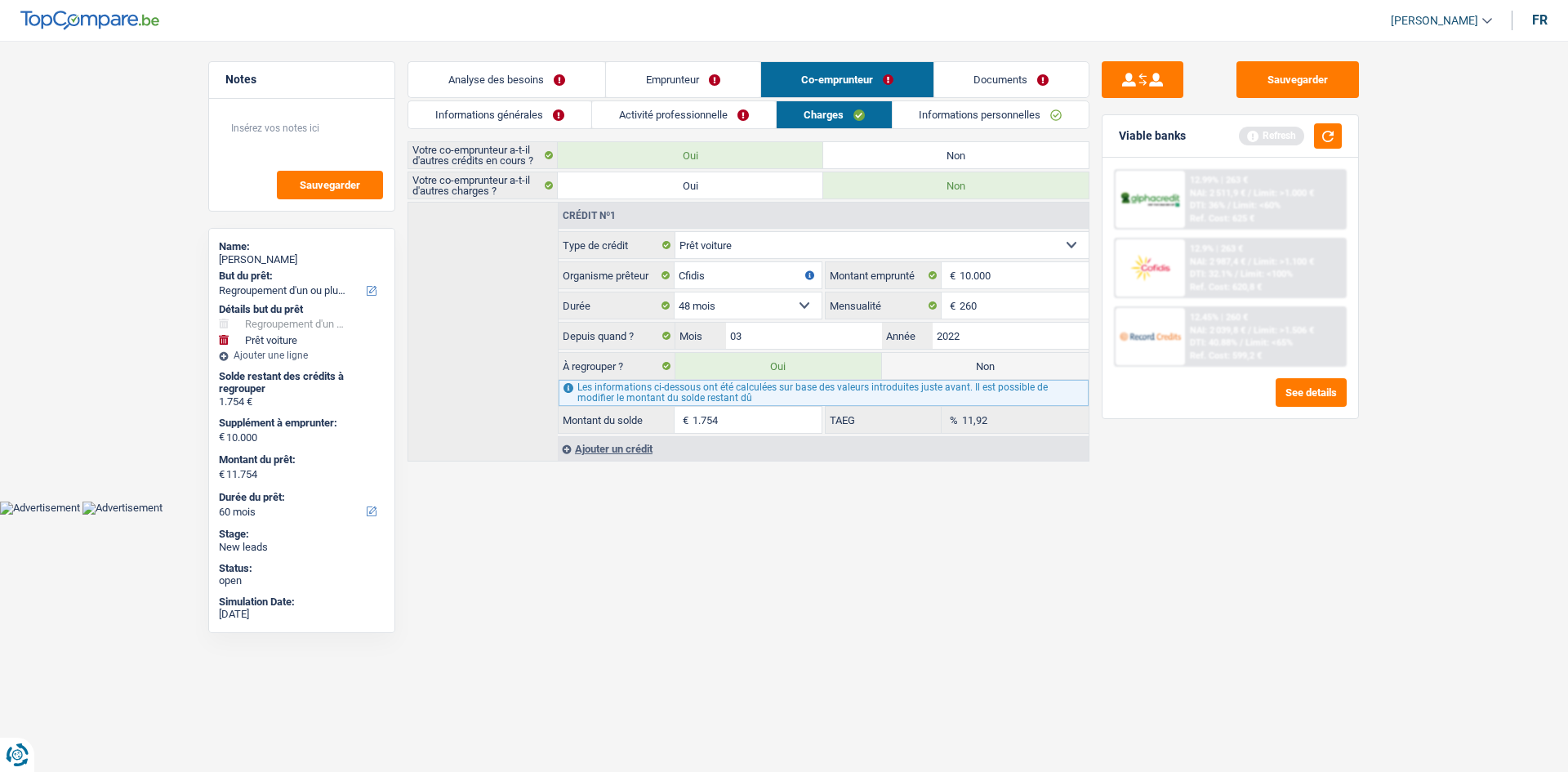
click at [610, 444] on div "Ajouter un crédit" at bounding box center [823, 449] width 531 height 25
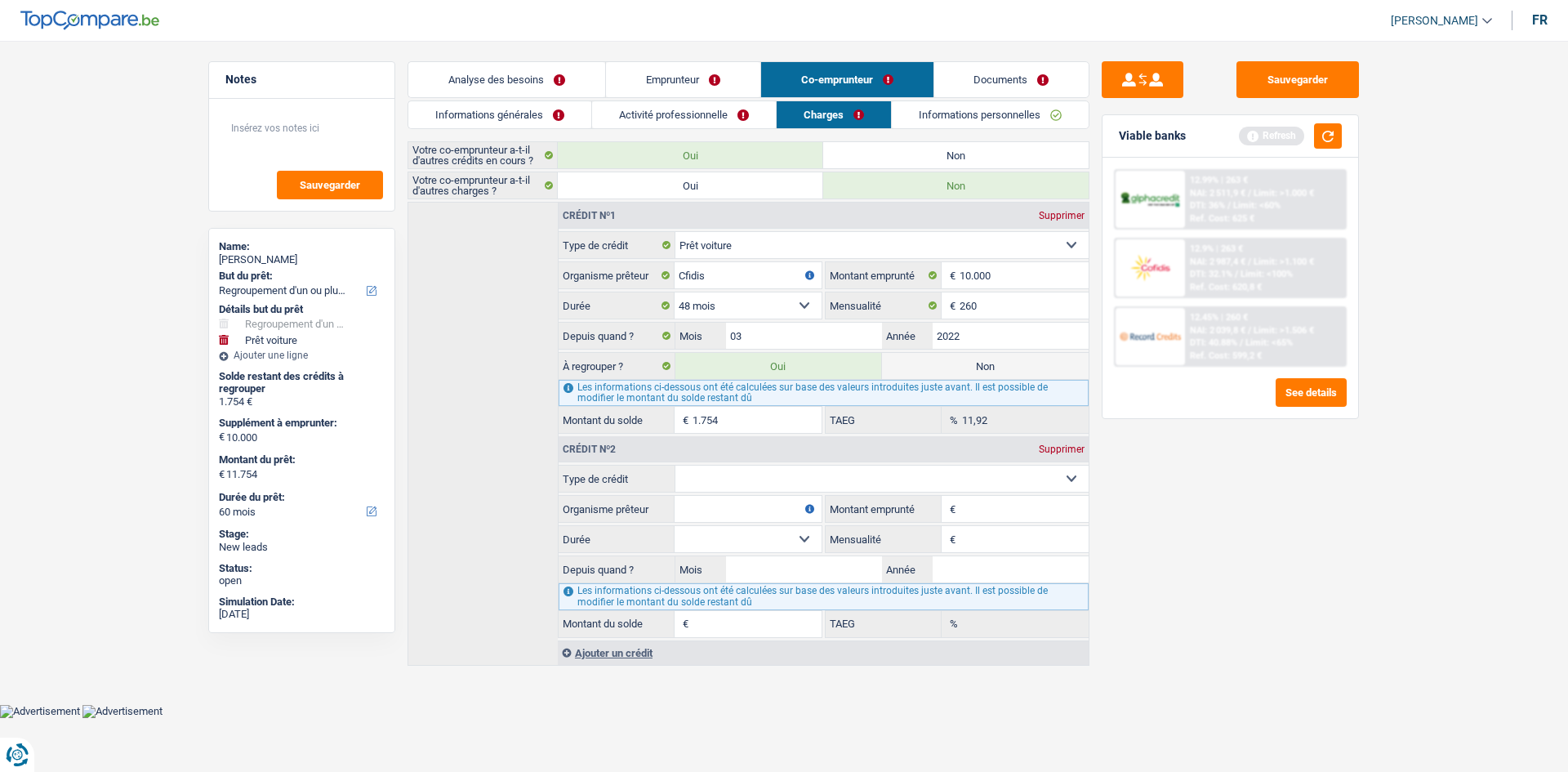
click at [723, 487] on select "Carte ou ouverture de crédit Prêt hypothécaire Vente à tempérament Prêt à tempé…" at bounding box center [883, 479] width 414 height 26
select select "personalLoan"
type input "0"
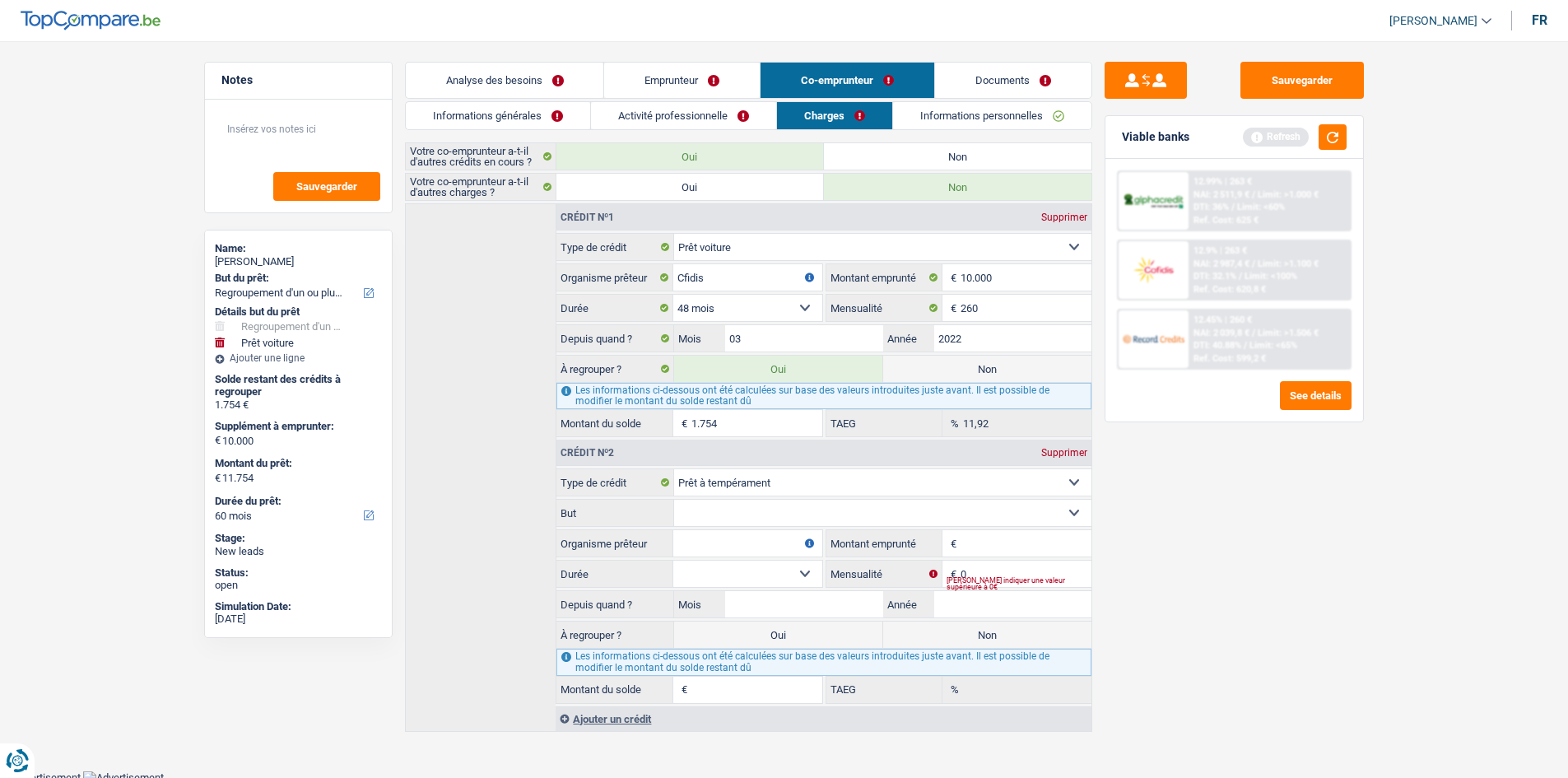
click at [765, 509] on select "Confort maison: meubles, textile, peinture, électroménager, outillage non-profe…" at bounding box center [883, 513] width 417 height 27
click at [1170, 502] on div "Sauvegarder Viable banks Refresh 12.99% | 263 € NAI: 2 511,9 € / Limit: >1.000 …" at bounding box center [1234, 405] width 284 height 686
click at [771, 488] on select "Carte ou ouverture de crédit Prêt hypothécaire Vente à tempérament Prêt à tempé…" at bounding box center [883, 482] width 417 height 27
click at [674, 469] on select "Carte ou ouverture de crédit Prêt hypothécaire Vente à tempérament Prêt à tempé…" at bounding box center [883, 482] width 417 height 27
click at [847, 519] on select "Confort maison: meubles, textile, peinture, électroménager, outillage non-profe…" at bounding box center [883, 513] width 417 height 27
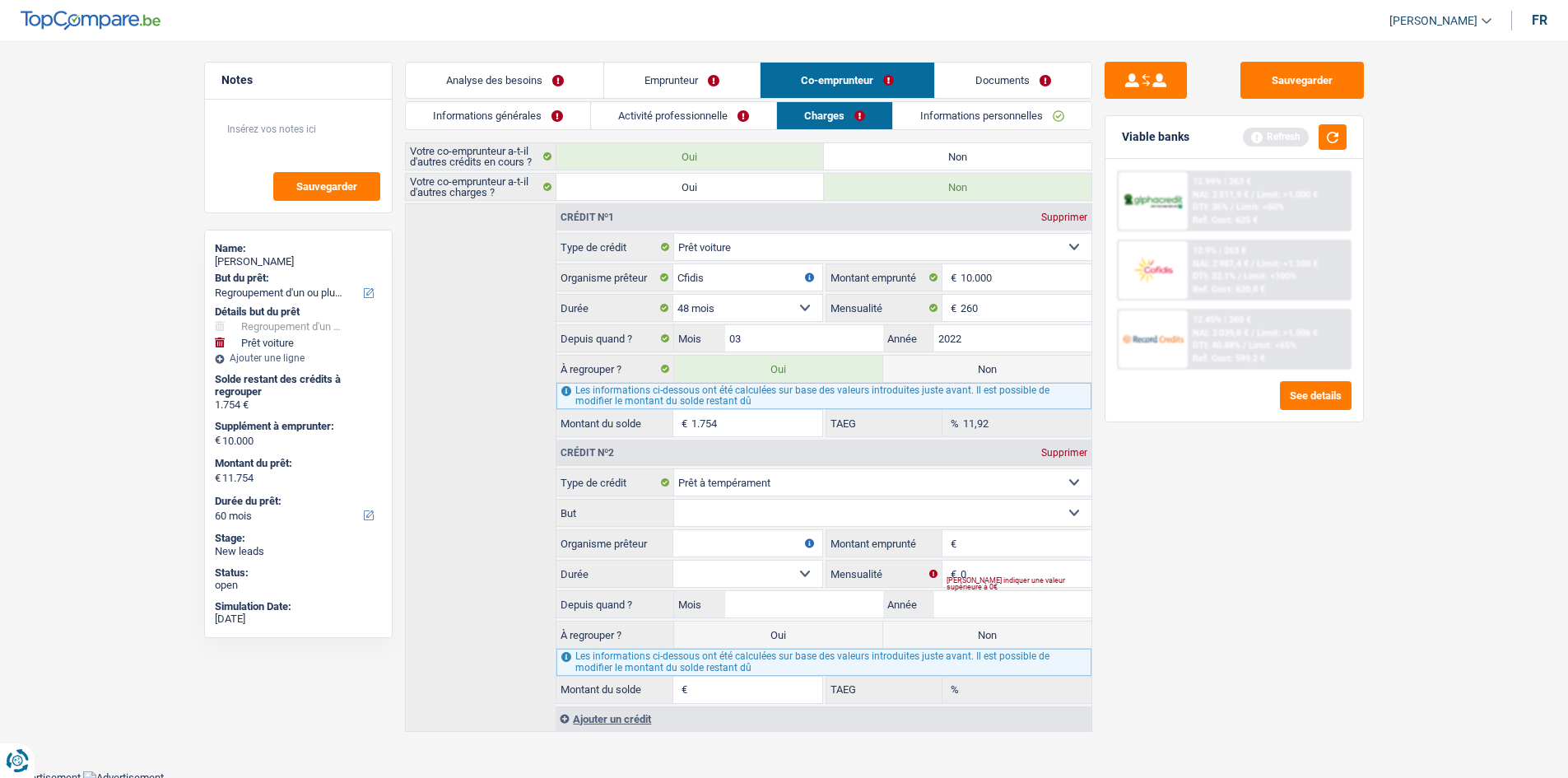
click at [514, 513] on div "Crédit nº1 Supprimer Carte ou ouverture de crédit Prêt hypothécaire Vente à tem…" at bounding box center [748, 467] width 687 height 528
click at [1060, 456] on div "Supprimer" at bounding box center [1064, 452] width 54 height 10
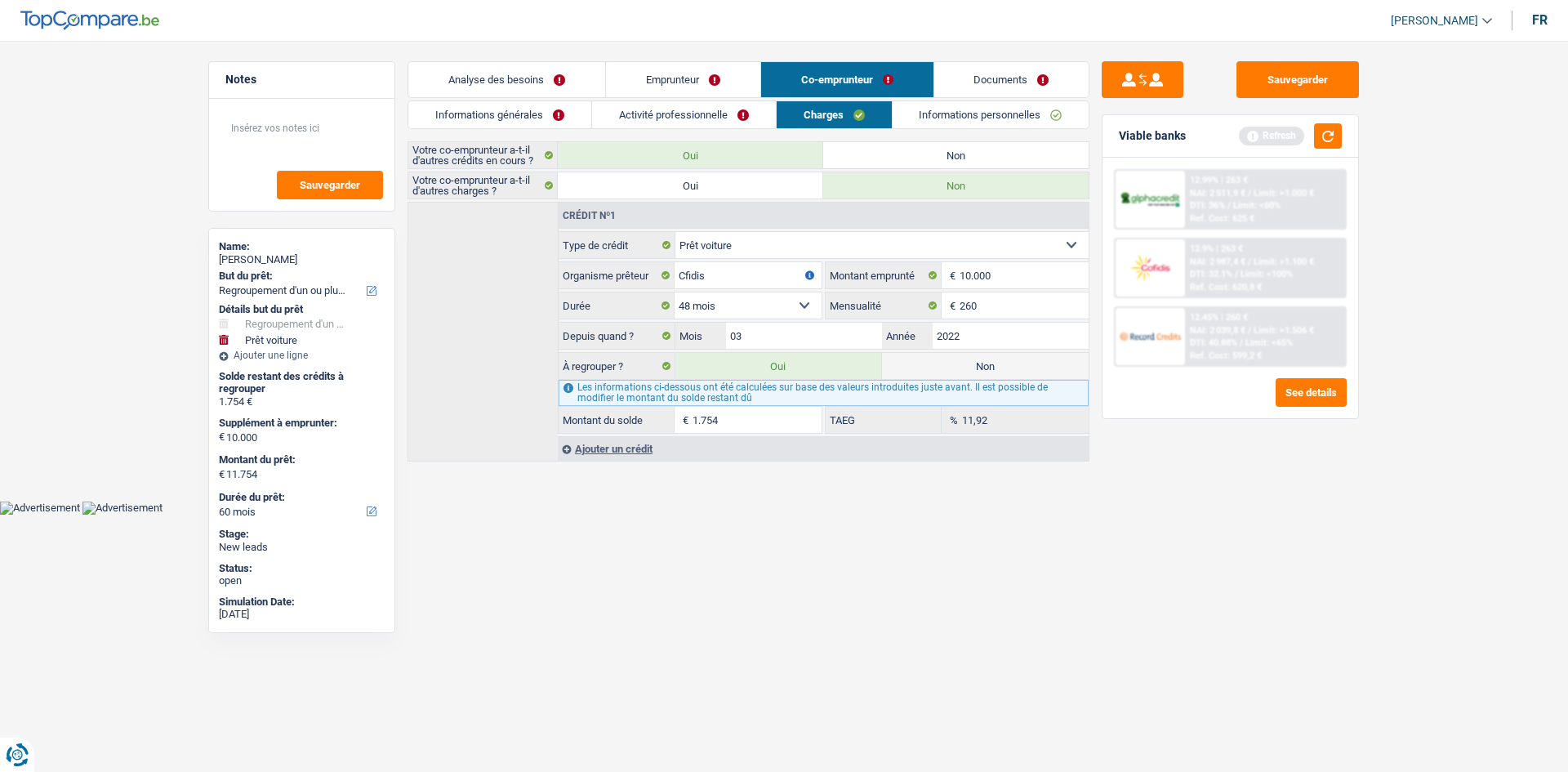
click at [685, 94] on link "Emprunteur" at bounding box center [683, 79] width 154 height 35
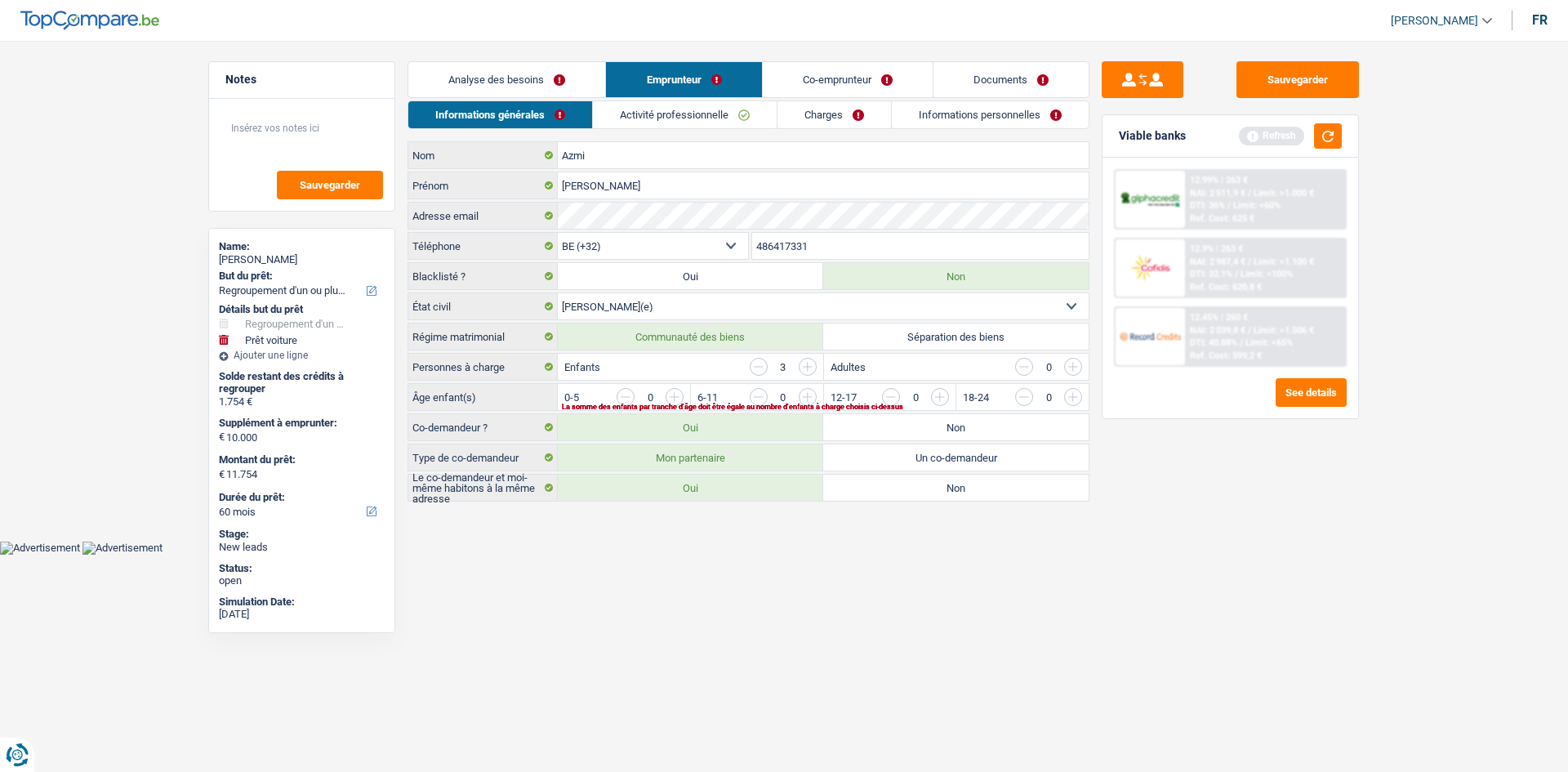
click at [512, 81] on link "Analyse des besoins" at bounding box center [507, 79] width 196 height 35
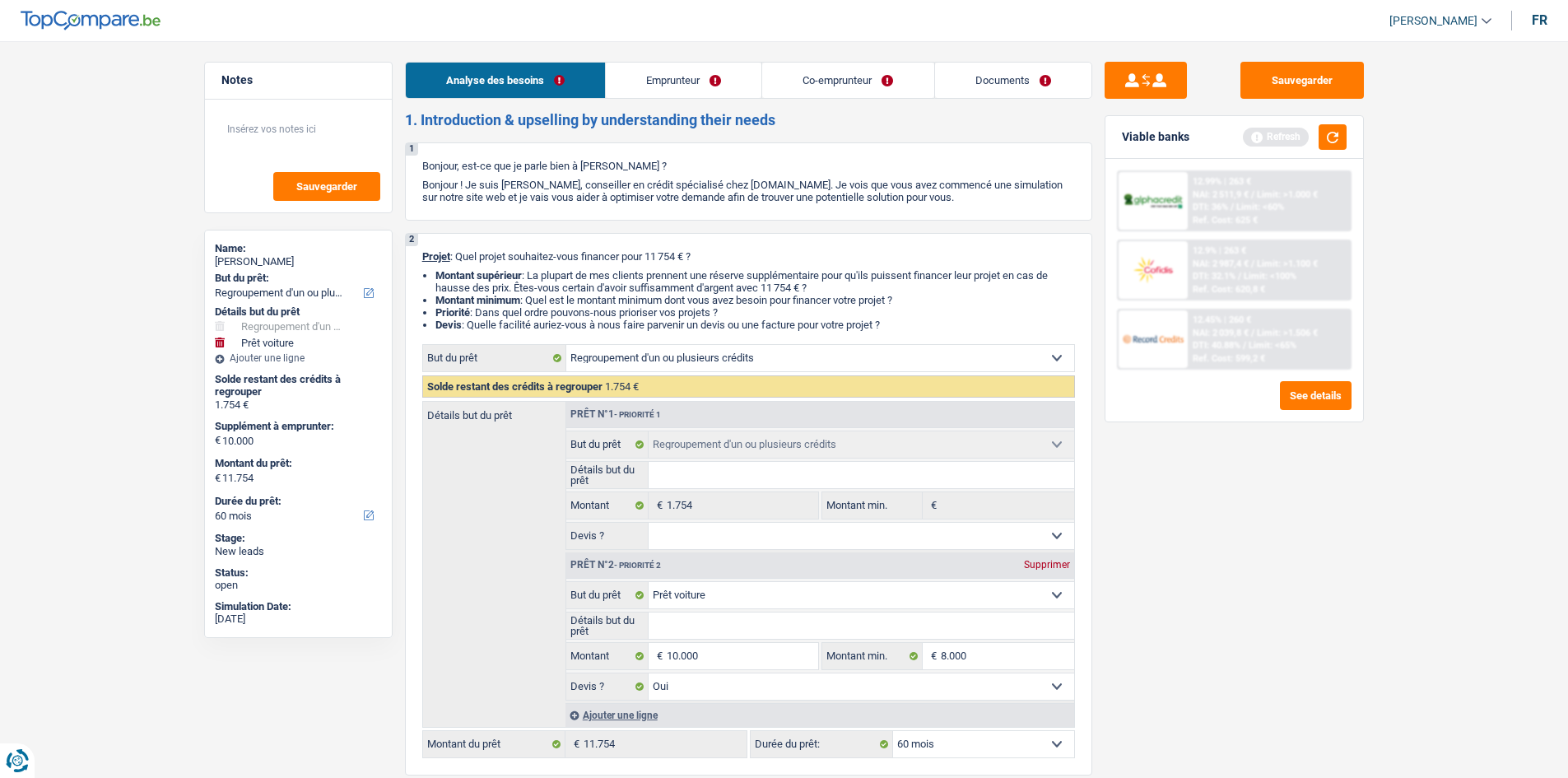
click at [682, 85] on link "Emprunteur" at bounding box center [683, 80] width 155 height 36
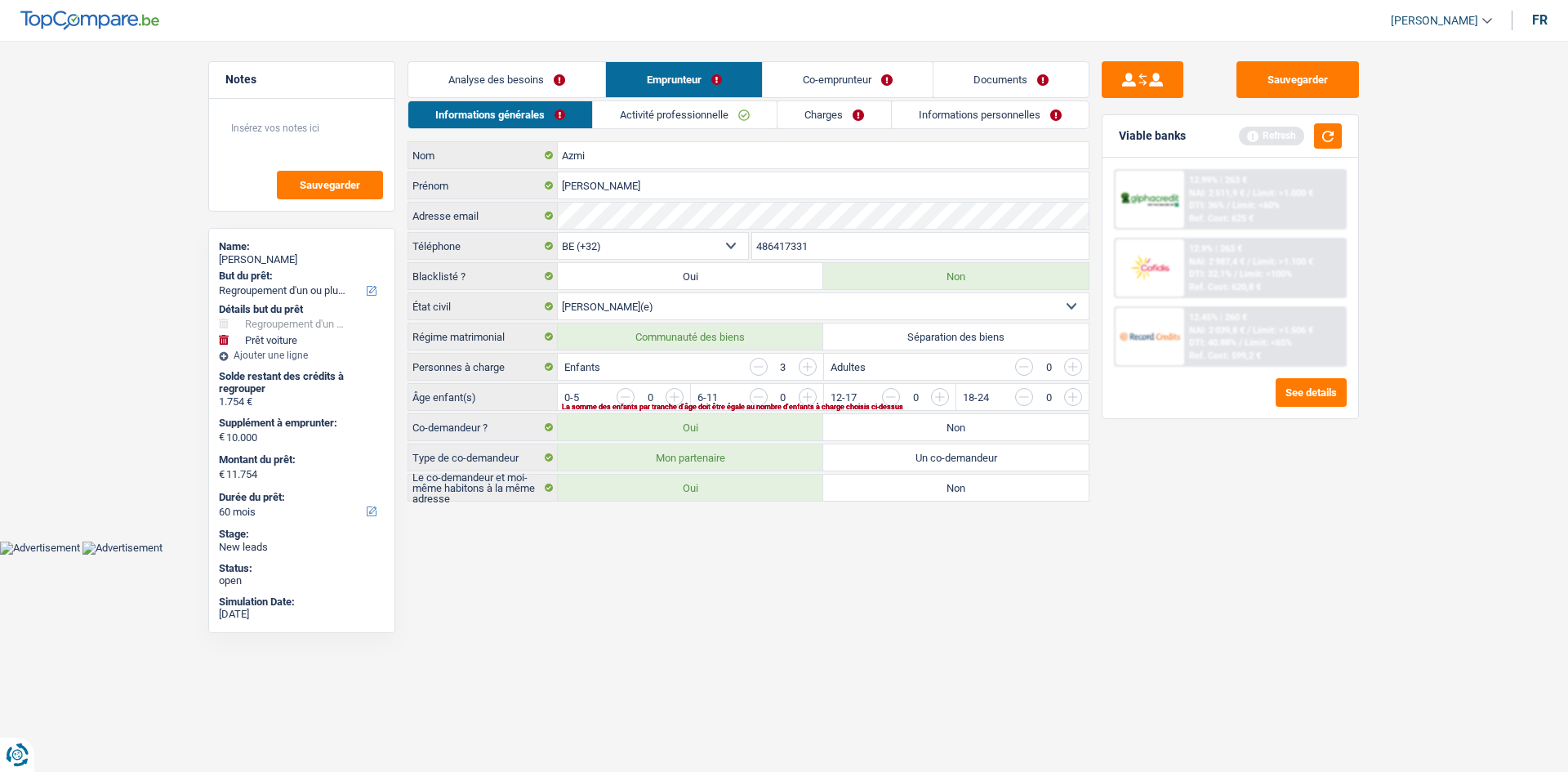
click at [817, 86] on link "Co-emprunteur" at bounding box center [847, 79] width 170 height 35
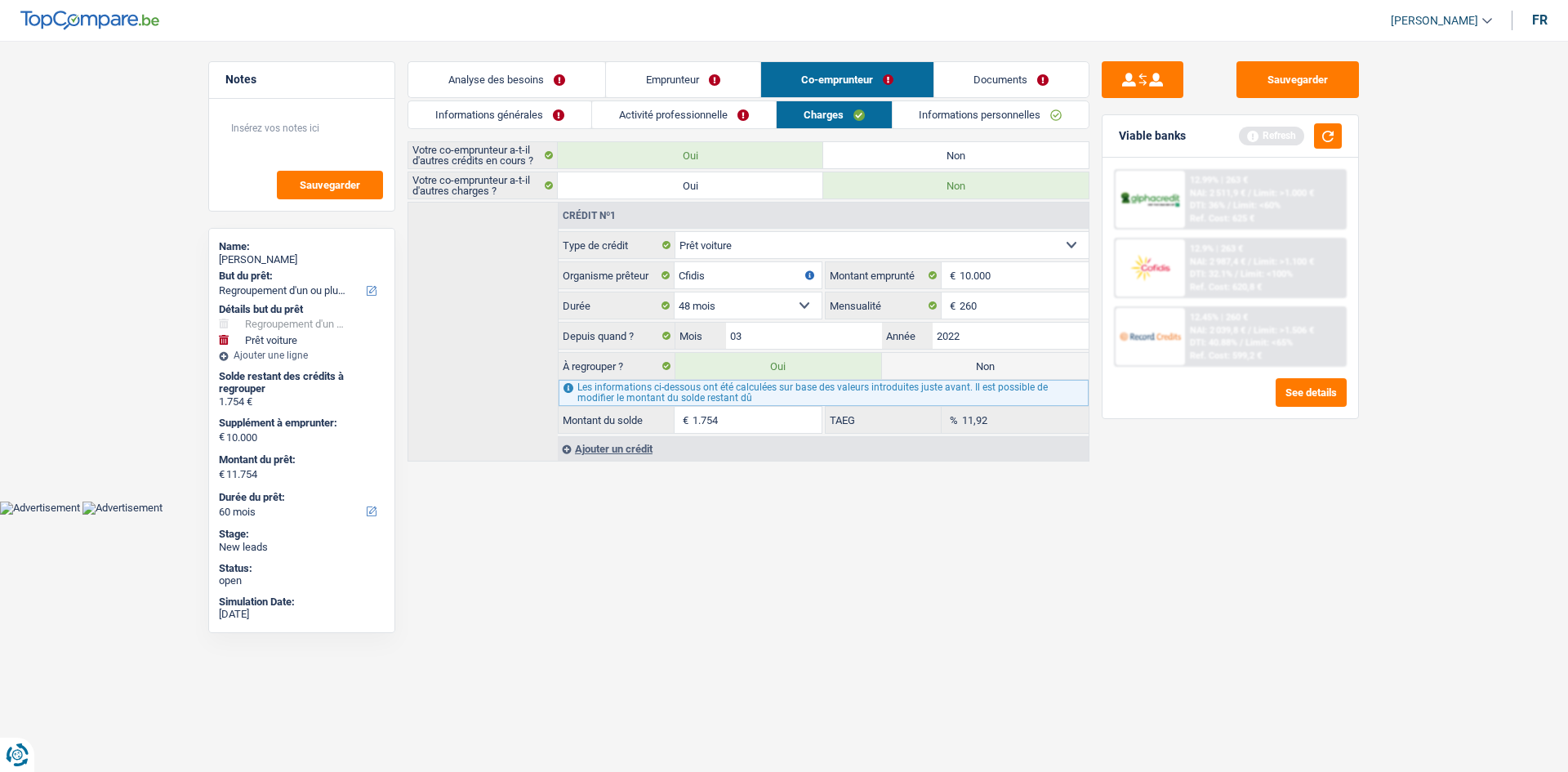
click at [514, 76] on link "Analyse des besoins" at bounding box center [507, 79] width 196 height 35
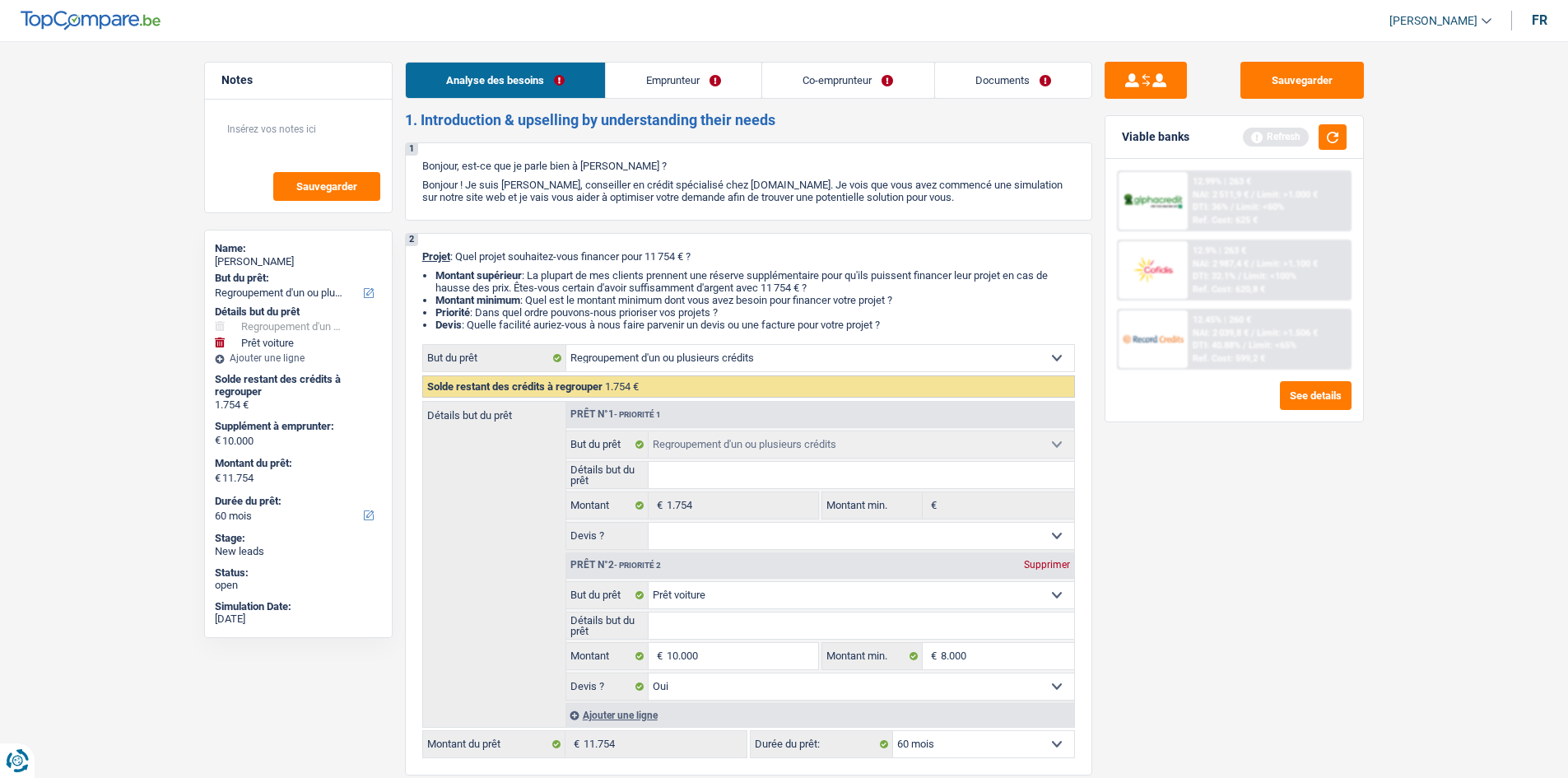
click at [638, 83] on link "Emprunteur" at bounding box center [683, 80] width 155 height 36
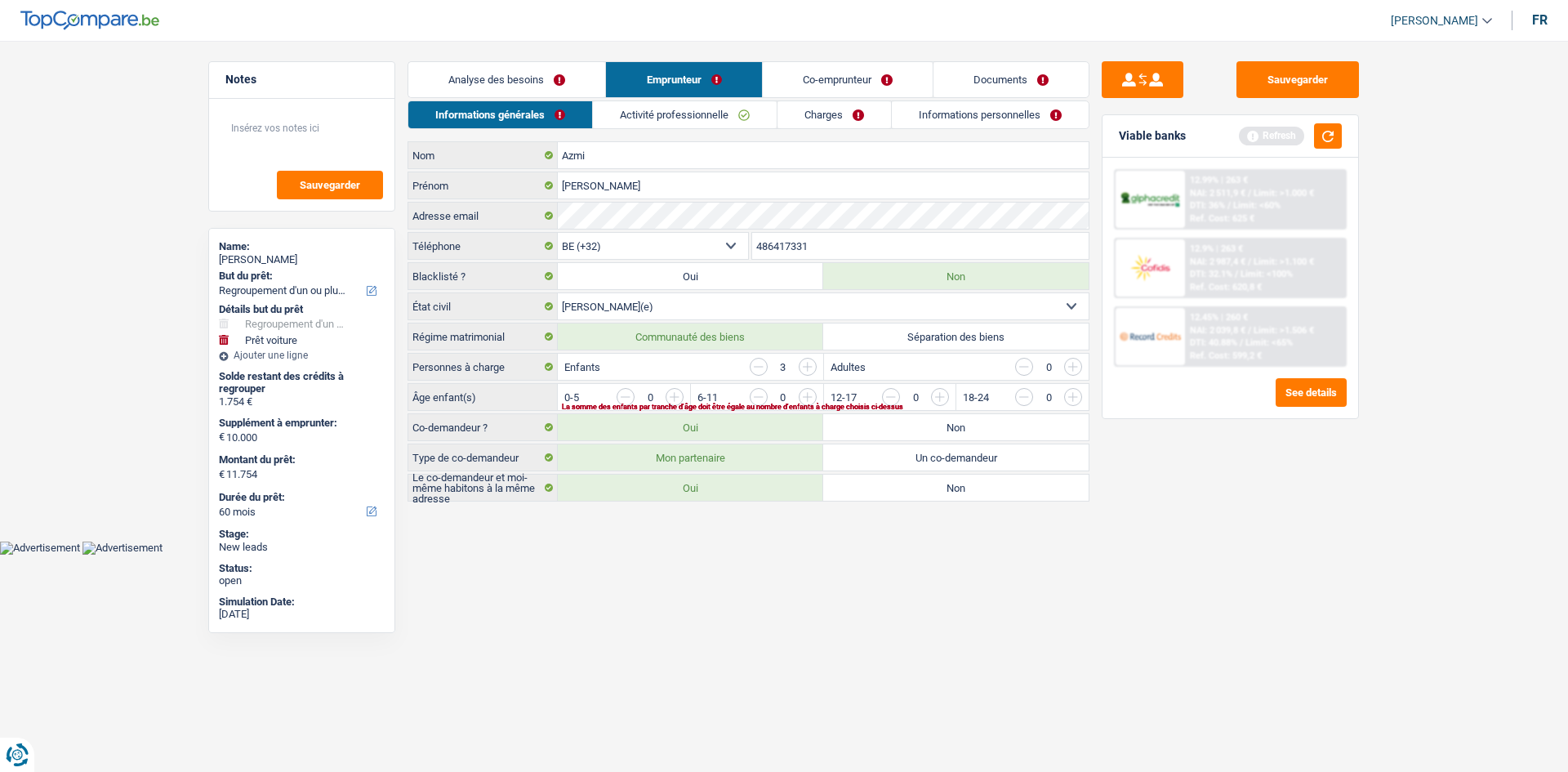
click at [941, 394] on input "button" at bounding box center [1271, 401] width 680 height 26
click at [805, 398] on input "button" at bounding box center [1139, 401] width 680 height 26
click at [805, 404] on div "La somme des enfants par tranche d'âge doit être égale au nombre d'enfants à ch…" at bounding box center [798, 406] width 472 height 6
click at [812, 398] on input "button" at bounding box center [1139, 401] width 680 height 26
click at [721, 111] on link "Activité professionnelle" at bounding box center [685, 115] width 184 height 27
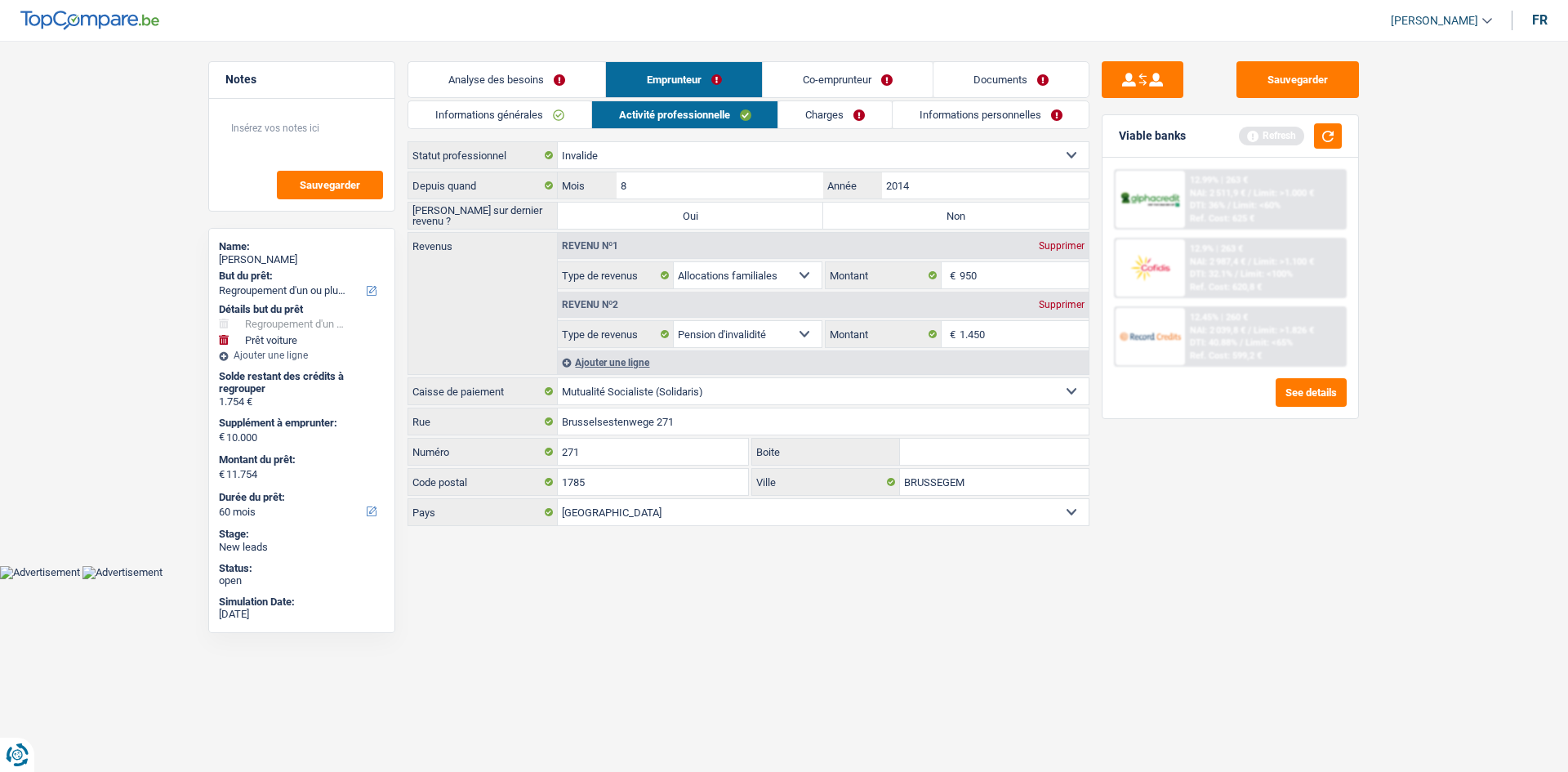
click at [748, 154] on select "Ouvrier Employé privé Employé public Invalide Indépendant Pensionné Chômeur Mut…" at bounding box center [823, 155] width 531 height 26
click at [558, 142] on select "Ouvrier Employé privé Employé public Invalide Indépendant Pensionné Chômeur Mut…" at bounding box center [823, 155] width 531 height 26
click at [908, 204] on label "Non" at bounding box center [956, 216] width 265 height 26
click at [908, 204] on input "Non" at bounding box center [956, 216] width 265 height 26
radio input "true"
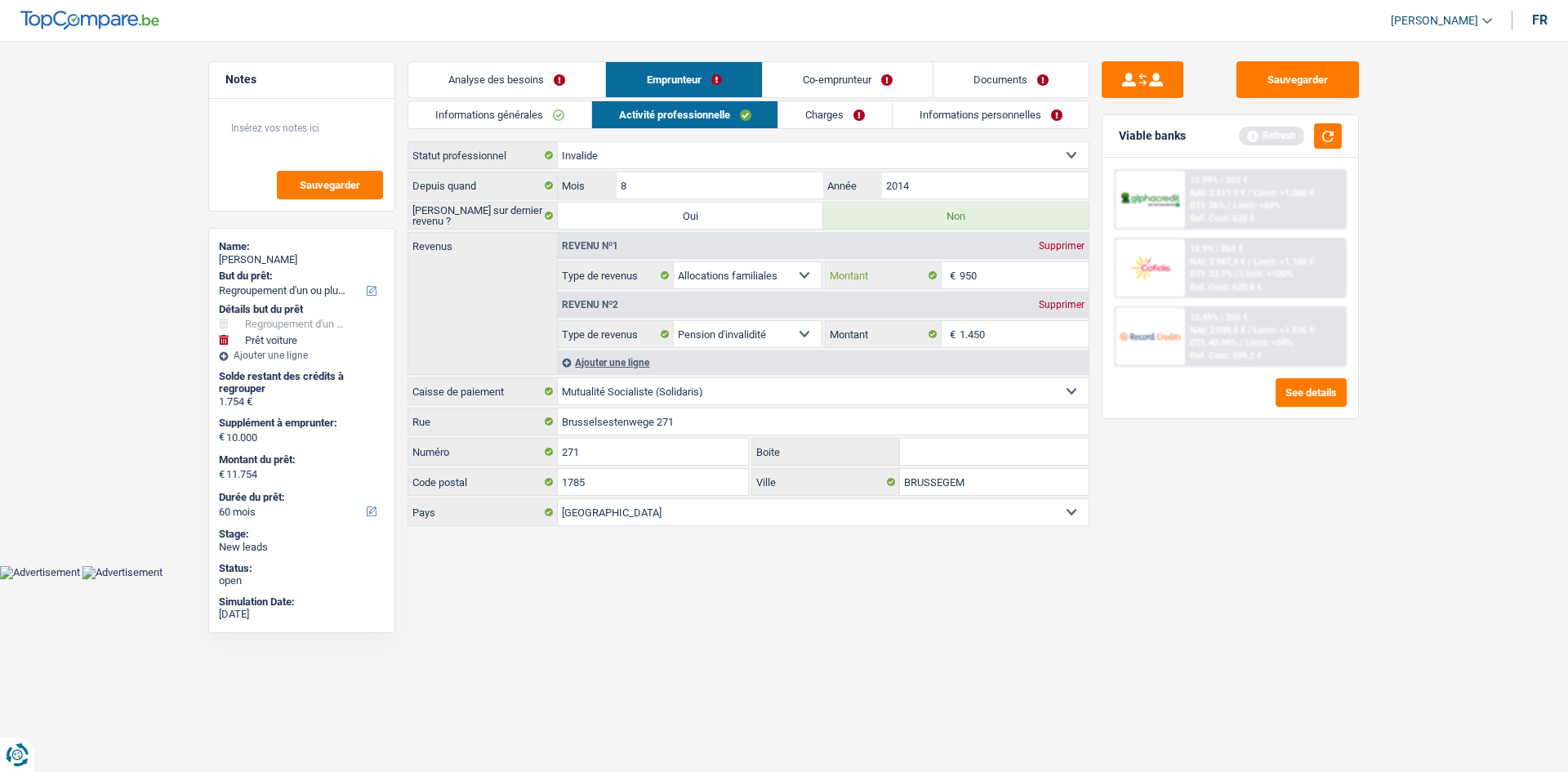
click at [993, 275] on input "950" at bounding box center [1024, 276] width 129 height 26
type input "9"
type input "950"
click at [979, 574] on body "Vous avez le contrôle de vos données Nous utilisons des cookies, tout comme nos…" at bounding box center [784, 302] width 1568 height 555
click at [825, 110] on link "Charges" at bounding box center [835, 115] width 114 height 27
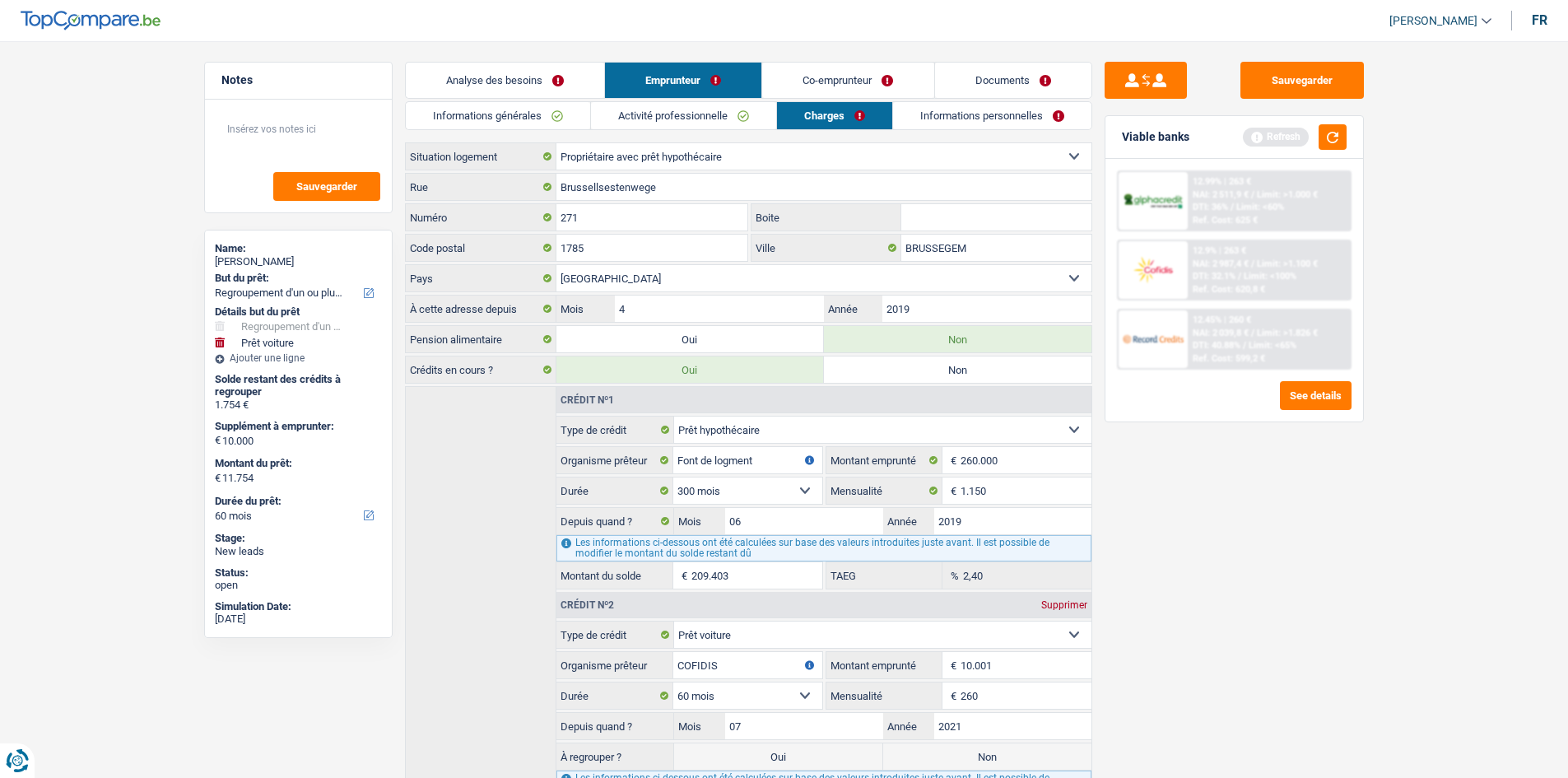
click at [805, 80] on link "Co-emprunteur" at bounding box center [847, 80] width 171 height 36
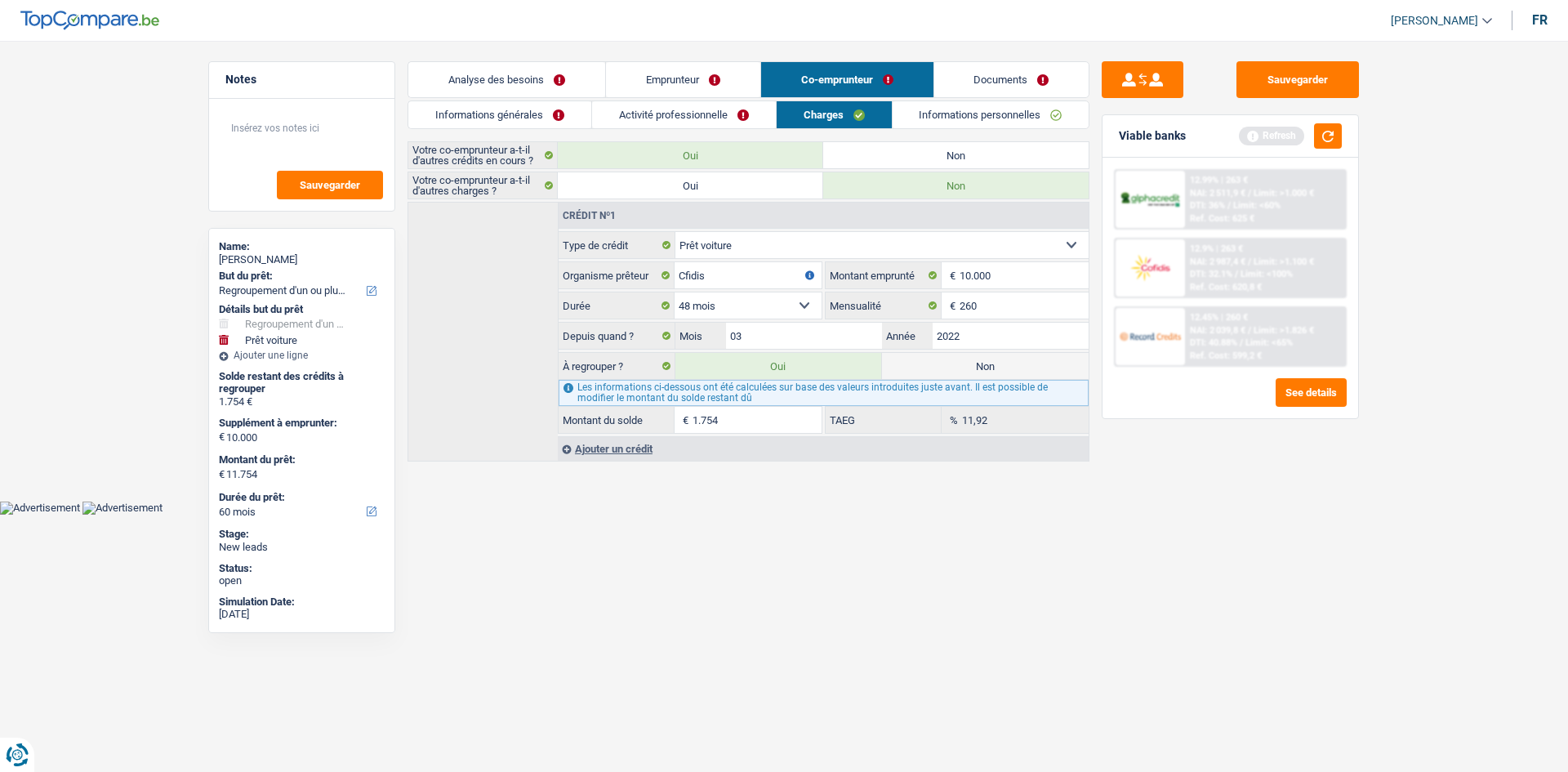
click at [521, 114] on link "Informations générales" at bounding box center [500, 115] width 183 height 27
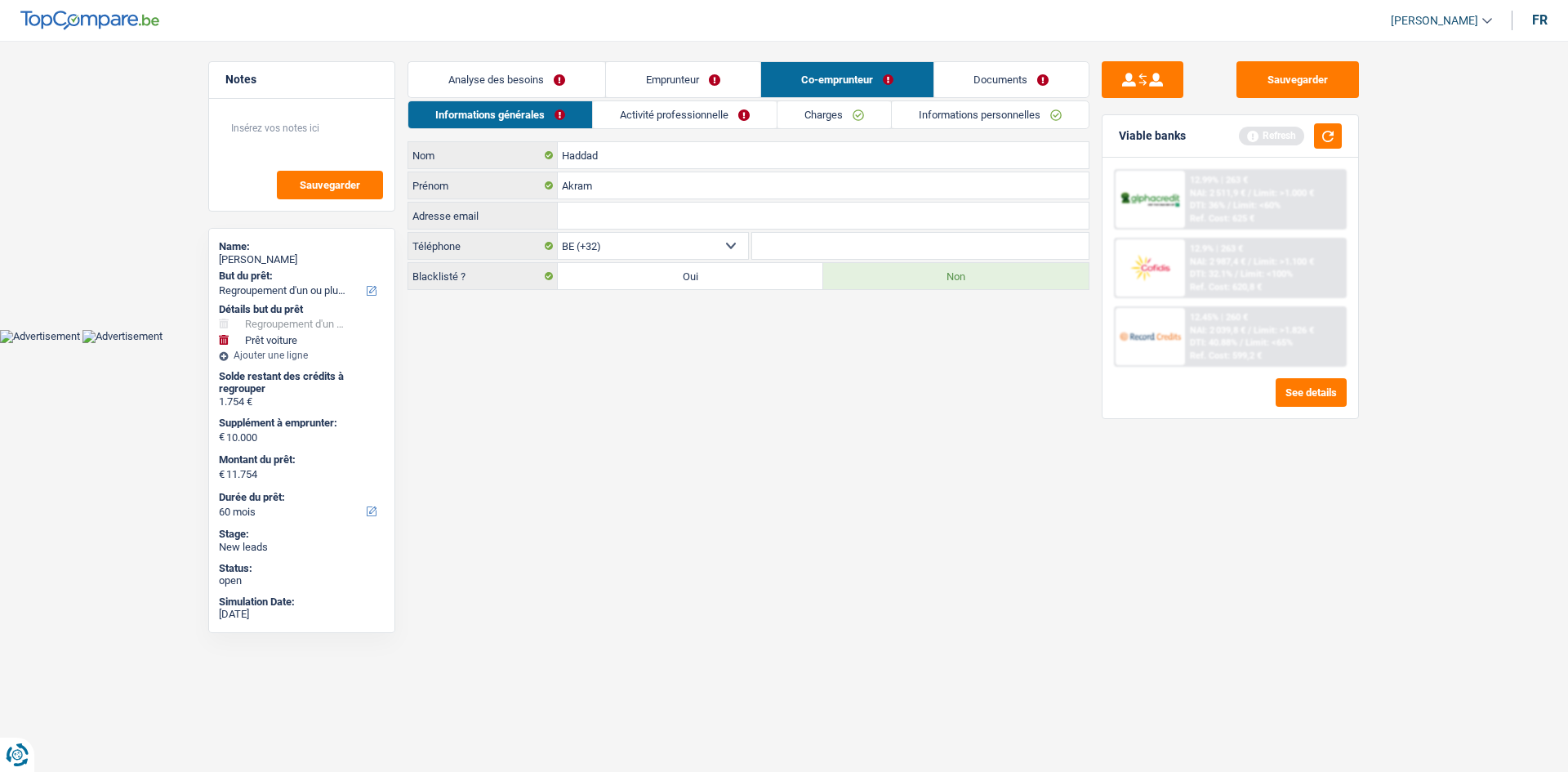
click at [669, 119] on link "Activité professionnelle" at bounding box center [684, 115] width 184 height 27
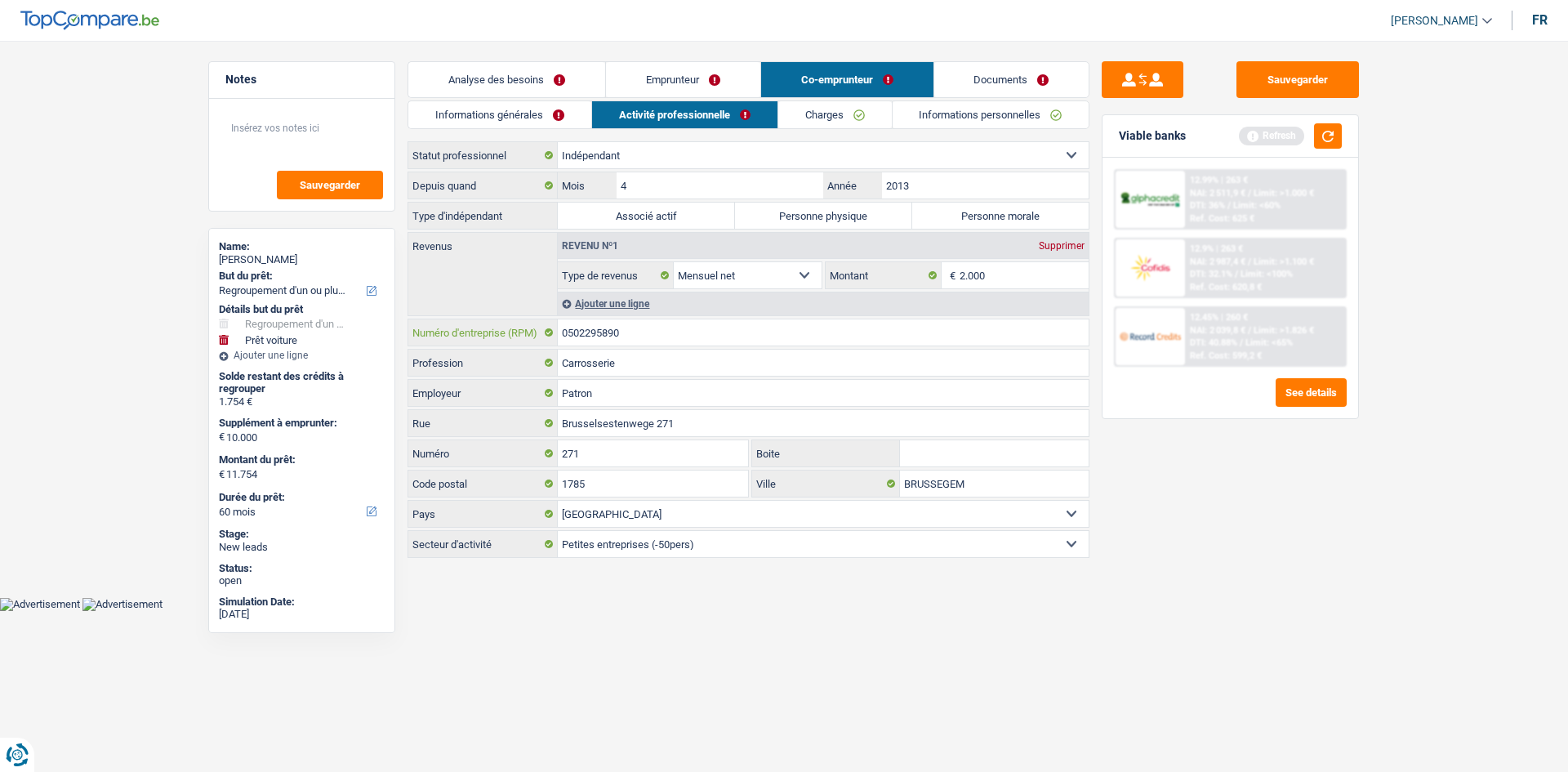
drag, startPoint x: 673, startPoint y: 334, endPoint x: 497, endPoint y: 288, distance: 181.9
click at [498, 329] on div "0502295890 Numéro d'entreprise (RPM)" at bounding box center [749, 332] width 680 height 26
click at [992, 173] on input "2013" at bounding box center [985, 186] width 207 height 26
type input "2012"
click at [974, 113] on link "Informations personnelles" at bounding box center [990, 115] width 196 height 27
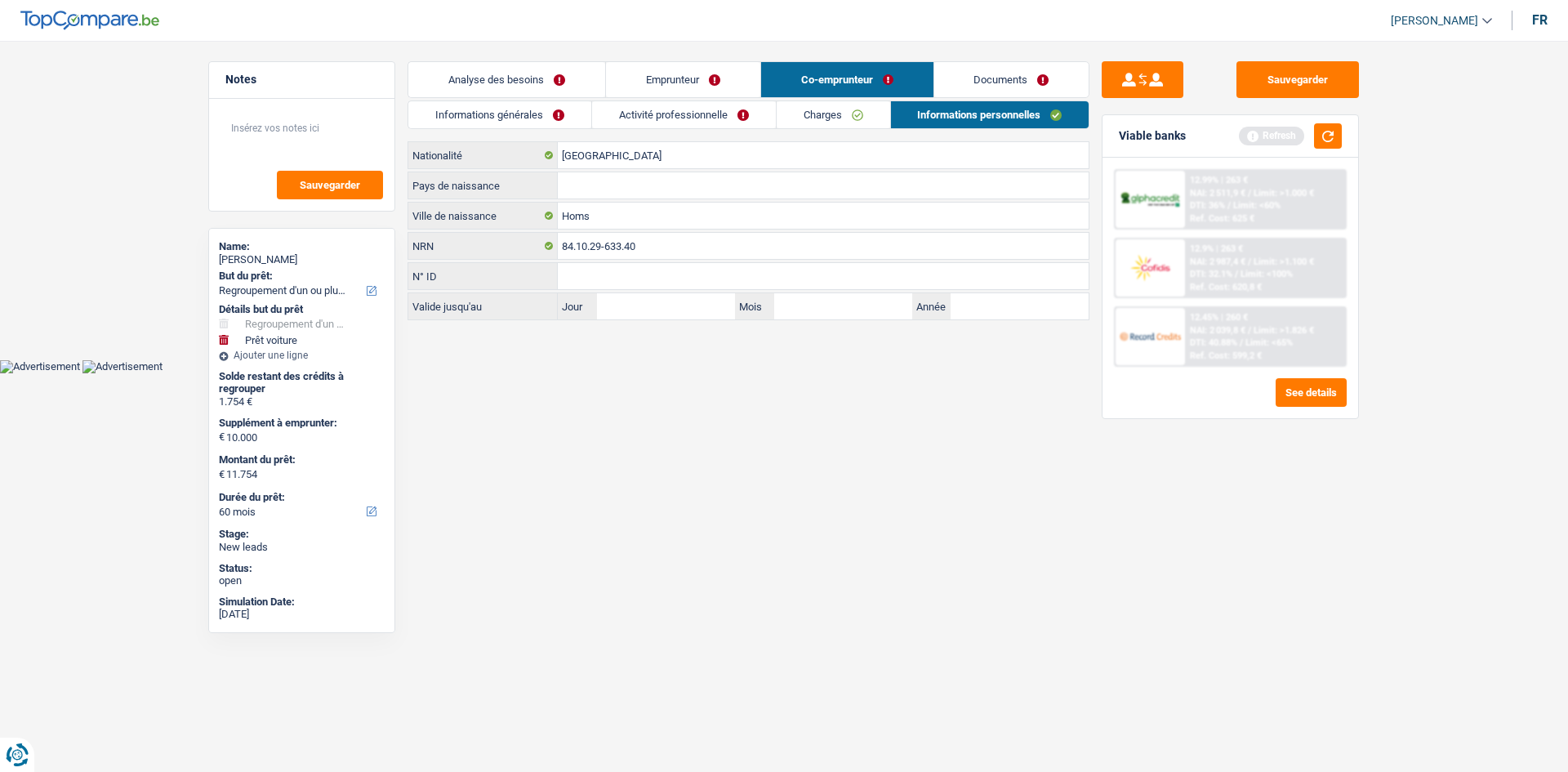
drag, startPoint x: 742, startPoint y: 71, endPoint x: 732, endPoint y: 74, distance: 10.4
click at [741, 71] on link "Emprunteur" at bounding box center [683, 79] width 154 height 35
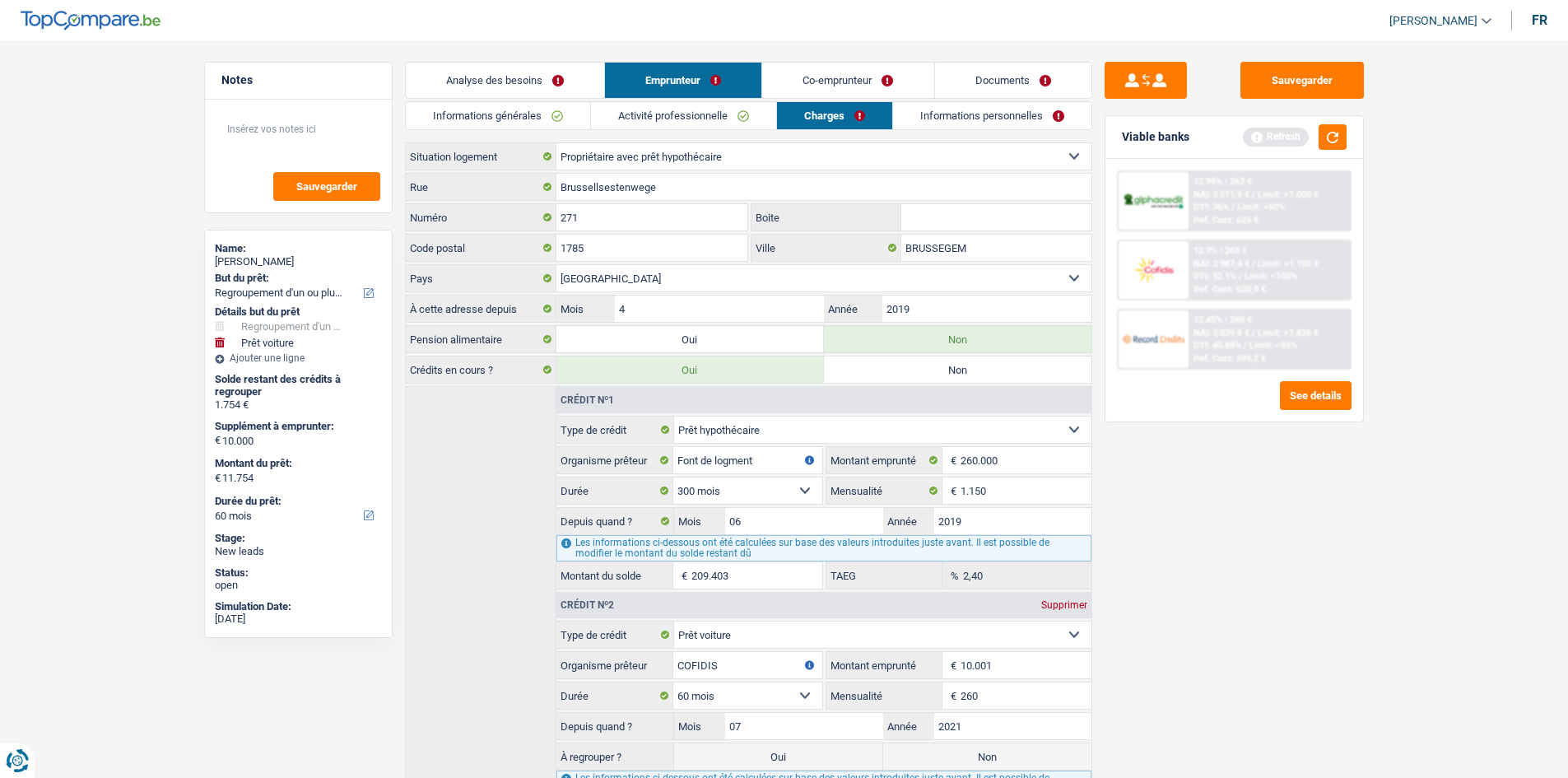
click at [827, 75] on link "Co-emprunteur" at bounding box center [847, 80] width 171 height 36
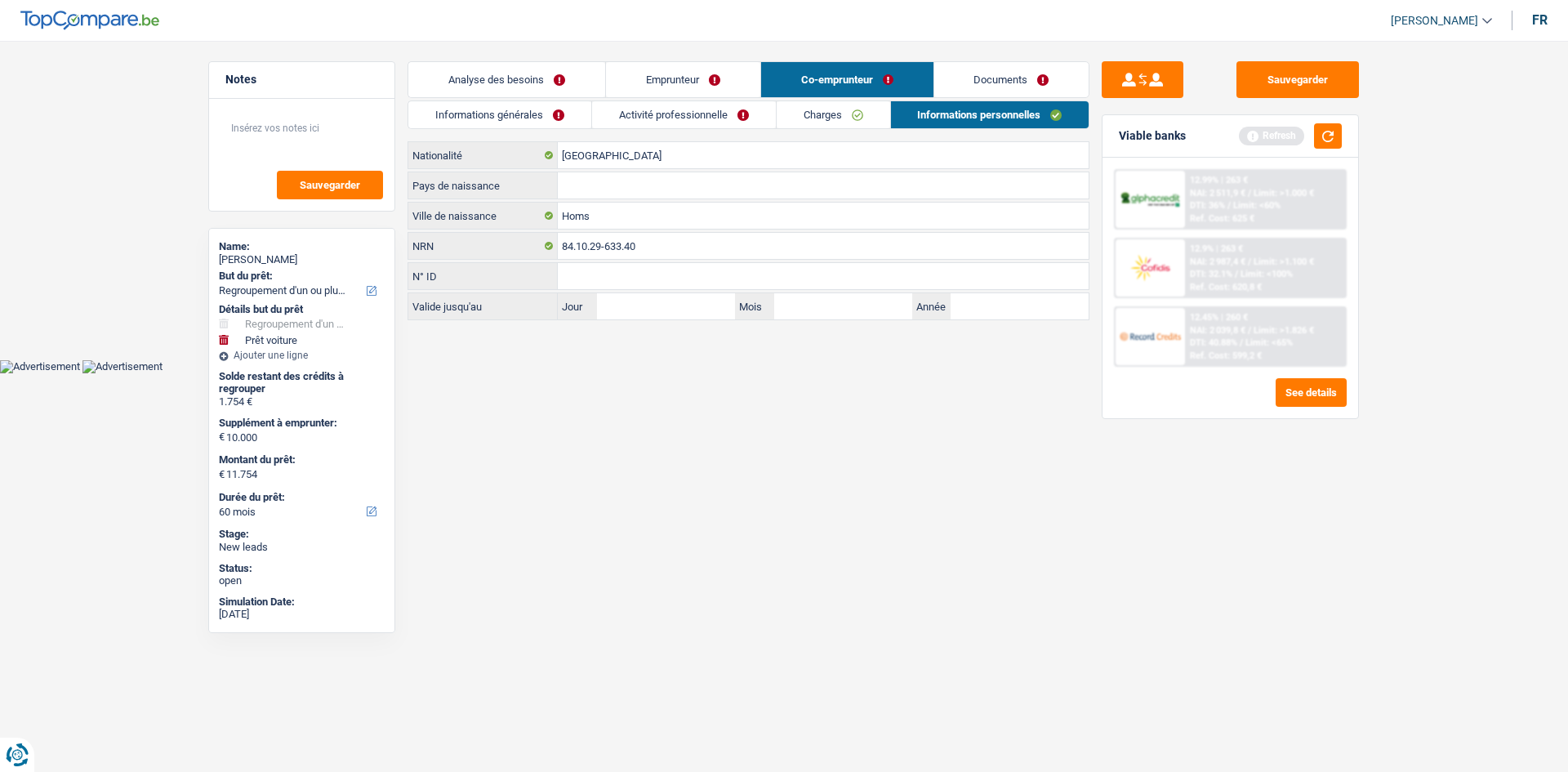
click at [734, 118] on link "Activité professionnelle" at bounding box center [684, 115] width 184 height 27
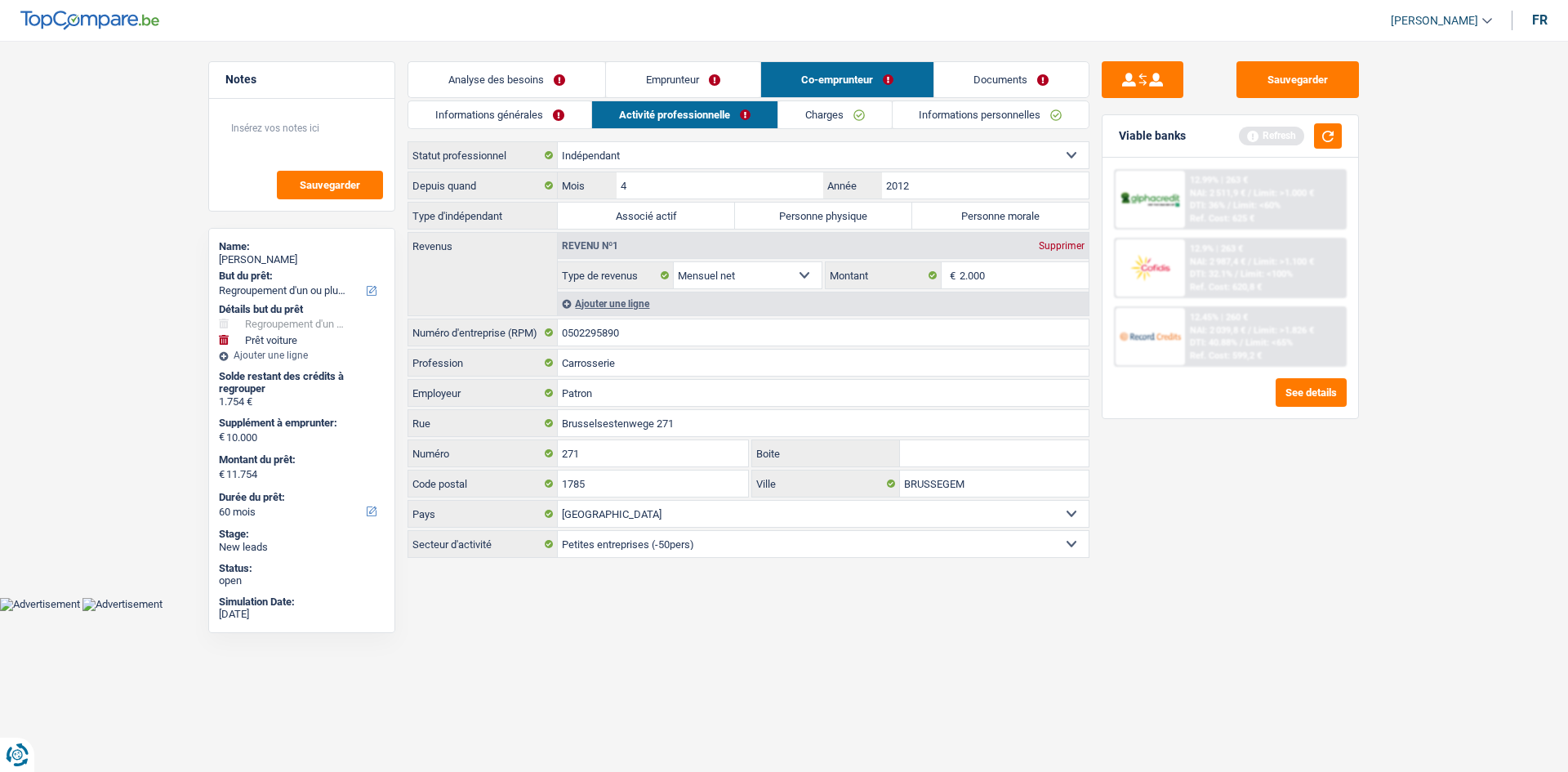
drag, startPoint x: 876, startPoint y: 211, endPoint x: 862, endPoint y: 207, distance: 14.6
click at [870, 210] on label "Personne physique" at bounding box center [823, 216] width 177 height 26
click at [870, 210] on input "Personne physique" at bounding box center [823, 216] width 177 height 26
radio input "true"
click at [828, 105] on div "Analyse des besoins Emprunteur Co-emprunteur Documents 1. Introduction & upsell…" at bounding box center [749, 311] width 682 height 499
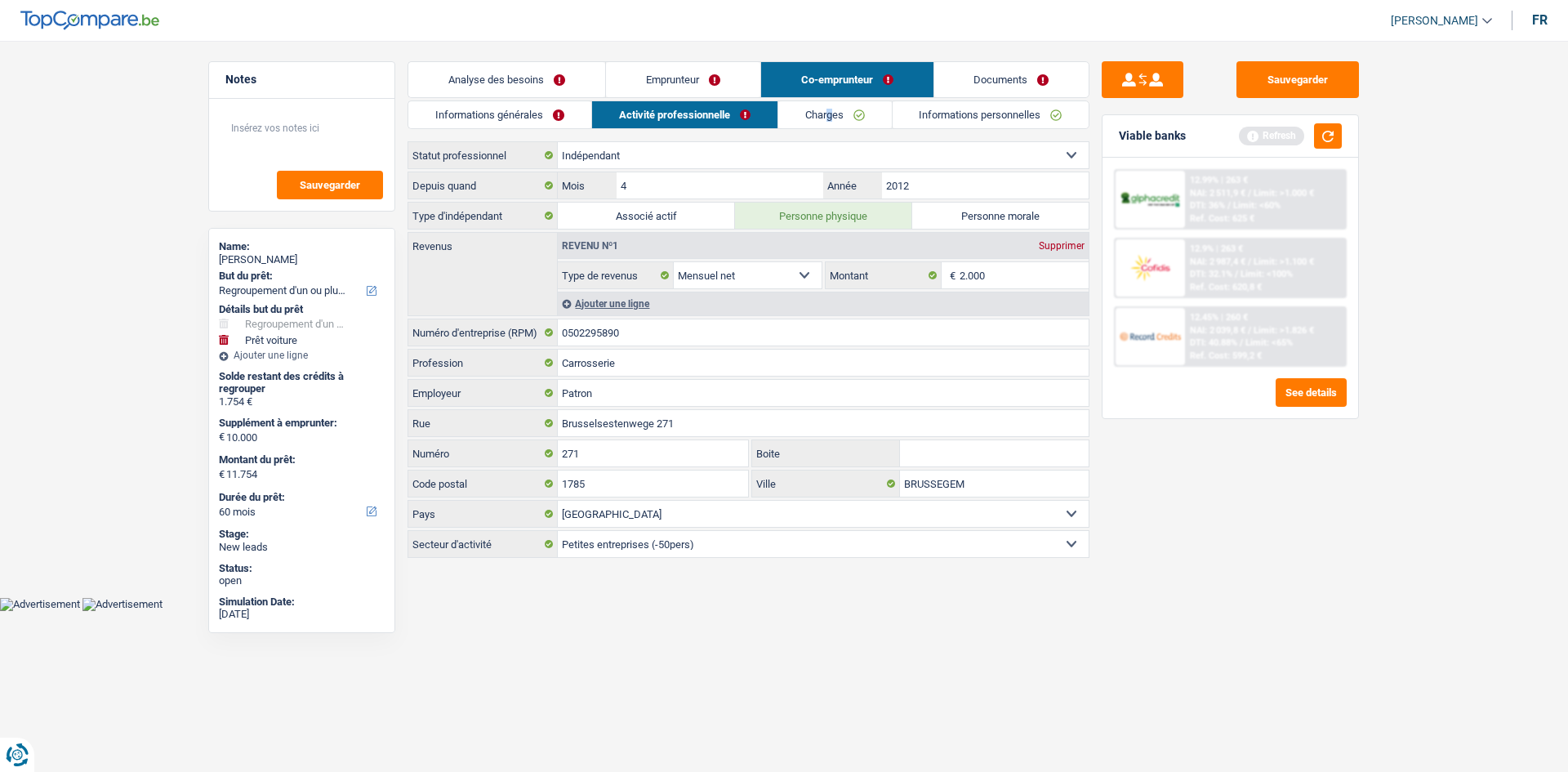
click at [827, 108] on link "Charges" at bounding box center [835, 115] width 114 height 27
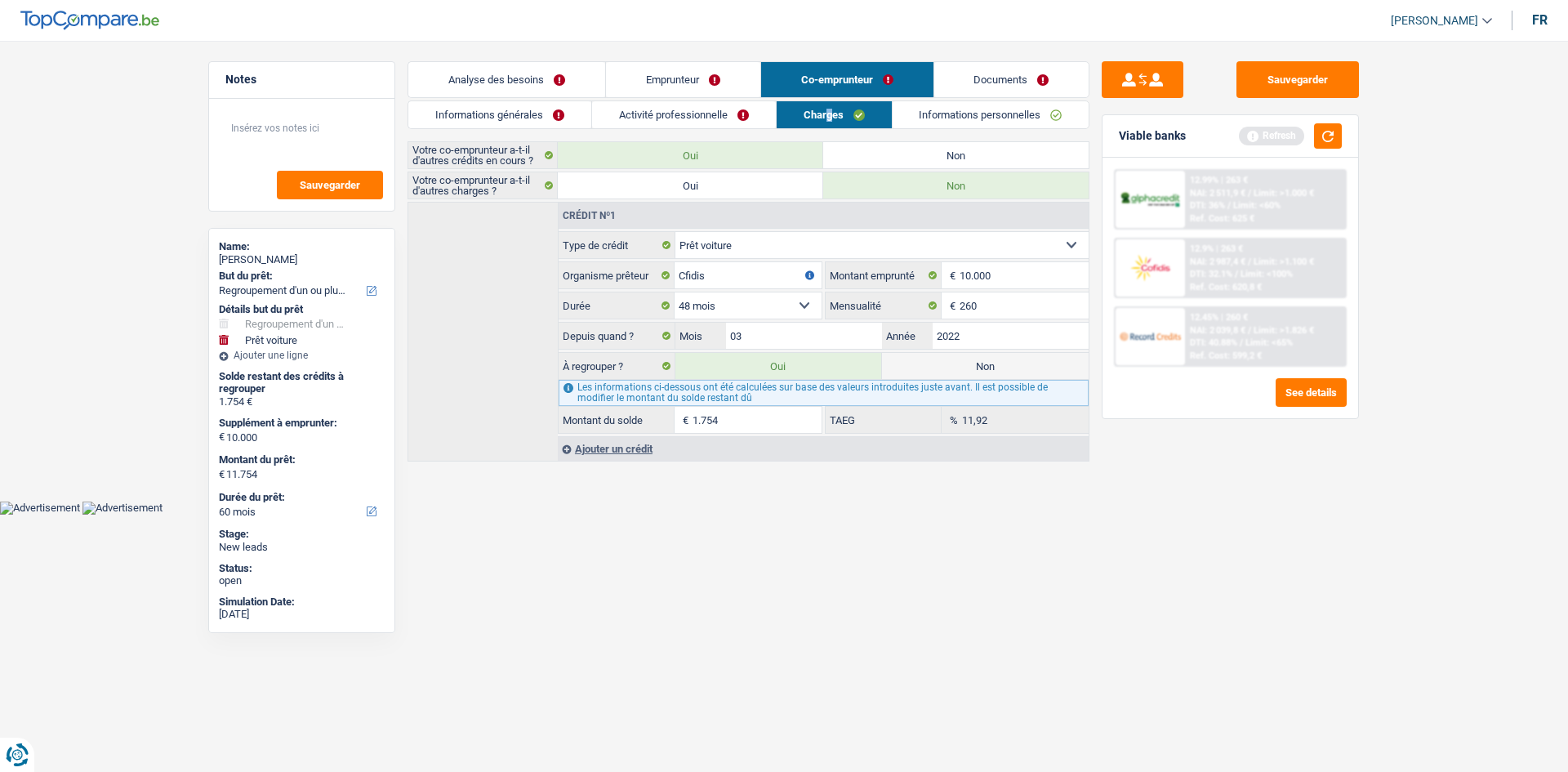
click at [947, 128] on link "Informations personnelles" at bounding box center [990, 115] width 196 height 27
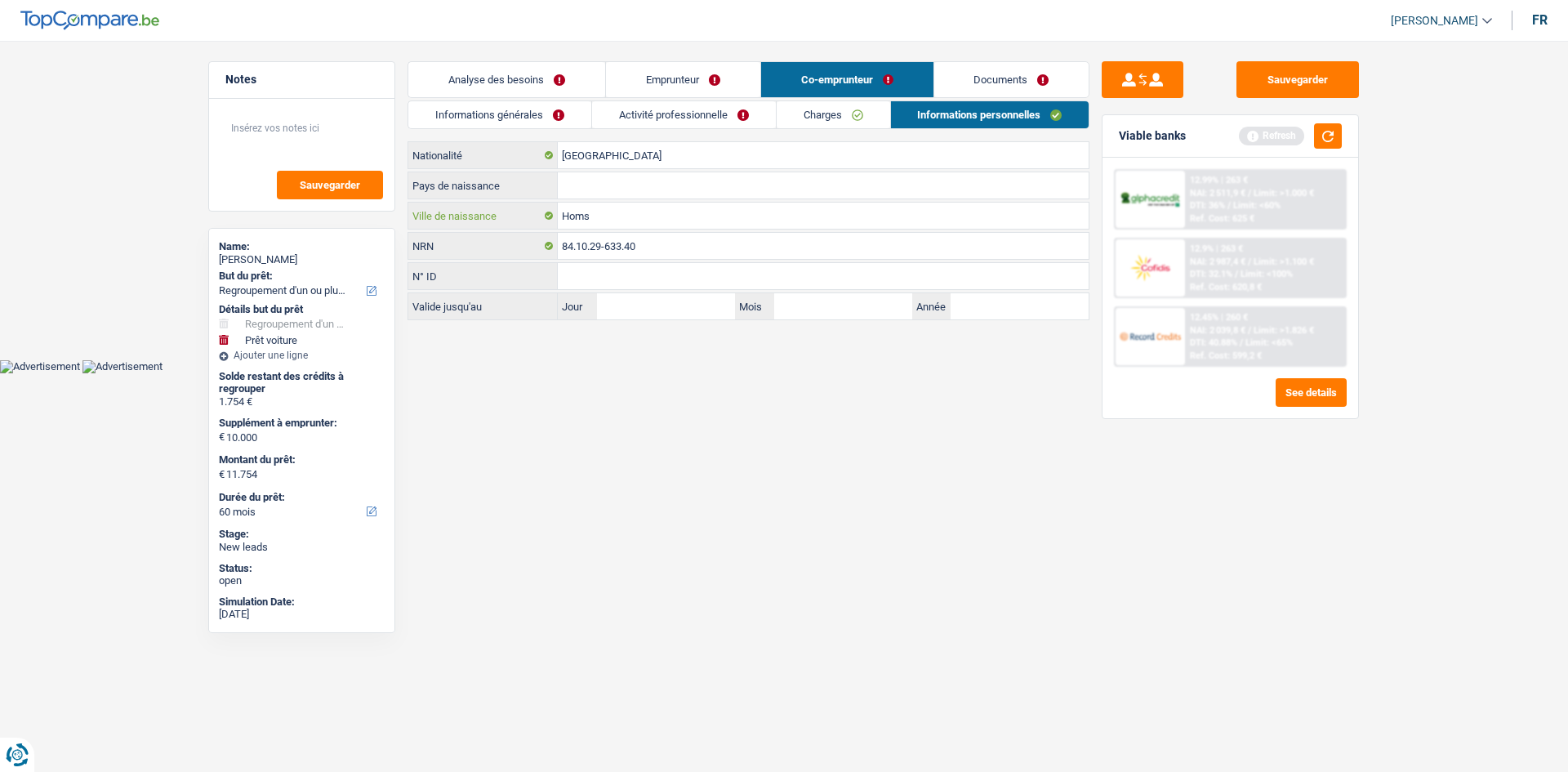
click at [631, 219] on input "Homs" at bounding box center [823, 216] width 531 height 26
click at [636, 182] on input "Pays de naissance" at bounding box center [823, 186] width 531 height 26
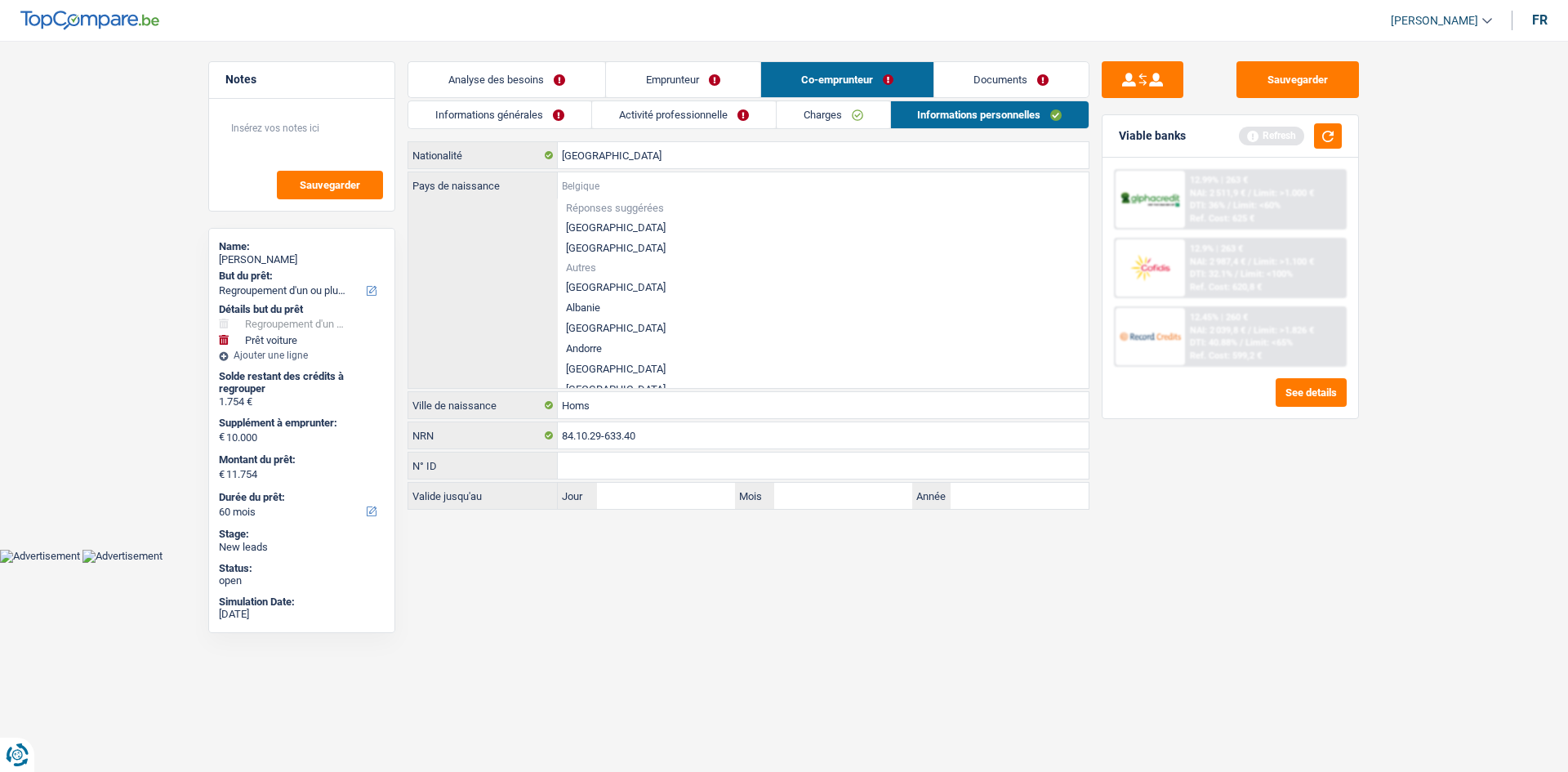
type input "S"
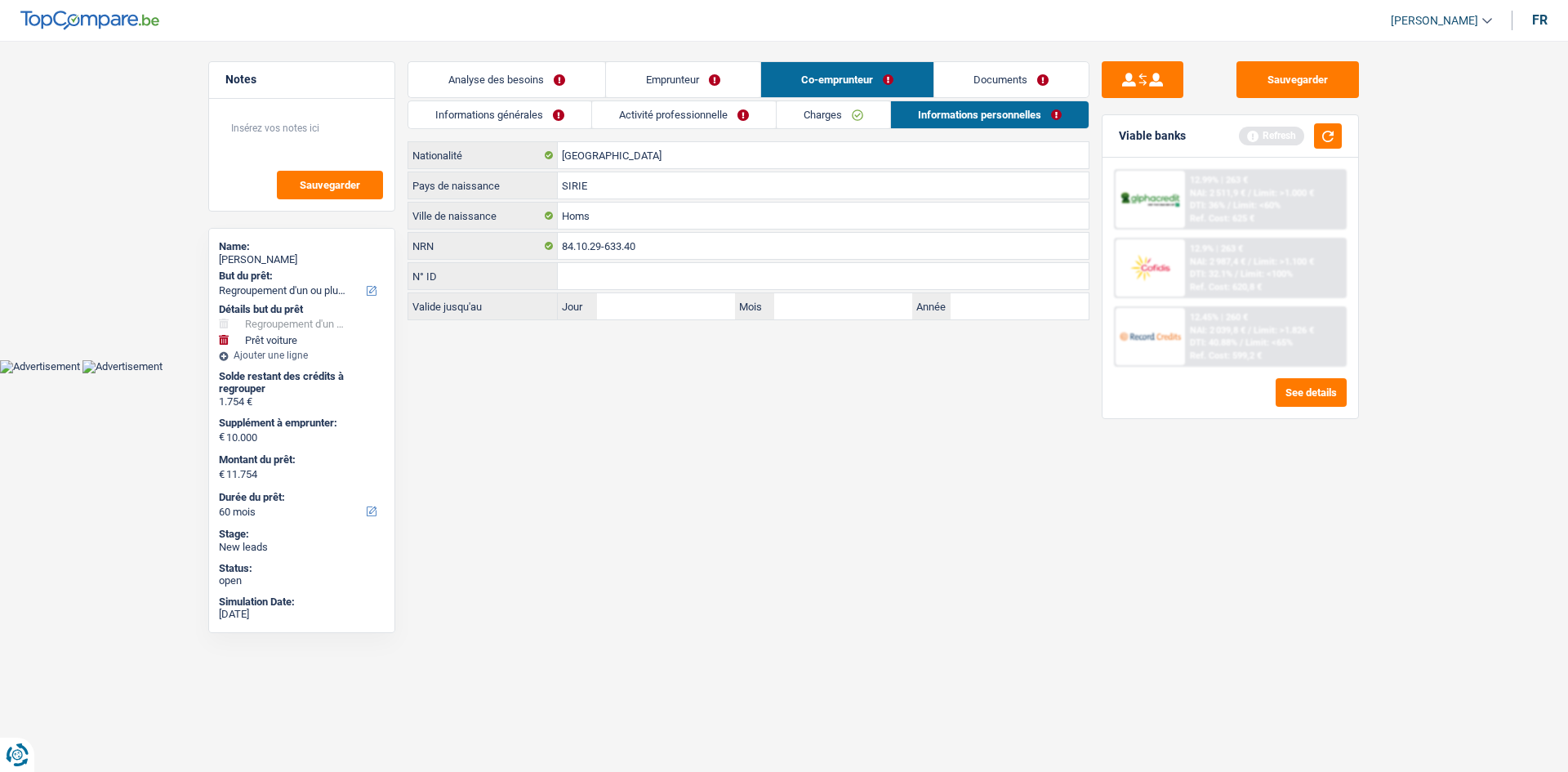
type input "SIRIE"
click at [692, 78] on link "Emprunteur" at bounding box center [683, 79] width 154 height 35
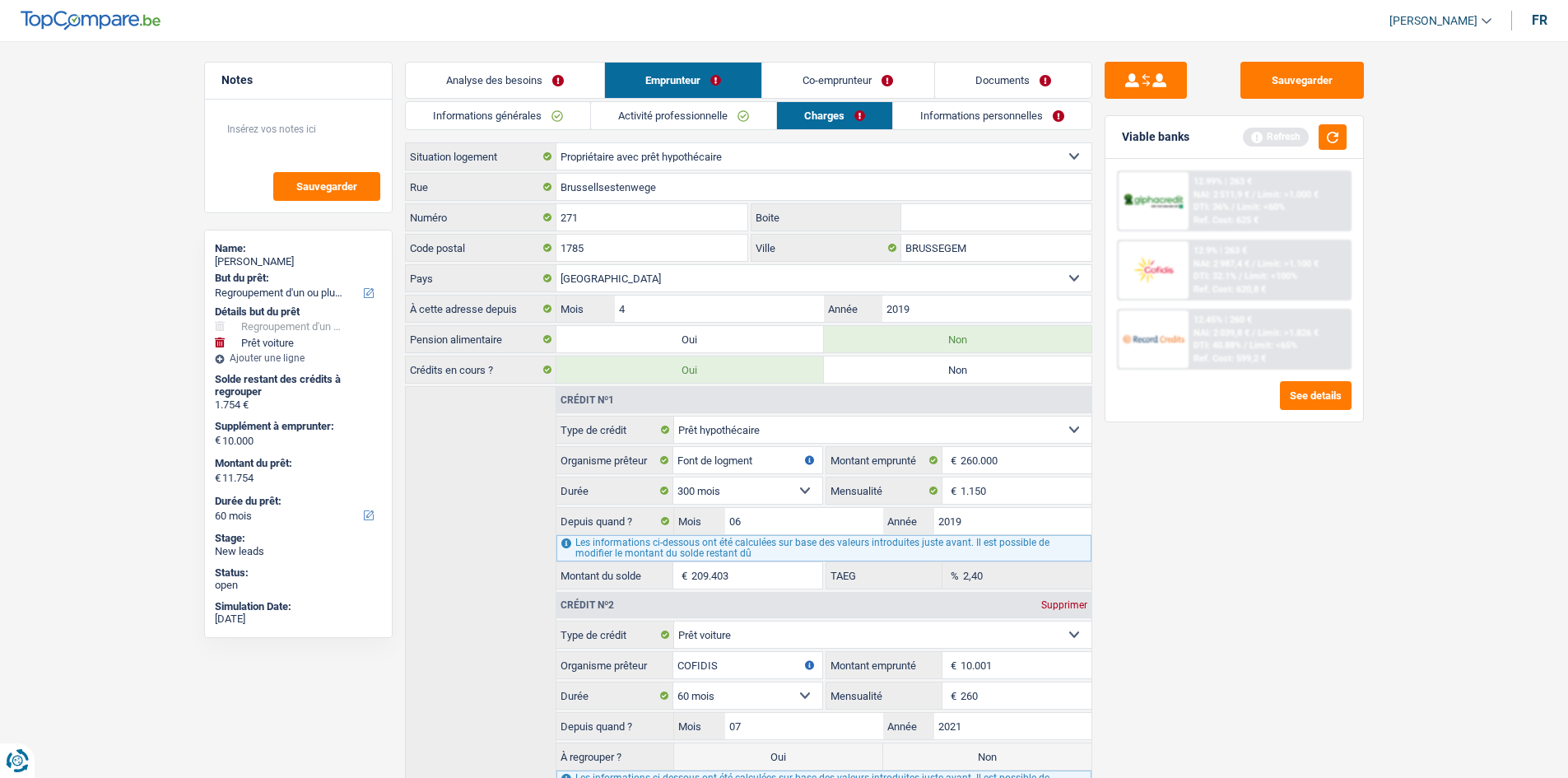
click at [974, 117] on link "Informations personnelles" at bounding box center [992, 115] width 198 height 28
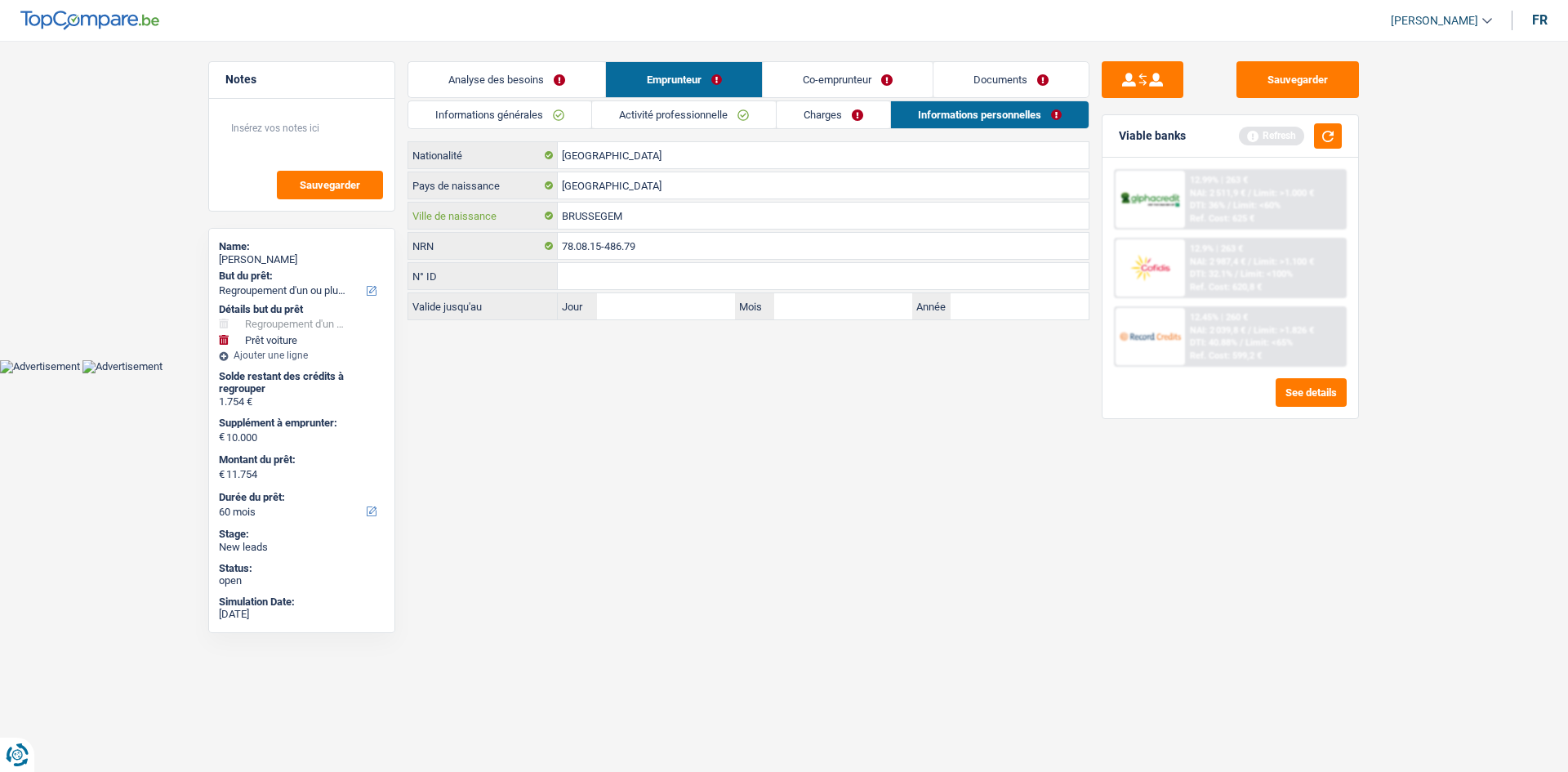
click at [666, 217] on input "BRUSSEGEM" at bounding box center [823, 216] width 531 height 26
drag, startPoint x: 620, startPoint y: 217, endPoint x: 628, endPoint y: 214, distance: 8.5
click at [622, 215] on input "BRUSSEGEM" at bounding box center [823, 216] width 531 height 26
drag, startPoint x: 632, startPoint y: 213, endPoint x: 350, endPoint y: 189, distance: 283.0
click at [350, 190] on div "Notes Sauvegarder Name: Samira Azmi But du prêt: Confort maison: meubles, texti…" at bounding box center [784, 192] width 1176 height 262
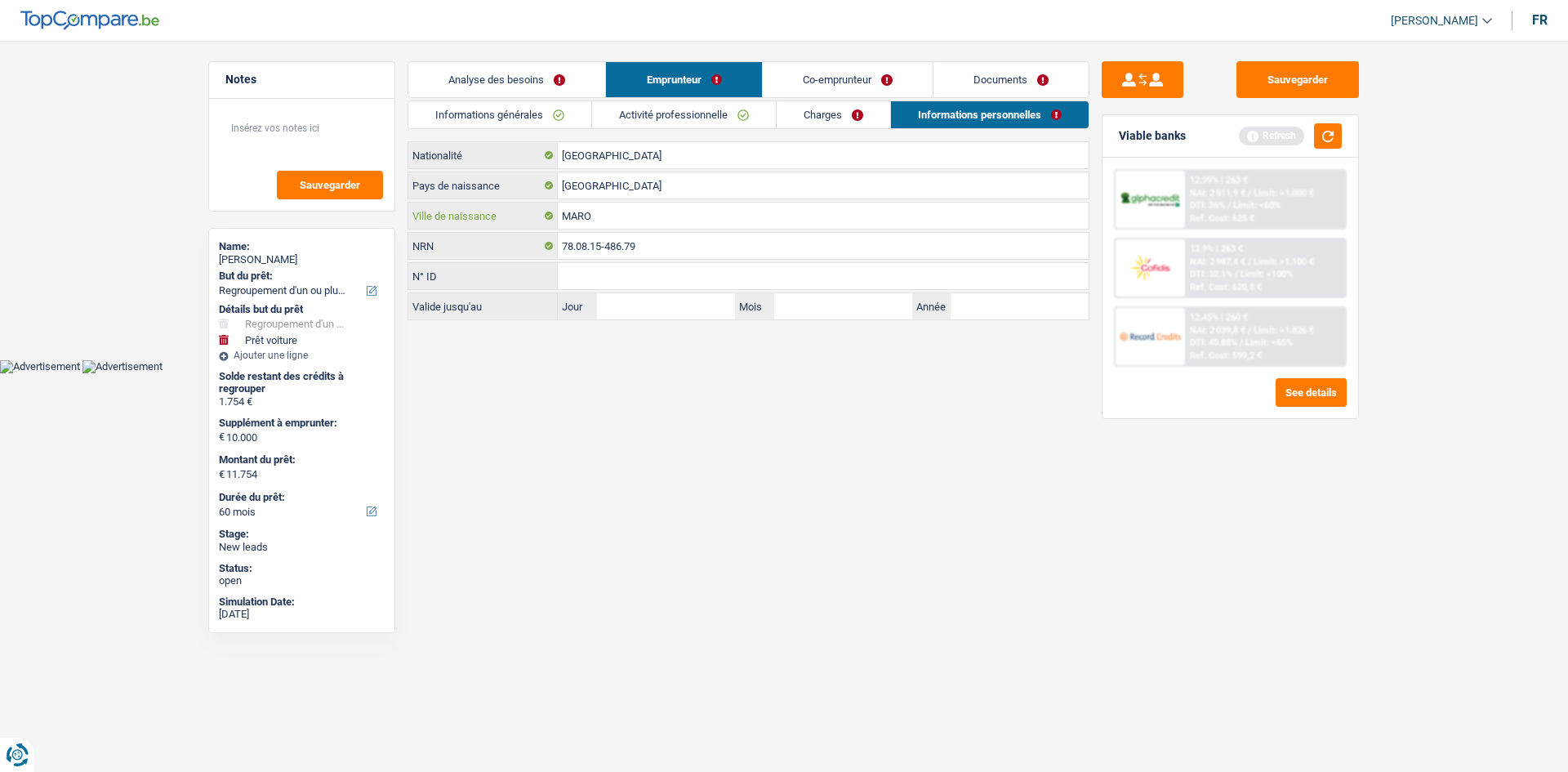
type input "MAROC"
drag, startPoint x: 689, startPoint y: 221, endPoint x: 543, endPoint y: 213, distance: 146.2
click at [543, 213] on div "MAROC Ville de naissance" at bounding box center [749, 216] width 680 height 26
drag, startPoint x: 609, startPoint y: 182, endPoint x: 459, endPoint y: 182, distance: 150.0
click at [459, 182] on div "Belgique Pays de naissance" at bounding box center [749, 186] width 680 height 26
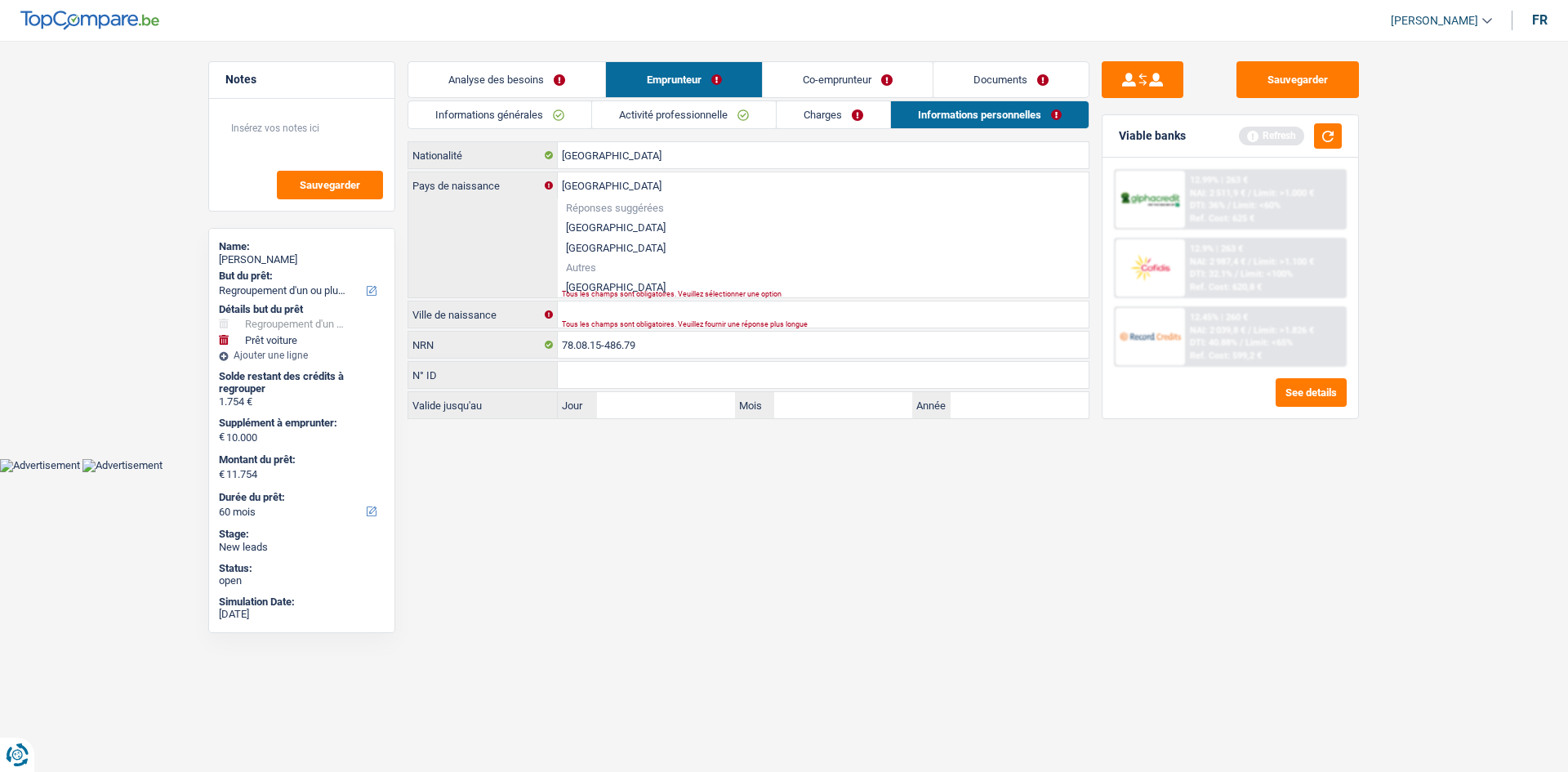
click at [503, 241] on div "MAROC Pays de naissance Réponses suggérées Belgique Luxembourg Autres Maroc Tou…" at bounding box center [749, 235] width 680 height 125
click at [585, 286] on li "Maroc" at bounding box center [823, 286] width 531 height 20
type input "Maroc"
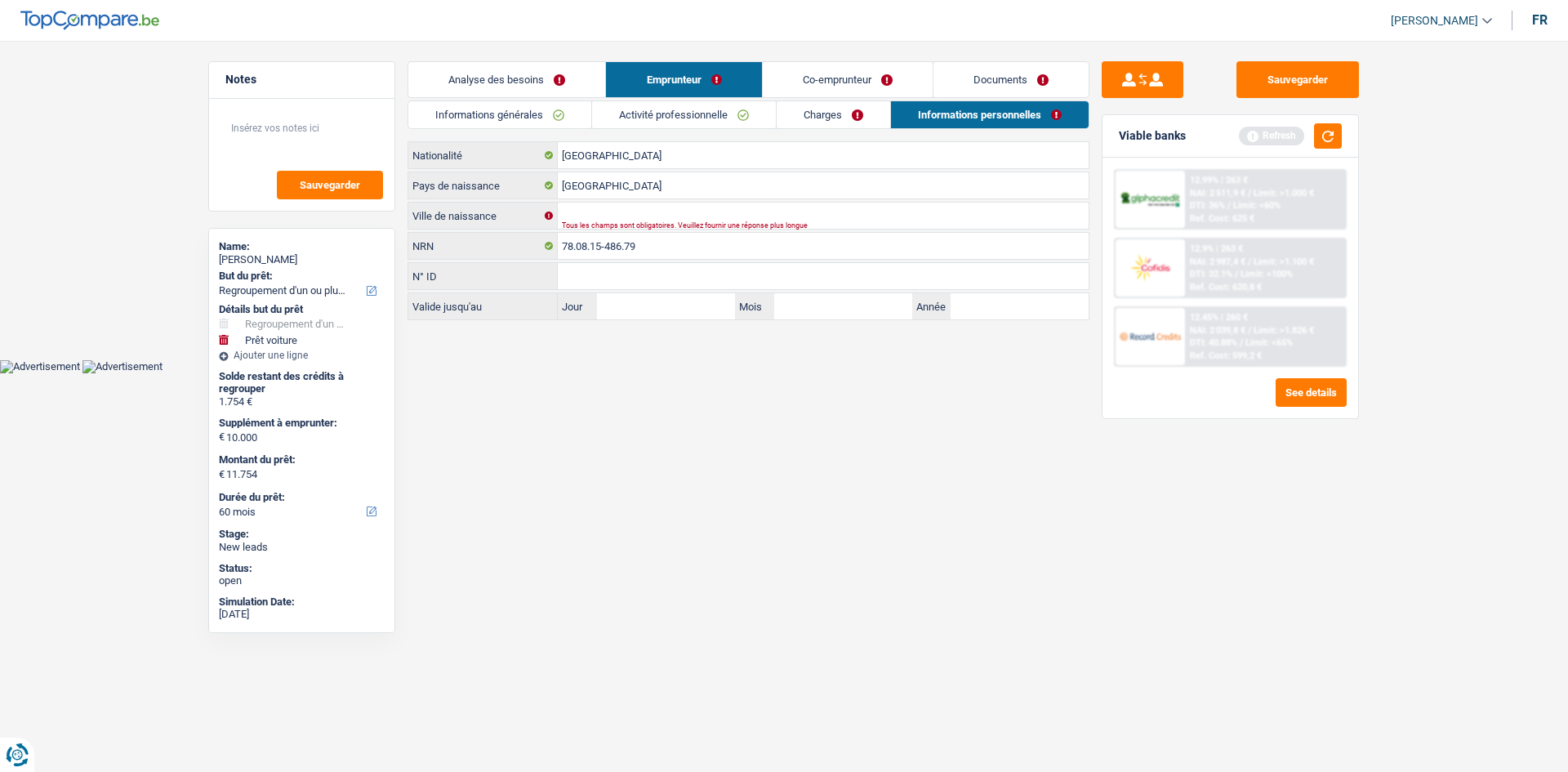
click at [574, 202] on div "Ville de naissance Tous les champs sont obligatoires. Veuillez fournir une répo…" at bounding box center [749, 216] width 682 height 28
click at [573, 209] on input "Ville de naissance" at bounding box center [823, 216] width 531 height 26
type input "TANGER"
click at [724, 374] on html "Vous avez le contrôle de vos données Nous utilisons des cookies, tout comme nos…" at bounding box center [784, 187] width 1568 height 374
click at [855, 79] on link "Co-emprunteur" at bounding box center [847, 79] width 170 height 35
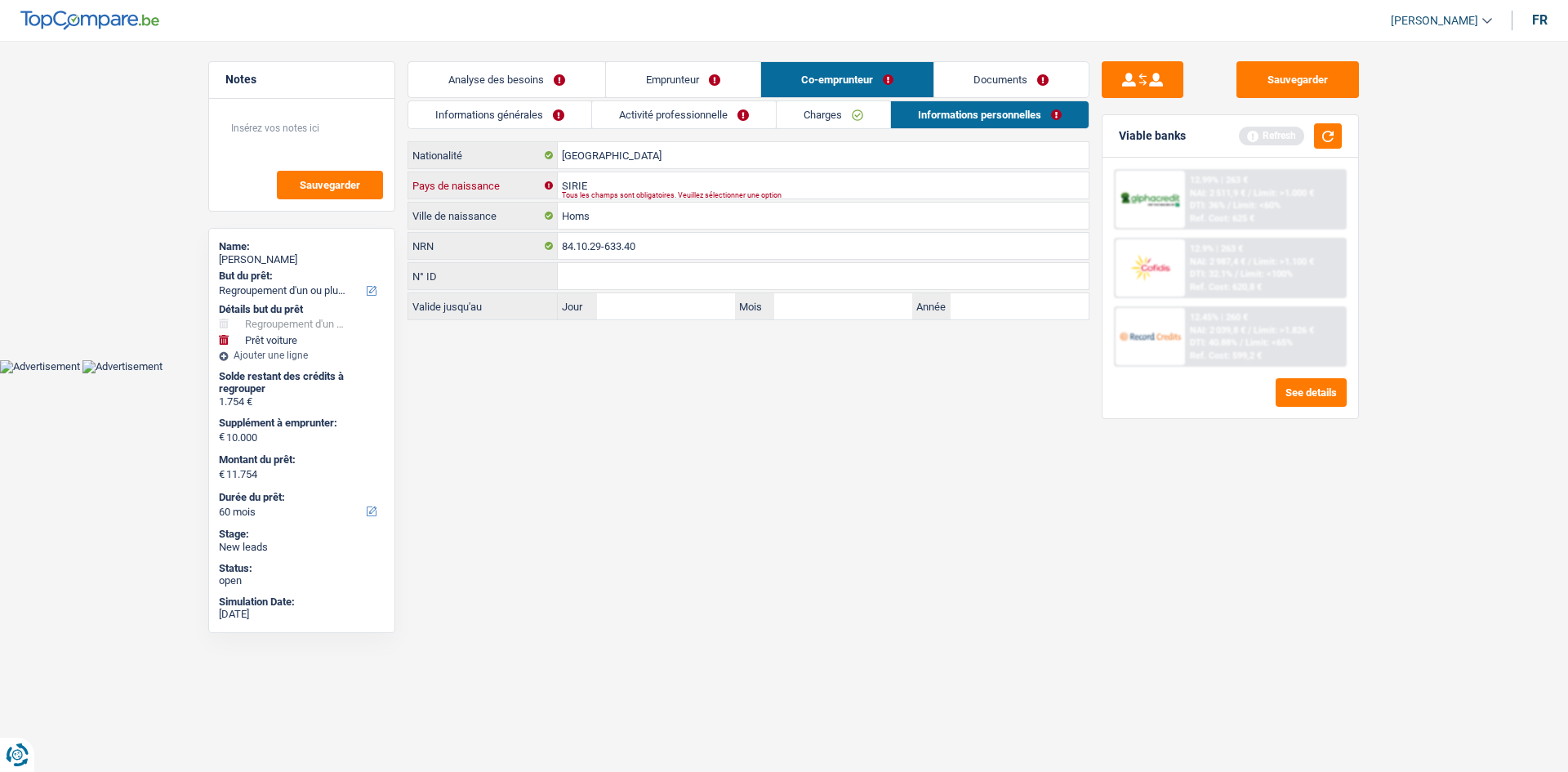
click at [647, 175] on input "SIRIE" at bounding box center [823, 186] width 531 height 26
click at [719, 374] on html "Vous avez le contrôle de vos données Nous utilisons des cookies, tout comme nos…" at bounding box center [784, 187] width 1568 height 374
click at [640, 181] on input "Sirie" at bounding box center [823, 186] width 531 height 26
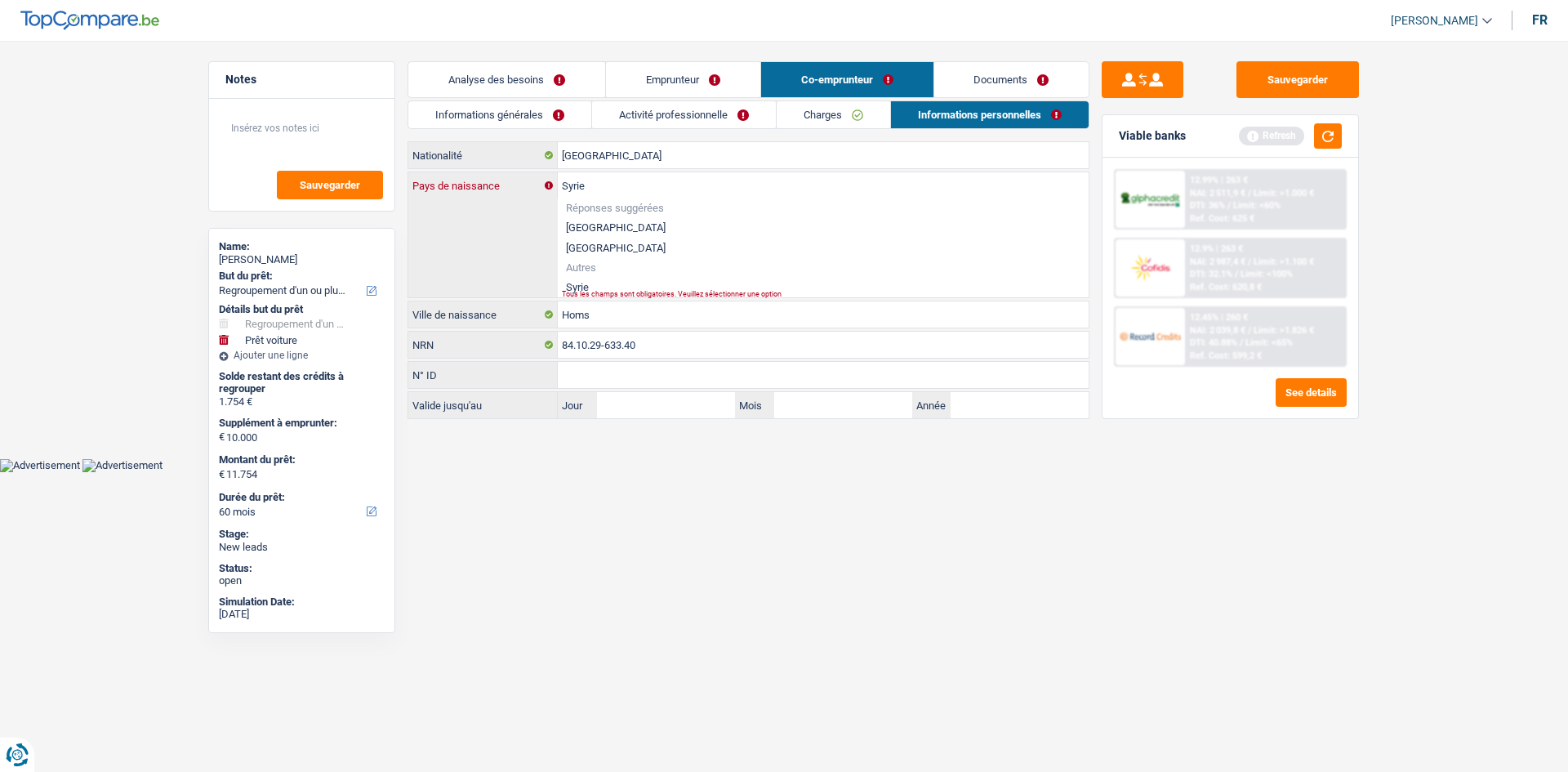
type input "Syrie"
click at [587, 282] on li "Syrie" at bounding box center [823, 286] width 531 height 20
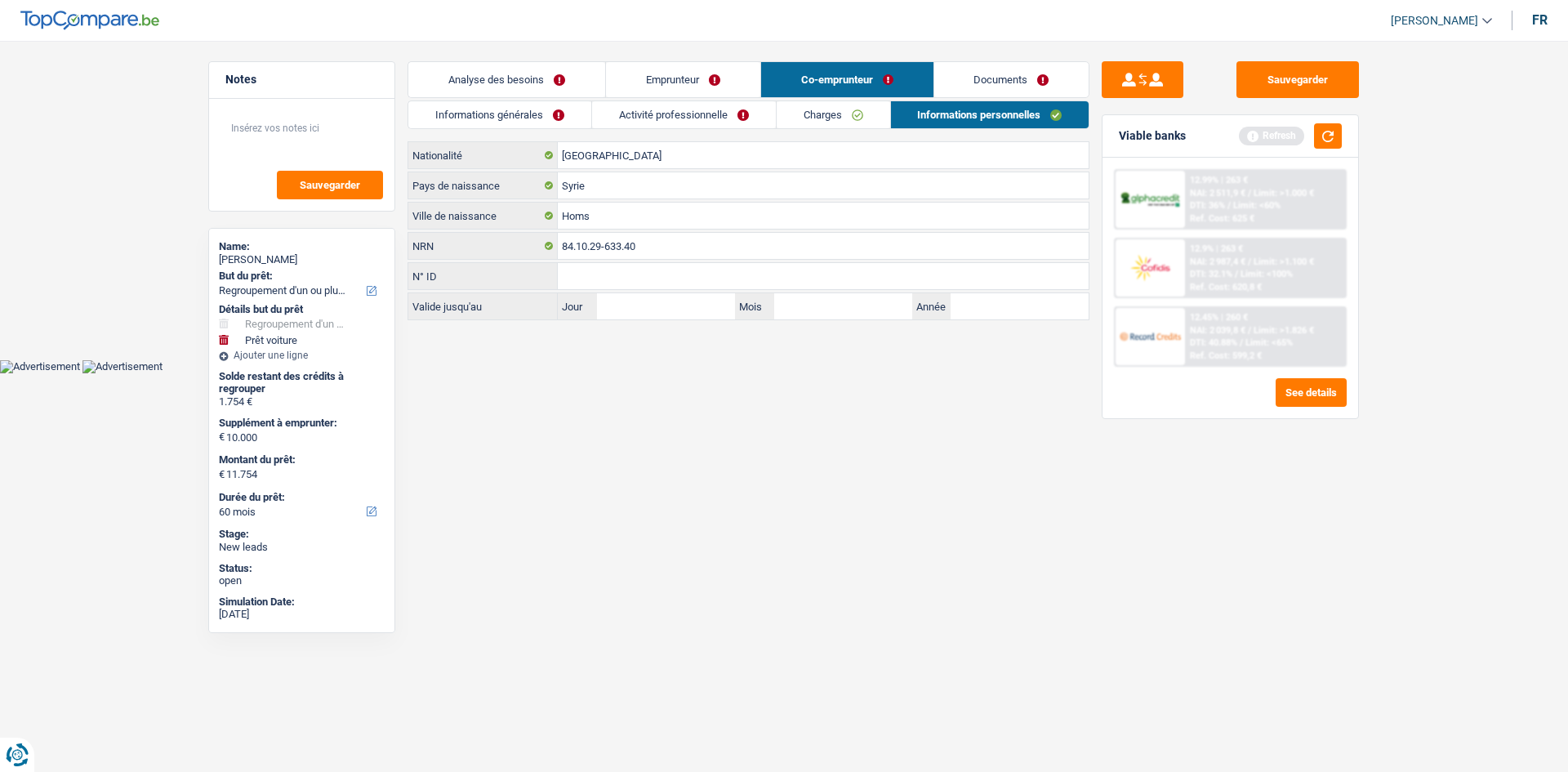
click at [1028, 75] on link "Documents" at bounding box center [1012, 79] width 155 height 35
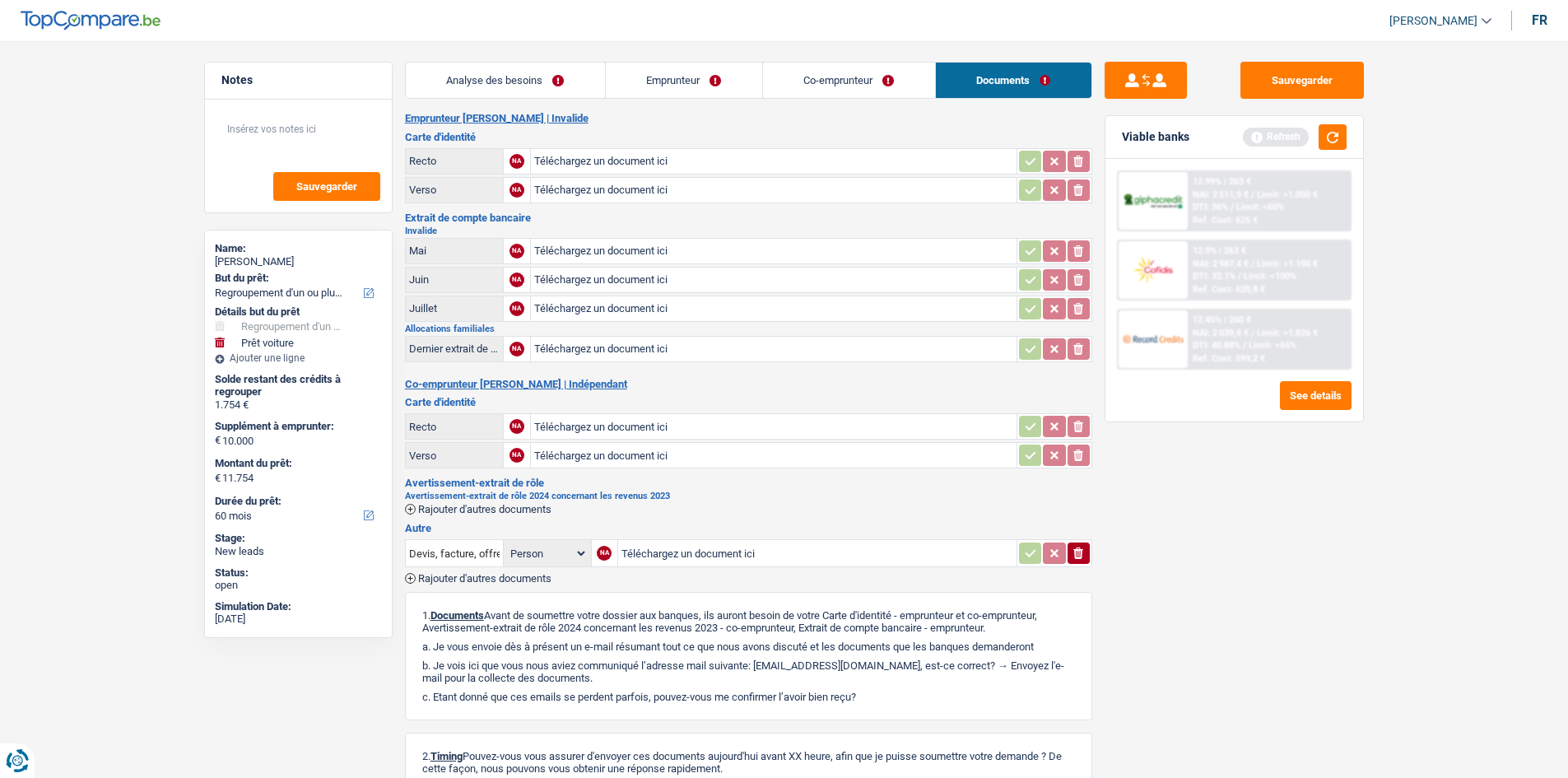
click at [872, 75] on link "Co-emprunteur" at bounding box center [849, 80] width 172 height 36
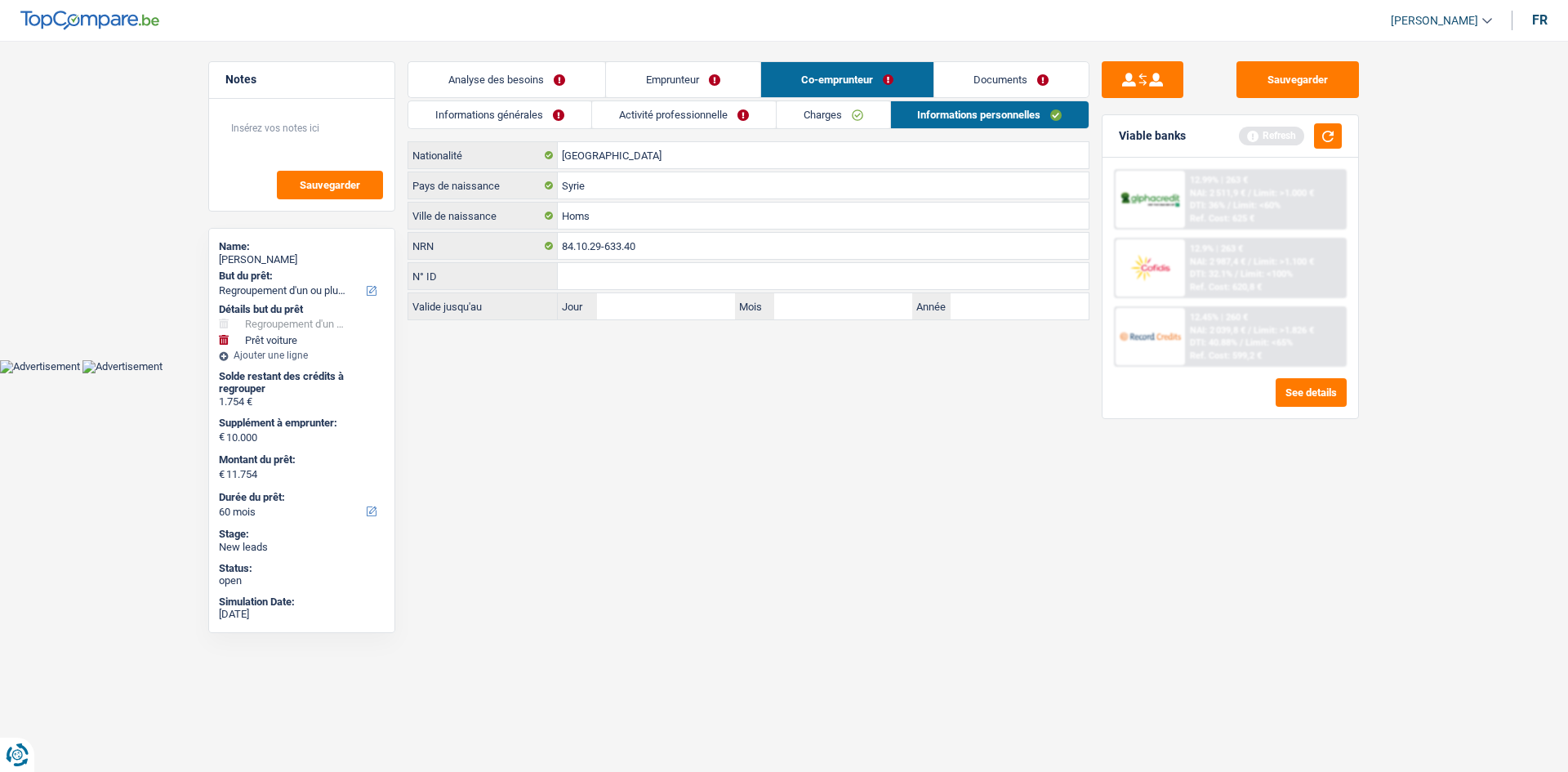
click at [724, 121] on link "Activité professionnelle" at bounding box center [684, 115] width 184 height 27
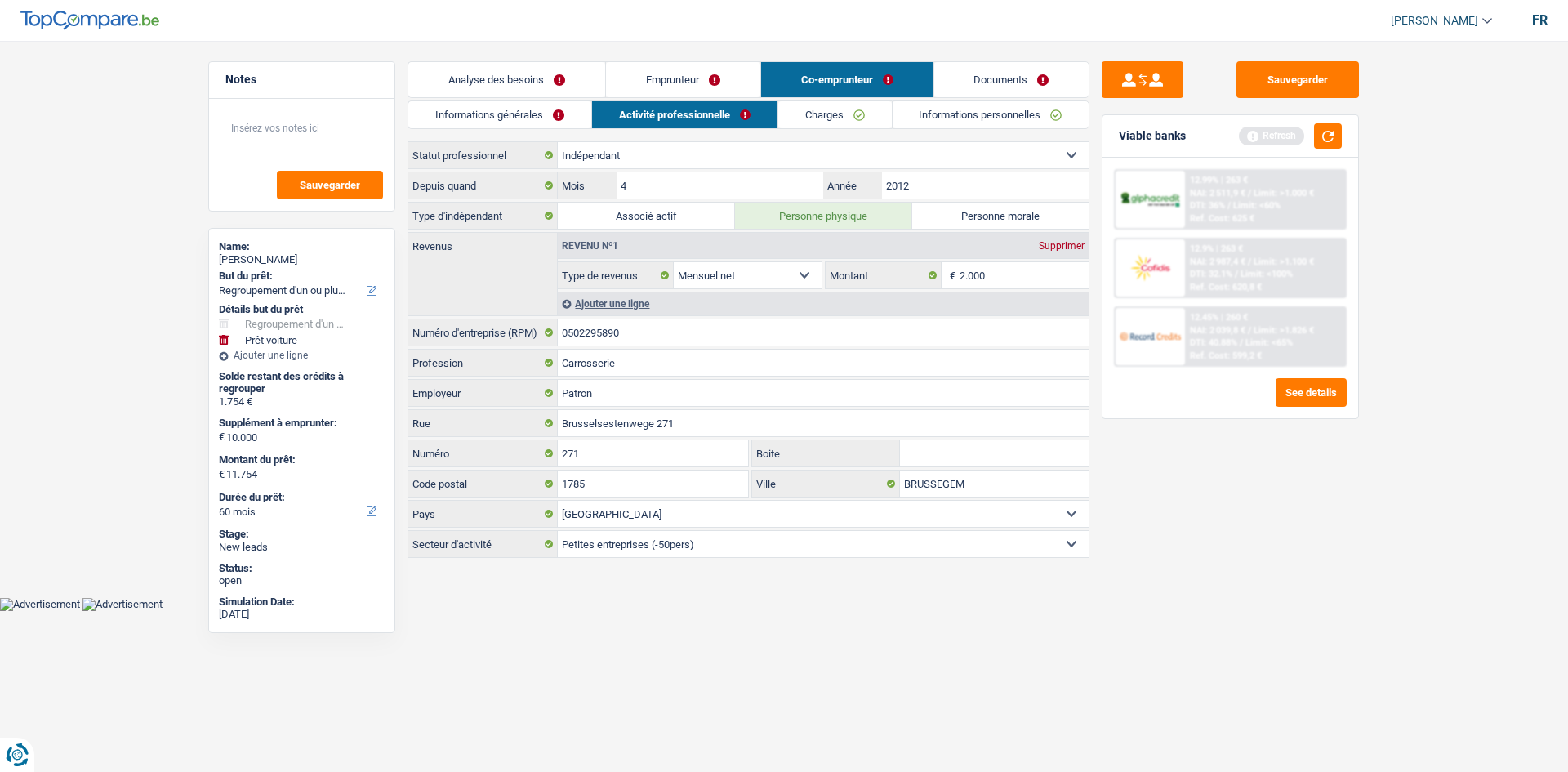
click at [486, 115] on link "Informations générales" at bounding box center [500, 115] width 183 height 27
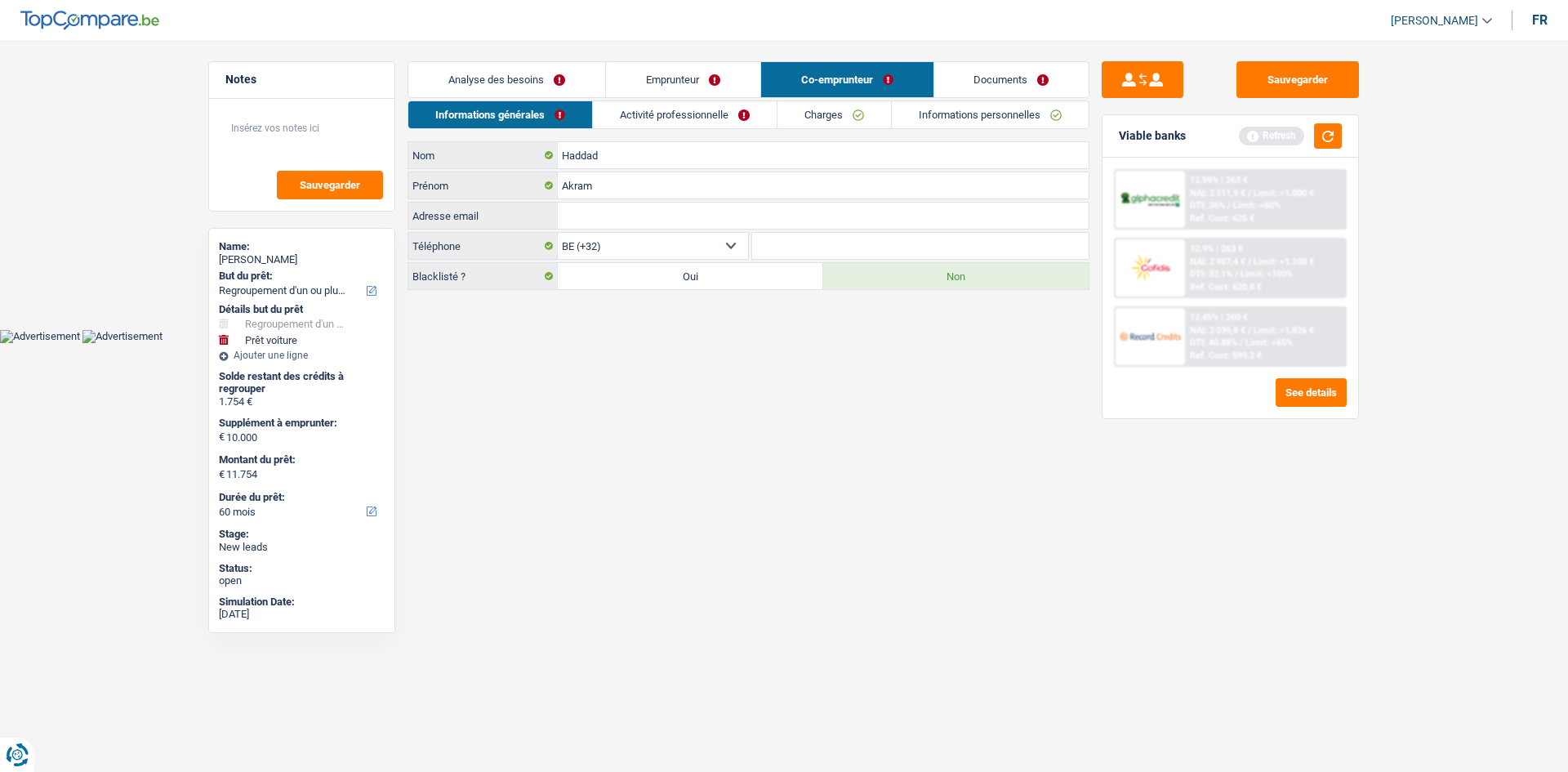
click at [658, 77] on link "Emprunteur" at bounding box center [683, 79] width 154 height 35
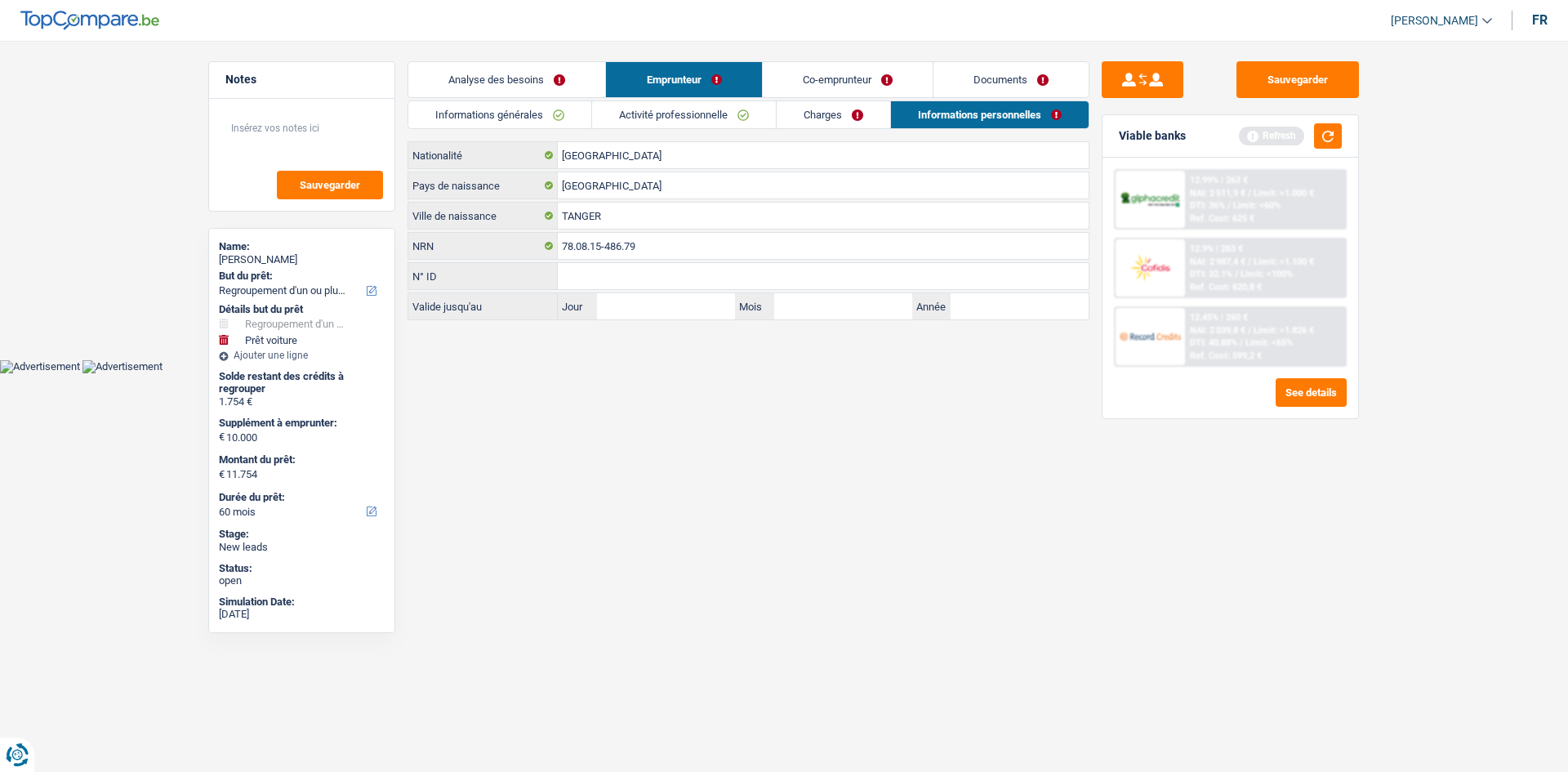
click at [514, 57] on main "Notes Sauvegarder Name: Samira Azmi But du prêt: Confort maison: meubles, texti…" at bounding box center [784, 192] width 1568 height 335
click at [515, 71] on link "Analyse des besoins" at bounding box center [507, 79] width 196 height 35
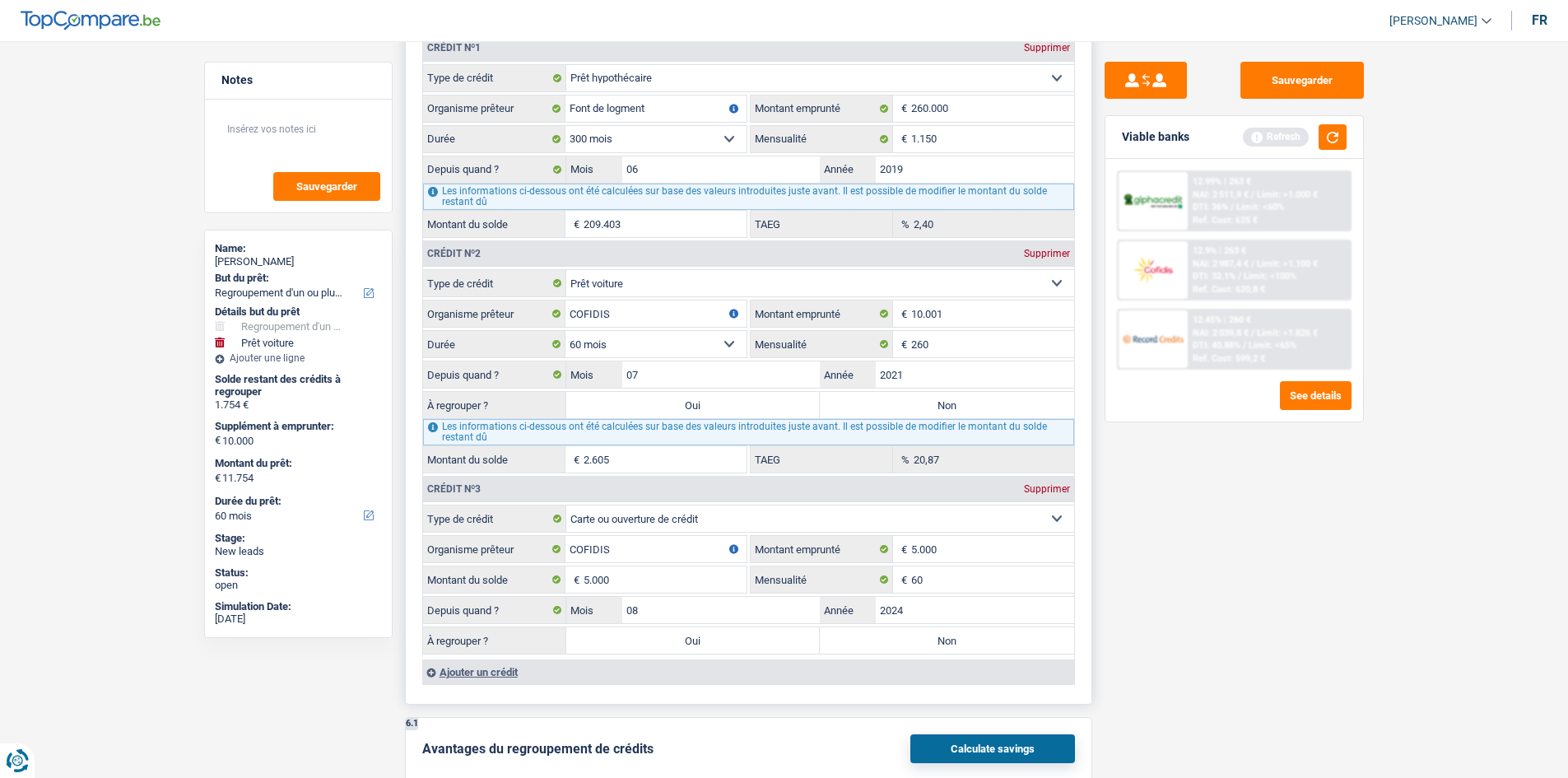
scroll to position [1631, 0]
click at [722, 404] on label "Oui" at bounding box center [693, 403] width 254 height 27
click at [722, 404] on input "Oui" at bounding box center [693, 403] width 254 height 27
radio input "true"
type input "14.359"
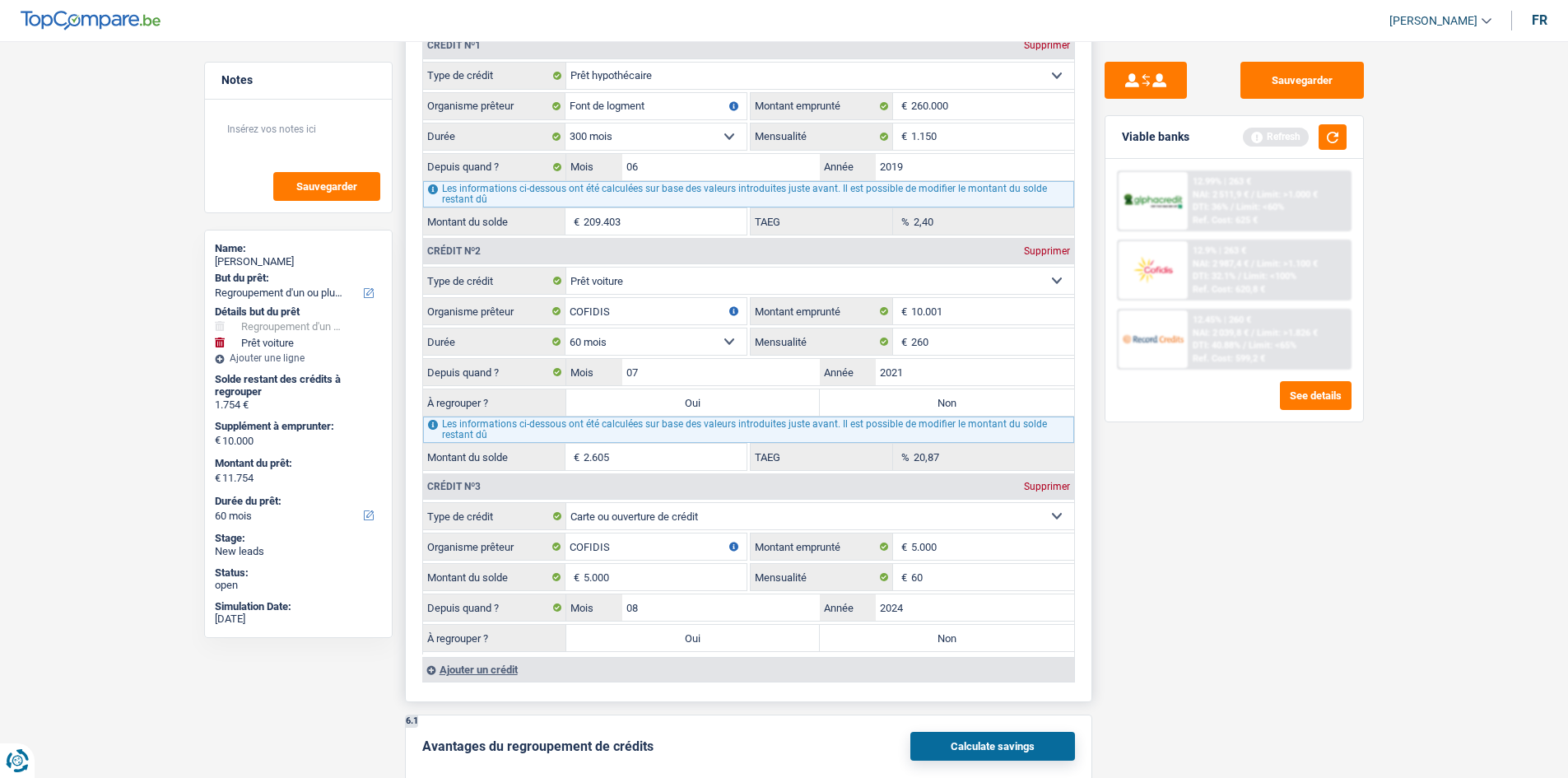
type input "4.359"
type input "14.359"
type input "4.359"
type input "14.359"
drag, startPoint x: 715, startPoint y: 646, endPoint x: 709, endPoint y: 623, distance: 23.8
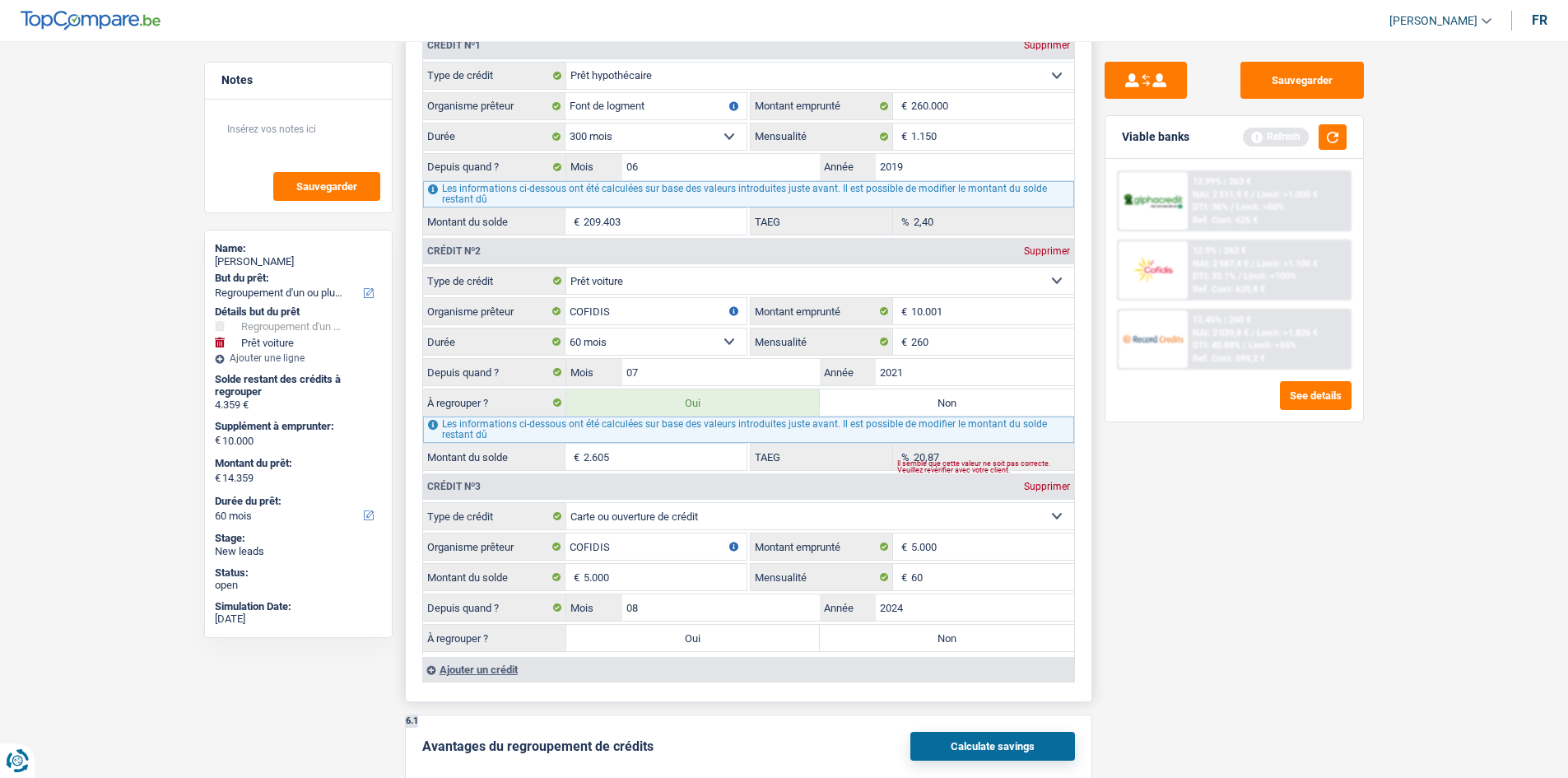
click at [715, 645] on label "Oui" at bounding box center [693, 639] width 254 height 27
click at [715, 645] on input "Oui" at bounding box center [693, 639] width 254 height 27
radio input "true"
type input "19.359"
type input "9.359"
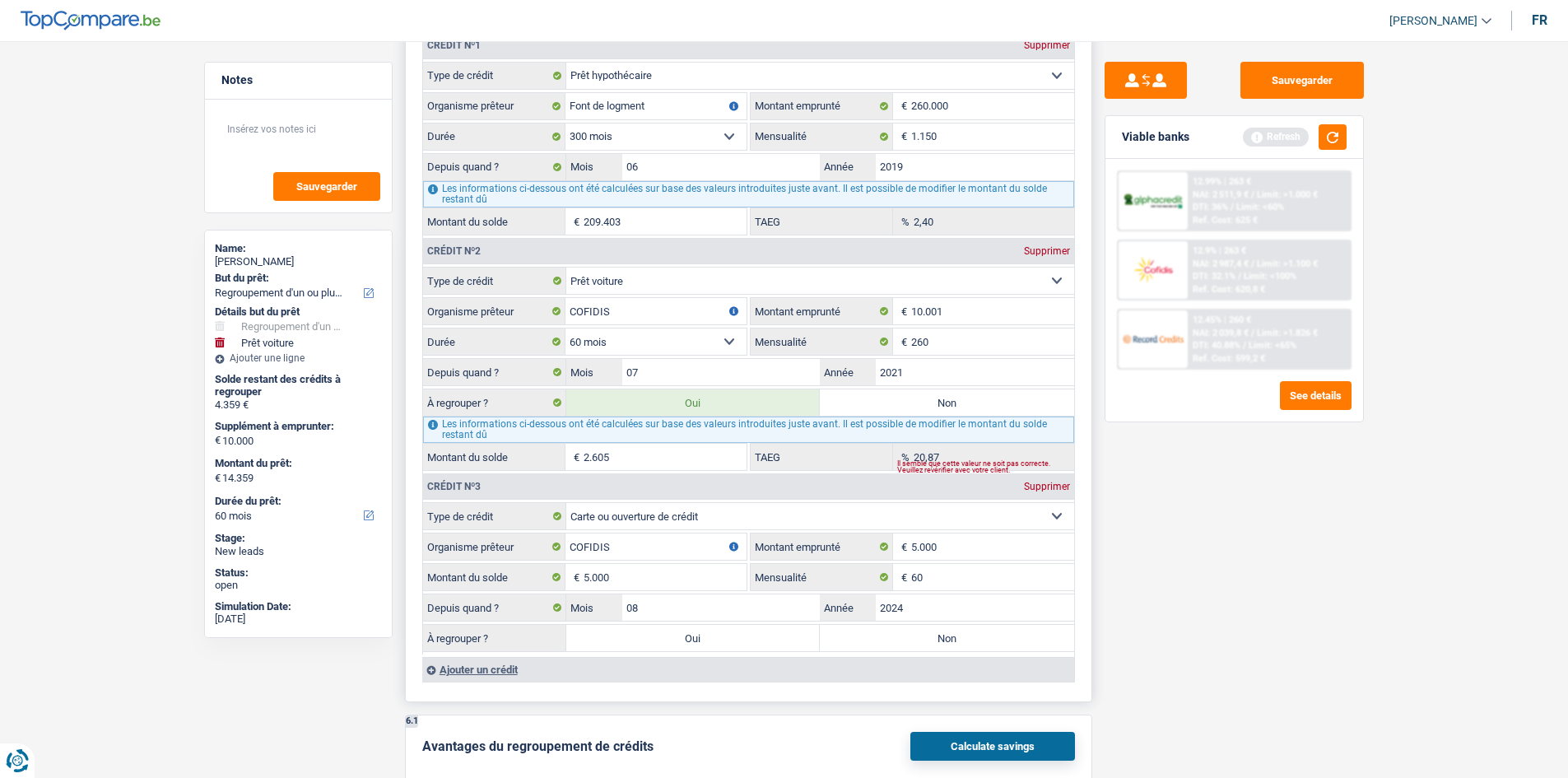
type input "19.359"
type input "9.359"
type input "19.359"
select select "84"
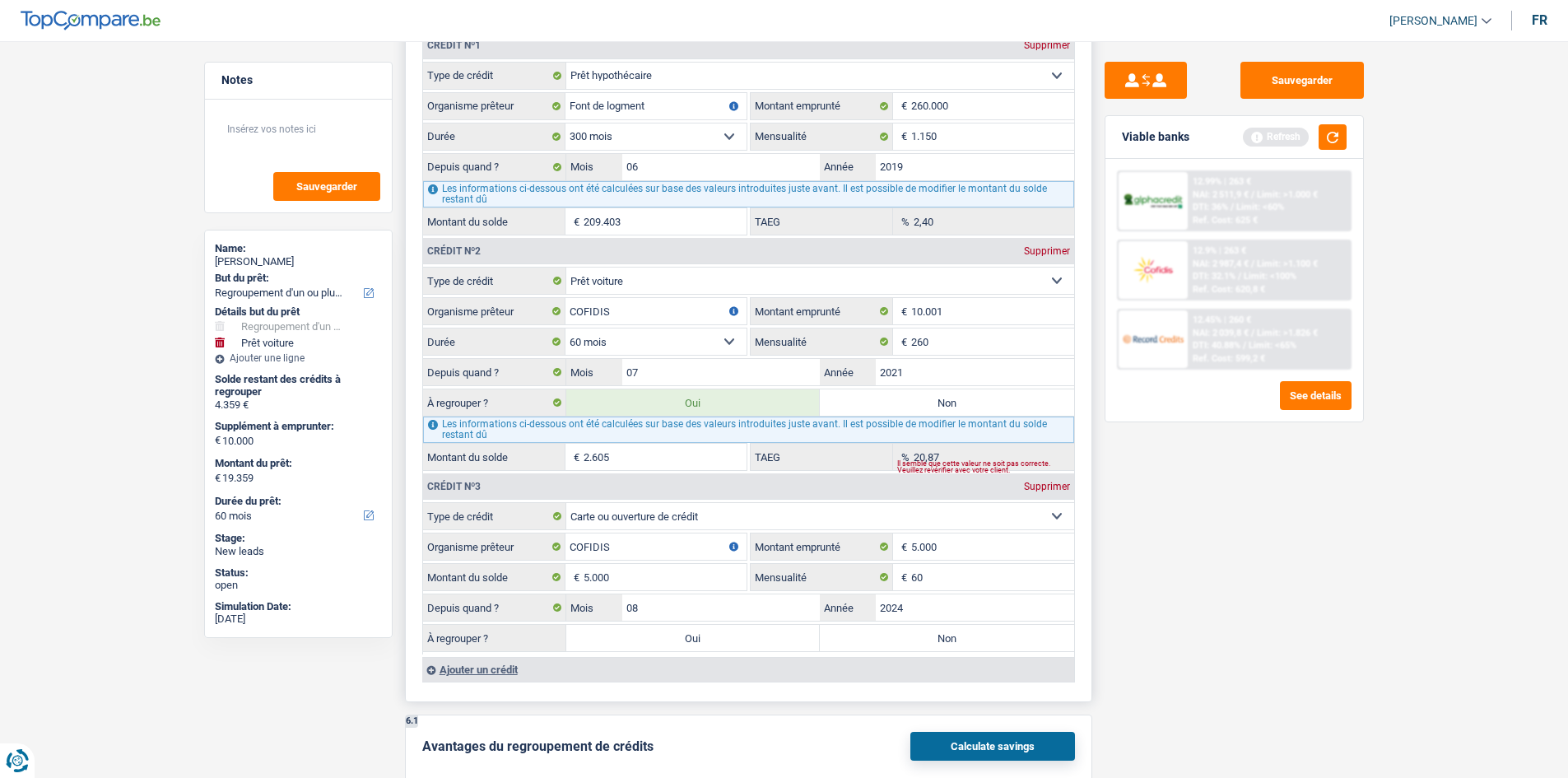
select select "84"
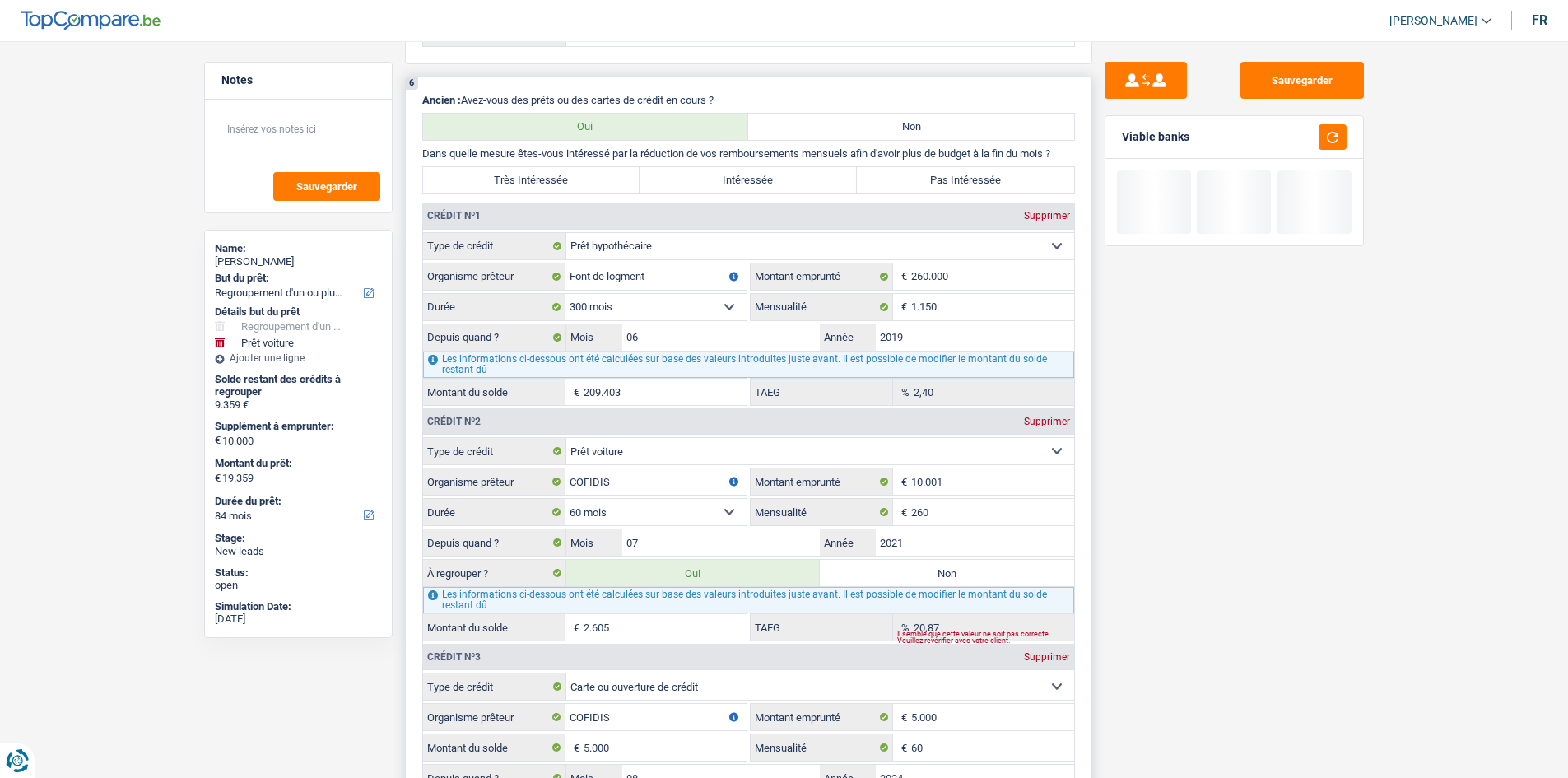
scroll to position [1219, 0]
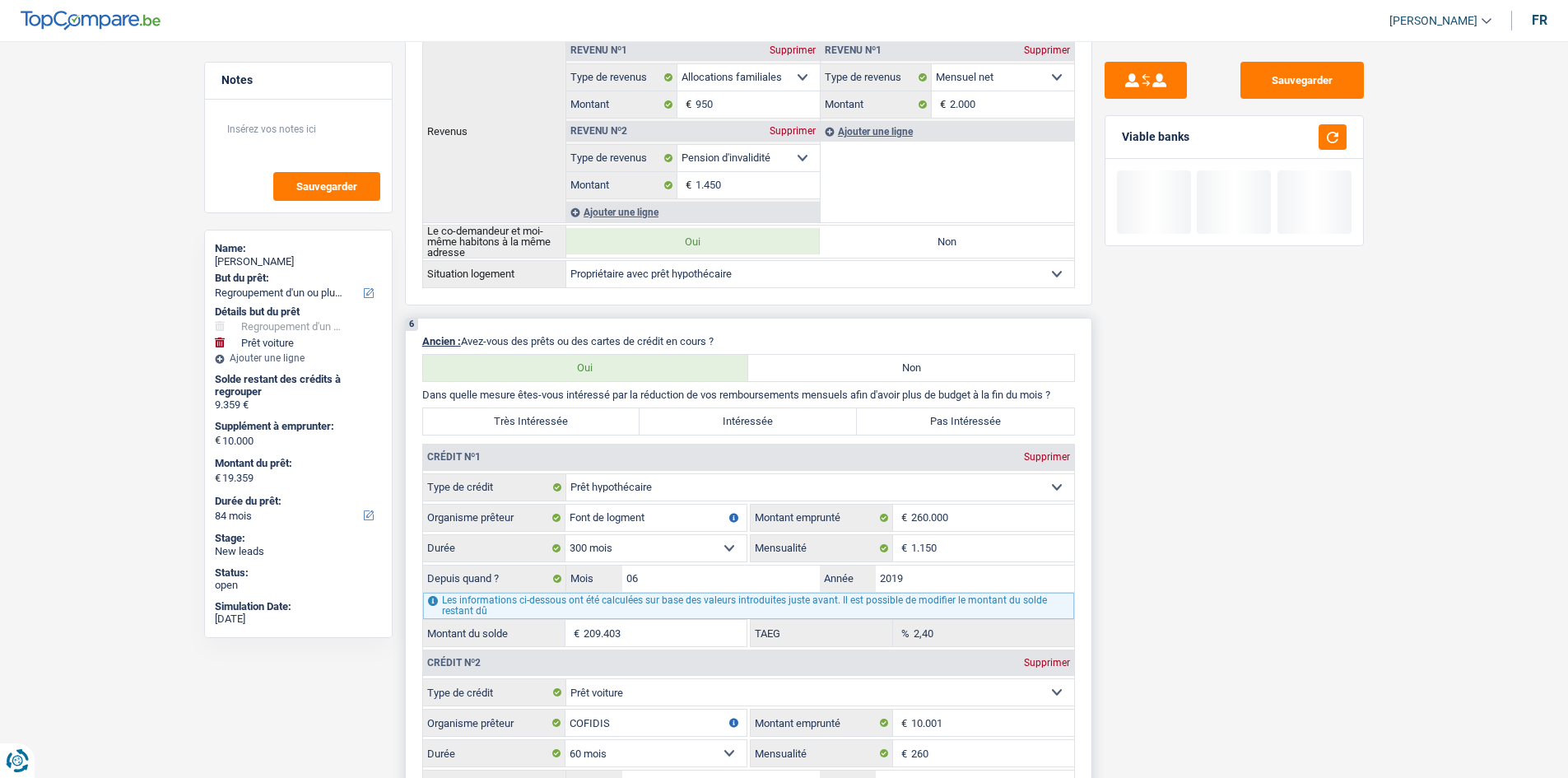
click at [594, 414] on label "Très Intéressée" at bounding box center [532, 422] width 218 height 27
click at [594, 414] on input "Très Intéressée" at bounding box center [532, 422] width 218 height 27
radio input "true"
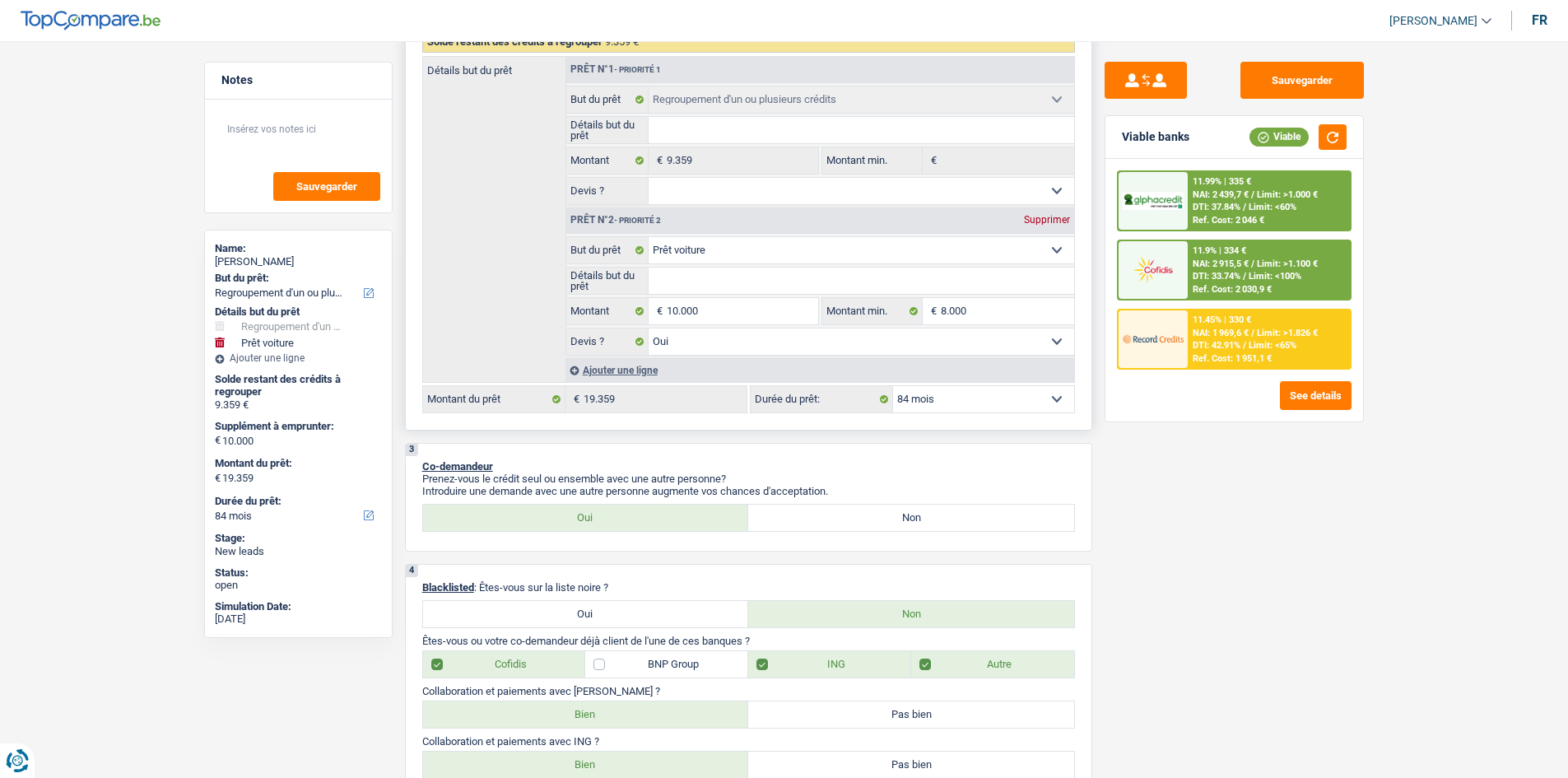
scroll to position [83, 0]
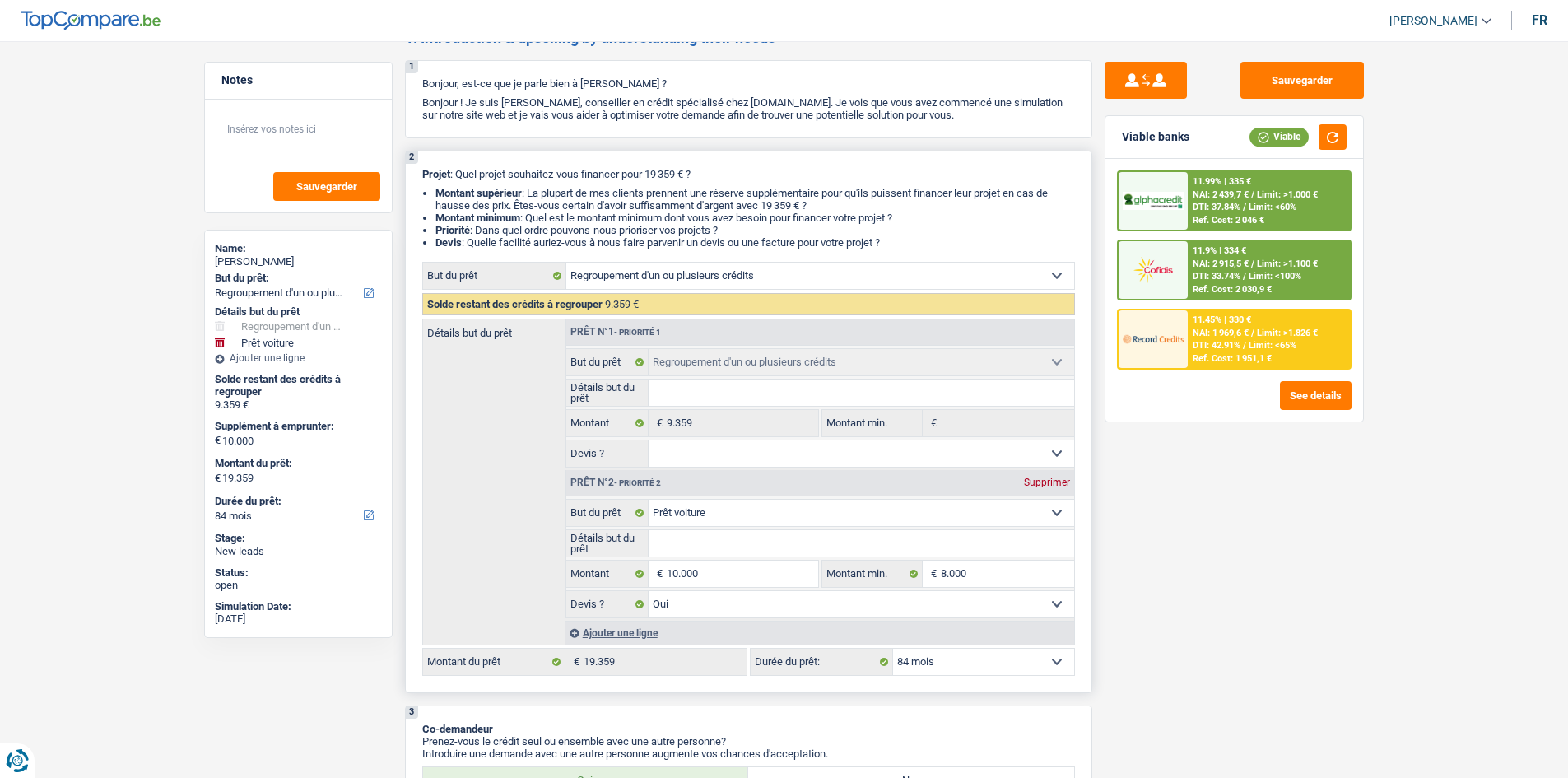
click at [952, 659] on select "12 mois 18 mois 24 mois 30 mois 36 mois 42 mois 48 mois 60 mois 72 mois 84 mois…" at bounding box center [984, 663] width 181 height 27
click at [893, 649] on select "12 mois 18 mois 24 mois 30 mois 36 mois 42 mois 48 mois 60 mois 72 mois 84 mois…" at bounding box center [984, 663] width 181 height 27
click at [1334, 136] on button "button" at bounding box center [1333, 137] width 28 height 26
click at [1239, 258] on span "NAI: 2 915,5 €" at bounding box center [1220, 264] width 56 height 11
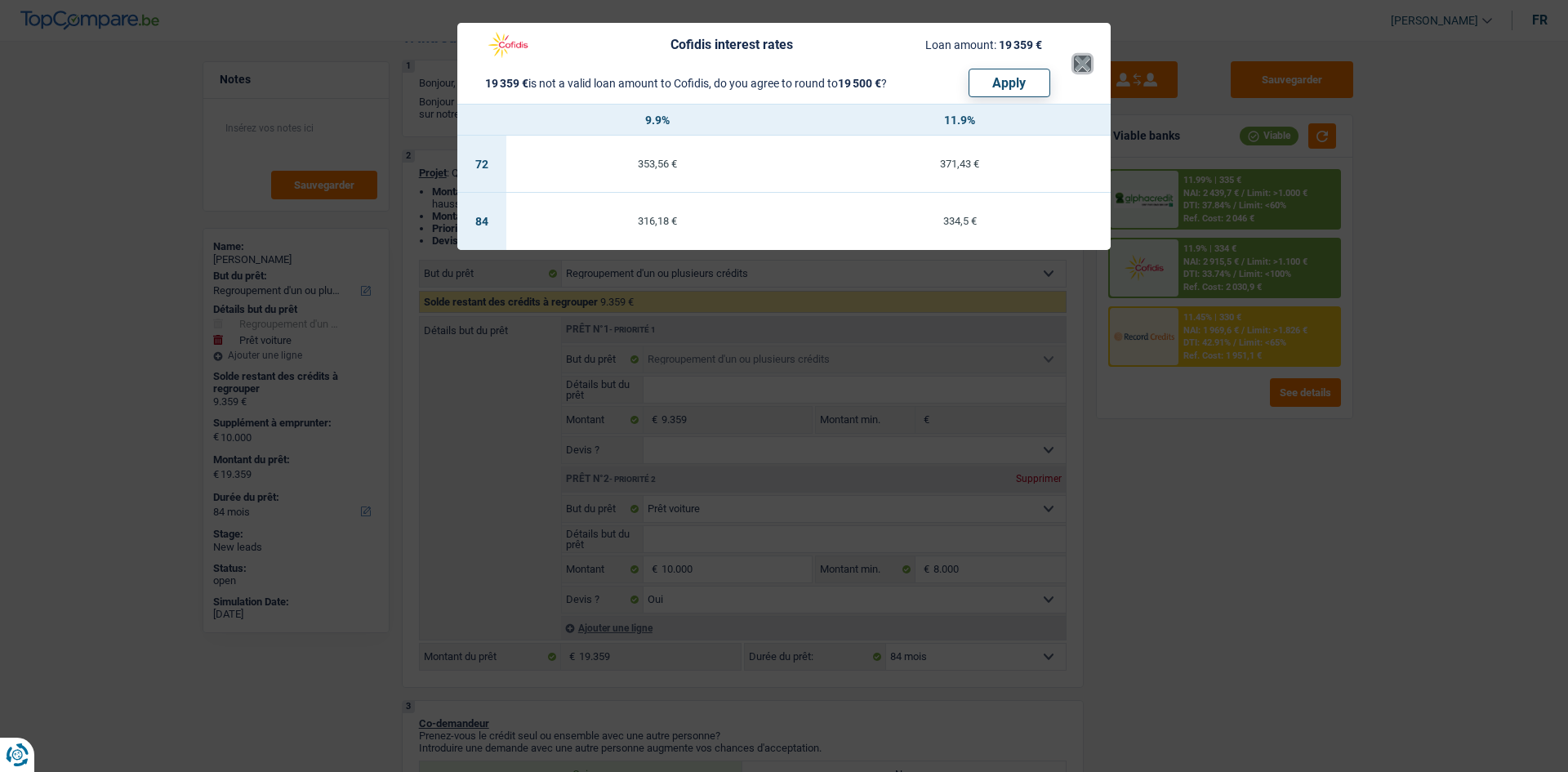
click at [1084, 65] on button "×" at bounding box center [1082, 63] width 17 height 17
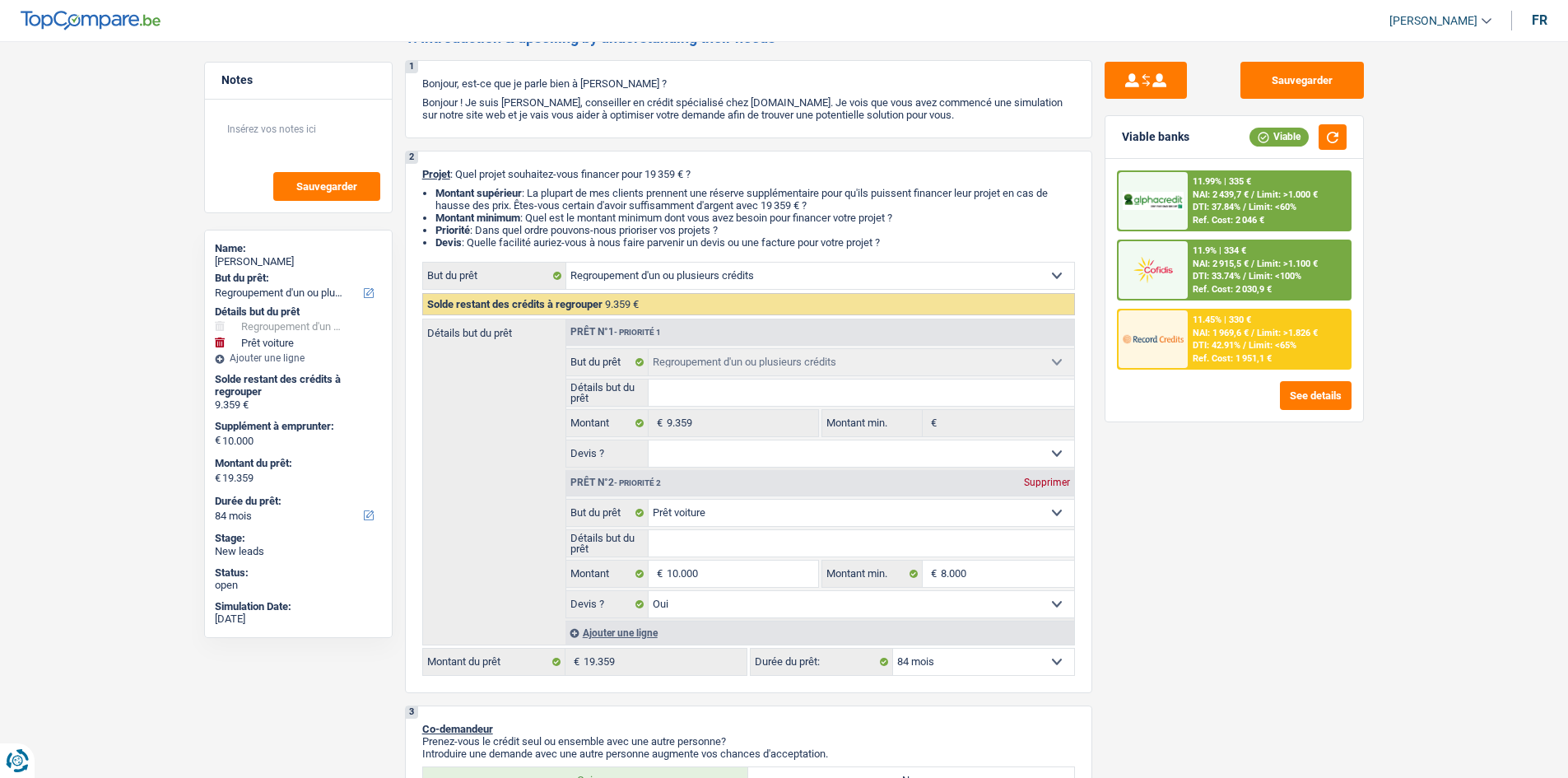
click at [1209, 201] on div "11.99% | 335 € NAI: 2 439,7 € / Limit: >1.000 € DTI: 37.84% / Limit: <60% Ref. …" at bounding box center [1269, 201] width 162 height 58
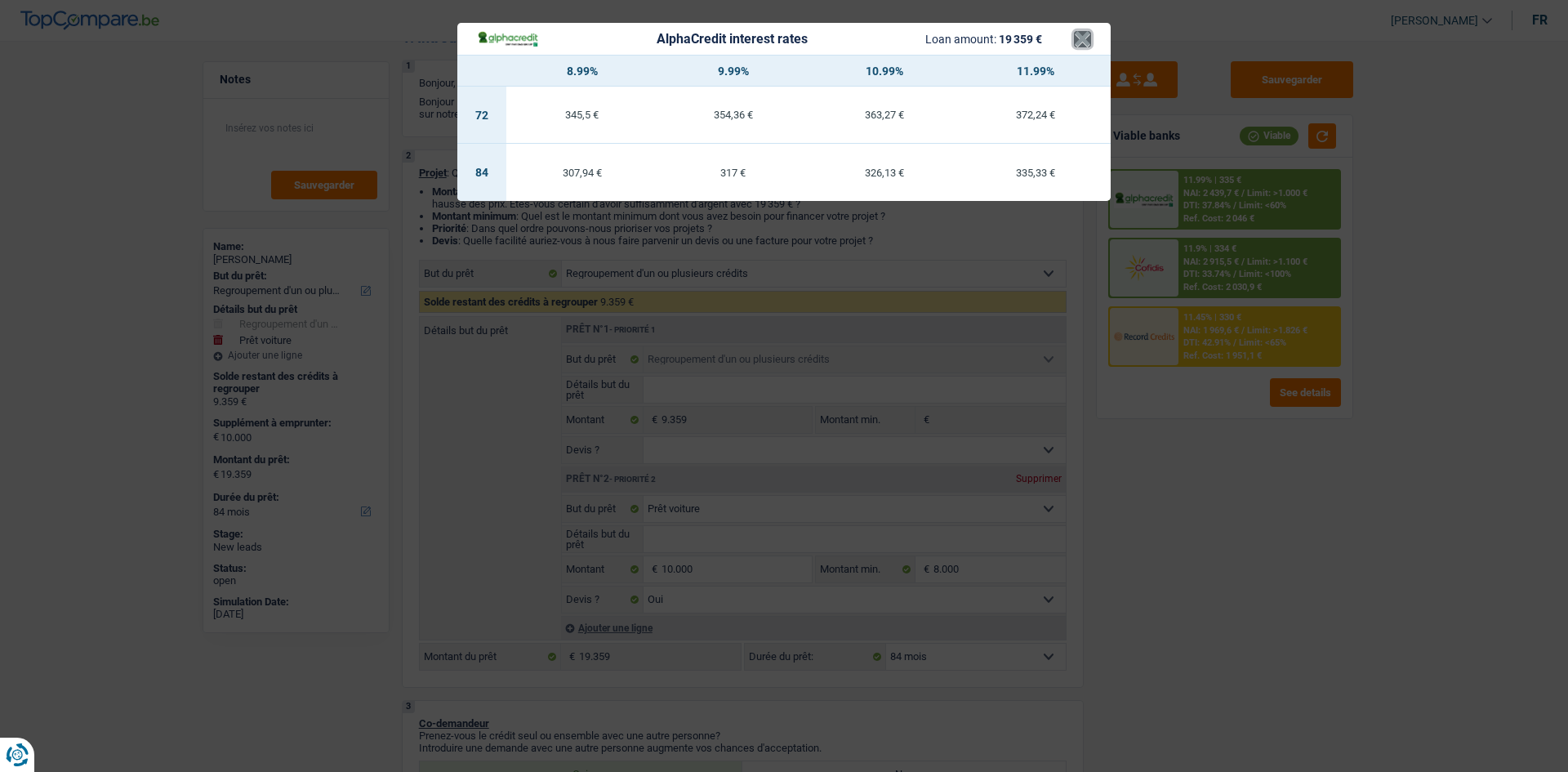
click at [1086, 39] on button "×" at bounding box center [1082, 39] width 17 height 17
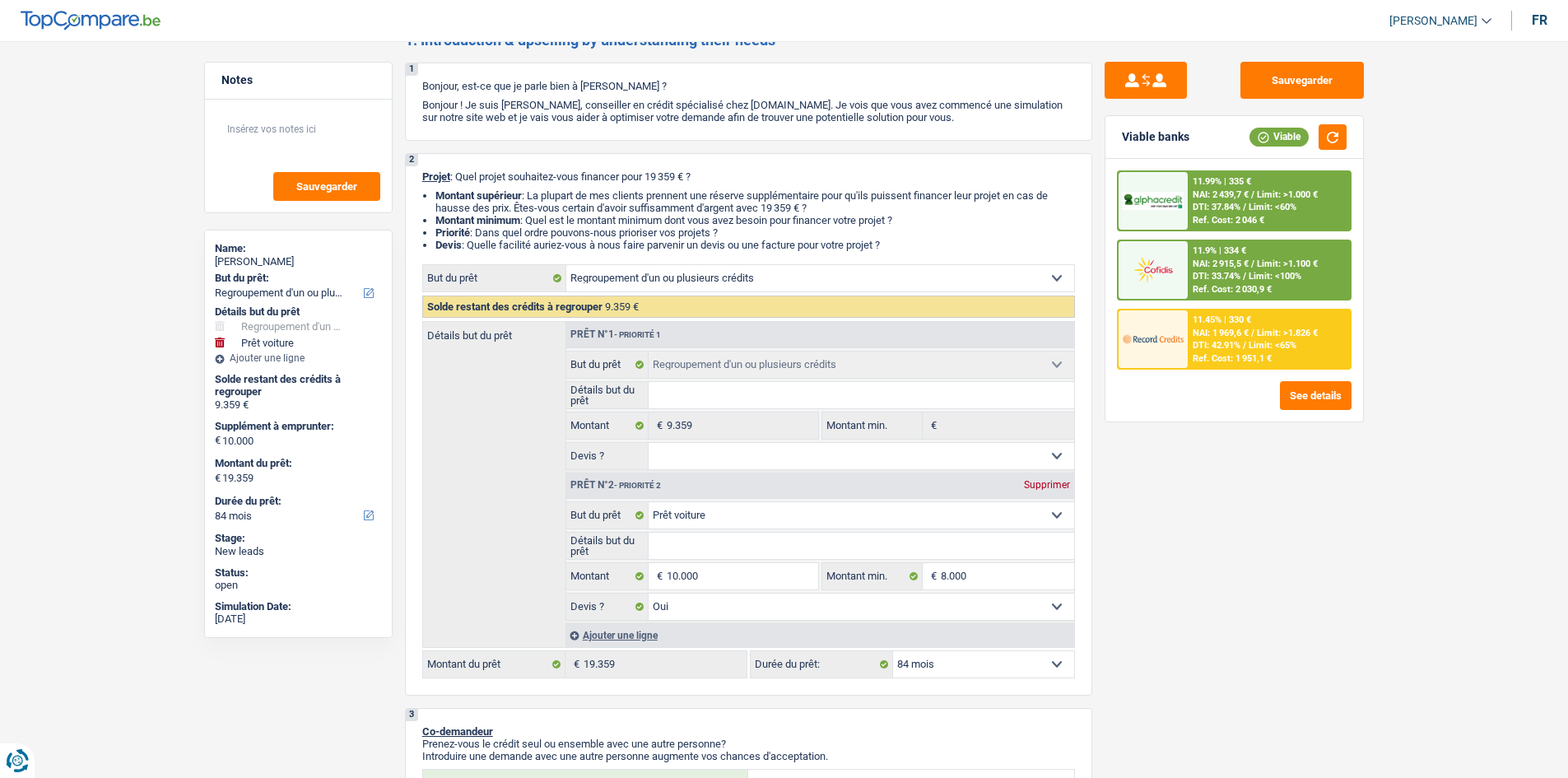
scroll to position [0, 0]
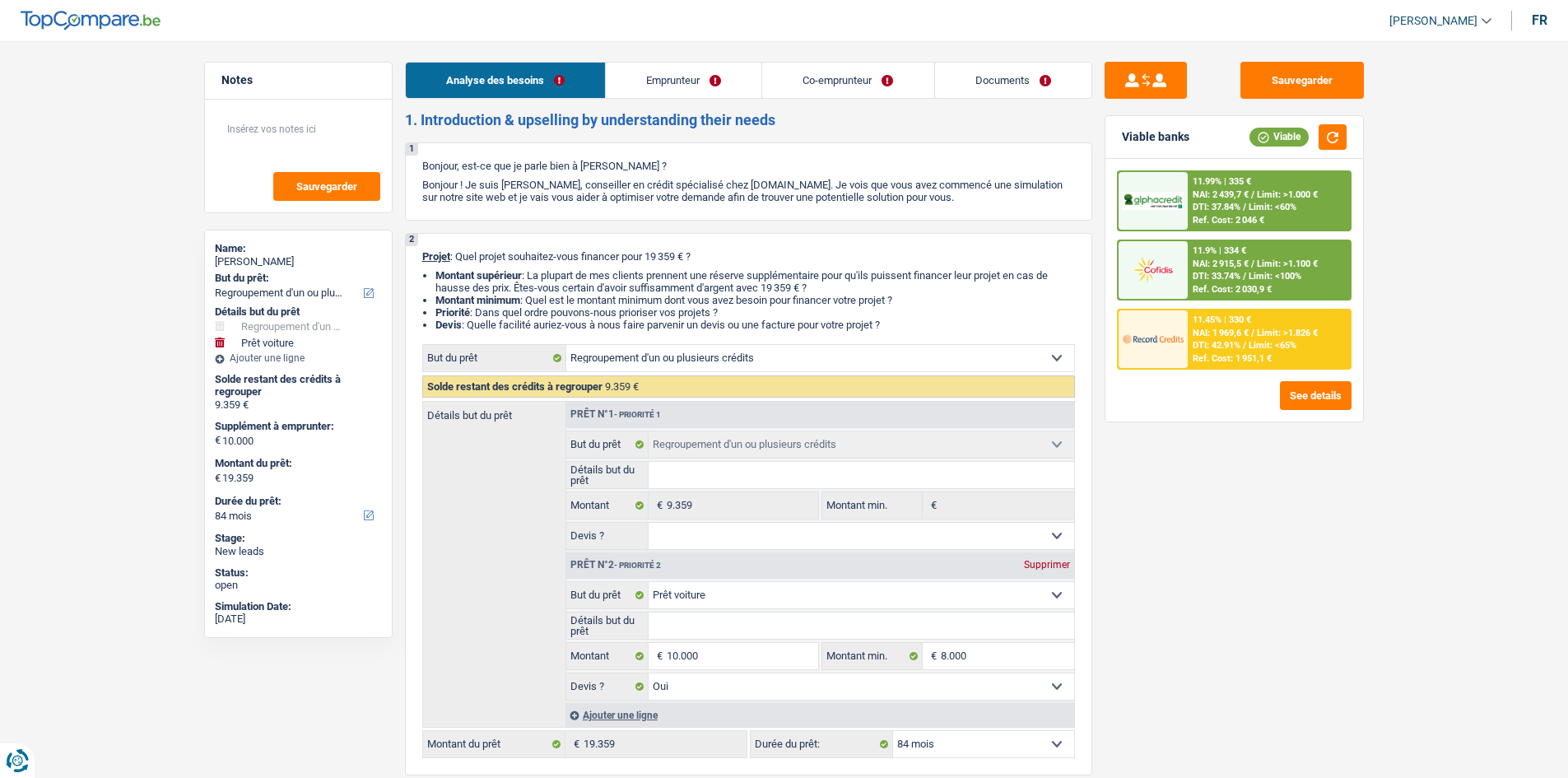
click at [884, 62] on link "Co-emprunteur" at bounding box center [847, 80] width 171 height 36
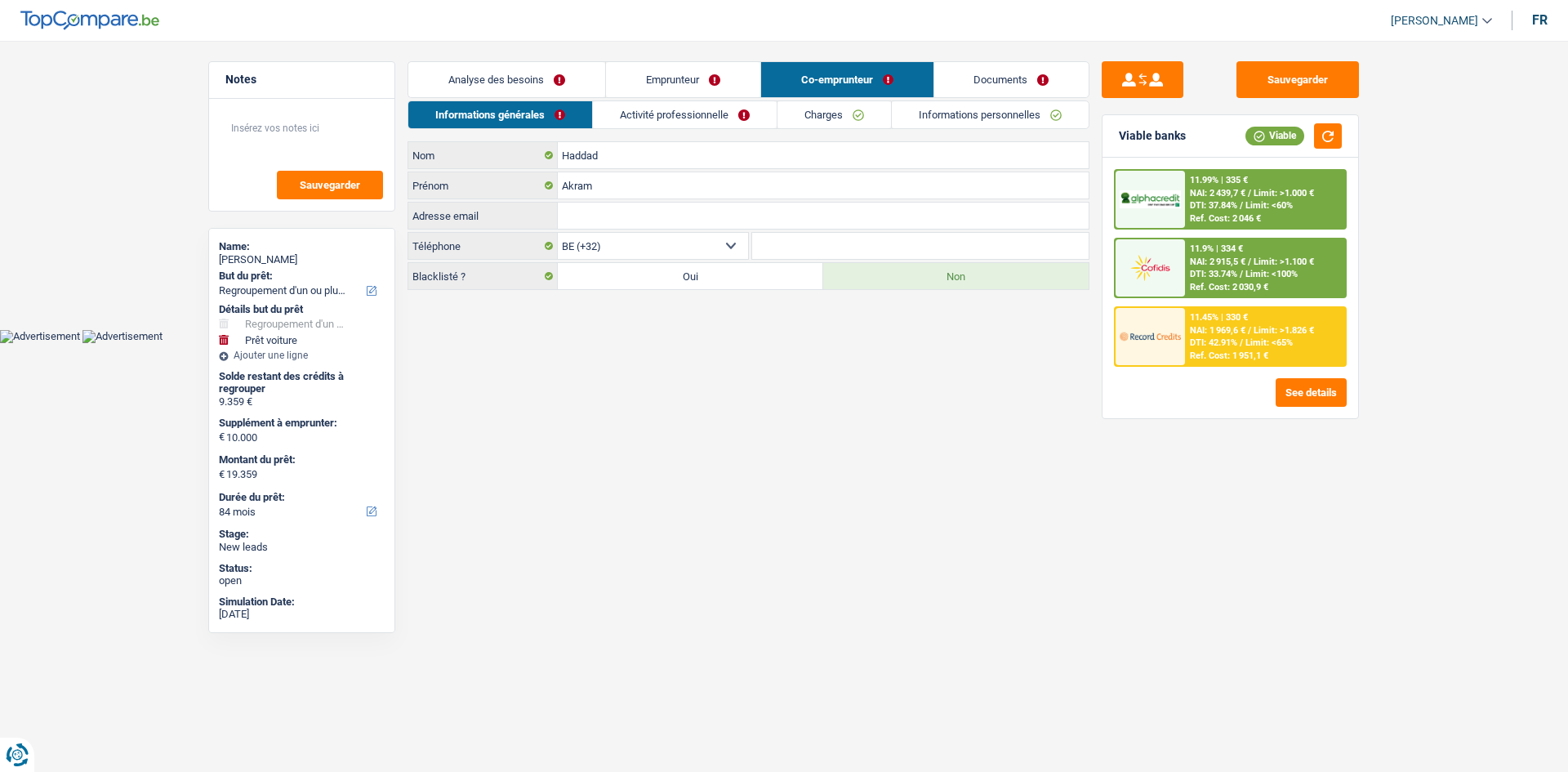
click at [805, 123] on link "Charges" at bounding box center [834, 115] width 114 height 27
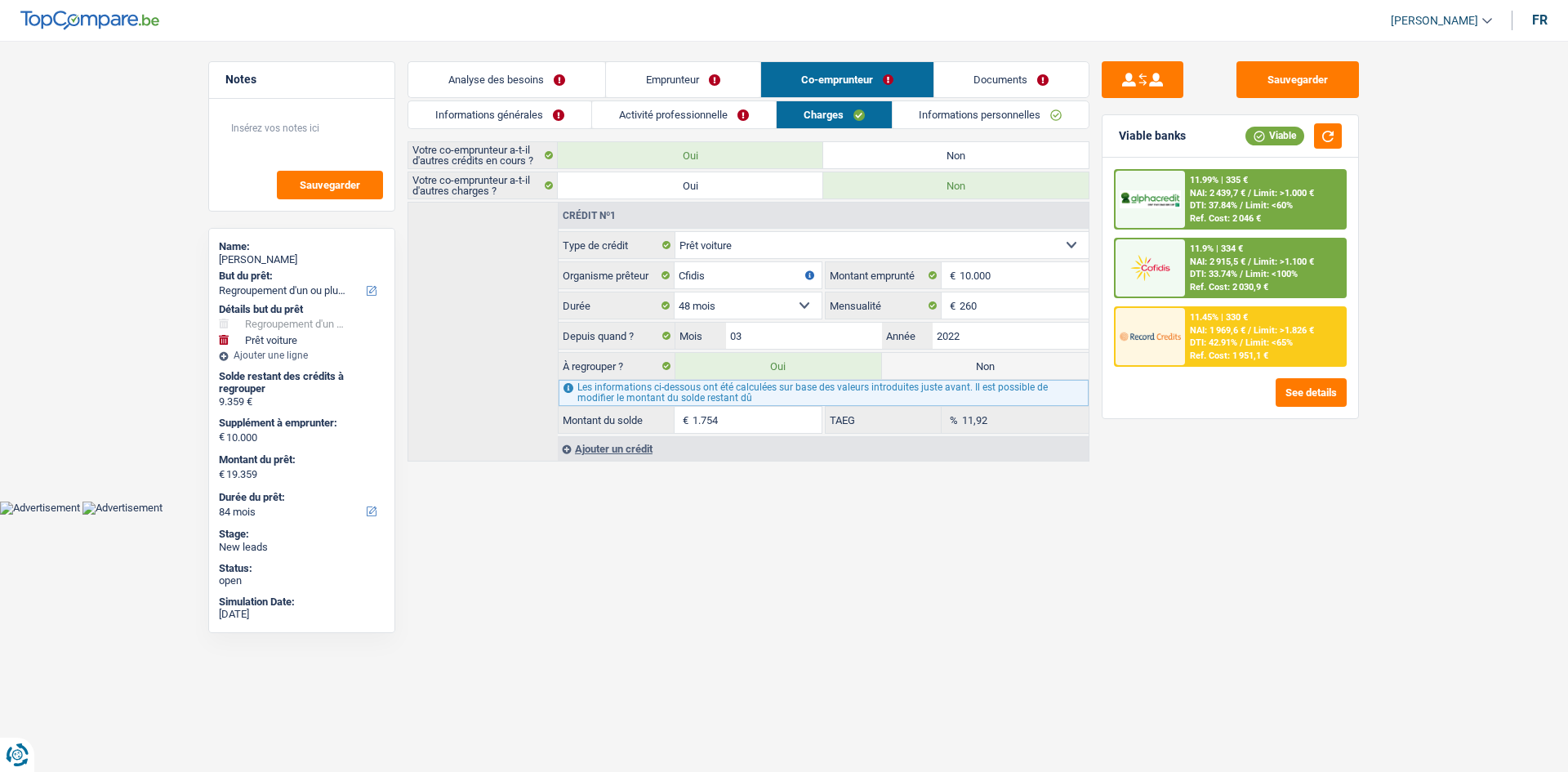
click at [519, 76] on link "Analyse des besoins" at bounding box center [507, 79] width 196 height 35
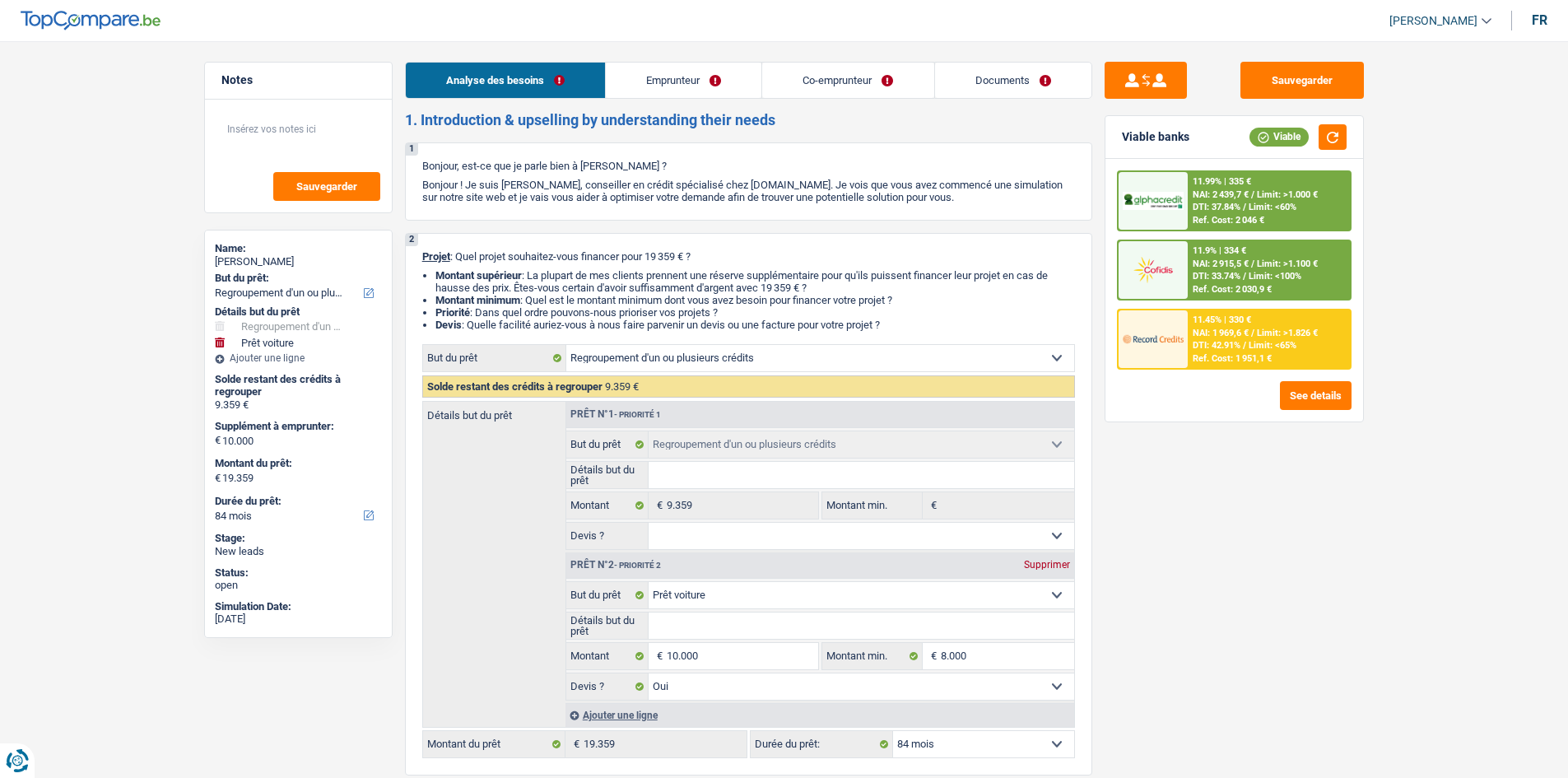
click at [683, 83] on link "Emprunteur" at bounding box center [683, 80] width 155 height 36
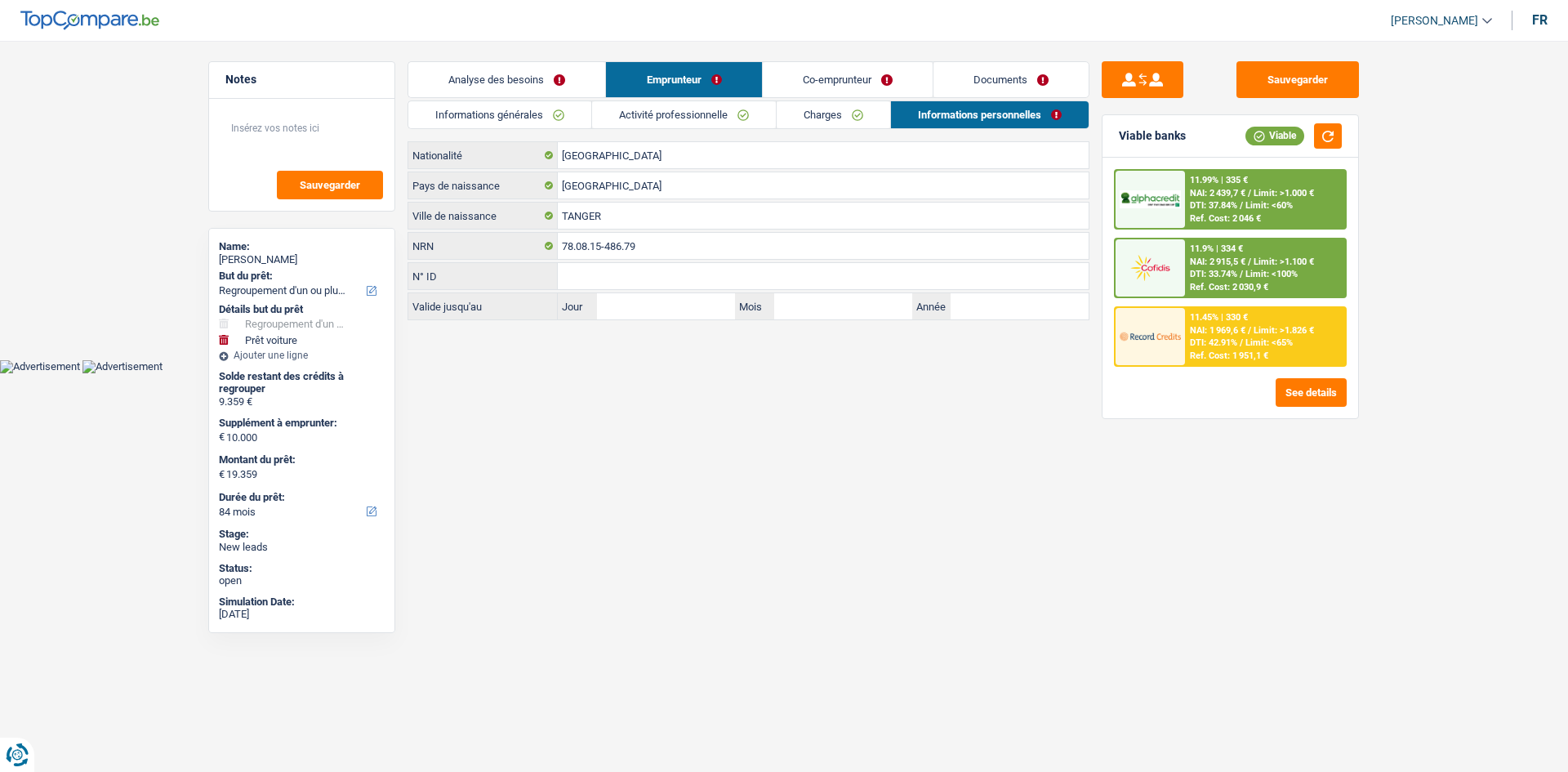
click at [530, 82] on link "Analyse des besoins" at bounding box center [507, 79] width 196 height 35
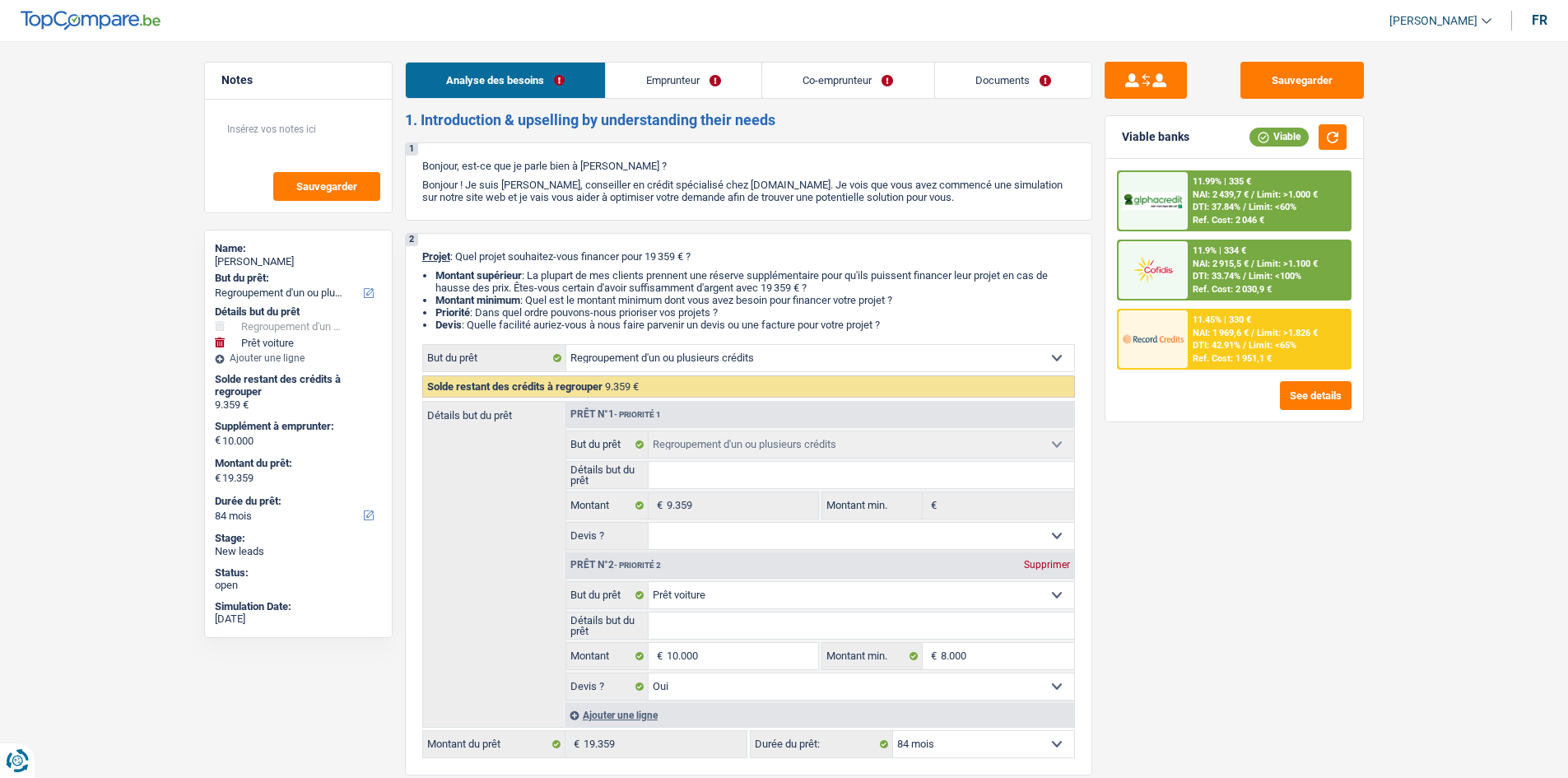
click at [819, 84] on link "Co-emprunteur" at bounding box center [847, 80] width 171 height 36
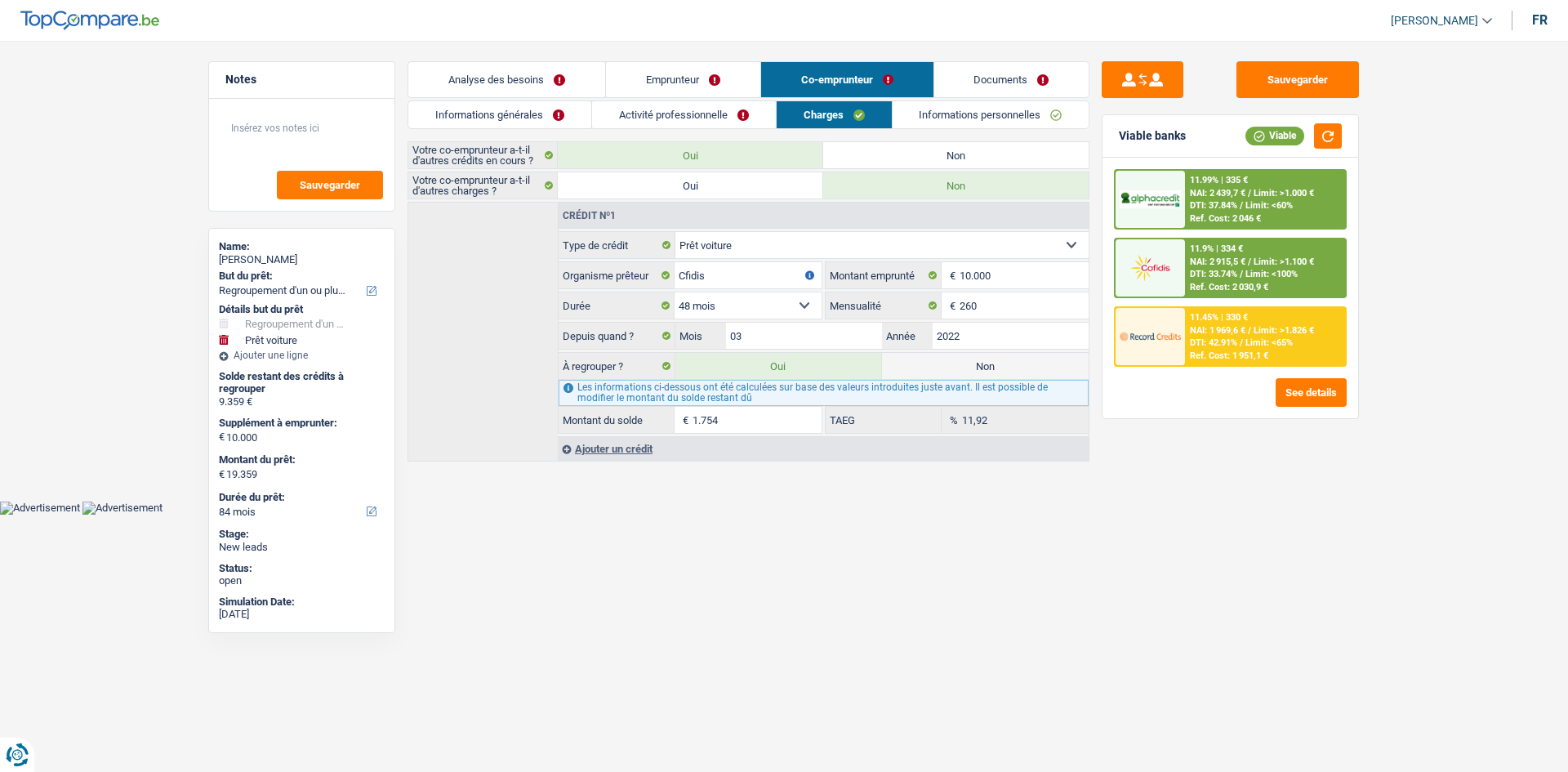
click at [921, 152] on label "Non" at bounding box center [956, 155] width 265 height 26
click at [921, 152] on input "Non" at bounding box center [956, 155] width 265 height 26
radio input "true"
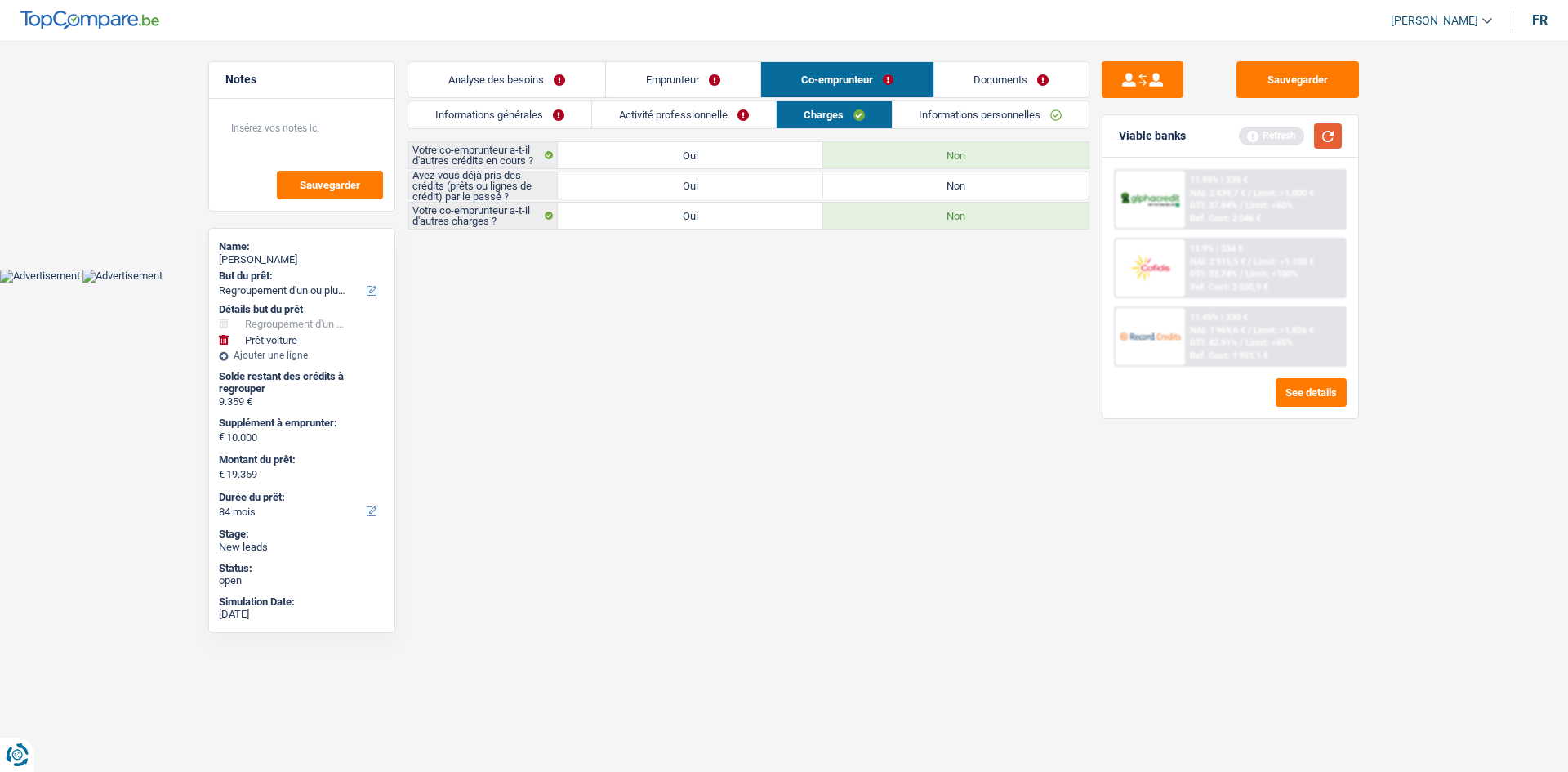
drag, startPoint x: 1329, startPoint y: 131, endPoint x: 1305, endPoint y: 110, distance: 31.9
click at [1327, 125] on button "button" at bounding box center [1328, 136] width 28 height 26
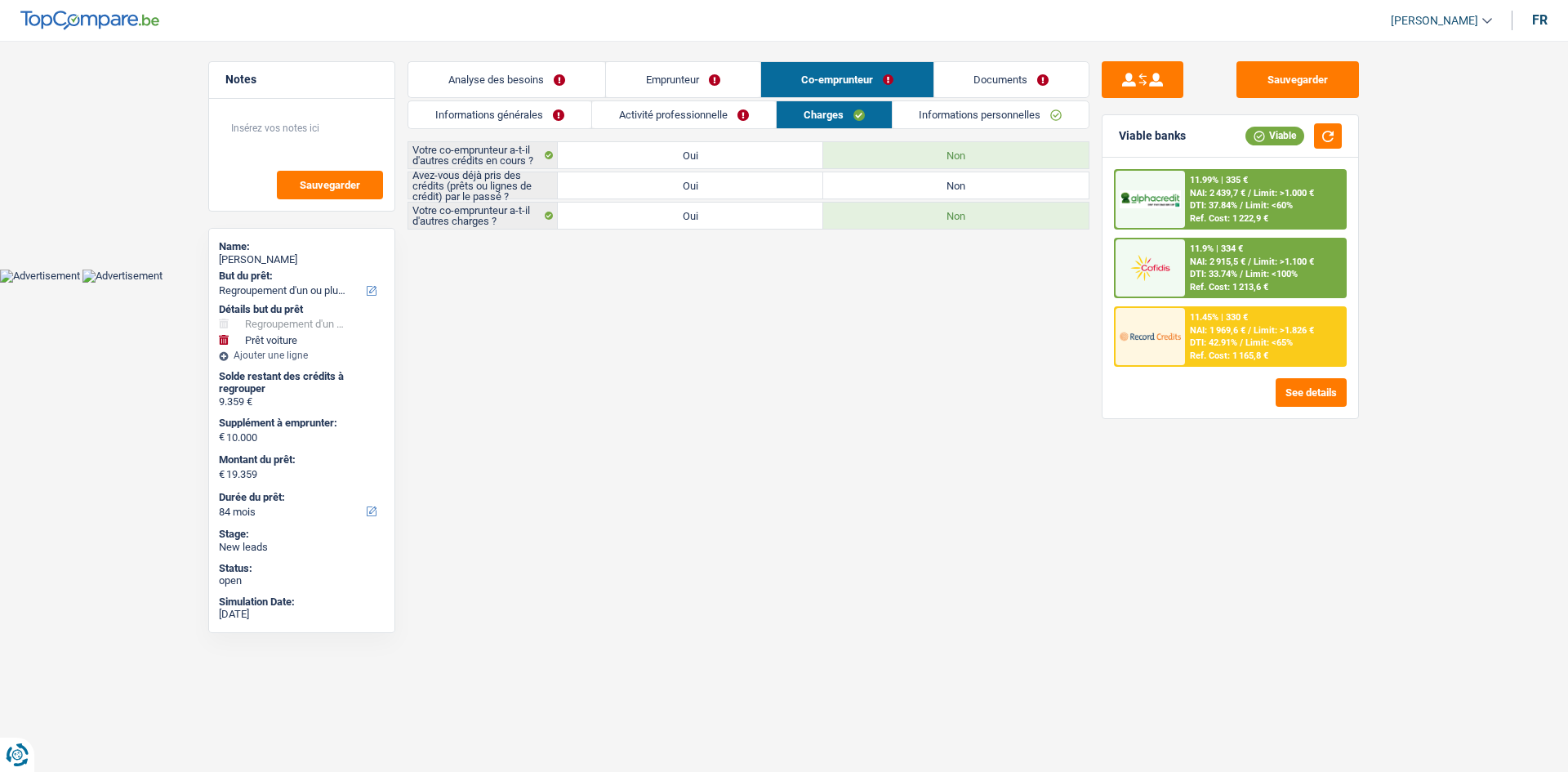
click at [487, 77] on link "Analyse des besoins" at bounding box center [507, 79] width 196 height 35
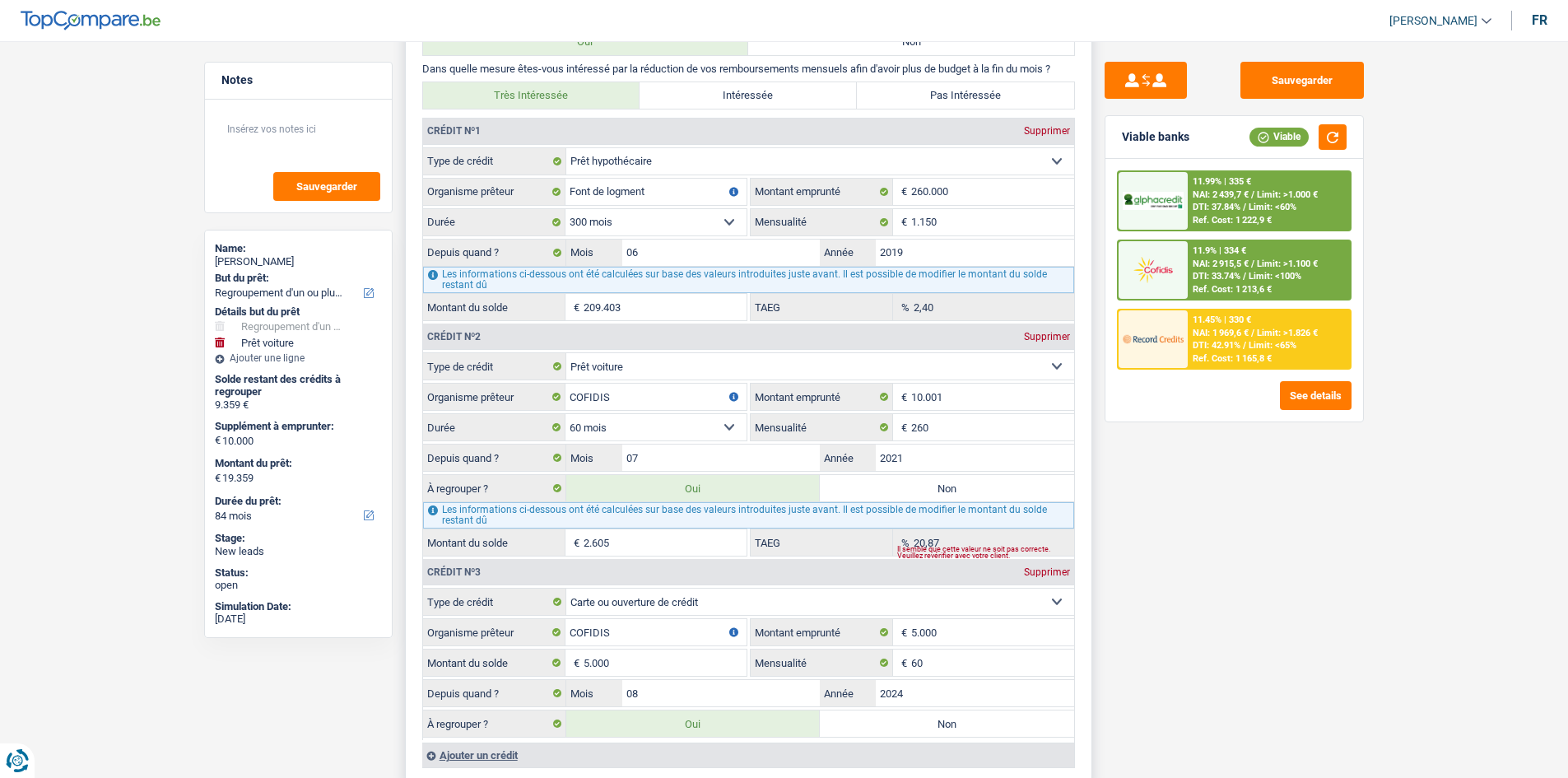
scroll to position [1647, 0]
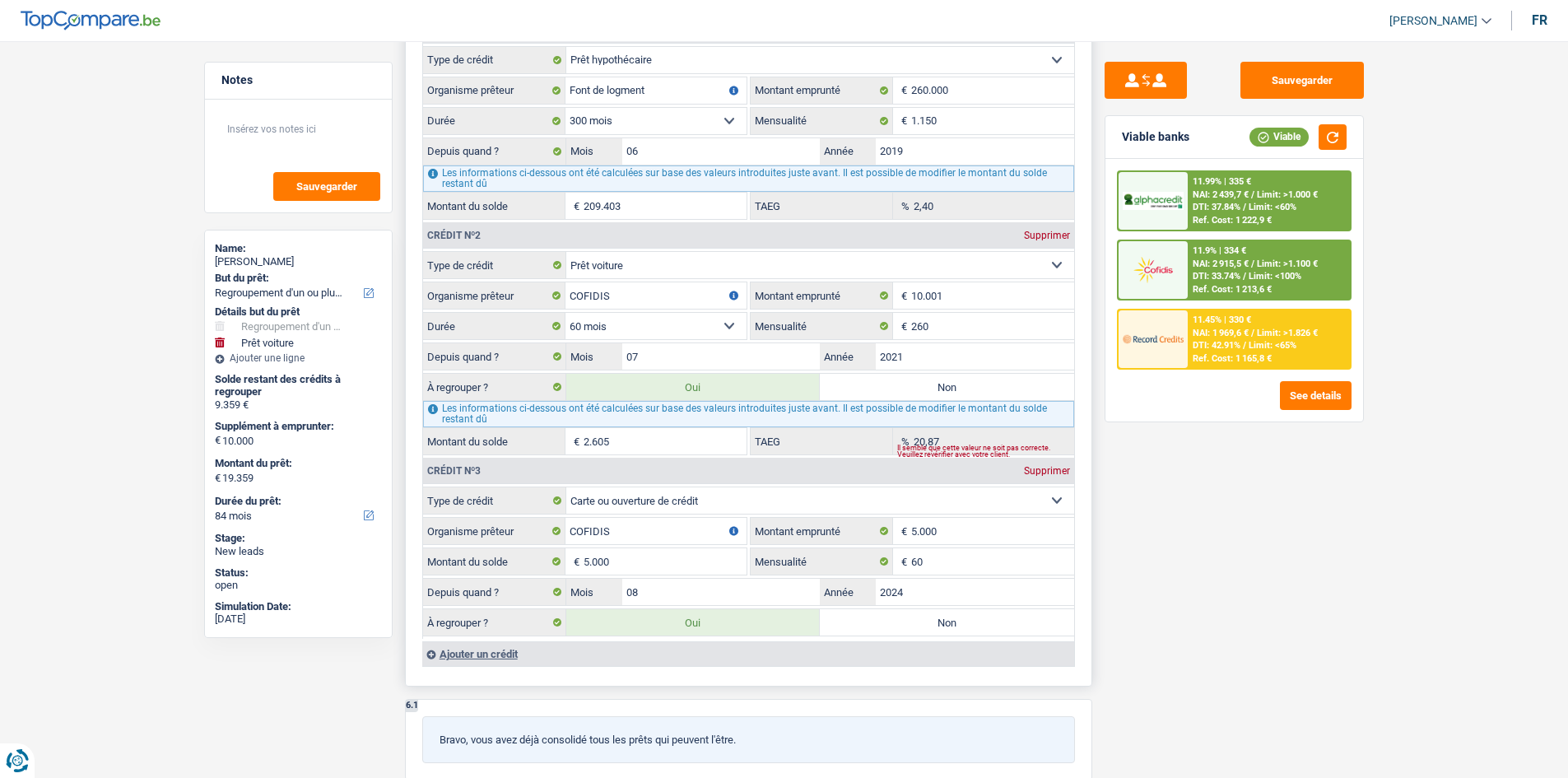
click at [880, 388] on label "Non" at bounding box center [946, 387] width 254 height 27
click at [880, 388] on input "Non" at bounding box center [946, 387] width 254 height 27
radio input "true"
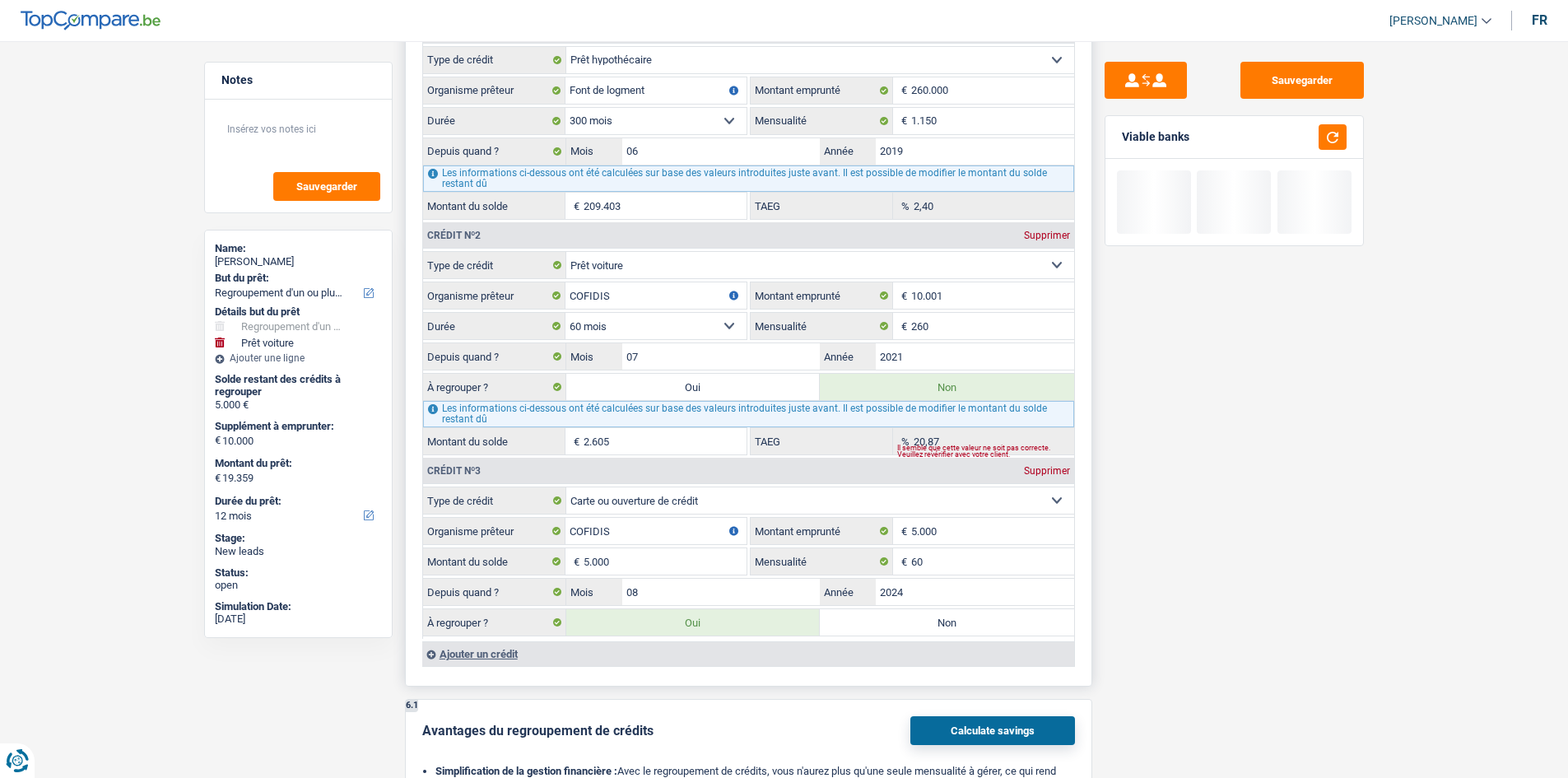
type input "15.000"
select select "60"
type input "5.000"
type input "15.000"
select select "60"
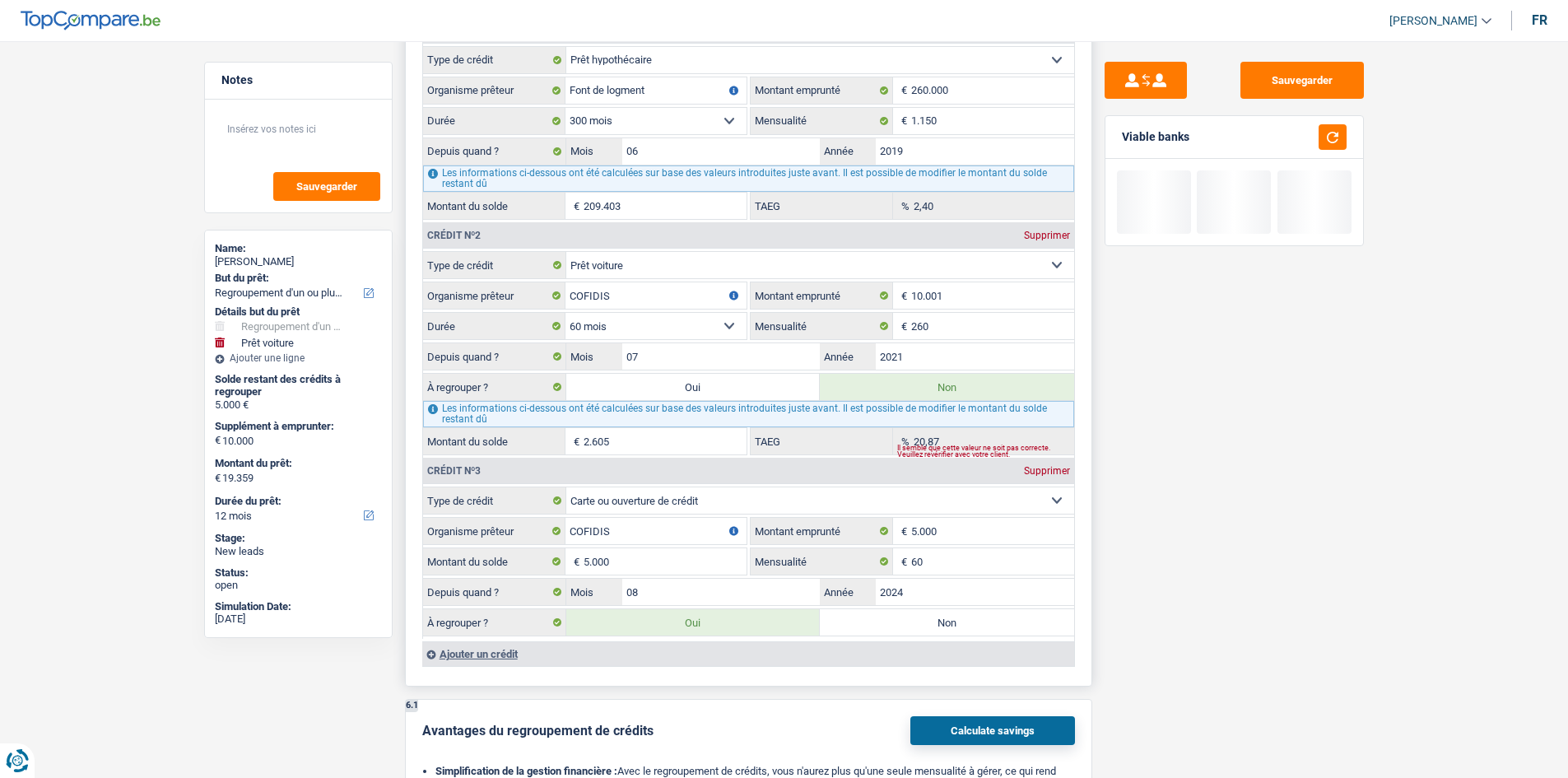
type input "5.000"
type input "15.000"
select select "60"
radio input "false"
click at [946, 610] on label "Non" at bounding box center [946, 623] width 254 height 27
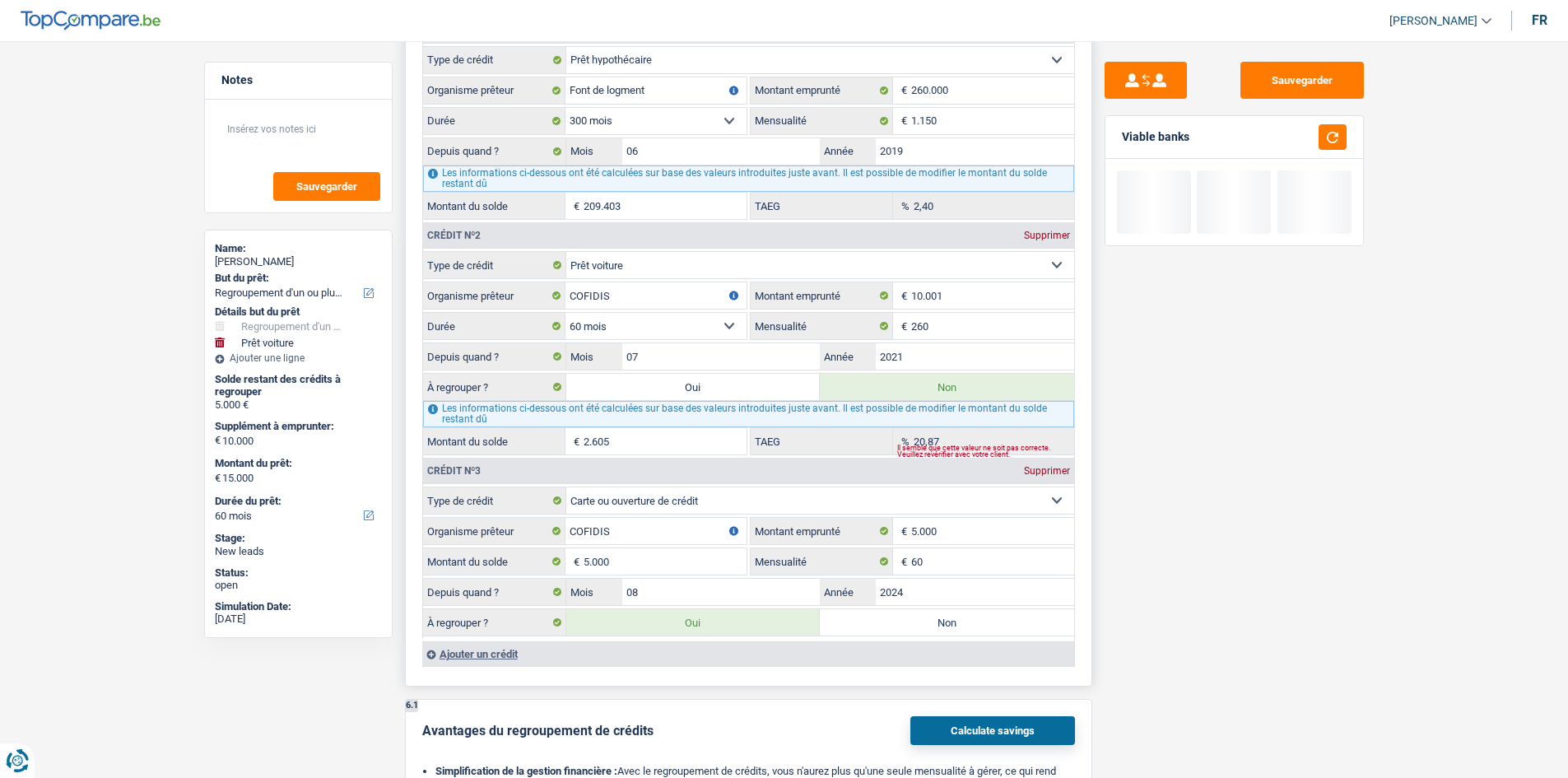
click at [946, 610] on input "Non" at bounding box center [946, 623] width 254 height 27
radio input "true"
select select "car"
select select "48"
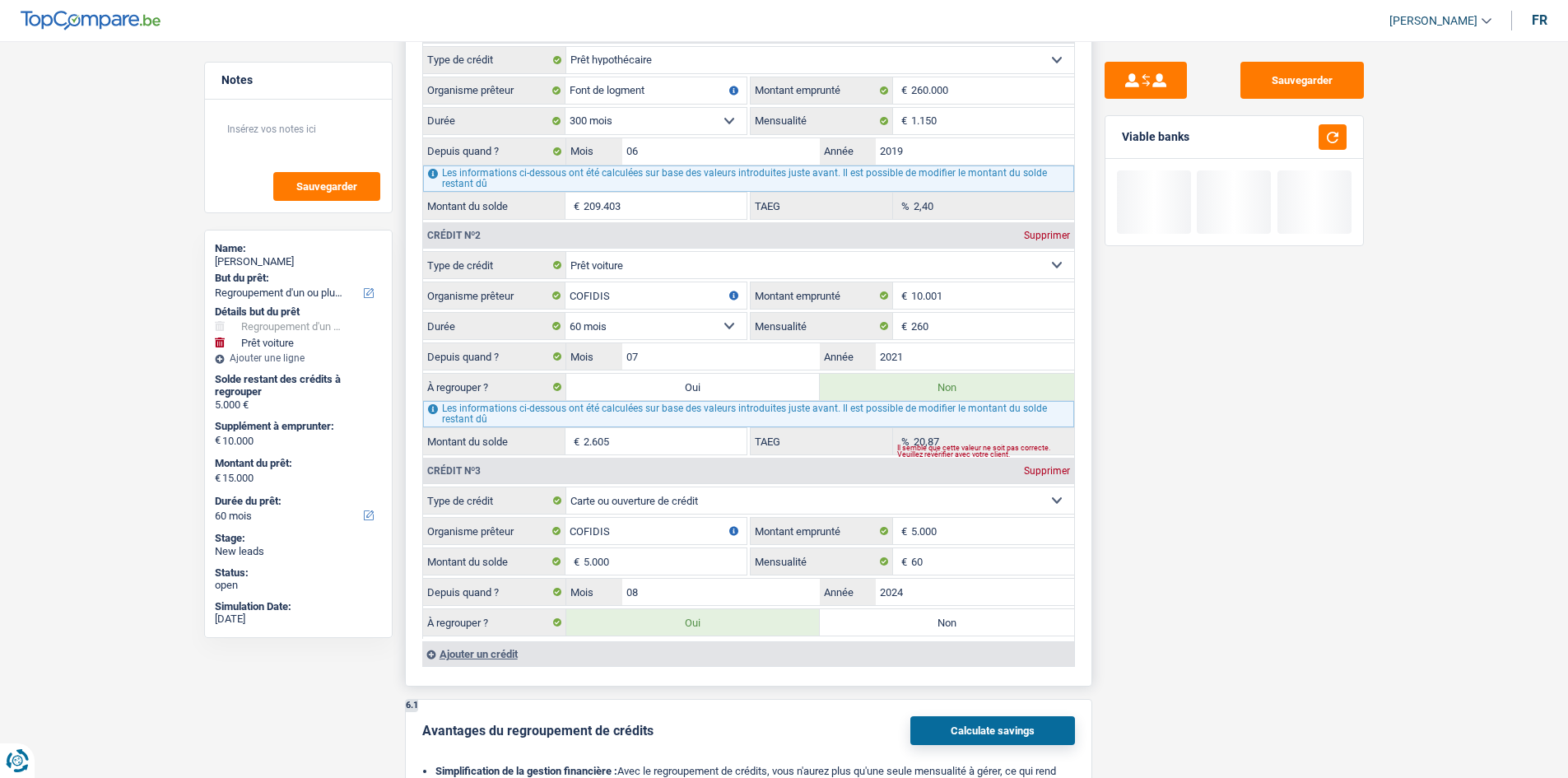
select select "car"
type input "10.000"
type input "8.000"
select select "yes"
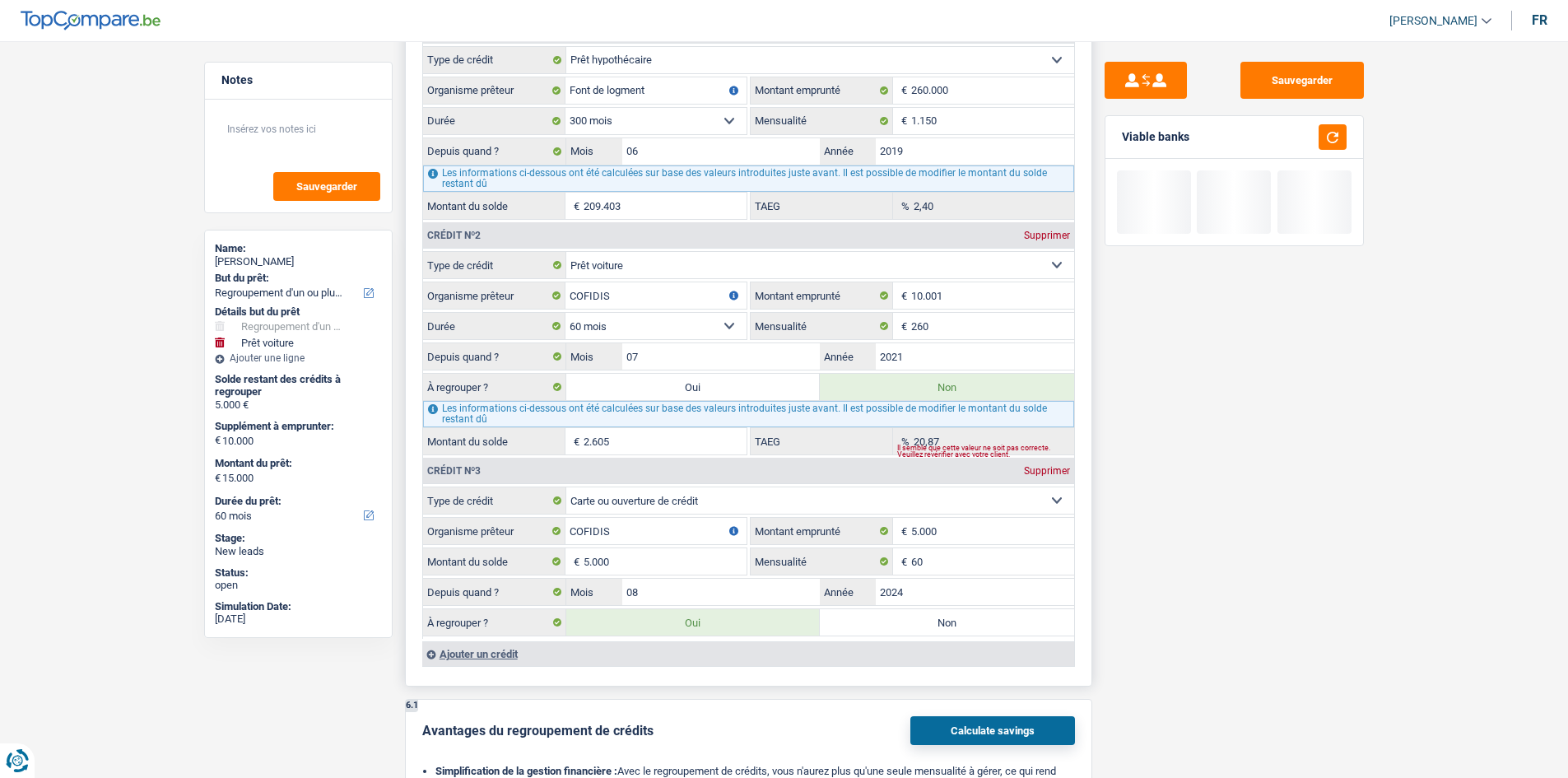
type input "10.100"
select select "48"
select select "car"
type input "10.000"
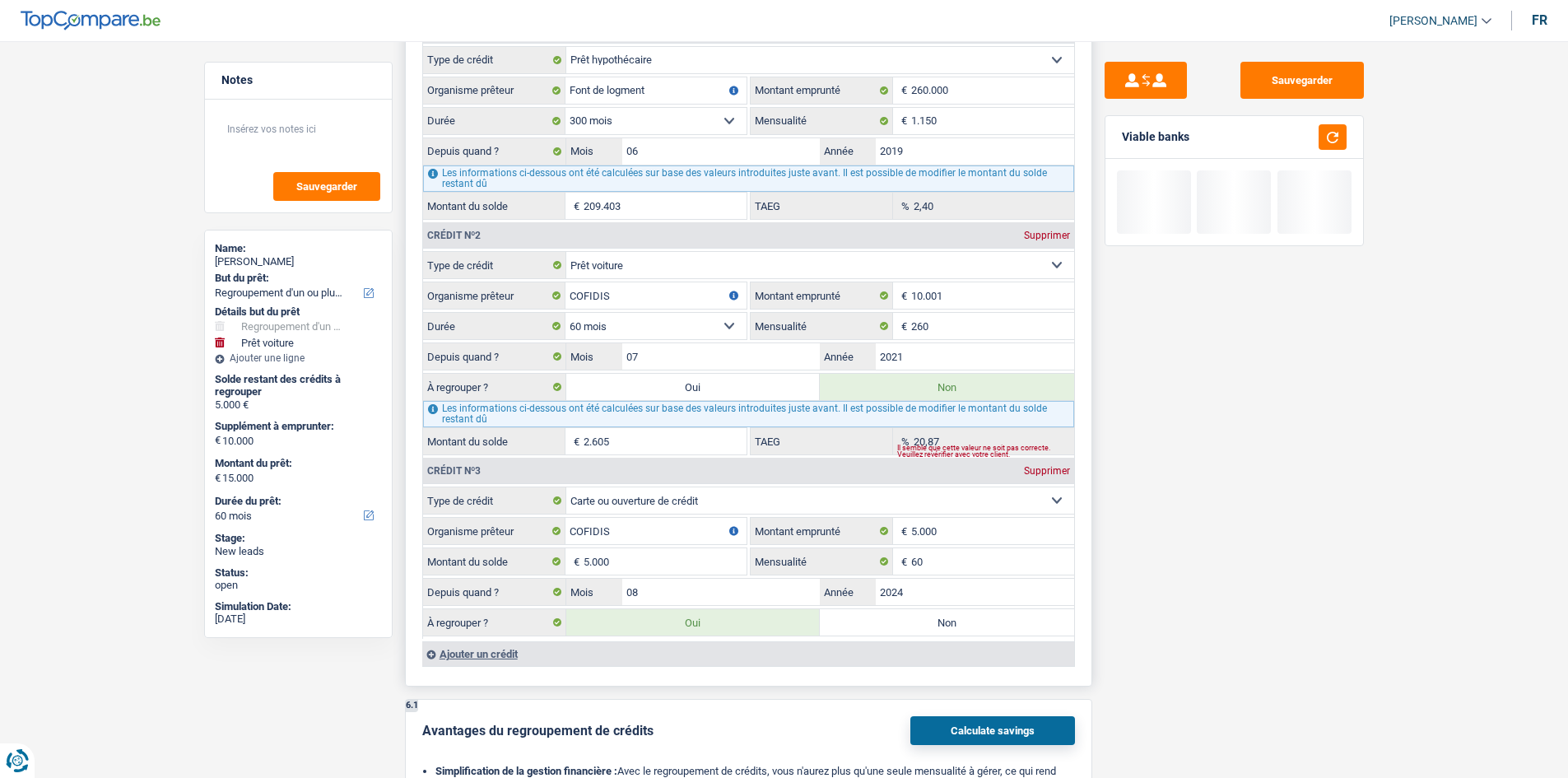
type input "8.000"
select select "yes"
type input "10.100"
select select "48"
radio input "false"
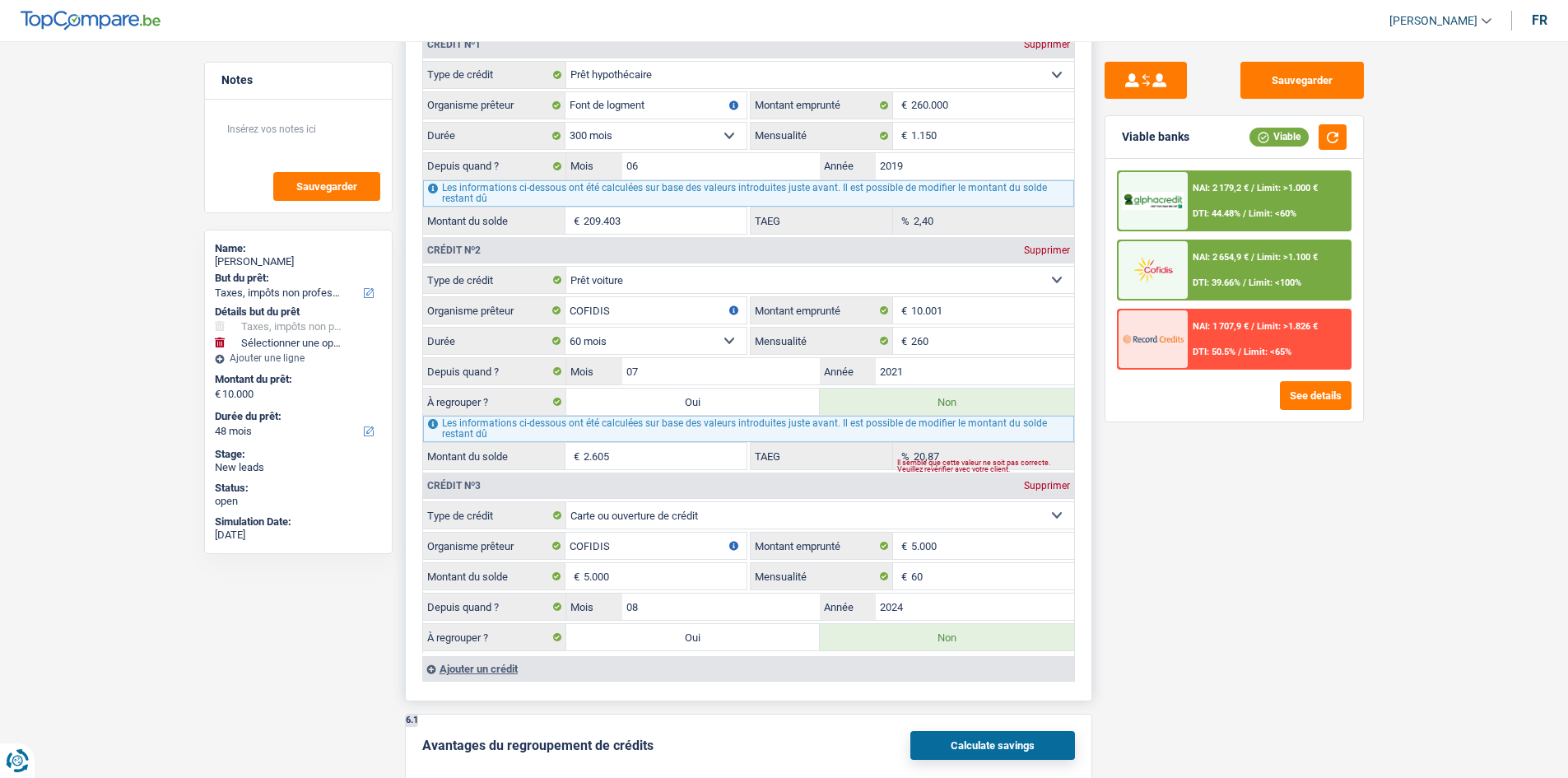
click at [695, 406] on label "Oui" at bounding box center [693, 402] width 254 height 27
click at [695, 406] on input "Oui" at bounding box center [693, 402] width 254 height 27
radio input "true"
type input "100"
select select
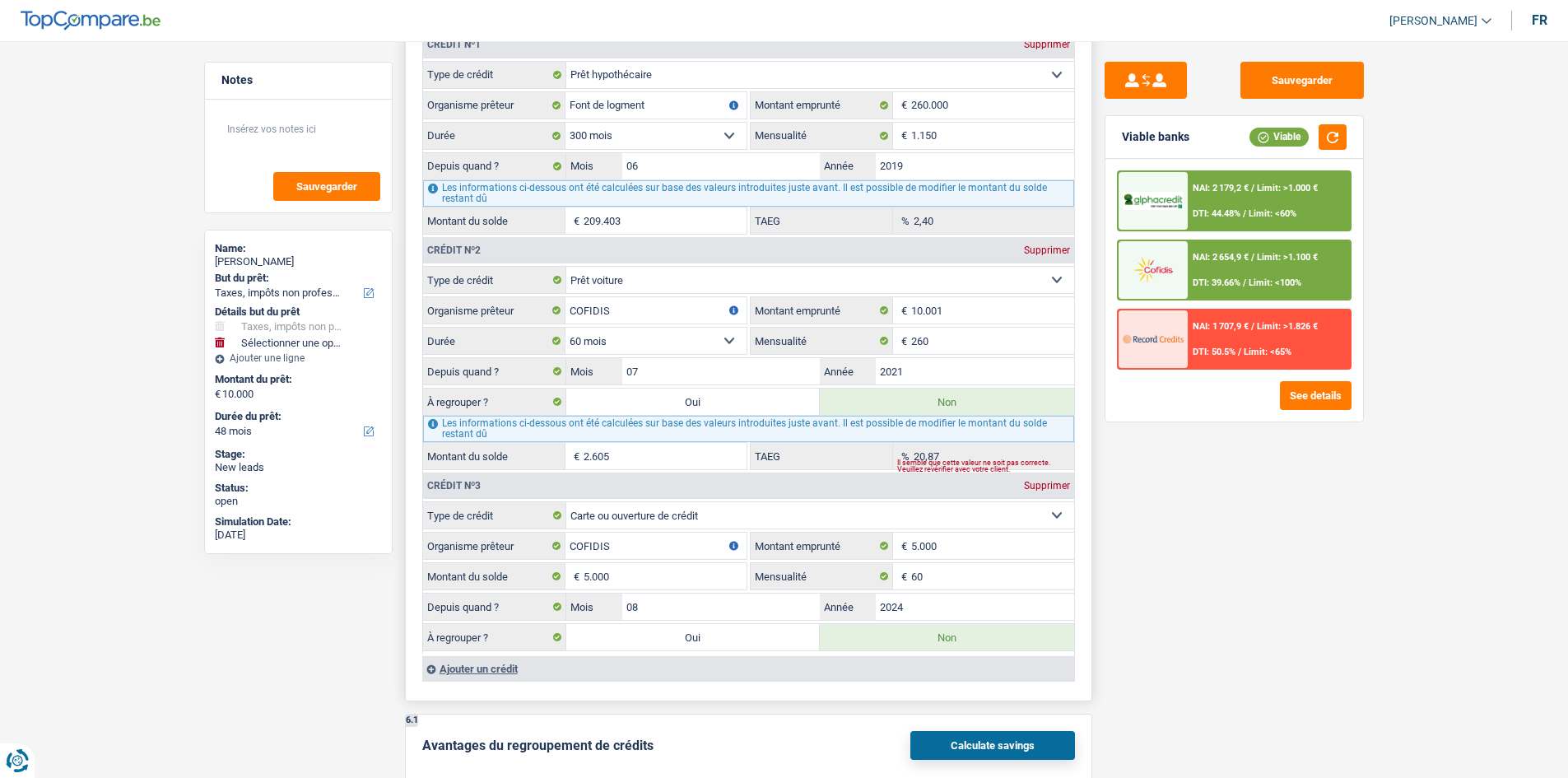
type input "100"
select select
radio input "false"
type input "10.100"
type input "10.000"
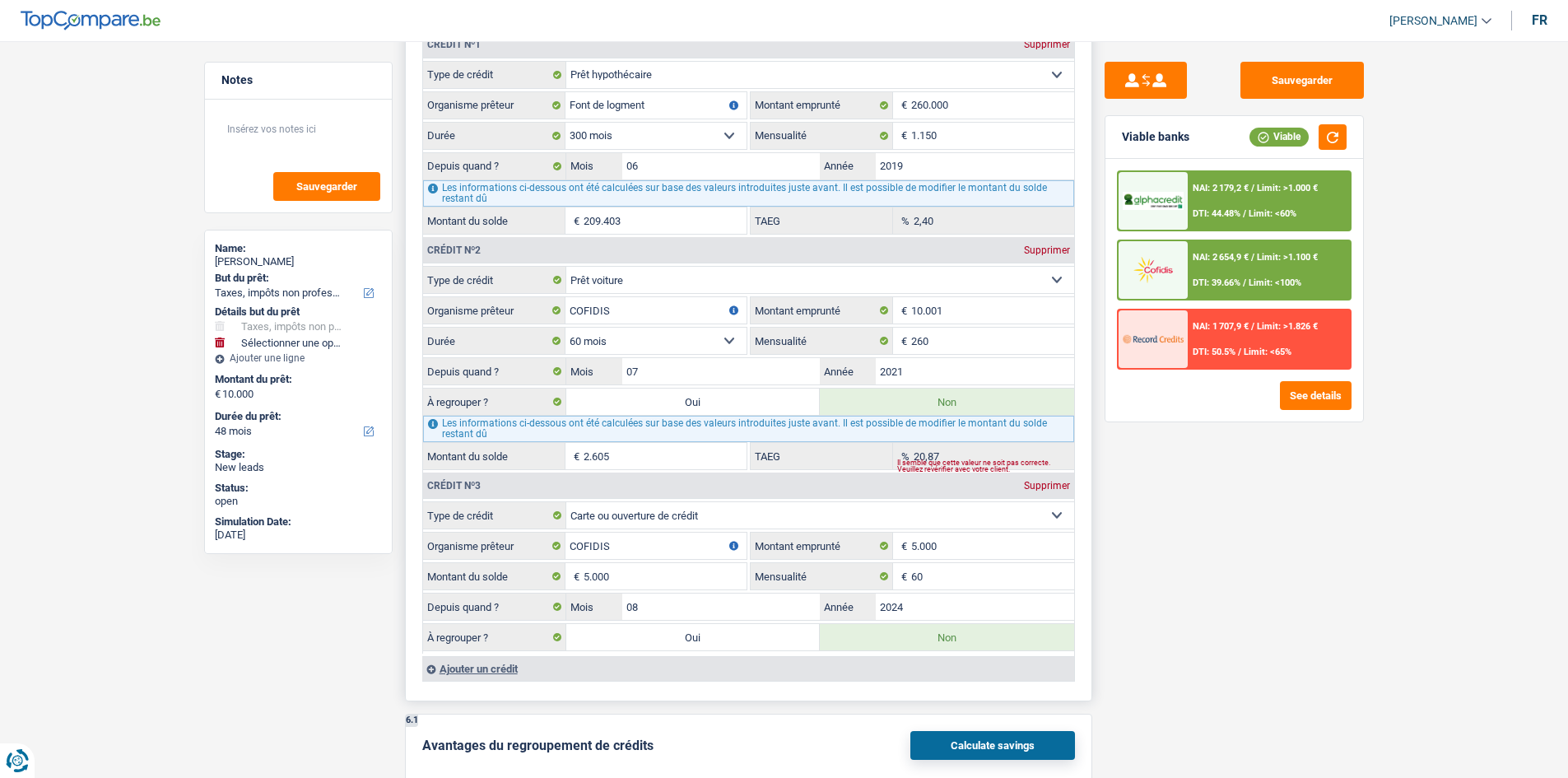
type input "8.000"
select select "yes"
select select "refinancing"
select select "60"
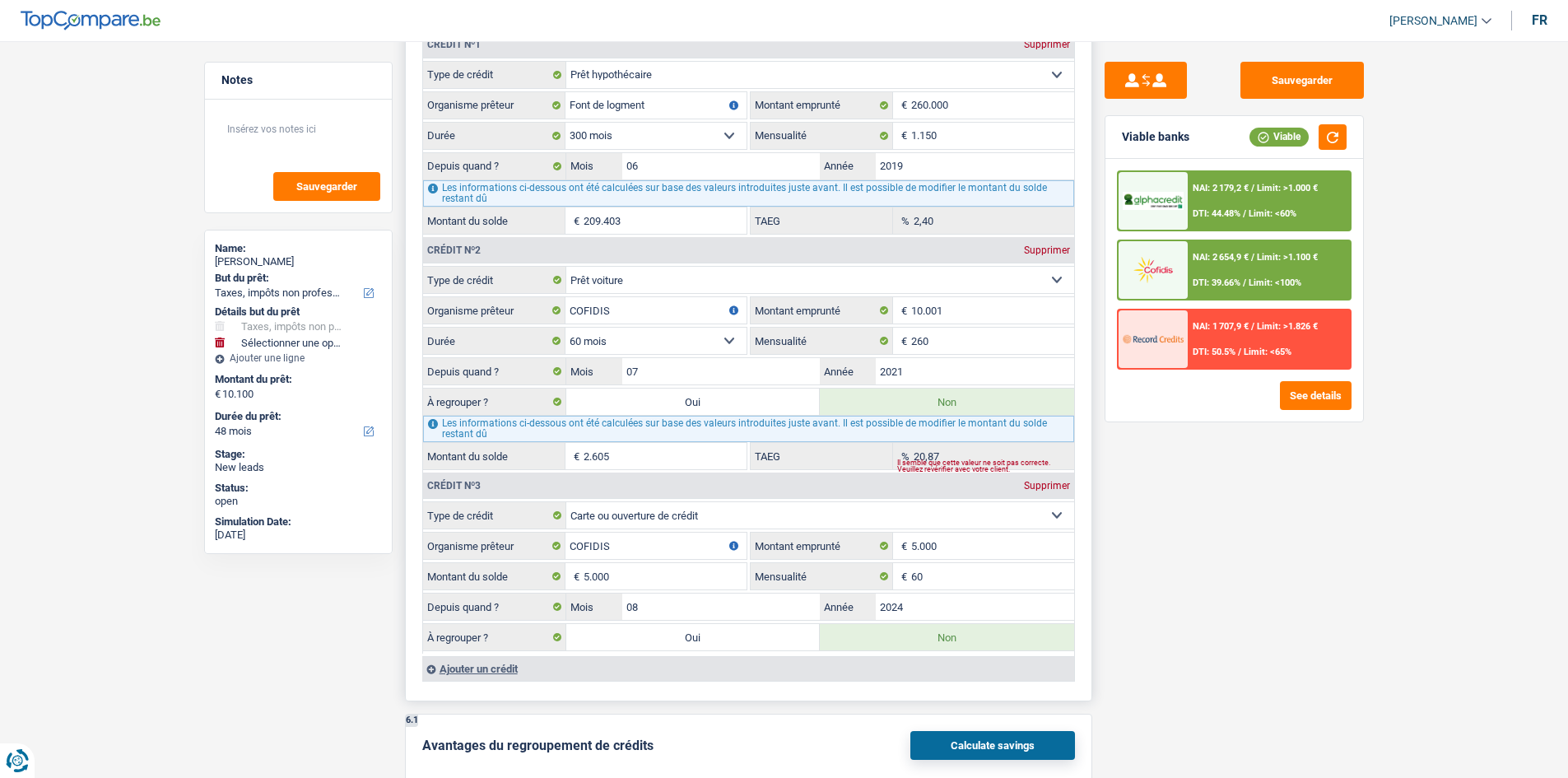
select select "refinancing"
select select "60"
select select "refinancing"
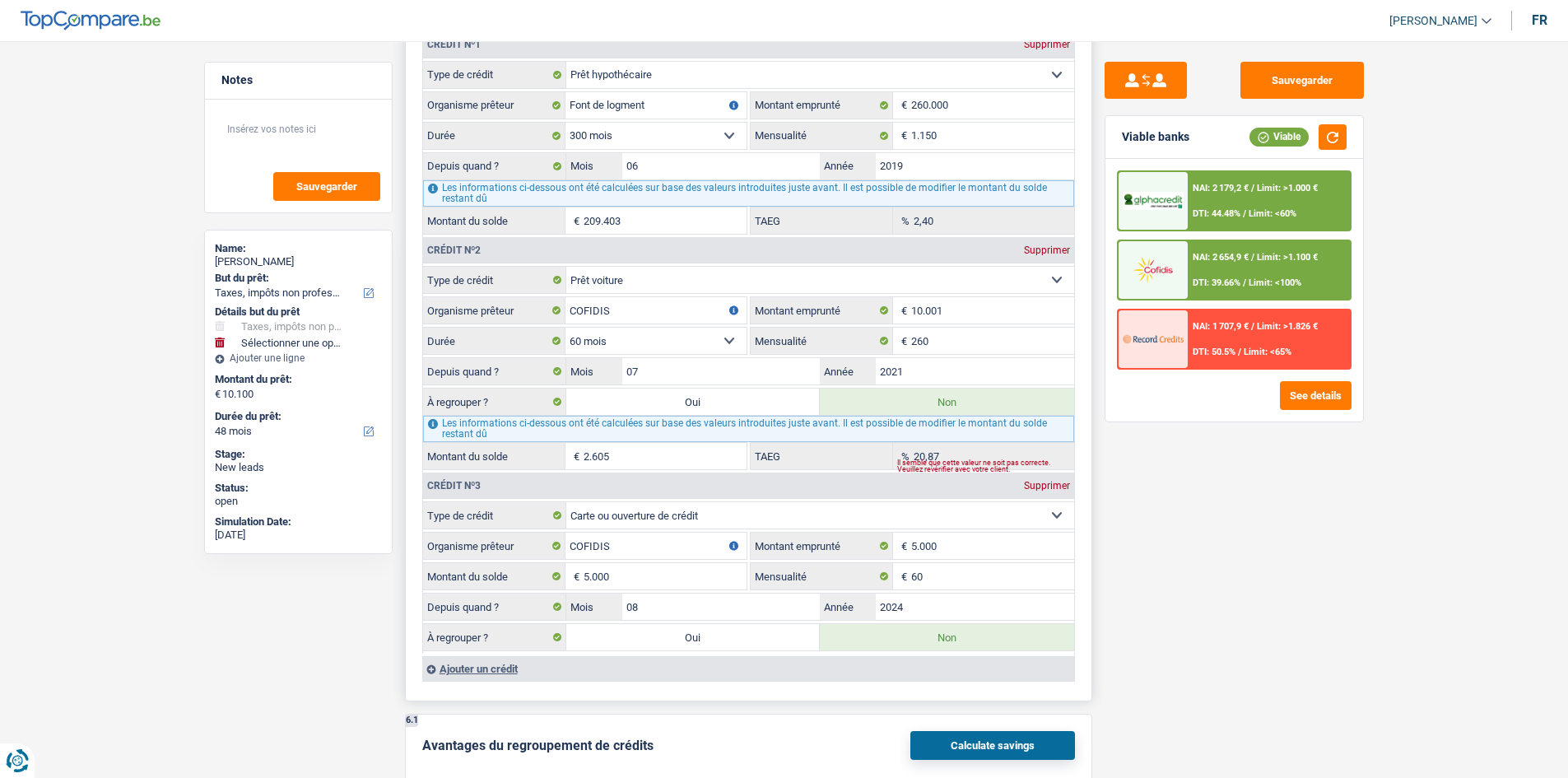
select select "60"
select select "car"
select select "yes"
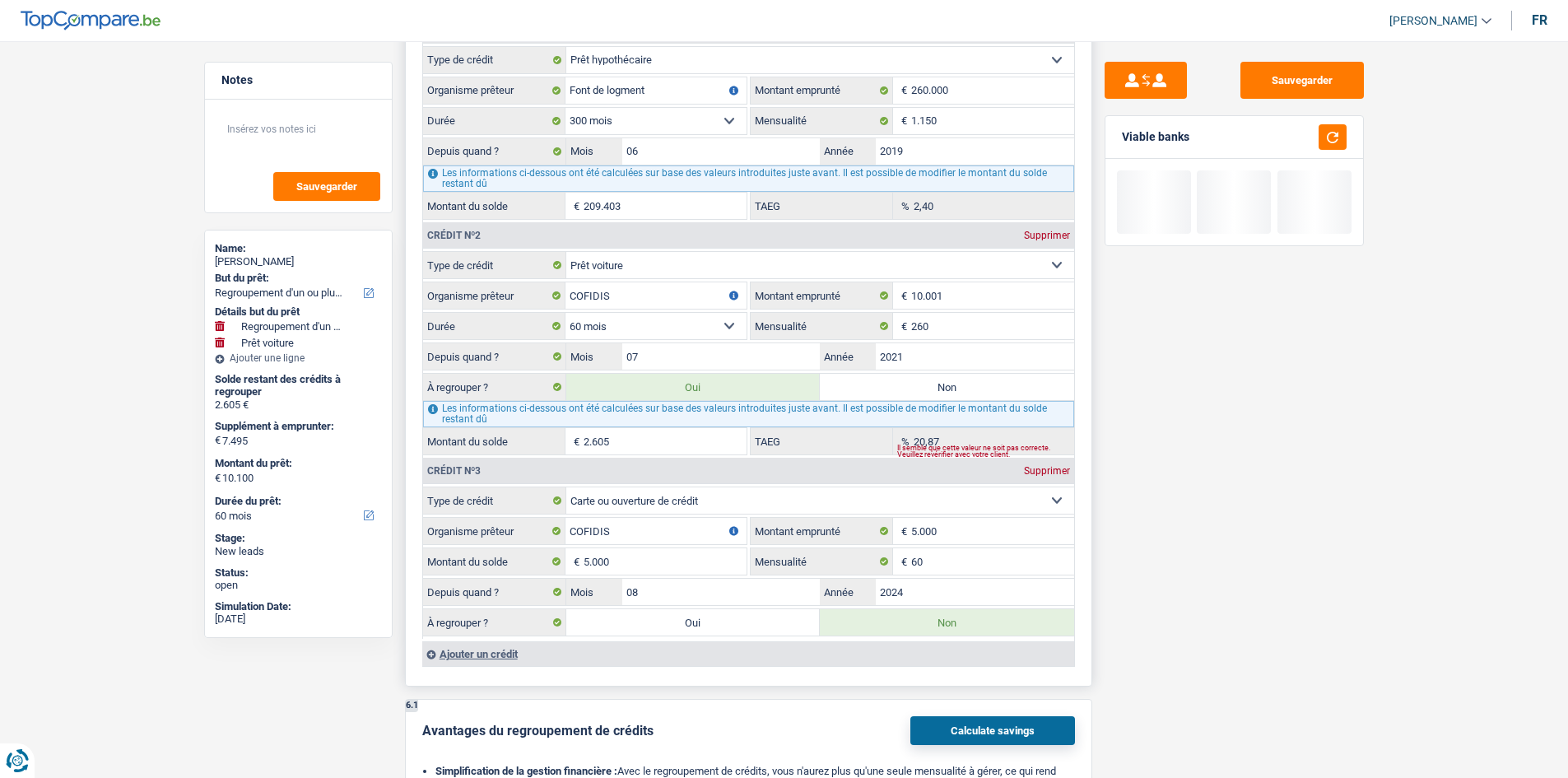
click at [706, 622] on label "Oui" at bounding box center [693, 623] width 254 height 27
click at [706, 622] on input "Oui" at bounding box center [693, 623] width 254 height 27
radio input "true"
radio input "false"
type input "2.495"
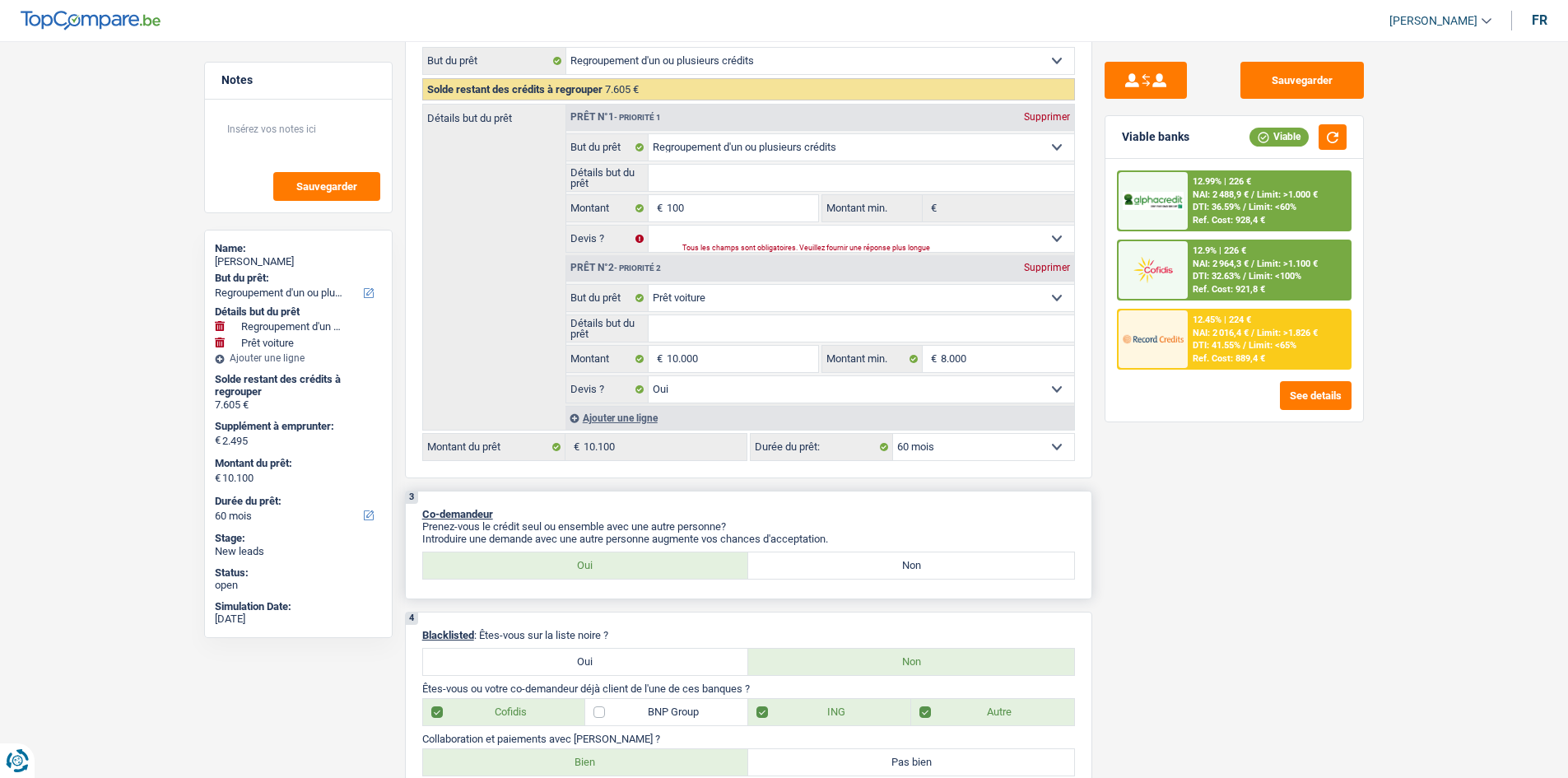
scroll to position [164, 0]
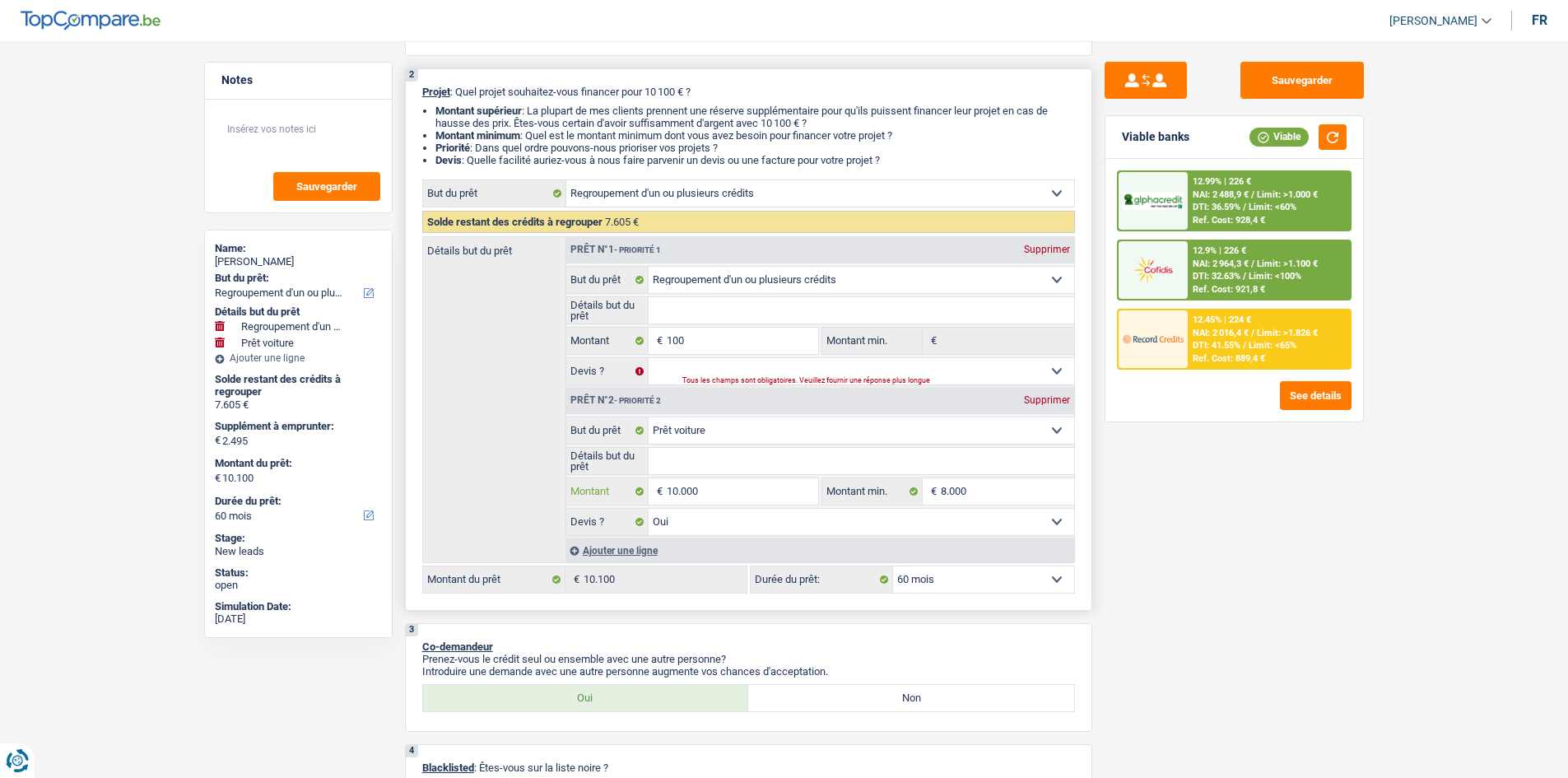
click at [728, 492] on input "10.000" at bounding box center [742, 492] width 151 height 27
click at [232, 401] on div "7.605 €" at bounding box center [298, 405] width 167 height 13
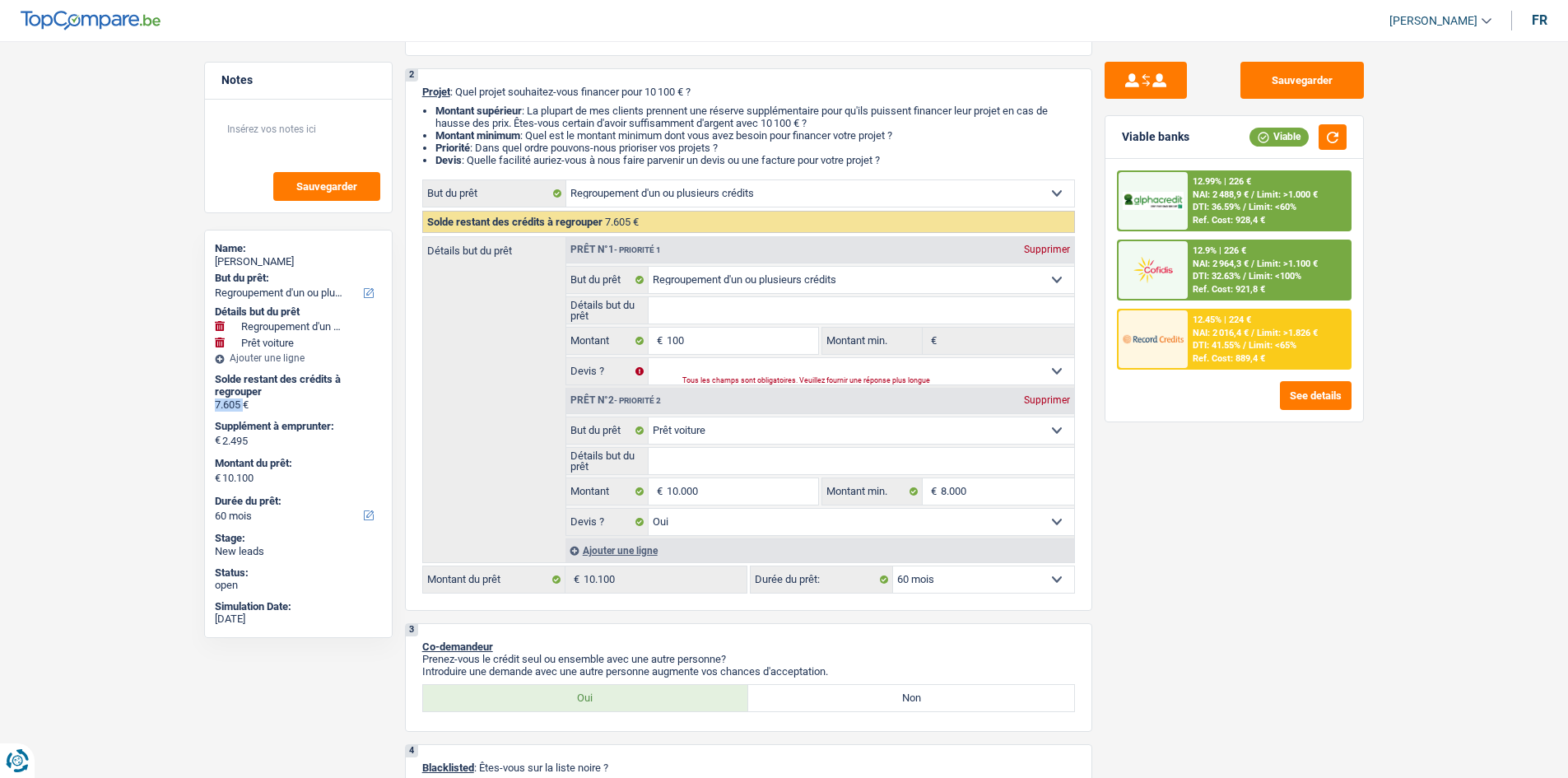
copy div "7.605"
click at [757, 343] on input "100" at bounding box center [742, 341] width 151 height 27
click at [757, 342] on input "100" at bounding box center [742, 341] width 151 height 27
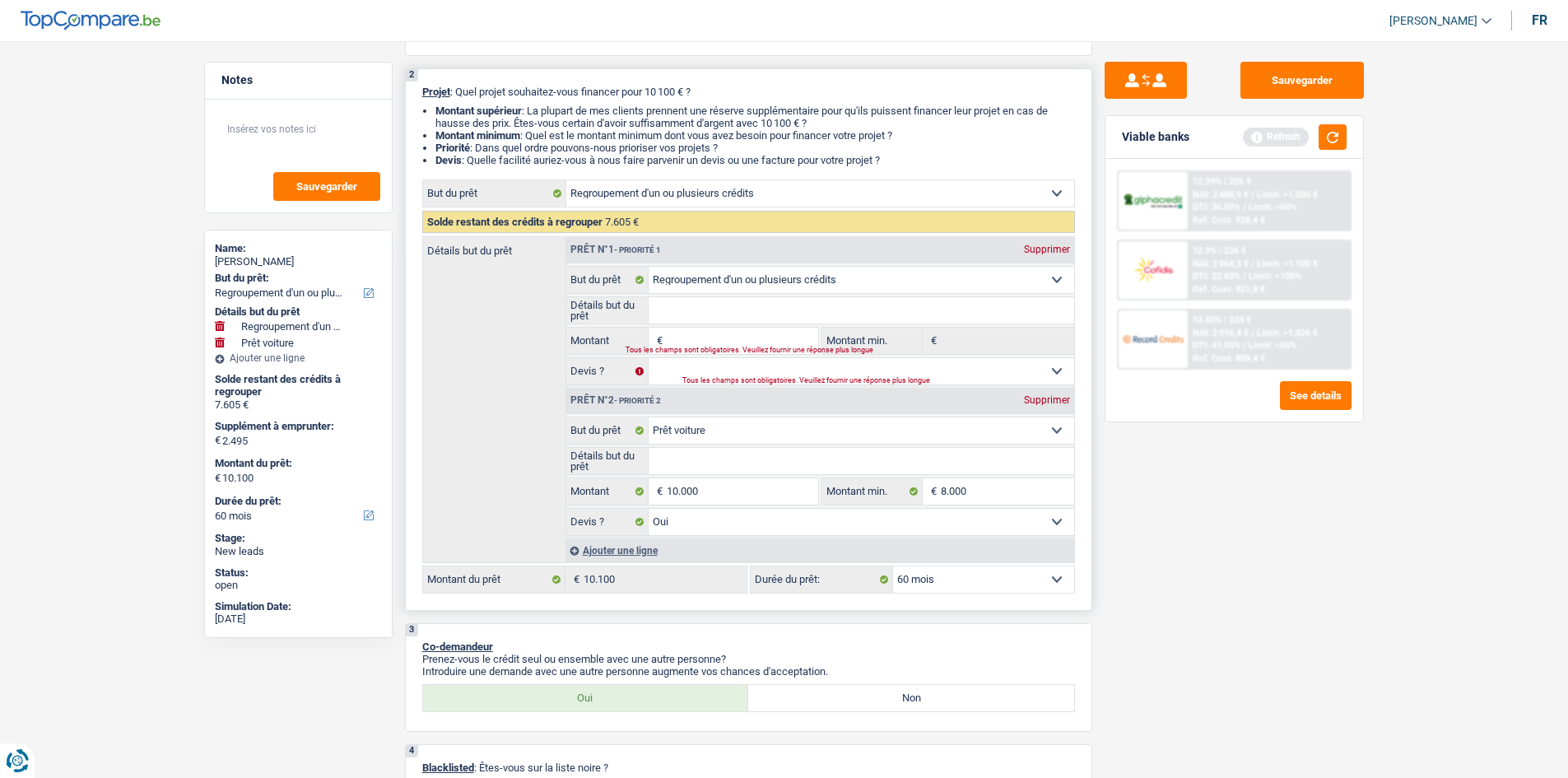
select select "48"
type input "2.395"
type input "10.000"
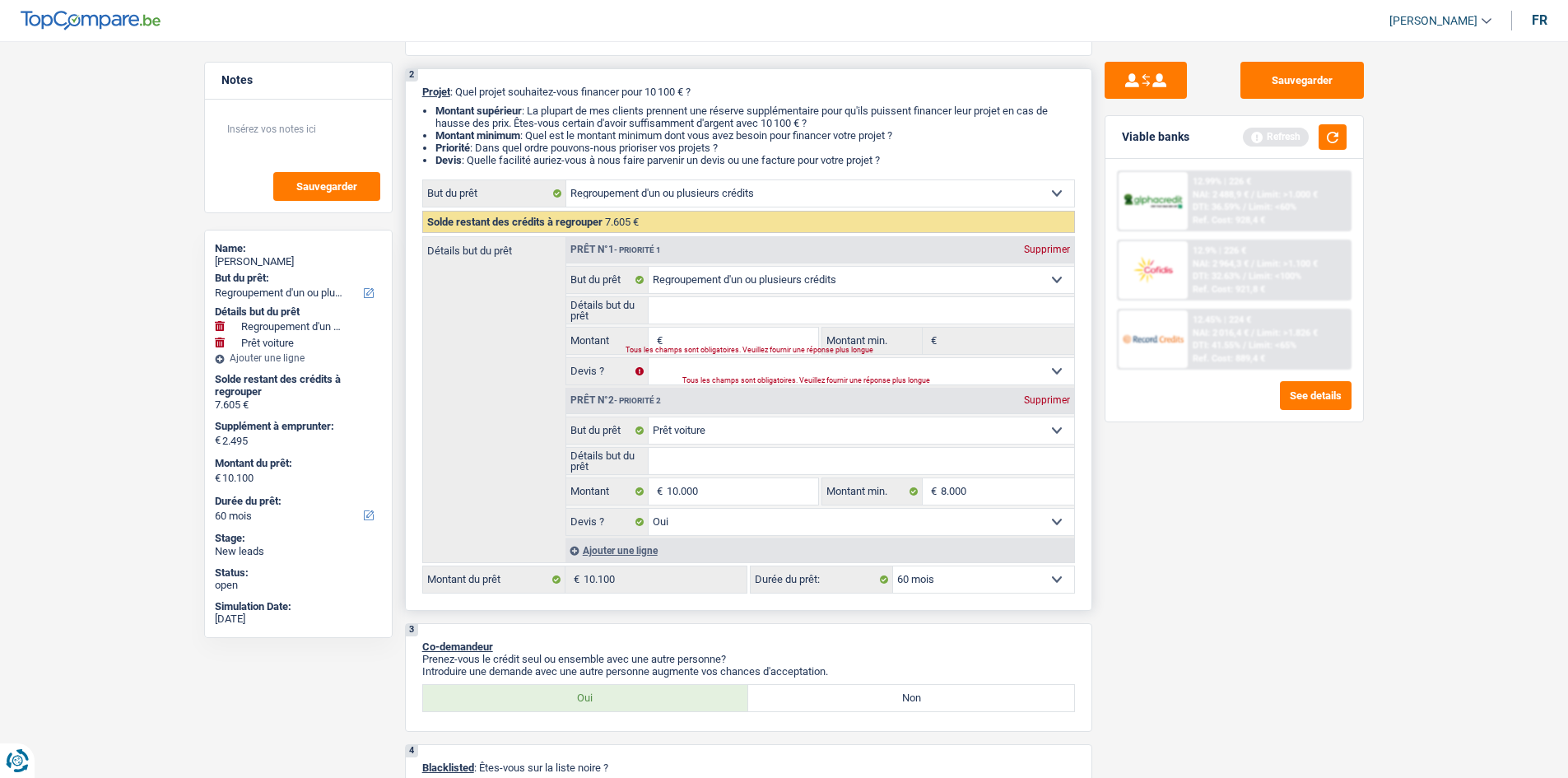
type input "10.000"
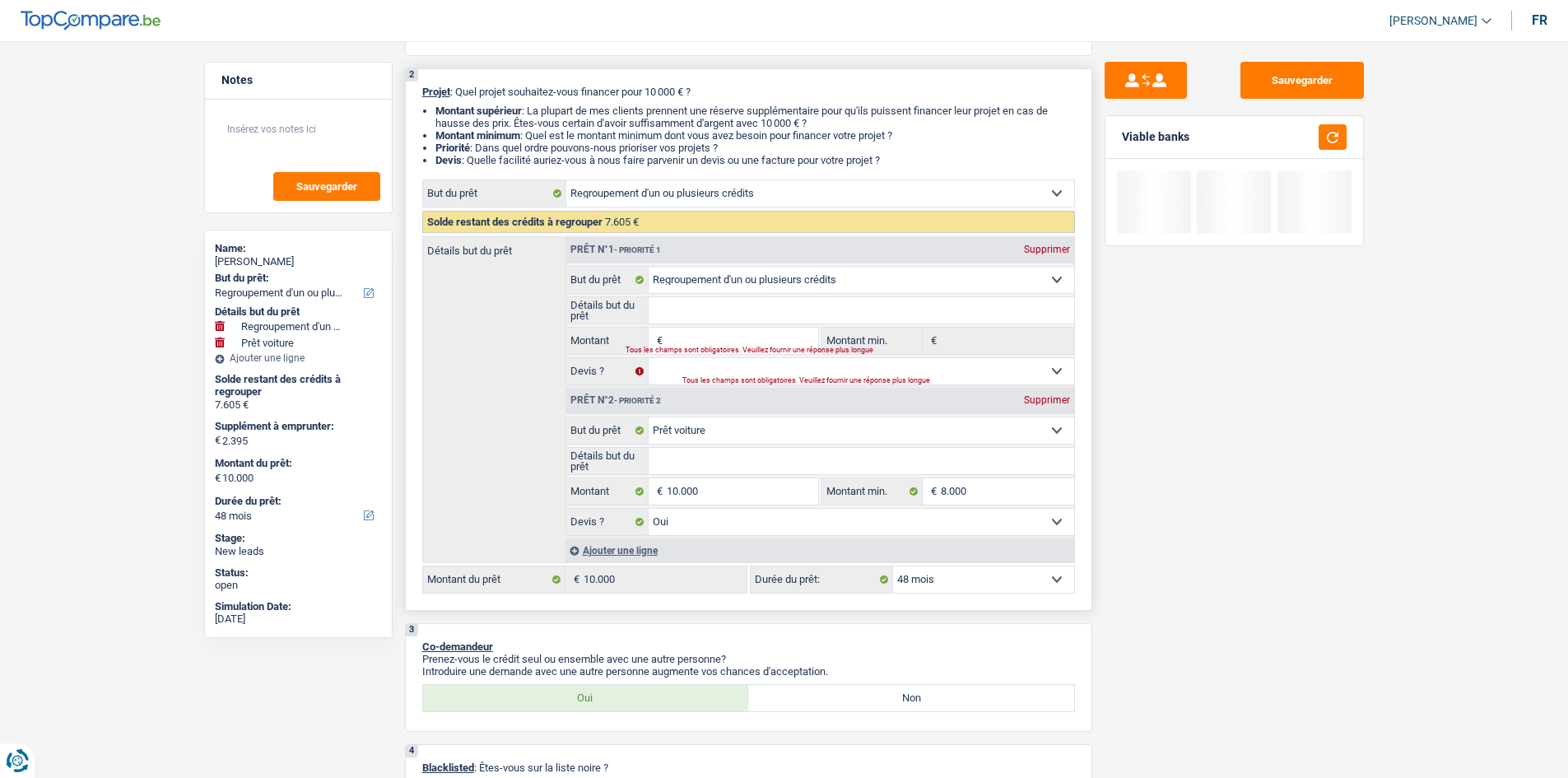
click at [715, 190] on select "Confort maison: meubles, textile, peinture, électroménager, outillage non-profe…" at bounding box center [820, 194] width 508 height 27
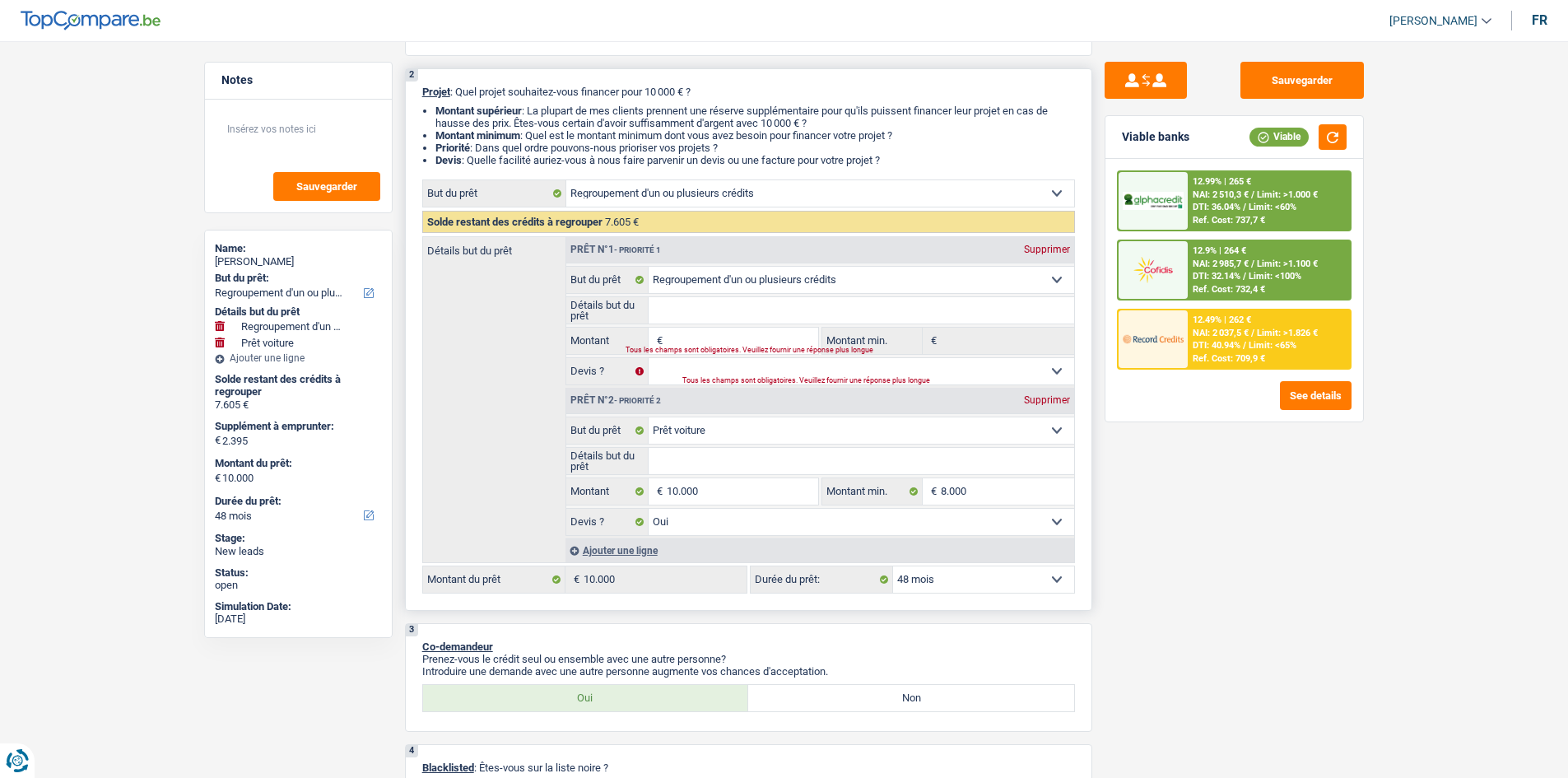
click at [436, 329] on div "Détails but du prêt Prêt n°1 - Priorité 1 Supprimer Confort maison: meubles, te…" at bounding box center [748, 400] width 653 height 327
click at [688, 343] on input "Montant" at bounding box center [742, 341] width 151 height 27
type input "7"
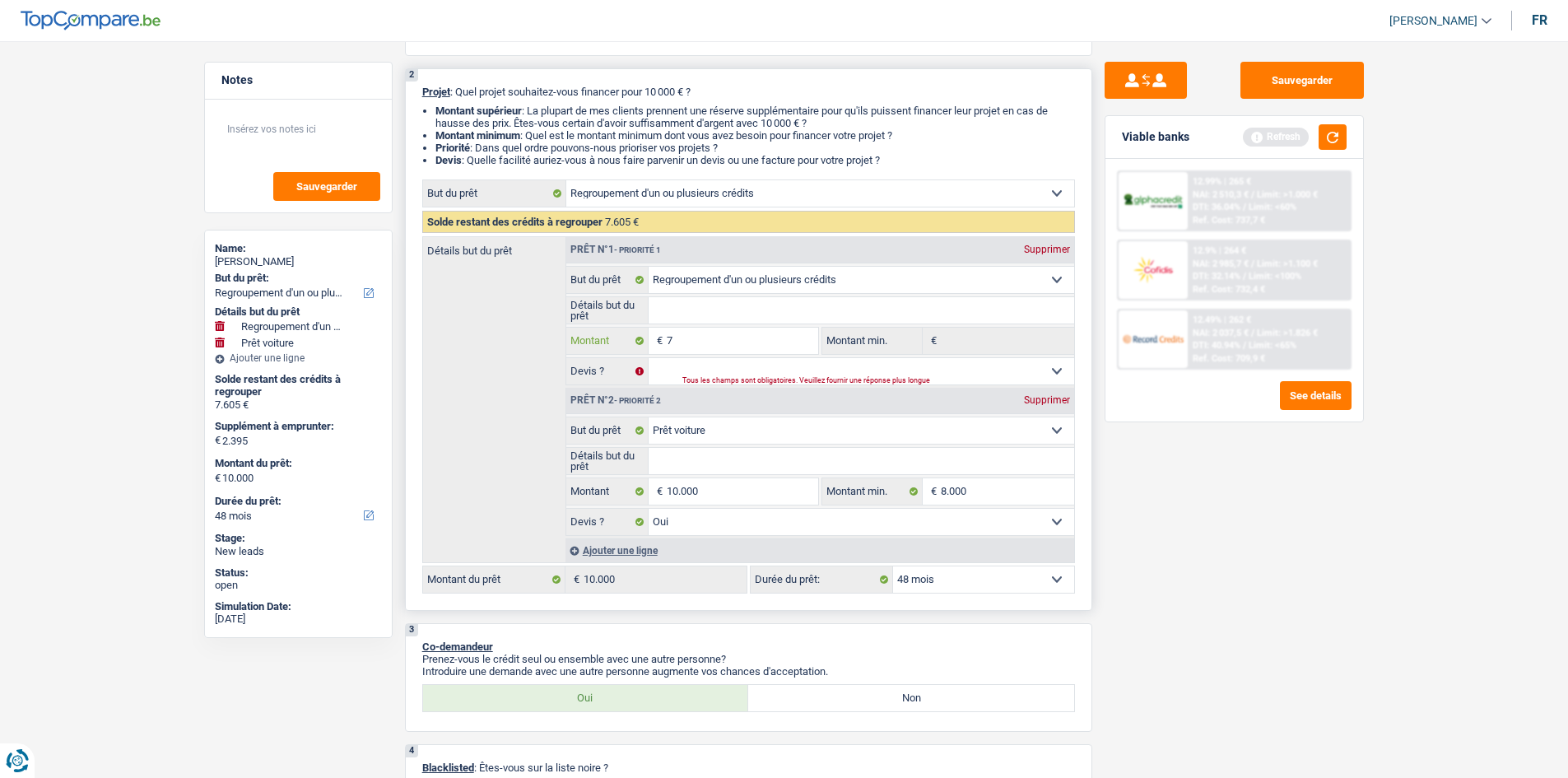
type input "76"
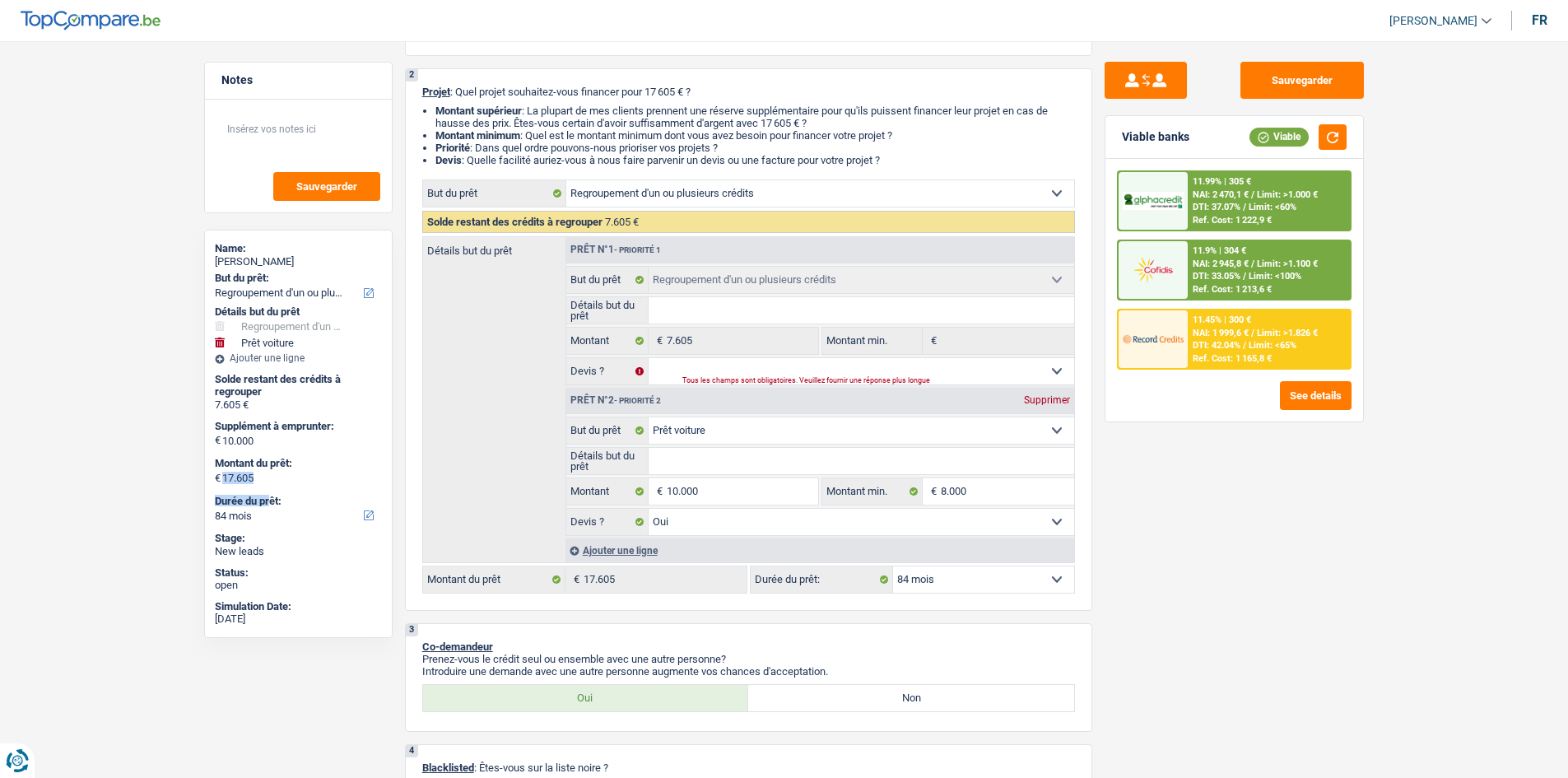
click at [224, 469] on div "Name: Samira Azmi But du prêt: Confort maison: meubles, textile, peinture, élec…" at bounding box center [298, 434] width 188 height 409
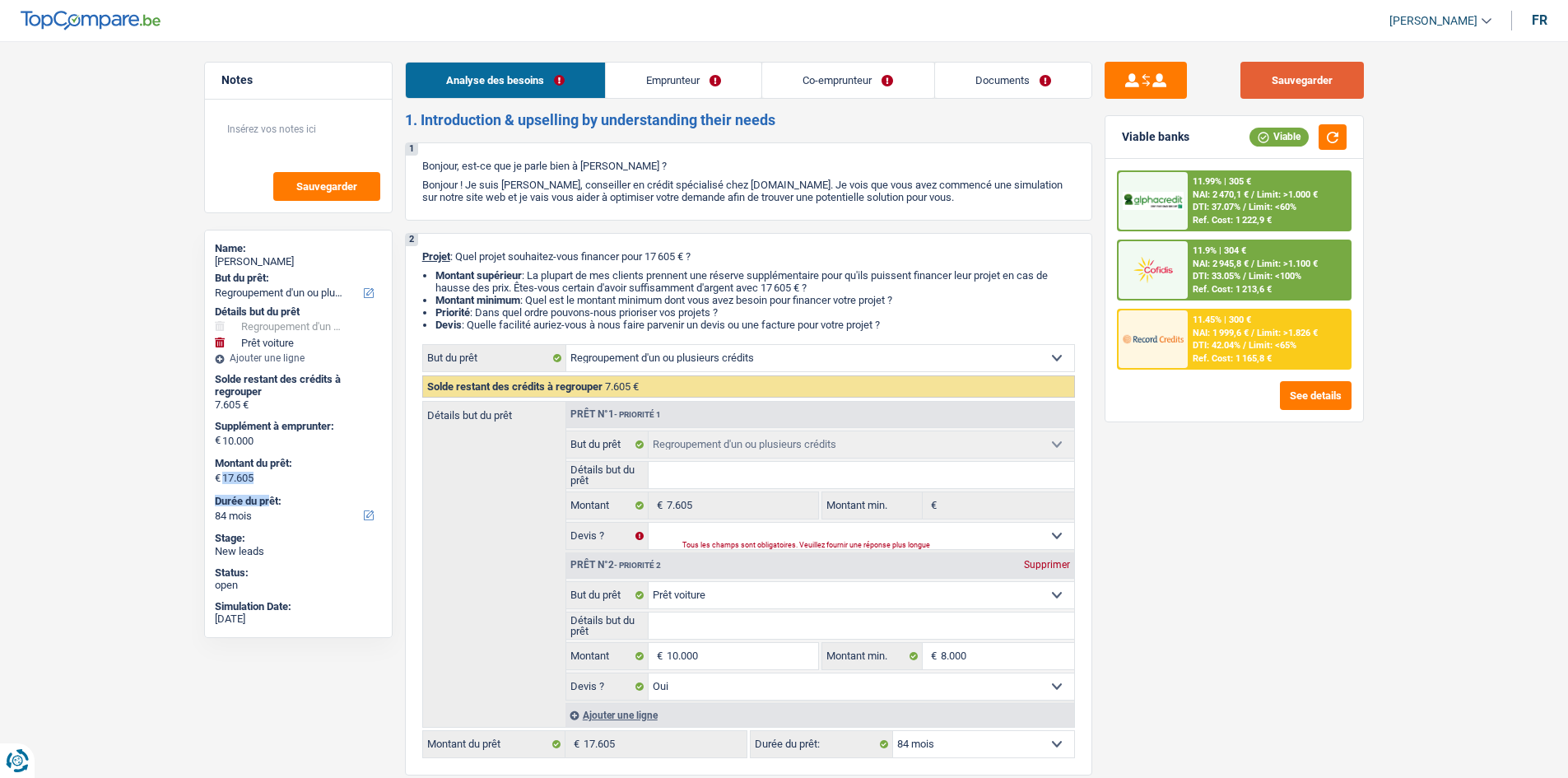
click at [1304, 77] on button "Sauvegarder" at bounding box center [1302, 81] width 123 height 37
click at [1289, 75] on button "Sauvegarder" at bounding box center [1302, 81] width 123 height 37
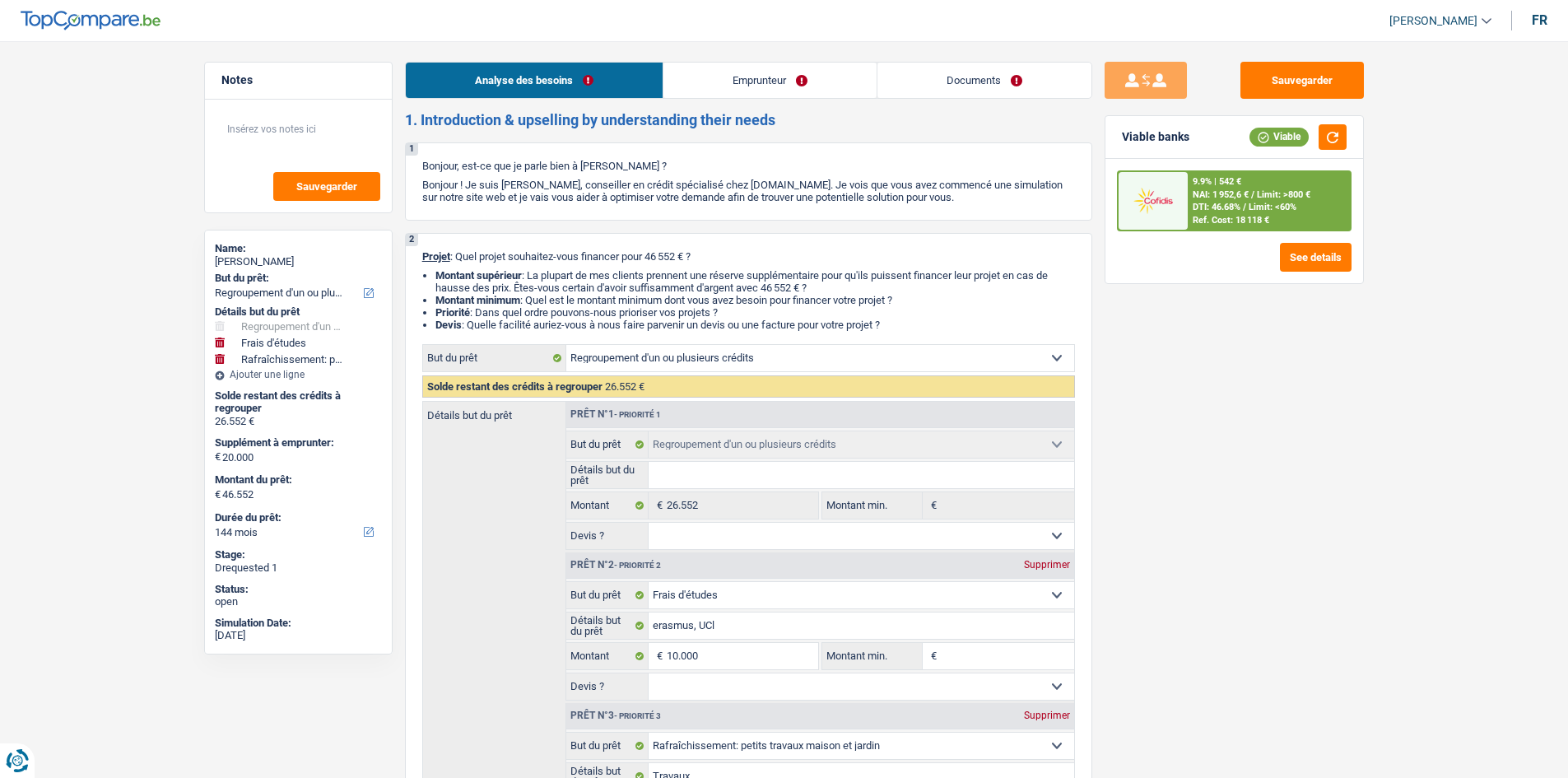
select select "refinancing"
select select "study"
select select "houseOrGarden"
select select "144"
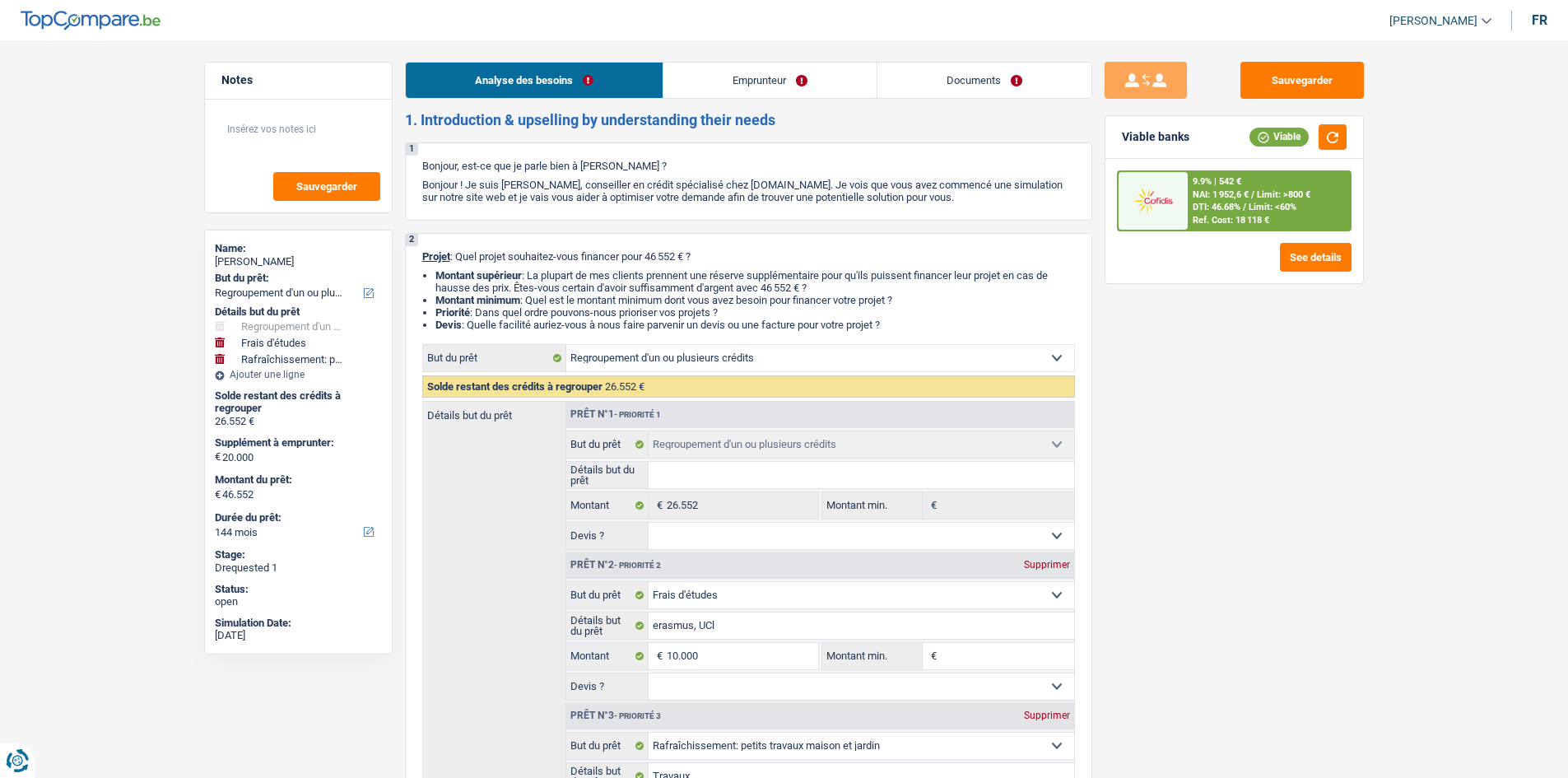
select select "refinancing"
select select "study"
select select "houseOrGarden"
select select "yes"
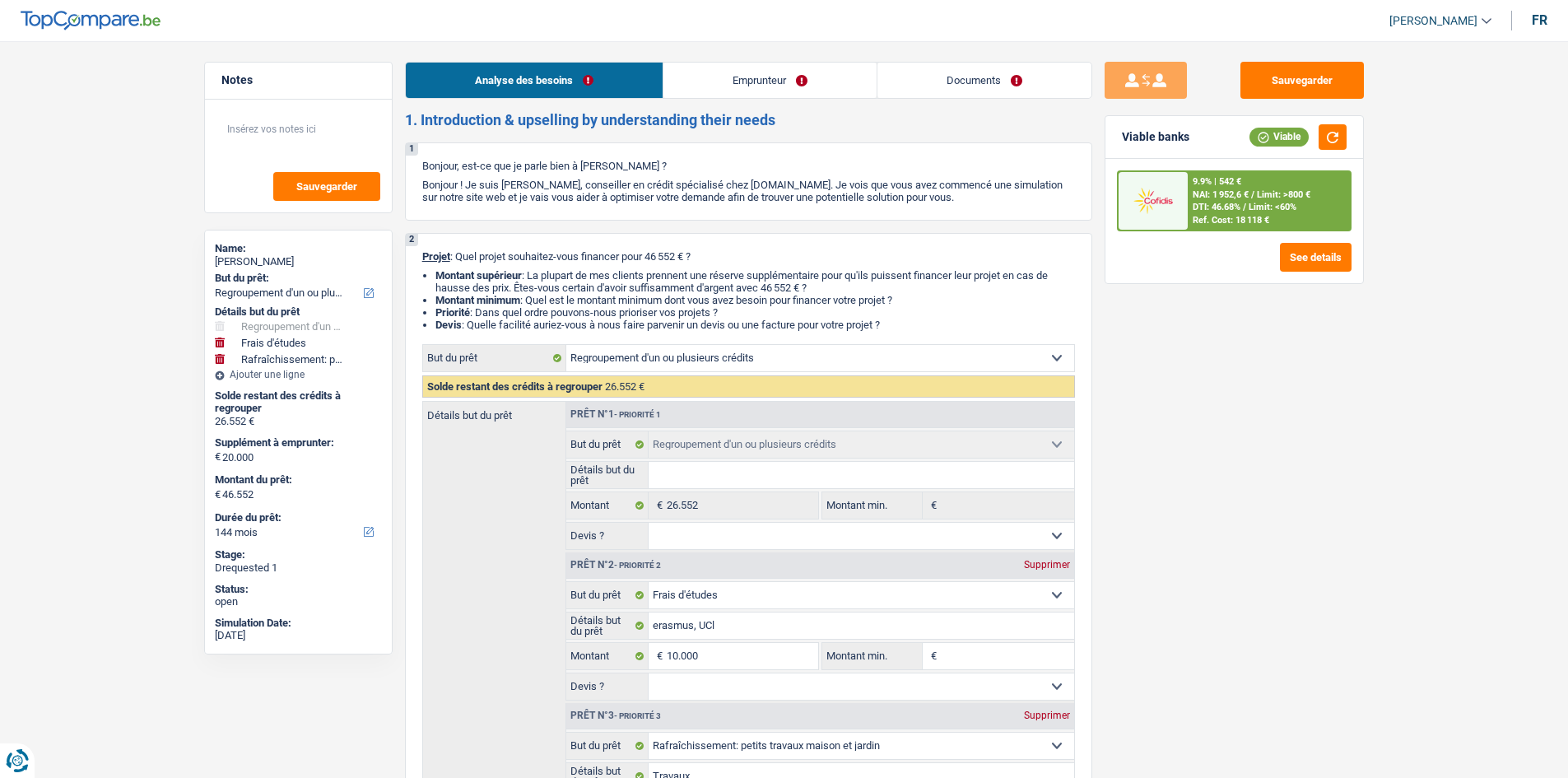
select select "144"
select select "privateEmployee"
select select "familyAllowances"
select select "netSalary"
select select "mealVouchers"
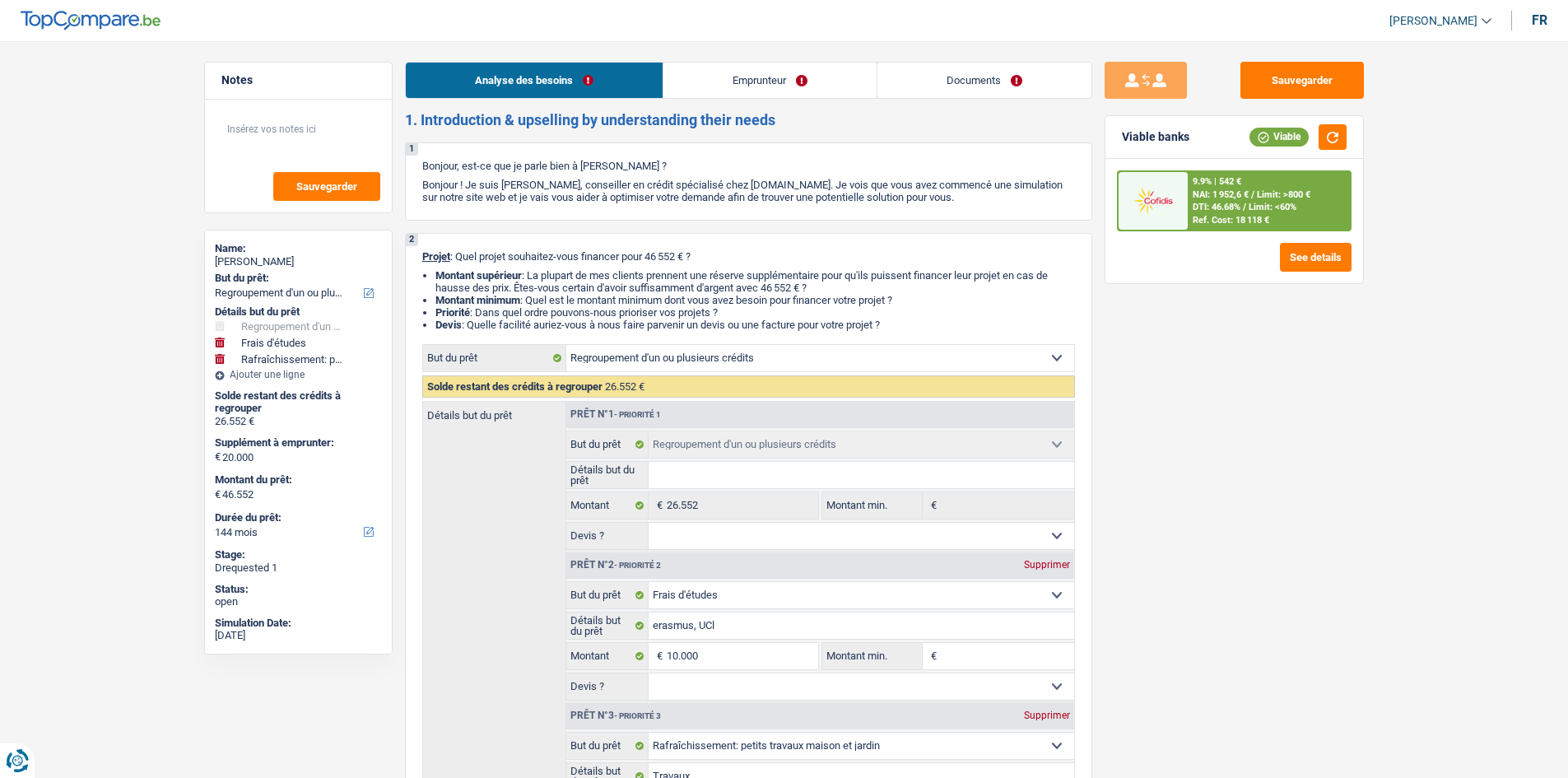
select select "ownerWithMortgage"
select select "mortgage"
select select "300"
select select "cardOrCredit"
select select "carLoan"
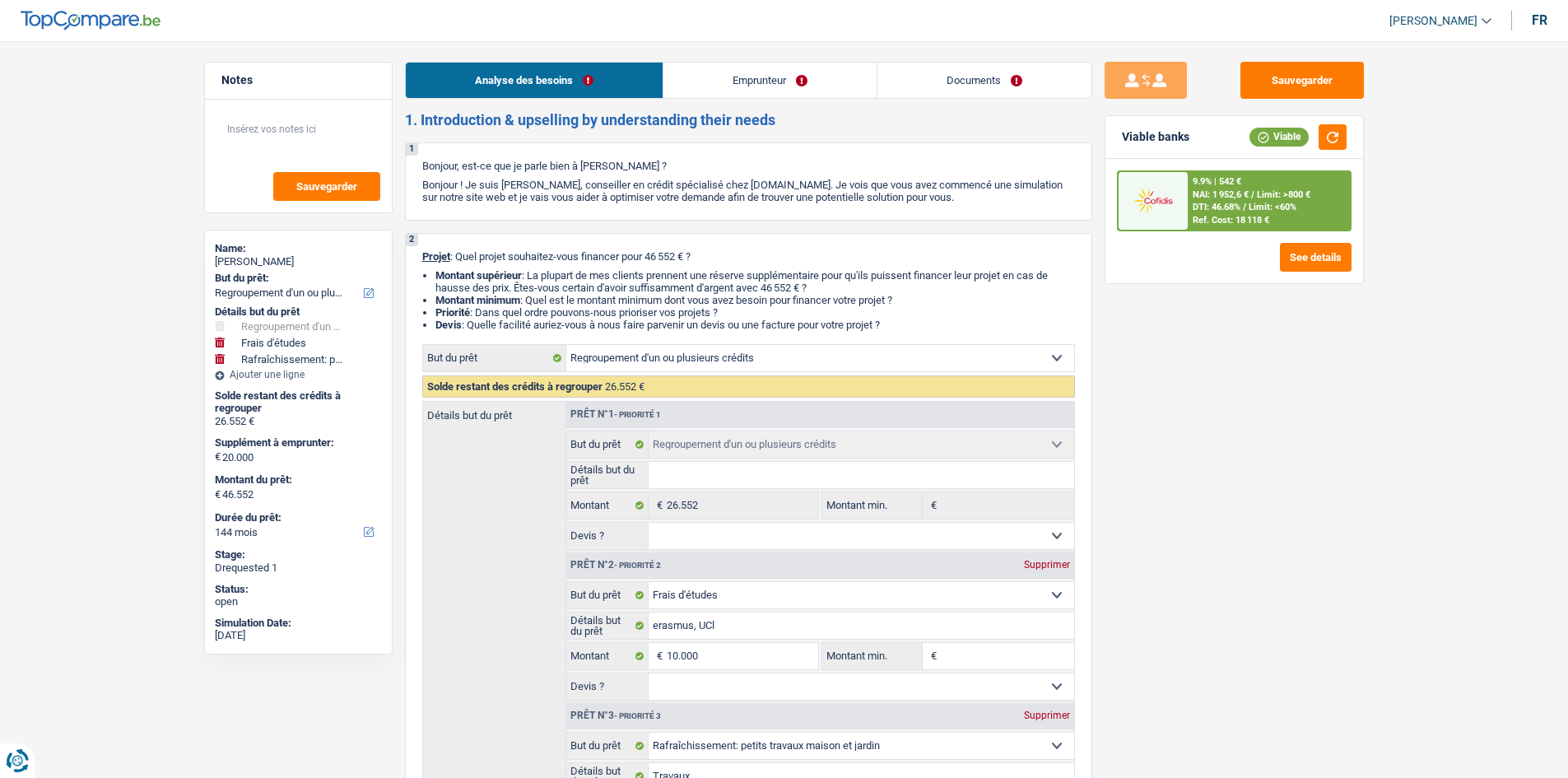
select select "36"
select select "personalLoan"
select select "familyEvent"
select select "84"
select select "personalLoan"
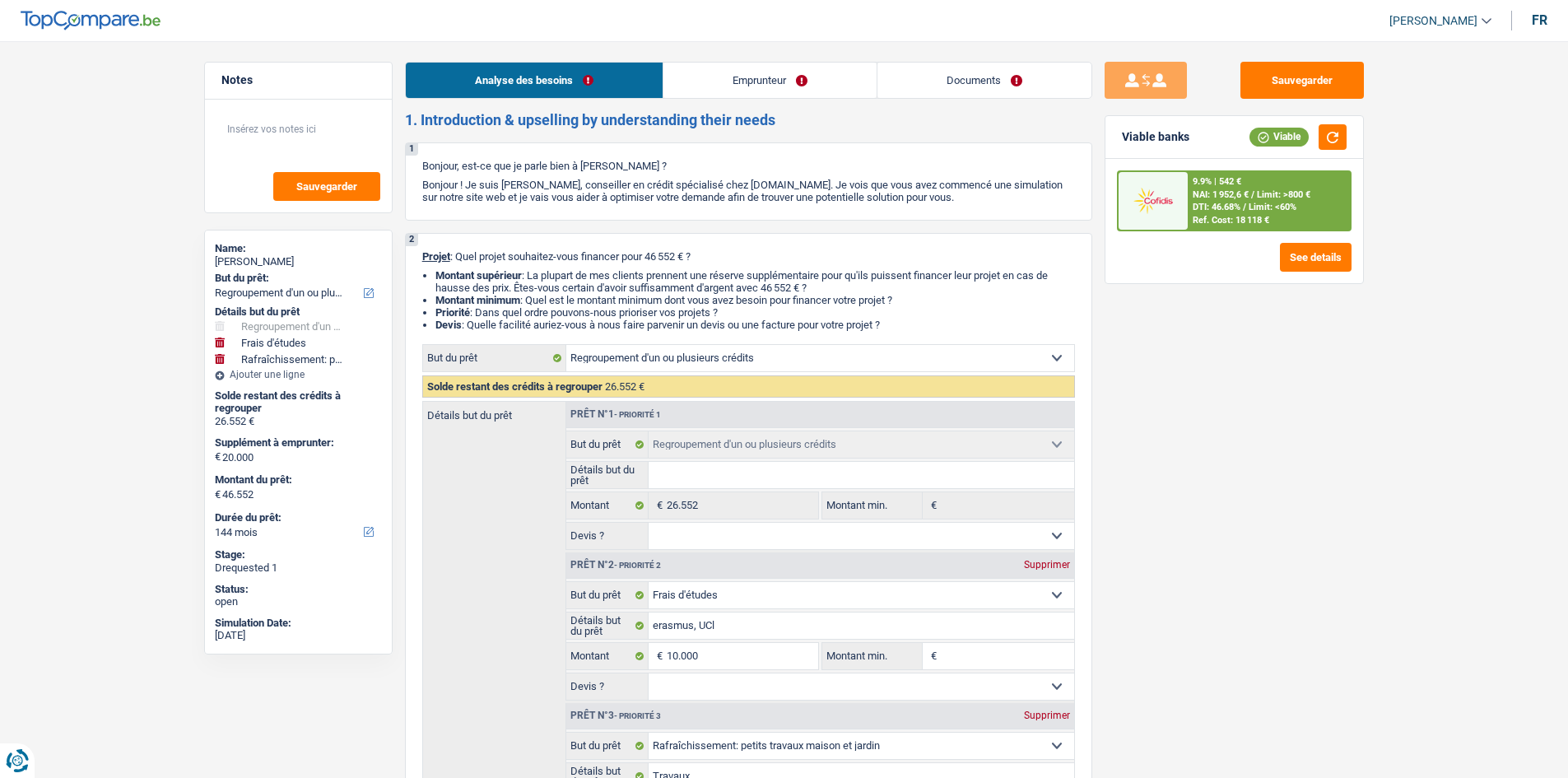
select select "education"
select select "60"
select select "refinancing"
select select "study"
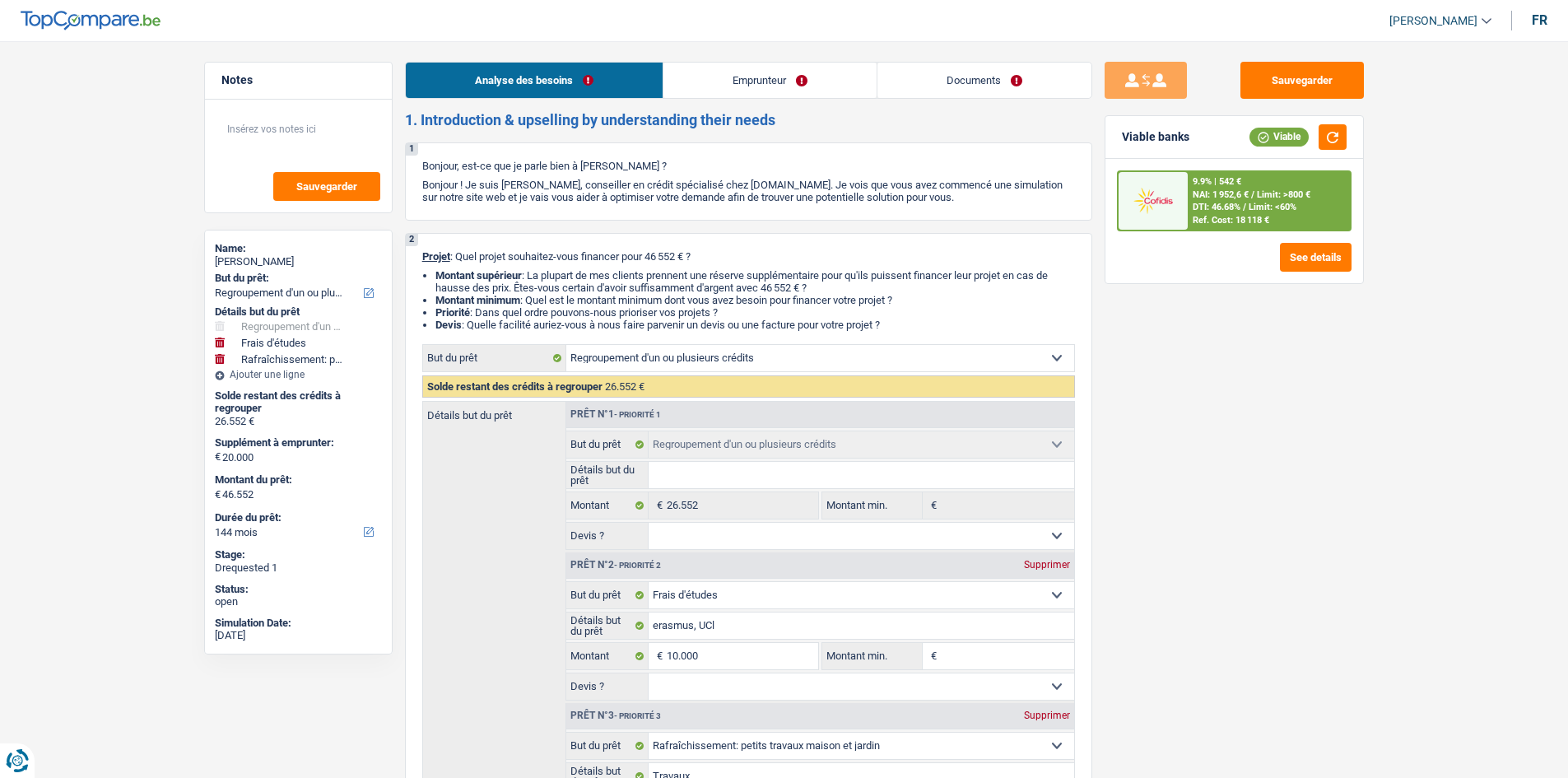
select select "houseOrGarden"
select select "yes"
select select "144"
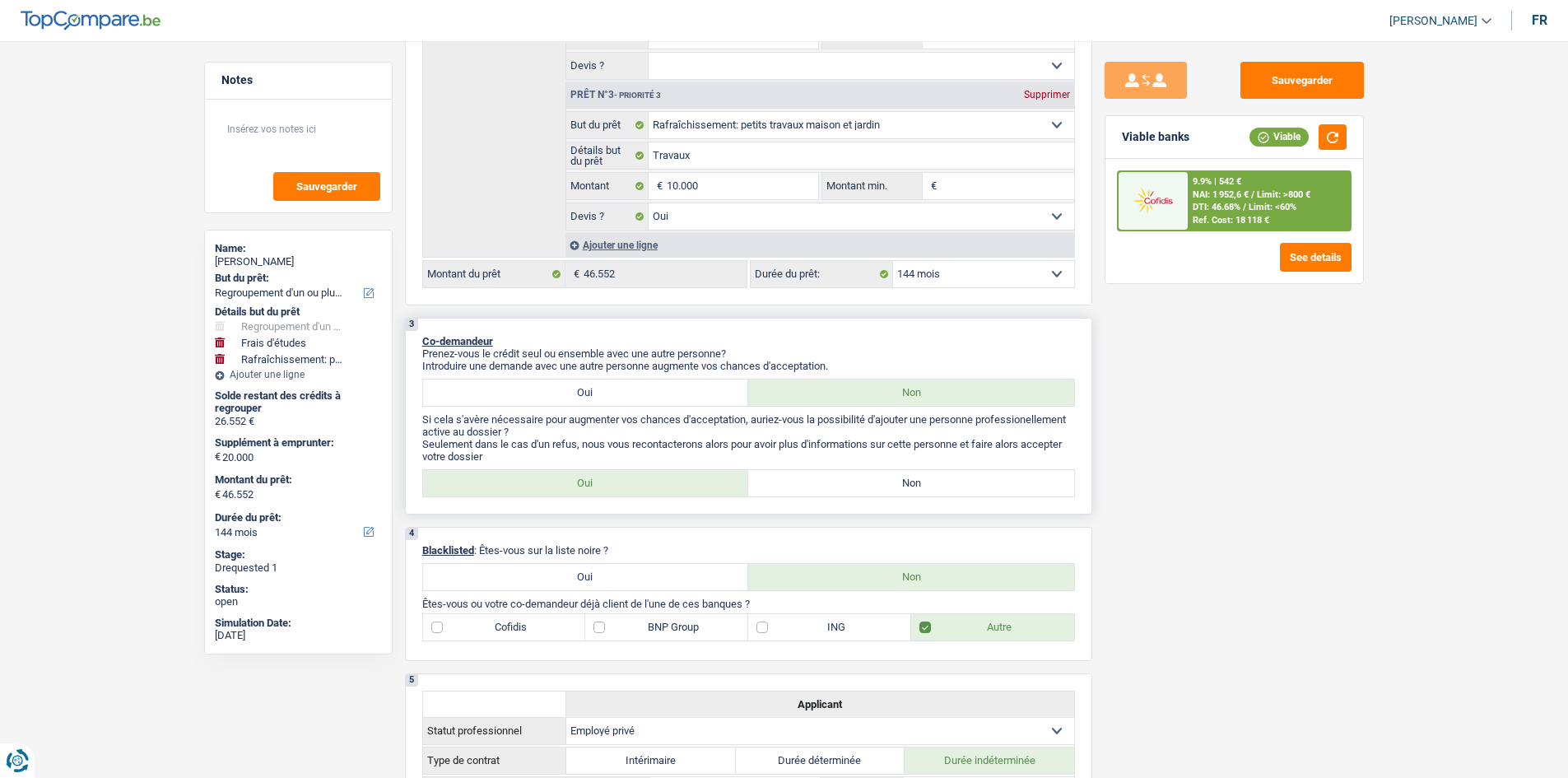
scroll to position [659, 0]
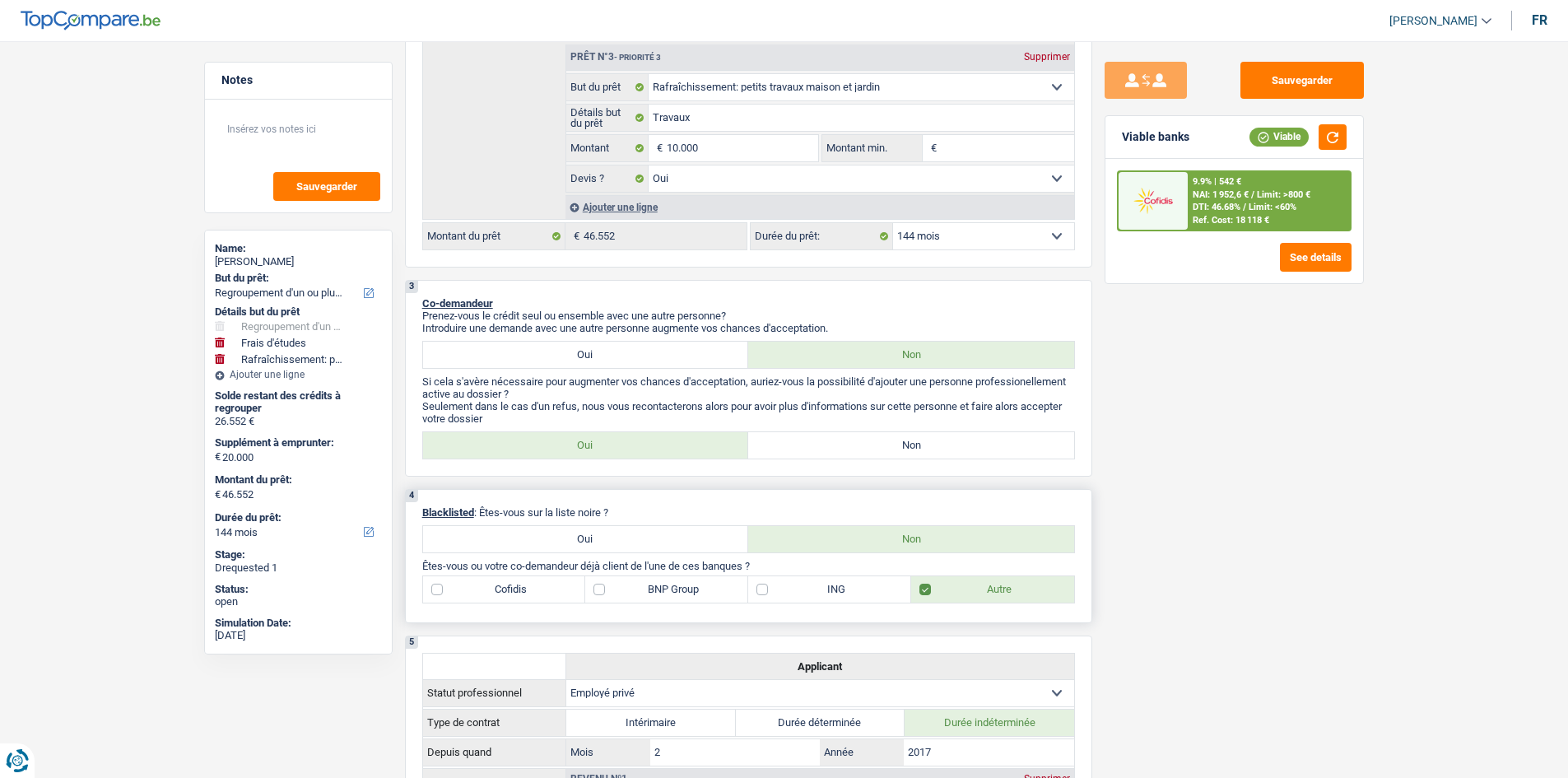
click at [812, 489] on div "4 Blacklisted : Êtes-vous sur la liste noire ? Oui Non Êtes-vous ou votre co-de…" at bounding box center [748, 556] width 687 height 134
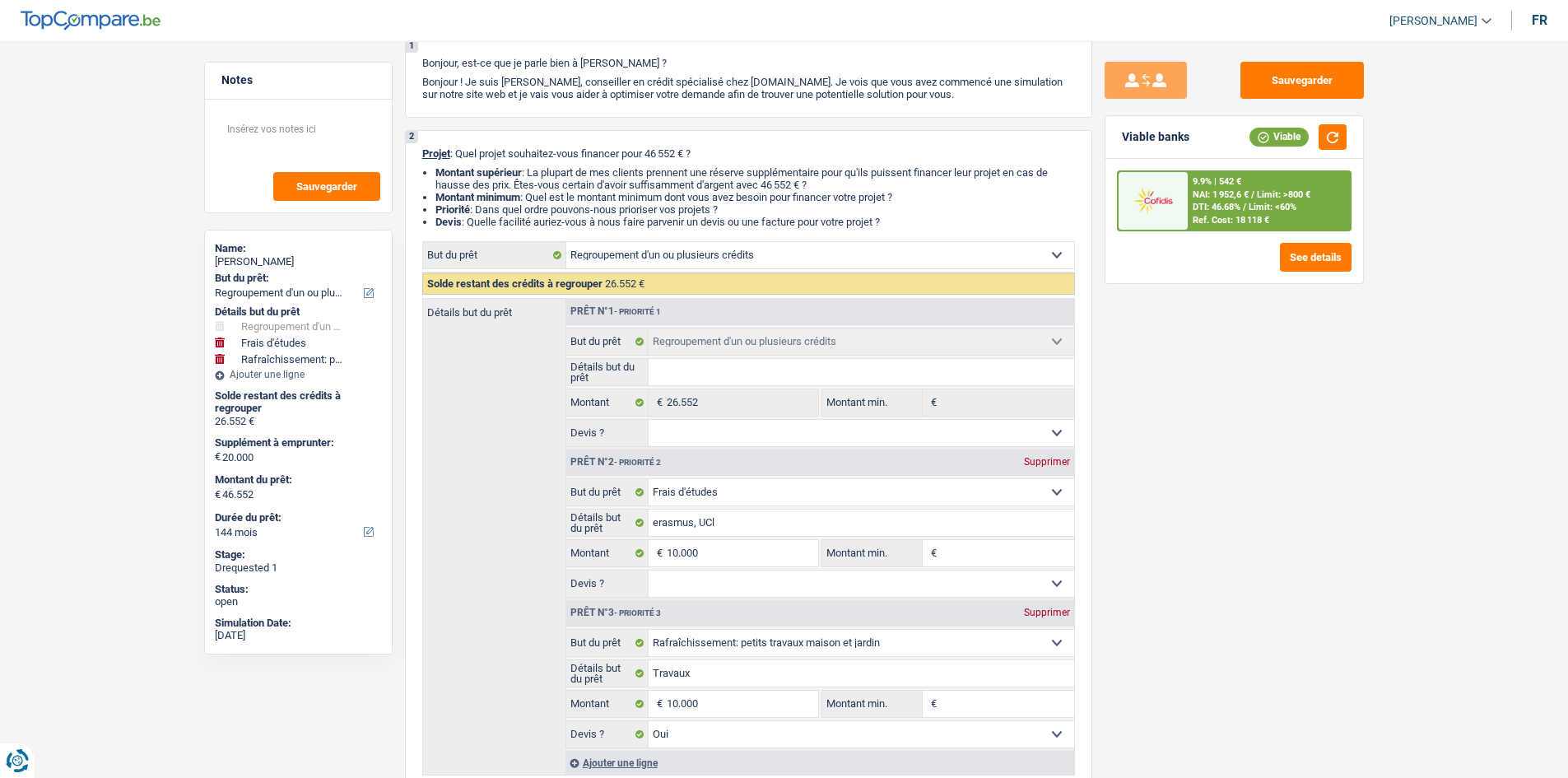
scroll to position [0, 0]
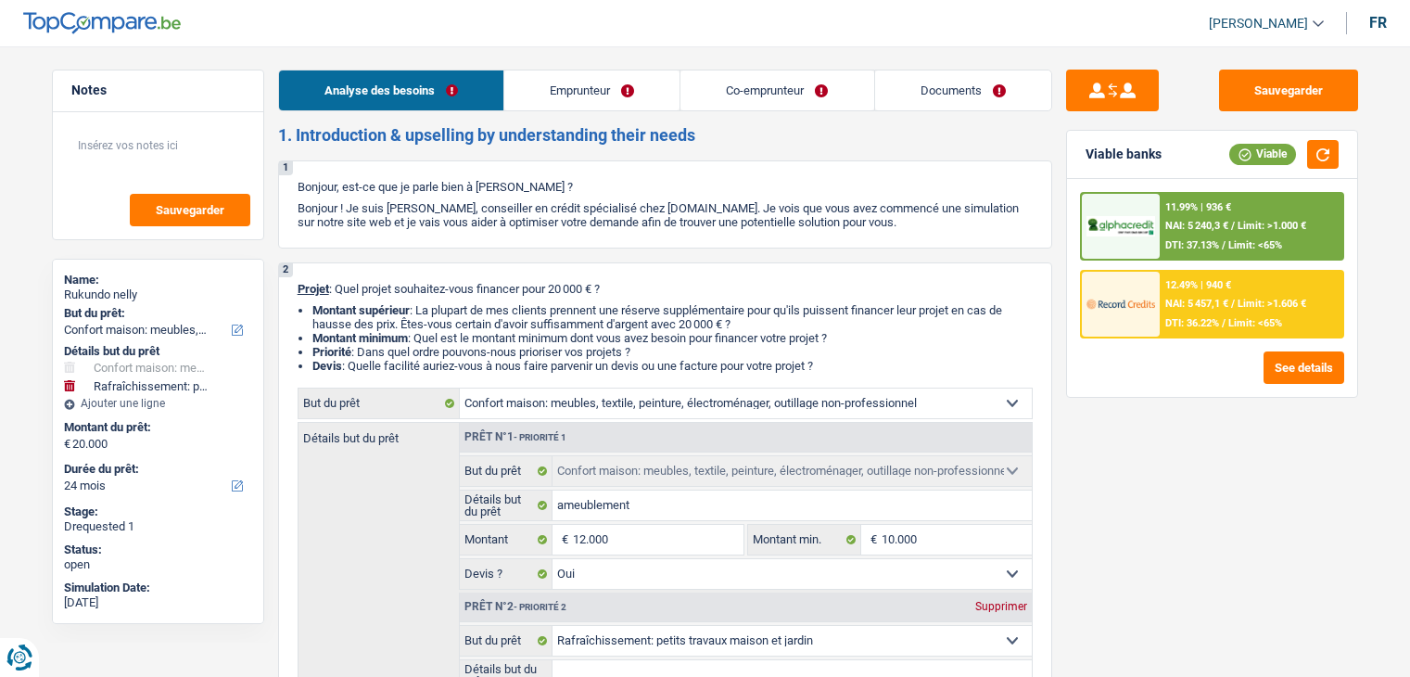
select select "household"
select select "houseOrGarden"
select select "24"
select select "household"
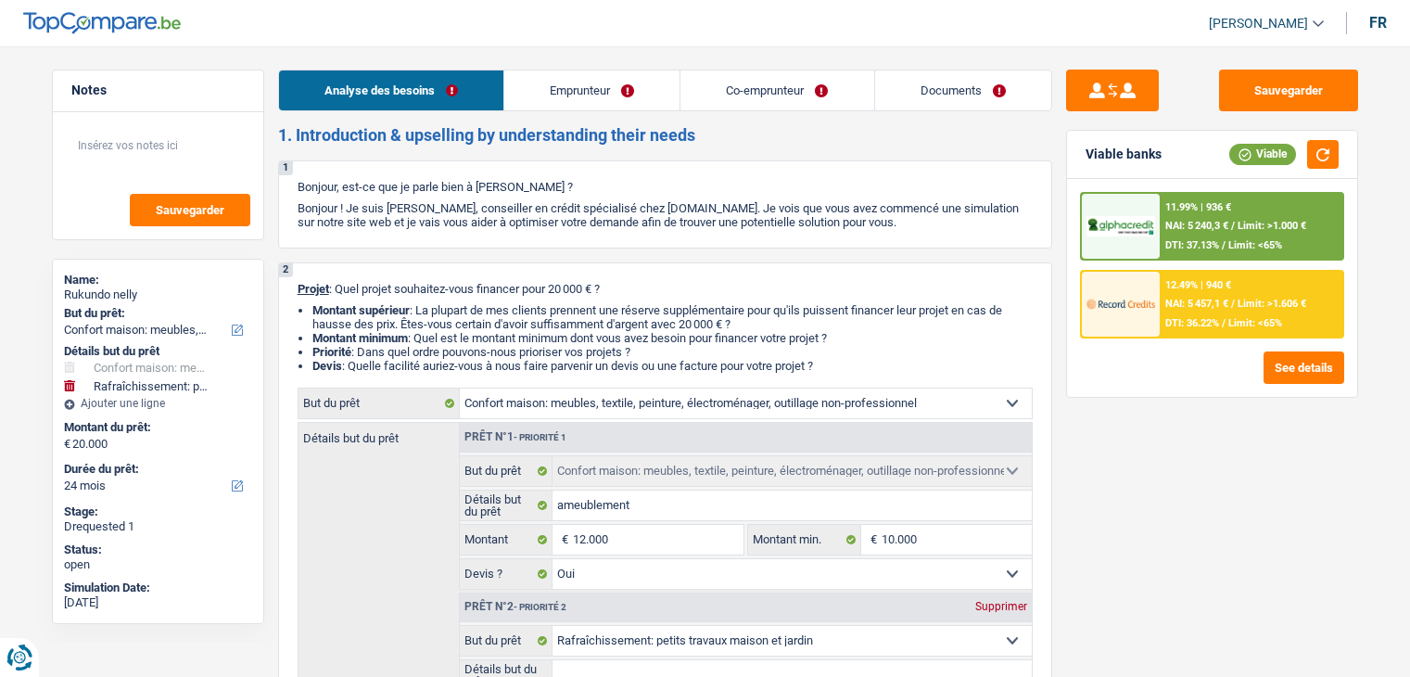
select select "household"
select select "yes"
select select "houseOrGarden"
select select "yes"
select select "24"
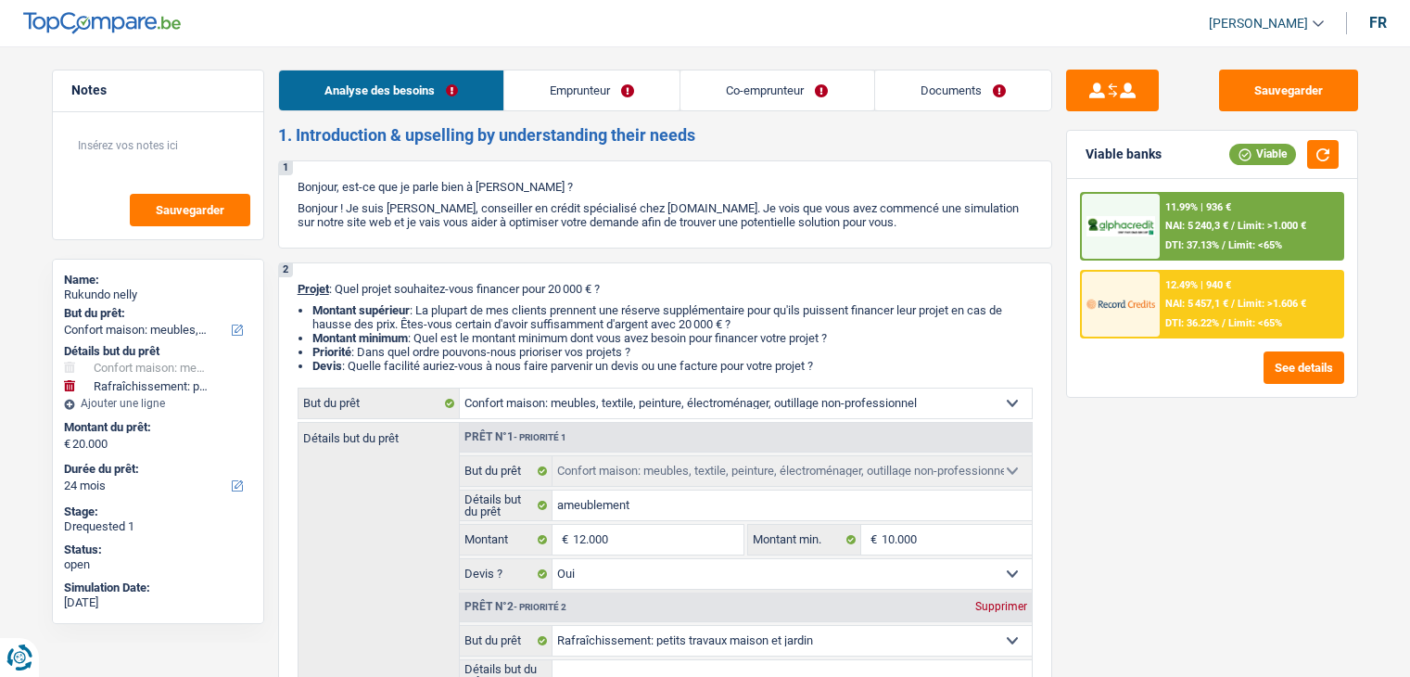
select select "publicEmployee"
select select "independent"
select select "familyAllowances"
select select "netSalary"
select select "mealVouchers"
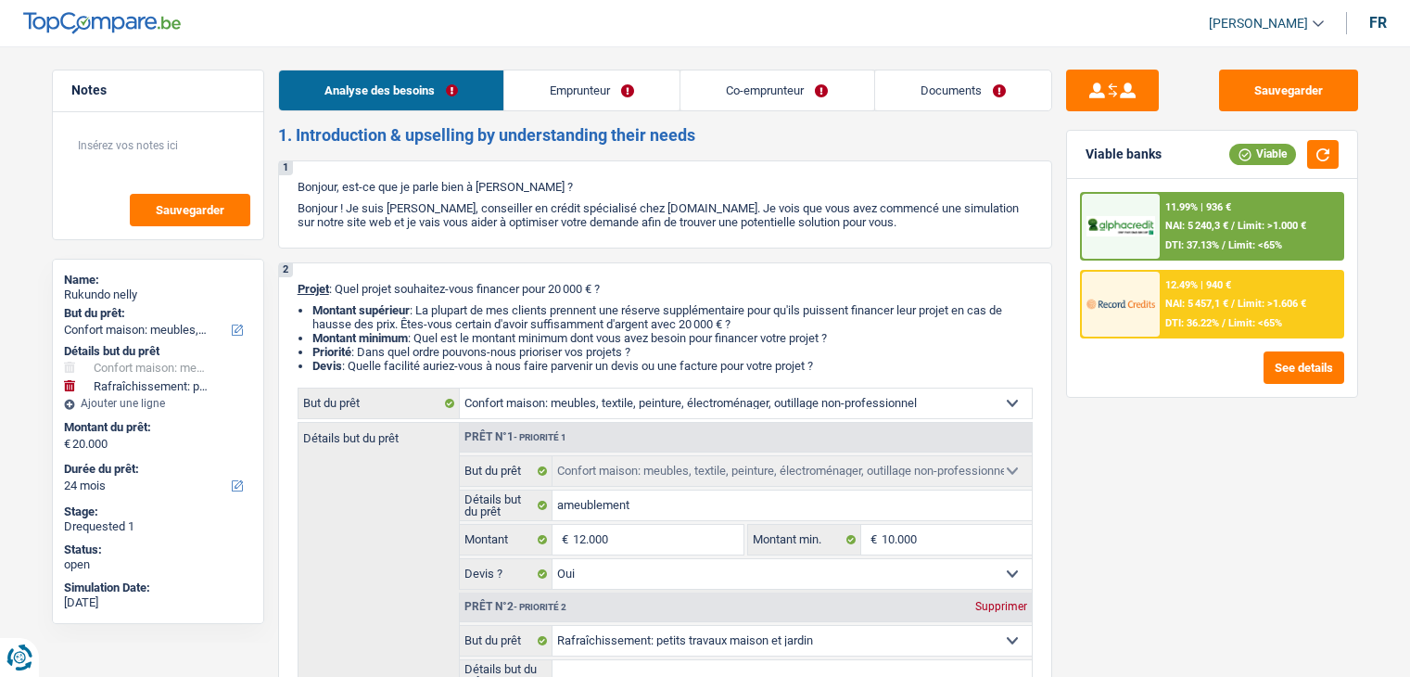
select select "other"
select select "netSalary"
select select "ownerWithMortgage"
select select "mortgage"
select select "300"
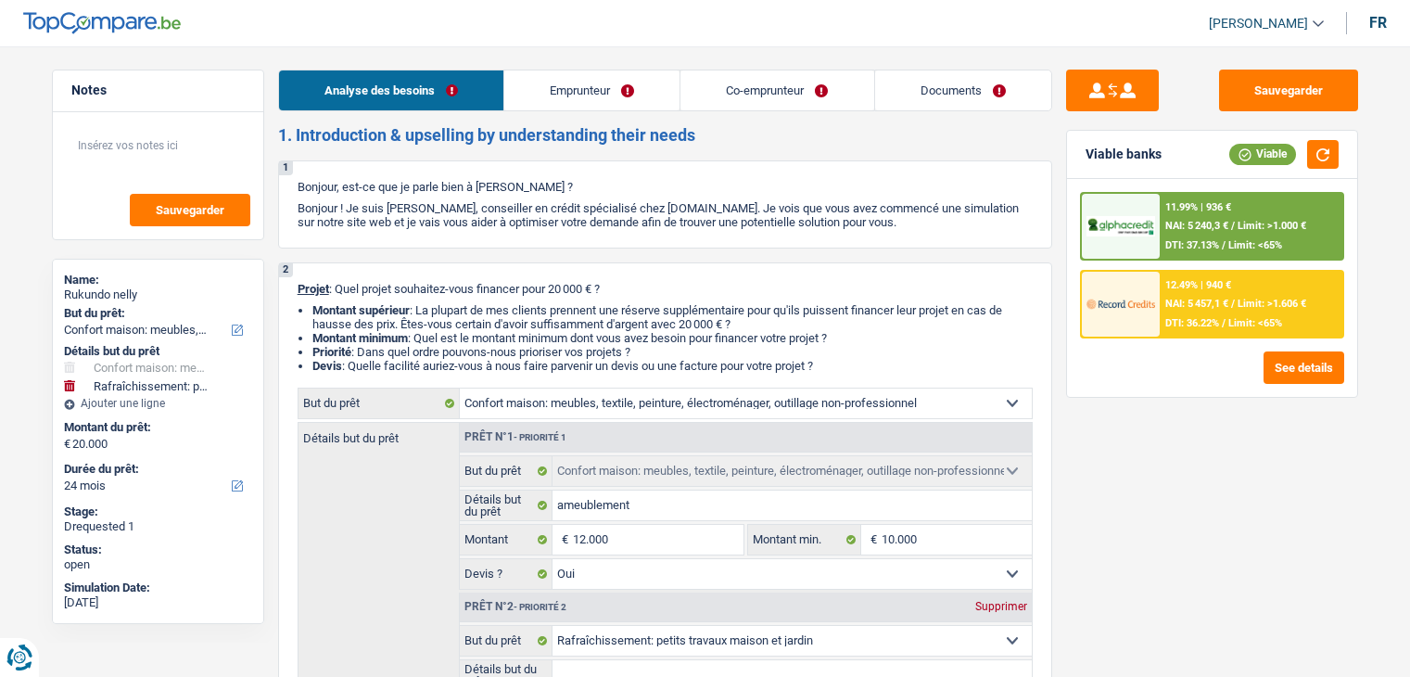
select select "carLoan"
select select "60"
select select "cardOrCredit"
select select "household"
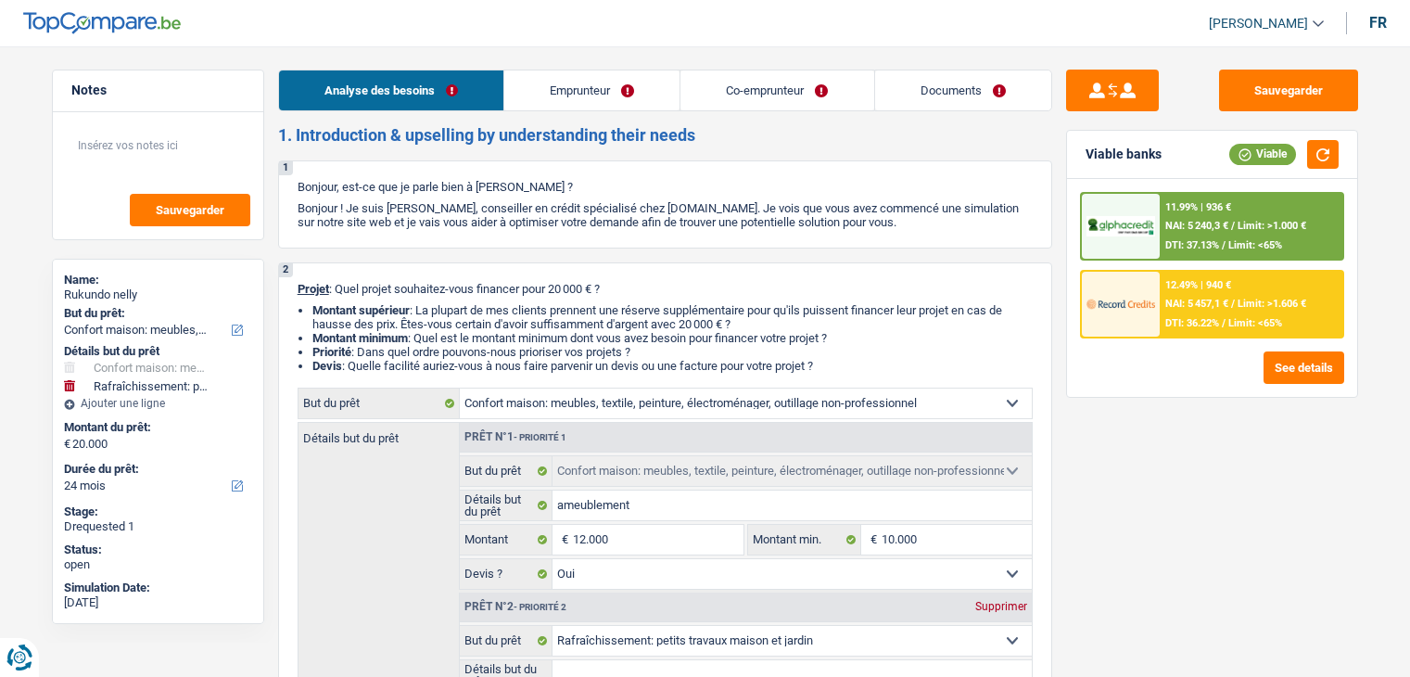
select select "yes"
select select "houseOrGarden"
select select "yes"
select select "24"
click at [1008, 90] on link "Documents" at bounding box center [963, 90] width 176 height 40
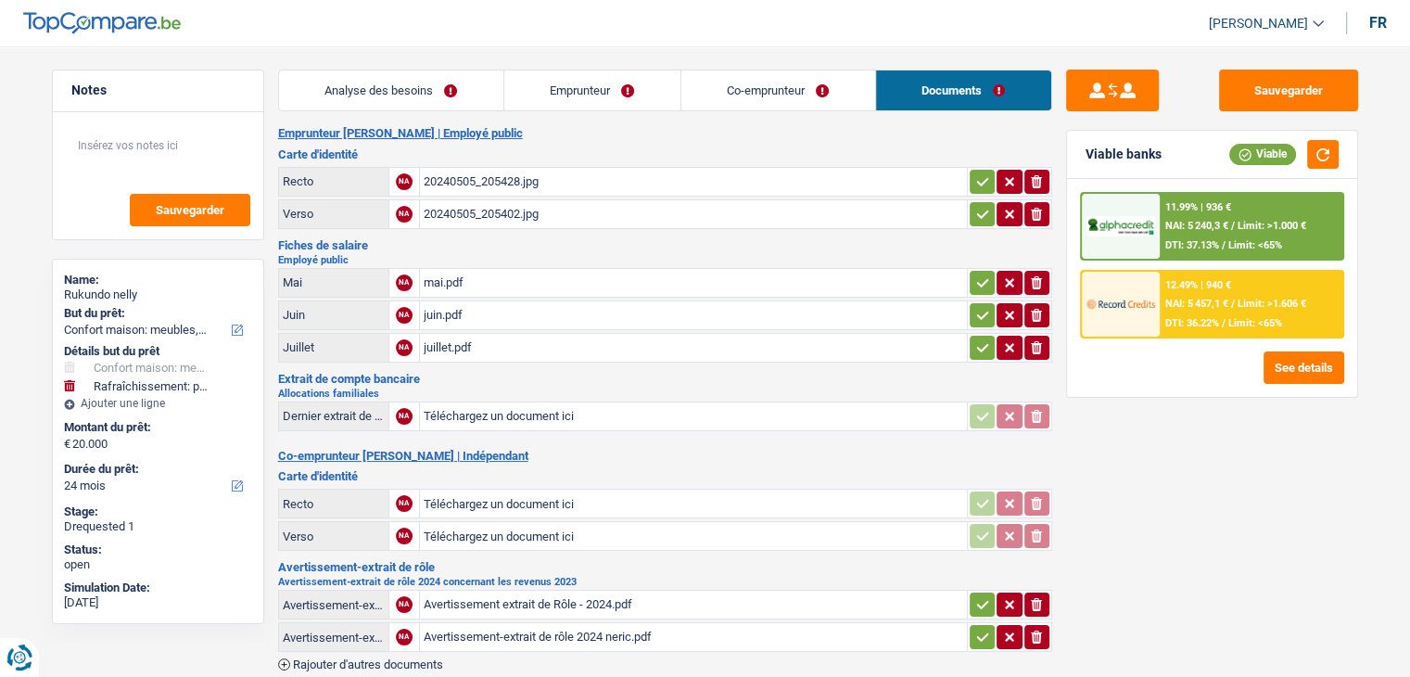
click at [445, 96] on link "Analyse des besoins" at bounding box center [391, 90] width 224 height 40
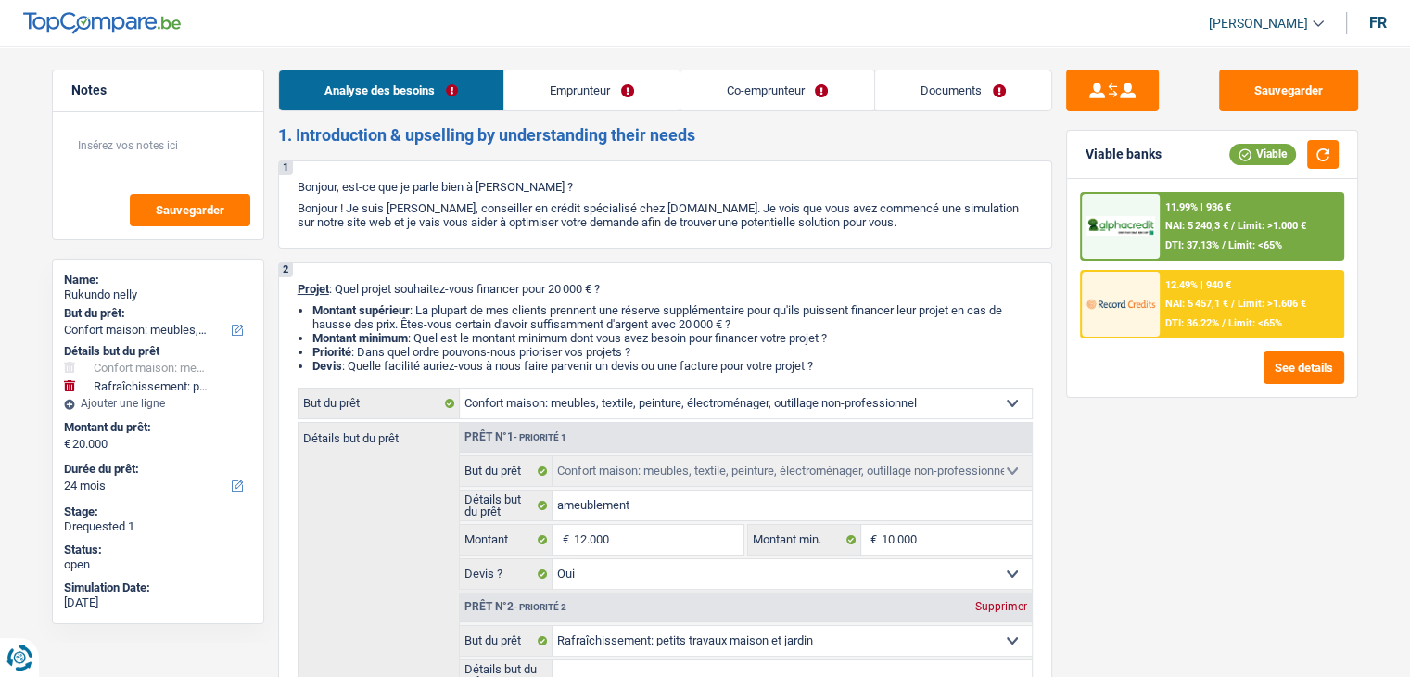
click at [591, 89] on link "Emprunteur" at bounding box center [591, 90] width 175 height 40
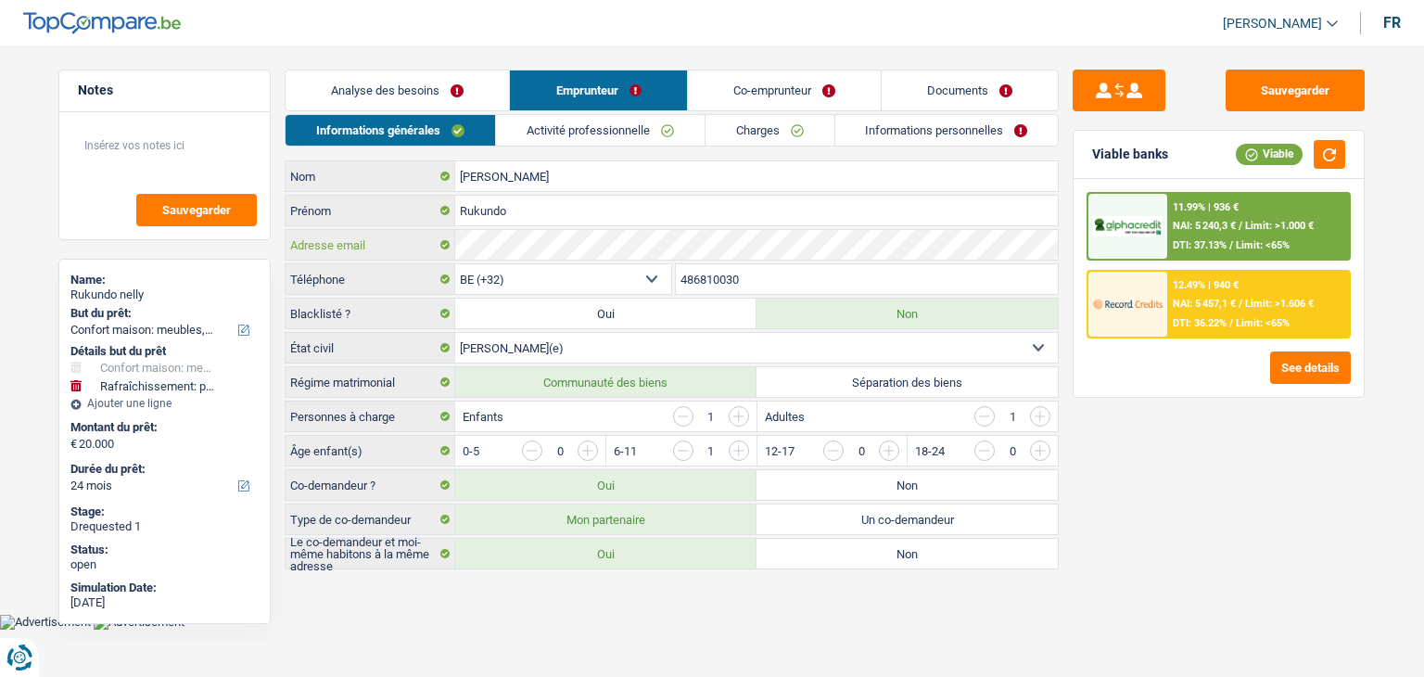
click at [441, 248] on div "Adresse email" at bounding box center [672, 245] width 772 height 30
click at [893, 75] on link "Documents" at bounding box center [970, 90] width 176 height 40
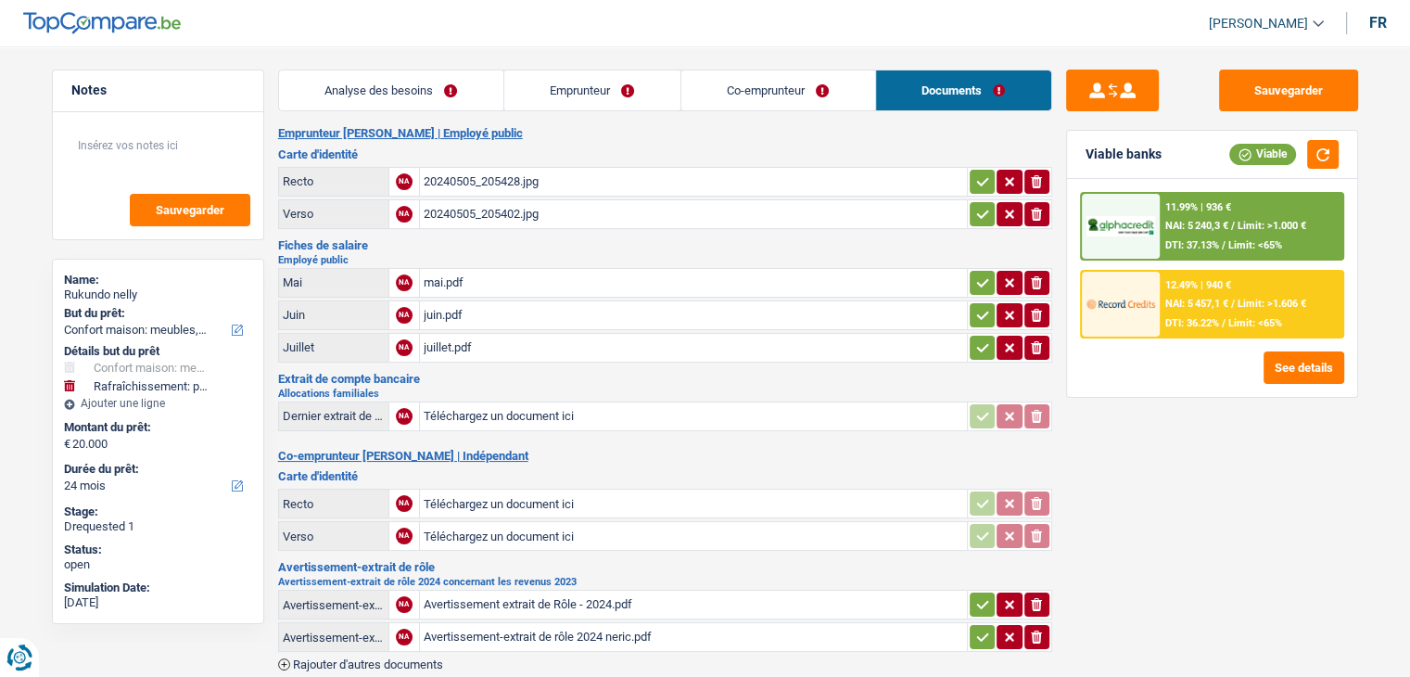
click at [772, 88] on link "Co-emprunteur" at bounding box center [778, 90] width 194 height 40
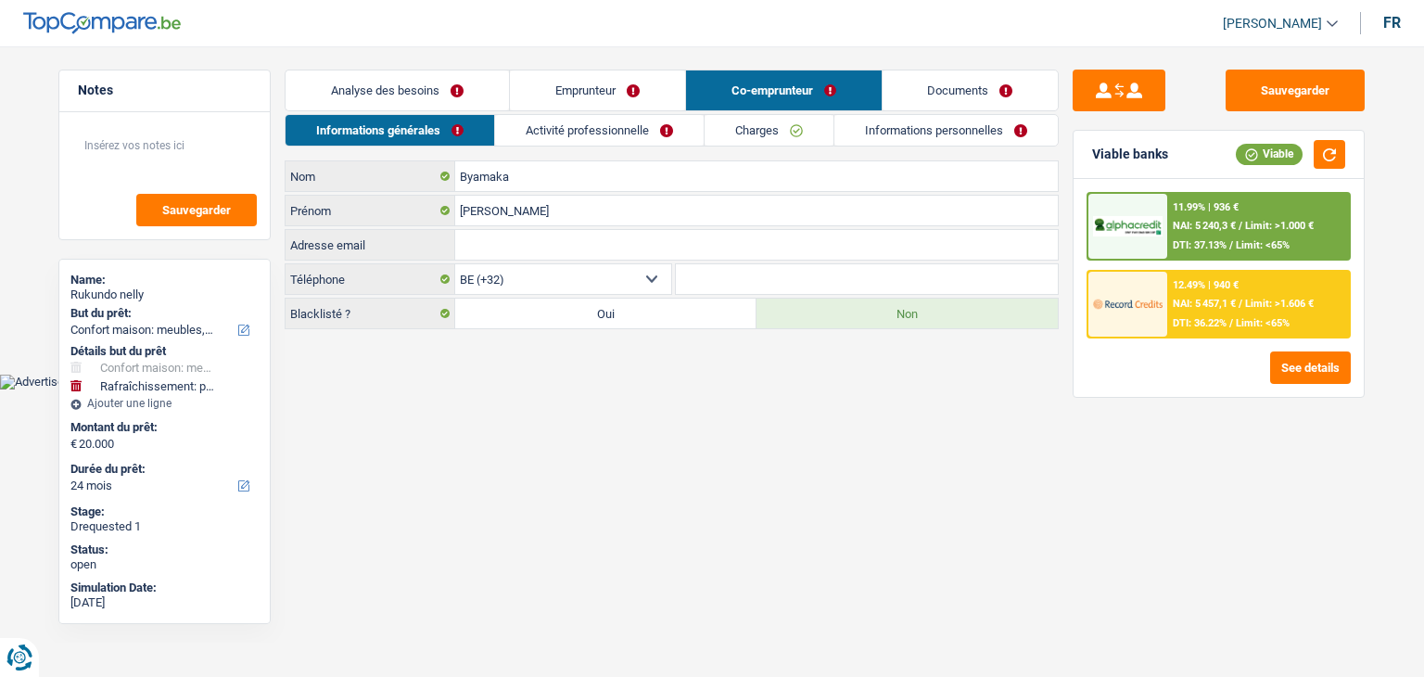
click at [566, 95] on link "Emprunteur" at bounding box center [597, 90] width 175 height 40
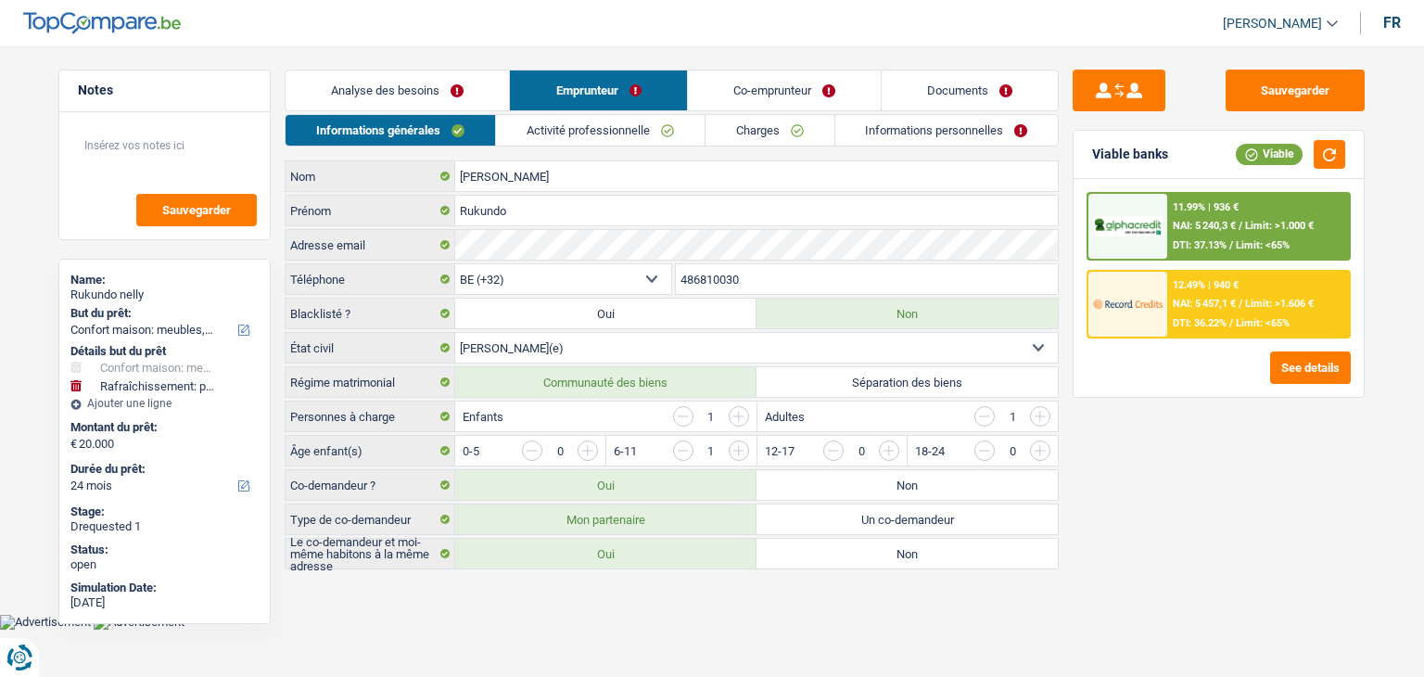
click at [993, 94] on link "Documents" at bounding box center [970, 90] width 176 height 40
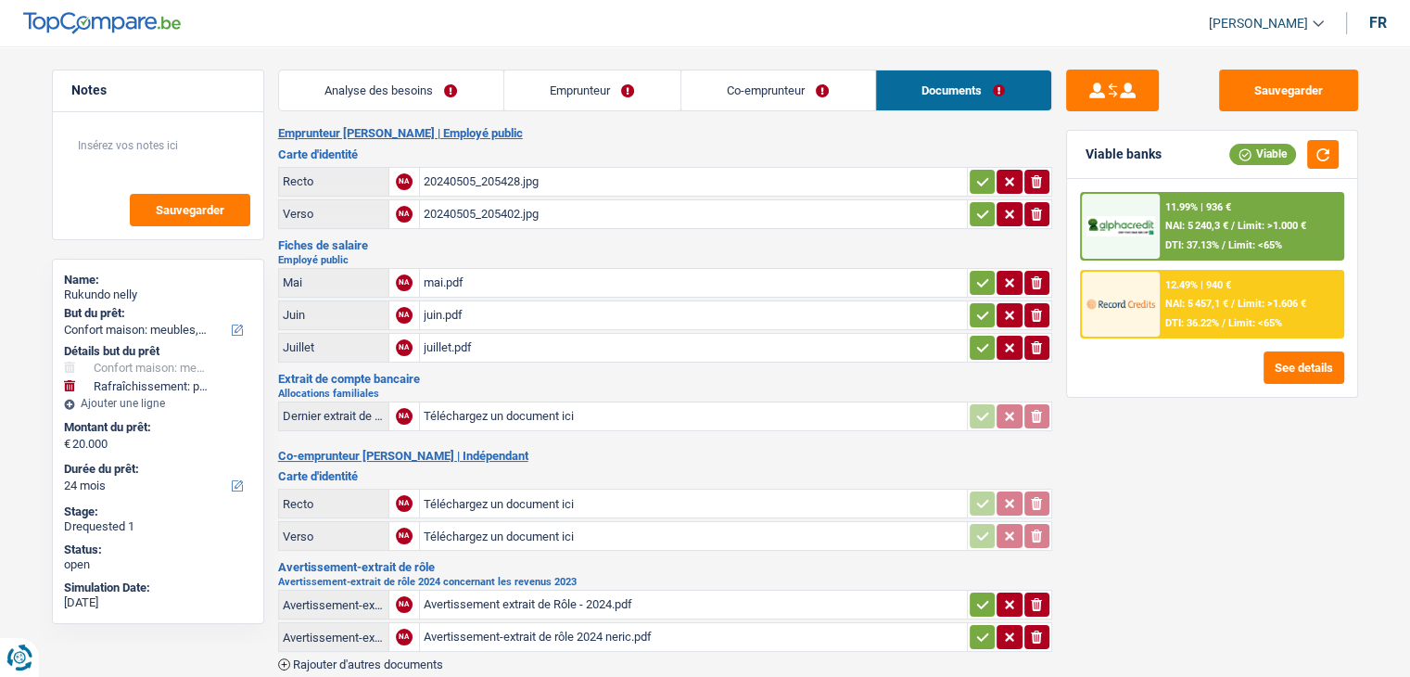
click at [485, 194] on div "20240505_205428.jpg" at bounding box center [694, 182] width 540 height 28
click at [494, 213] on div "20240505_205402.jpg" at bounding box center [694, 214] width 540 height 28
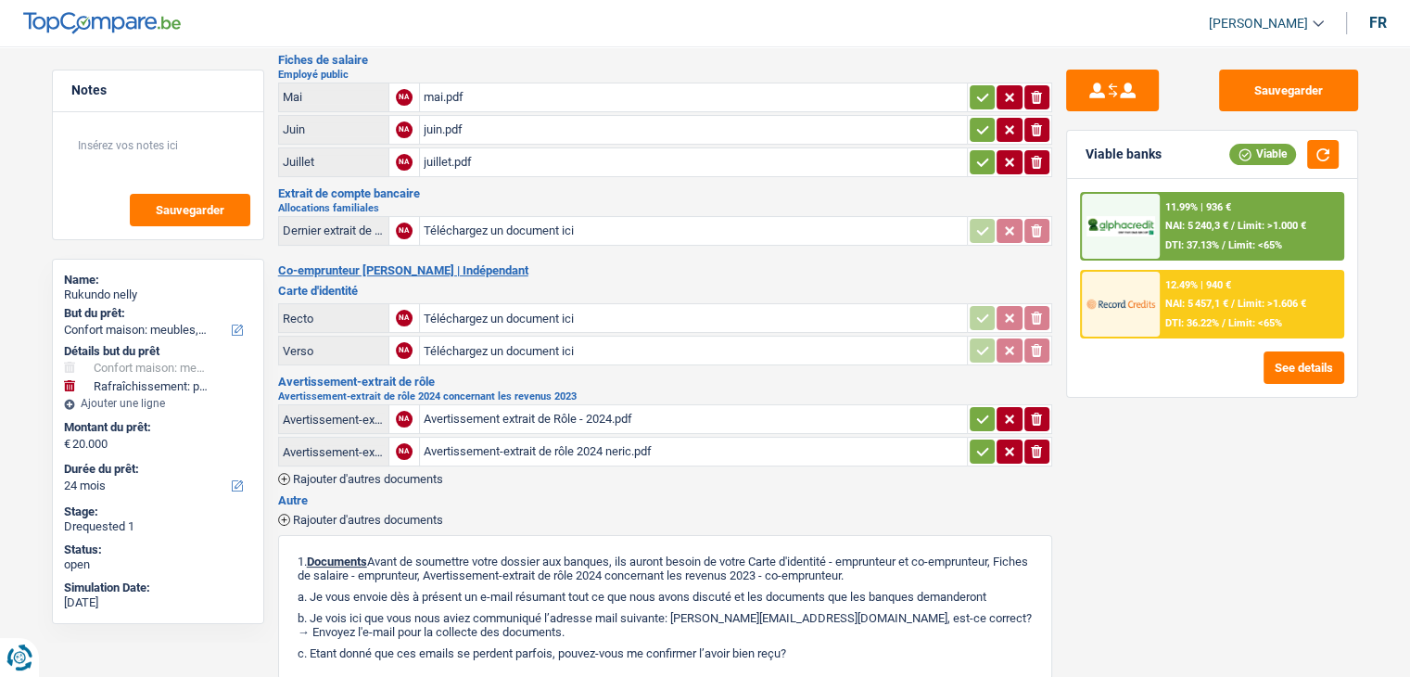
scroll to position [4, 0]
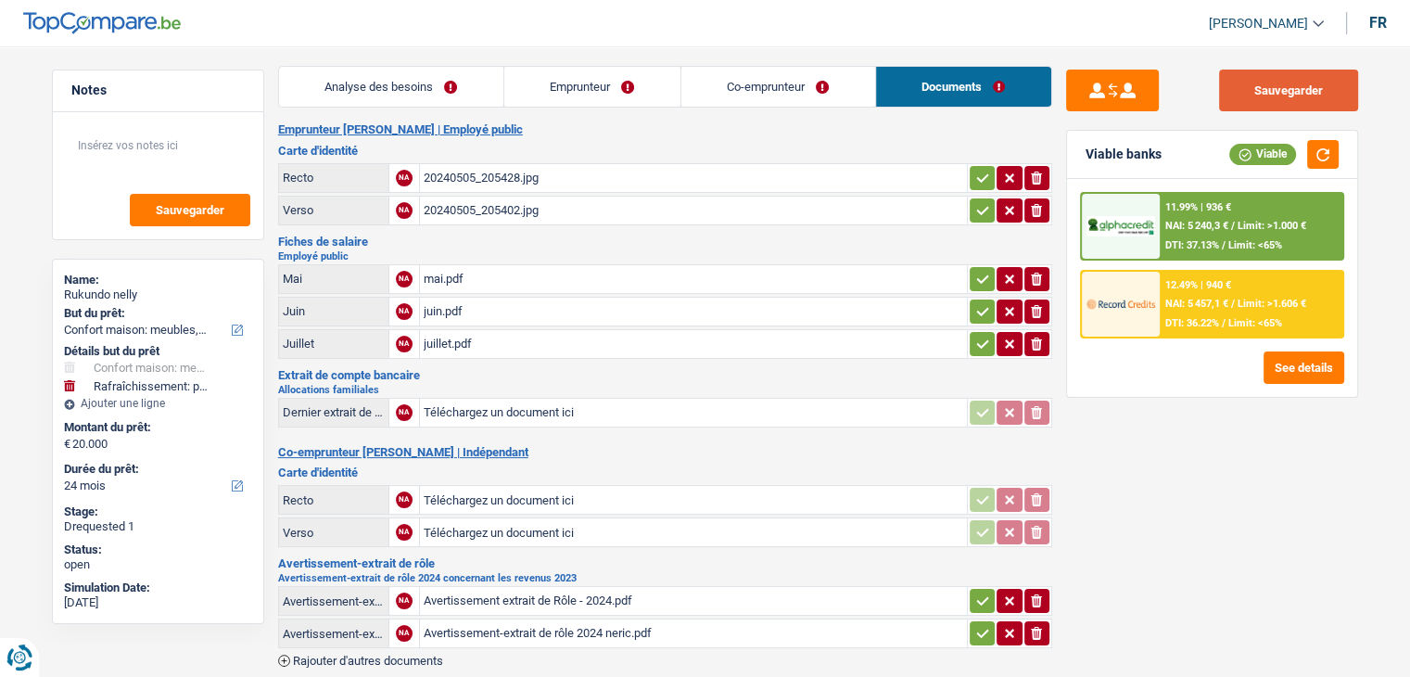
click at [1284, 97] on button "Sauvegarder" at bounding box center [1288, 91] width 139 height 42
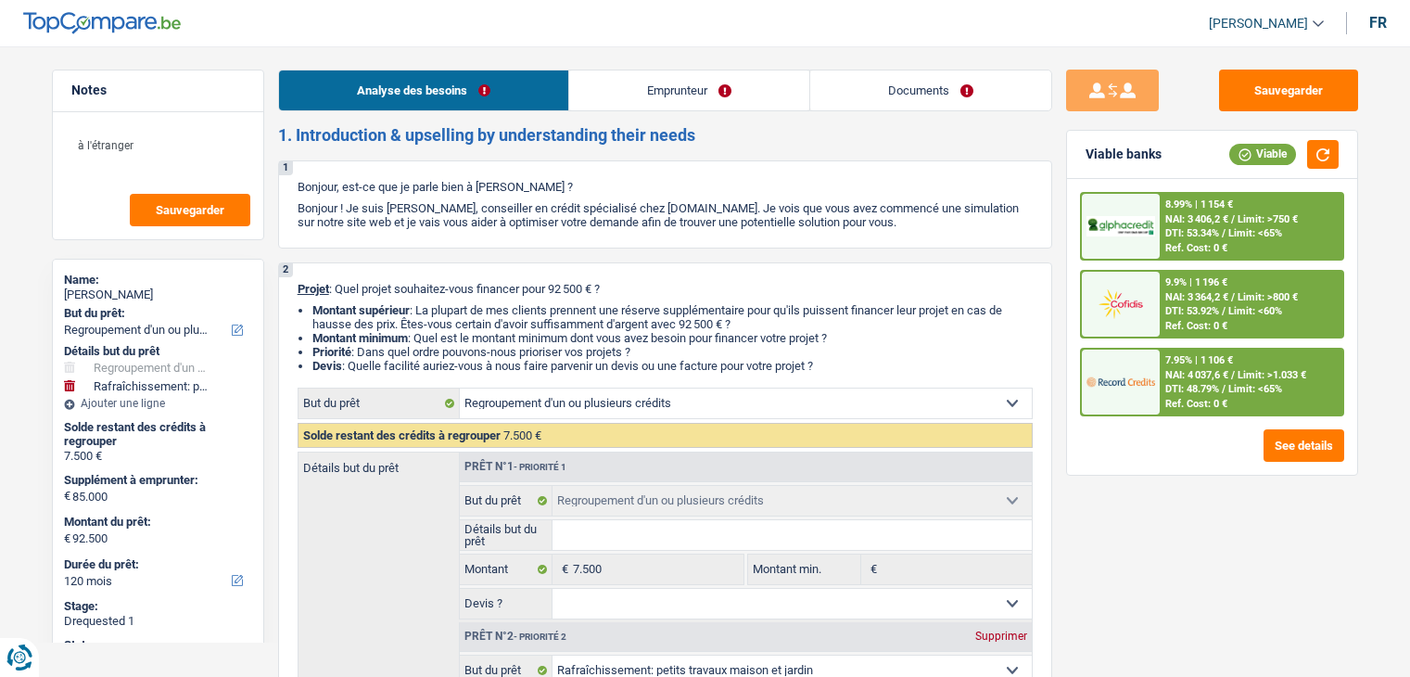
select select "refinancing"
select select "houseOrGarden"
select select "120"
select select "refinancing"
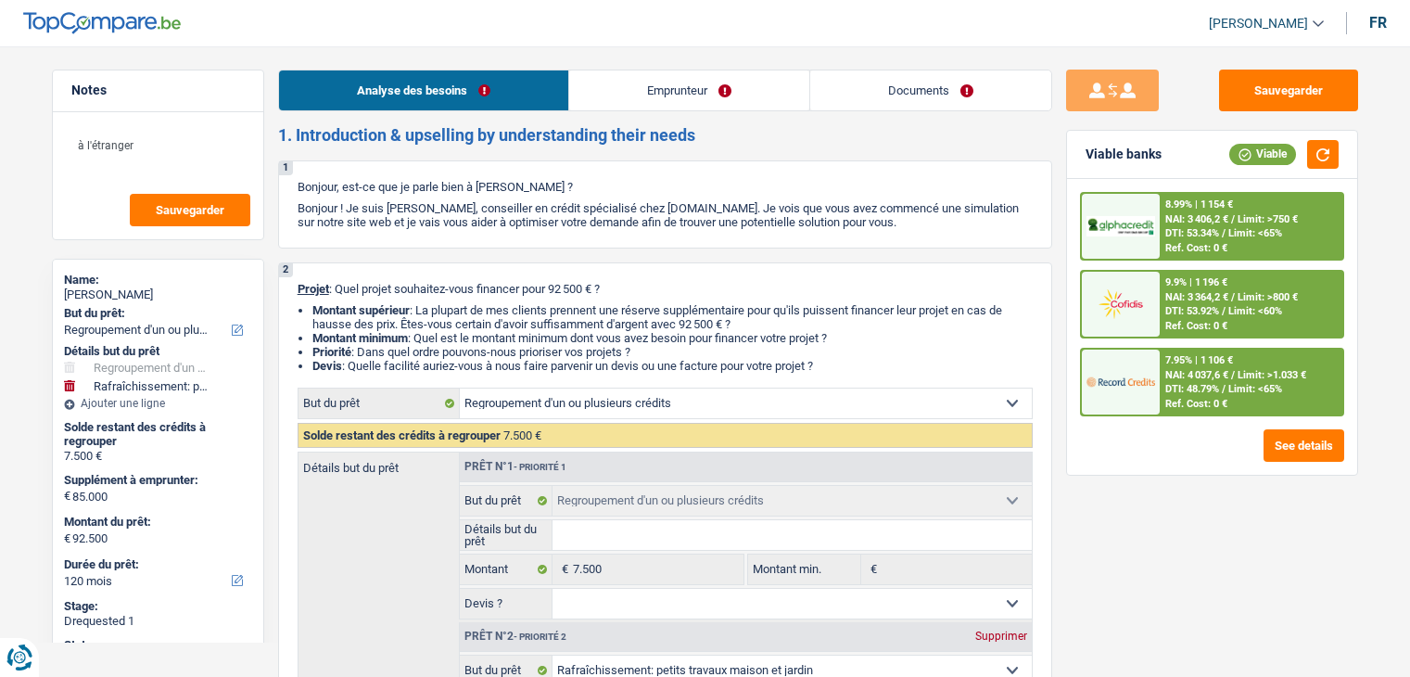
select select "refinancing"
select select "houseOrGarden"
select select "yes"
select select "120"
select select "publicEmployee"
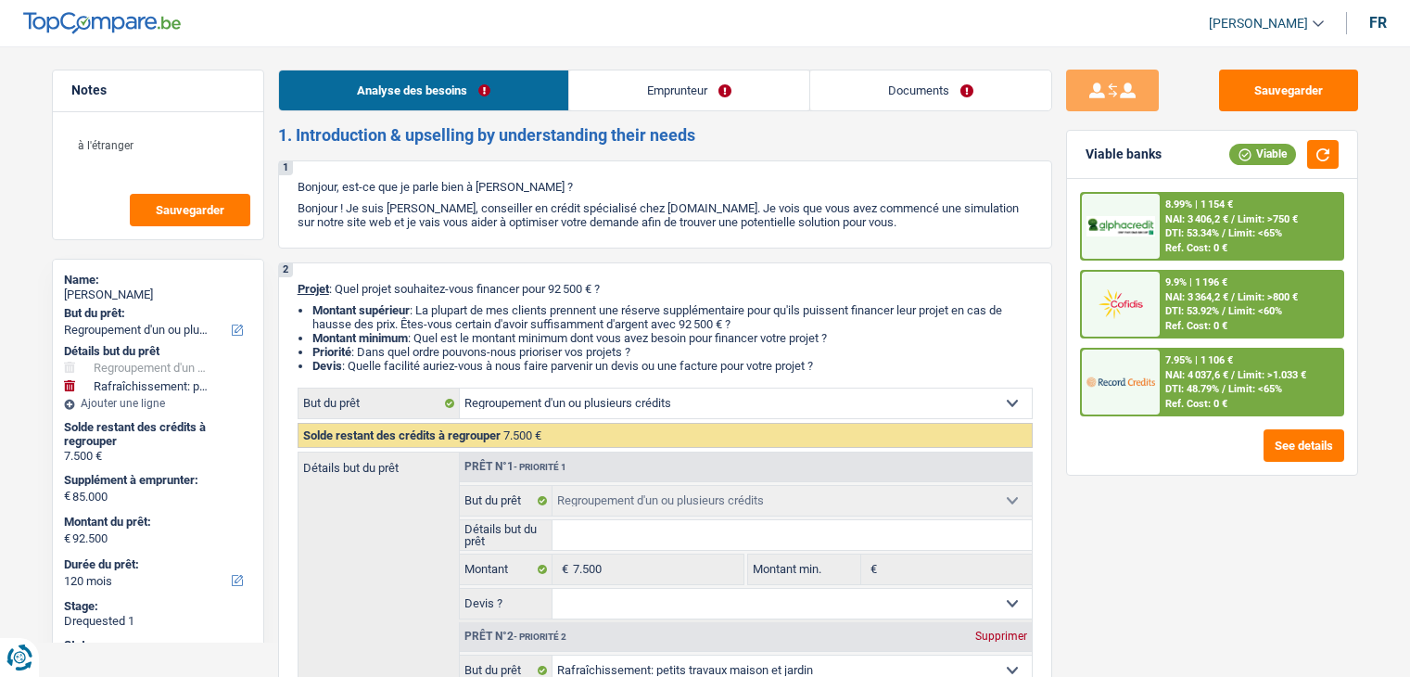
select select "netSalary"
select select "mealVouchers"
select select "ownerWithMortgage"
select select "mortgage"
select select "300"
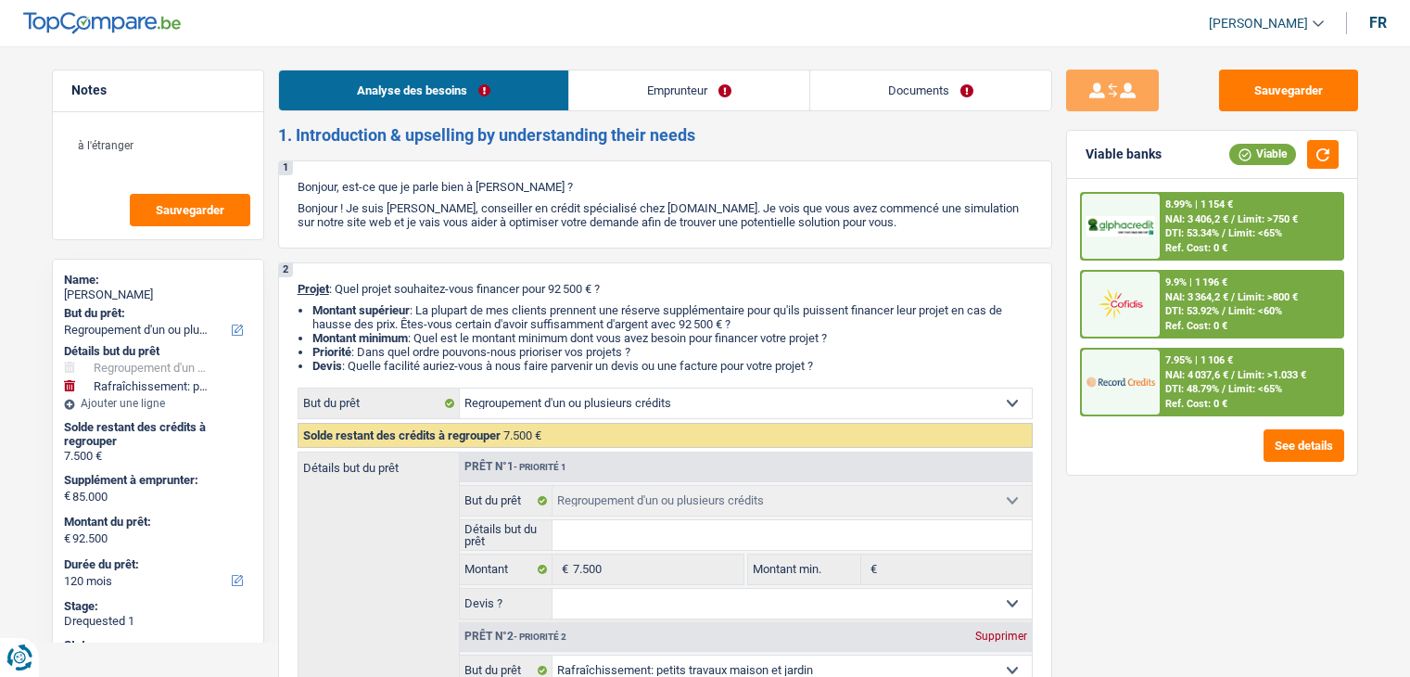
select select "cardOrCredit"
select select "refinancing"
select select "houseOrGarden"
select select "yes"
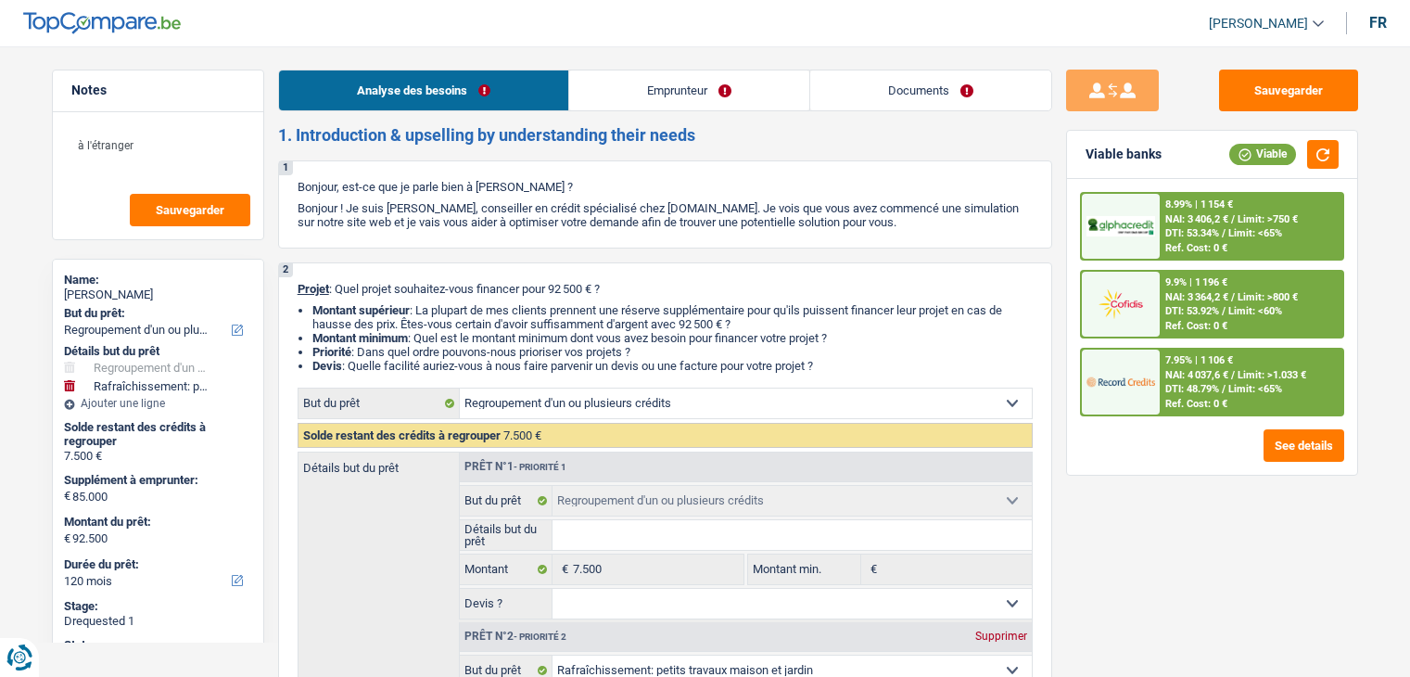
select select "120"
click at [859, 94] on link "Documents" at bounding box center [930, 90] width 241 height 40
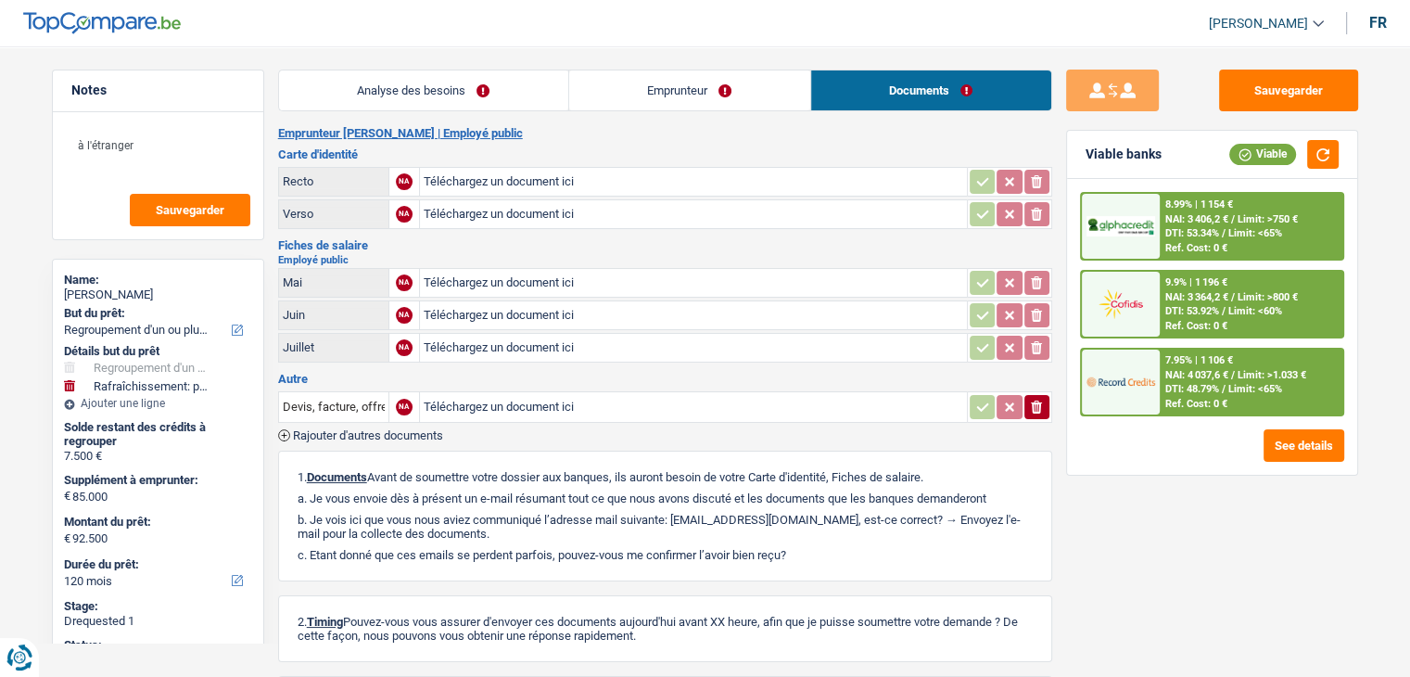
click at [734, 94] on link "Emprunteur" at bounding box center [689, 90] width 241 height 40
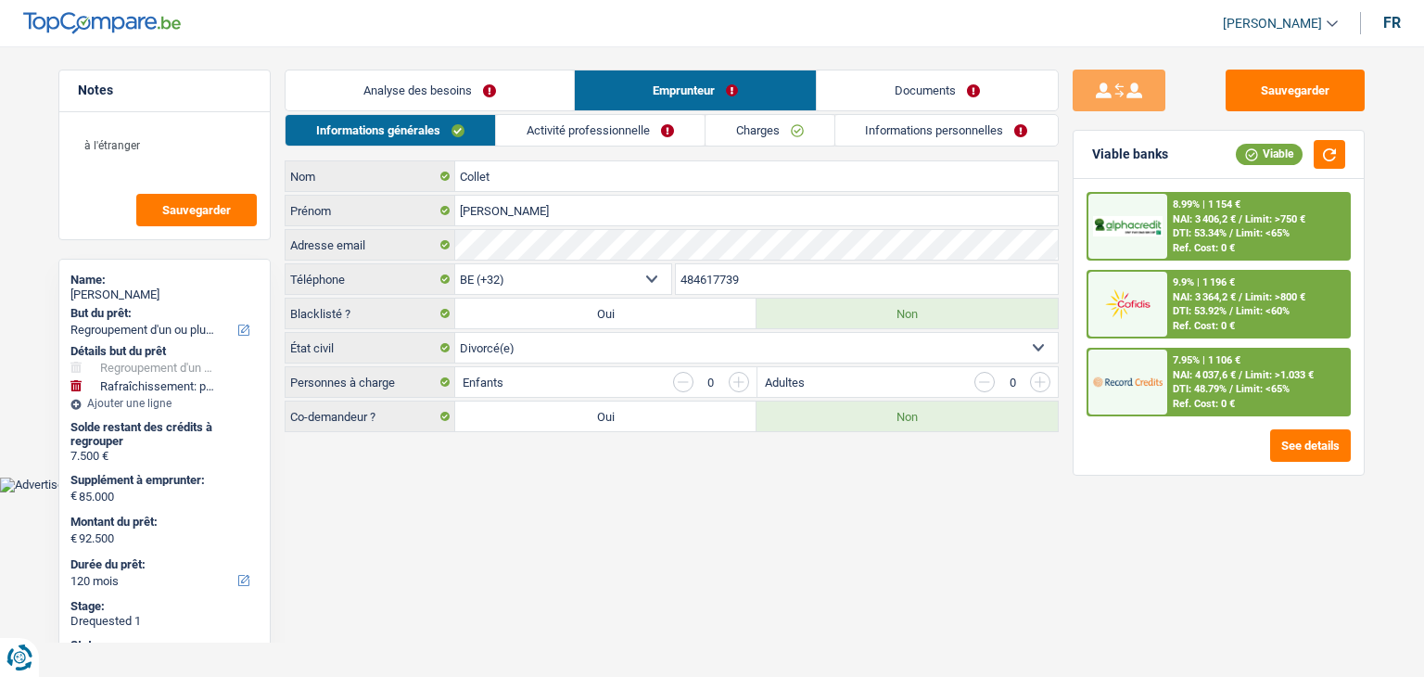
click at [885, 123] on link "Informations personnelles" at bounding box center [946, 130] width 223 height 31
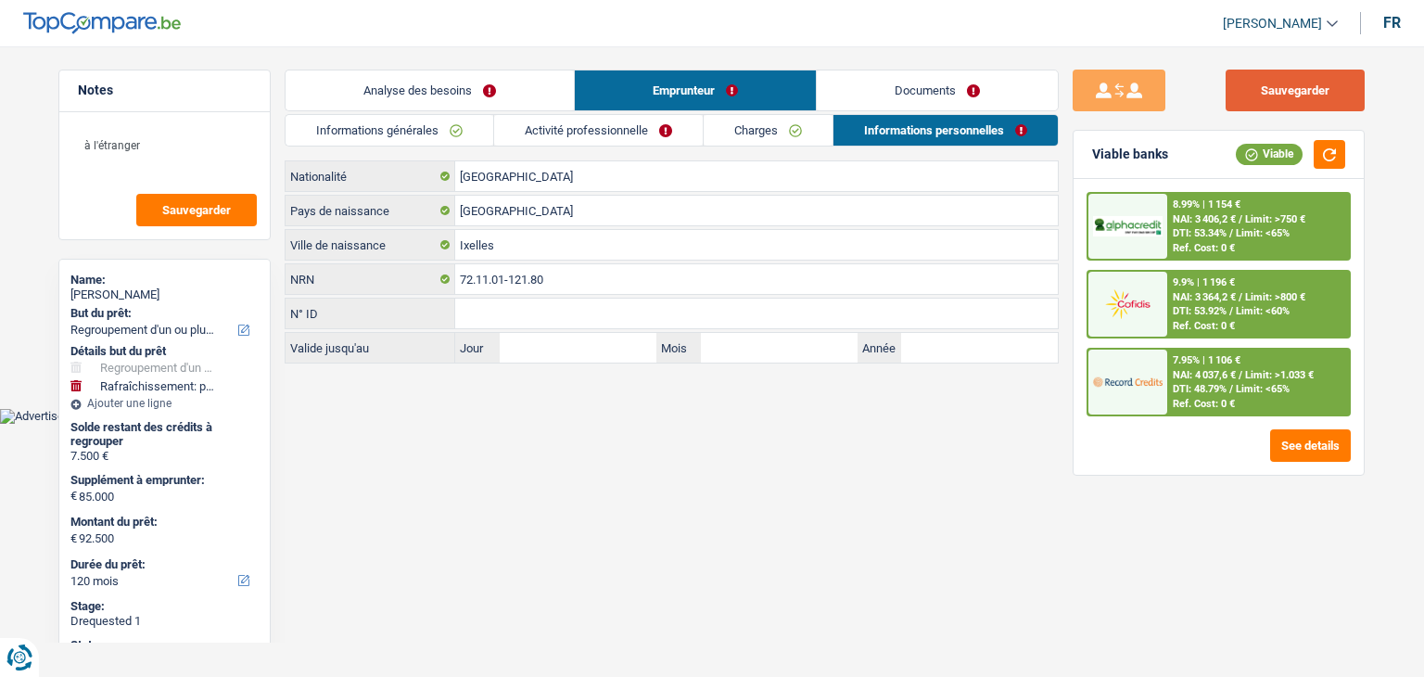
click at [1274, 94] on button "Sauvegarder" at bounding box center [1295, 91] width 139 height 42
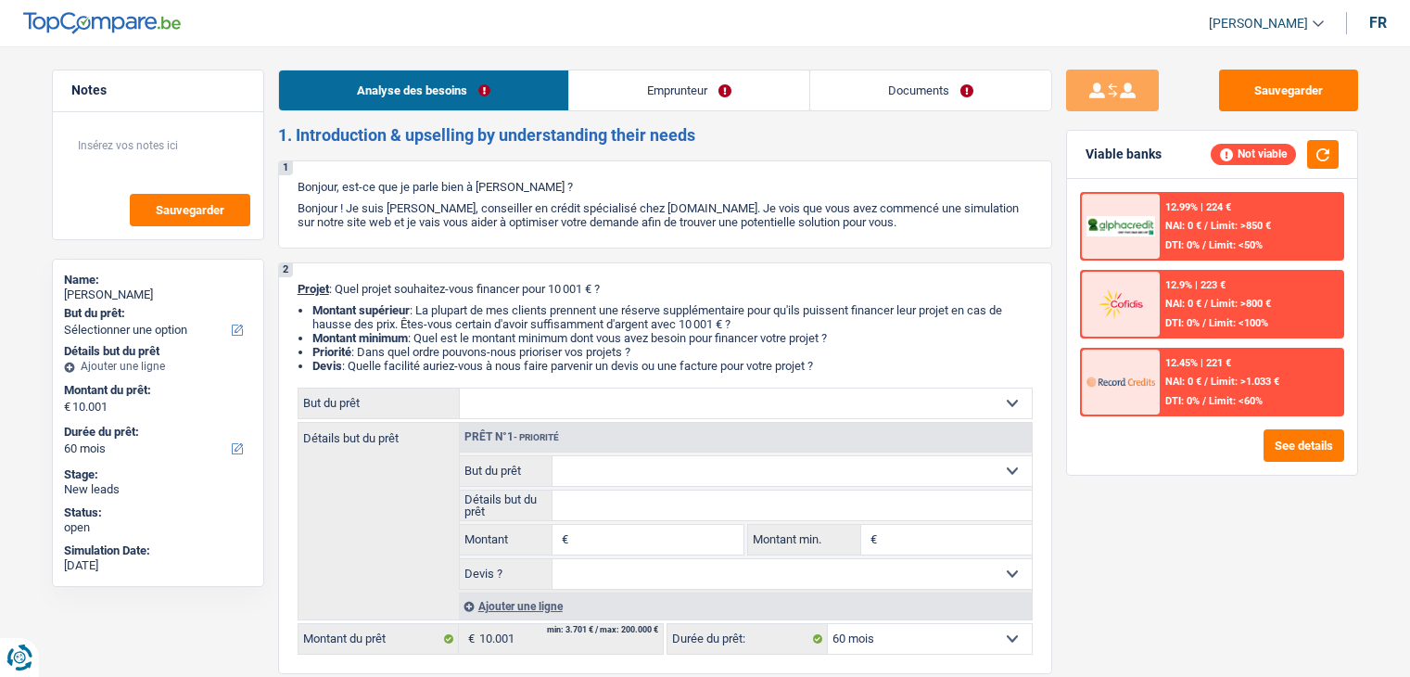
select select "60"
select select "retired"
select select "pension"
select select "60"
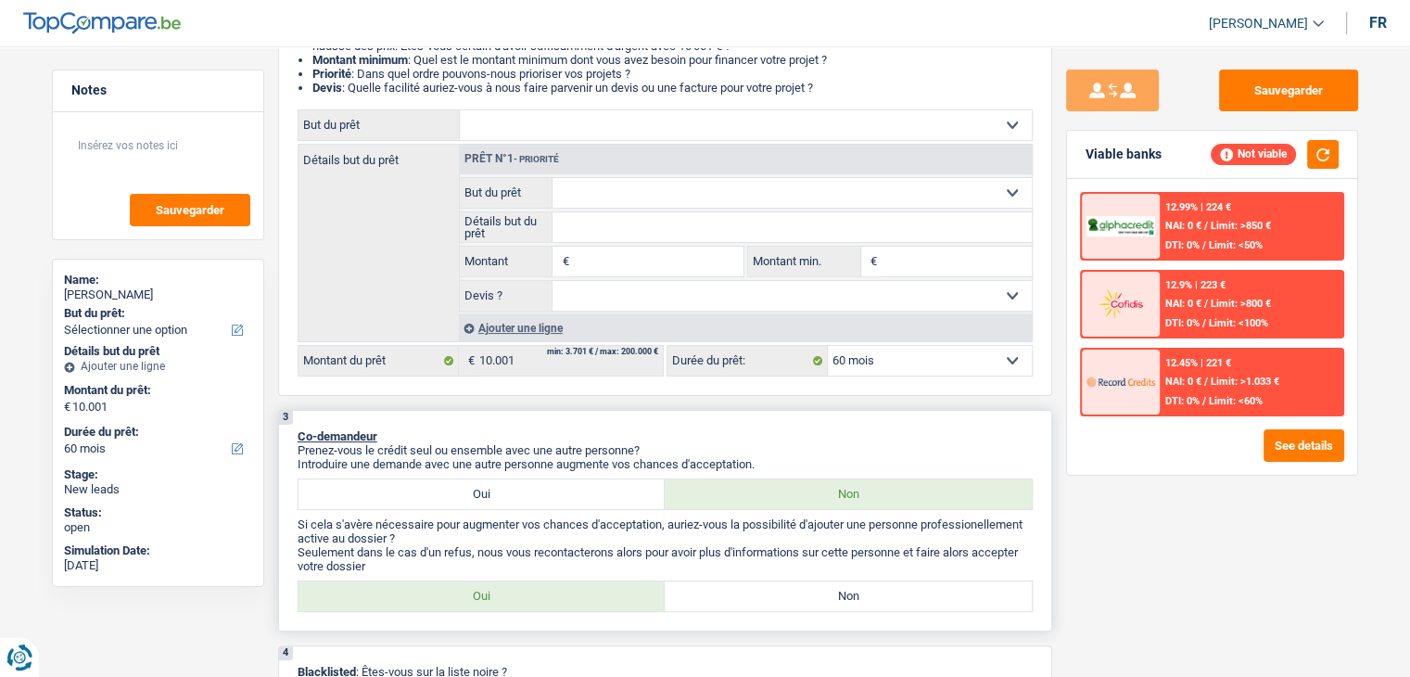
scroll to position [371, 0]
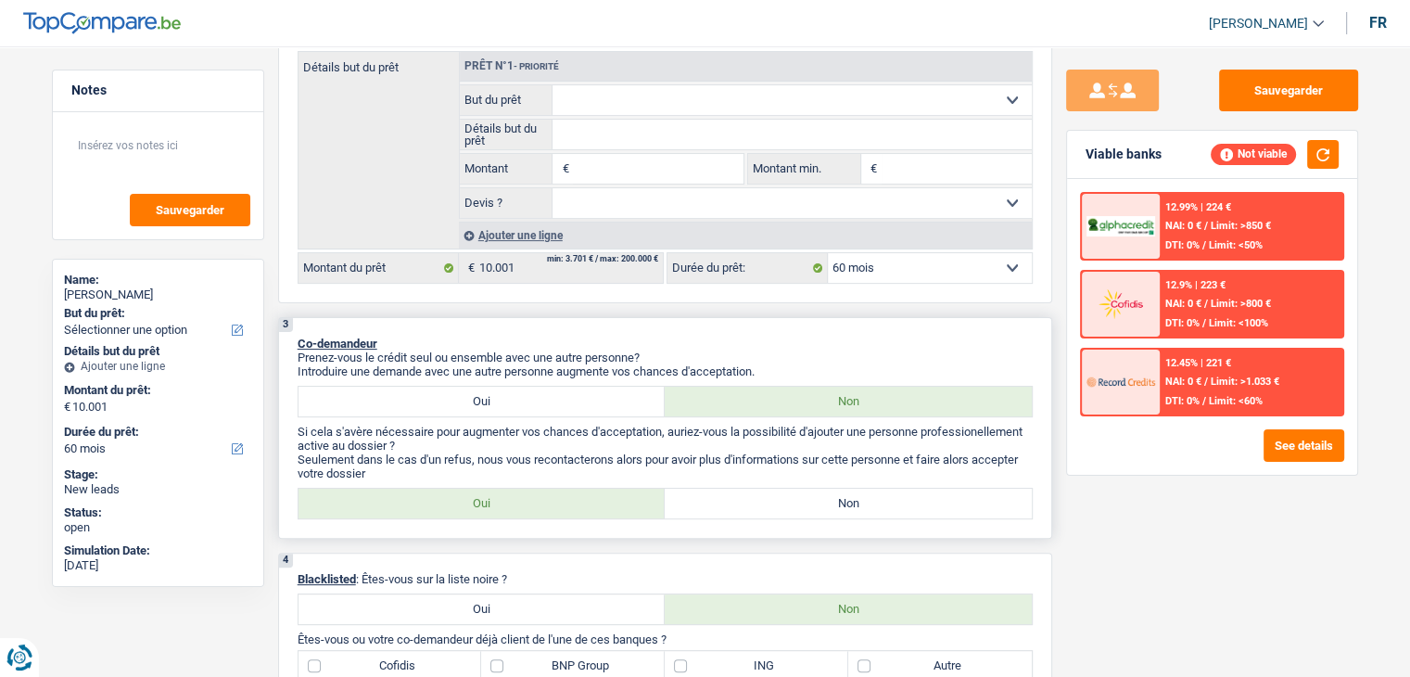
click at [742, 501] on label "Non" at bounding box center [848, 504] width 367 height 30
click at [742, 501] on input "Non" at bounding box center [848, 504] width 367 height 30
radio input "true"
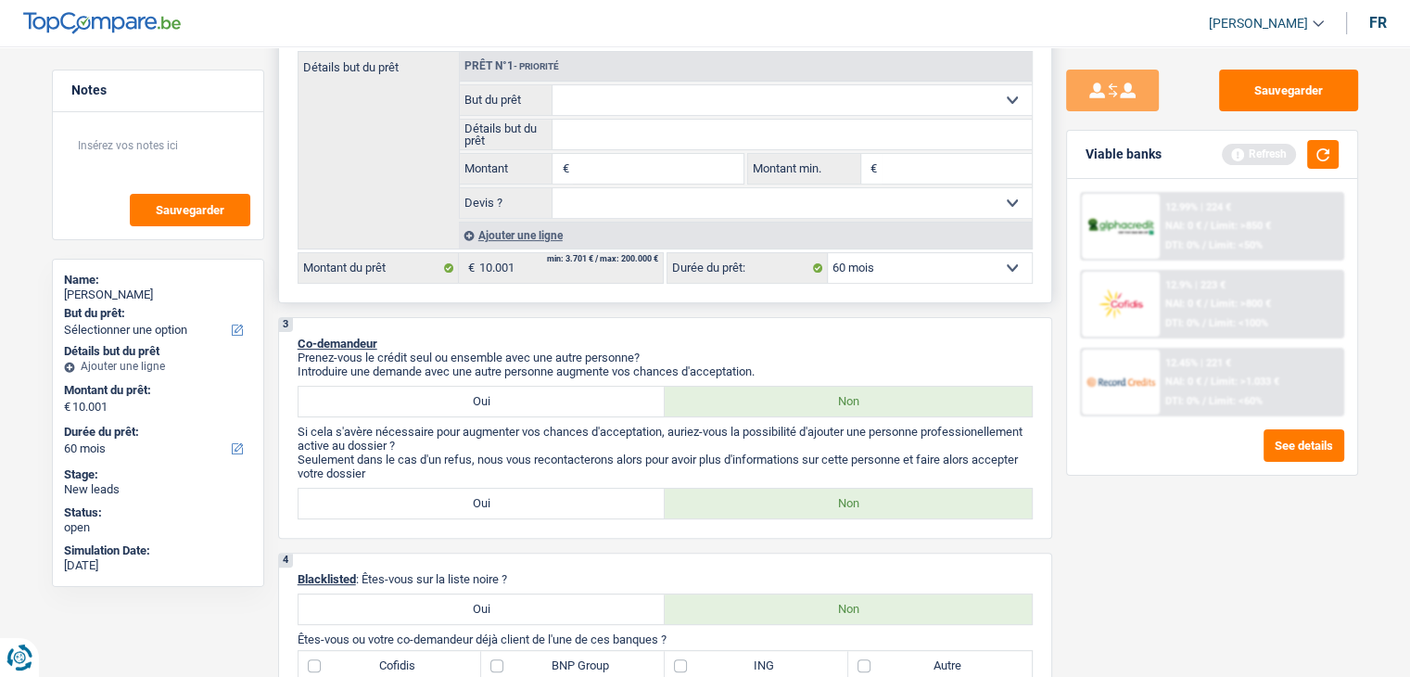
click at [656, 164] on input "Montant" at bounding box center [658, 169] width 170 height 30
type input "10.000"
click at [590, 97] on select "Confort maison: meubles, textile, peinture, électroménager, outillage non-profe…" at bounding box center [792, 100] width 479 height 30
type input "10.000"
select select "48"
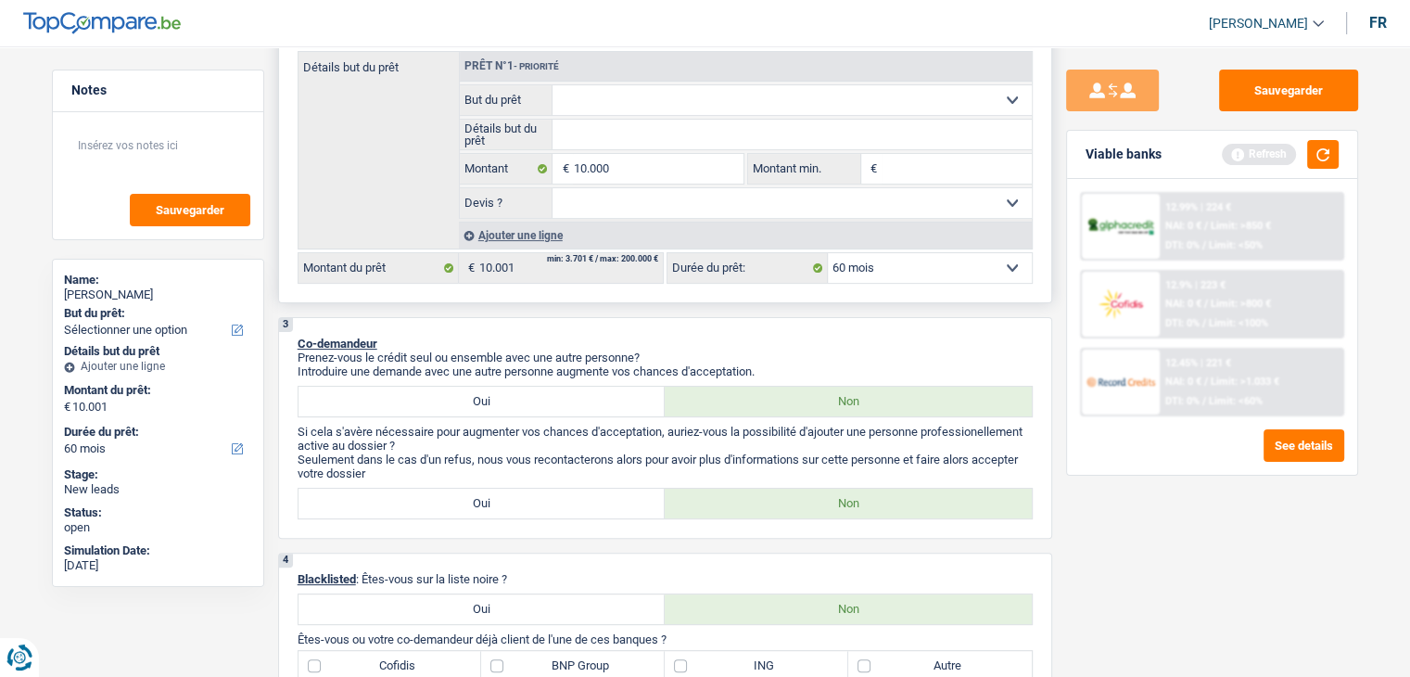
type input "10.000"
select select "48"
type input "10.000"
select select "48"
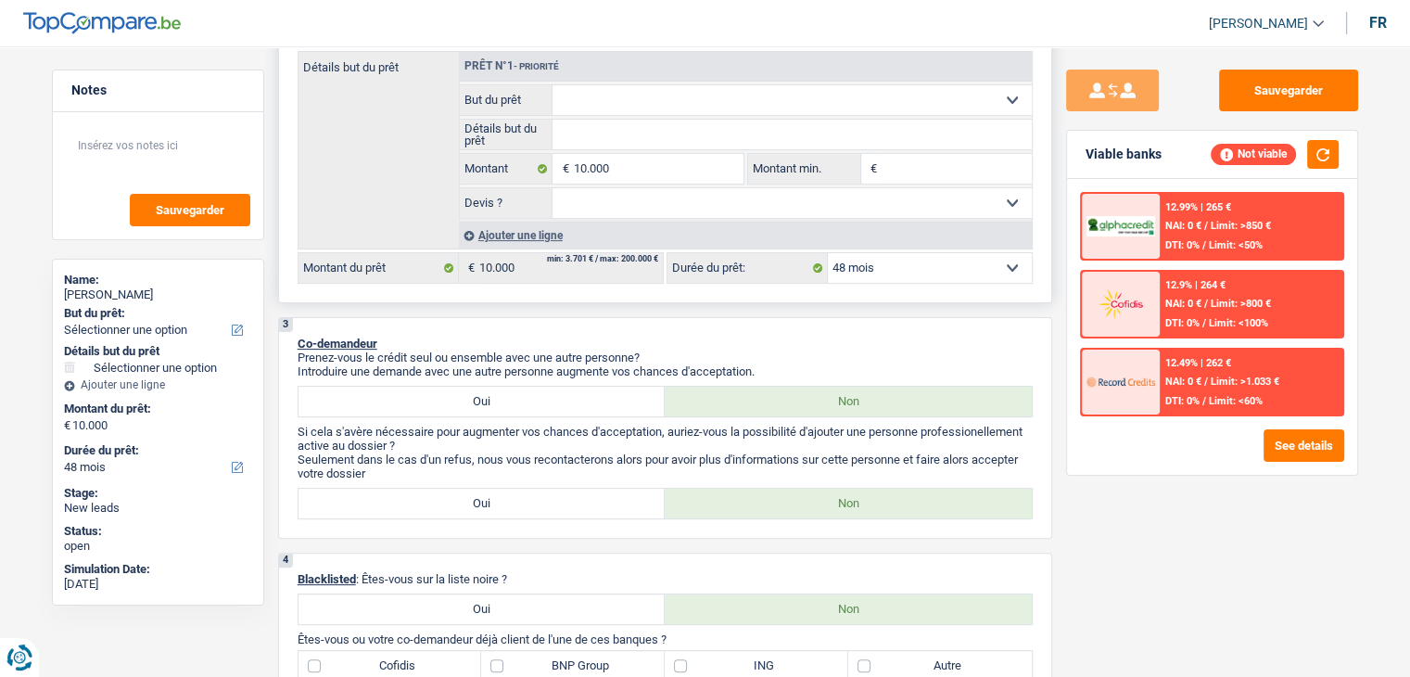
select select "houseOrGarden"
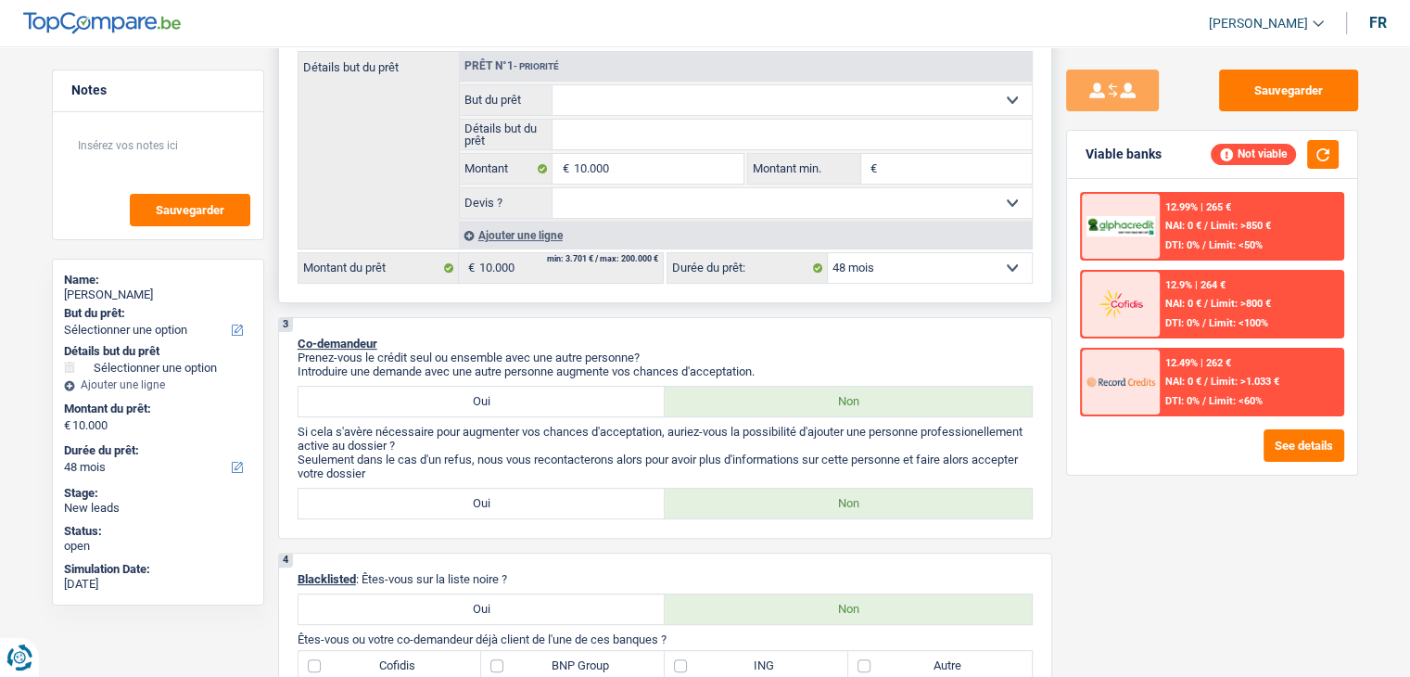
select select "houseOrGarden"
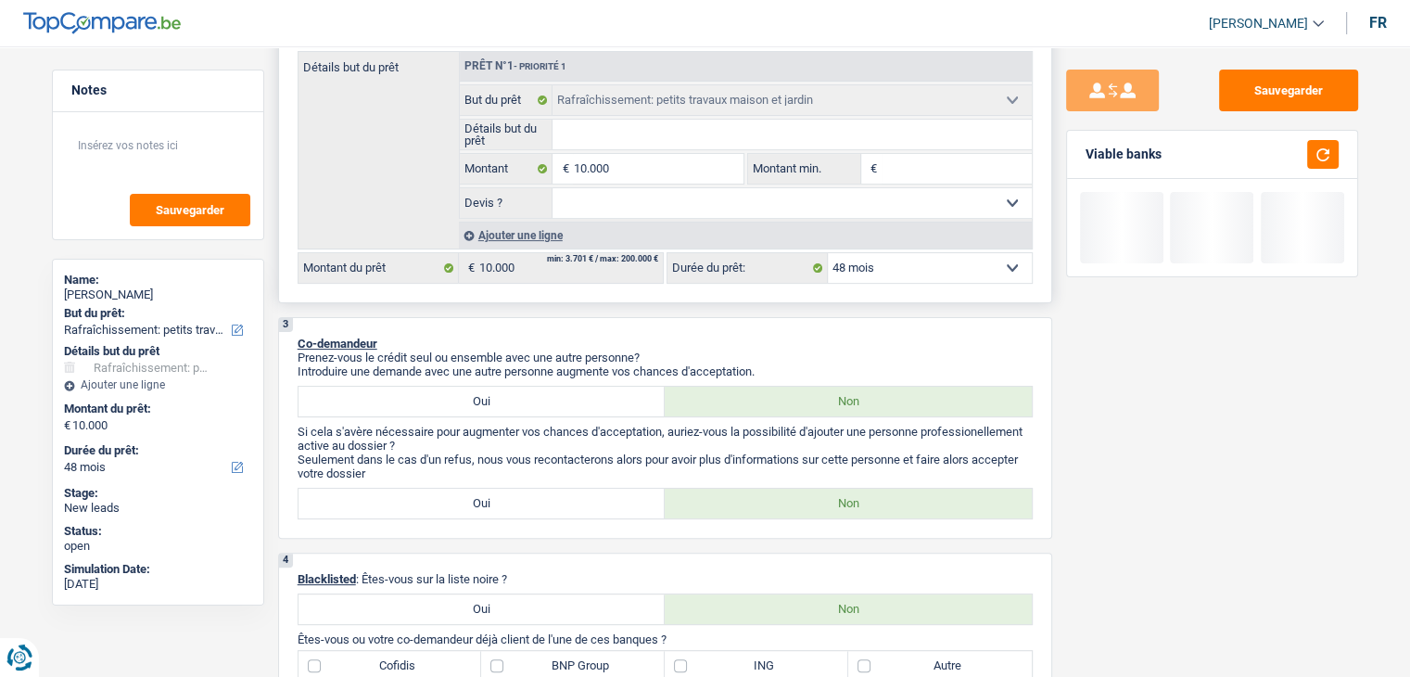
click at [649, 138] on input "Détails but du prêt" at bounding box center [792, 135] width 479 height 30
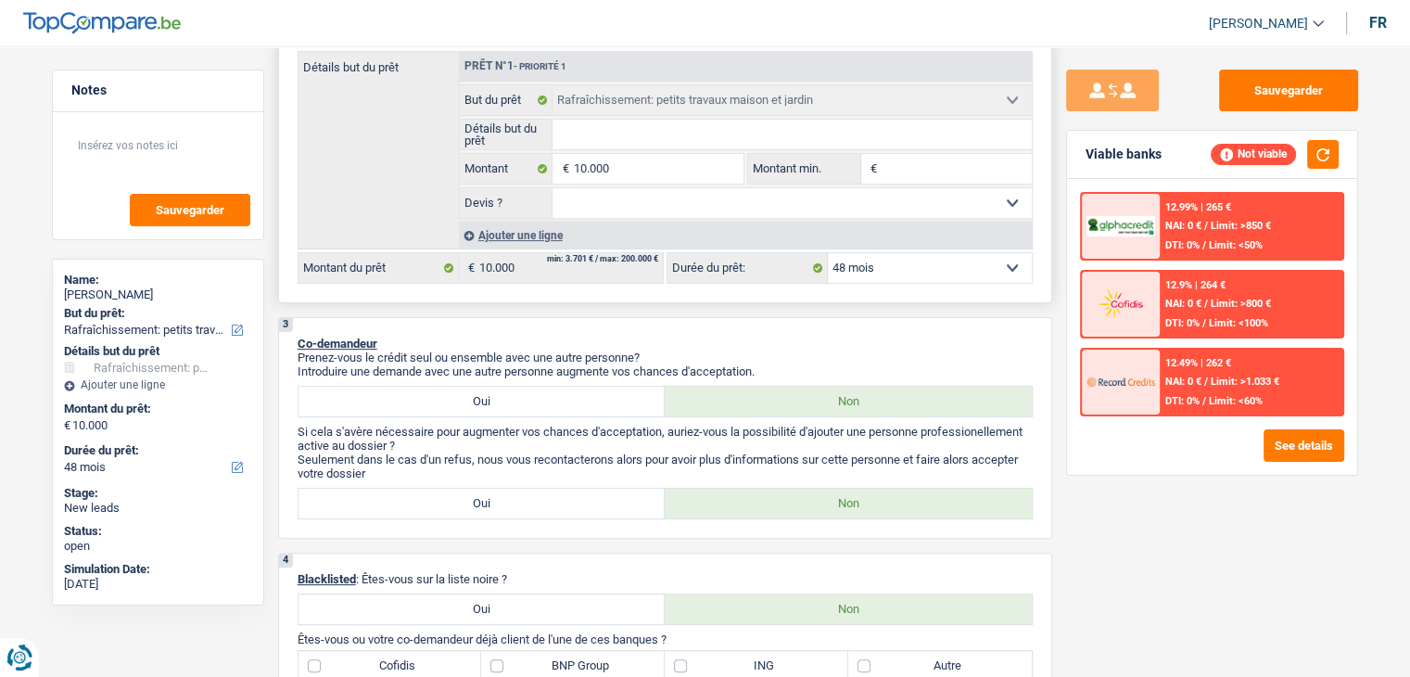
click at [595, 209] on select "Oui Non Non répondu Sélectionner une option" at bounding box center [792, 203] width 479 height 30
select select "yes"
click at [553, 188] on select "Oui Non Non répondu Sélectionner une option" at bounding box center [792, 203] width 479 height 30
select select "yes"
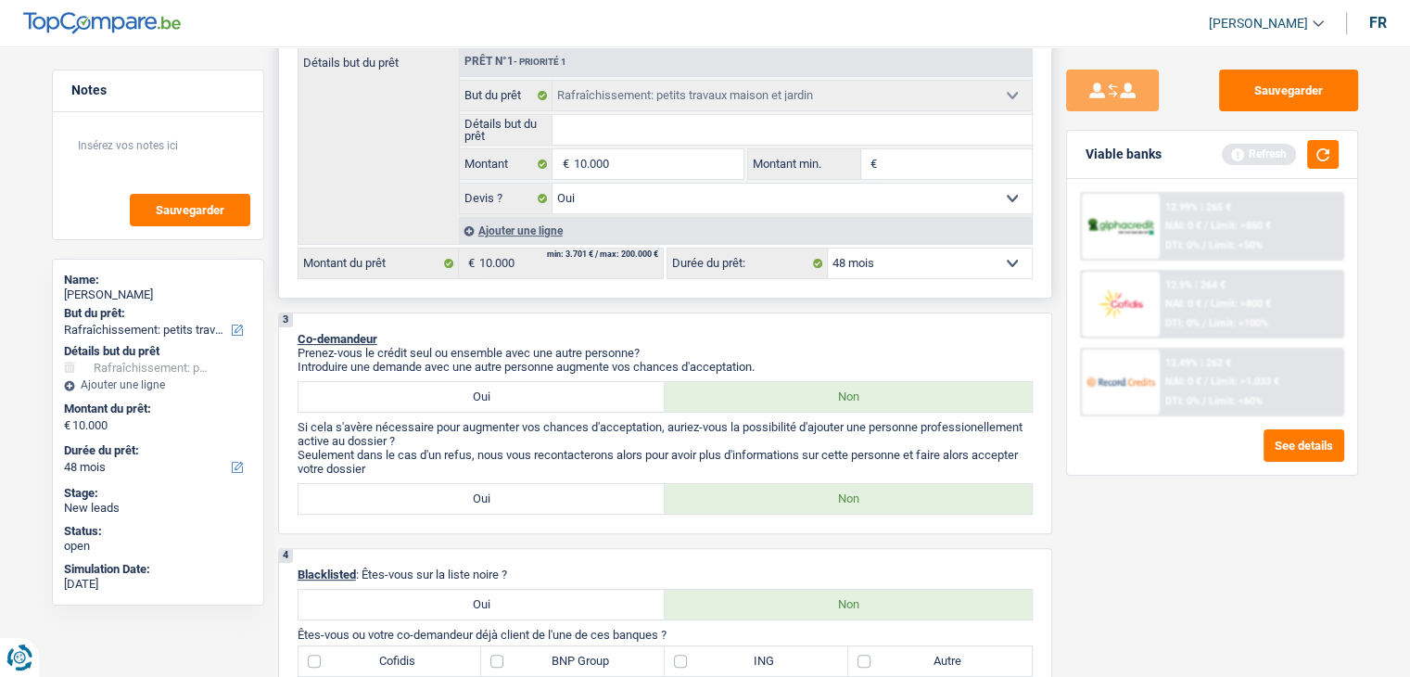
scroll to position [278, 0]
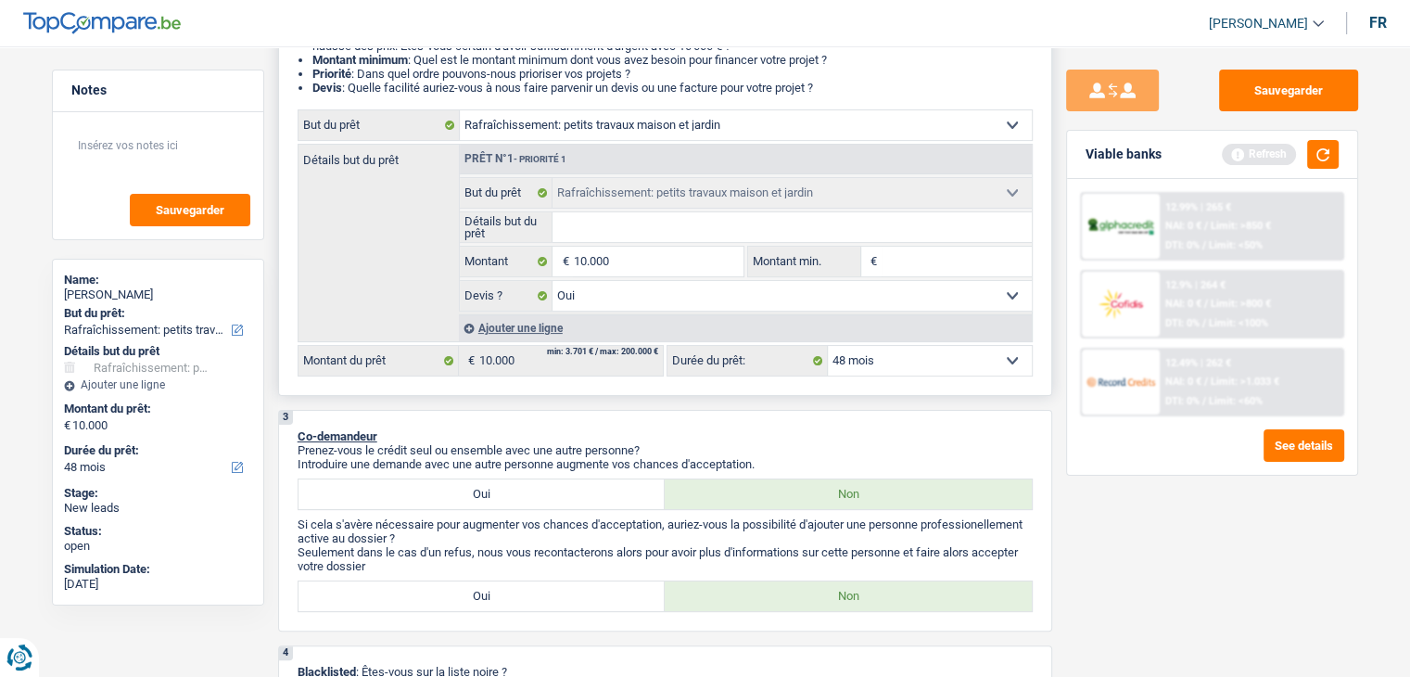
click at [632, 298] on select "Oui Non Non répondu Sélectionner une option" at bounding box center [792, 296] width 479 height 30
select select "false"
click at [553, 281] on select "Oui Non Non répondu Sélectionner une option" at bounding box center [792, 296] width 479 height 30
select select "false"
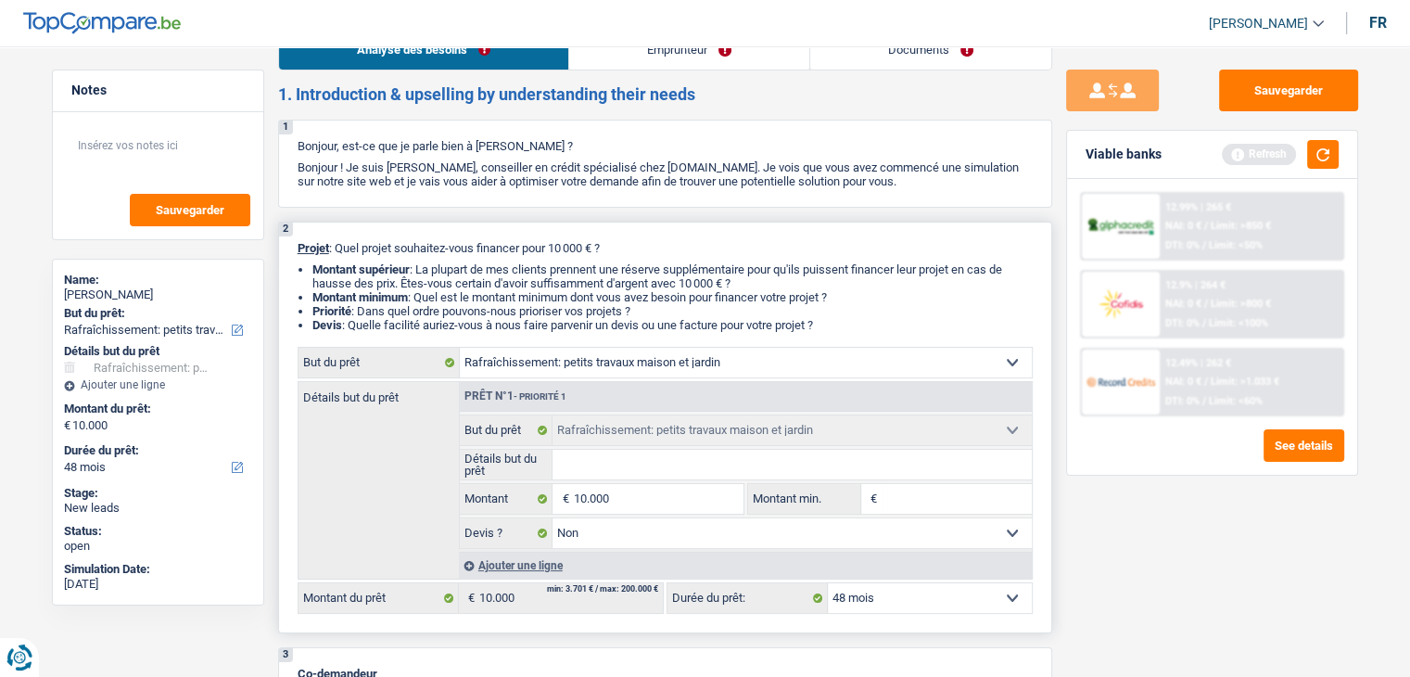
scroll to position [0, 0]
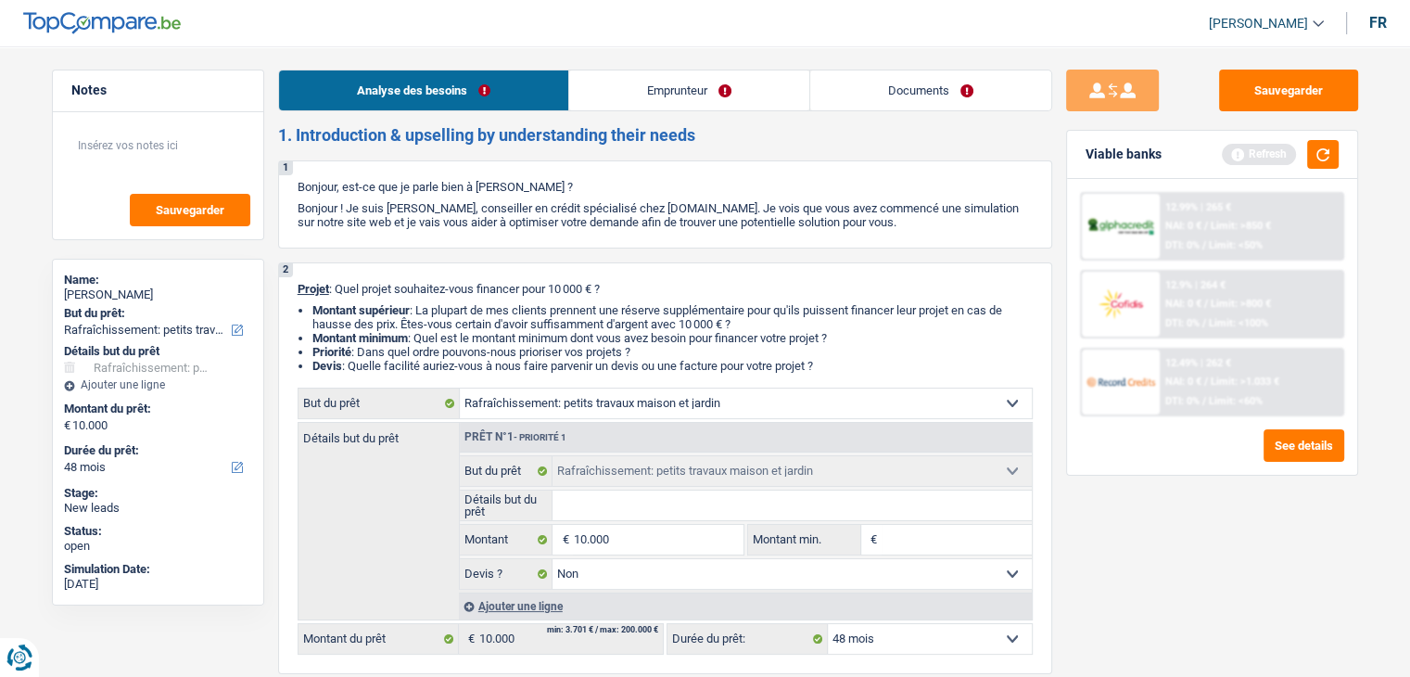
drag, startPoint x: 926, startPoint y: 96, endPoint x: 886, endPoint y: 90, distance: 40.4
click at [924, 95] on link "Documents" at bounding box center [930, 90] width 241 height 40
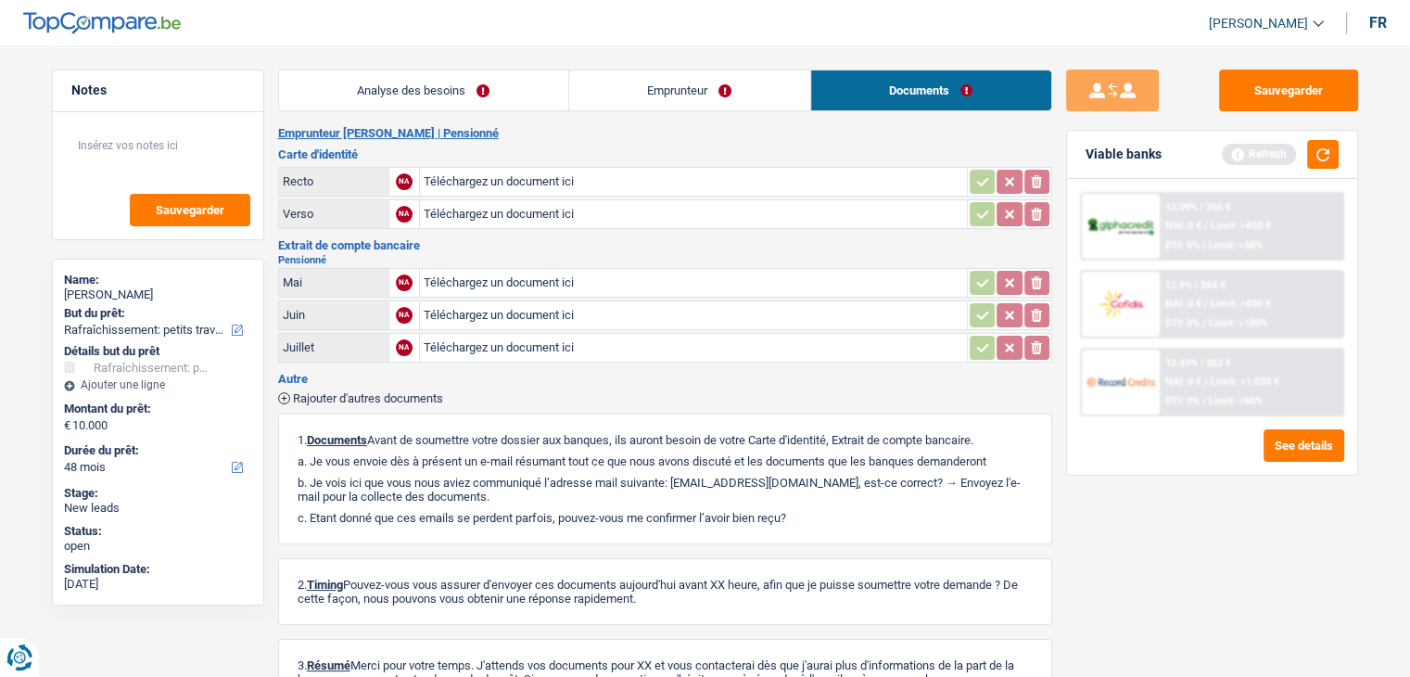
click at [763, 94] on link "Emprunteur" at bounding box center [689, 90] width 241 height 40
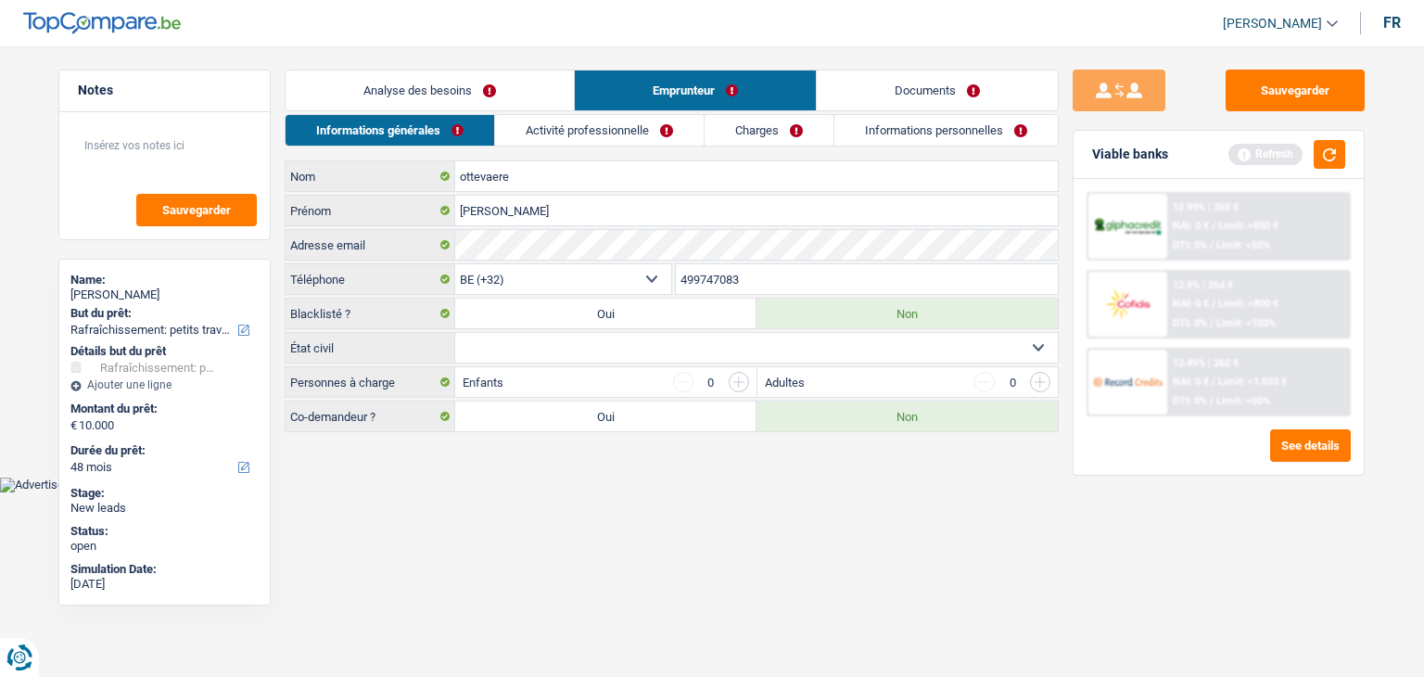
click at [512, 89] on link "Analyse des besoins" at bounding box center [430, 90] width 288 height 40
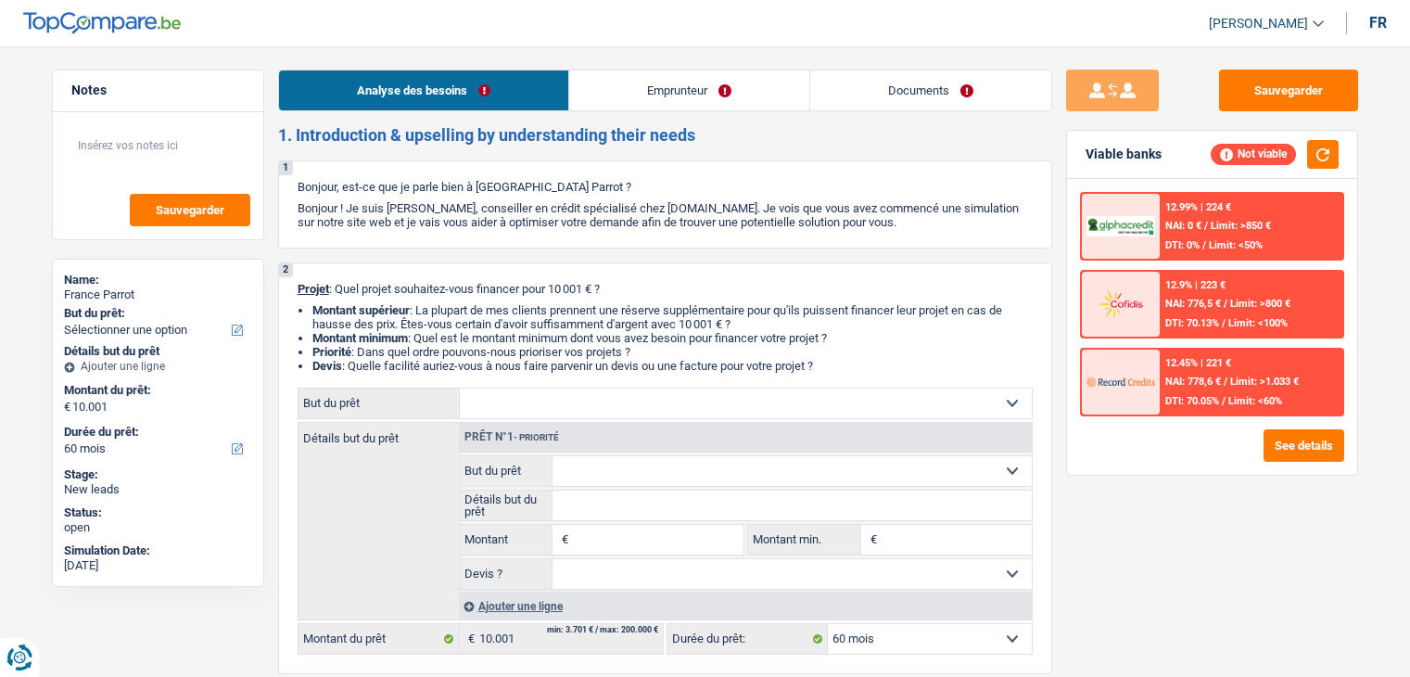
select select "60"
select select "retired"
select select "netSalary"
select select "pension"
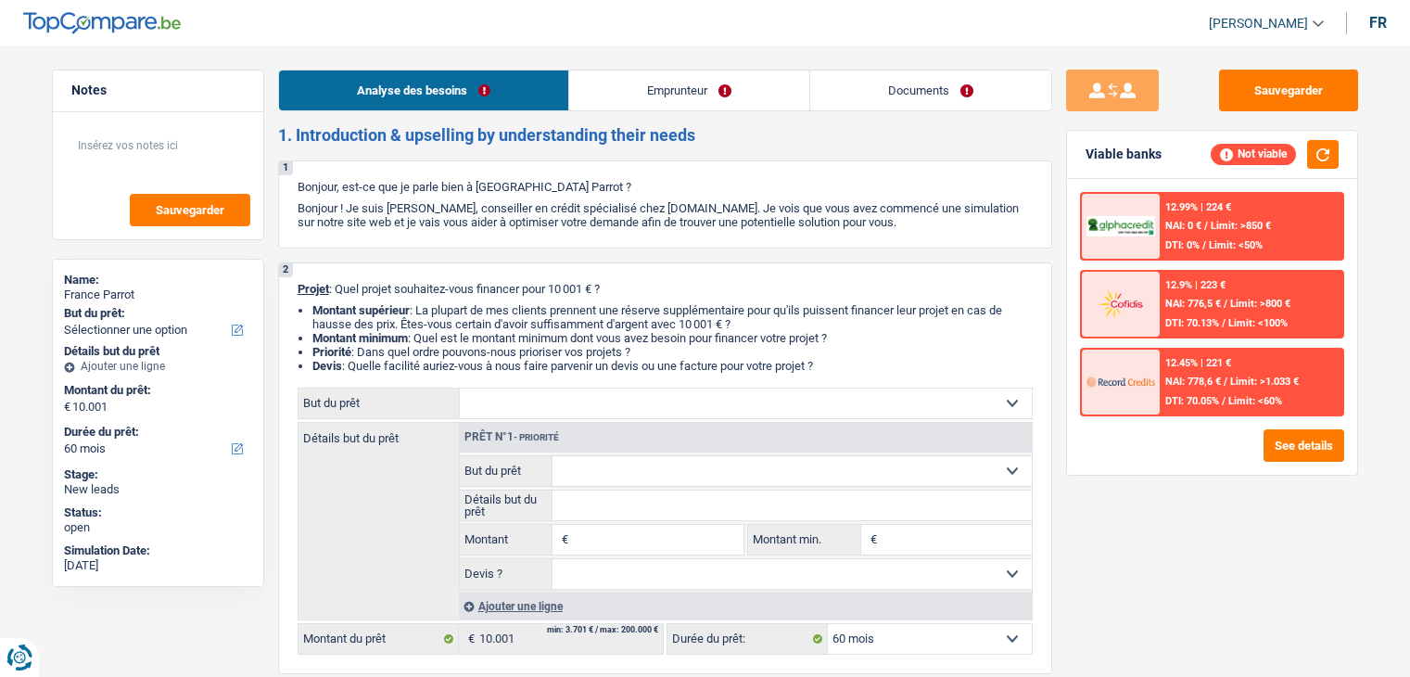
select select "rents"
select select "60"
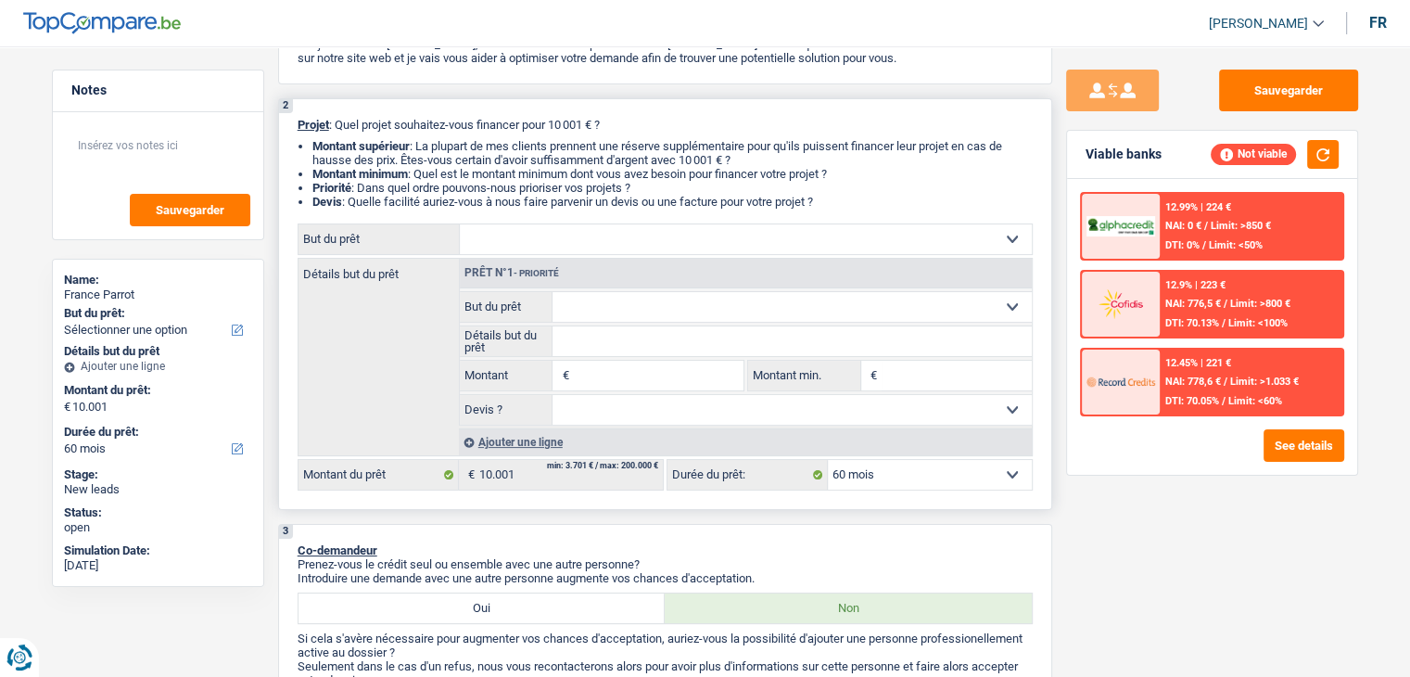
scroll to position [185, 0]
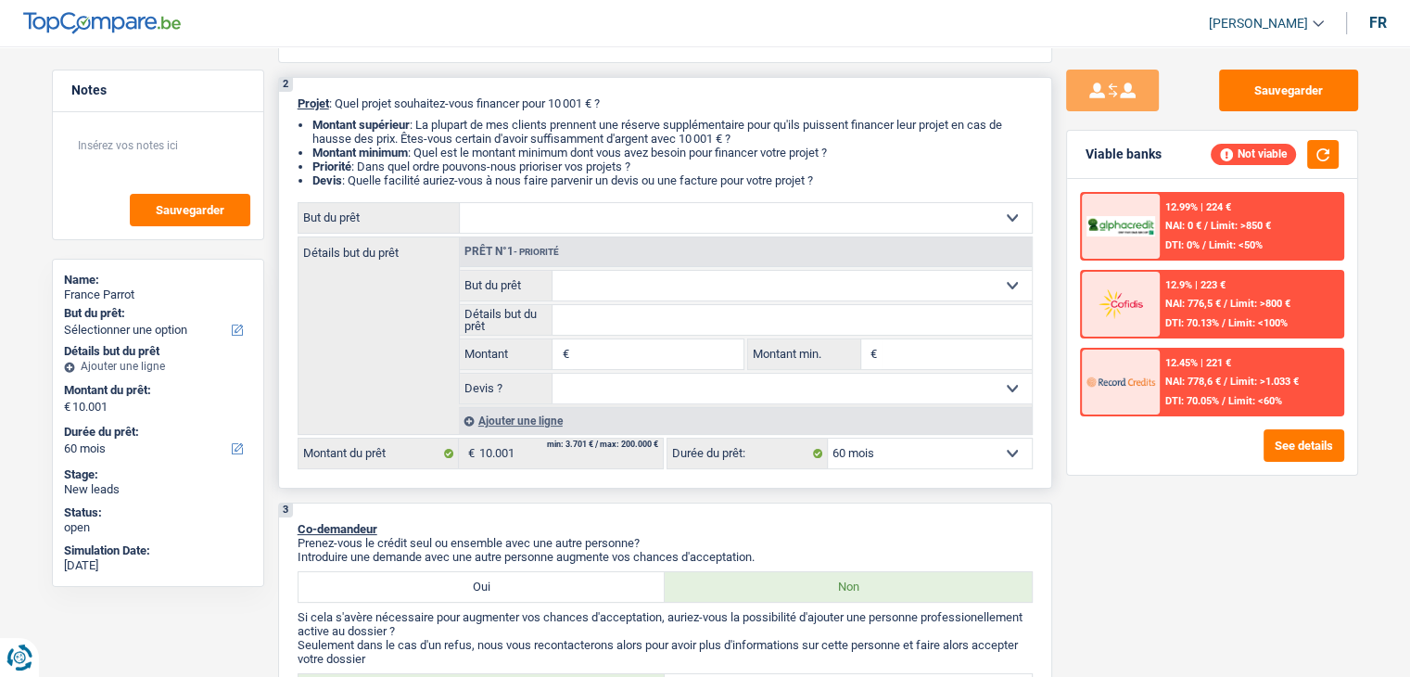
click at [640, 351] on input "Montant" at bounding box center [658, 354] width 170 height 30
click at [838, 389] on select "Oui Non Non répondu Sélectionner une option" at bounding box center [792, 389] width 479 height 30
click at [1116, 454] on div "See details" at bounding box center [1212, 445] width 264 height 32
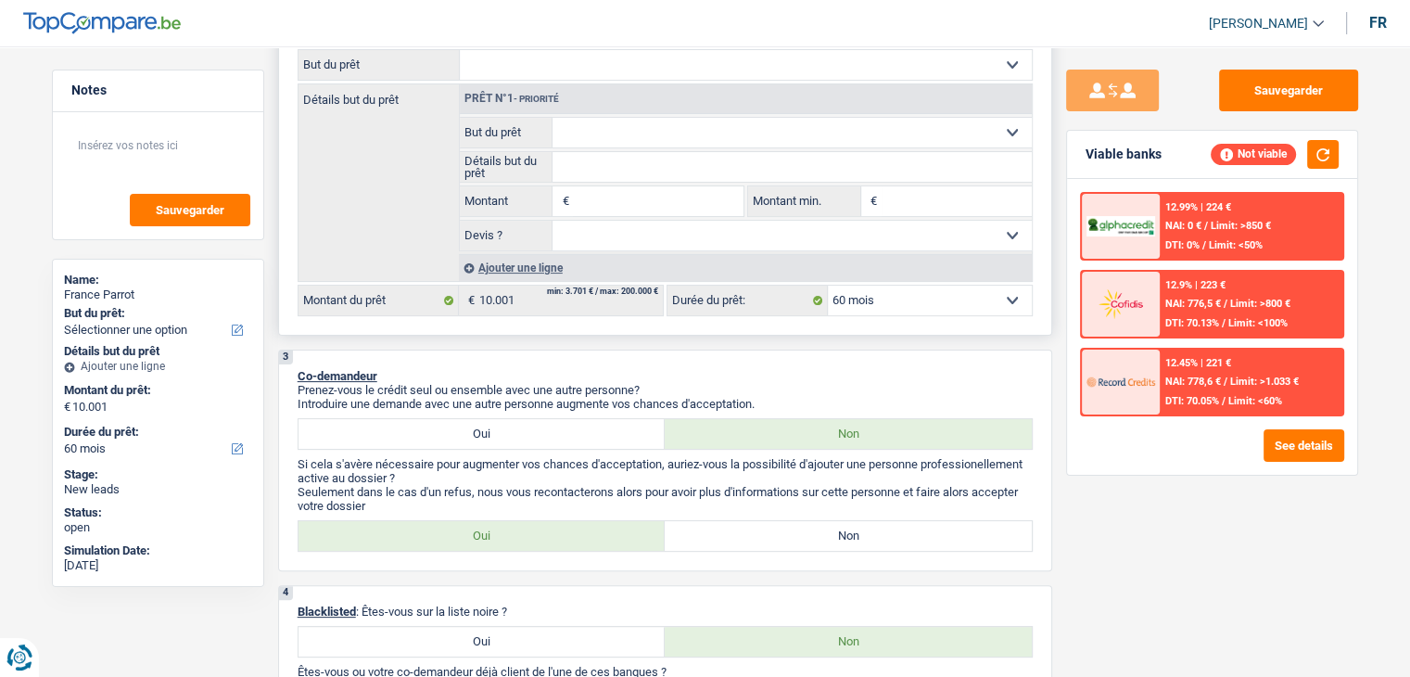
scroll to position [371, 0]
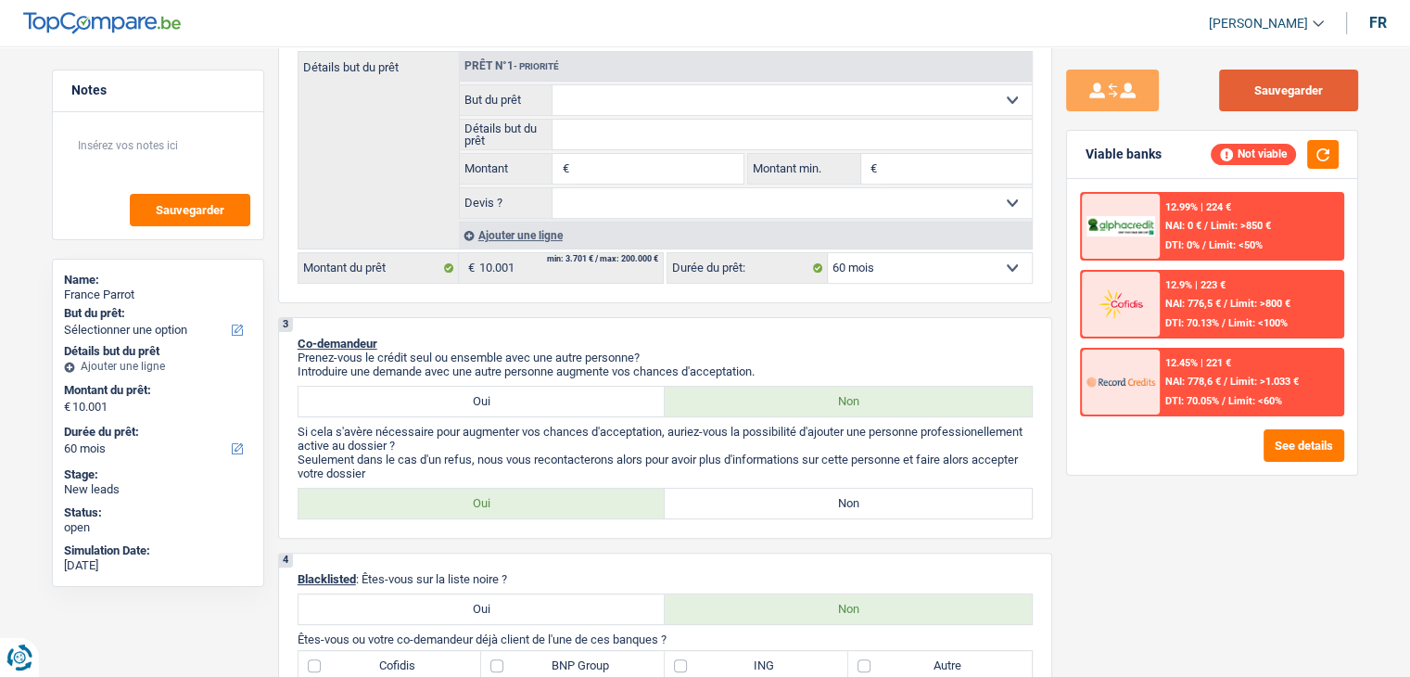
click at [1268, 82] on button "Sauvegarder" at bounding box center [1288, 91] width 139 height 42
click at [1319, 156] on button "button" at bounding box center [1323, 154] width 32 height 29
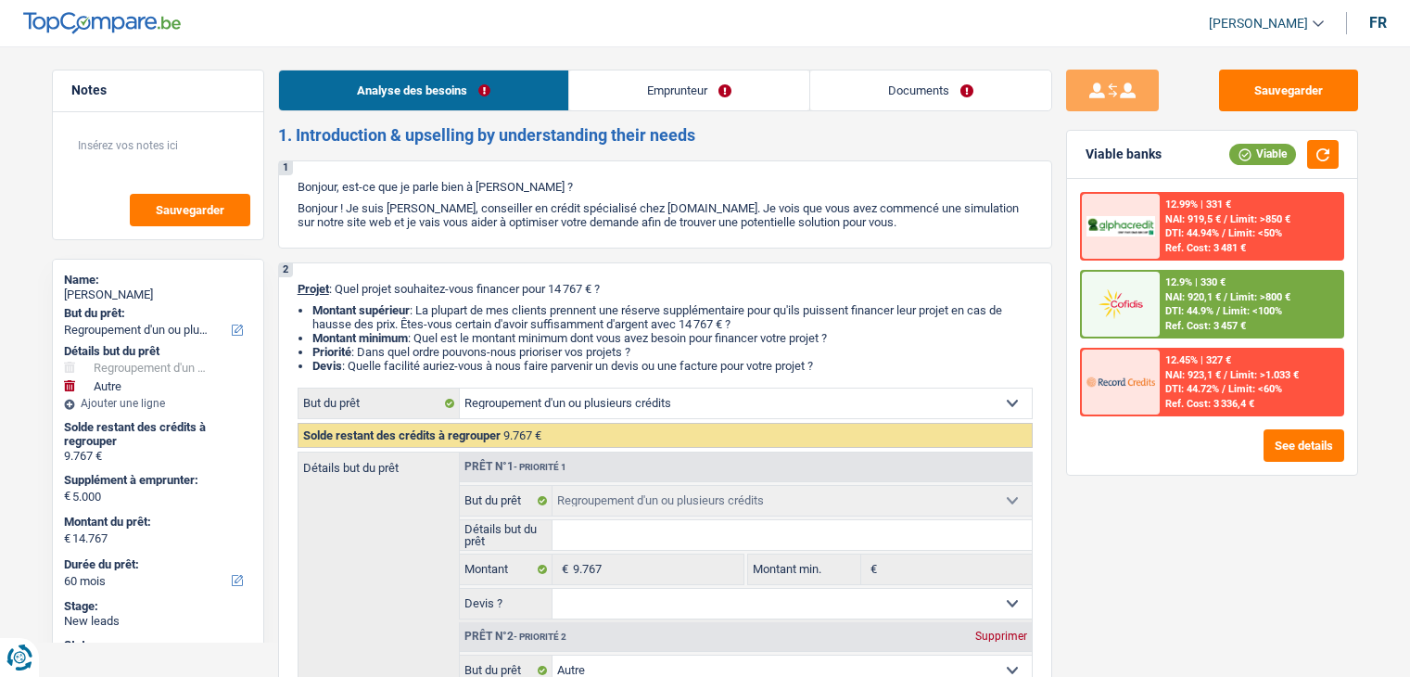
select select "refinancing"
select select "other"
select select "60"
select select "refinancing"
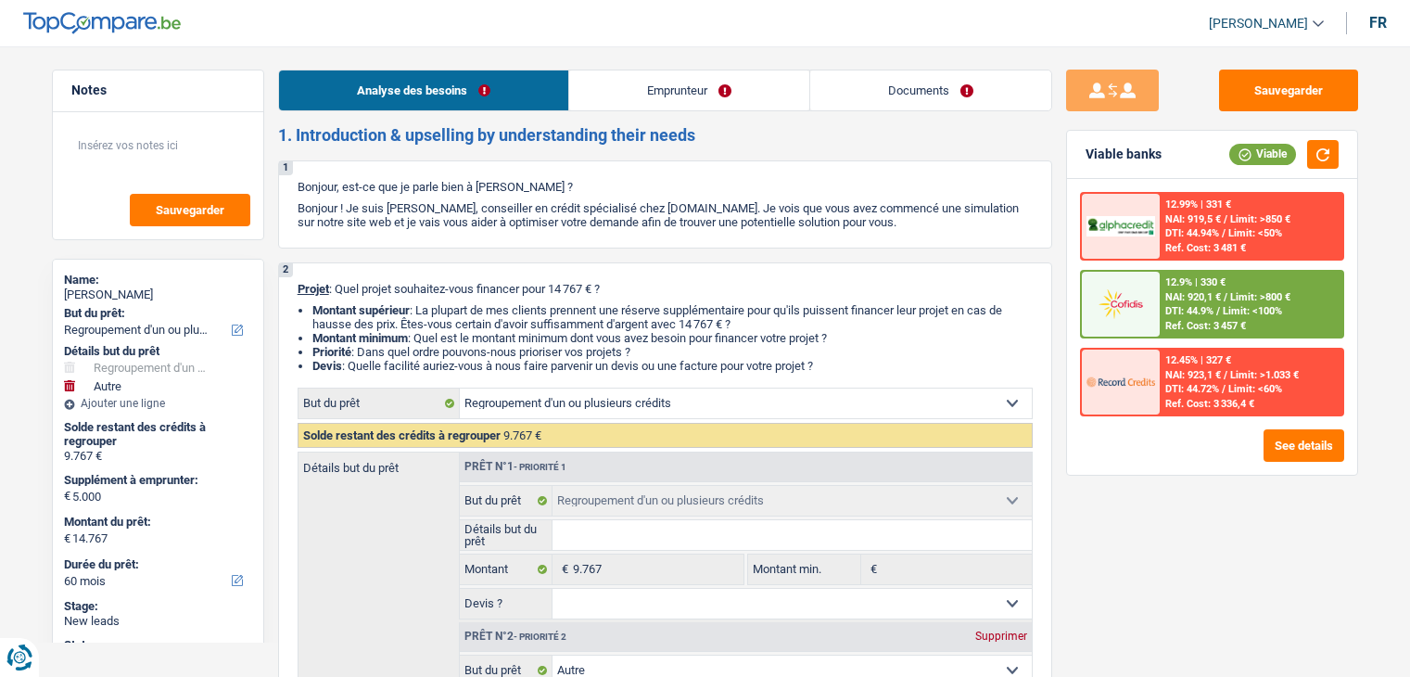
select select "refinancing"
select select "other"
select select "60"
select select "retired"
select select "pension"
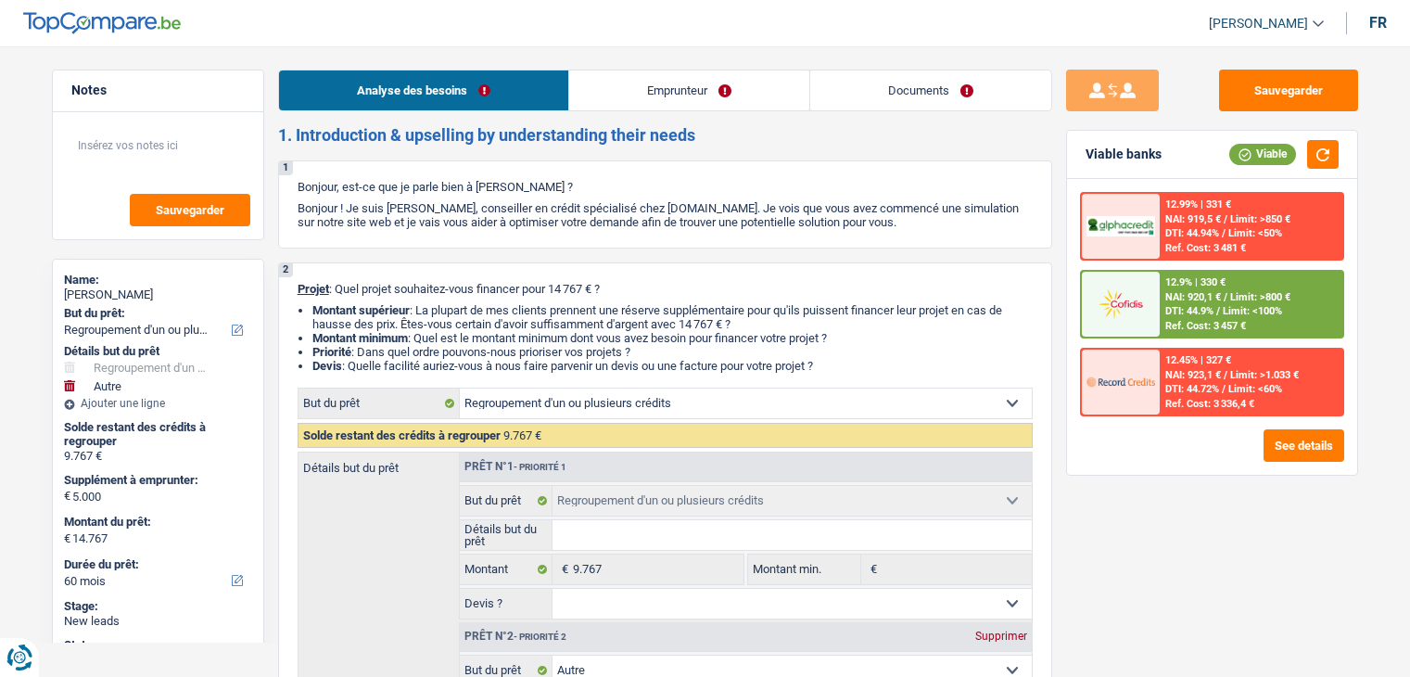
select select "rents"
select select "personalSale"
select select "60"
select select "refinancing"
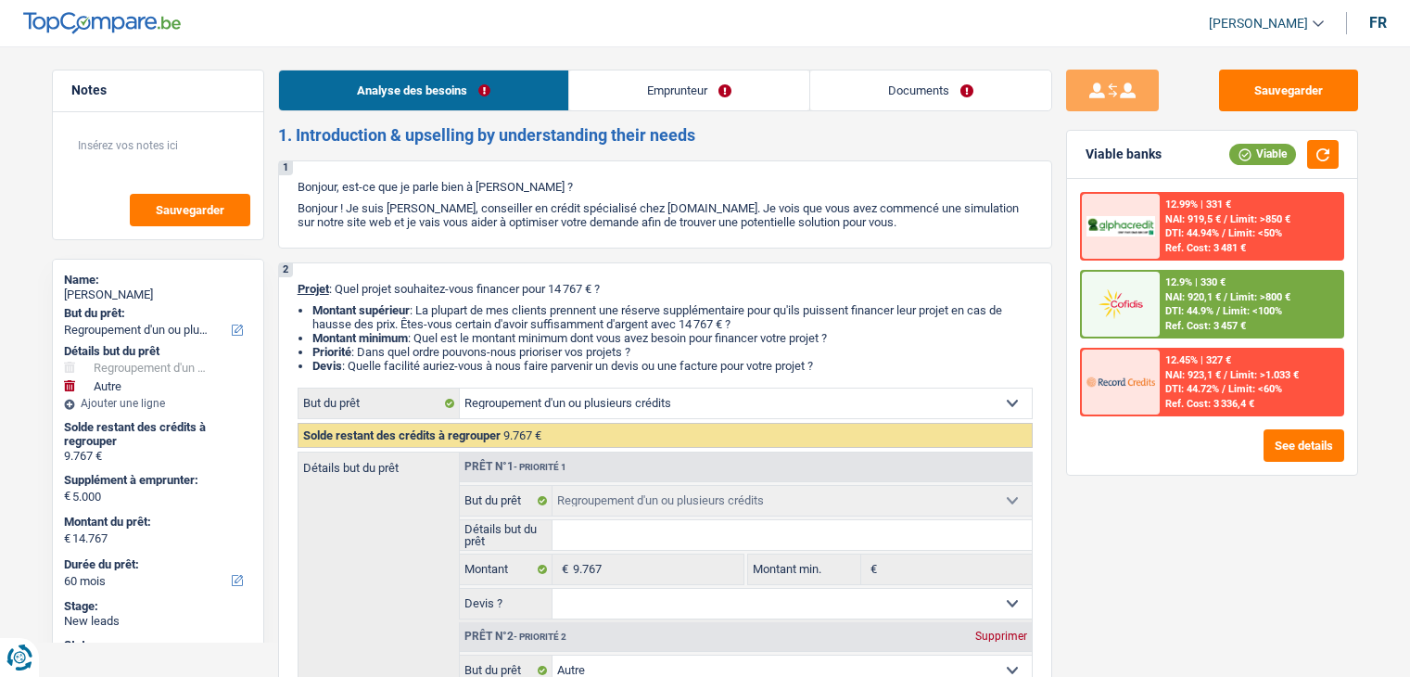
select select "other"
select select "60"
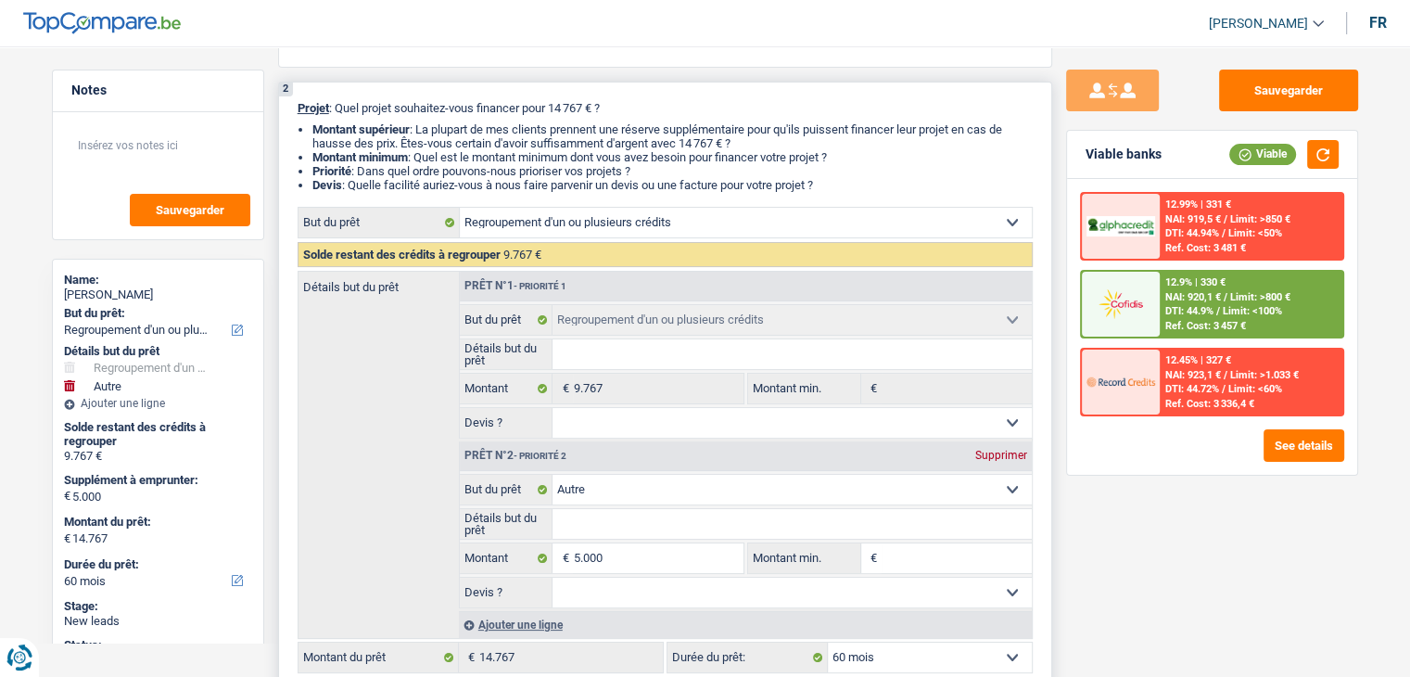
scroll to position [185, 0]
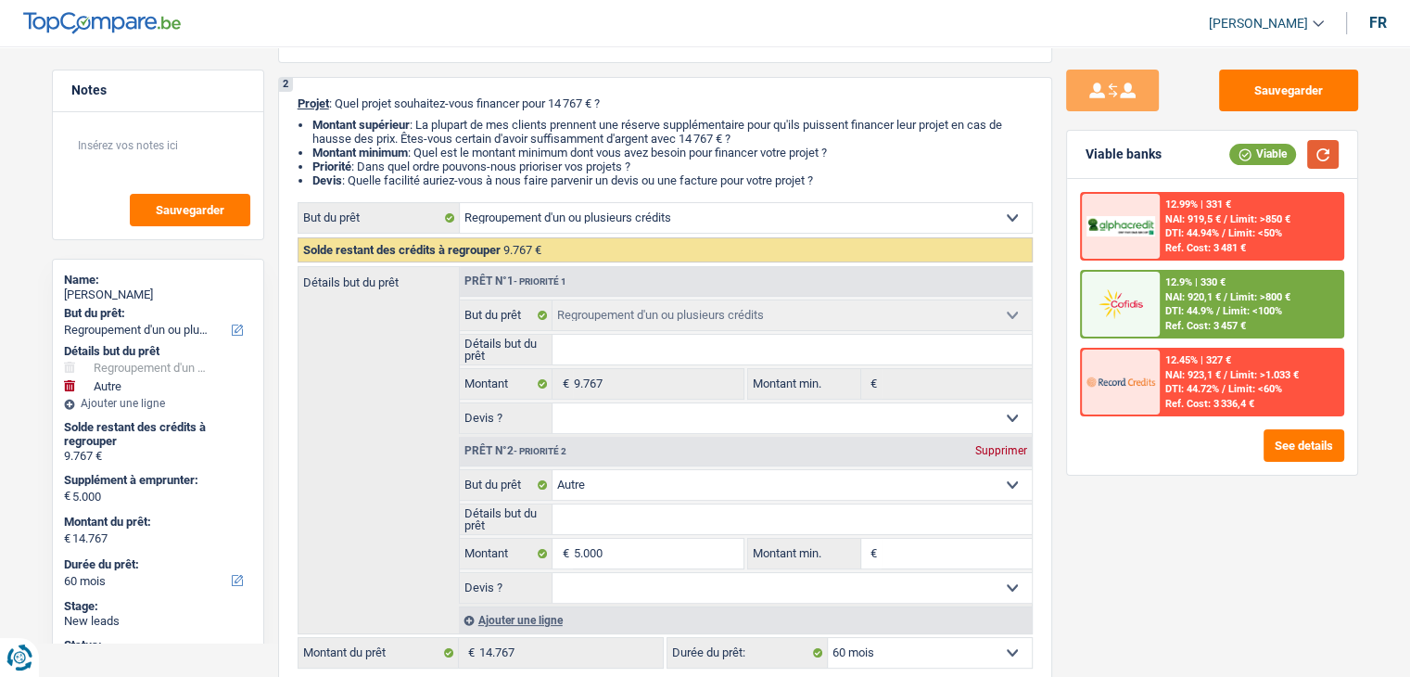
click at [1323, 154] on button "button" at bounding box center [1323, 154] width 32 height 29
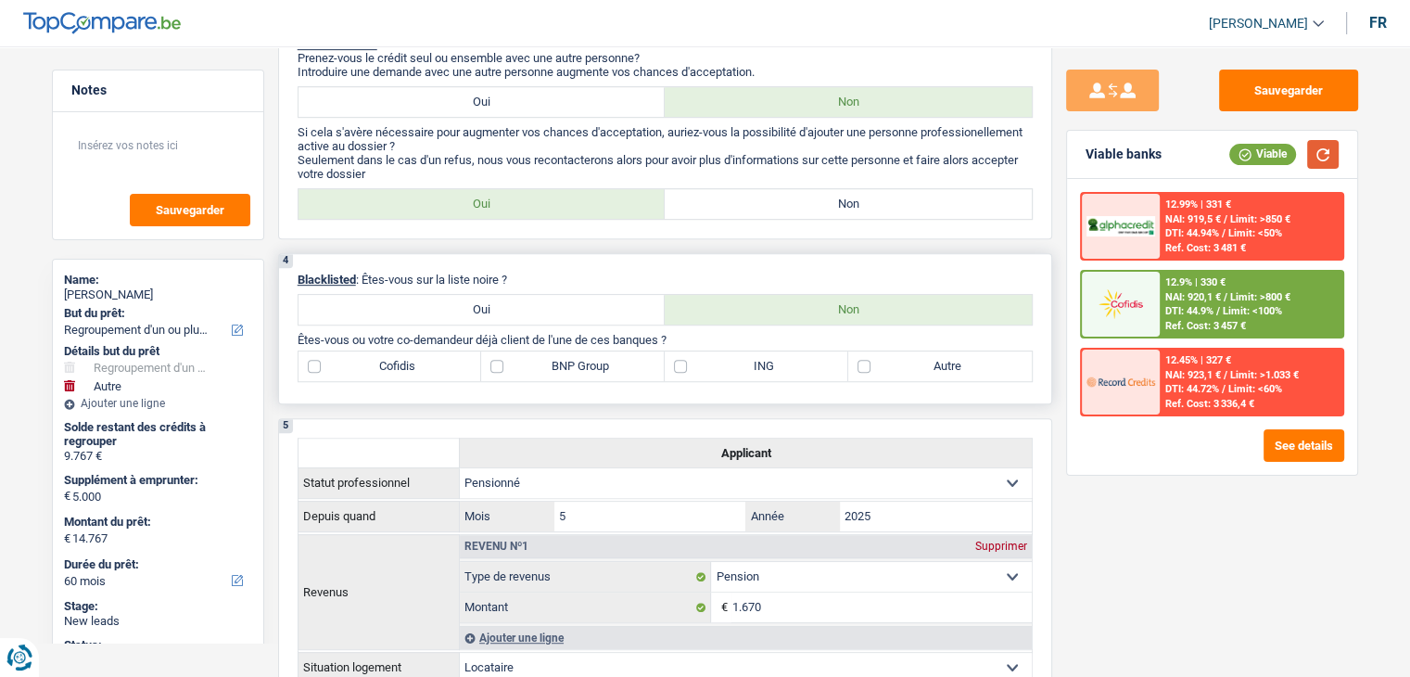
scroll to position [927, 0]
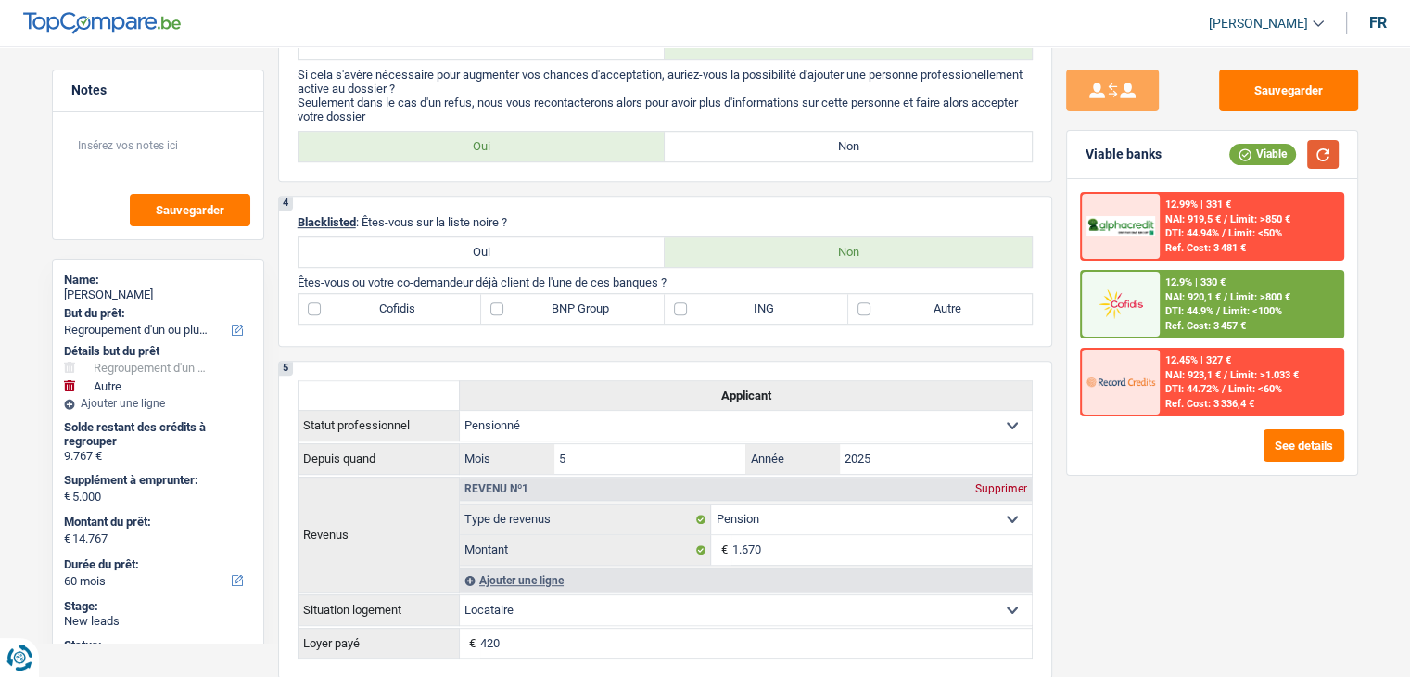
click at [1315, 153] on button "button" at bounding box center [1323, 154] width 32 height 29
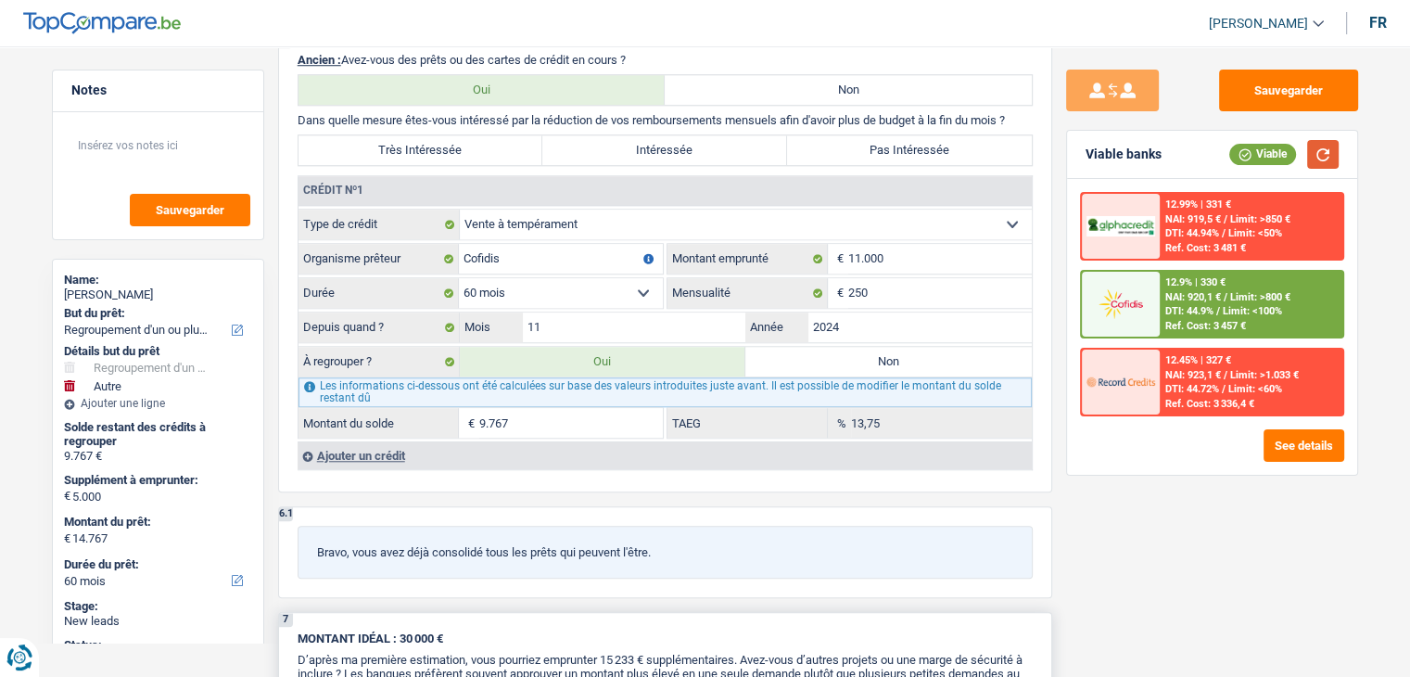
scroll to position [1580, 0]
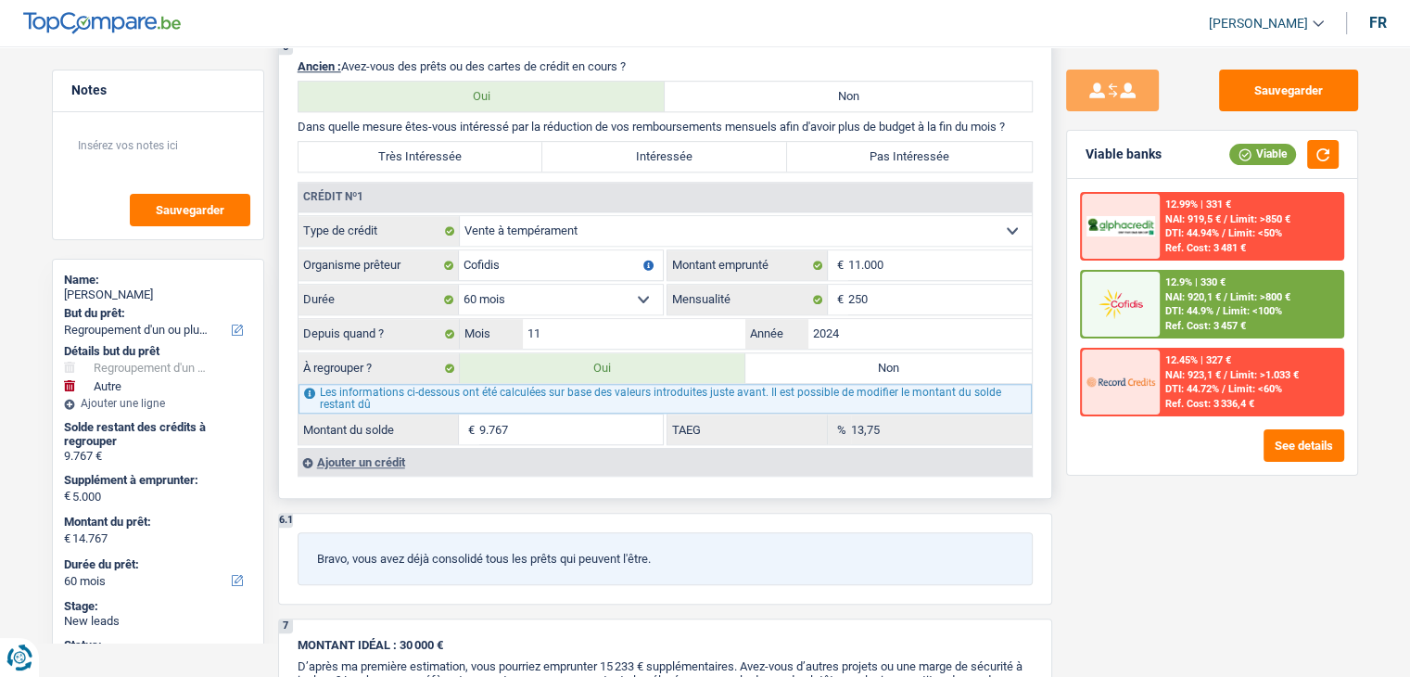
click at [944, 216] on select "Carte ou ouverture de crédit Prêt hypothécaire Vente à tempérament Prêt à tempé…" at bounding box center [746, 231] width 572 height 30
click at [946, 220] on select "Carte ou ouverture de crédit Prêt hypothécaire Vente à tempérament Prêt à tempé…" at bounding box center [746, 231] width 572 height 30
click at [1304, 82] on button "Sauvegarder" at bounding box center [1288, 91] width 139 height 42
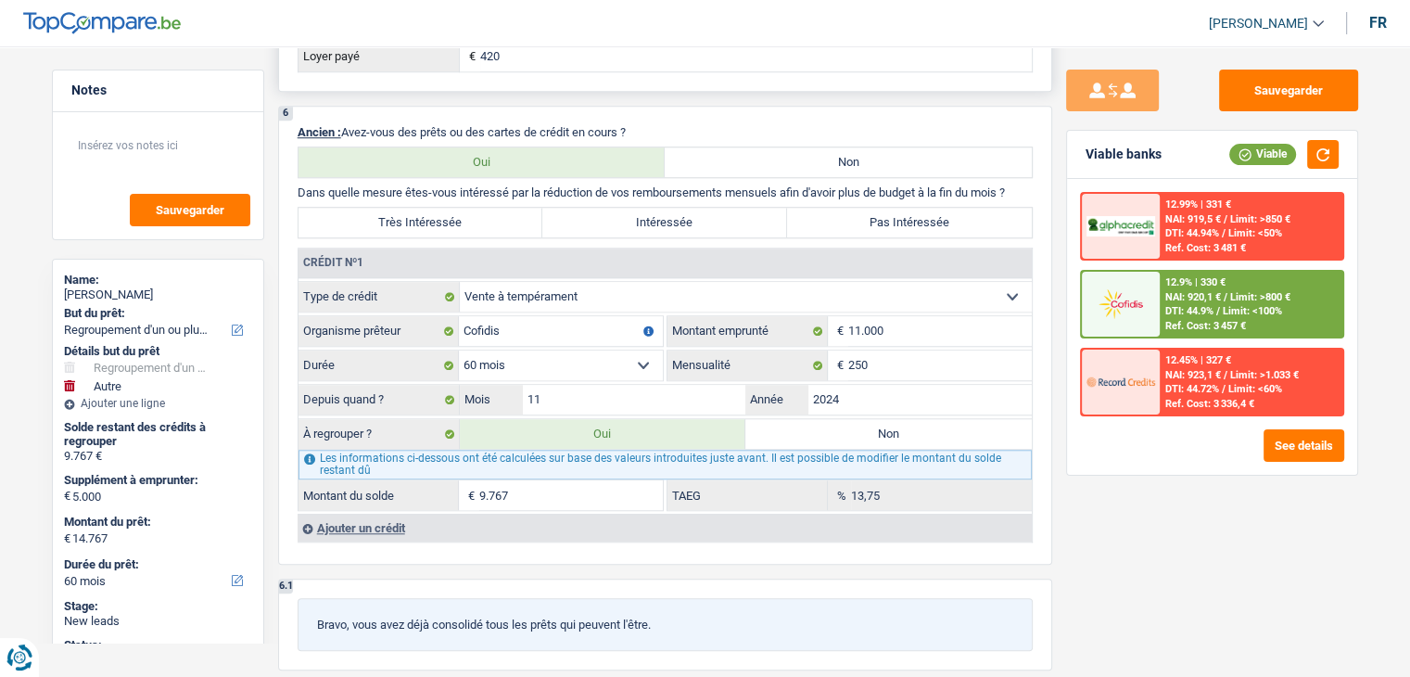
scroll to position [1209, 0]
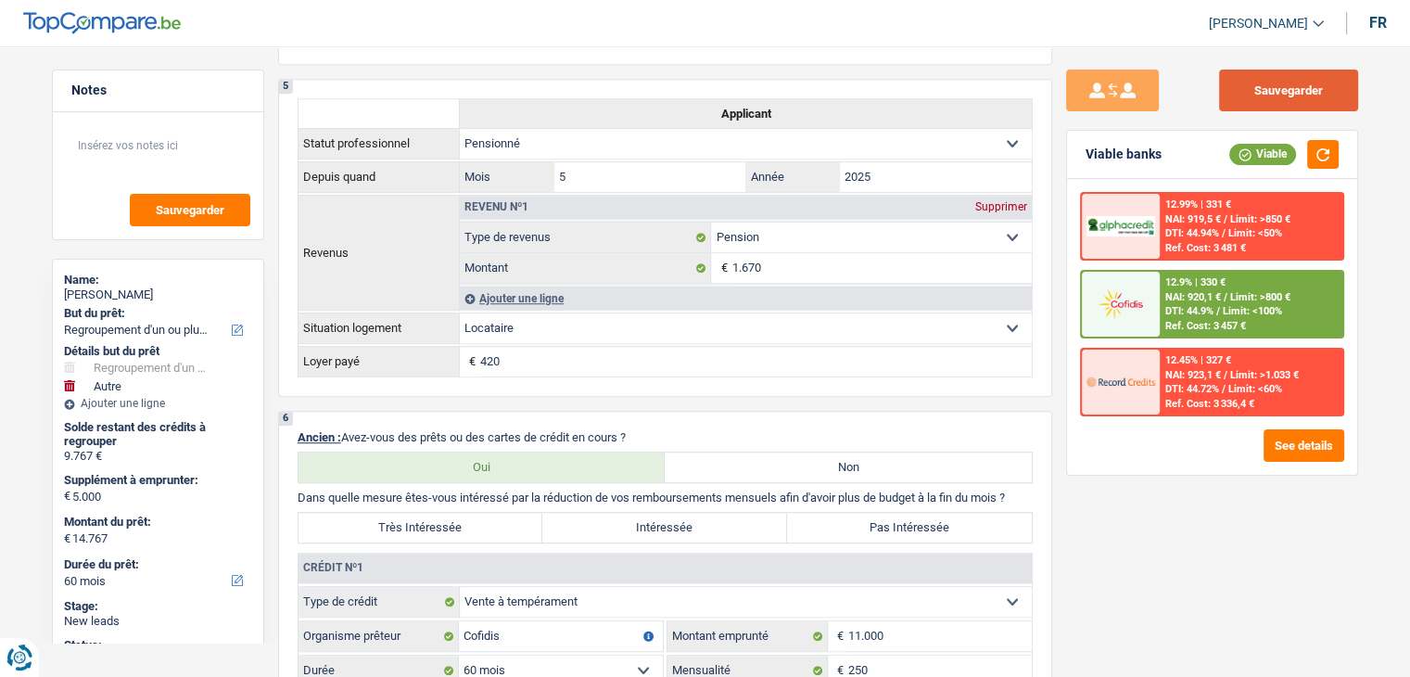
click at [1276, 90] on button "Sauvegarder" at bounding box center [1288, 91] width 139 height 42
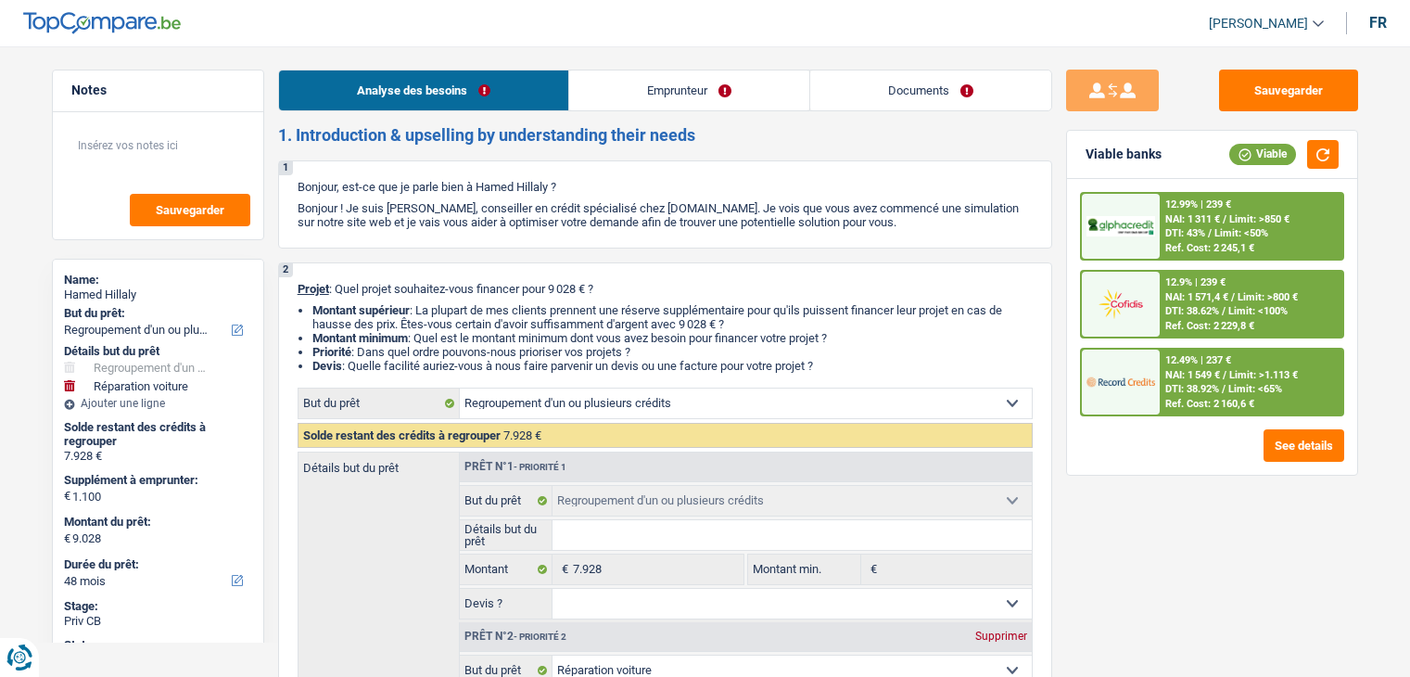
select select "refinancing"
select select "carRepair"
select select "48"
select select "refinancing"
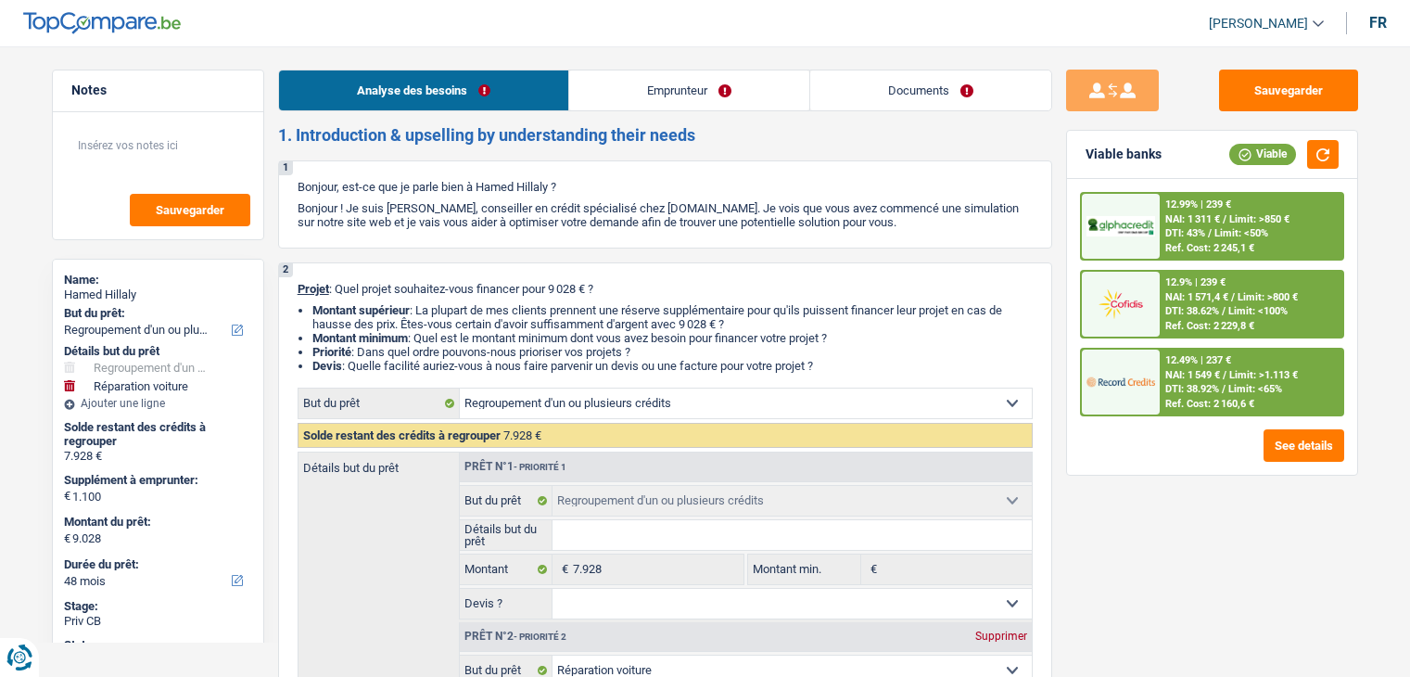
select select "refinancing"
select select "carRepair"
select select "yes"
select select "48"
select select "worker"
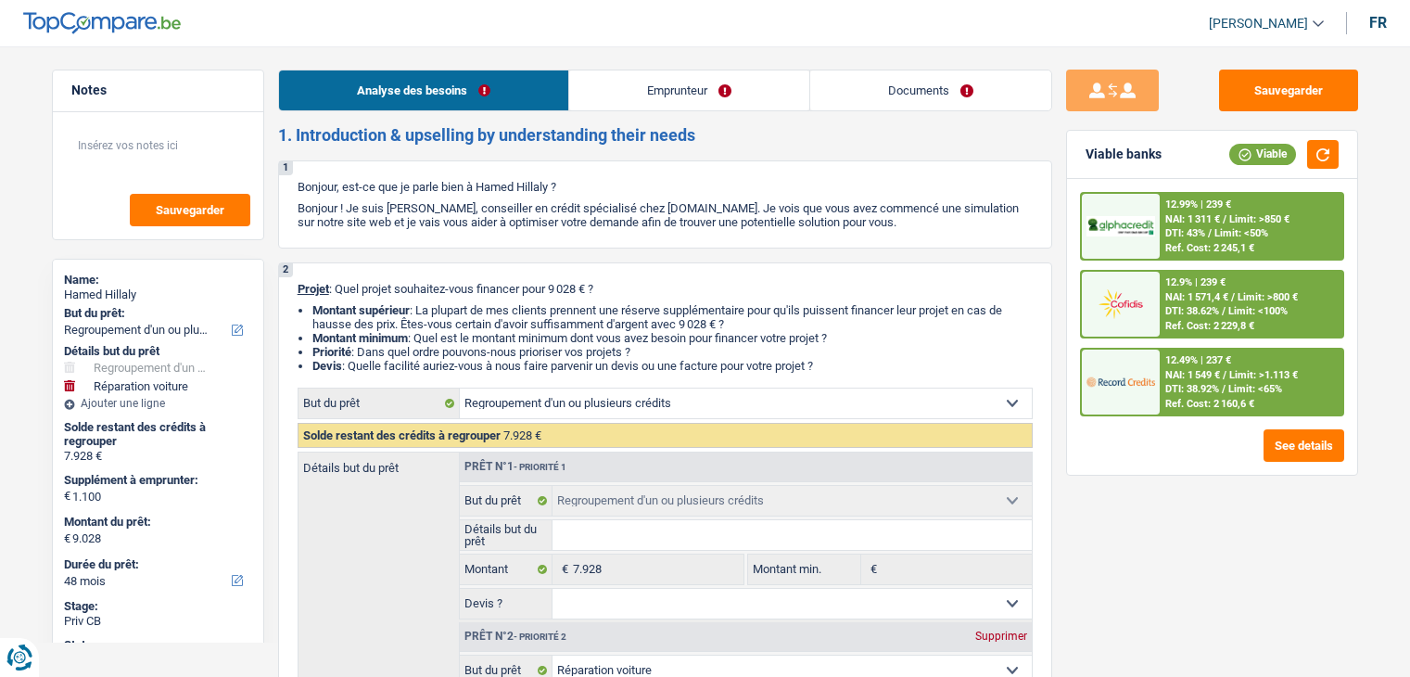
select select "netSalary"
select select "mealVouchers"
select select "familyAllowances"
select select "rents"
select select "carLoan"
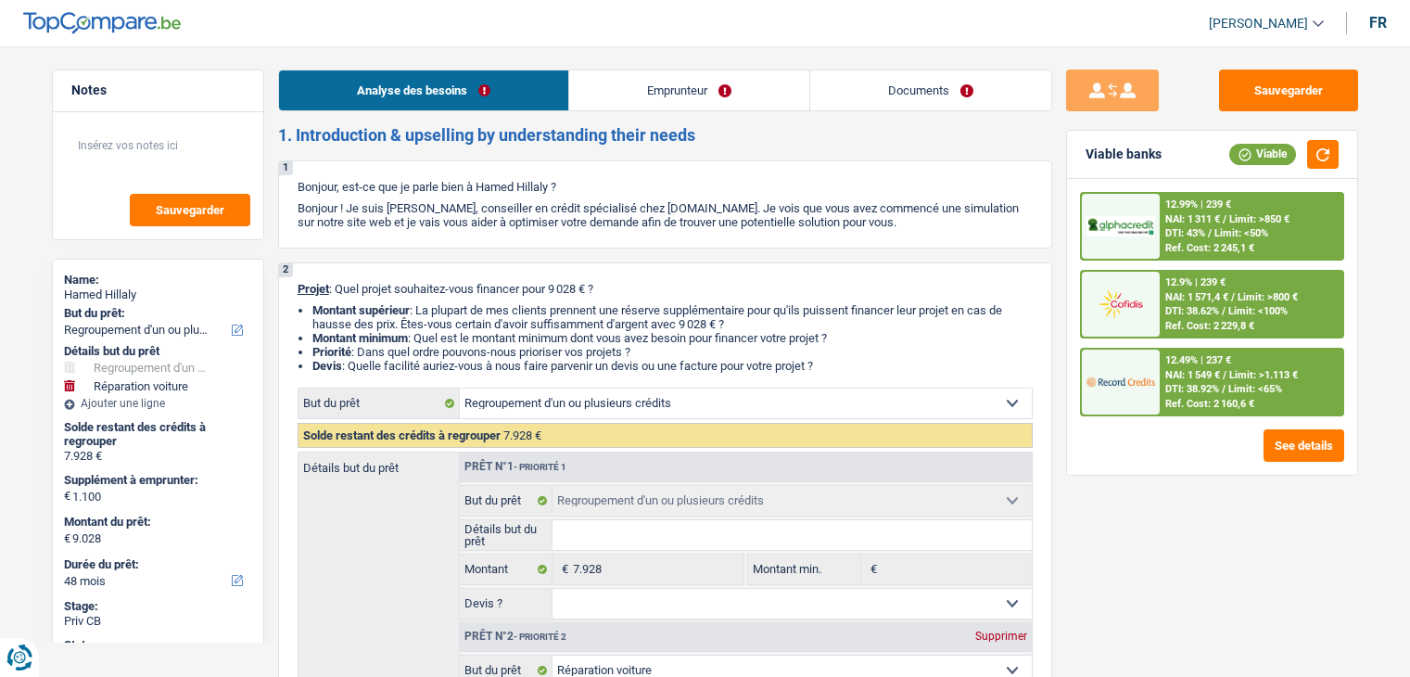
select select "60"
select select "carLoan"
select select "24"
select select "refinancing"
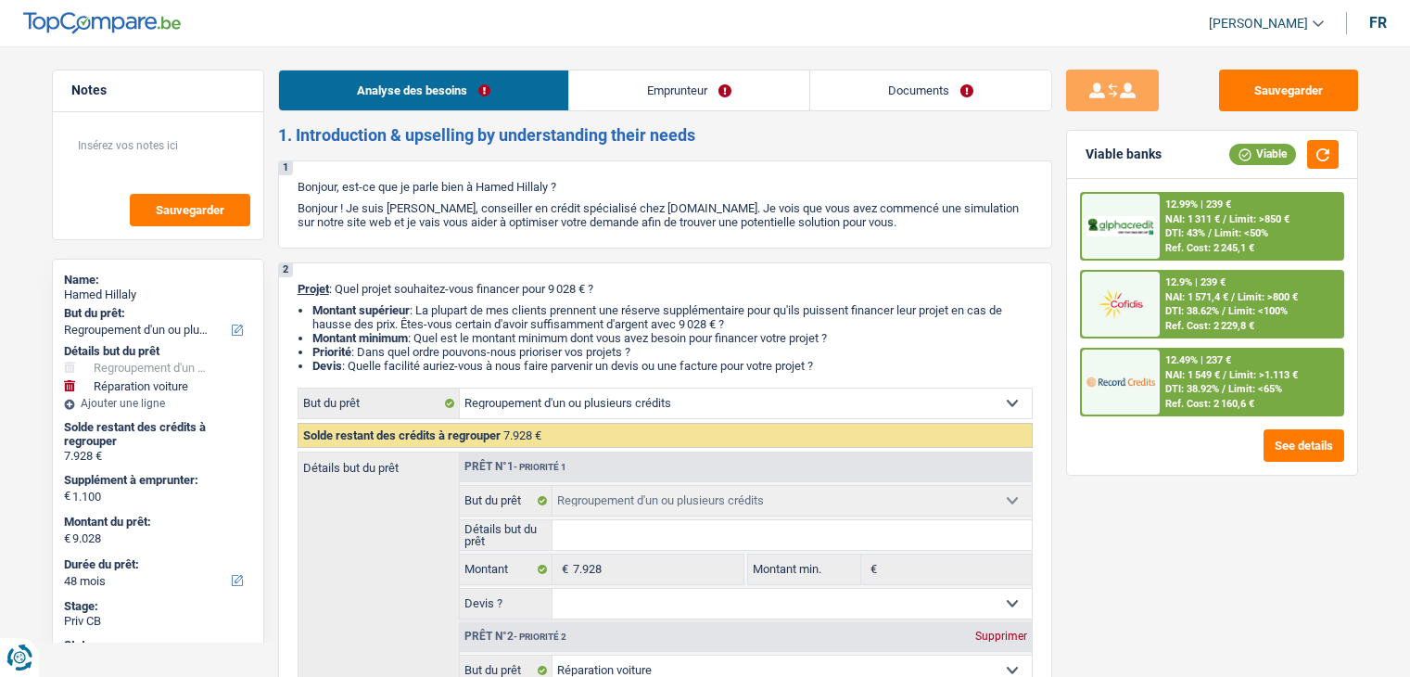
select select "carRepair"
select select "yes"
select select "48"
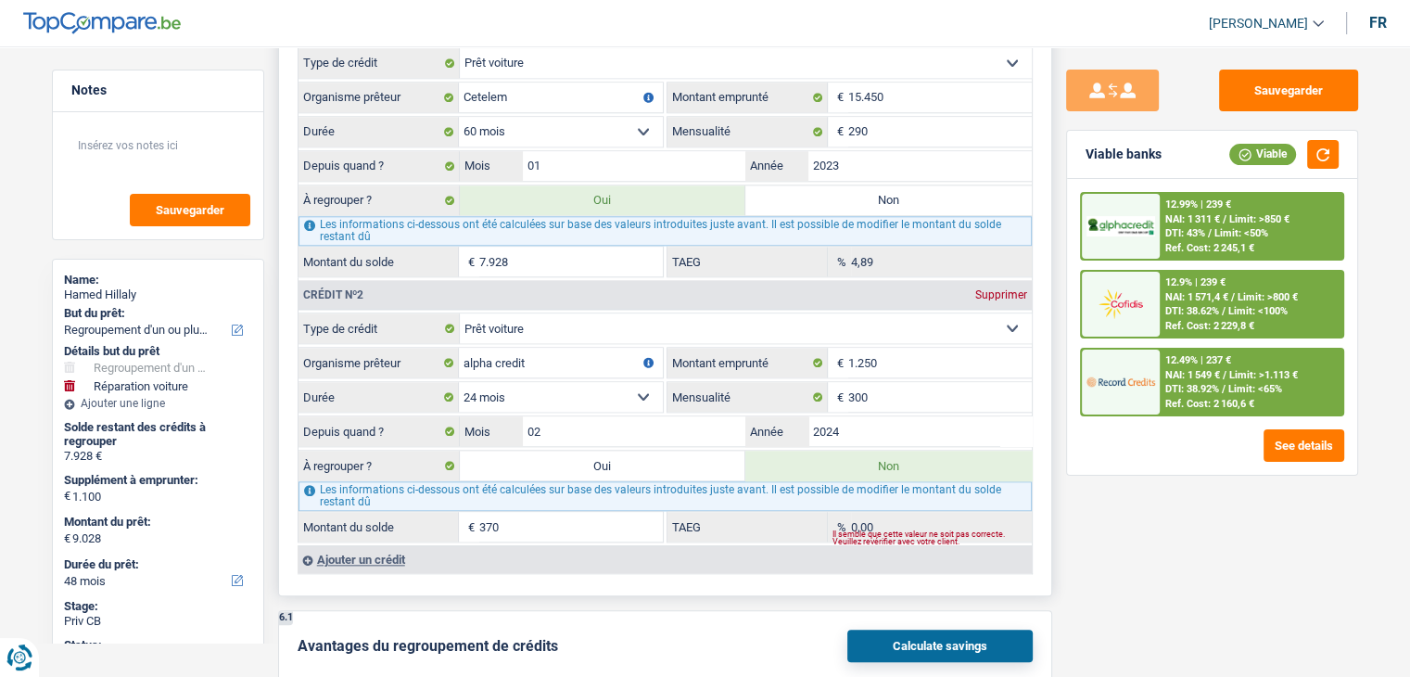
scroll to position [1870, 0]
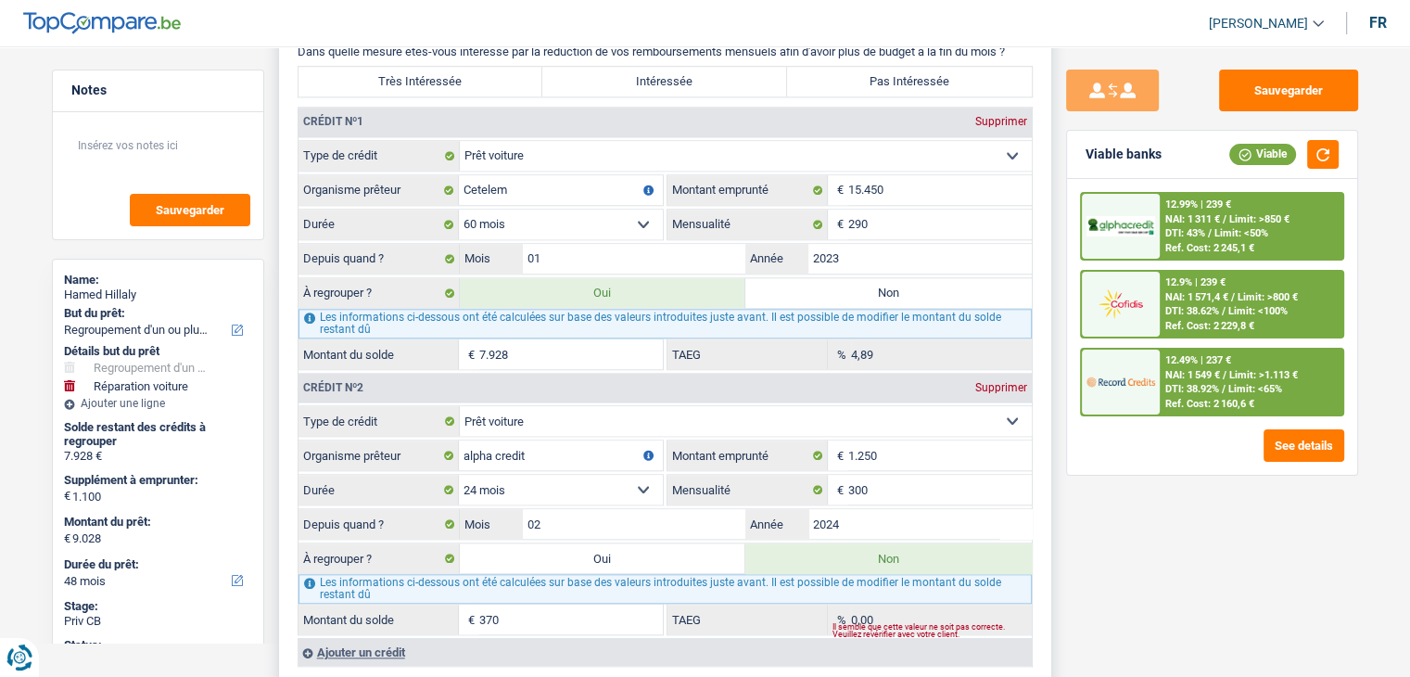
click at [689, 71] on label "Intéressée" at bounding box center [664, 82] width 245 height 30
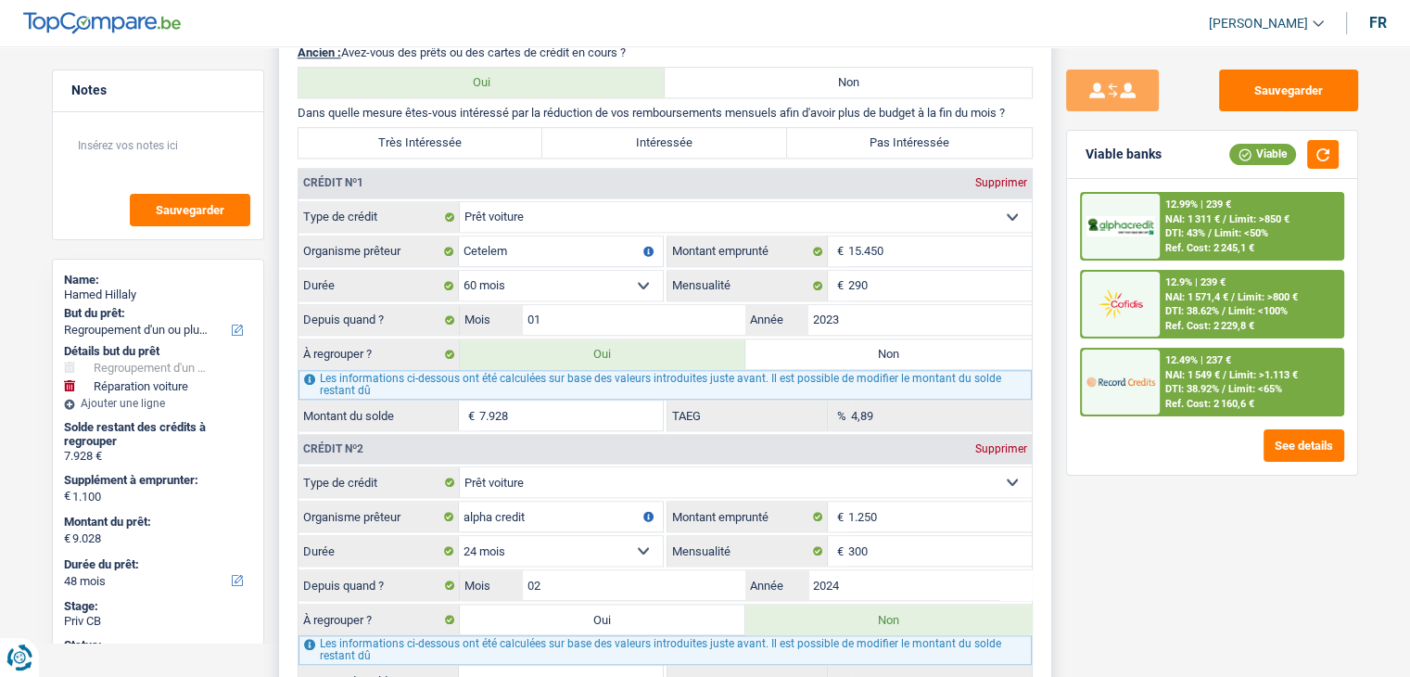
scroll to position [1685, 0]
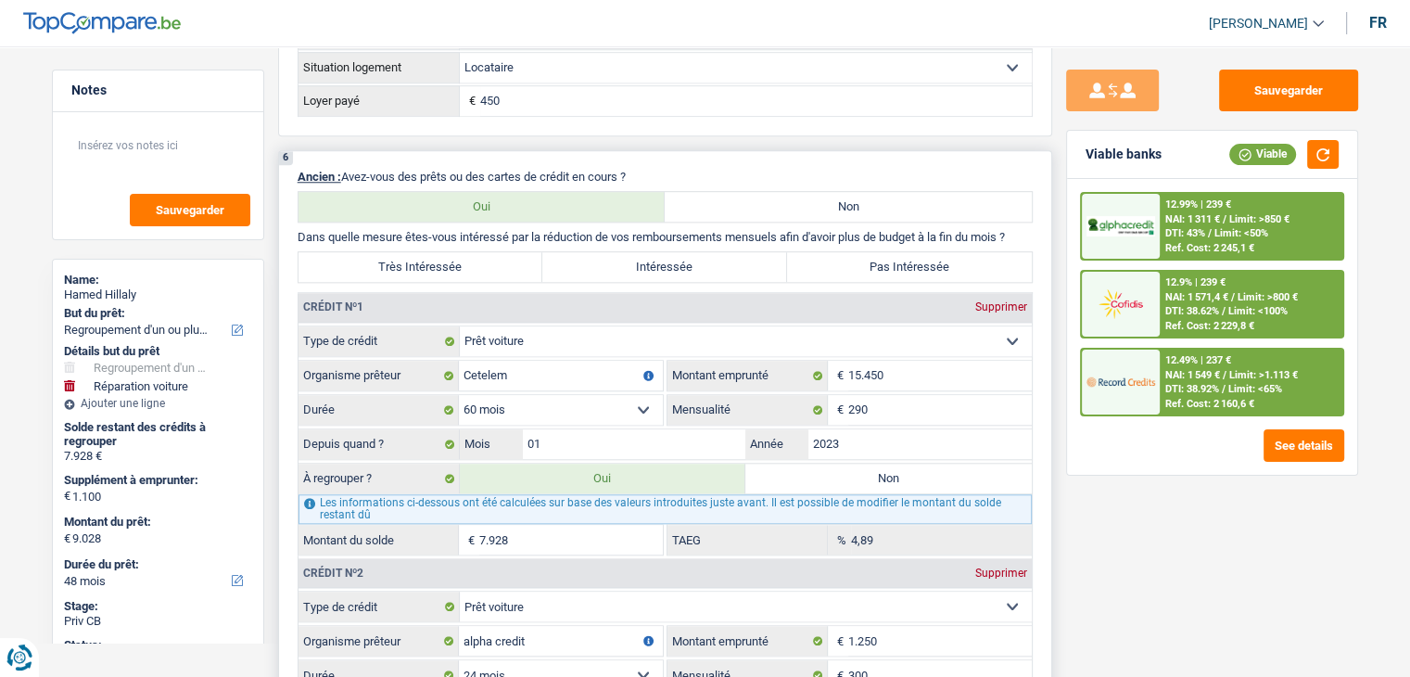
click at [581, 240] on div "6 Ancien : Avez-vous des prêts ou des cartes de crédit en cours ? Oui Non Dans …" at bounding box center [665, 512] width 774 height 725
click at [582, 252] on label "Intéressée" at bounding box center [664, 267] width 245 height 30
click at [582, 252] on input "Intéressée" at bounding box center [664, 267] width 245 height 30
radio input "true"
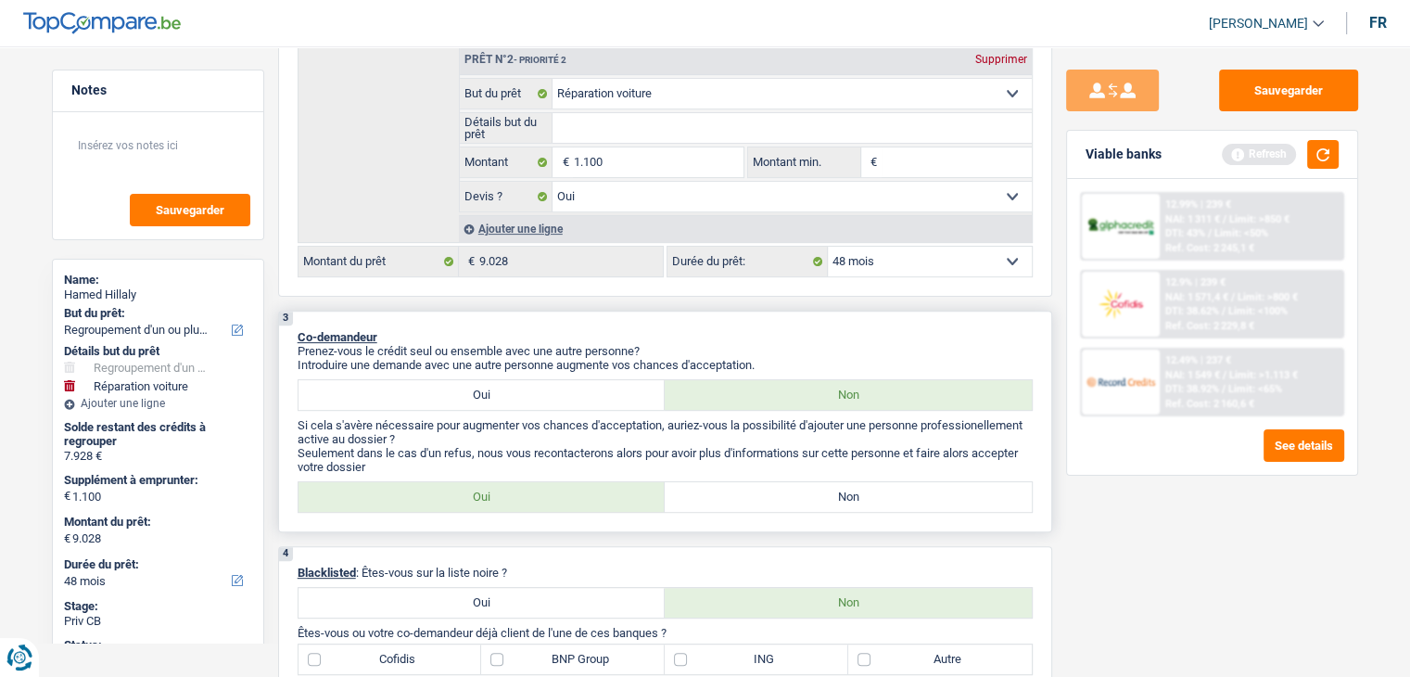
scroll to position [572, 0]
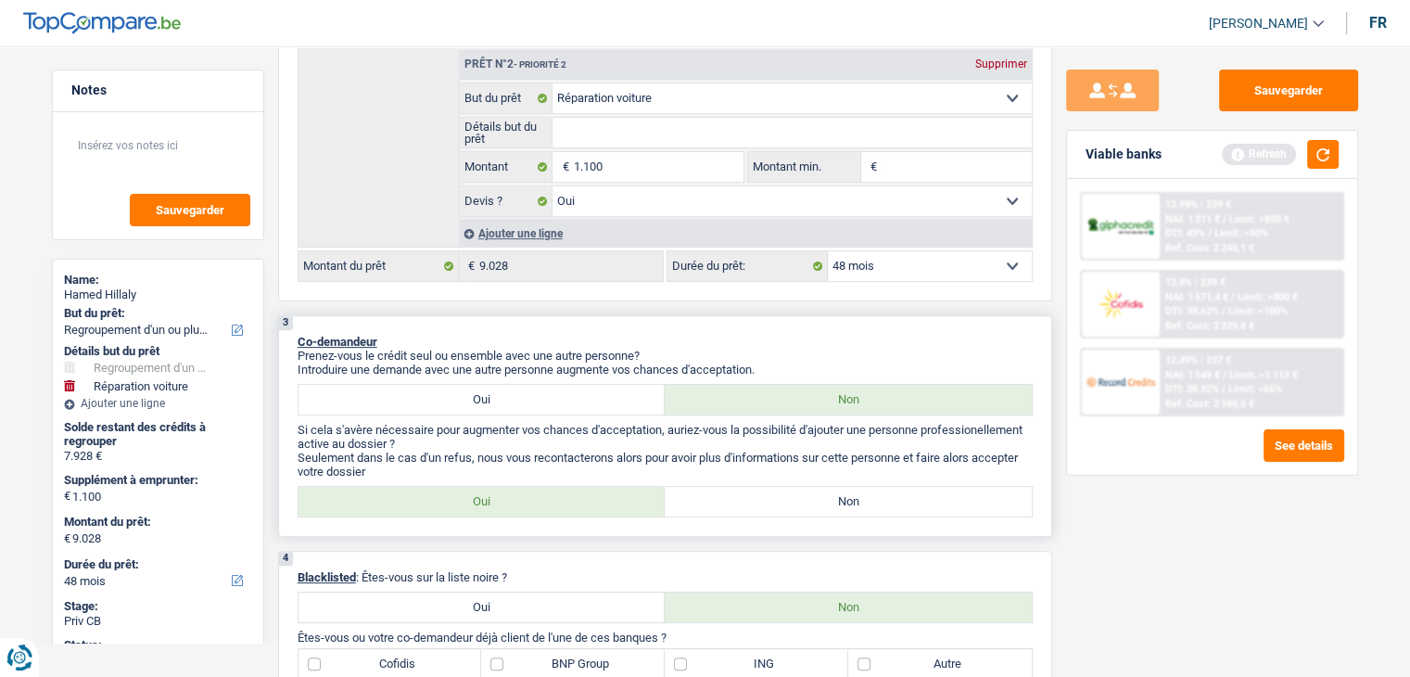
click at [697, 496] on label "Non" at bounding box center [848, 502] width 367 height 30
click at [697, 496] on input "Non" at bounding box center [848, 502] width 367 height 30
radio input "true"
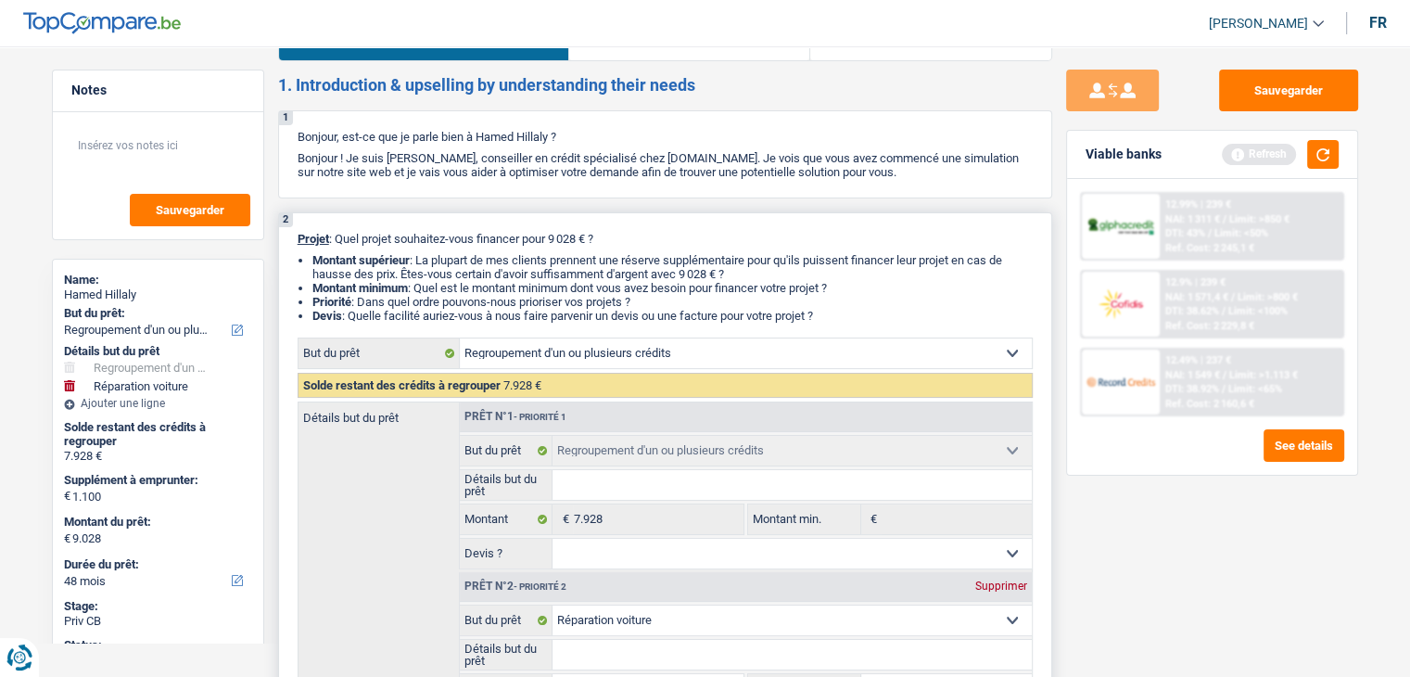
scroll to position [0, 0]
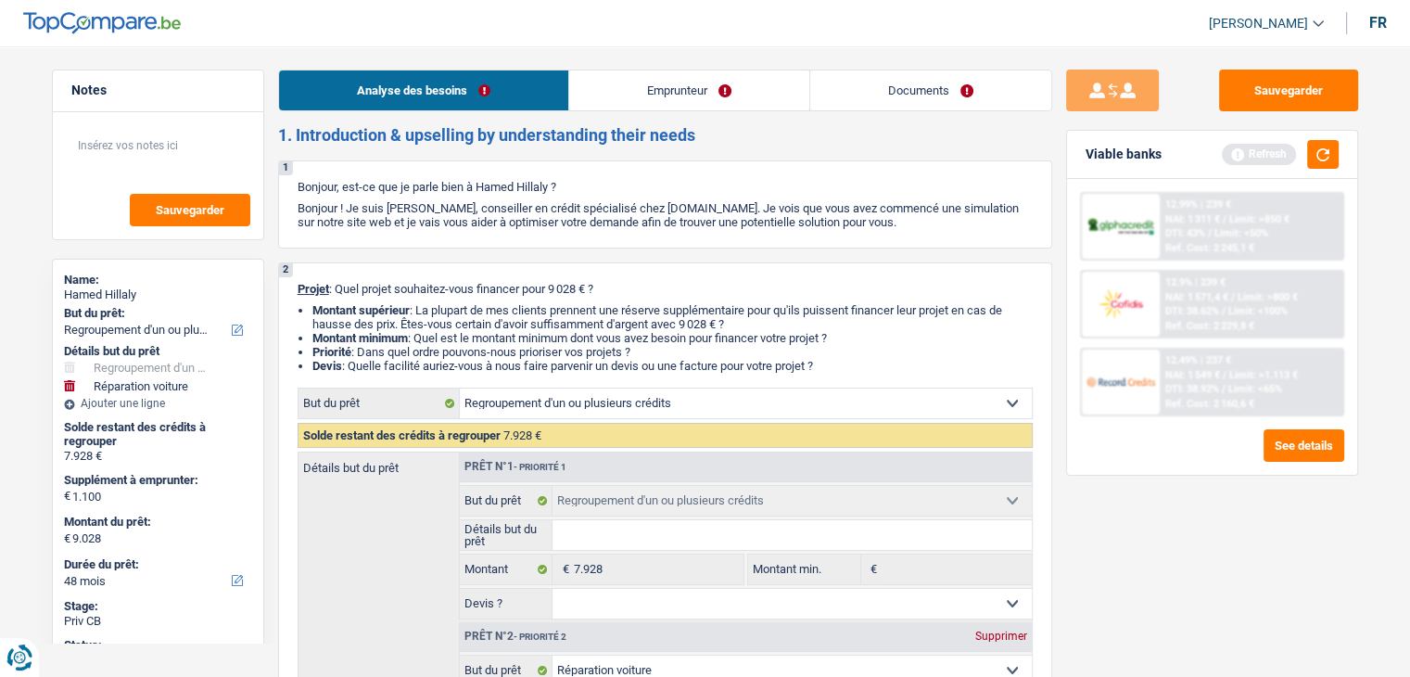
click at [693, 89] on link "Emprunteur" at bounding box center [689, 90] width 240 height 40
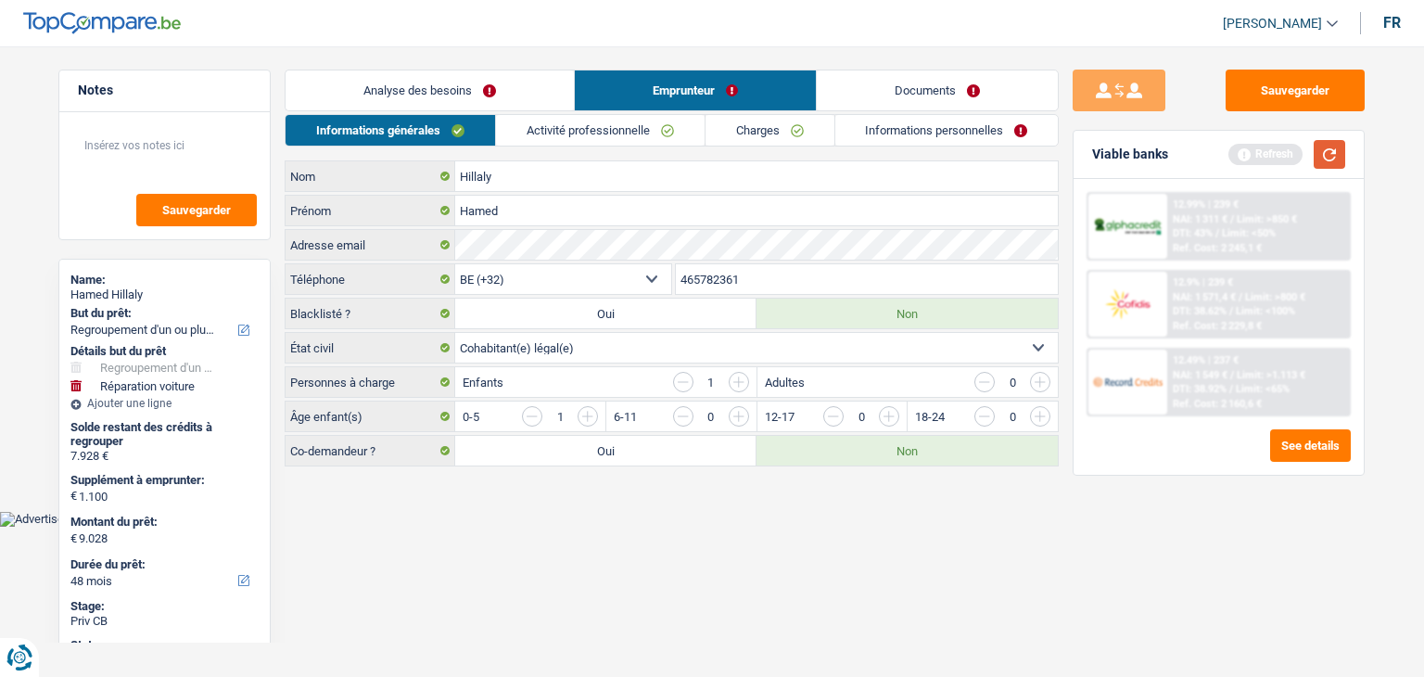
click at [1331, 153] on button "button" at bounding box center [1330, 154] width 32 height 29
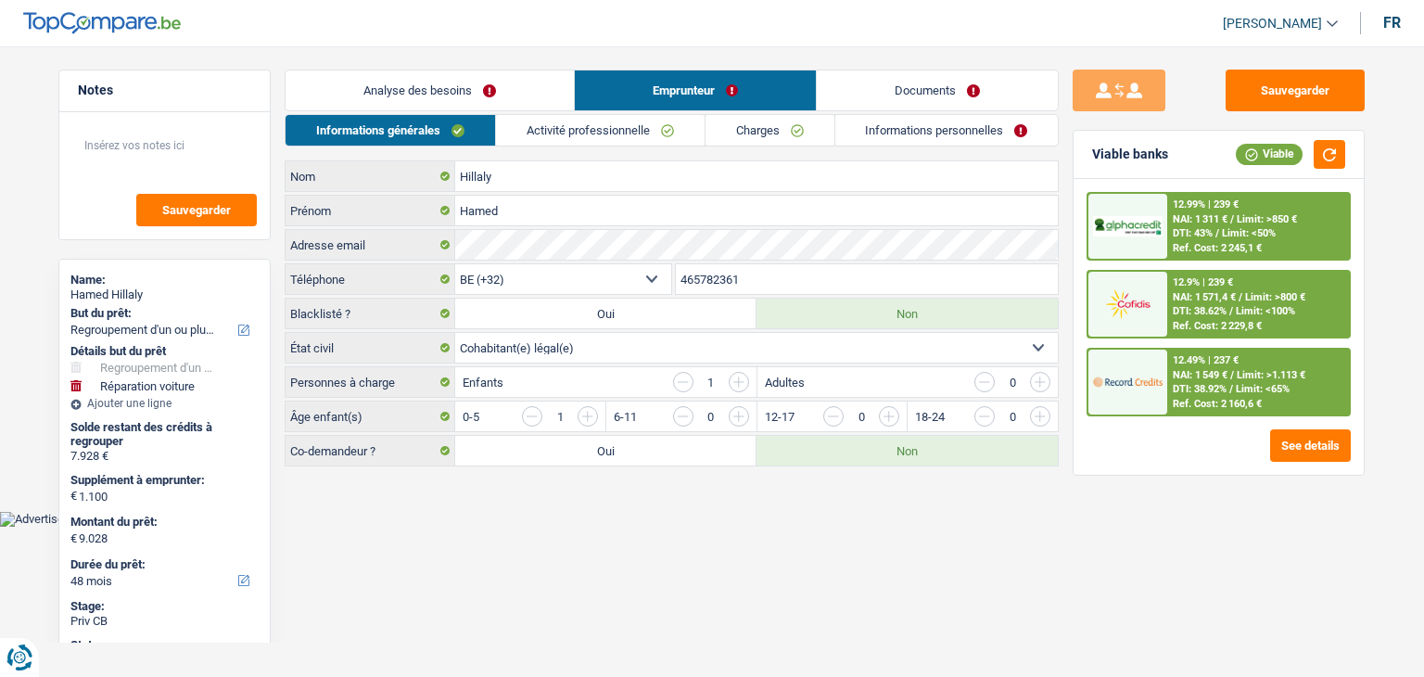
click at [613, 123] on link "Activité professionnelle" at bounding box center [600, 130] width 209 height 31
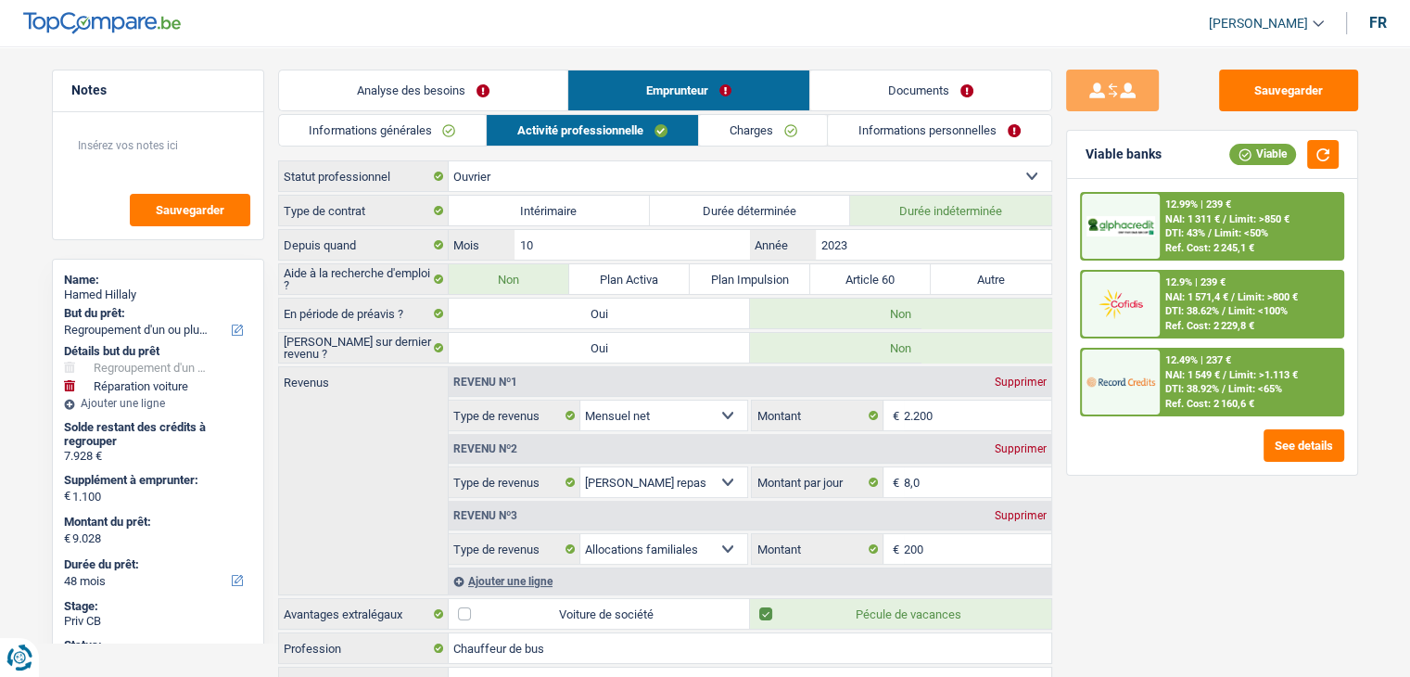
click at [424, 127] on link "Informations générales" at bounding box center [383, 130] width 208 height 31
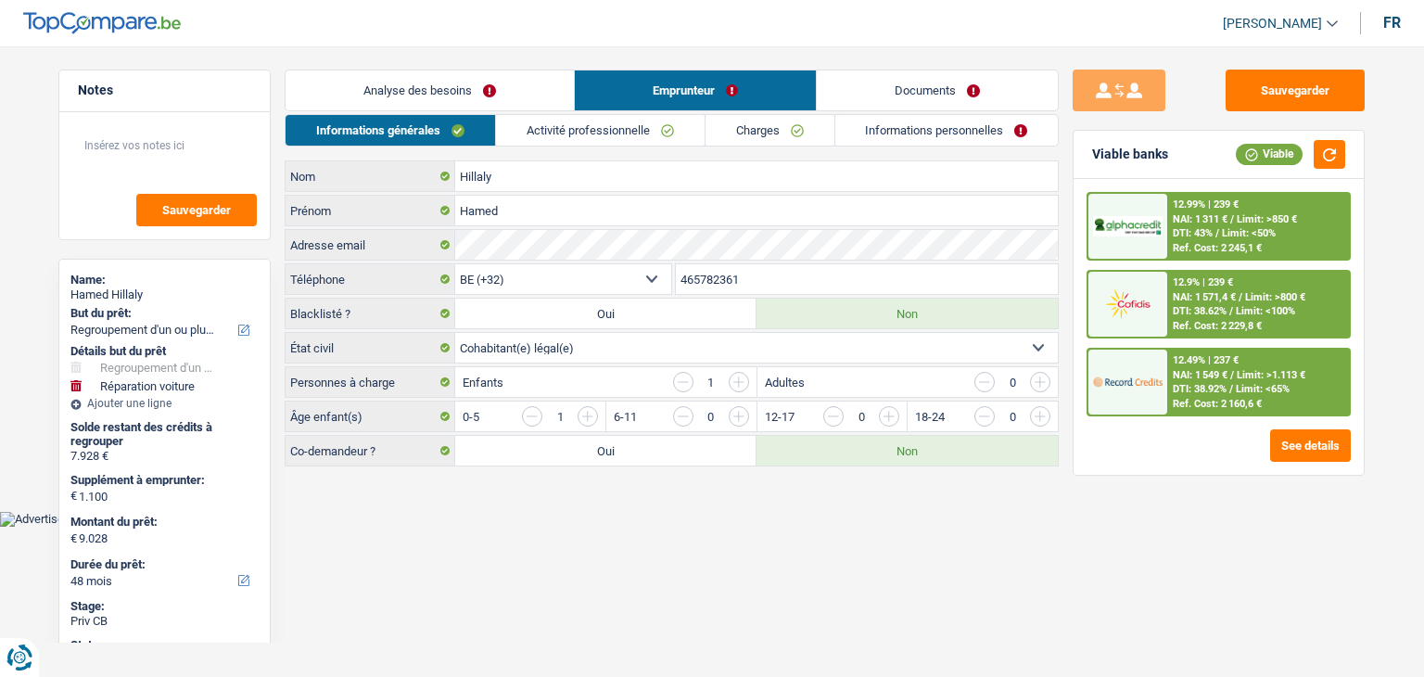
click at [621, 126] on link "Activité professionnelle" at bounding box center [600, 130] width 209 height 31
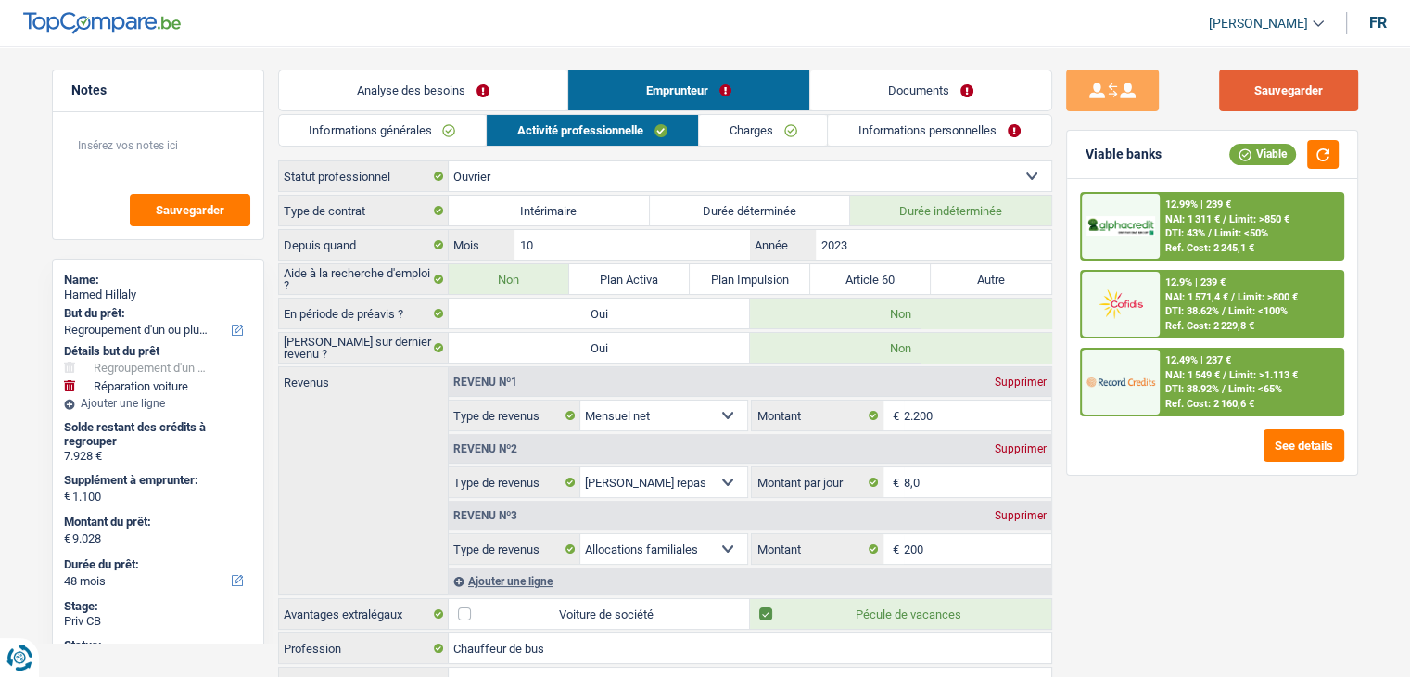
click at [1240, 90] on button "Sauvegarder" at bounding box center [1288, 91] width 139 height 42
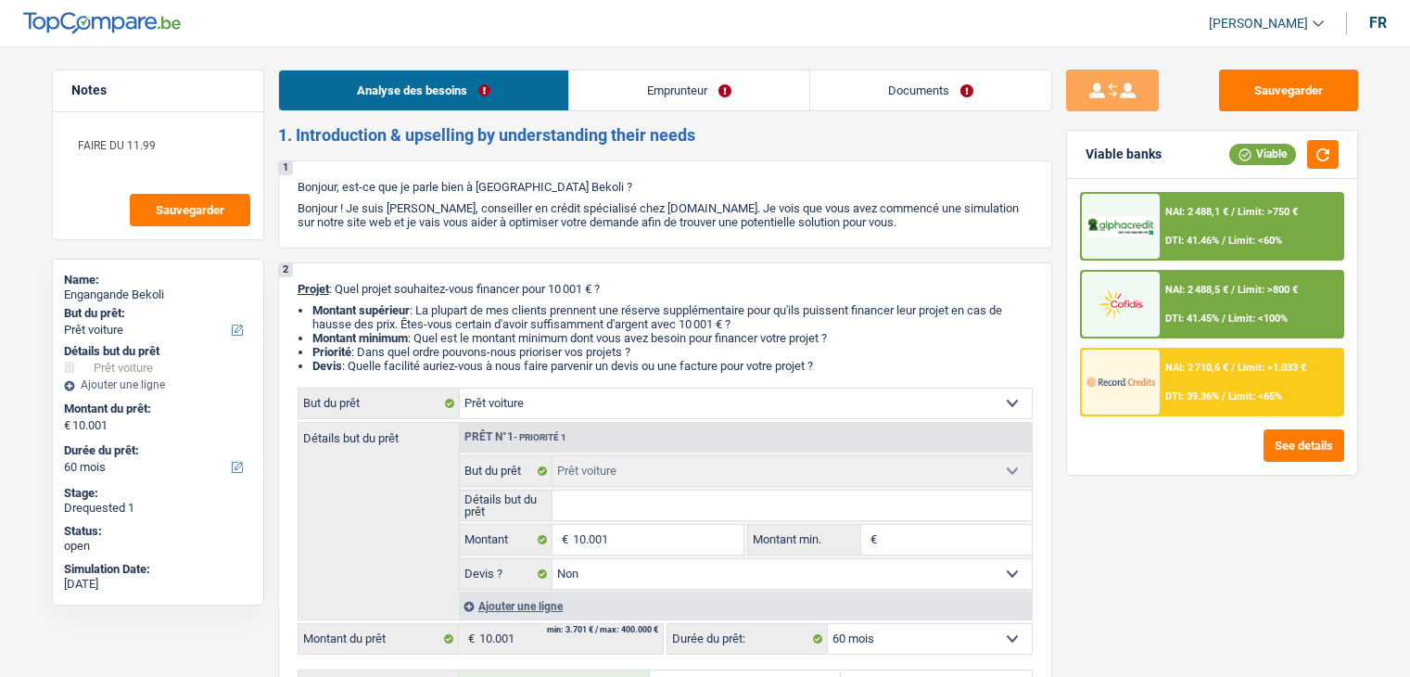
select select "car"
select select "60"
select select "car"
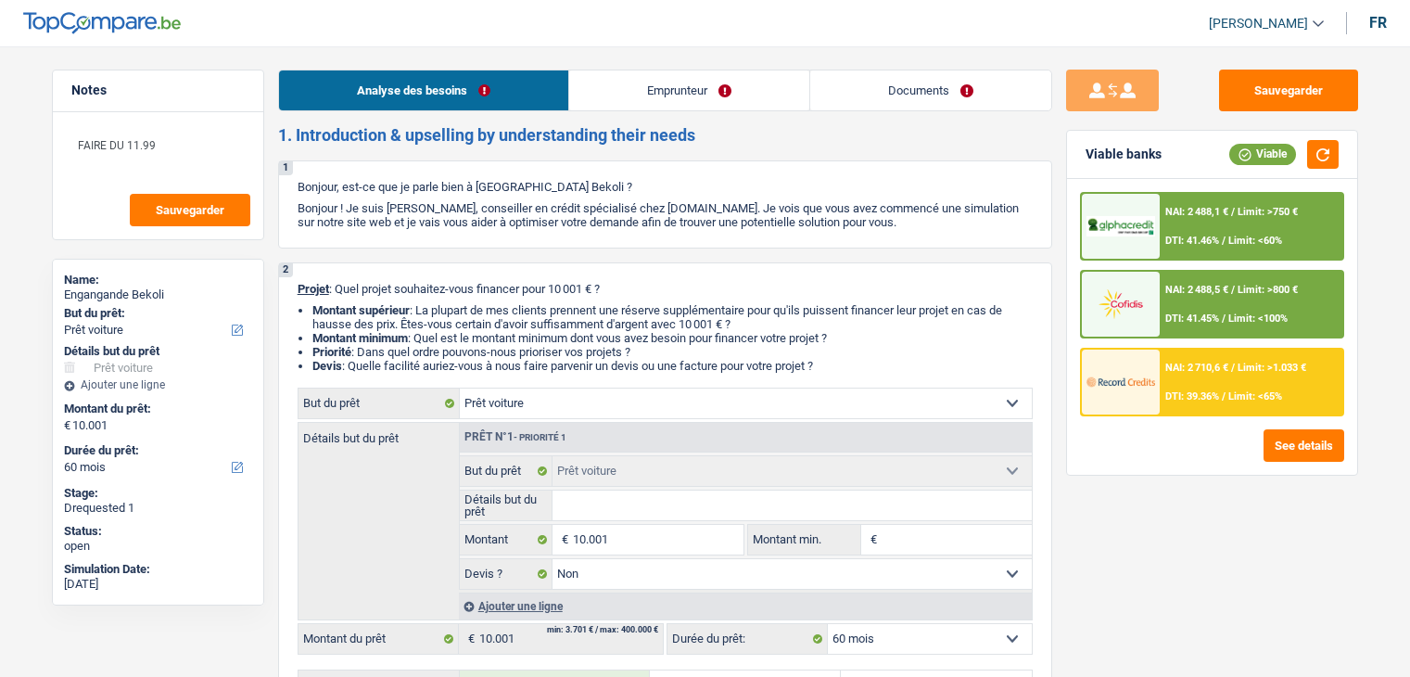
select select "false"
select select "60"
select select "privateEmployee"
select select "netSalary"
select select "other"
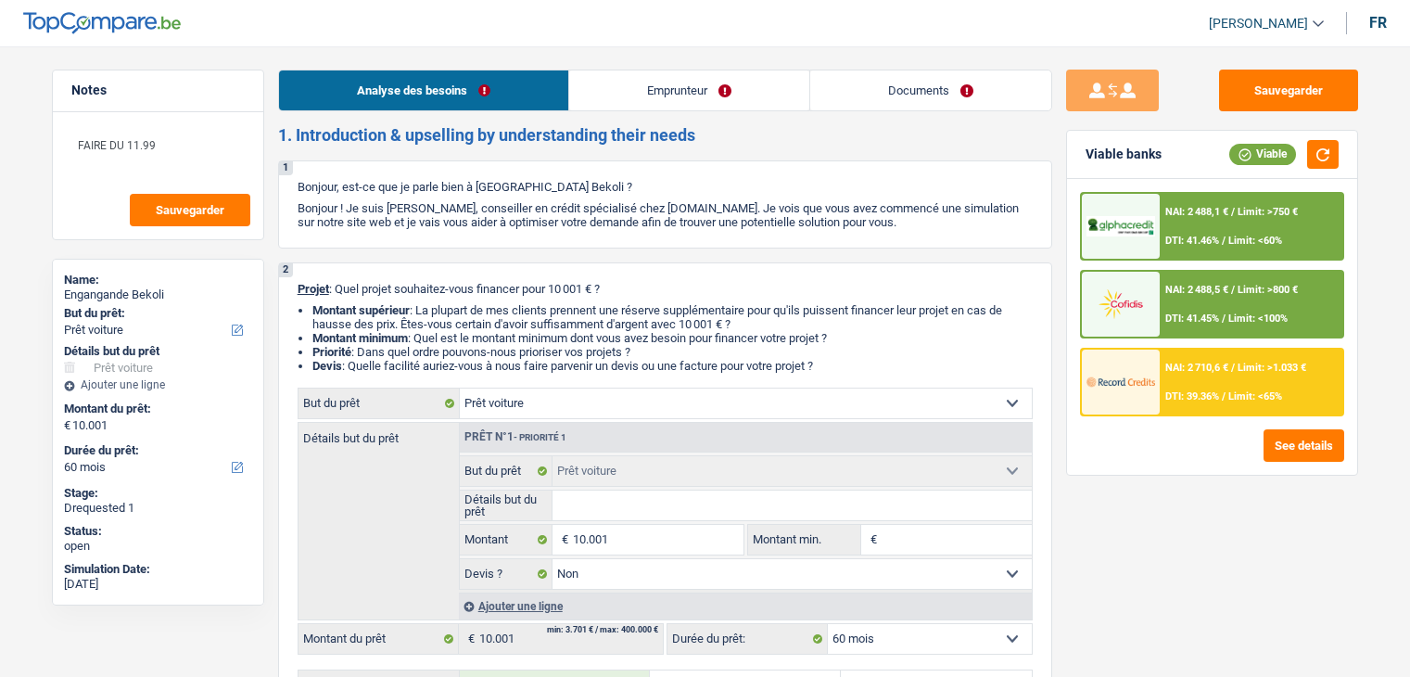
select select "mealVouchers"
select select "rents"
select select "carLoan"
select select "36"
select select "car"
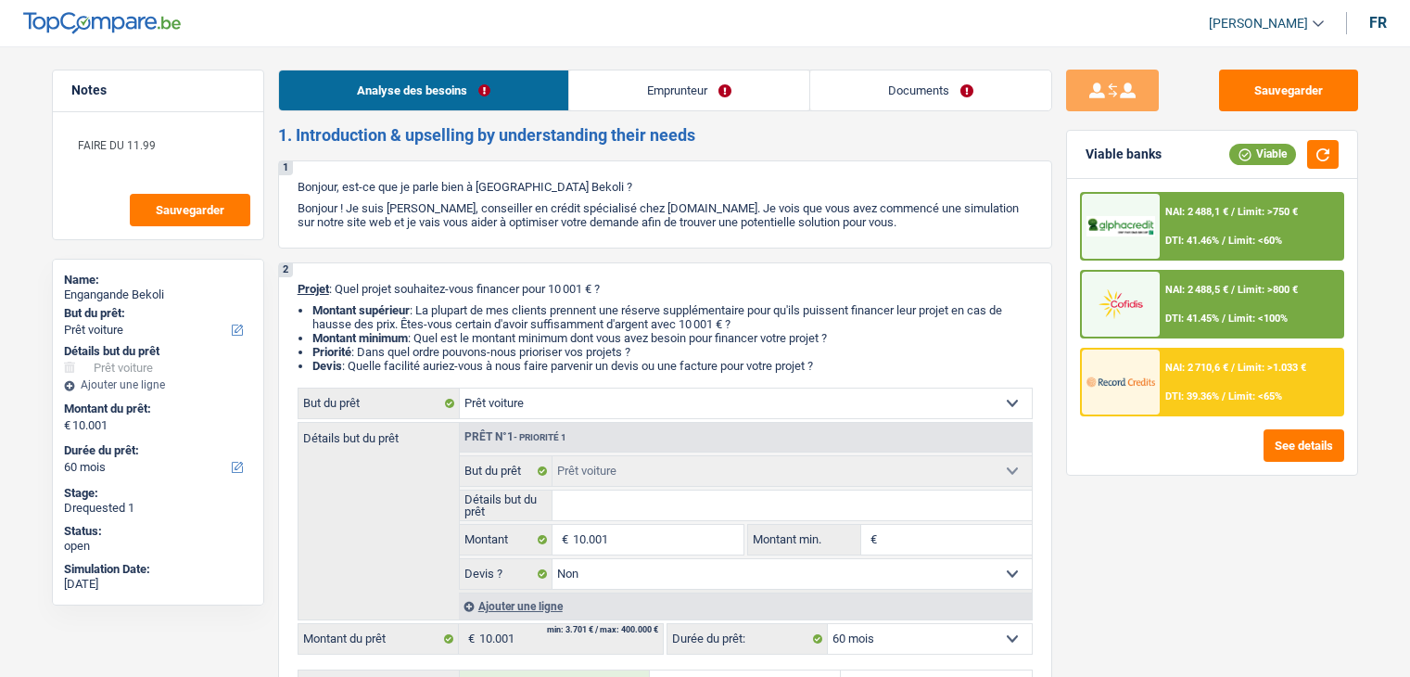
select select "car"
select select "false"
select select "60"
click at [741, 89] on link "Emprunteur" at bounding box center [689, 90] width 240 height 40
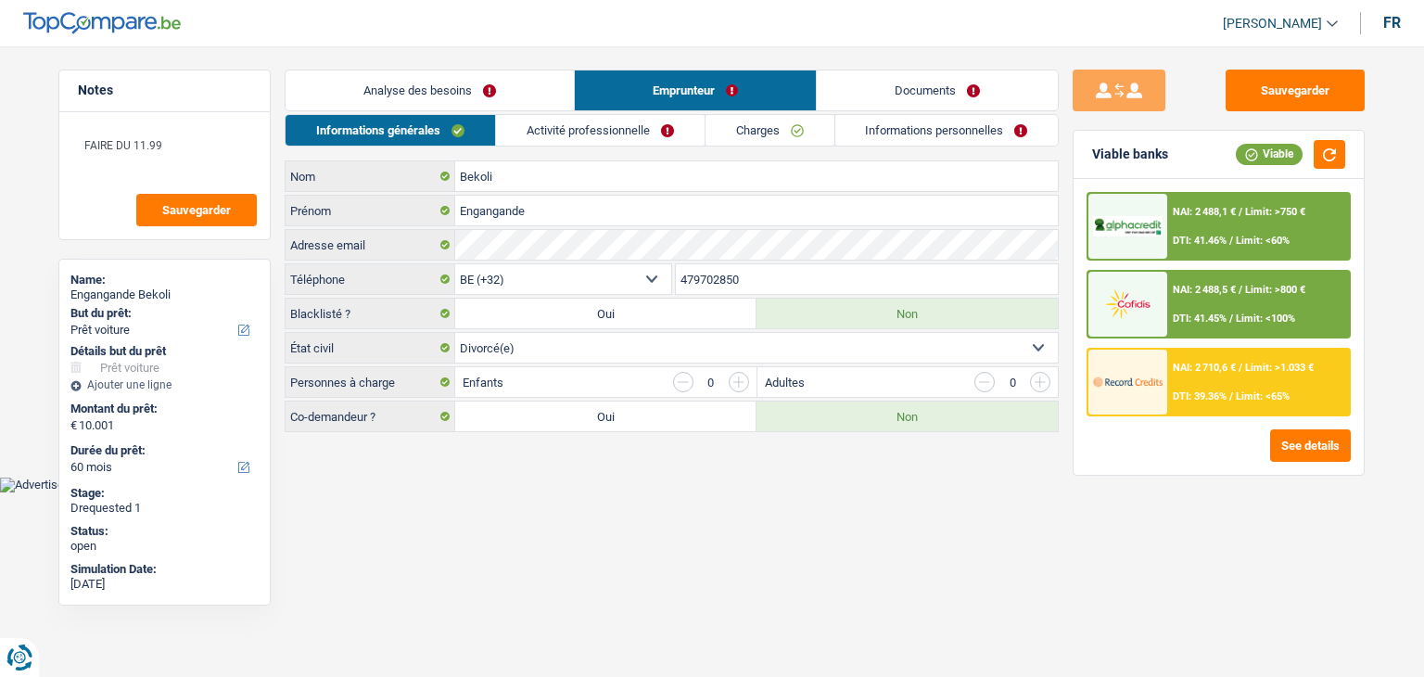
click at [690, 126] on link "Activité professionnelle" at bounding box center [600, 130] width 209 height 31
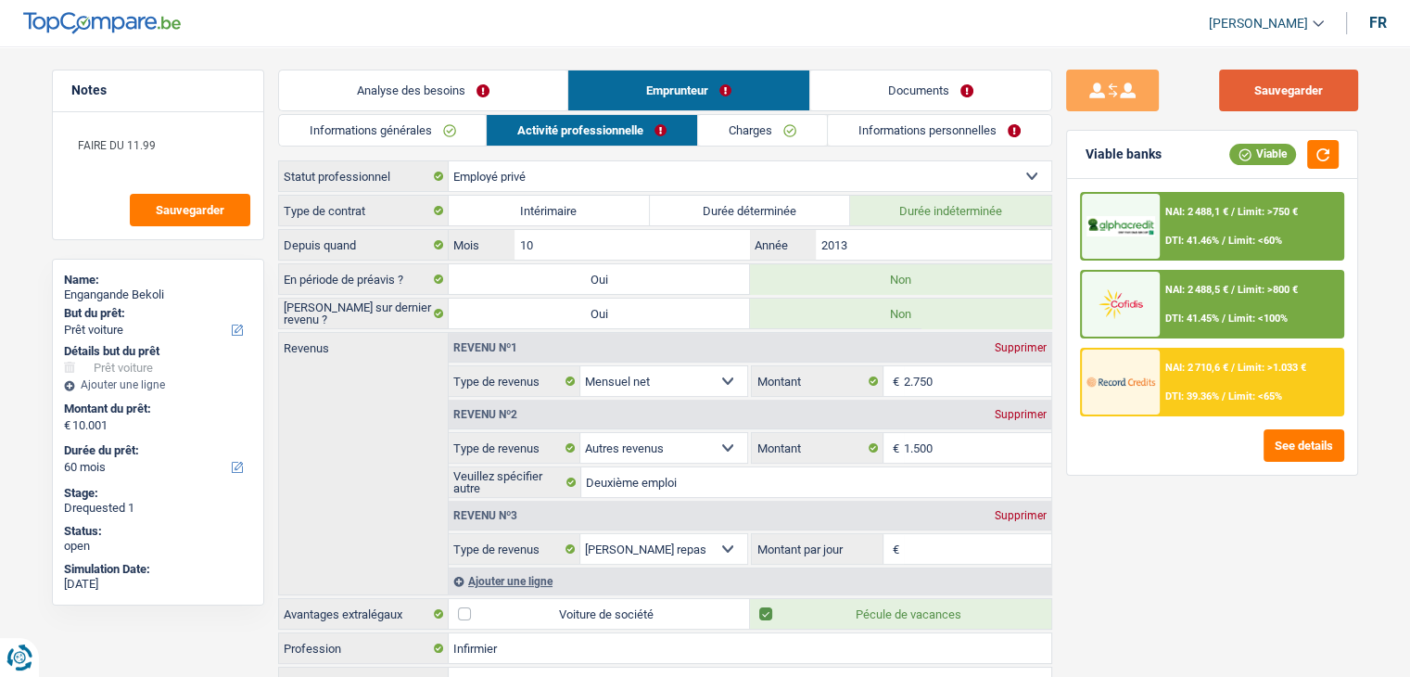
click at [1250, 85] on button "Sauvegarder" at bounding box center [1288, 91] width 139 height 42
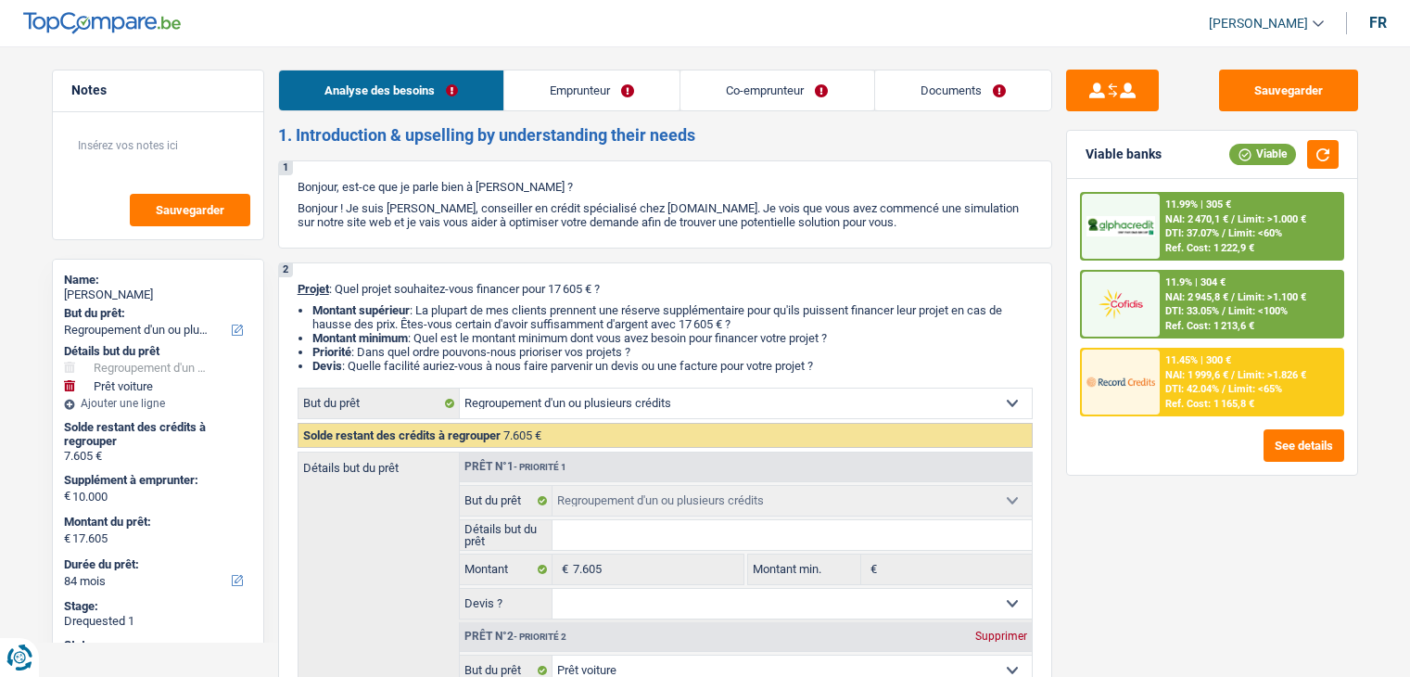
select select "refinancing"
select select "car"
select select "84"
select select "refinancing"
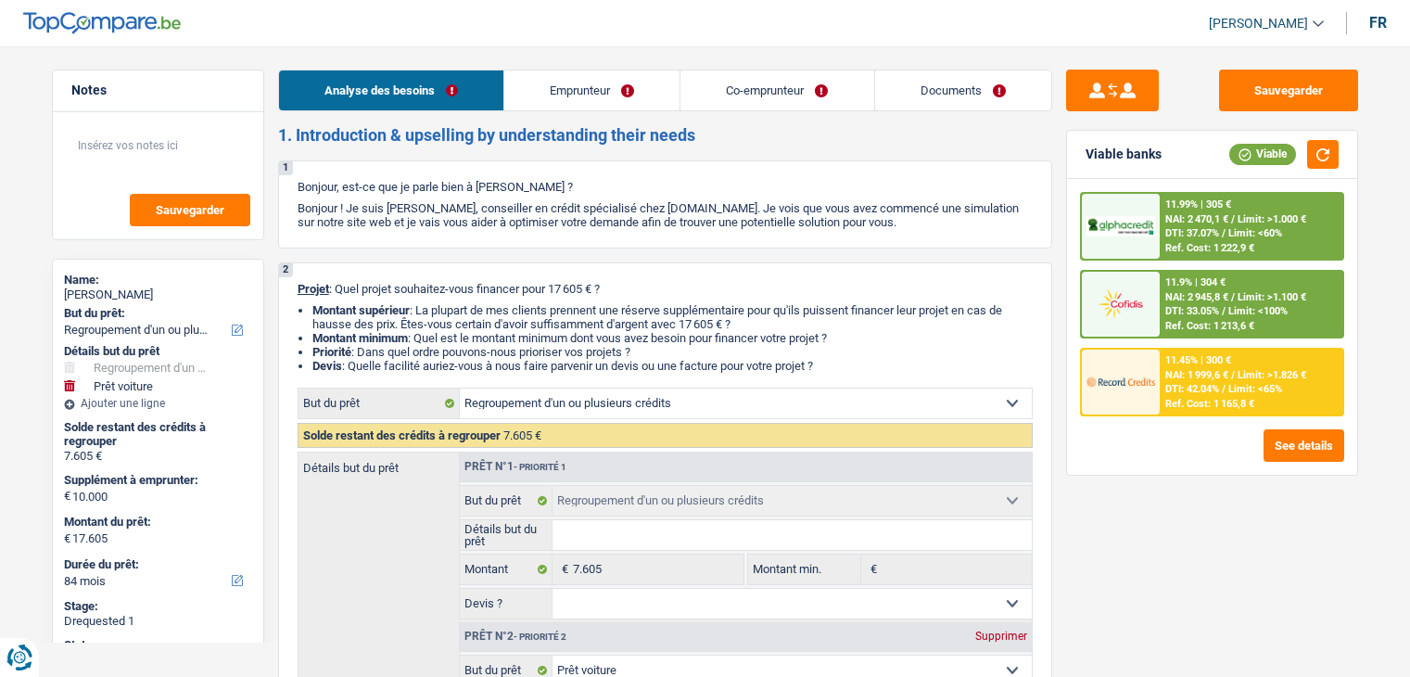
select select "refinancing"
select select "car"
select select "yes"
select select "84"
select select "invalid"
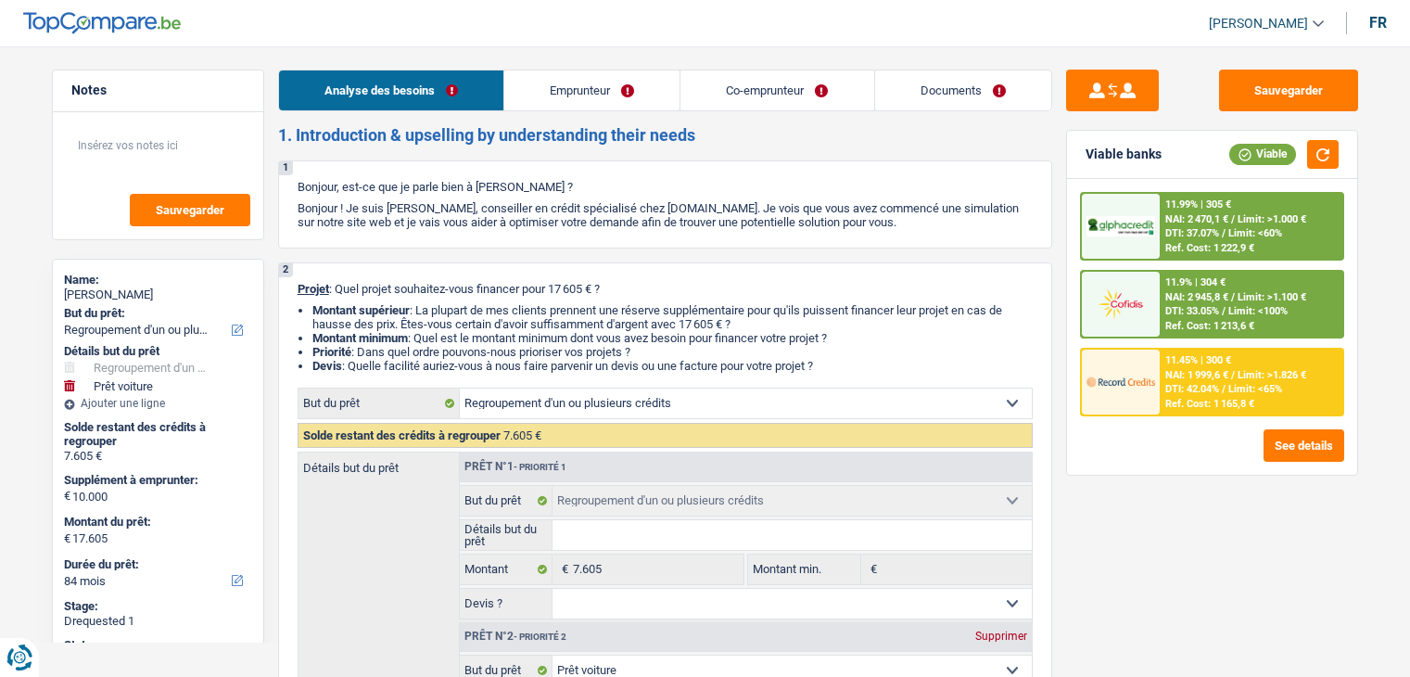
select select "independent"
select select "familyAllowances"
select select "disabilityPension"
select select "netSalary"
select select "ownerWithMortgage"
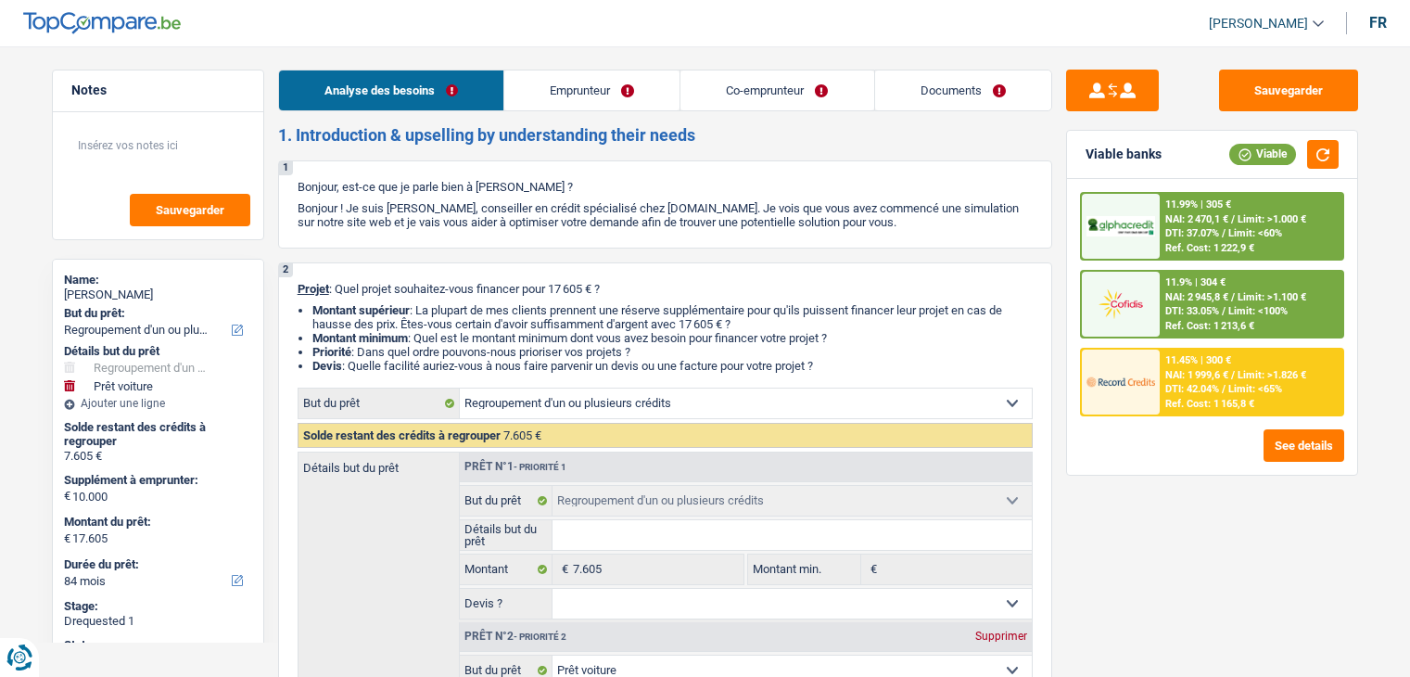
select select "mortgage"
select select "300"
select select "carLoan"
select select "60"
select select "cardOrCredit"
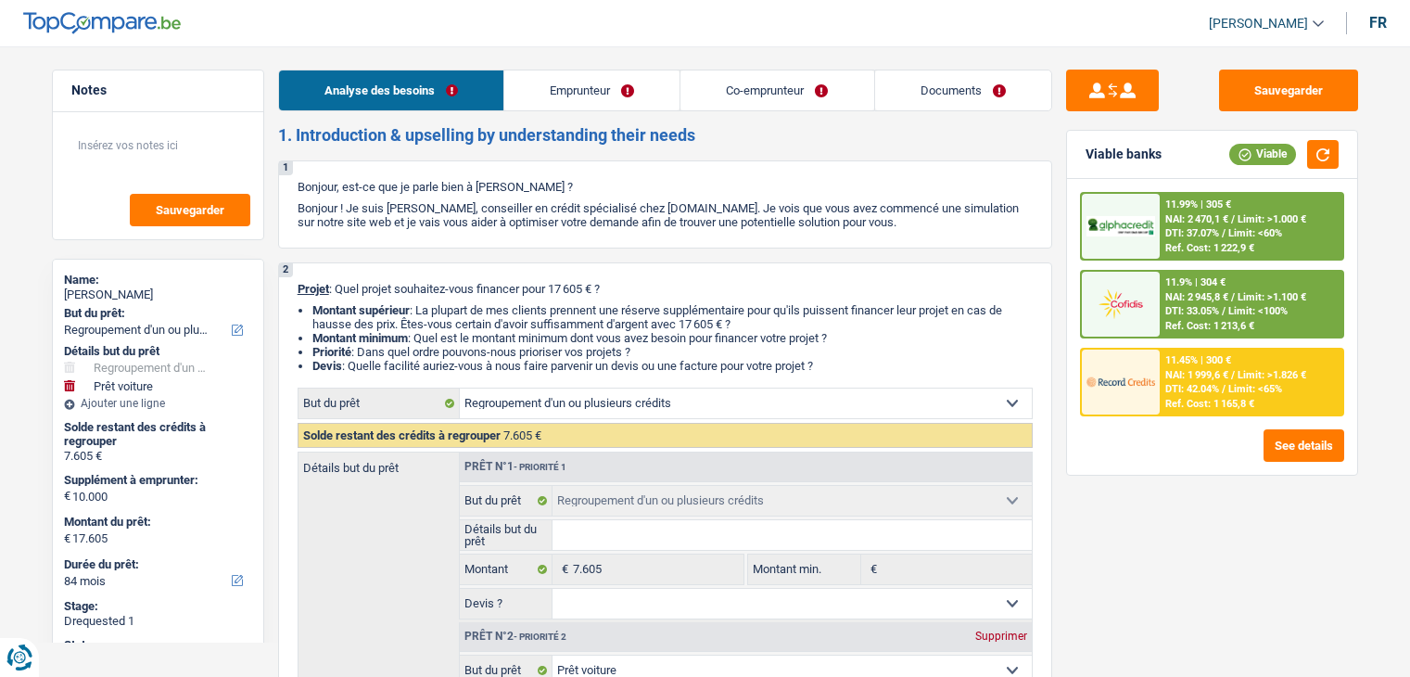
select select "refinancing"
select select "car"
select select "yes"
select select "84"
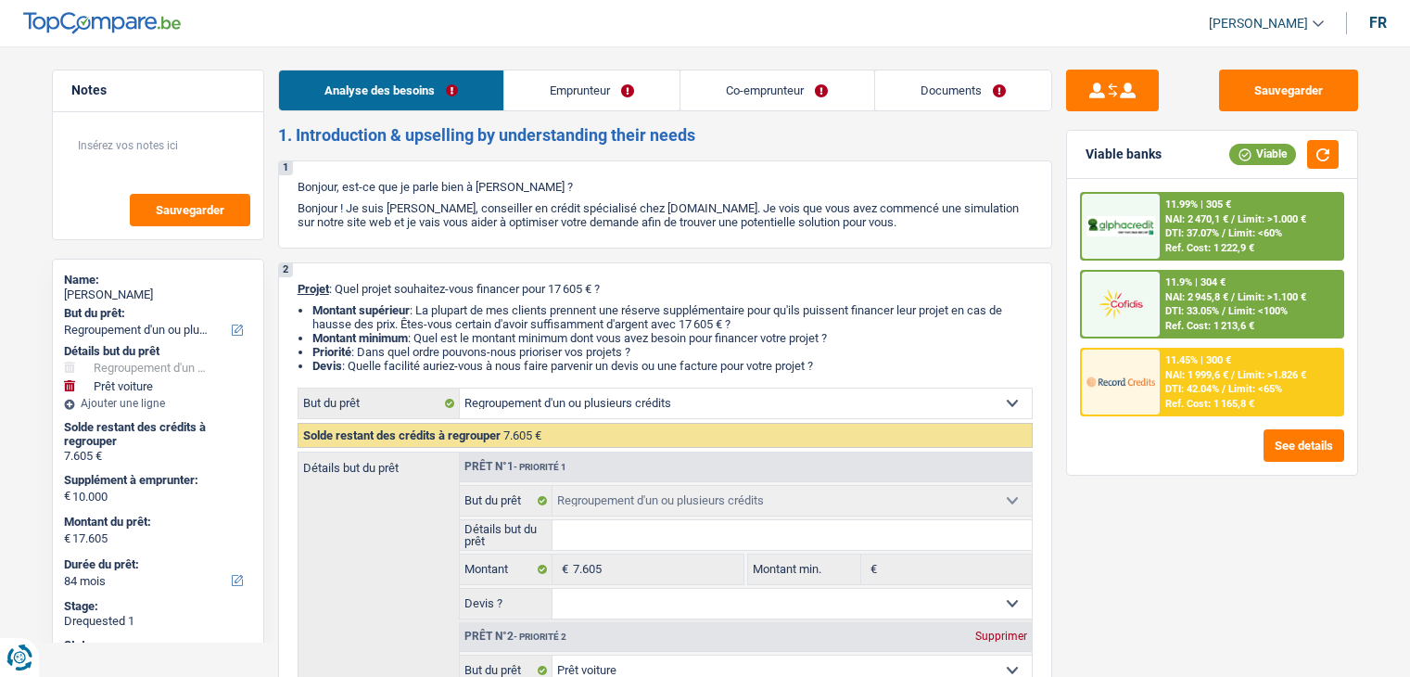
select select "32"
select select "married"
click at [540, 78] on link "Emprunteur" at bounding box center [591, 90] width 175 height 40
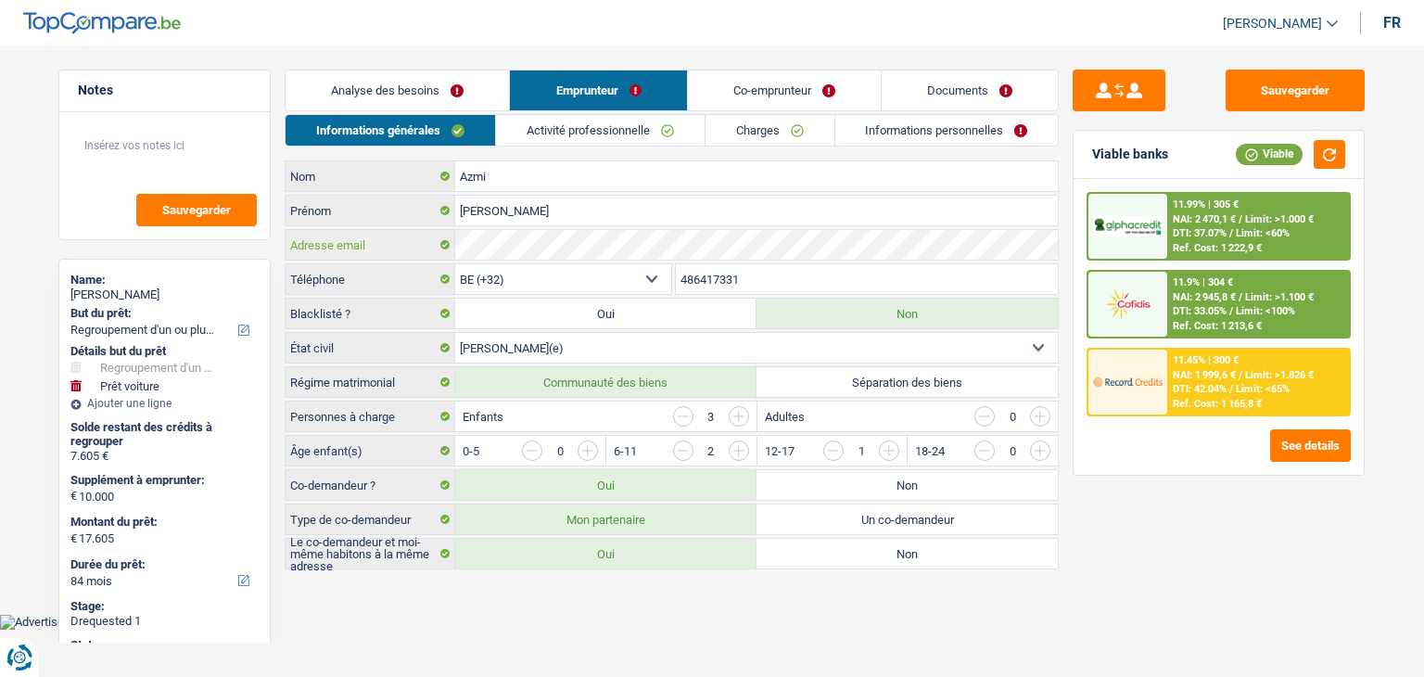
click at [388, 271] on div "Azmi Nom [PERSON_NAME] Adresse email BE (+32) LU (+352) Sélectionner une option…" at bounding box center [672, 364] width 774 height 409
click at [977, 94] on link "Documents" at bounding box center [970, 90] width 176 height 40
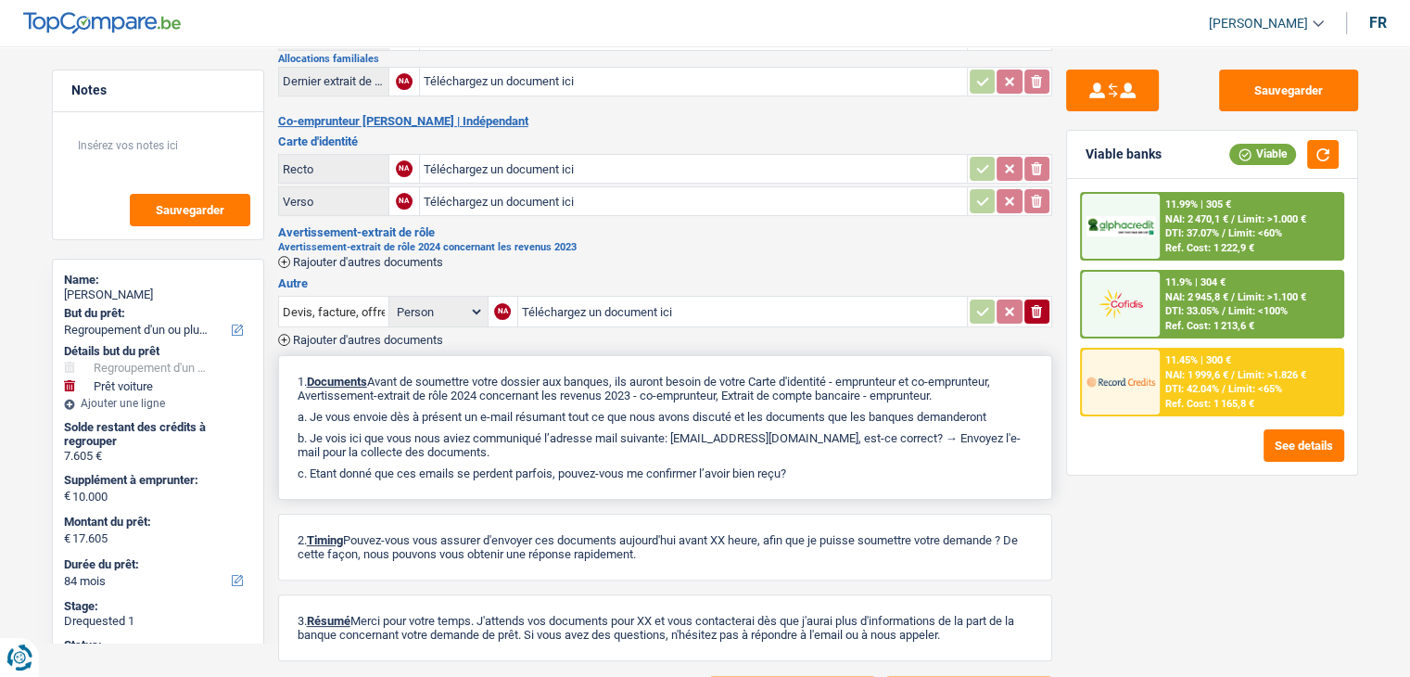
scroll to position [278, 0]
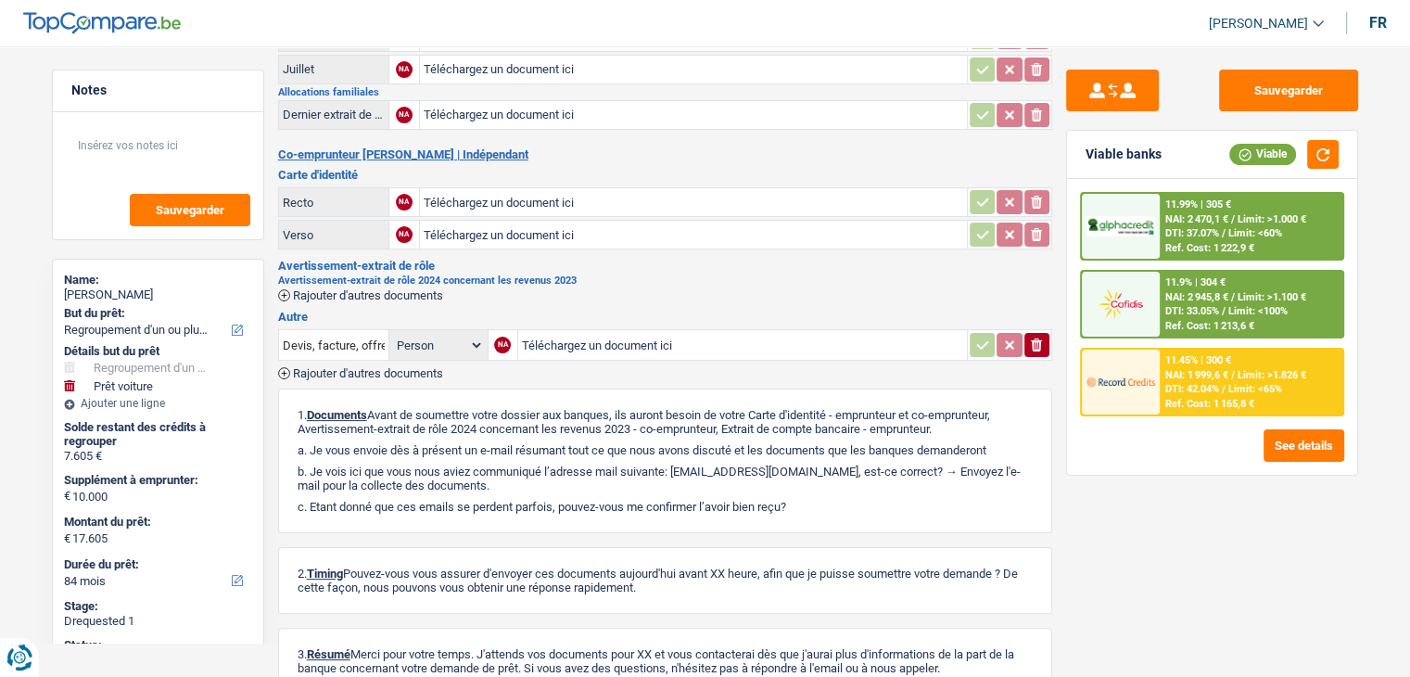
click at [465, 334] on select "Person Emprunteur Co-emprunteur" at bounding box center [438, 345] width 91 height 23
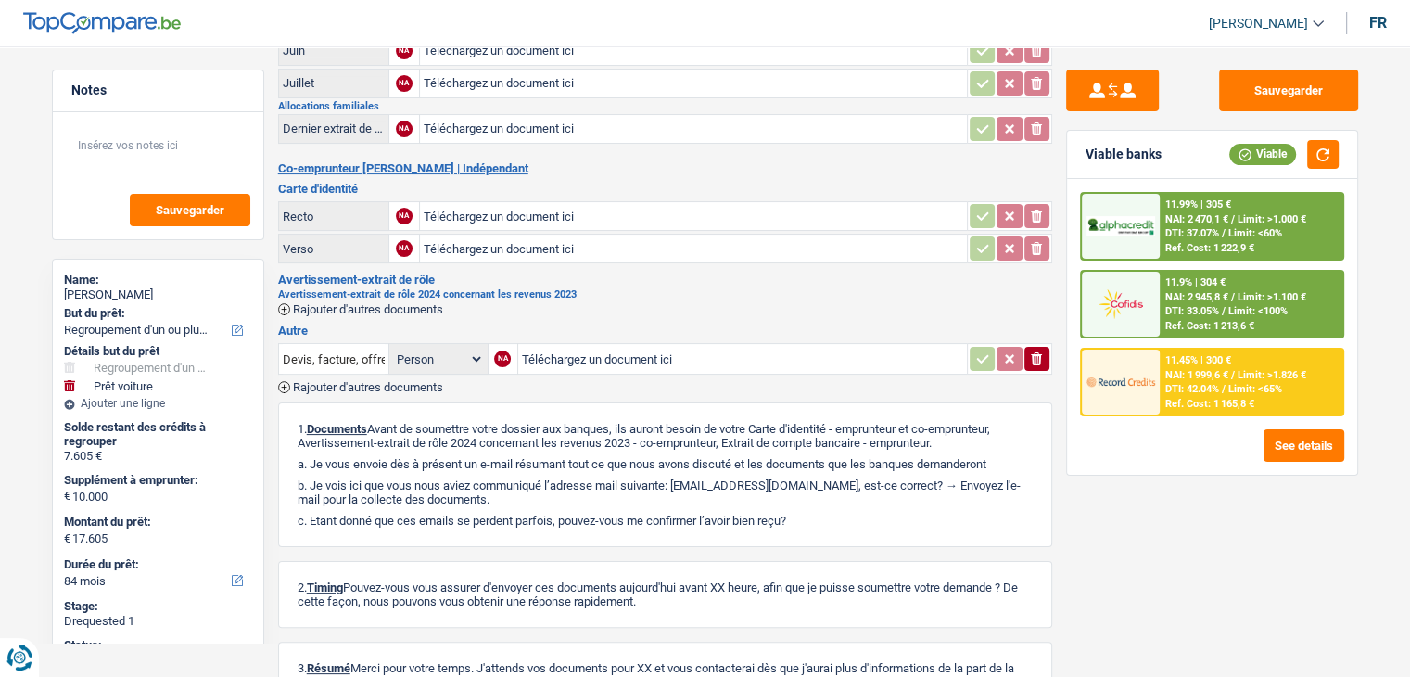
scroll to position [0, 0]
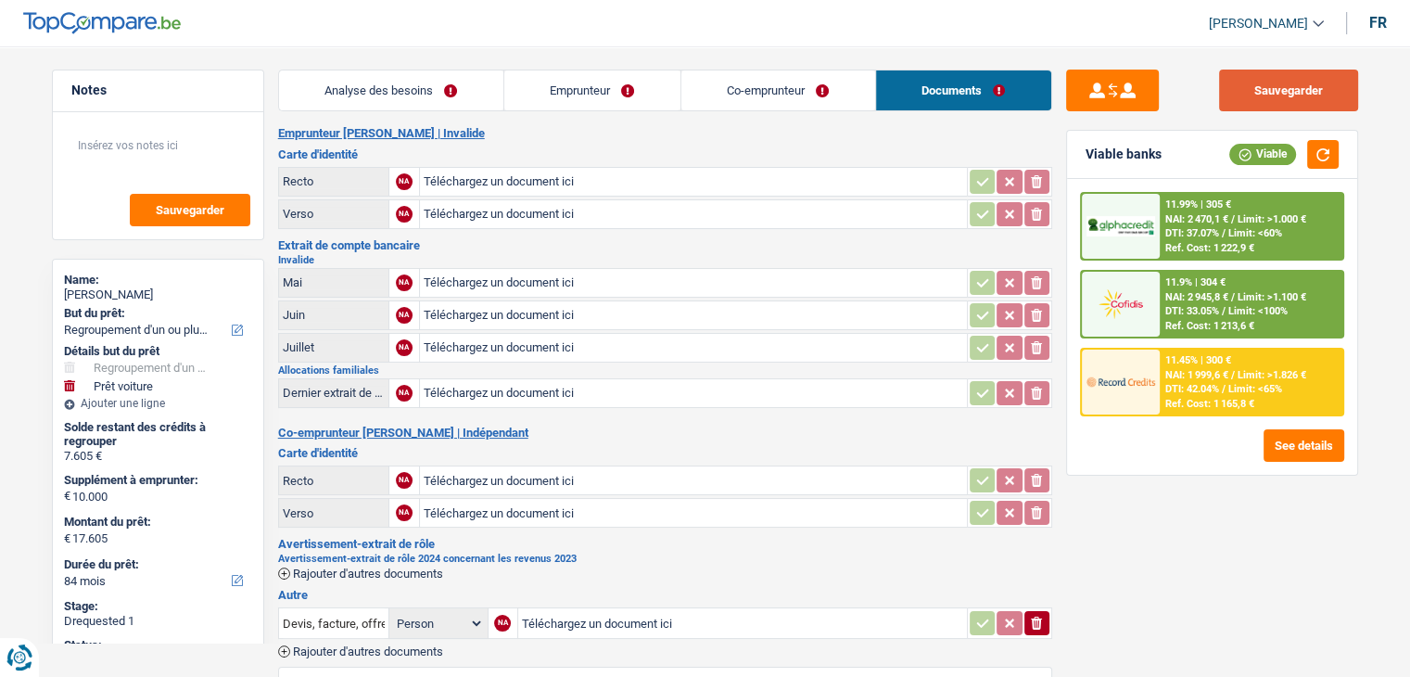
click at [1264, 85] on button "Sauvegarder" at bounding box center [1288, 91] width 139 height 42
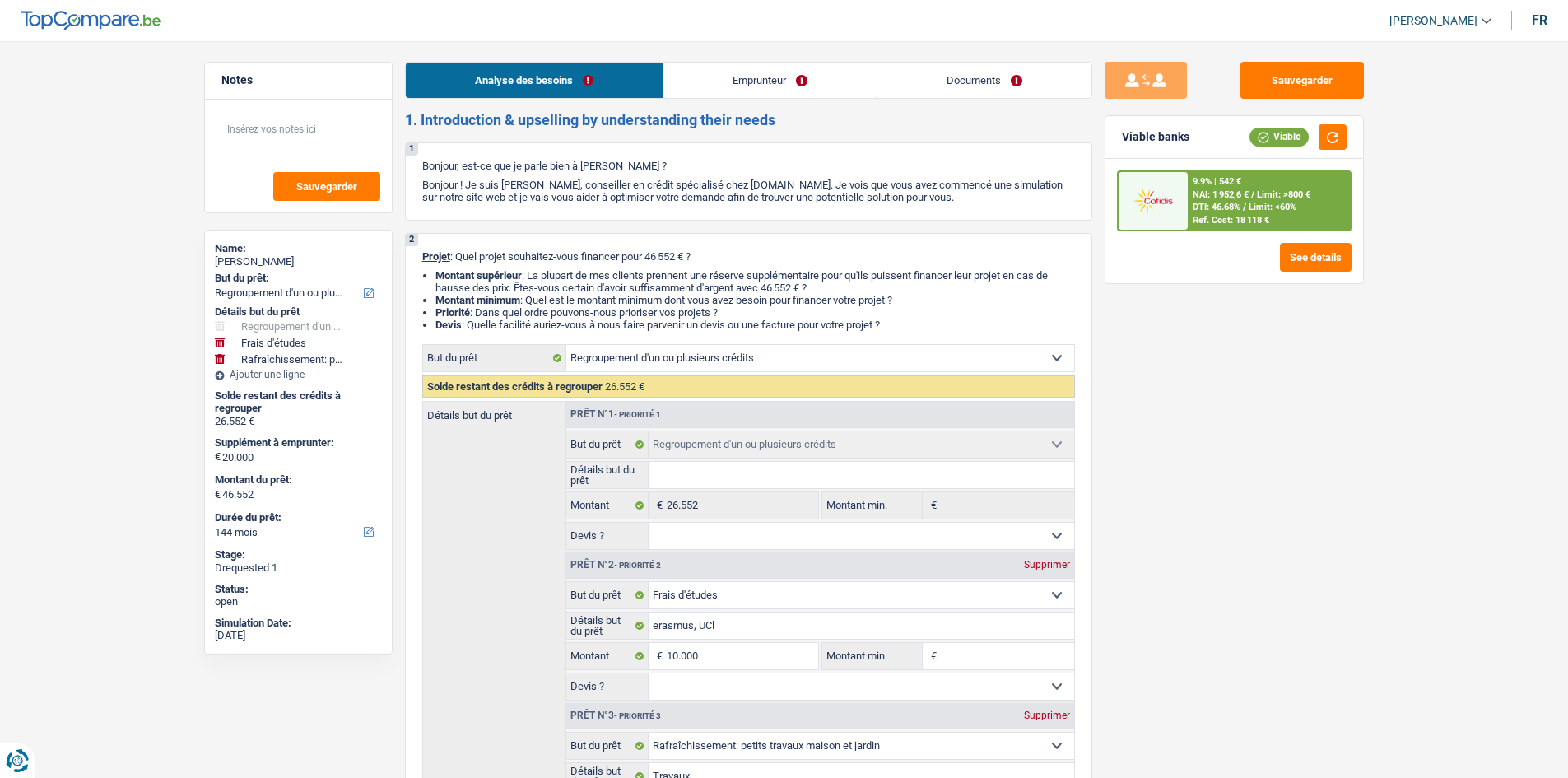
select select "refinancing"
select select "study"
select select "houseOrGarden"
select select "144"
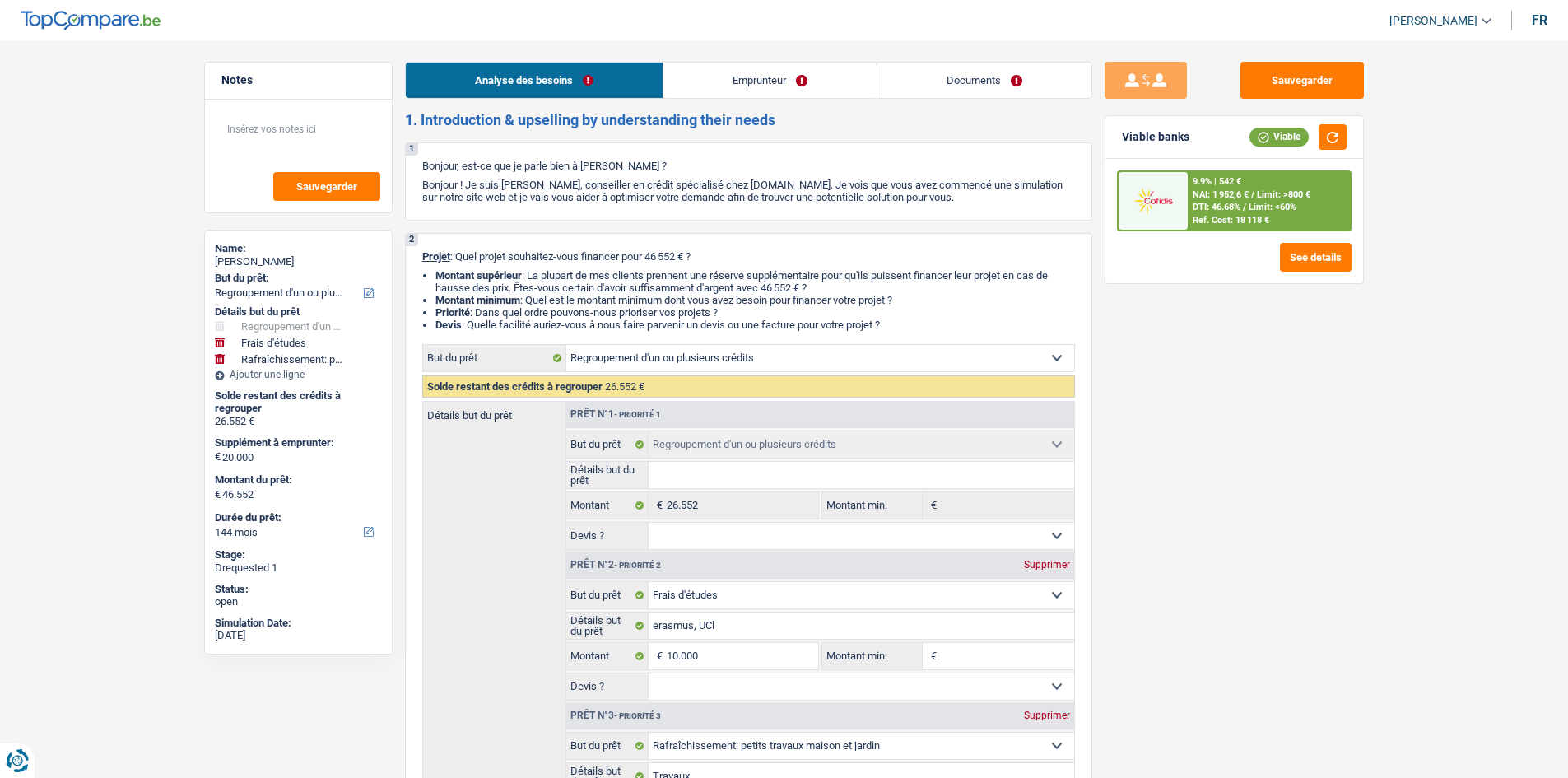
select select "refinancing"
select select "study"
select select "houseOrGarden"
select select "yes"
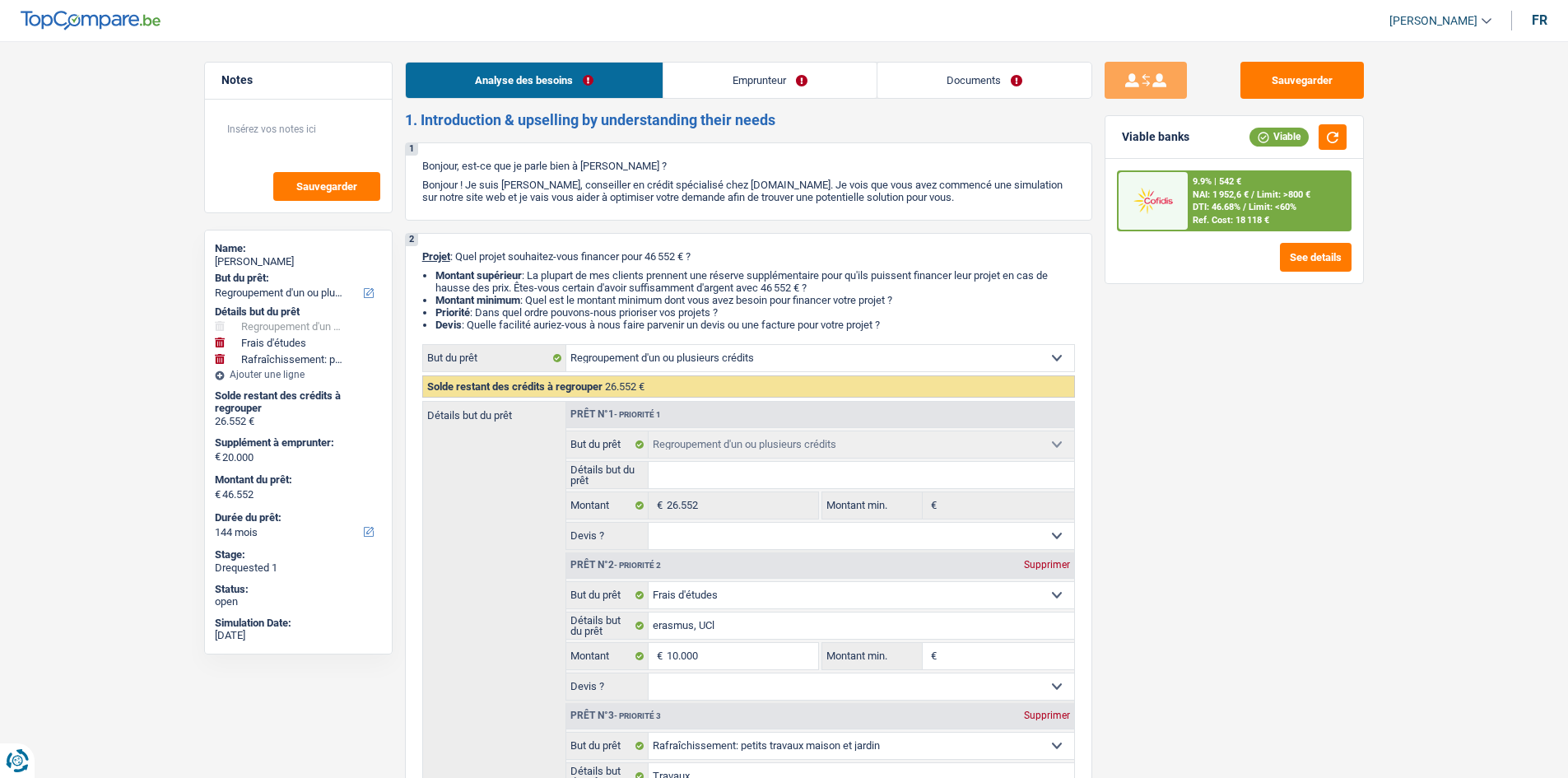
select select "144"
select select "privateEmployee"
select select "familyAllowances"
select select "netSalary"
select select "mealVouchers"
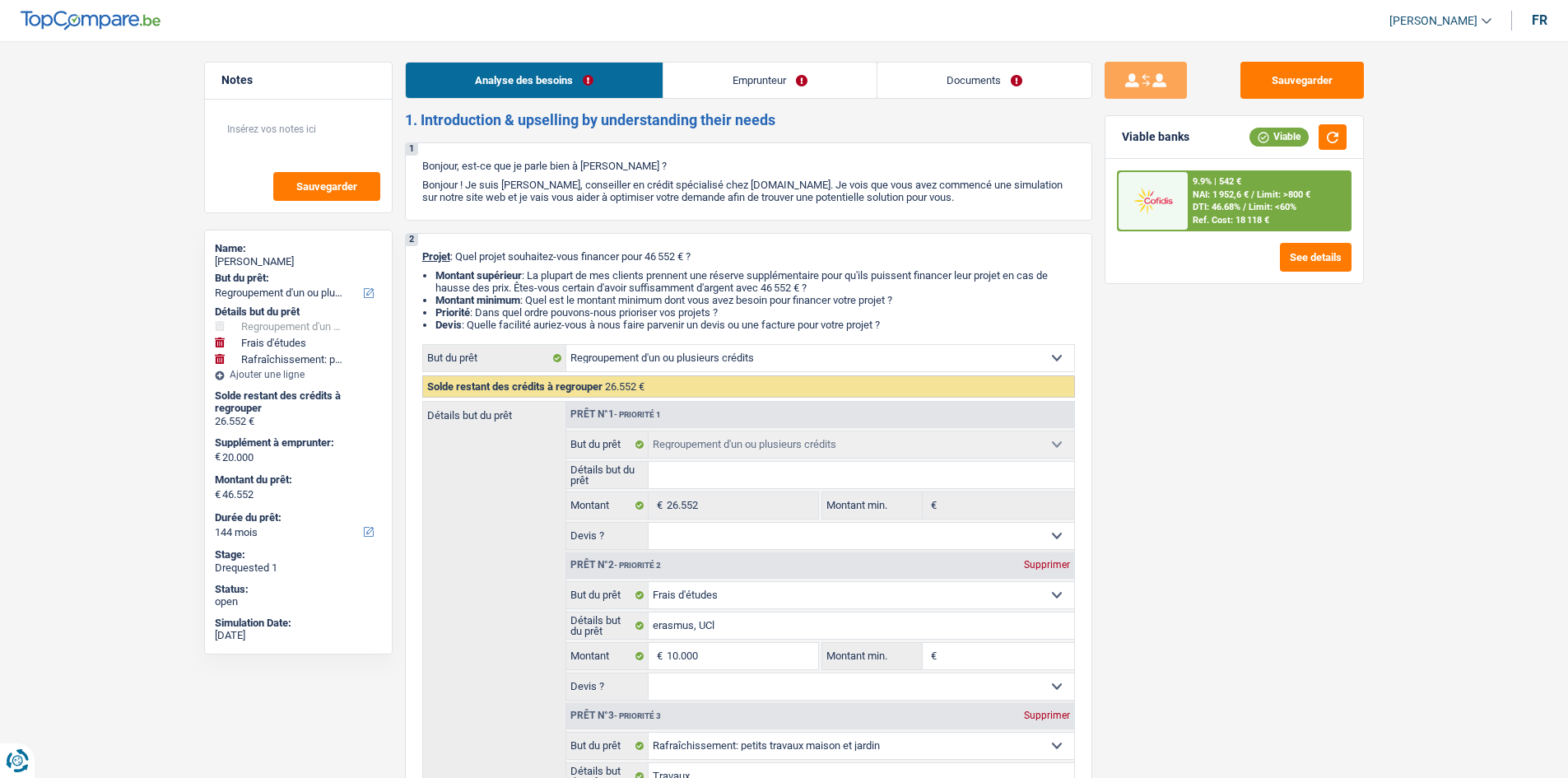
select select "ownerWithMortgage"
select select "mortgage"
select select "300"
select select "cardOrCredit"
select select "carLoan"
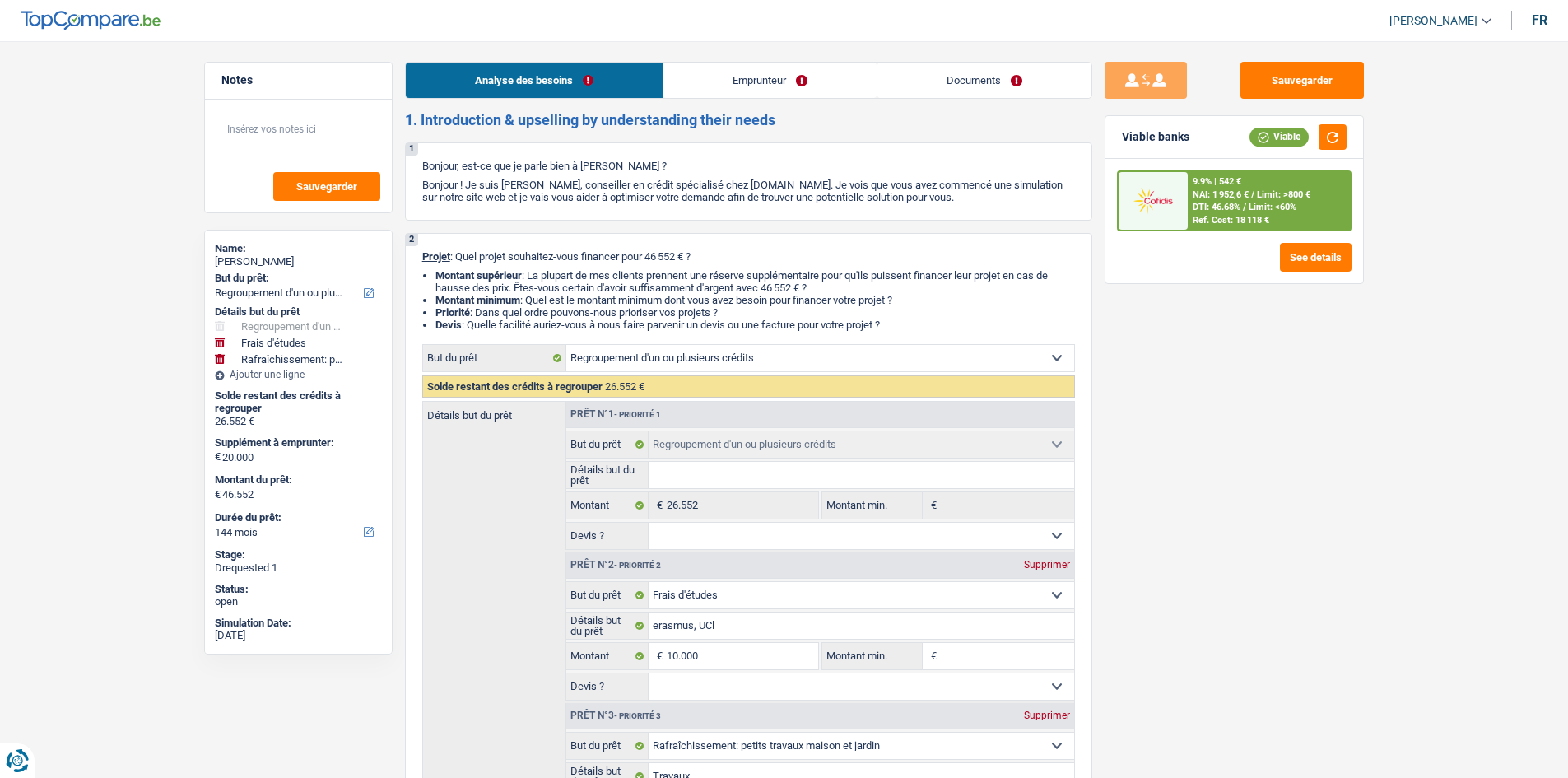
select select "36"
select select "personalLoan"
select select "familyEvent"
select select "84"
select select "personalLoan"
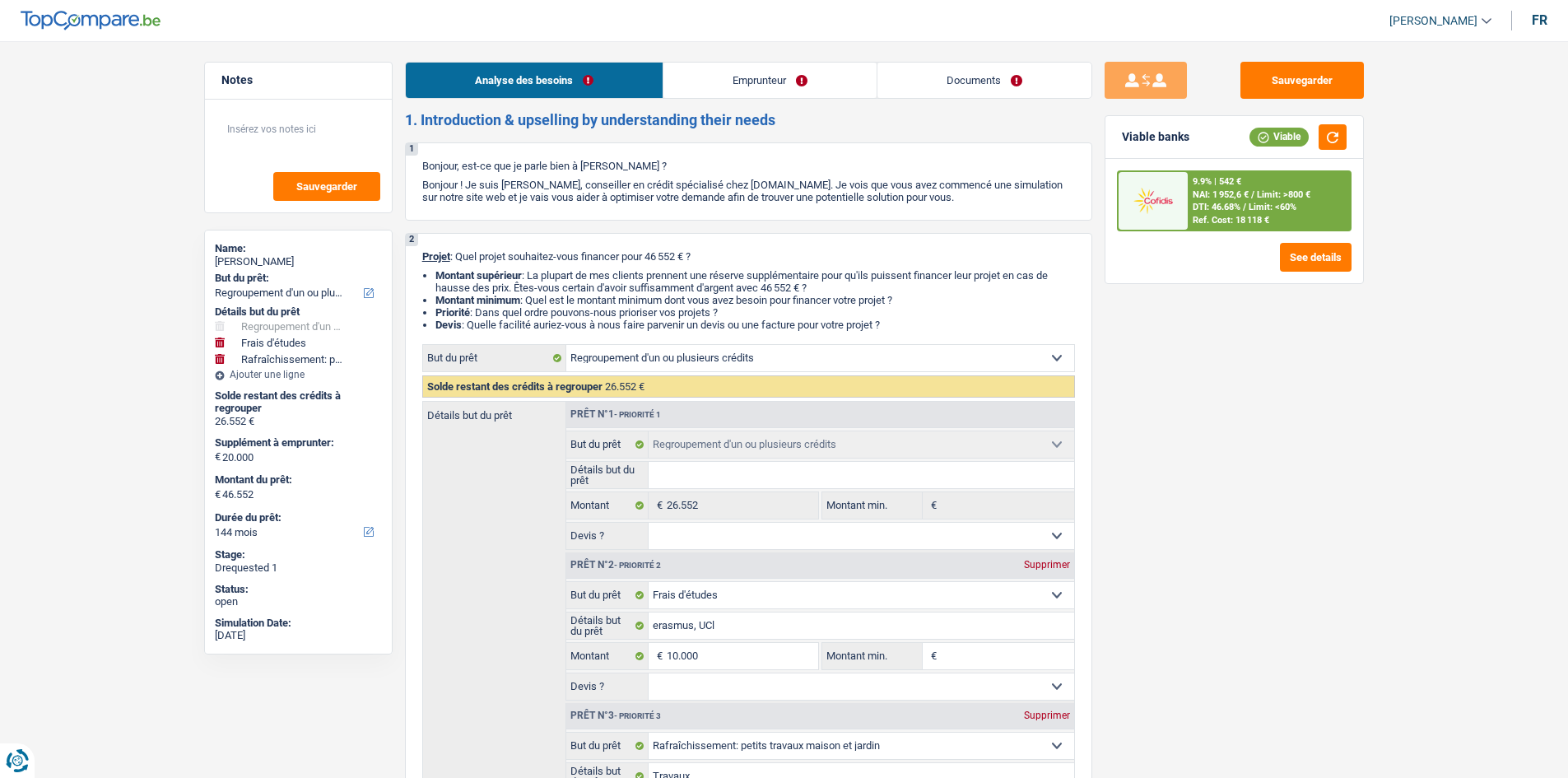
select select "education"
select select "60"
select select "refinancing"
select select "study"
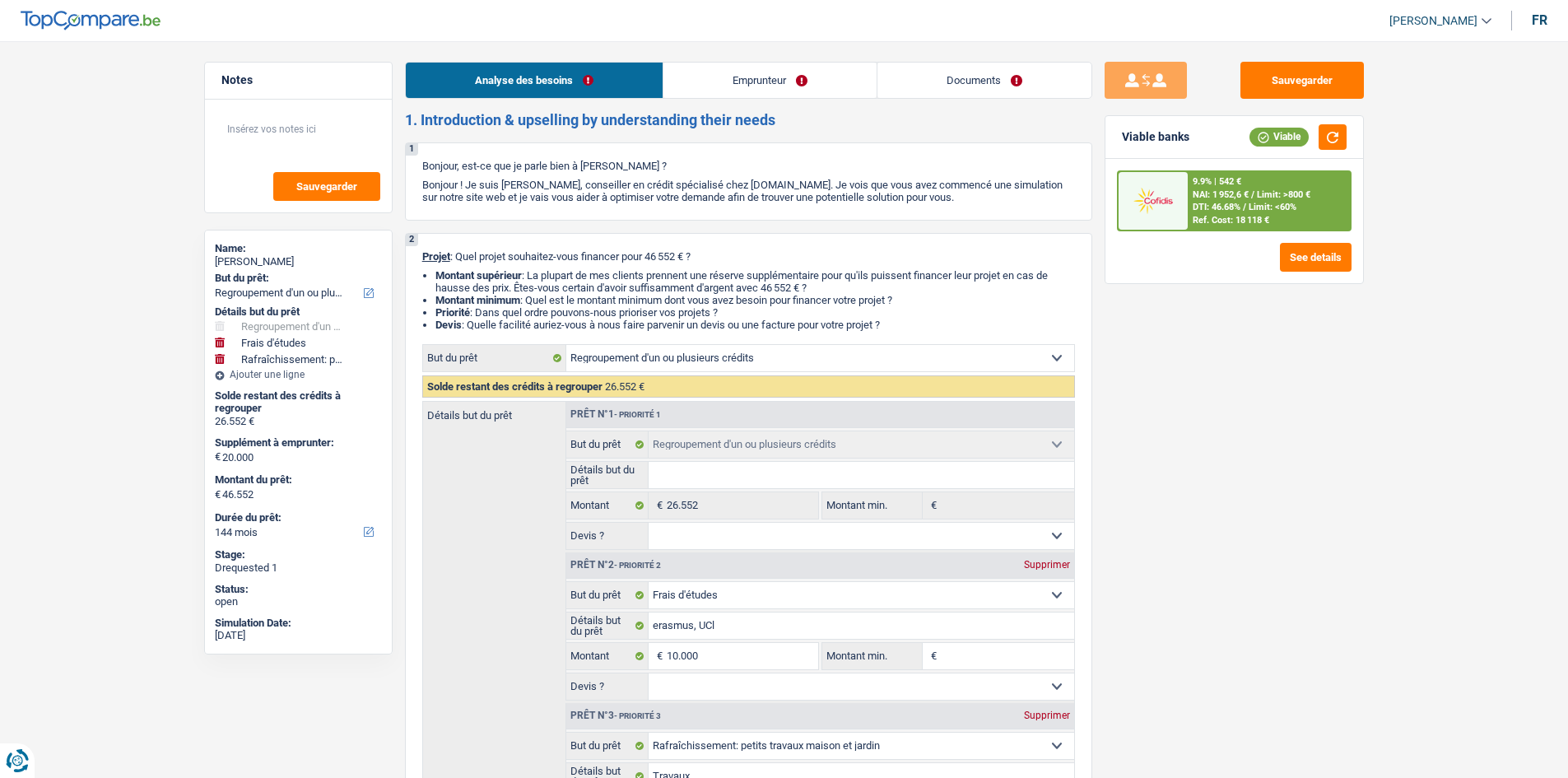
select select "houseOrGarden"
select select "yes"
select select "144"
drag, startPoint x: 1326, startPoint y: 75, endPoint x: 1313, endPoint y: 72, distance: 13.3
click at [1324, 74] on button "Sauvegarder" at bounding box center [1302, 81] width 123 height 37
